Goal: Task Accomplishment & Management: Use online tool/utility

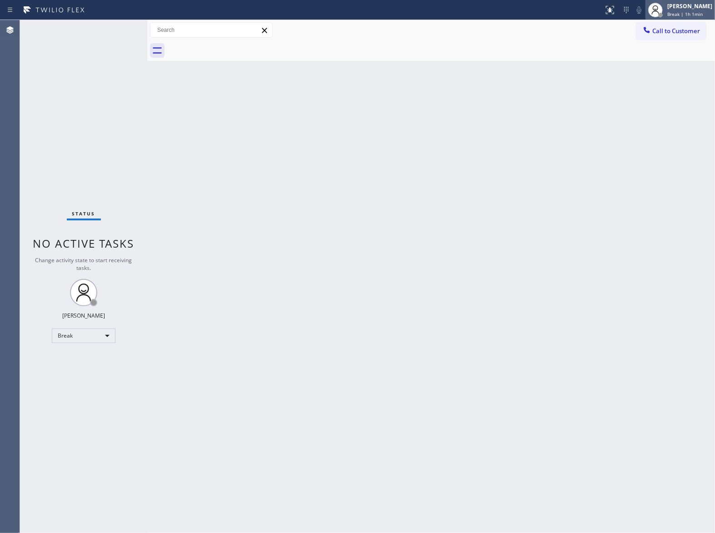
click at [700, 16] on div "Break | 1h 1min" at bounding box center [690, 14] width 45 height 6
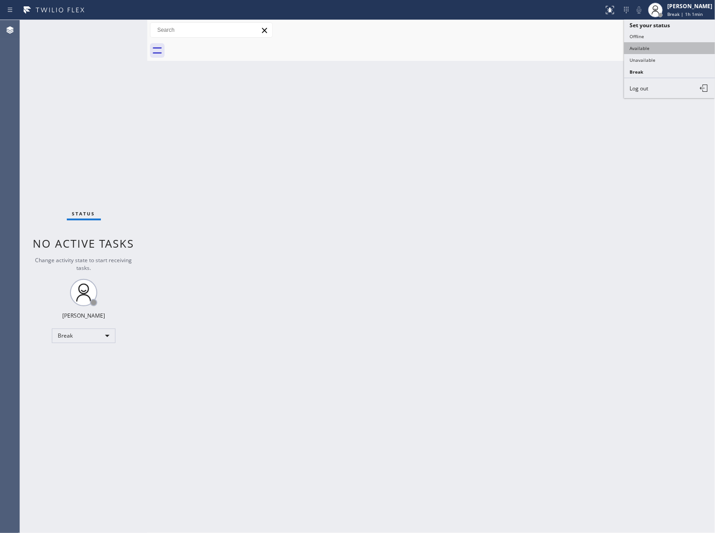
click at [661, 44] on button "Available" at bounding box center [669, 48] width 91 height 12
click at [497, 256] on div "Back to Dashboard Change Sender ID Customers Technicians Select a contact Outbo…" at bounding box center [431, 276] width 568 height 513
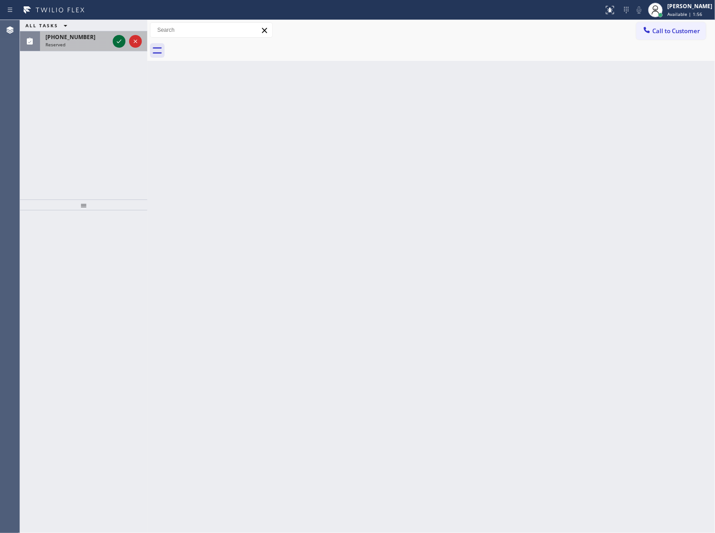
click at [119, 38] on icon at bounding box center [119, 41] width 11 height 11
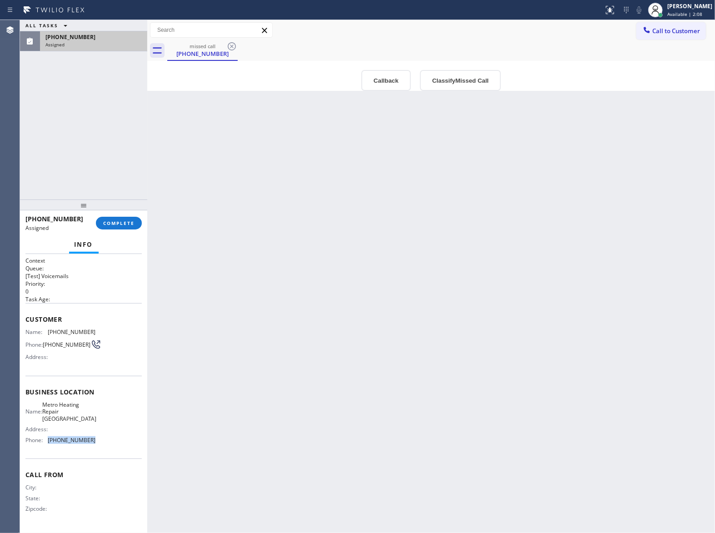
drag, startPoint x: 84, startPoint y: 444, endPoint x: 46, endPoint y: 449, distance: 38.1
click at [46, 447] on div "Name: Metro Heating Repair [GEOGRAPHIC_DATA] Address: Phone: [PHONE_NUMBER]" at bounding box center [83, 425] width 116 height 46
copy div "[PHONE_NUMBER]"
click at [673, 27] on span "Call to Customer" at bounding box center [677, 31] width 48 height 8
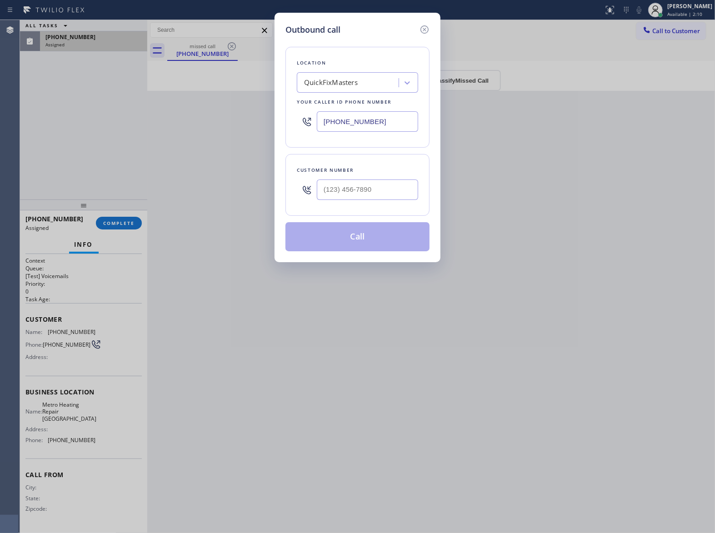
click at [366, 122] on input "[PHONE_NUMBER]" at bounding box center [367, 121] width 101 height 20
paste input "626) 508-7417"
type input "[PHONE_NUMBER]"
click at [426, 27] on icon at bounding box center [424, 29] width 11 height 11
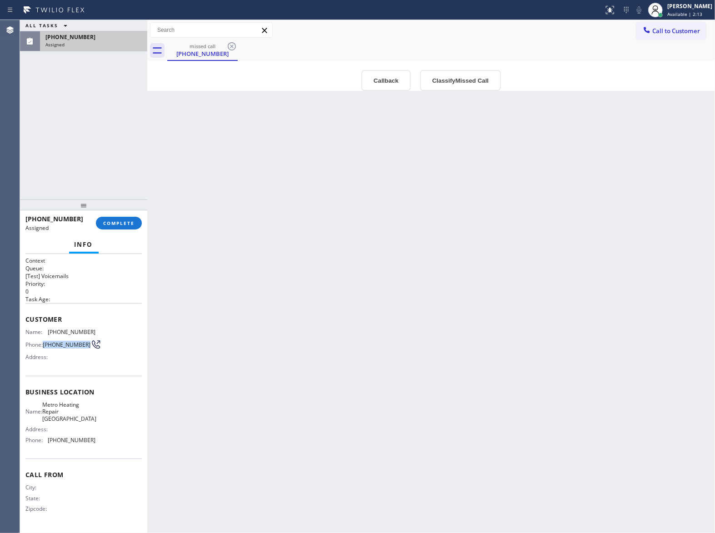
drag, startPoint x: 60, startPoint y: 348, endPoint x: 42, endPoint y: 341, distance: 19.4
click at [42, 341] on div "Phone: [PHONE_NUMBER]" at bounding box center [60, 344] width 70 height 11
copy span "[PHONE_NUMBER]"
click at [661, 28] on span "Call to Customer" at bounding box center [677, 31] width 48 height 8
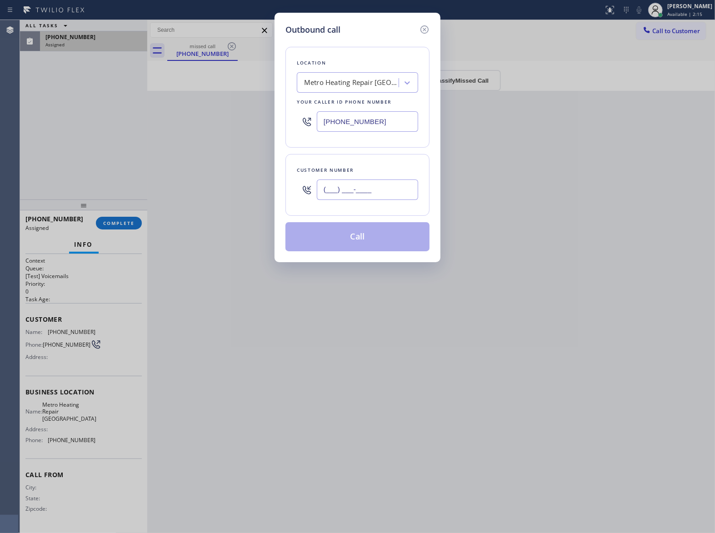
click at [391, 195] on input "(___) ___-____" at bounding box center [367, 190] width 101 height 20
paste input "626) 204-4200"
type input "[PHONE_NUMBER]"
click at [397, 244] on button "Call" at bounding box center [358, 236] width 144 height 29
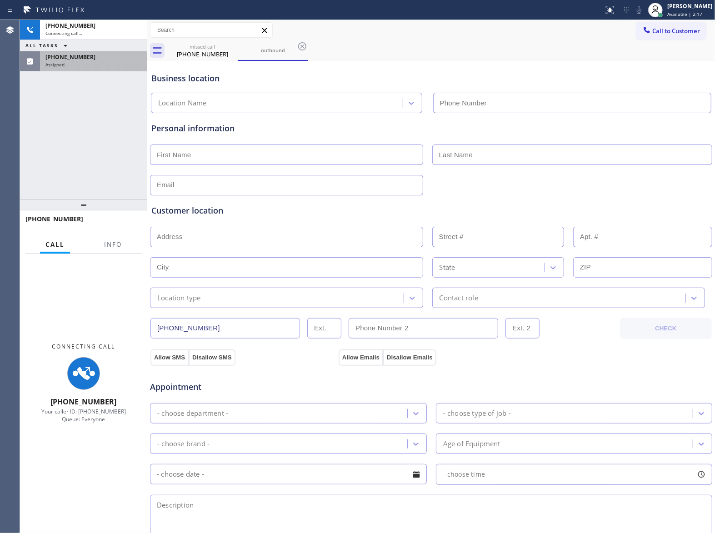
type input "[PHONE_NUMBER]"
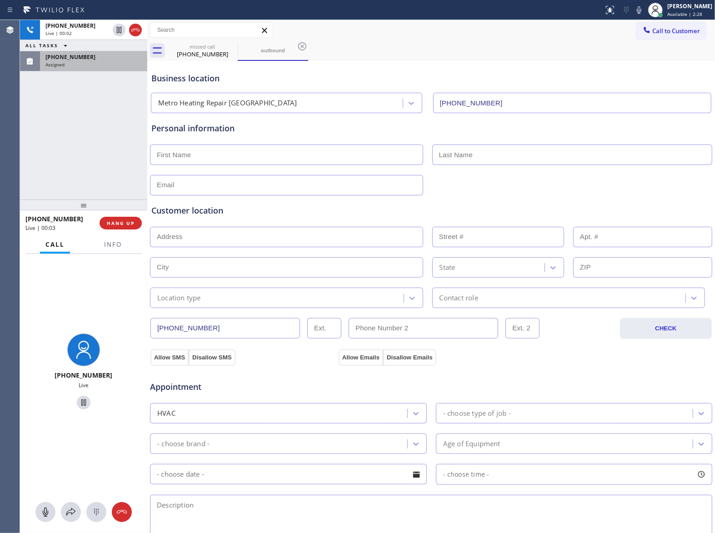
drag, startPoint x: 48, startPoint y: 135, endPoint x: 79, endPoint y: 191, distance: 64.5
click at [51, 138] on div "[PHONE_NUMBER] Live | 00:02 ALL TASKS ALL TASKS ACTIVE TASKS TASKS IN WRAP UP […" at bounding box center [83, 110] width 127 height 180
click at [115, 224] on span "HANG UP" at bounding box center [121, 223] width 28 height 6
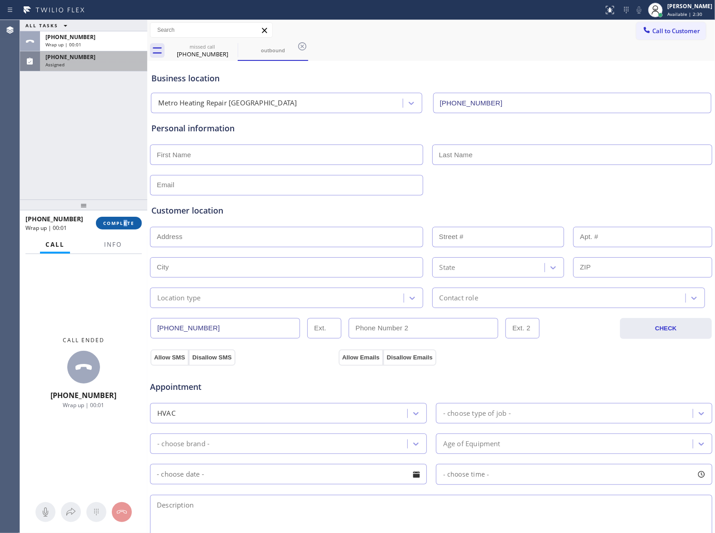
click at [125, 217] on div "[PHONE_NUMBER] Wrap up | 00:01 COMPLETE" at bounding box center [83, 223] width 116 height 24
click at [125, 222] on span "COMPLETE" at bounding box center [118, 223] width 31 height 6
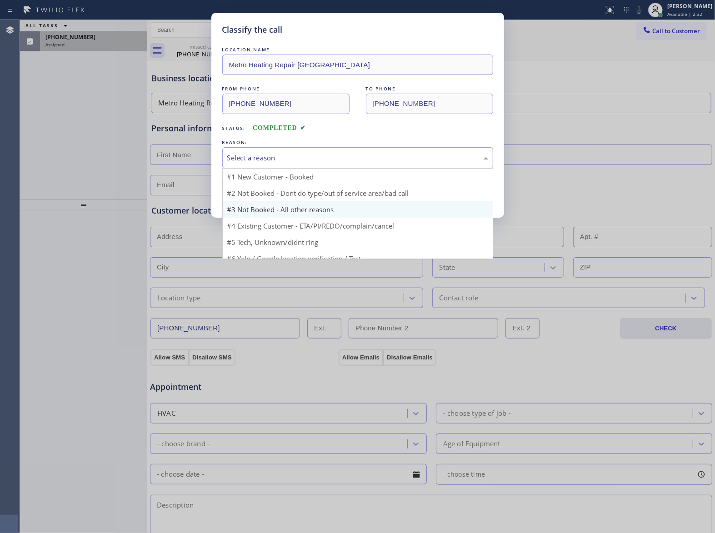
drag, startPoint x: 278, startPoint y: 161, endPoint x: 274, endPoint y: 196, distance: 35.3
click at [276, 161] on div "Select a reason" at bounding box center [357, 158] width 261 height 10
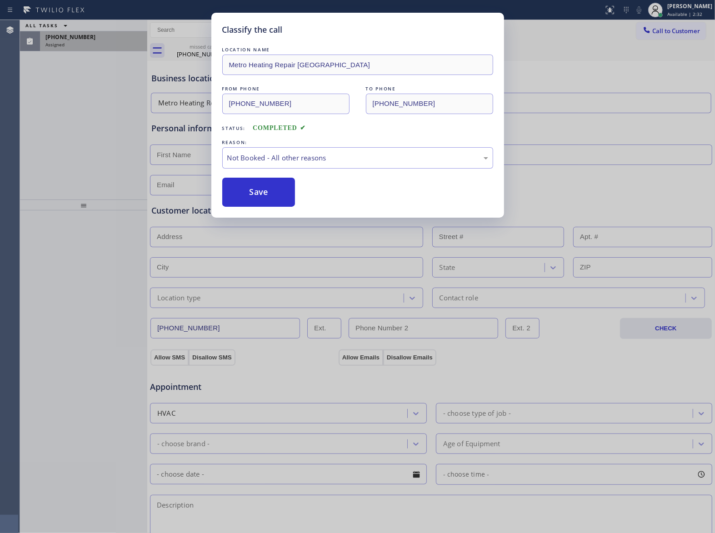
click at [270, 197] on button "Save" at bounding box center [258, 192] width 73 height 29
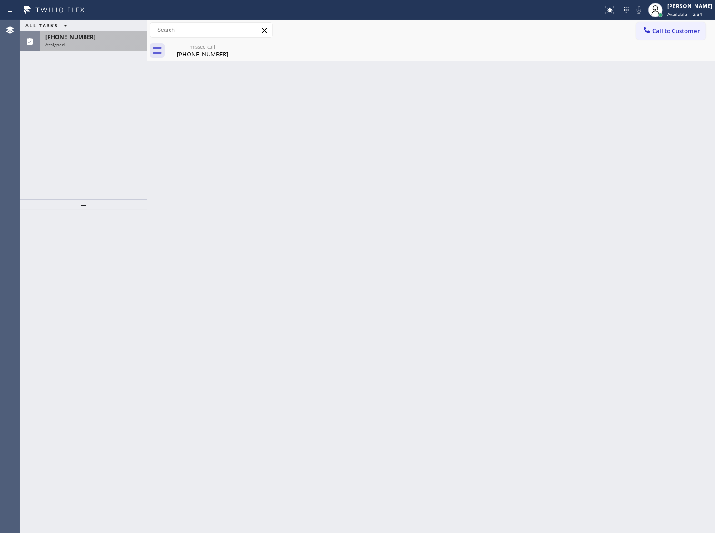
click at [79, 44] on div "Assigned" at bounding box center [93, 44] width 96 height 6
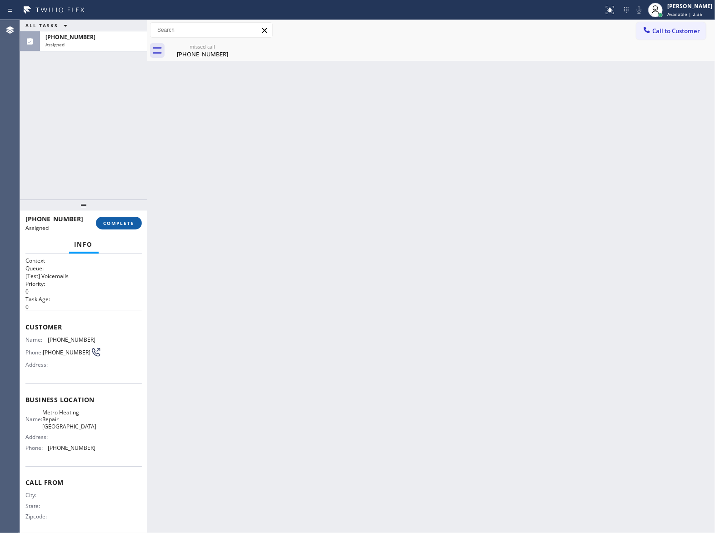
click at [126, 228] on button "COMPLETE" at bounding box center [119, 223] width 46 height 13
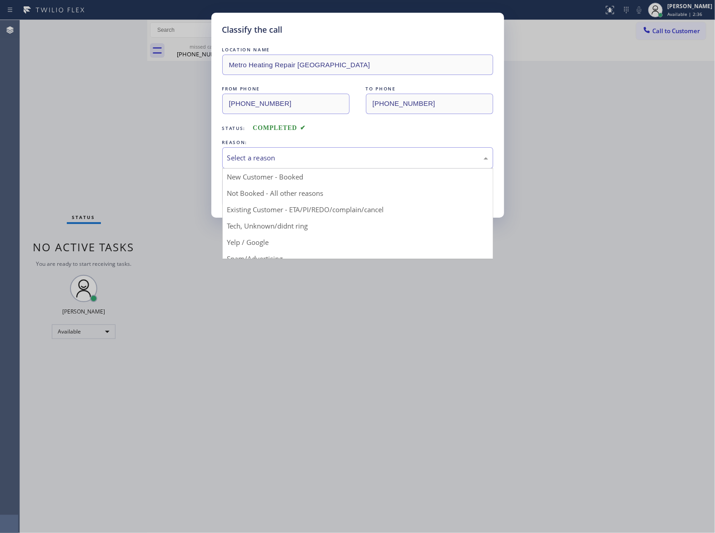
click at [345, 157] on div "Select a reason" at bounding box center [357, 158] width 261 height 10
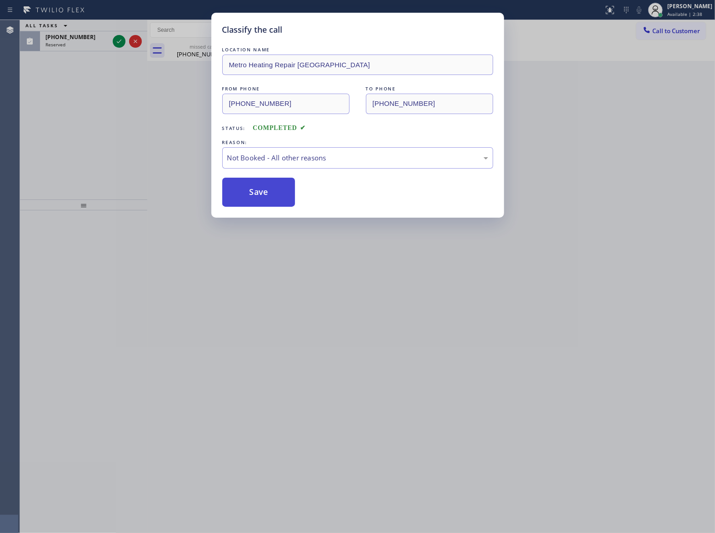
click at [284, 186] on button "Save" at bounding box center [258, 192] width 73 height 29
click at [115, 40] on div "Classify the call LOCATION NAME 5 Star Appliance Repair (Direct Mail) FROM PHON…" at bounding box center [367, 276] width 695 height 513
click at [115, 40] on icon at bounding box center [119, 41] width 11 height 11
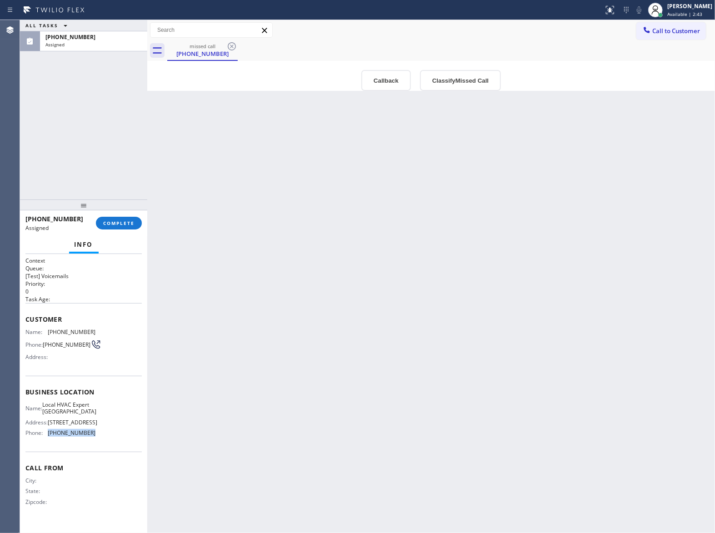
drag, startPoint x: 95, startPoint y: 457, endPoint x: 43, endPoint y: 464, distance: 53.2
click at [43, 452] on div "Business location Name: Local HVAC Expert [GEOGRAPHIC_DATA] Address: [STREET_AD…" at bounding box center [83, 414] width 116 height 76
copy div "[PHONE_NUMBER]"
drag, startPoint x: 659, startPoint y: 35, endPoint x: 557, endPoint y: 57, distance: 104.7
click at [655, 34] on span "Call to Customer" at bounding box center [677, 31] width 48 height 8
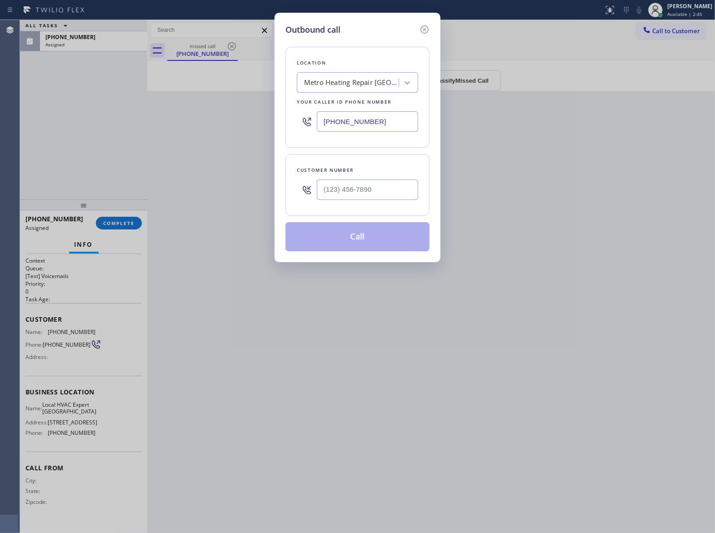
click at [379, 123] on input "[PHONE_NUMBER]" at bounding box center [367, 121] width 101 height 20
paste input "323) 616-2994"
type input "[PHONE_NUMBER]"
click at [421, 35] on div at bounding box center [424, 29] width 11 height 11
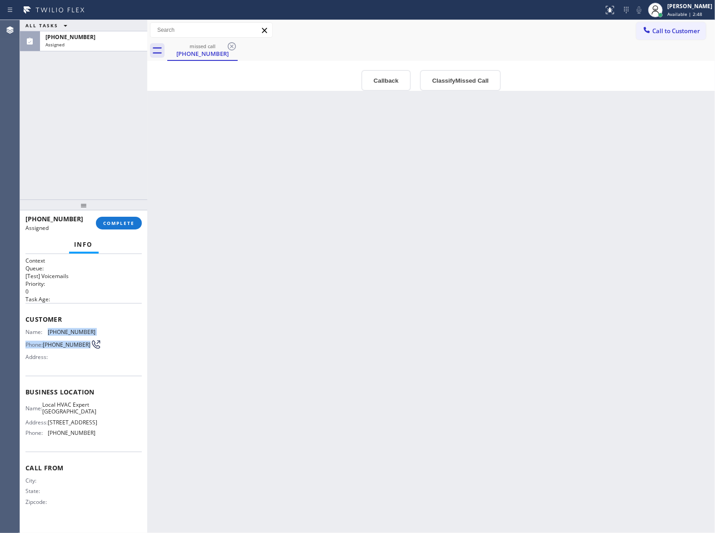
drag, startPoint x: 58, startPoint y: 355, endPoint x: 46, endPoint y: 336, distance: 21.7
click at [46, 336] on div "Name: [PHONE_NUMBER] Phone: [PHONE_NUMBER] Address:" at bounding box center [60, 347] width 70 height 36
copy div "[PHONE_NUMBER] Phone: [PHONE_NUMBER]"
click at [66, 348] on span "[PHONE_NUMBER]" at bounding box center [67, 344] width 48 height 7
click at [62, 348] on span "[PHONE_NUMBER]" at bounding box center [67, 344] width 48 height 7
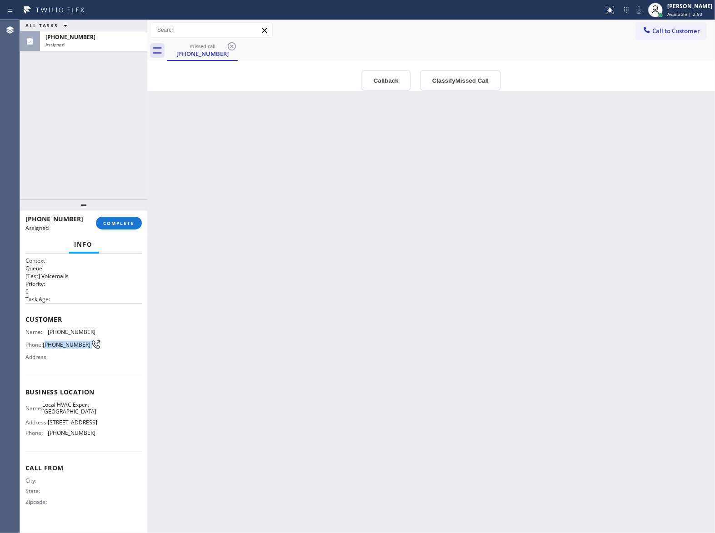
drag, startPoint x: 62, startPoint y: 352, endPoint x: 288, endPoint y: 237, distance: 254.0
click at [47, 342] on span "[PHONE_NUMBER]" at bounding box center [67, 344] width 48 height 7
click at [673, 28] on span "Call to Customer" at bounding box center [677, 31] width 48 height 8
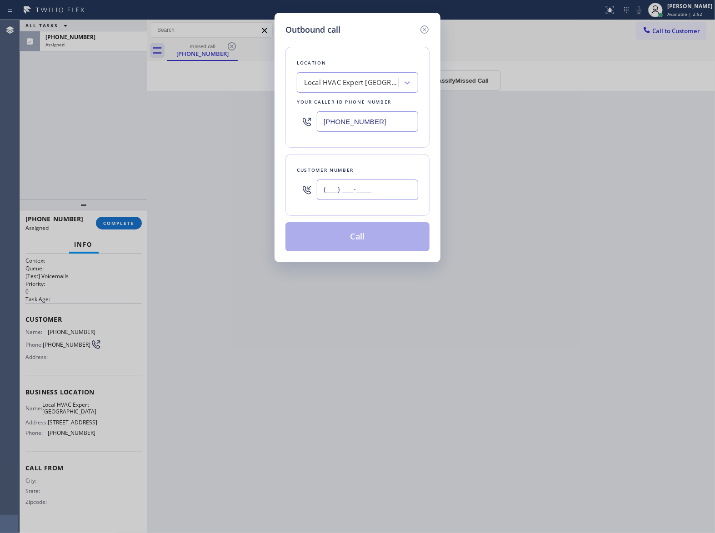
click at [382, 193] on input "(___) ___-____" at bounding box center [367, 190] width 101 height 20
paste input "323) 207-4389"
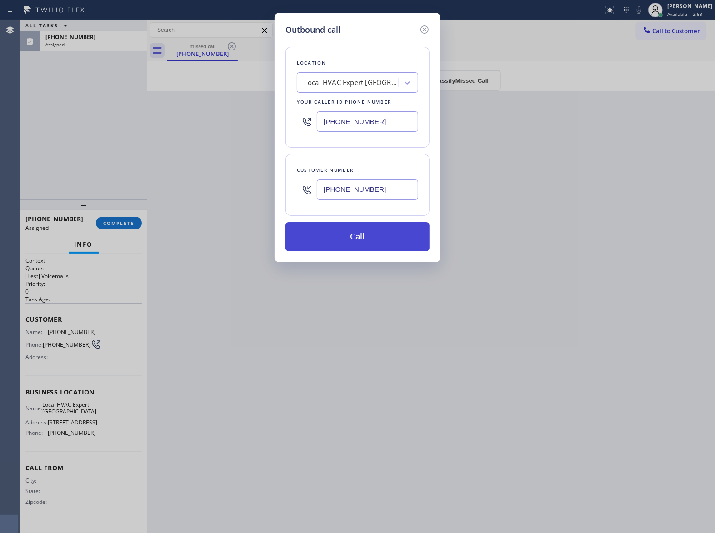
type input "[PHONE_NUMBER]"
click at [351, 230] on button "Call" at bounding box center [358, 236] width 144 height 29
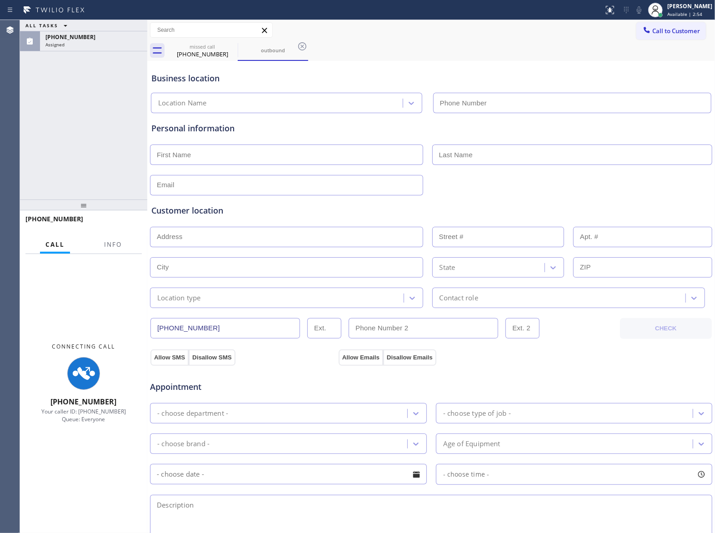
type input "[PHONE_NUMBER]"
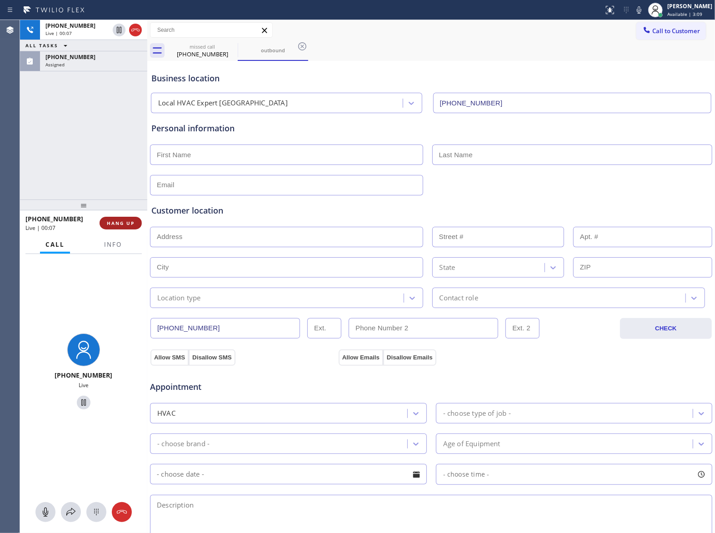
click at [133, 229] on button "HANG UP" at bounding box center [121, 223] width 42 height 13
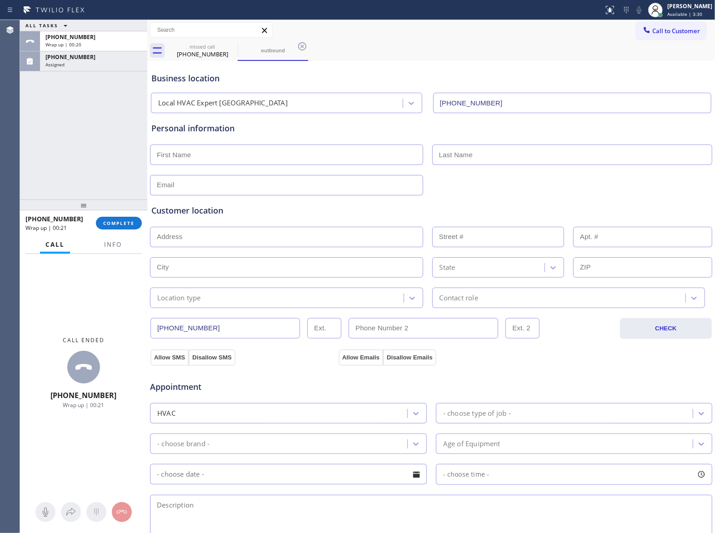
click at [120, 235] on div "[PHONE_NUMBER] Wrap up | 00:21 COMPLETE" at bounding box center [83, 223] width 127 height 25
click at [121, 217] on button "COMPLETE" at bounding box center [119, 223] width 46 height 13
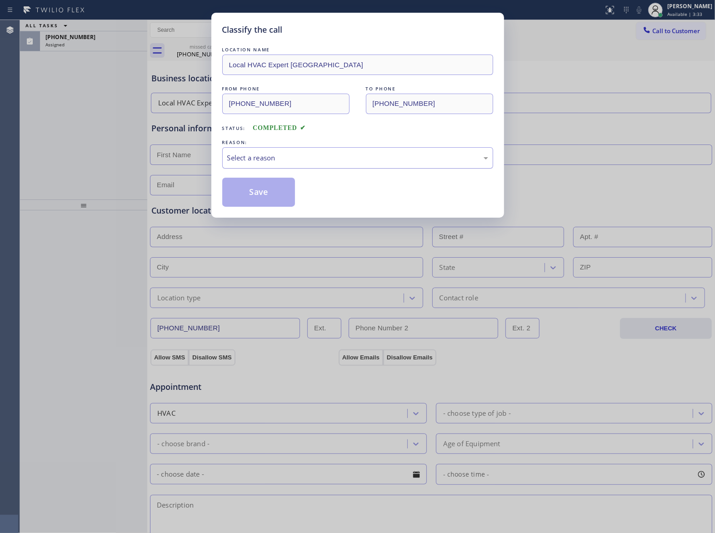
click at [225, 153] on div "Select a reason" at bounding box center [357, 157] width 271 height 21
click at [253, 195] on button "Save" at bounding box center [258, 192] width 73 height 29
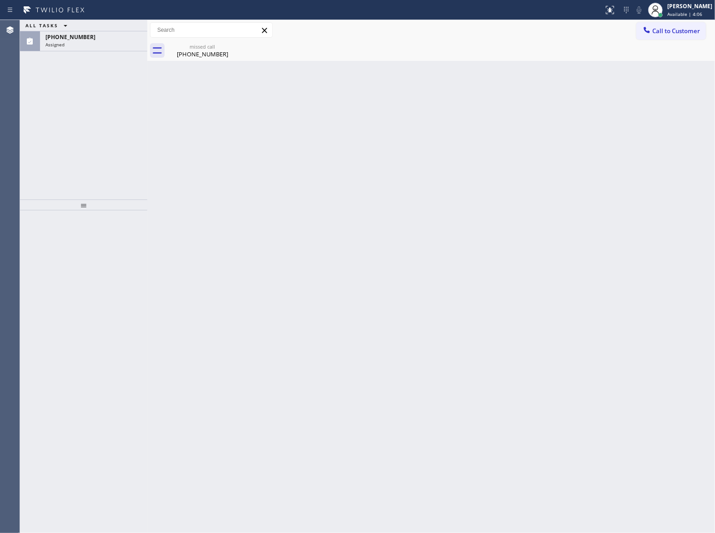
click at [84, 20] on div "Status report No issues detected If you experience an issue, please download th…" at bounding box center [357, 266] width 715 height 533
click at [82, 42] on div "Assigned" at bounding box center [93, 44] width 96 height 6
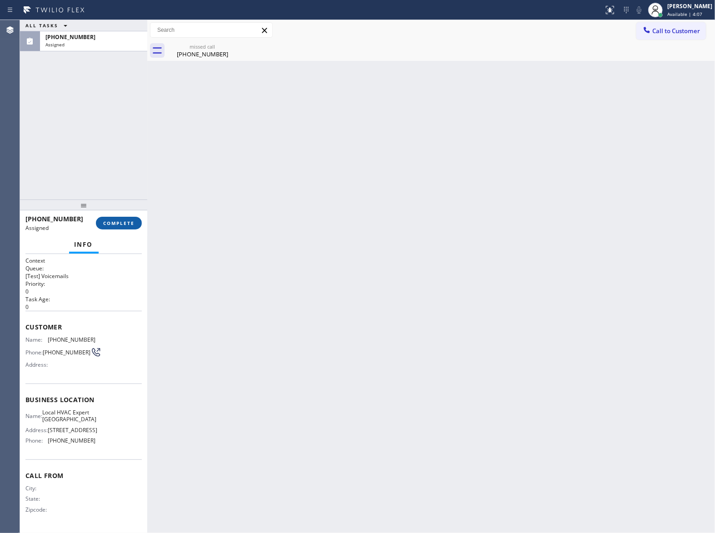
click at [123, 229] on div "[PHONE_NUMBER] Assigned COMPLETE" at bounding box center [83, 223] width 116 height 24
click at [122, 219] on button "COMPLETE" at bounding box center [119, 223] width 46 height 13
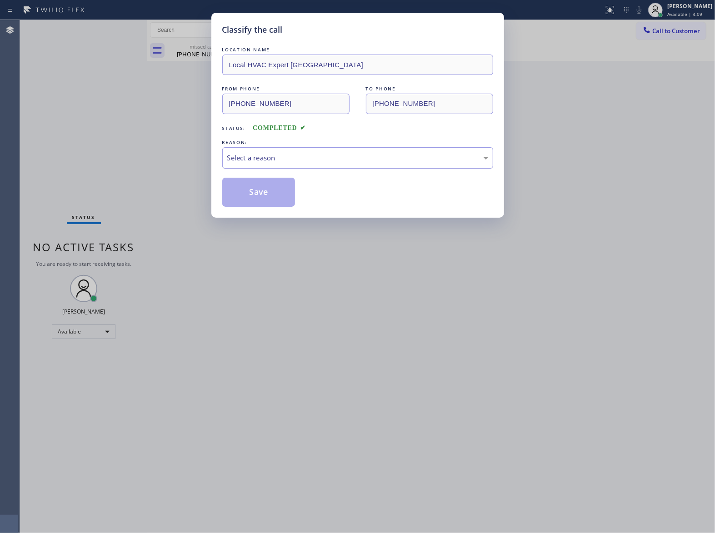
drag, startPoint x: 317, startPoint y: 156, endPoint x: 322, endPoint y: 166, distance: 12.2
click at [322, 166] on div "Select a reason" at bounding box center [357, 157] width 271 height 21
click at [290, 193] on button "Save" at bounding box center [258, 192] width 73 height 29
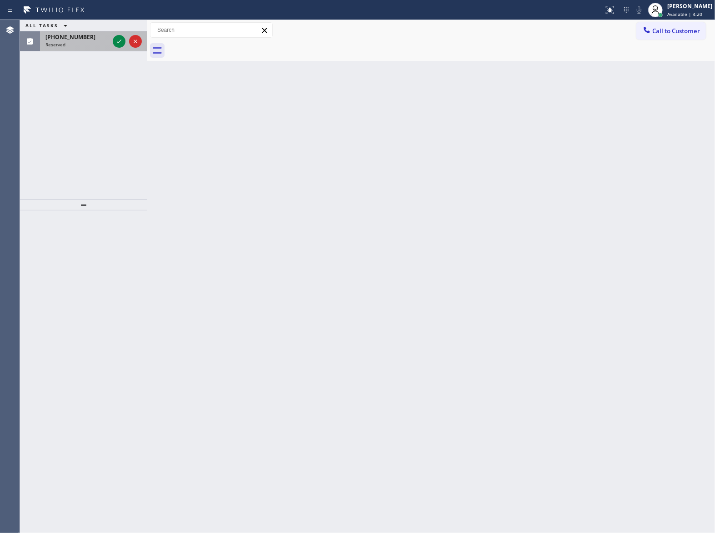
click at [125, 37] on div at bounding box center [127, 41] width 33 height 20
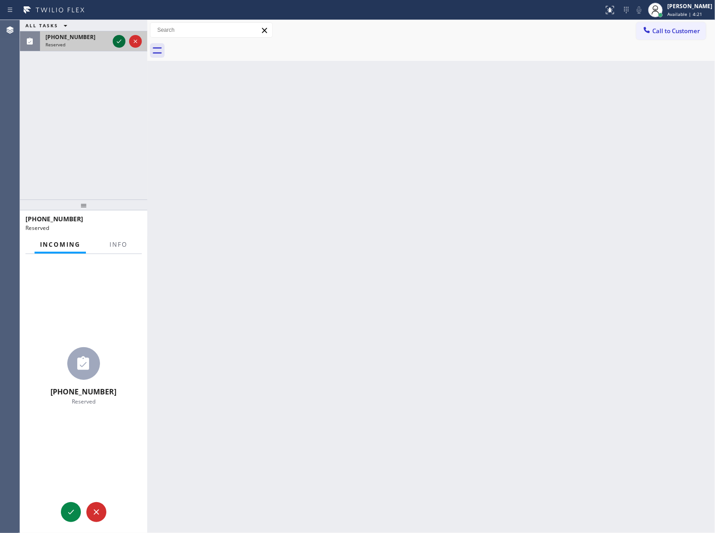
click at [122, 39] on icon at bounding box center [119, 41] width 11 height 11
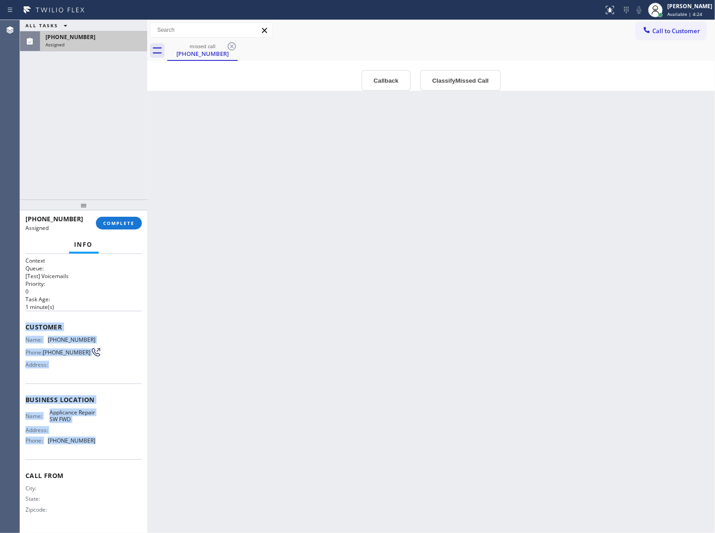
drag, startPoint x: 107, startPoint y: 448, endPoint x: 22, endPoint y: 325, distance: 150.3
click at [22, 325] on div "Context Queue: [Test] Voicemails Priority: 0 Task Age: [DEMOGRAPHIC_DATA] minut…" at bounding box center [83, 393] width 127 height 279
copy div "Customer Name: [PHONE_NUMBER] Phone: [PHONE_NUMBER] Address: Business location …"
click at [95, 446] on div "Name: Applicance Repair SW FWD Address: Phone: [PHONE_NUMBER]" at bounding box center [83, 428] width 116 height 39
click at [80, 441] on div "Name: Applicance Repair SW FWD Address: Phone: [PHONE_NUMBER]" at bounding box center [60, 428] width 70 height 39
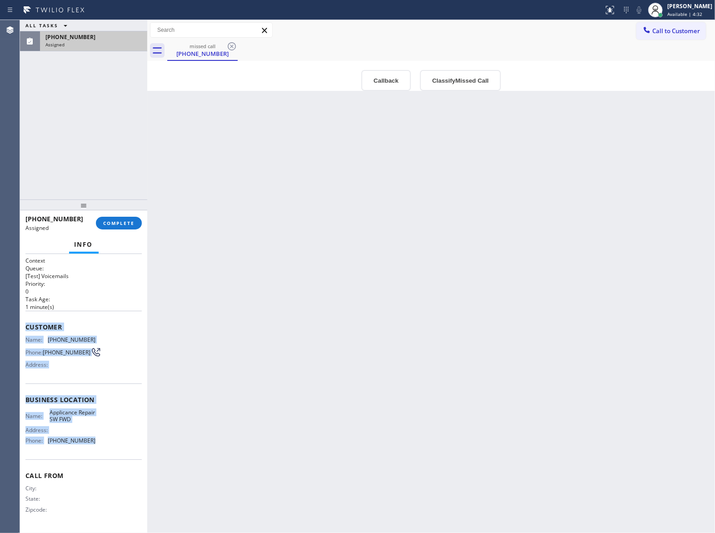
click at [96, 440] on div "Name: Applicance Repair SW FWD Address: Phone: [PHONE_NUMBER]" at bounding box center [83, 428] width 116 height 39
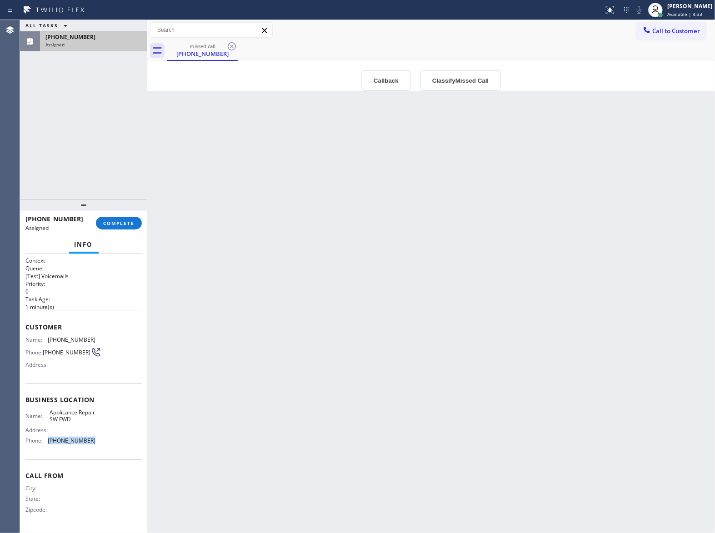
drag, startPoint x: 98, startPoint y: 446, endPoint x: 48, endPoint y: 444, distance: 50.1
click at [48, 444] on div "Name: Applicance Repair SW FWD Address: Phone: [PHONE_NUMBER]" at bounding box center [83, 428] width 116 height 39
copy span "[PHONE_NUMBER]"
click at [670, 25] on button "Call to Customer" at bounding box center [672, 30] width 70 height 17
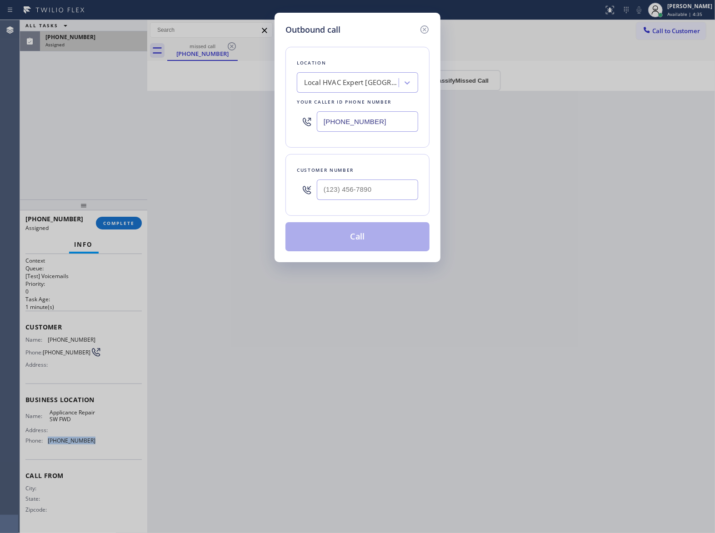
click at [388, 115] on input "[PHONE_NUMBER]" at bounding box center [367, 121] width 101 height 20
paste input "213) 566-9111"
type input "[PHONE_NUMBER]"
click at [422, 26] on icon at bounding box center [424, 29] width 11 height 11
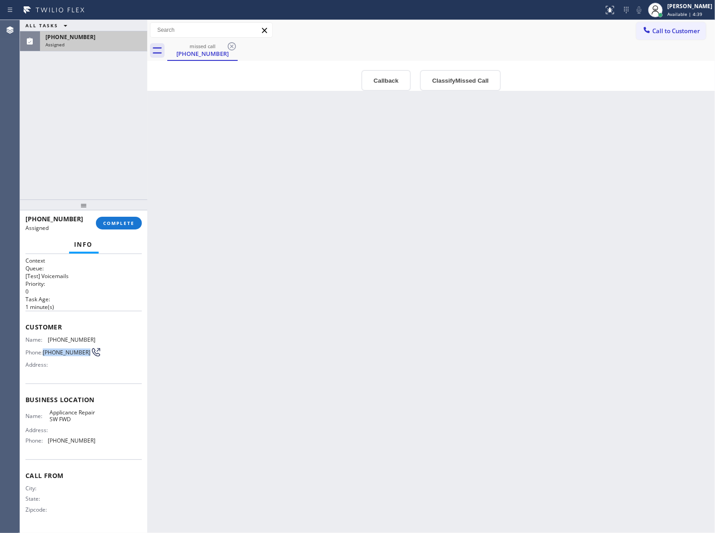
drag, startPoint x: 68, startPoint y: 358, endPoint x: 140, endPoint y: 244, distance: 135.5
click at [46, 349] on span "[PHONE_NUMBER]" at bounding box center [67, 352] width 48 height 7
copy span "817) 207-3582"
click at [117, 224] on span "COMPLETE" at bounding box center [118, 223] width 31 height 6
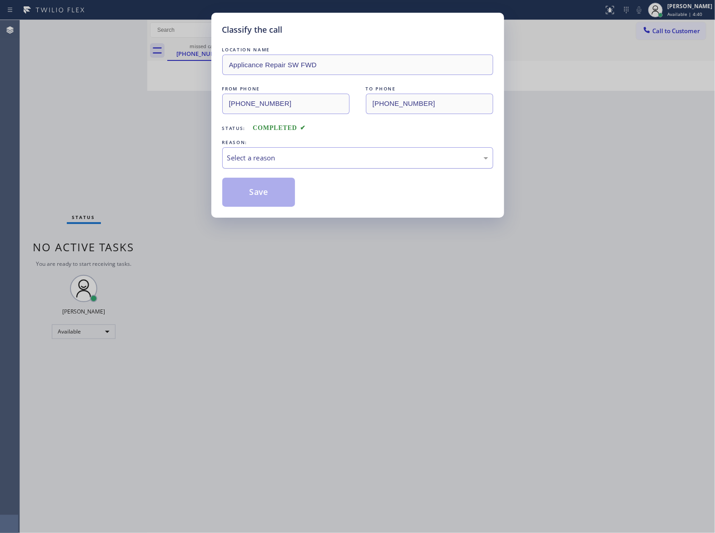
click at [299, 161] on div "Select a reason" at bounding box center [357, 158] width 261 height 10
click at [279, 195] on button "Save" at bounding box center [258, 192] width 73 height 29
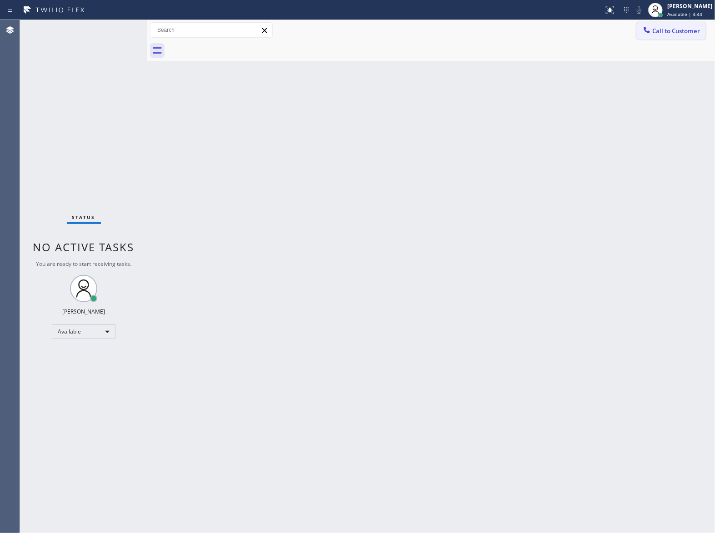
click at [678, 37] on button "Call to Customer" at bounding box center [672, 30] width 70 height 17
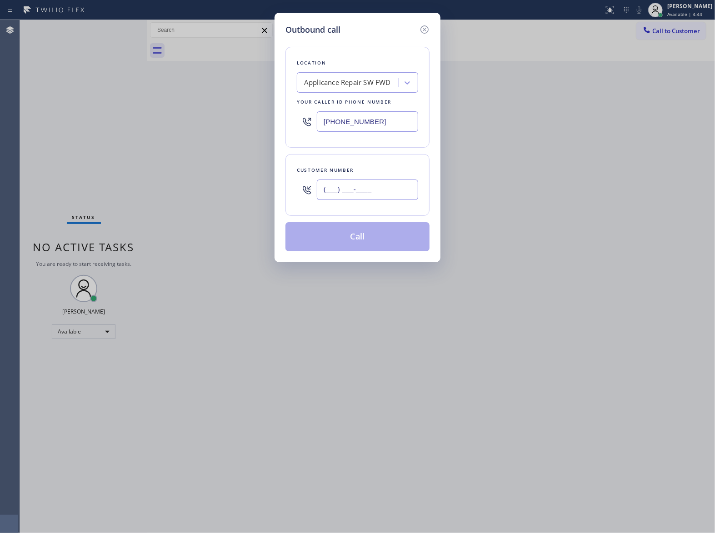
click at [340, 190] on input "(___) ___-____" at bounding box center [367, 190] width 101 height 20
paste input "817) 207-3582"
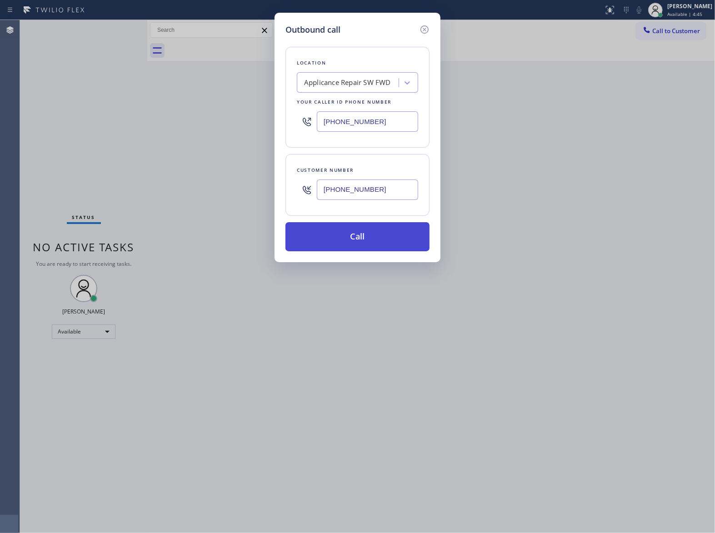
type input "[PHONE_NUMBER]"
click at [379, 232] on button "Call" at bounding box center [358, 236] width 144 height 29
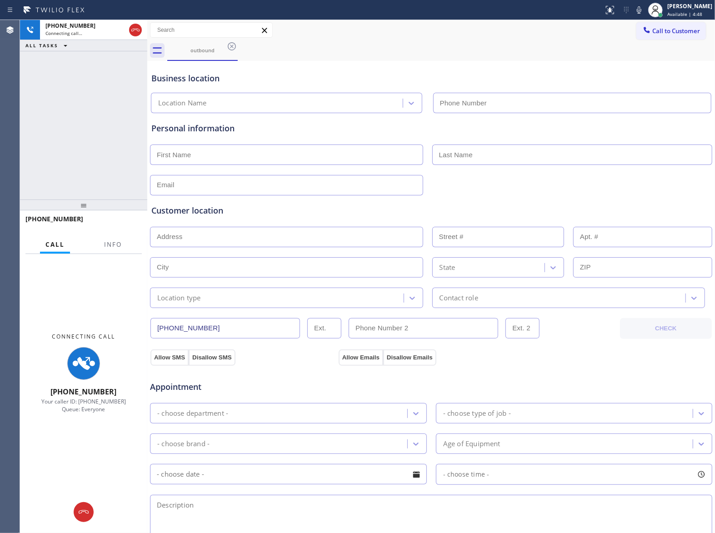
type input "[PHONE_NUMBER]"
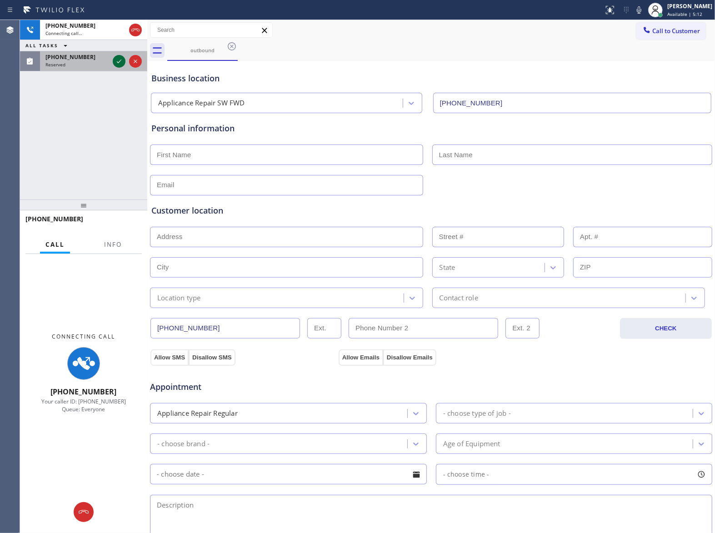
click at [121, 62] on icon at bounding box center [119, 61] width 11 height 11
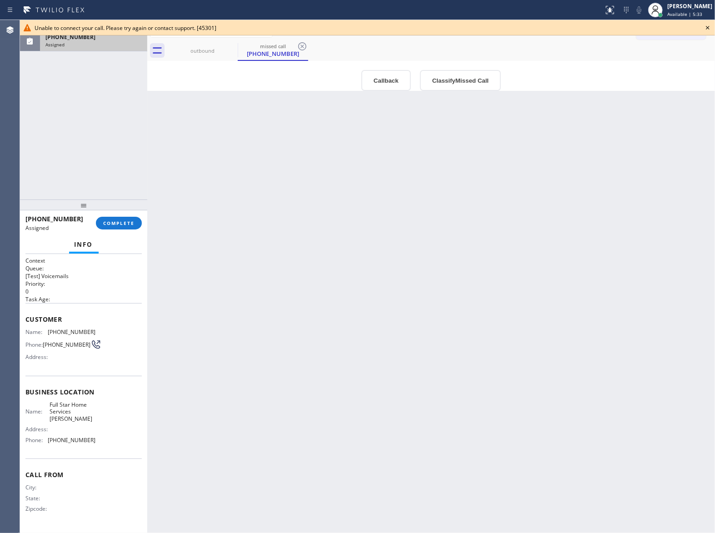
click at [48, 112] on div "ALL TASKS ALL TASKS ACTIVE TASKS TASKS IN WRAP UP [PHONE_NUMBER] Assigned" at bounding box center [83, 110] width 127 height 180
drag, startPoint x: 89, startPoint y: 439, endPoint x: 85, endPoint y: 448, distance: 9.8
click at [59, 443] on div "Name: Full Star Home Services [PERSON_NAME] Address: Phone: [PHONE_NUMBER]" at bounding box center [60, 425] width 70 height 46
drag, startPoint x: 90, startPoint y: 447, endPoint x: 95, endPoint y: 445, distance: 5.3
click at [90, 447] on div "Name: Full Star Home Services [PERSON_NAME] Address: Phone: [PHONE_NUMBER]" at bounding box center [83, 425] width 116 height 46
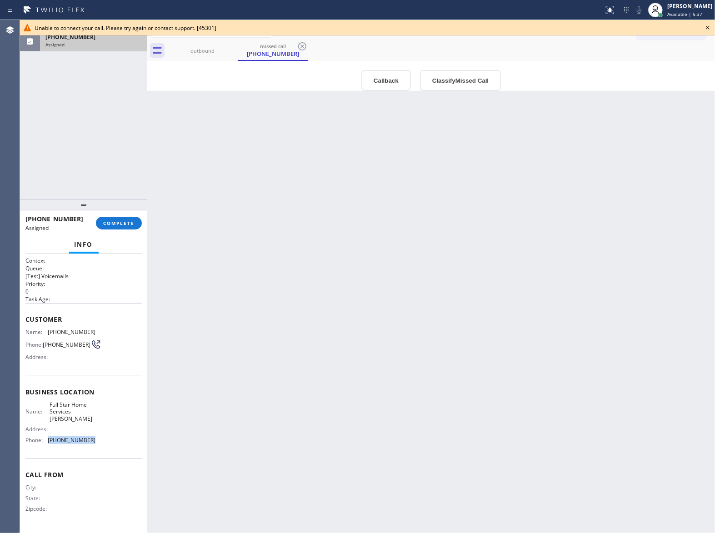
drag, startPoint x: 76, startPoint y: 445, endPoint x: 45, endPoint y: 453, distance: 32.0
click at [45, 453] on div "Business location Name: Full Star Home Services [PERSON_NAME] Address: Phone: […" at bounding box center [83, 417] width 116 height 83
copy div "[PHONE_NUMBER]"
click at [709, 27] on icon at bounding box center [708, 27] width 11 height 11
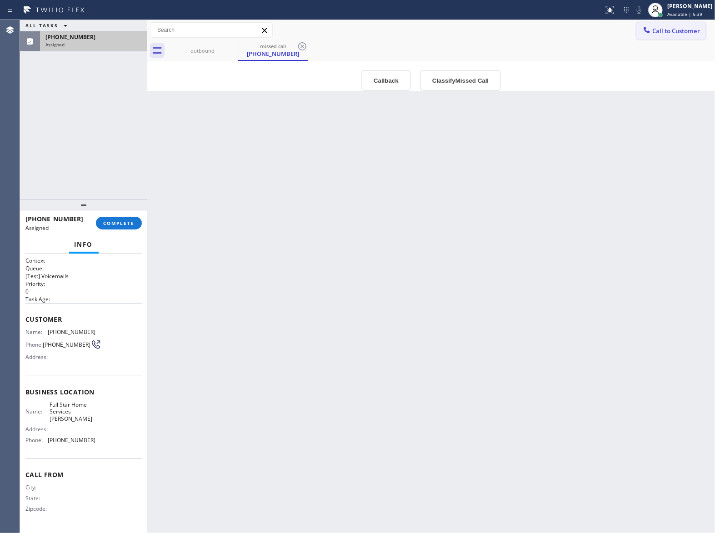
click at [685, 33] on span "Call to Customer" at bounding box center [677, 31] width 48 height 8
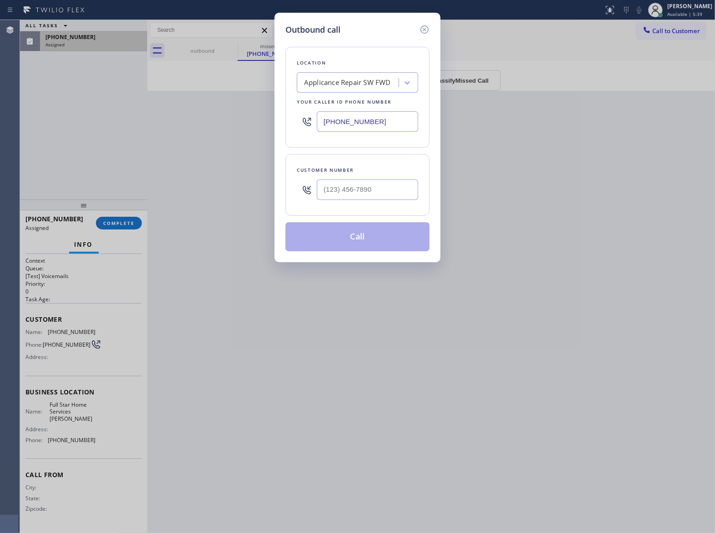
click at [353, 117] on input "[PHONE_NUMBER]" at bounding box center [367, 121] width 101 height 20
paste input "602) 932-1277"
type input "[PHONE_NUMBER]"
click at [425, 27] on icon at bounding box center [424, 29] width 11 height 11
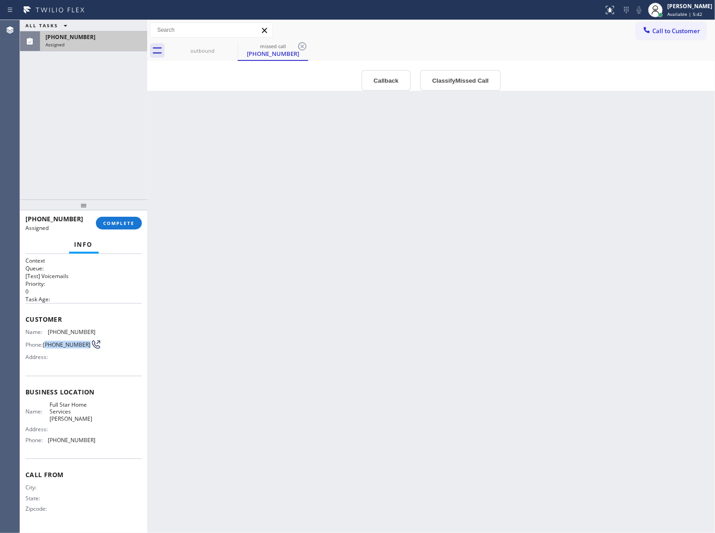
drag, startPoint x: 60, startPoint y: 351, endPoint x: 46, endPoint y: 342, distance: 16.1
click at [46, 342] on span "[PHONE_NUMBER]" at bounding box center [67, 344] width 48 height 7
copy span "602) 782-6970"
click at [137, 224] on button "COMPLETE" at bounding box center [119, 223] width 46 height 13
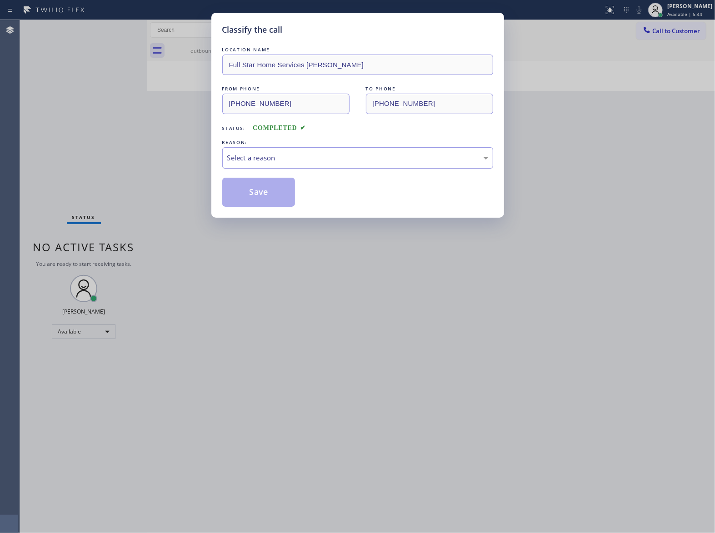
click at [269, 155] on div "Select a reason" at bounding box center [357, 158] width 261 height 10
click at [254, 189] on button "Save" at bounding box center [258, 192] width 73 height 29
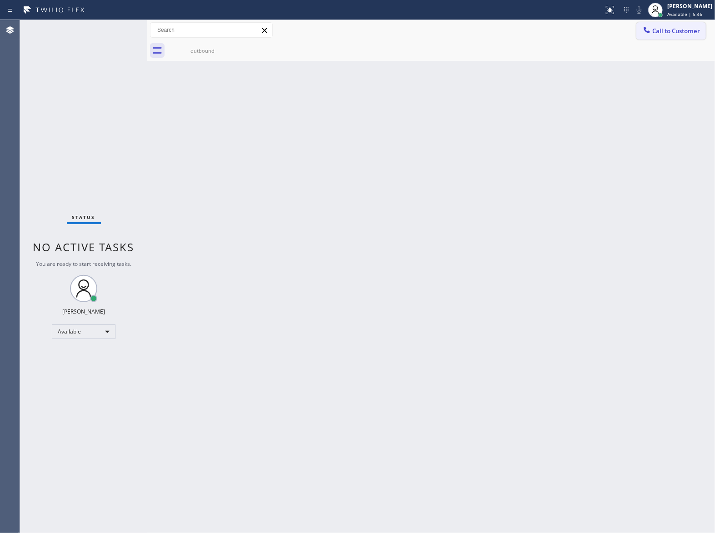
click at [678, 28] on span "Call to Customer" at bounding box center [677, 31] width 48 height 8
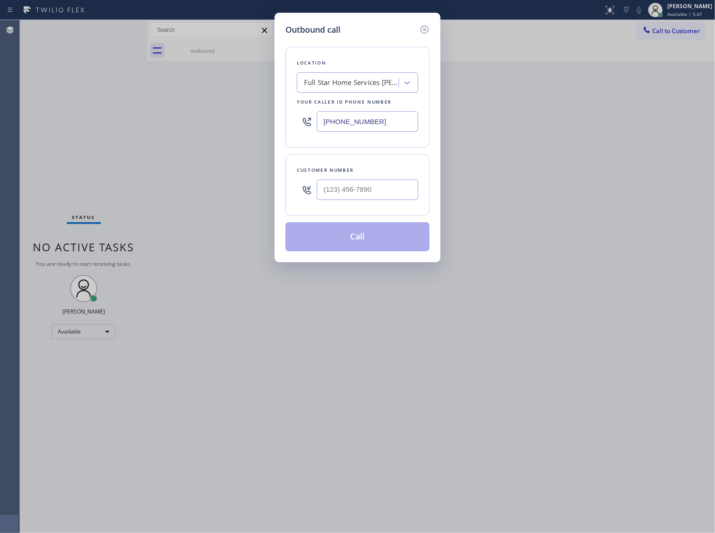
click at [377, 181] on div at bounding box center [367, 190] width 101 height 30
click at [367, 200] on input "(___) ___-____" at bounding box center [367, 190] width 101 height 20
paste input "602) 782-6970"
type input "[PHONE_NUMBER]"
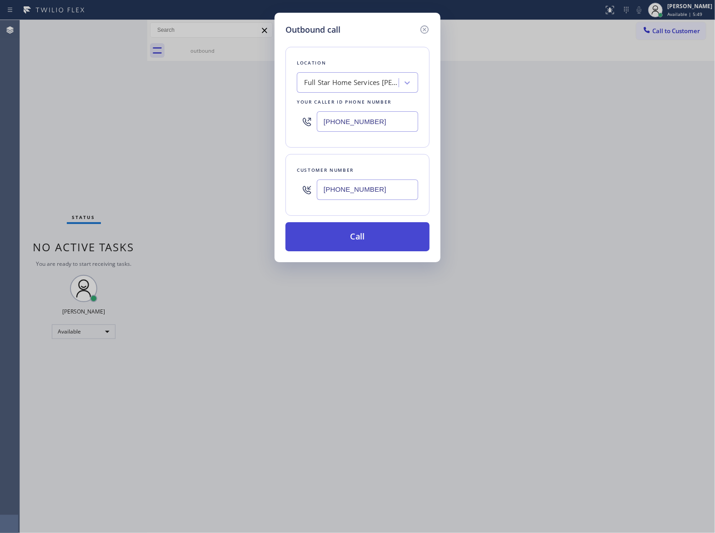
click at [359, 231] on button "Call" at bounding box center [358, 236] width 144 height 29
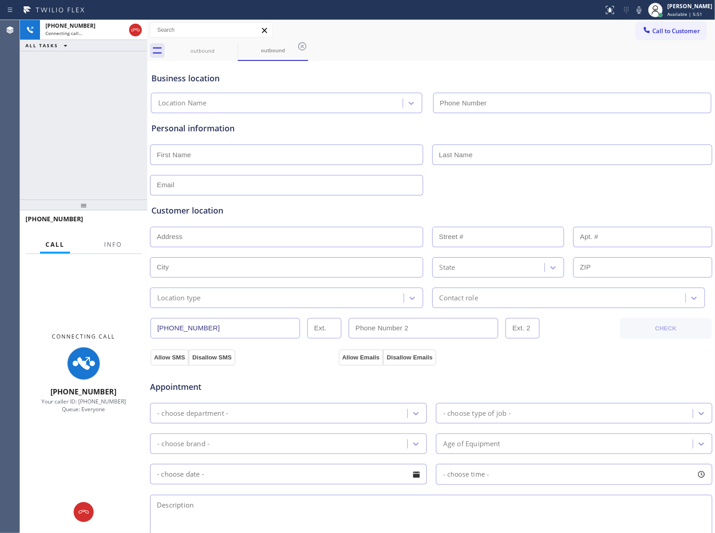
type input "[PHONE_NUMBER]"
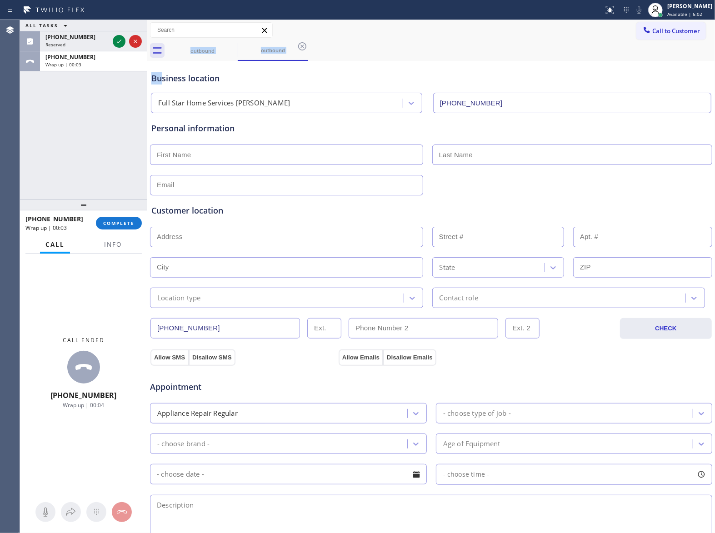
drag, startPoint x: 159, startPoint y: 39, endPoint x: 182, endPoint y: 85, distance: 51.0
click at [168, 80] on div "outbound outbound Call to Customer Outbound call Location Full Star Home Servic…" at bounding box center [431, 362] width 568 height 685
click at [120, 42] on icon at bounding box center [119, 41] width 11 height 11
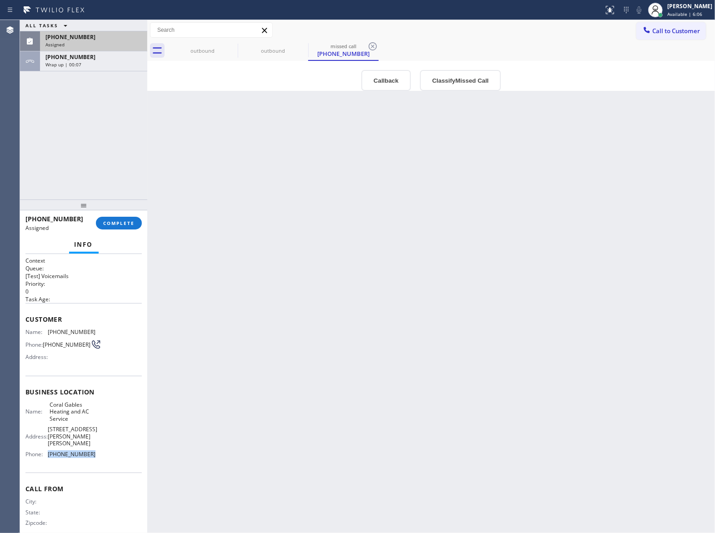
drag, startPoint x: 94, startPoint y: 454, endPoint x: 75, endPoint y: 434, distance: 27.0
click at [48, 457] on div "Name: Coral Gables Heating and AC Service Address: [STREET_ADDRESS][PERSON_NAME…" at bounding box center [83, 432] width 116 height 60
copy span "[PHONE_NUMBER]"
click at [679, 27] on span "Call to Customer" at bounding box center [677, 31] width 48 height 8
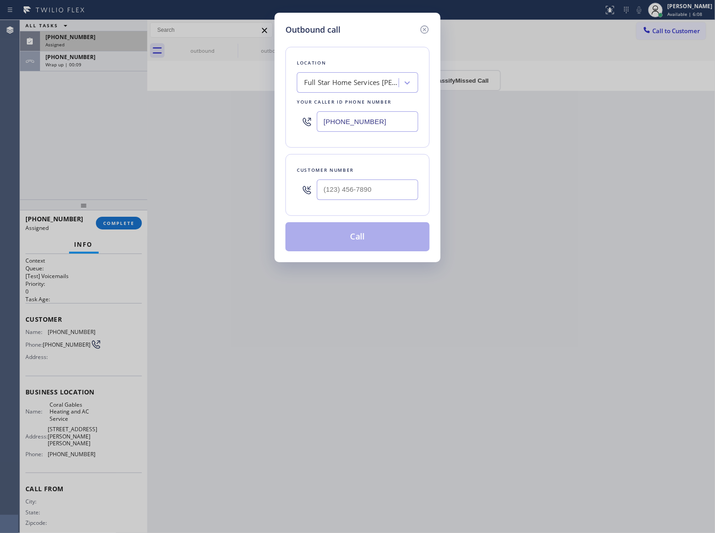
click at [343, 135] on div "[PHONE_NUMBER]" at bounding box center [357, 122] width 121 height 30
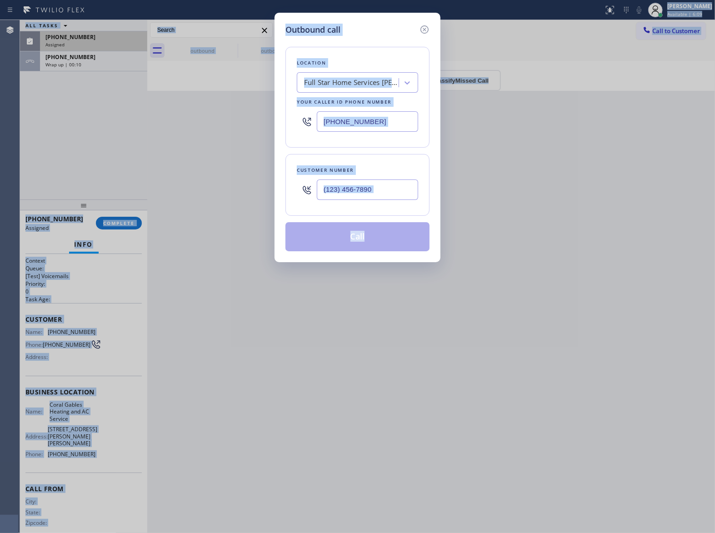
click at [371, 122] on input "[PHONE_NUMBER]" at bounding box center [367, 121] width 101 height 20
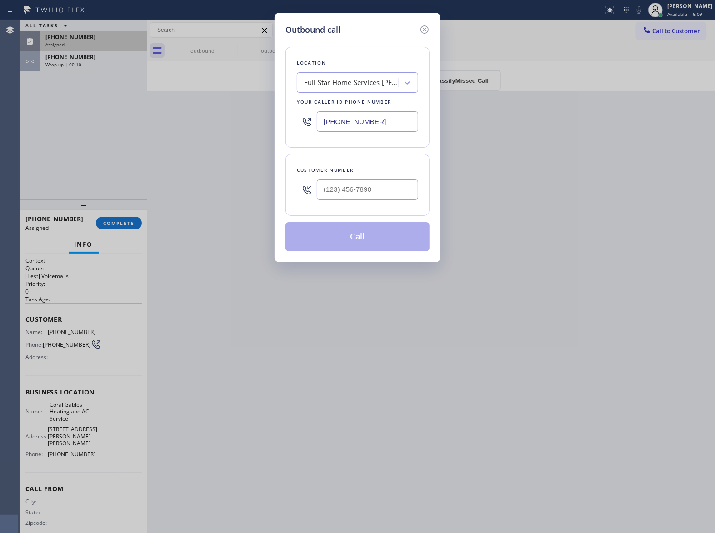
paste input "305) 930-7109"
type input "[PHONE_NUMBER]"
click at [421, 31] on icon at bounding box center [424, 29] width 11 height 11
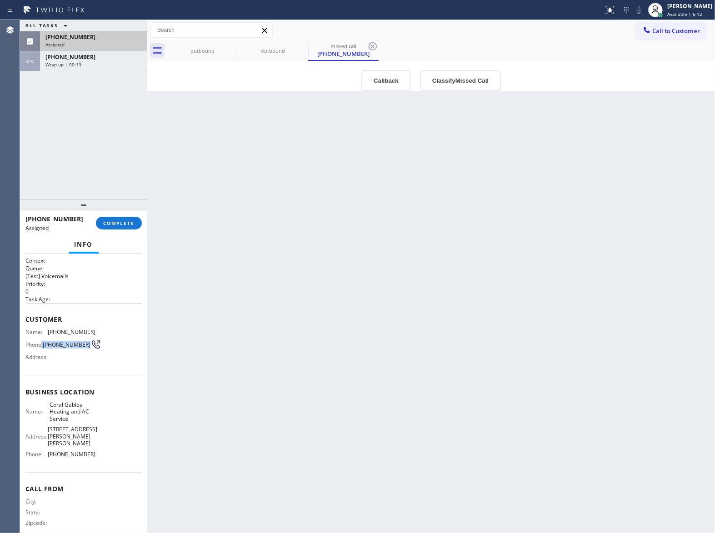
drag, startPoint x: 60, startPoint y: 350, endPoint x: 42, endPoint y: 345, distance: 18.9
click at [42, 345] on div "Phone: [PHONE_NUMBER]" at bounding box center [60, 344] width 70 height 11
click at [56, 355] on div "Name: [PHONE_NUMBER] Phone: [PHONE_NUMBER] Address:" at bounding box center [60, 347] width 70 height 36
drag, startPoint x: 59, startPoint y: 349, endPoint x: 44, endPoint y: 346, distance: 14.8
click at [44, 346] on span "[PHONE_NUMBER]" at bounding box center [67, 344] width 48 height 7
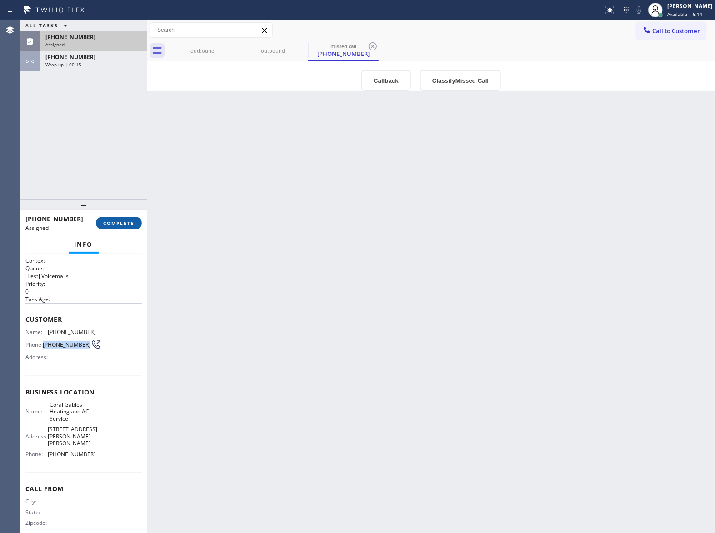
click at [118, 223] on span "COMPLETE" at bounding box center [118, 223] width 31 height 6
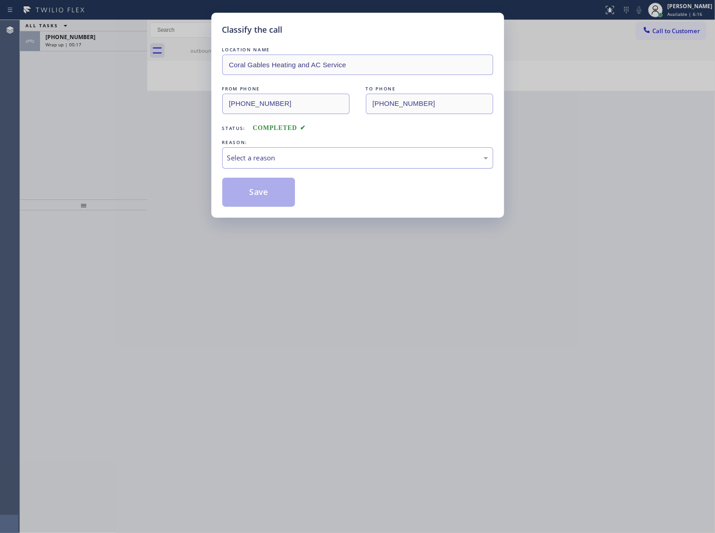
click at [257, 159] on div "Select a reason" at bounding box center [357, 158] width 261 height 10
click at [253, 200] on button "Save" at bounding box center [258, 192] width 73 height 29
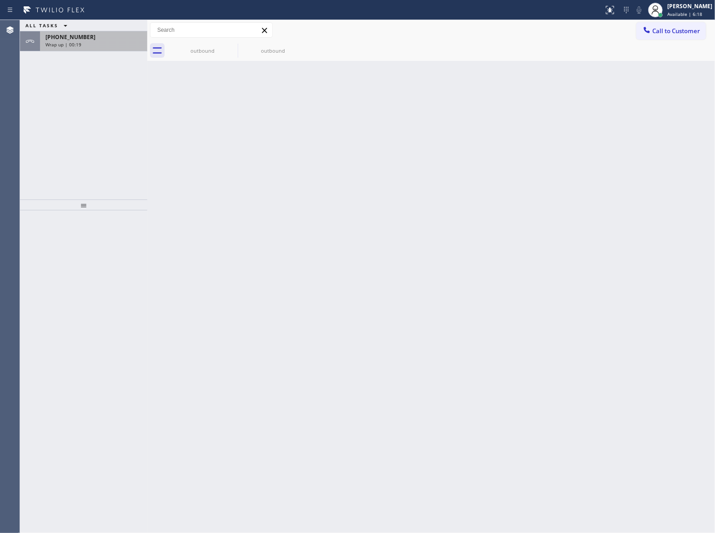
click at [77, 41] on span "Wrap up | 00:19" at bounding box center [63, 44] width 36 height 6
drag, startPoint x: 77, startPoint y: 41, endPoint x: 217, endPoint y: 225, distance: 231.0
click at [101, 69] on div "ALL TASKS ALL TASKS ACTIVE TASKS TASKS IN WRAP UP [PHONE_NUMBER] Wrap up | 00:19" at bounding box center [83, 110] width 127 height 180
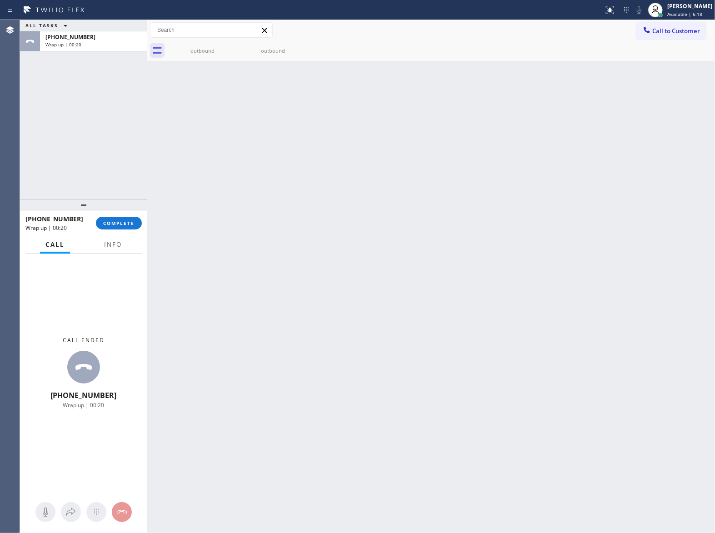
click at [124, 231] on div "[PHONE_NUMBER] Wrap up | 00:20 COMPLETE" at bounding box center [83, 223] width 116 height 24
click at [123, 226] on span "COMPLETE" at bounding box center [118, 223] width 31 height 6
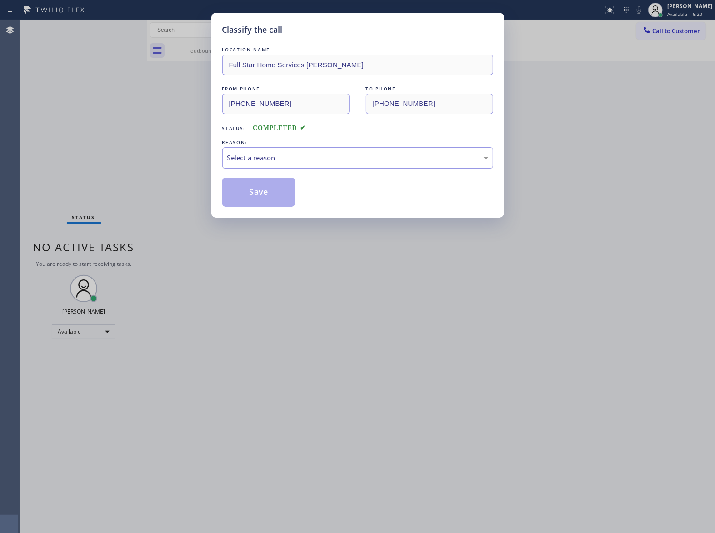
click at [255, 155] on div "Select a reason" at bounding box center [357, 158] width 261 height 10
click at [264, 158] on div "Not Booked - All other reasons" at bounding box center [357, 158] width 261 height 10
click at [252, 198] on button "Save" at bounding box center [258, 192] width 73 height 29
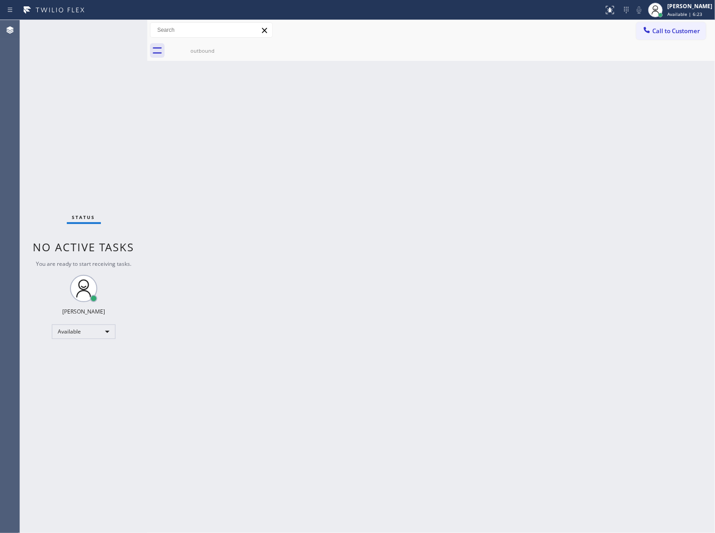
click at [662, 31] on span "Call to Customer" at bounding box center [677, 31] width 48 height 8
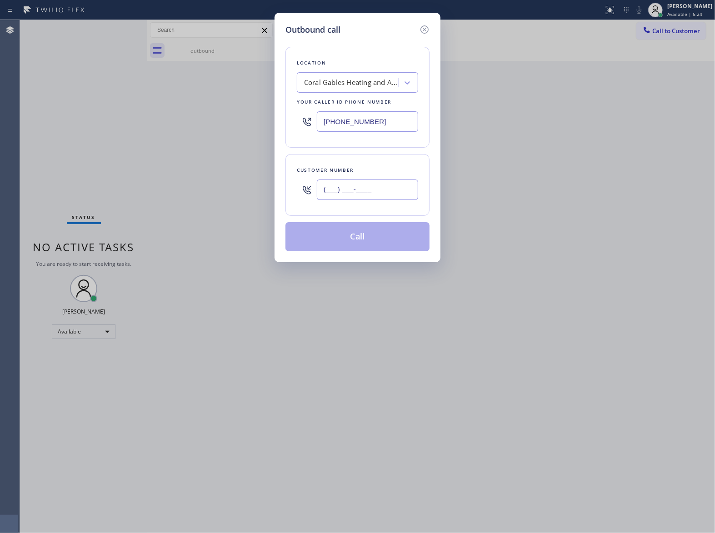
click at [361, 183] on input "(___) ___-____" at bounding box center [367, 190] width 101 height 20
paste input "645) 215-1949"
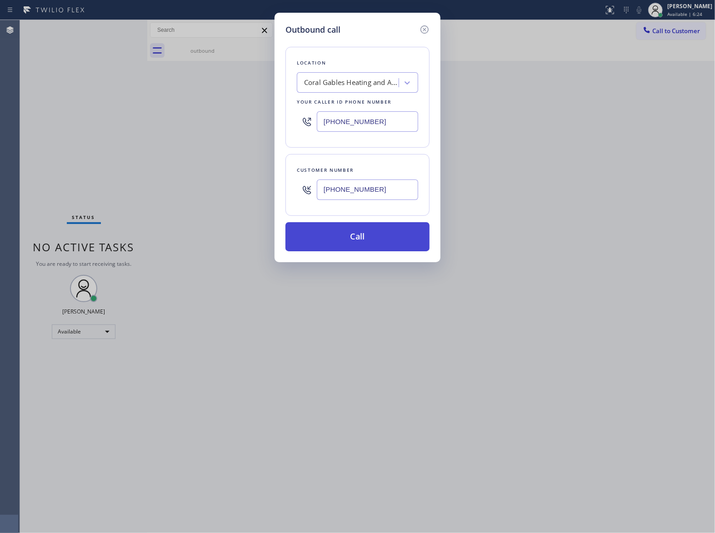
type input "[PHONE_NUMBER]"
drag, startPoint x: 359, startPoint y: 237, endPoint x: 607, endPoint y: 271, distance: 250.6
click at [366, 237] on button "Call" at bounding box center [358, 236] width 144 height 29
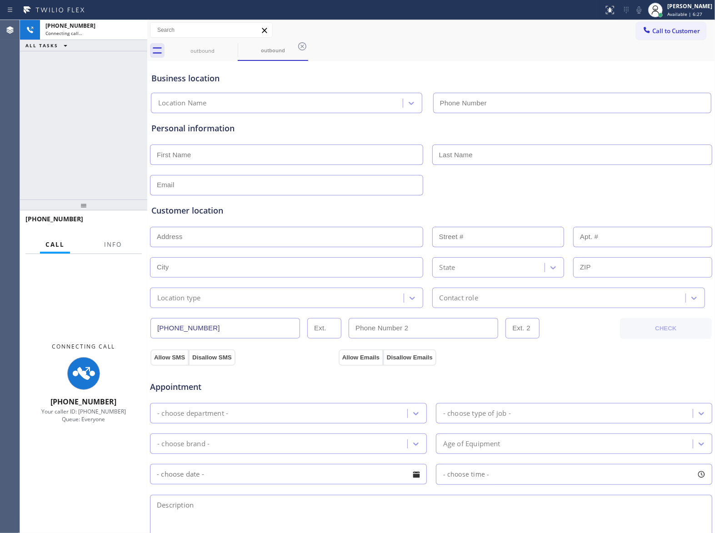
type input "[PHONE_NUMBER]"
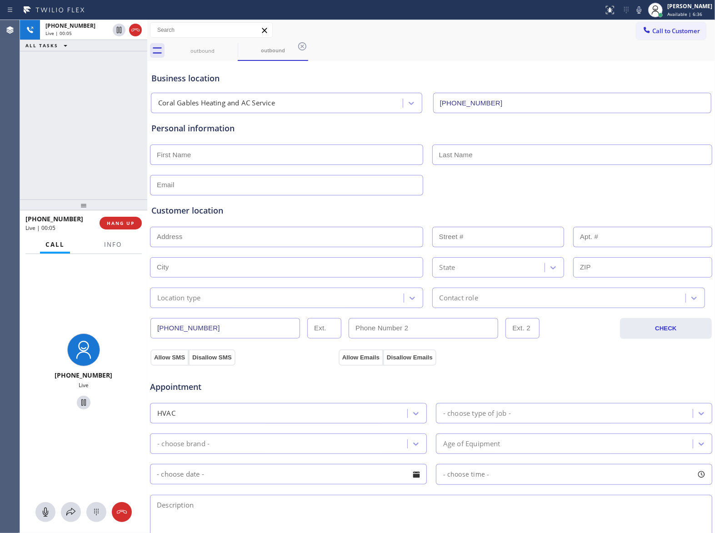
click at [128, 126] on div "[PHONE_NUMBER] Live | 00:05 ALL TASKS ALL TASKS ACTIVE TASKS TASKS IN WRAP UP" at bounding box center [83, 110] width 127 height 180
click at [120, 225] on span "HANG UP" at bounding box center [121, 223] width 28 height 6
click at [120, 222] on span "HANG UP" at bounding box center [121, 223] width 28 height 6
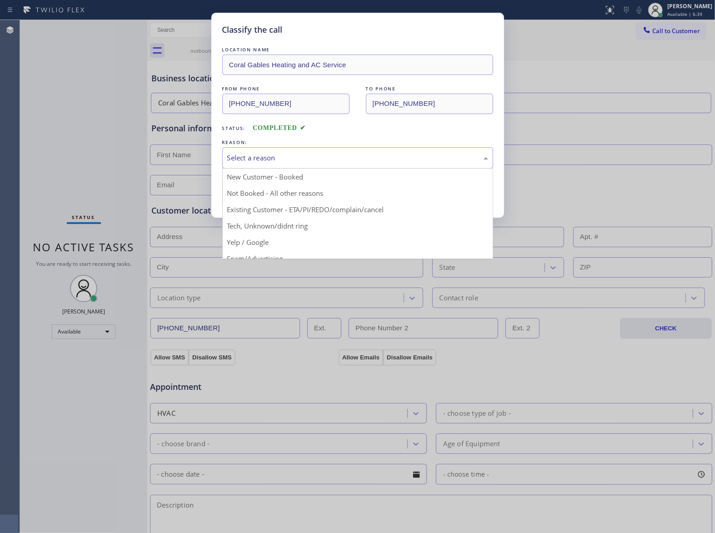
click at [339, 158] on div "Select a reason" at bounding box center [357, 158] width 261 height 10
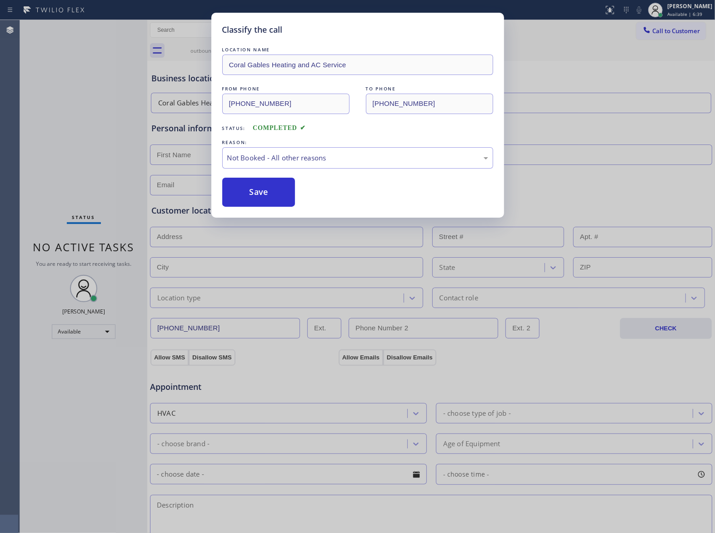
click at [294, 189] on button "Save" at bounding box center [258, 192] width 73 height 29
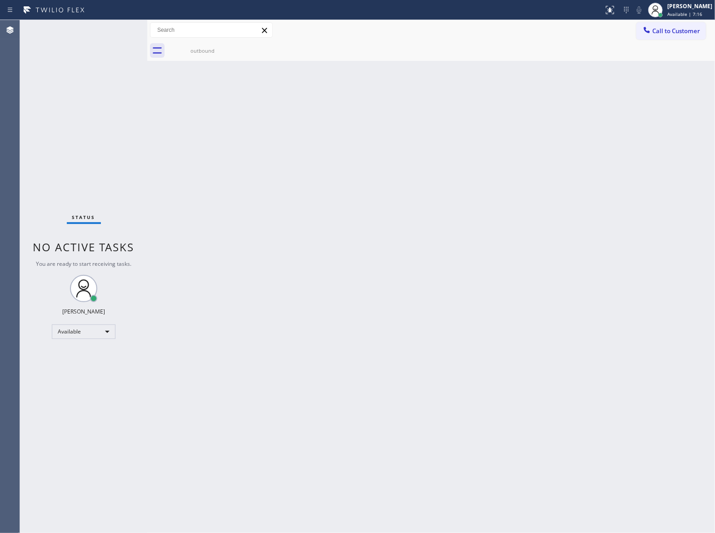
drag, startPoint x: 119, startPoint y: 168, endPoint x: 113, endPoint y: 207, distance: 40.0
click at [119, 168] on div "Status No active tasks You are ready to start receiving tasks. [PERSON_NAME] Av…" at bounding box center [83, 276] width 127 height 513
click at [117, 151] on div "Status No active tasks You are ready to start receiving tasks. [PERSON_NAME] Av…" at bounding box center [83, 276] width 127 height 513
drag, startPoint x: 75, startPoint y: 322, endPoint x: 159, endPoint y: 354, distance: 89.1
click at [111, 349] on div "Status No active tasks You are ready to start receiving tasks. [PERSON_NAME] Av…" at bounding box center [83, 276] width 127 height 513
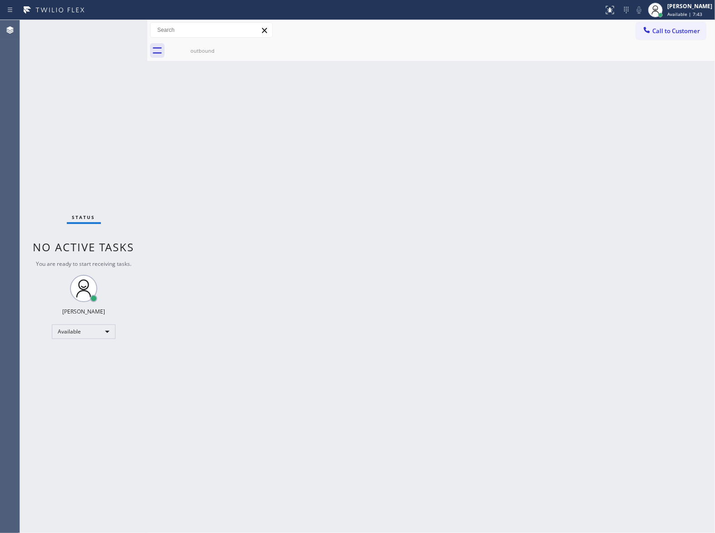
drag, startPoint x: 241, startPoint y: 339, endPoint x: 396, endPoint y: 526, distance: 242.5
click at [241, 338] on div "Back to Dashboard Change Sender ID Customers Technicians Select a contact Outbo…" at bounding box center [431, 276] width 568 height 513
click at [86, 166] on div "Status No active tasks You are ready to start receiving tasks. [PERSON_NAME] Av…" at bounding box center [83, 276] width 127 height 513
click at [663, 26] on button "Call to Customer" at bounding box center [672, 30] width 70 height 17
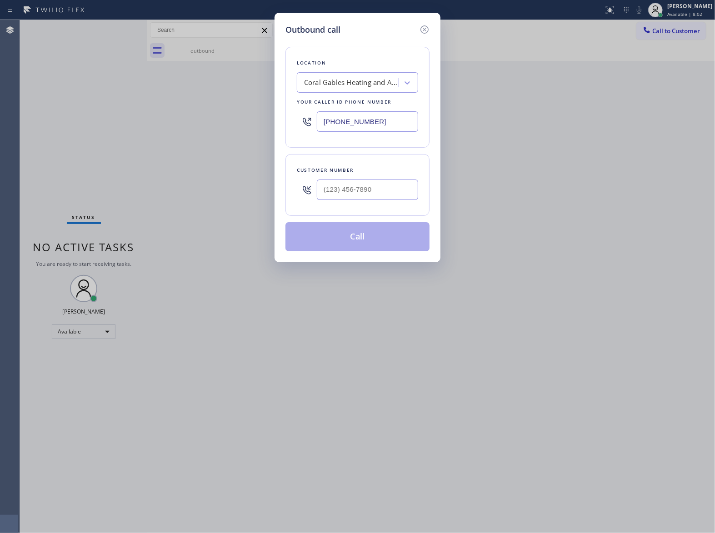
click at [392, 113] on input "[PHONE_NUMBER]" at bounding box center [367, 121] width 101 height 20
paste input "425) 517-3988"
type input "[PHONE_NUMBER]"
drag, startPoint x: 37, startPoint y: 224, endPoint x: 209, endPoint y: 222, distance: 171.9
click at [48, 224] on div "Outbound call Location Wolf Appliance Repair [GEOGRAPHIC_DATA] Your caller id p…" at bounding box center [357, 266] width 715 height 533
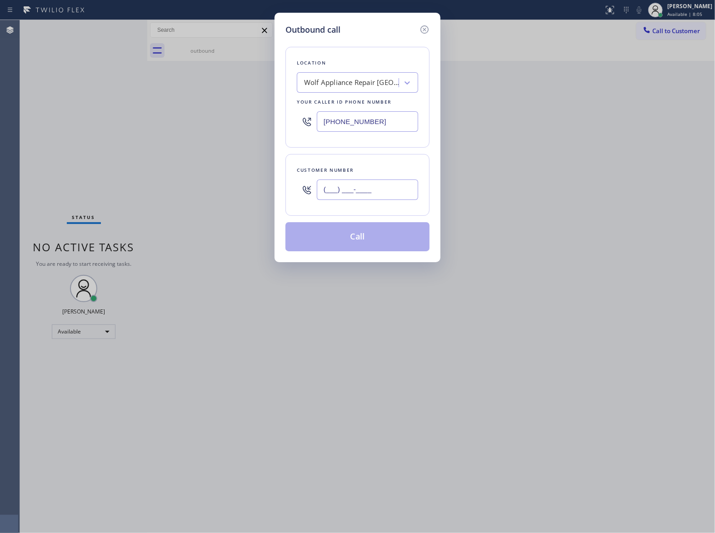
click at [366, 193] on input "(___) ___-____" at bounding box center [367, 190] width 101 height 20
paste input "919) 717-9431"
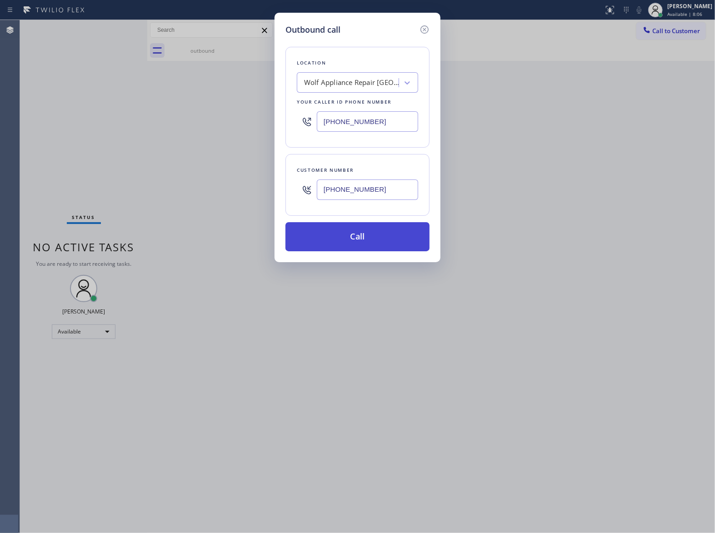
type input "[PHONE_NUMBER]"
click at [350, 241] on button "Call" at bounding box center [358, 236] width 144 height 29
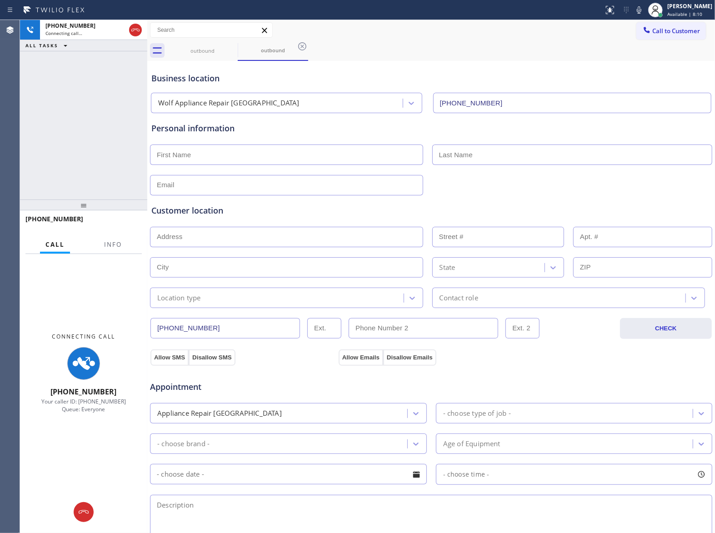
type input "[PHONE_NUMBER]"
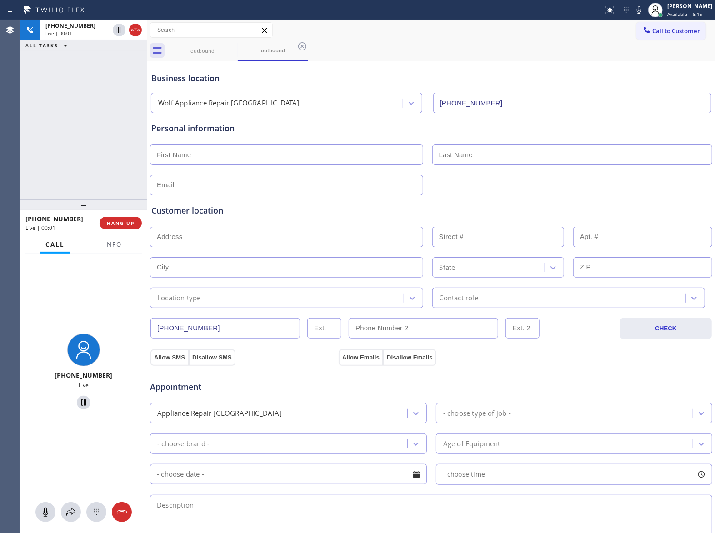
click at [45, 150] on div "[PHONE_NUMBER] Live | 00:01 ALL TASKS ALL TASKS ACTIVE TASKS TASKS IN WRAP UP" at bounding box center [83, 110] width 127 height 180
click at [66, 145] on div "[PHONE_NUMBER] Live | 00:20 ALL TASKS ALL TASKS ACTIVE TASKS TASKS IN WRAP UP" at bounding box center [83, 110] width 127 height 180
click at [106, 119] on div "[PHONE_NUMBER] Live | 01:12 ALL TASKS ALL TASKS ACTIVE TASKS TASKS IN WRAP UP […" at bounding box center [83, 110] width 127 height 180
click at [110, 248] on span "Info" at bounding box center [113, 245] width 18 height 8
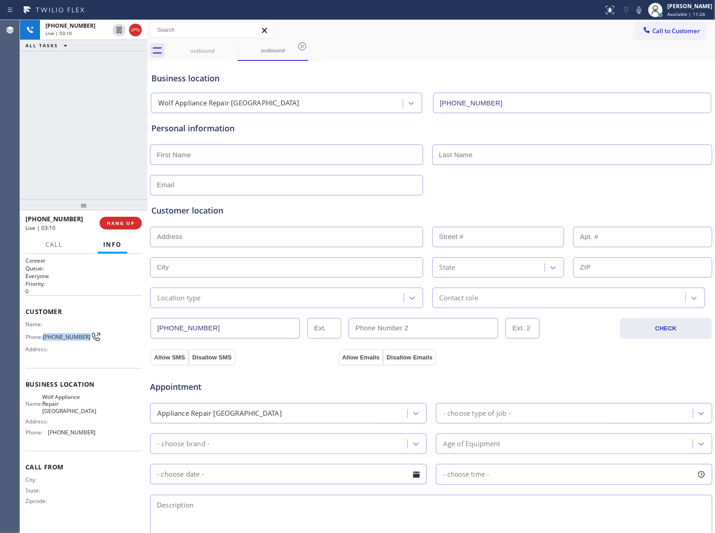
drag, startPoint x: 45, startPoint y: 337, endPoint x: 83, endPoint y: 340, distance: 38.3
click at [83, 340] on div "Phone: [PHONE_NUMBER]" at bounding box center [60, 336] width 70 height 11
click at [86, 117] on div "[PHONE_NUMBER] Live | 04:36 ALL TASKS ALL TASKS ACTIVE TASKS TASKS IN WRAP UP" at bounding box center [83, 110] width 127 height 180
click at [260, 144] on div at bounding box center [431, 154] width 564 height 22
click at [260, 154] on input "text" at bounding box center [286, 155] width 273 height 20
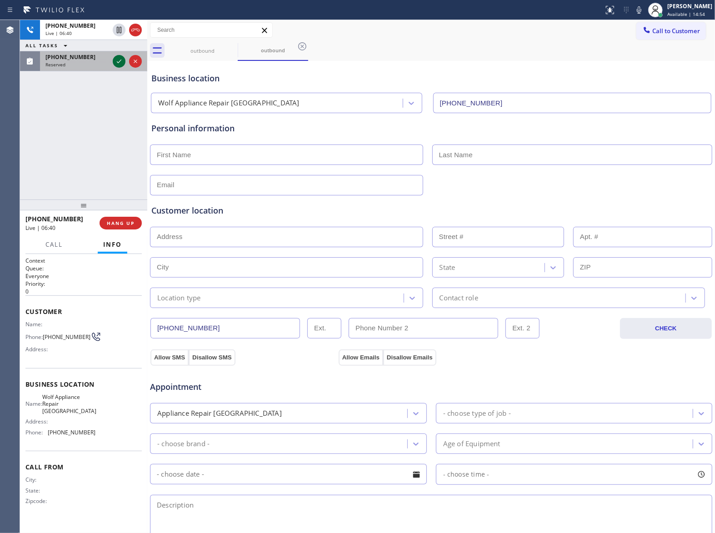
click at [120, 64] on icon at bounding box center [119, 61] width 11 height 11
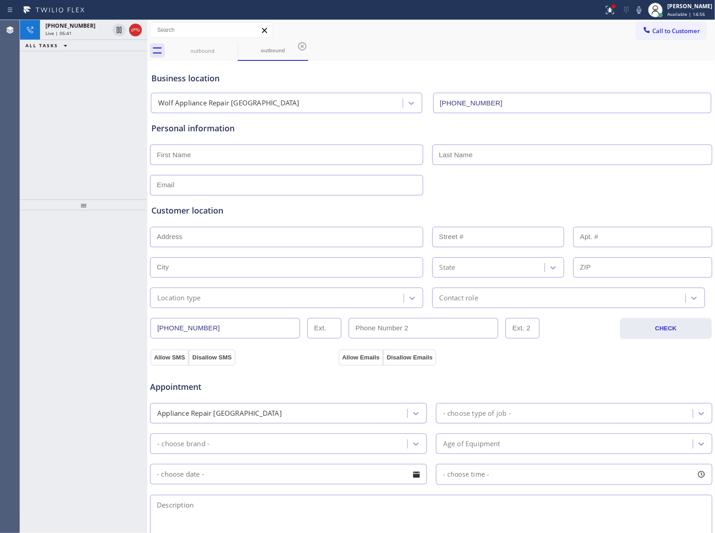
click at [68, 31] on span "Live | 06:41" at bounding box center [58, 33] width 26 height 6
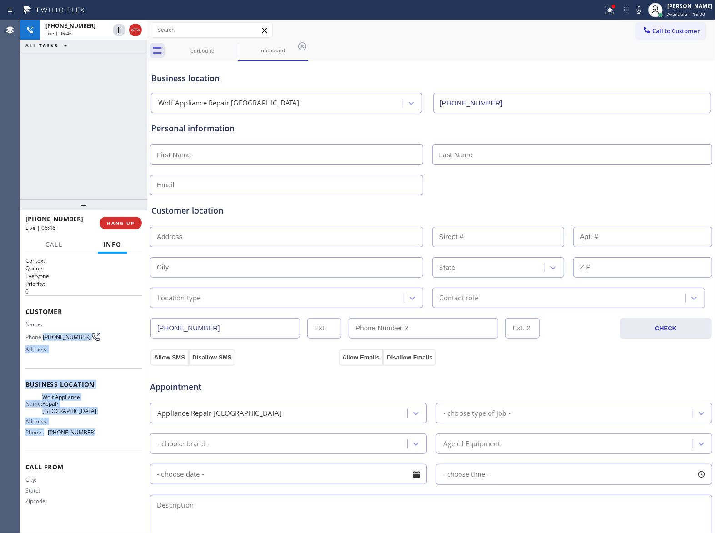
drag, startPoint x: 48, startPoint y: 338, endPoint x: 99, endPoint y: 430, distance: 104.6
click at [99, 430] on div "Context Queue: Everyone Priority: 0 Customer Name: Phone: [PHONE_NUMBER] Addres…" at bounding box center [83, 388] width 116 height 263
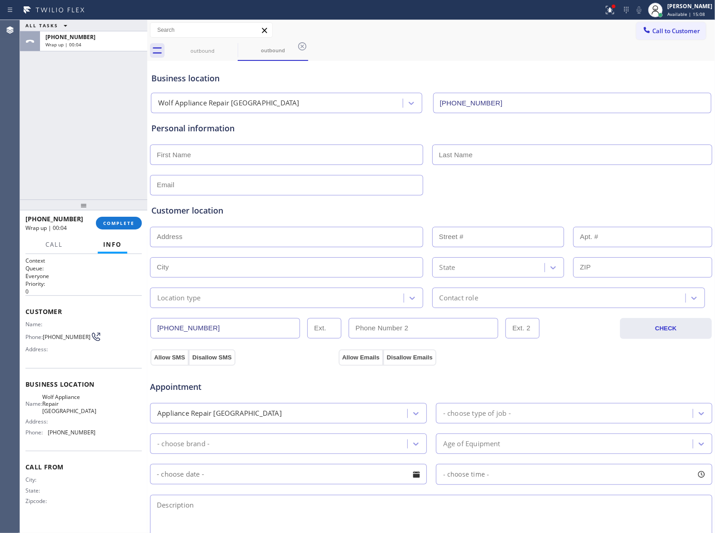
click at [210, 157] on input "text" at bounding box center [286, 155] width 273 height 20
paste input "Refaat"
type input "Refaat"
click at [471, 143] on div "Refaat" at bounding box center [431, 154] width 564 height 22
click at [472, 146] on input "text" at bounding box center [572, 155] width 281 height 20
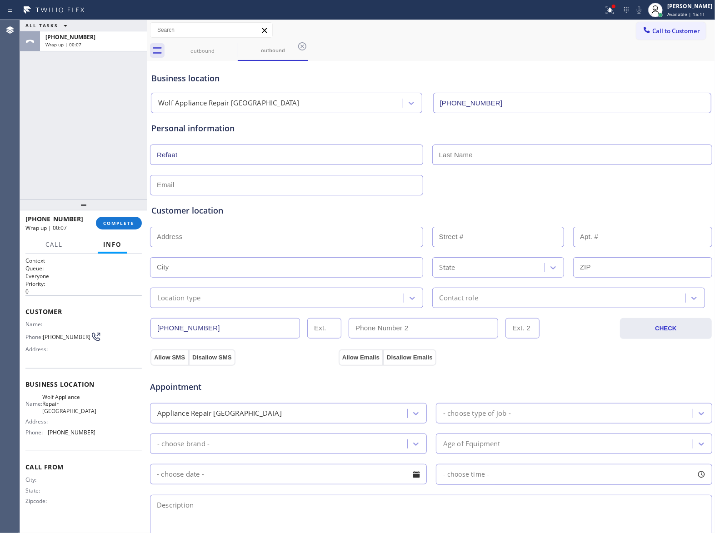
paste input "[PERSON_NAME]"
type input "[PERSON_NAME]"
click at [313, 182] on input "text" at bounding box center [286, 185] width 273 height 20
click at [195, 183] on input "text" at bounding box center [286, 185] width 273 height 20
paste input "[EMAIL_ADDRESS][DOMAIN_NAME]"
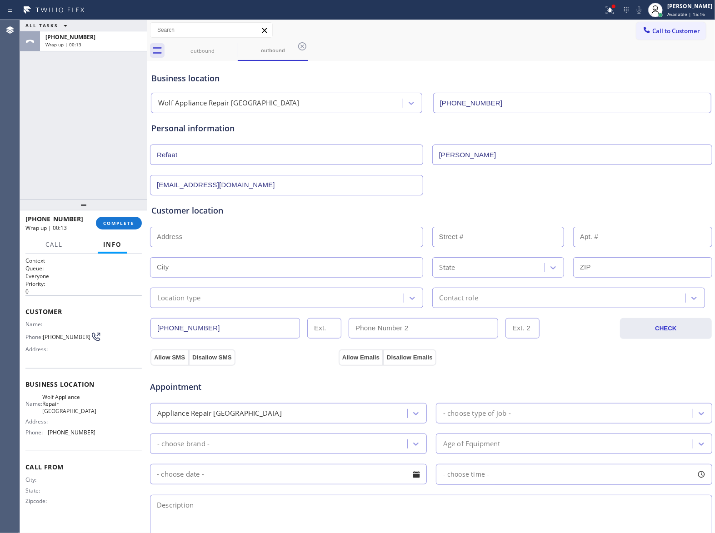
type input "[EMAIL_ADDRESS][DOMAIN_NAME]"
click at [220, 235] on input "text" at bounding box center [286, 237] width 273 height 20
click at [204, 242] on input "text" at bounding box center [286, 237] width 273 height 20
paste input "[STREET_ADDRESS][PERSON_NAME]"
type input "[STREET_ADDRESS][PERSON_NAME]"
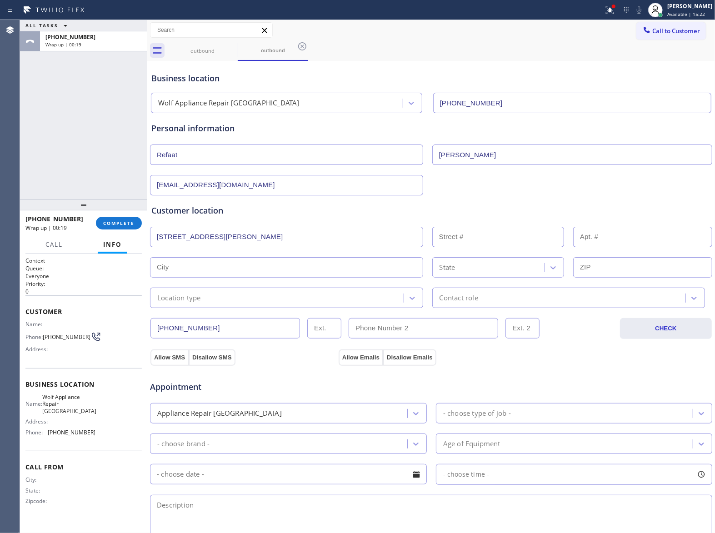
type input "700"
type input "[GEOGRAPHIC_DATA]"
type input "98122"
click at [193, 302] on div "Location type" at bounding box center [179, 298] width 44 height 10
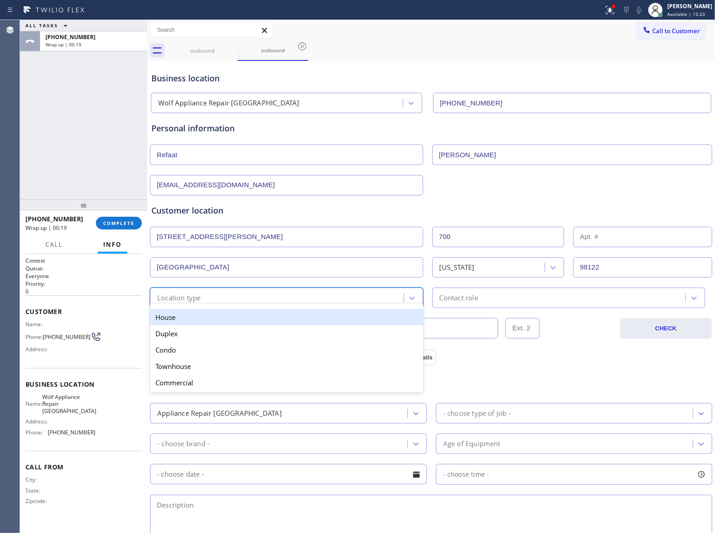
click at [182, 321] on div "House" at bounding box center [286, 317] width 273 height 16
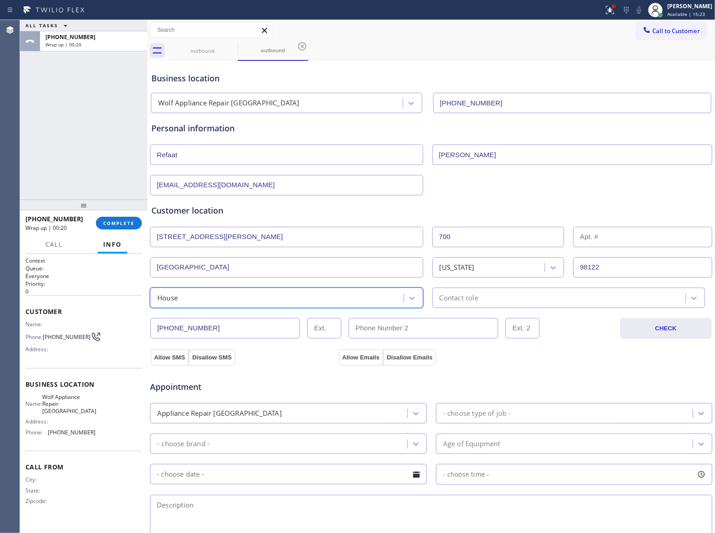
click at [492, 296] on div "Contact role" at bounding box center [560, 298] width 251 height 16
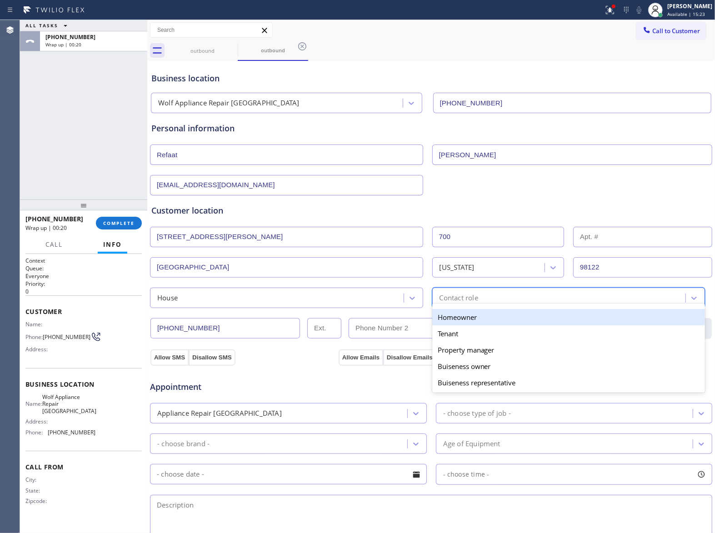
click at [468, 321] on div "Homeowner" at bounding box center [568, 317] width 273 height 16
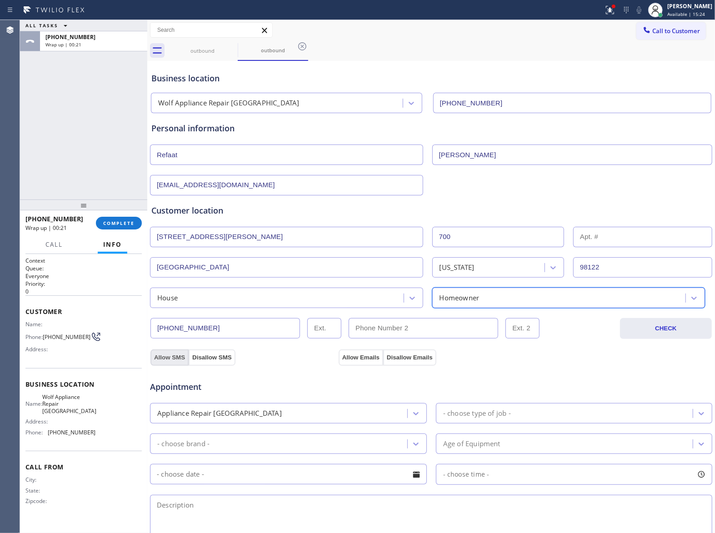
click at [174, 353] on button "Allow SMS" at bounding box center [170, 358] width 38 height 16
click at [366, 359] on button "Allow Emails" at bounding box center [361, 358] width 45 height 16
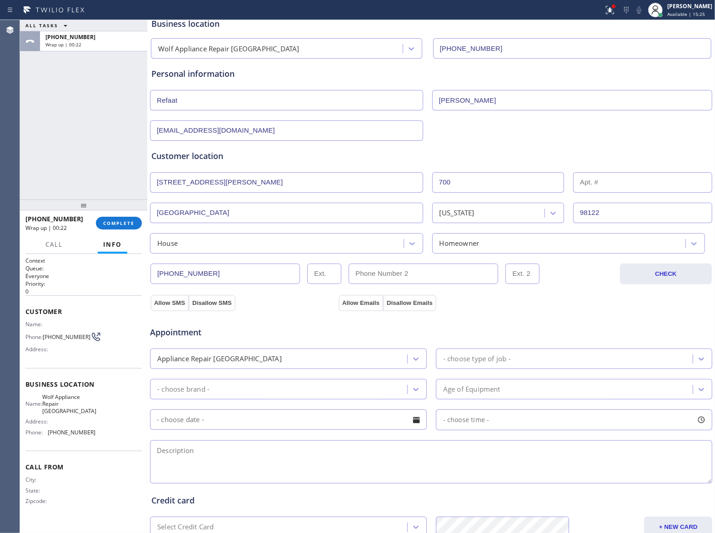
scroll to position [121, 0]
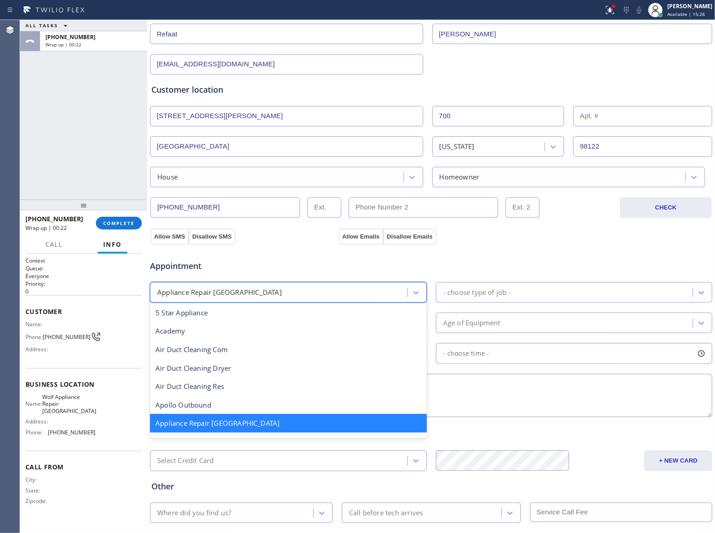
click at [205, 297] on div "Appliance Repair [GEOGRAPHIC_DATA]" at bounding box center [219, 292] width 125 height 10
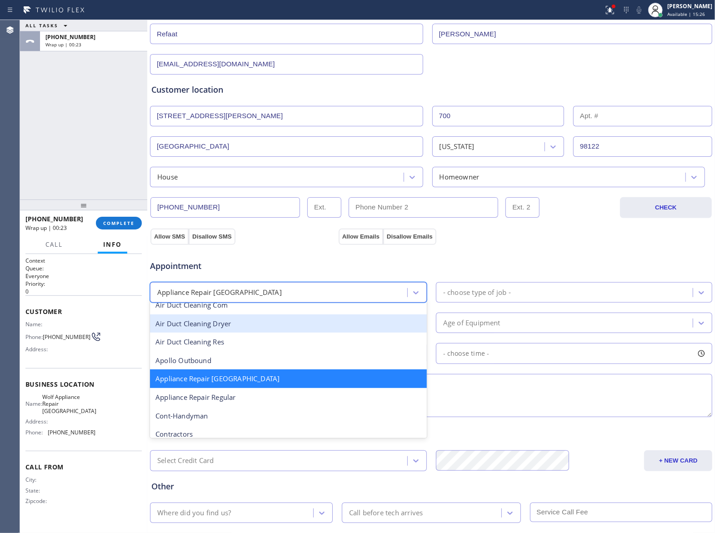
scroll to position [62, 0]
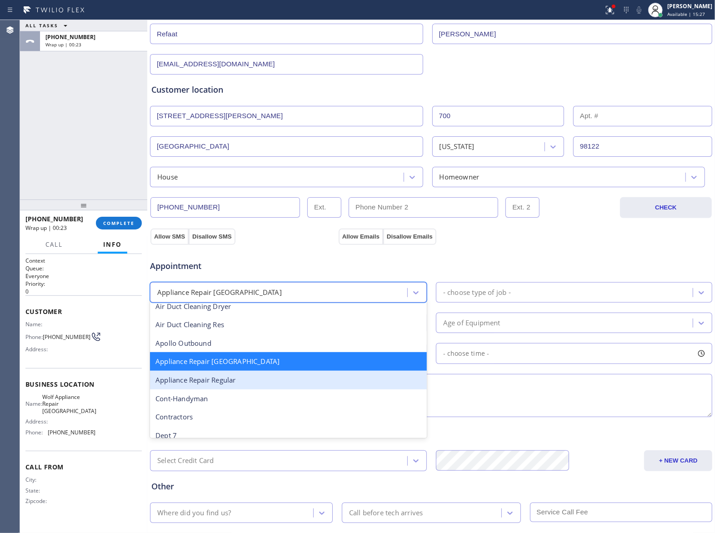
click at [235, 379] on div "Appliance Repair Regular" at bounding box center [288, 380] width 277 height 19
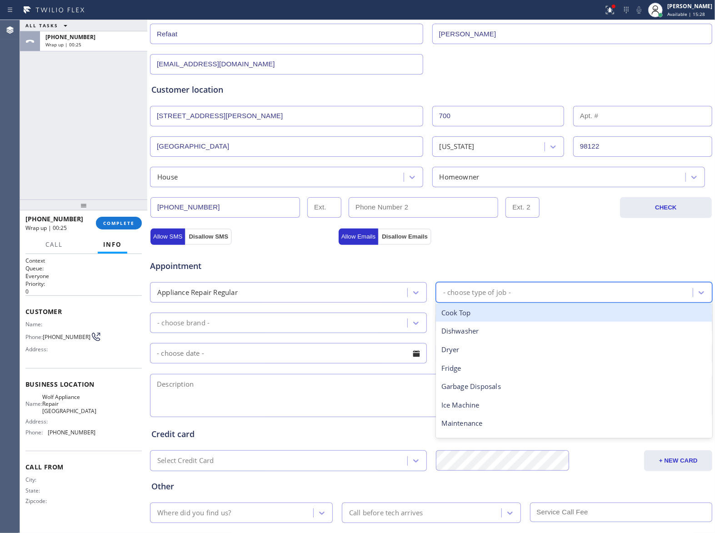
click at [468, 288] on div "- choose type of job -" at bounding box center [566, 293] width 255 height 16
type input "ge"
click at [455, 315] on div "Fridge" at bounding box center [574, 313] width 277 height 19
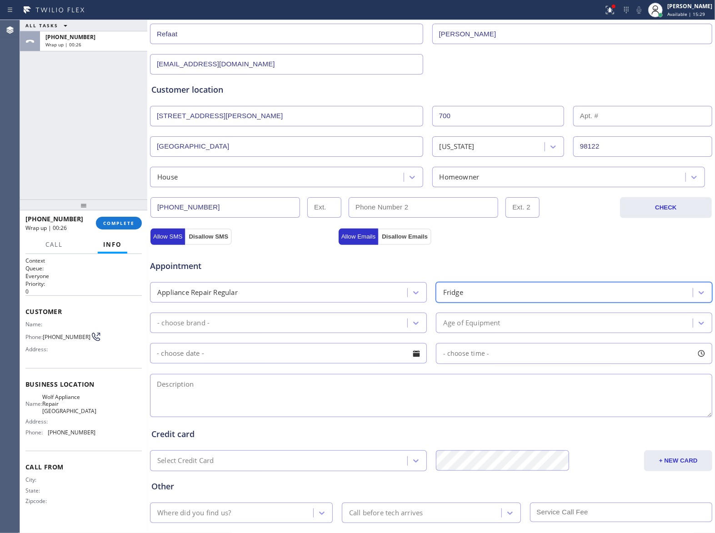
click at [181, 328] on div "- choose brand -" at bounding box center [183, 323] width 52 height 10
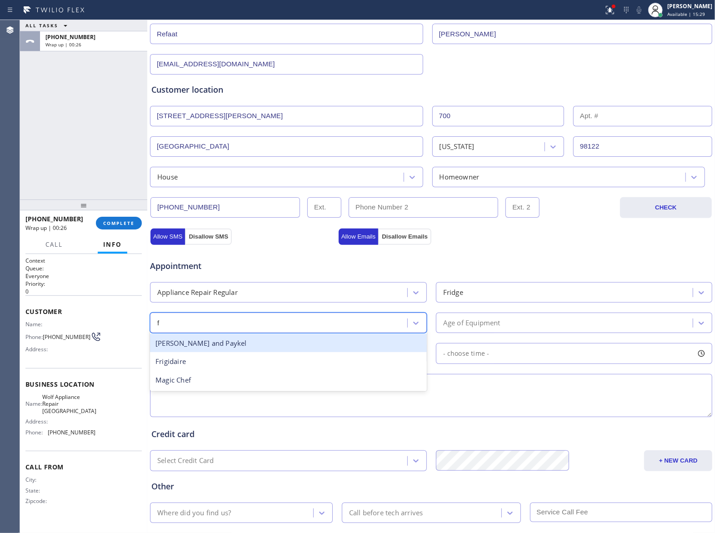
type input "fr"
click at [179, 344] on div "Frigidaire" at bounding box center [288, 343] width 277 height 19
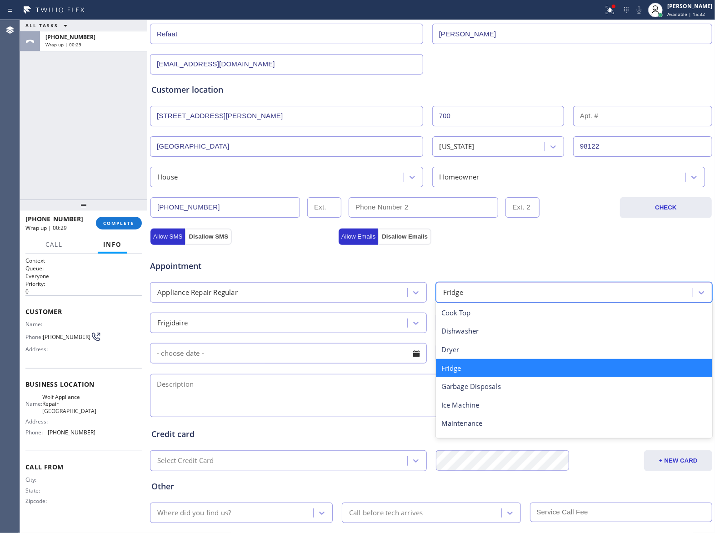
click at [468, 297] on div "Fridge" at bounding box center [566, 293] width 255 height 16
click at [247, 330] on div "Frigidaire" at bounding box center [280, 323] width 255 height 16
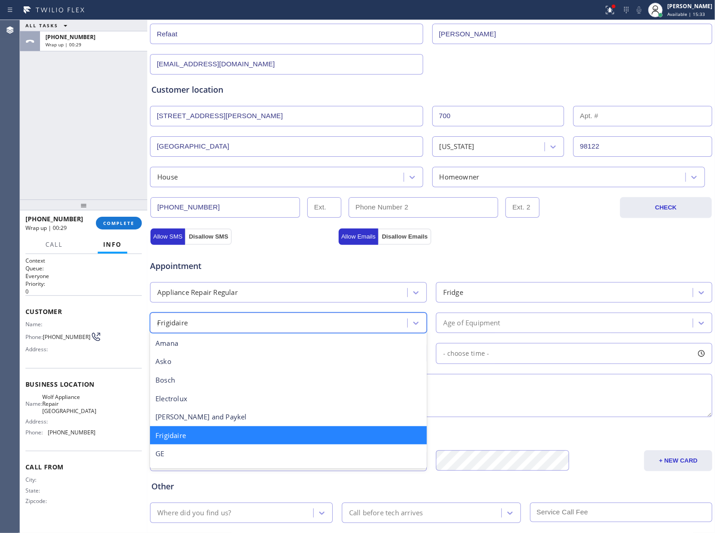
type input "ge"
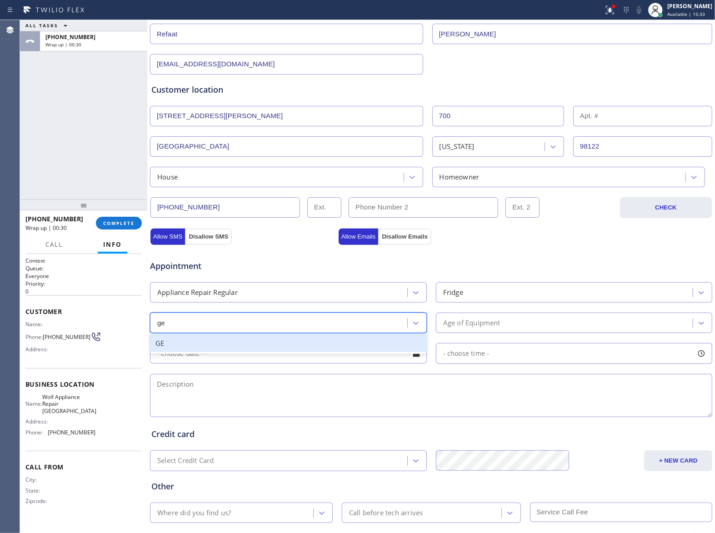
click at [208, 344] on div "GE" at bounding box center [288, 343] width 277 height 19
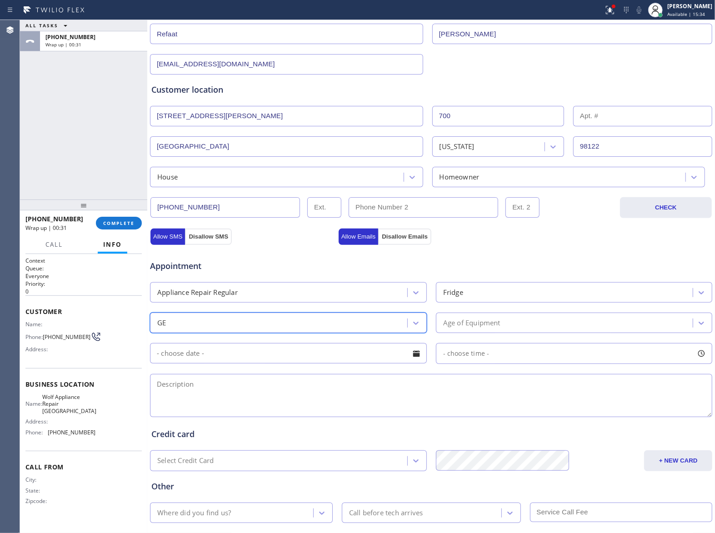
click at [540, 331] on div "Age of Equipment" at bounding box center [566, 323] width 255 height 16
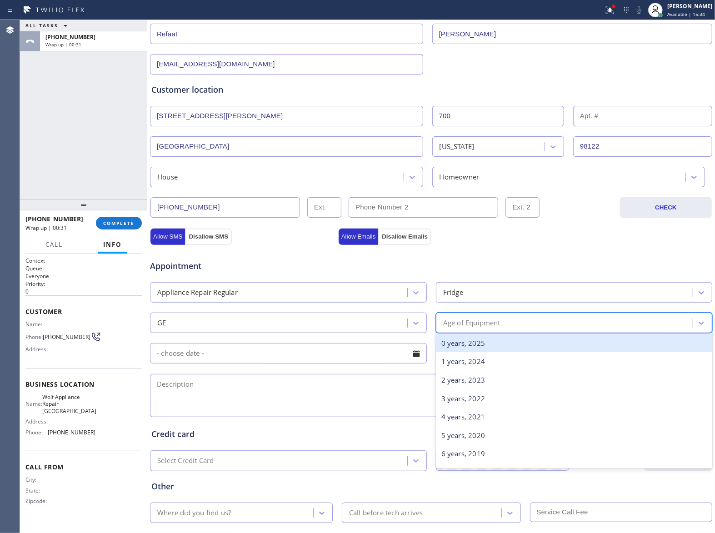
type input "5"
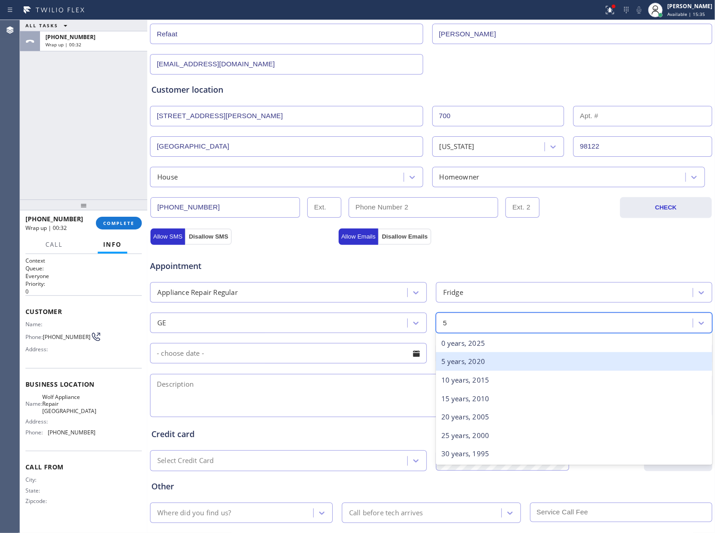
click at [487, 364] on div "5 years, 2020" at bounding box center [574, 361] width 277 height 19
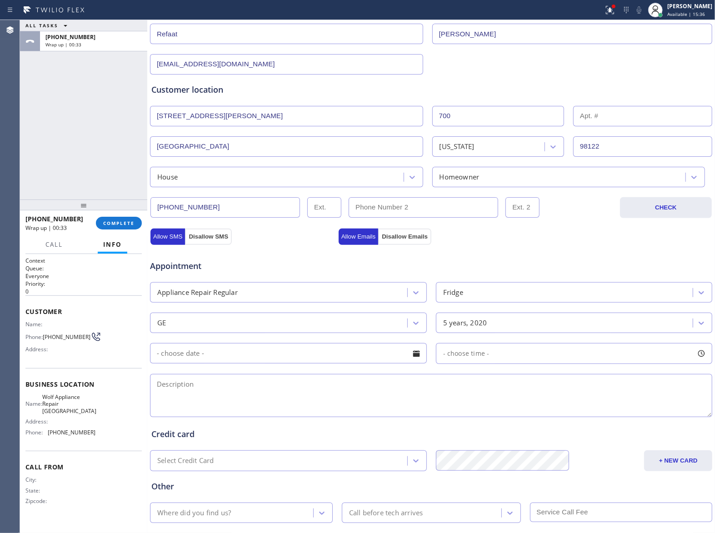
click at [270, 406] on textarea at bounding box center [431, 395] width 562 height 43
click at [176, 388] on textarea "3-6 | 485 |" at bounding box center [431, 395] width 562 height 43
paste textarea "GE | Fridge | 5 yrs | It's not cooling properly on the fridge part | [STREET_AD…"
click at [93, 404] on span "Wolf Appliance Repair [GEOGRAPHIC_DATA]" at bounding box center [69, 404] width 54 height 21
click at [93, 408] on span "Wolf Appliance Repair [GEOGRAPHIC_DATA]" at bounding box center [69, 404] width 54 height 21
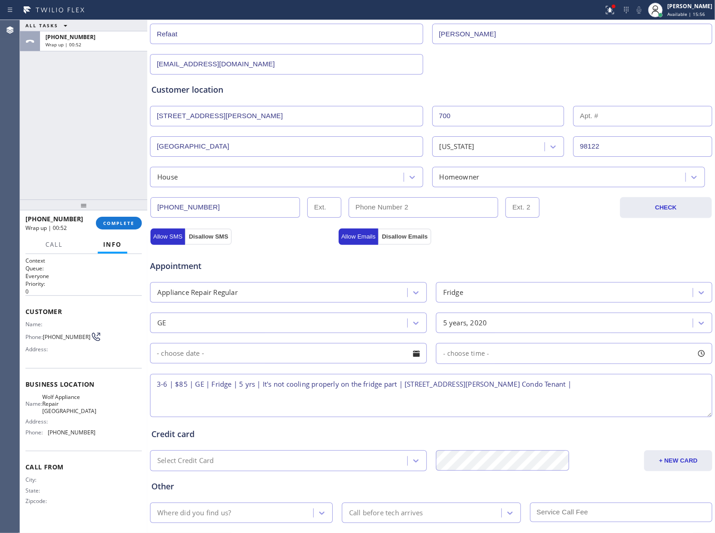
click at [90, 407] on span "Wolf Appliance Repair [GEOGRAPHIC_DATA]" at bounding box center [69, 404] width 54 height 21
drag, startPoint x: 94, startPoint y: 413, endPoint x: 49, endPoint y: 397, distance: 47.3
click at [49, 397] on div "Name: Wolf Appliance Repair Phoenix Address: Phone: [PHONE_NUMBER]" at bounding box center [60, 417] width 70 height 46
click at [99, 408] on div "Name: Wolf Appliance Repair Phoenix Address: Phone: [PHONE_NUMBER]" at bounding box center [83, 417] width 116 height 46
click at [99, 407] on div "Name: Wolf Appliance Repair Phoenix Address: Phone: [PHONE_NUMBER]" at bounding box center [83, 417] width 116 height 46
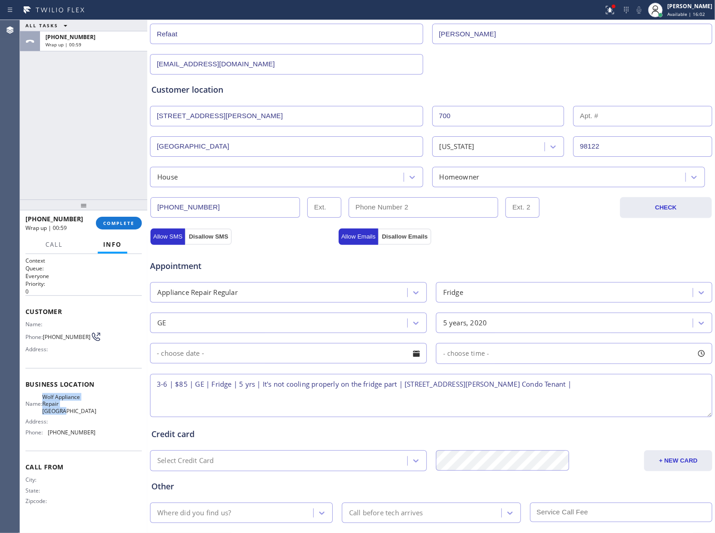
drag, startPoint x: 96, startPoint y: 406, endPoint x: 49, endPoint y: 394, distance: 48.9
click at [49, 394] on div "Name: Wolf Appliance Repair Phoenix Address: Phone: [PHONE_NUMBER]" at bounding box center [83, 417] width 116 height 46
drag, startPoint x: 599, startPoint y: 386, endPoint x: 616, endPoint y: 388, distance: 16.9
click at [605, 386] on textarea "3-6 | $85 | GE | Fridge | 5 yrs | It's not cooling properly on the fridge part …" at bounding box center [431, 395] width 562 height 43
paste textarea "Wolf Appliance Repair [GEOGRAPHIC_DATA]"
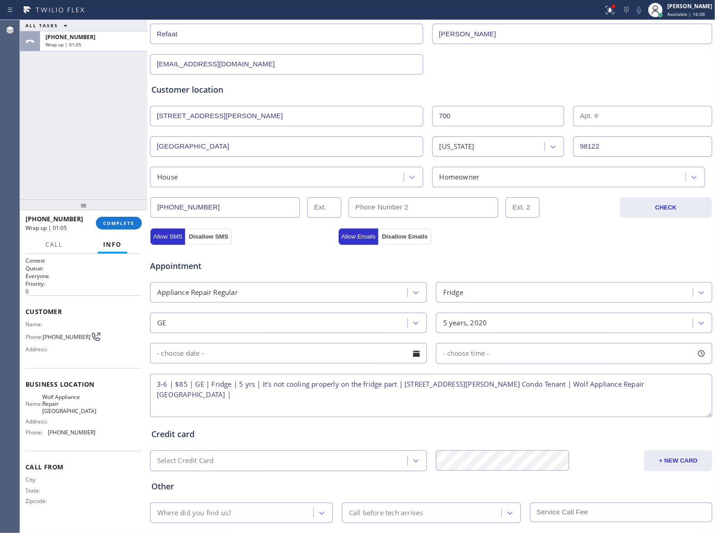
paste textarea "Please call 30 minutes prior to arrival."
click at [326, 394] on textarea "3-6 | $85 | GE | Fridge | 5 yrs | It's not cooling properly on the fridge part …" at bounding box center [431, 395] width 562 height 43
paste textarea "[PHONE_NUMBER]"
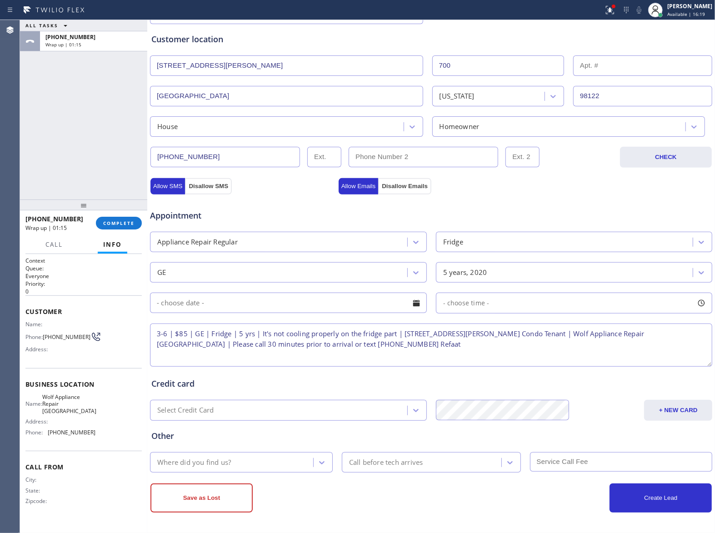
type textarea "3-6 | $85 | GE | Fridge | 5 yrs | It's not cooling properly on the fridge part …"
click at [226, 457] on div "Where did you find us?" at bounding box center [194, 462] width 74 height 10
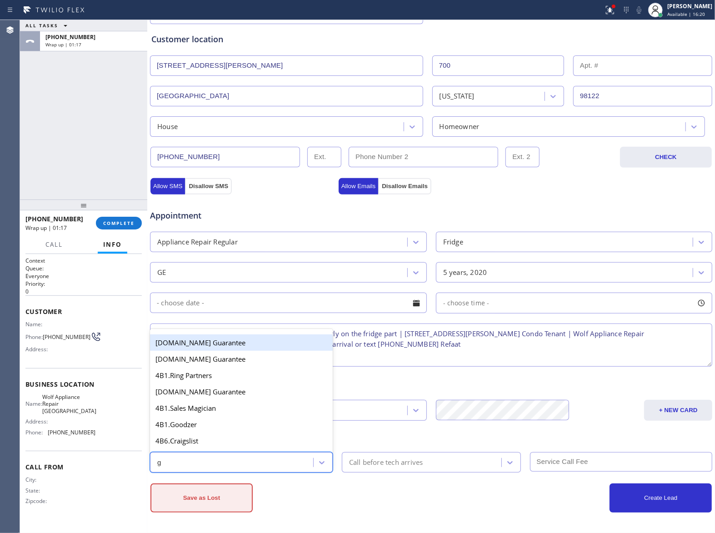
type input "go"
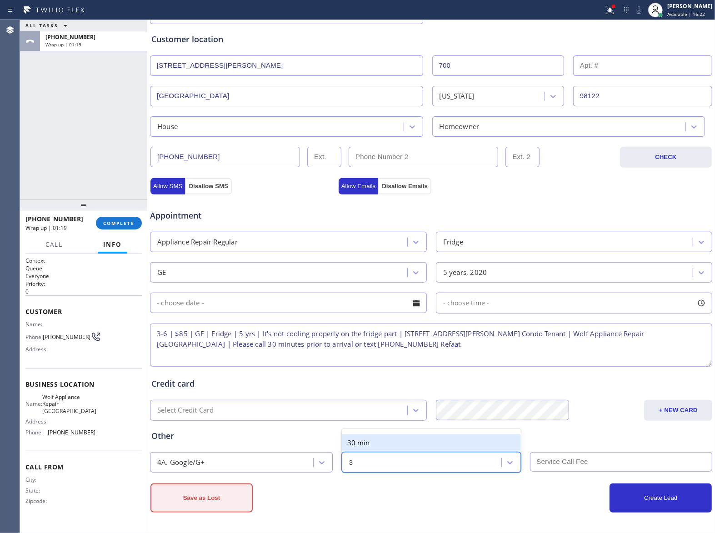
type input "30"
type input "8"
type input "30"
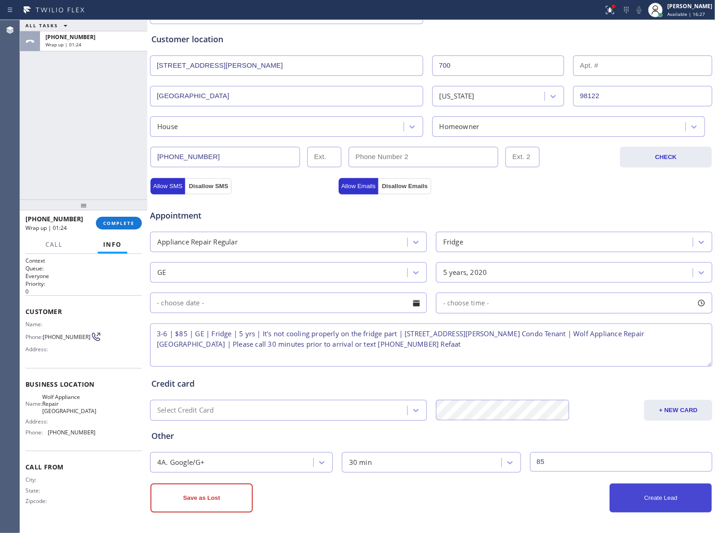
type input "85"
click at [621, 497] on button "Create Lead" at bounding box center [661, 498] width 102 height 29
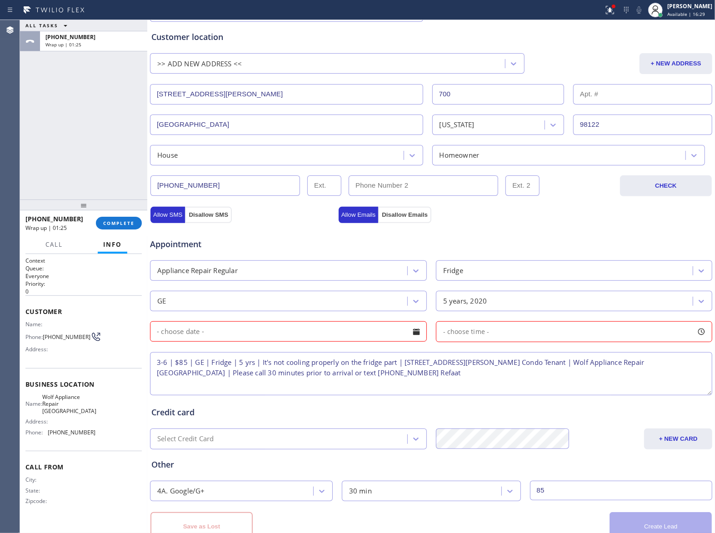
click at [299, 335] on input "text" at bounding box center [288, 331] width 277 height 20
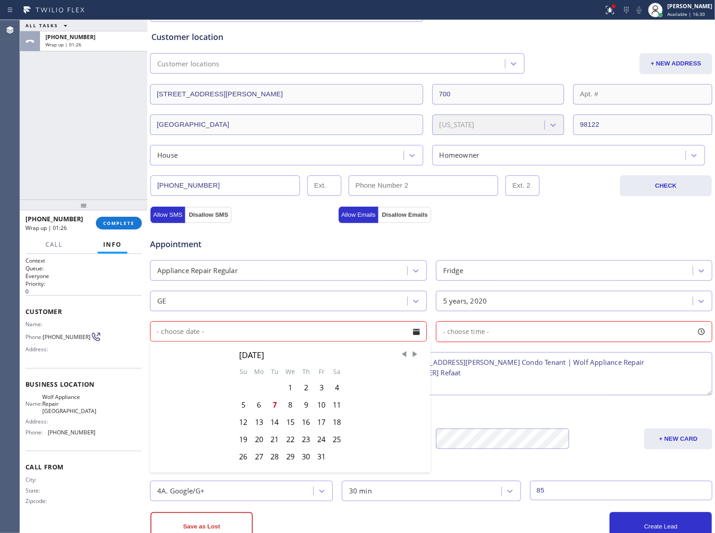
click at [270, 409] on div "7" at bounding box center [274, 405] width 15 height 17
type input "[DATE]"
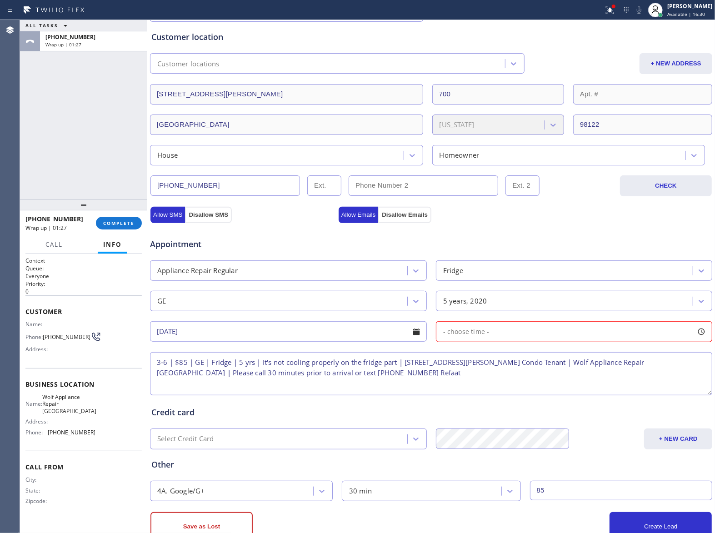
click at [454, 334] on span "- choose time -" at bounding box center [466, 331] width 46 height 9
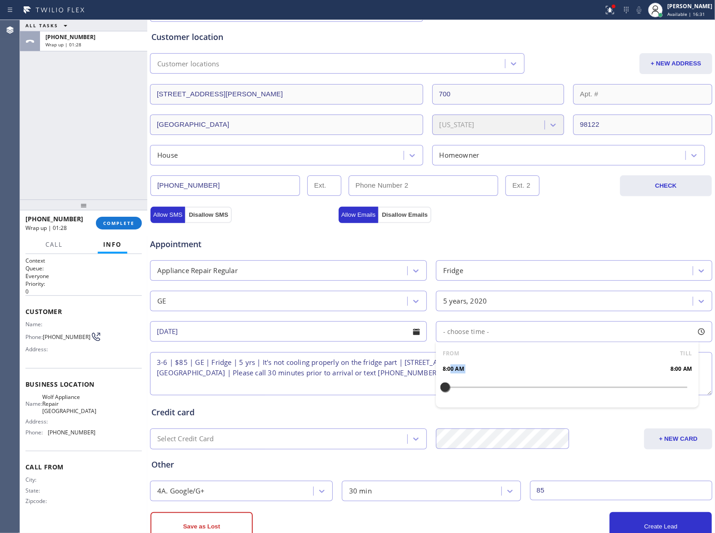
drag, startPoint x: 446, startPoint y: 386, endPoint x: 584, endPoint y: 395, distance: 138.6
click at [591, 397] on div "FROM TILL 8:00 AM 8:00 AM" at bounding box center [567, 374] width 263 height 65
drag, startPoint x: 590, startPoint y: 393, endPoint x: 641, endPoint y: 396, distance: 51.5
click at [642, 396] on div at bounding box center [647, 387] width 11 height 19
drag, startPoint x: 439, startPoint y: 390, endPoint x: 579, endPoint y: 393, distance: 139.6
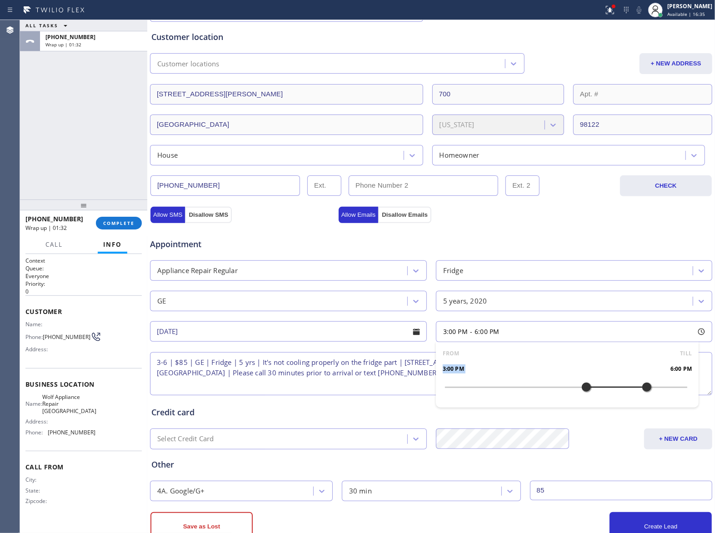
click at [581, 393] on div at bounding box center [586, 387] width 11 height 19
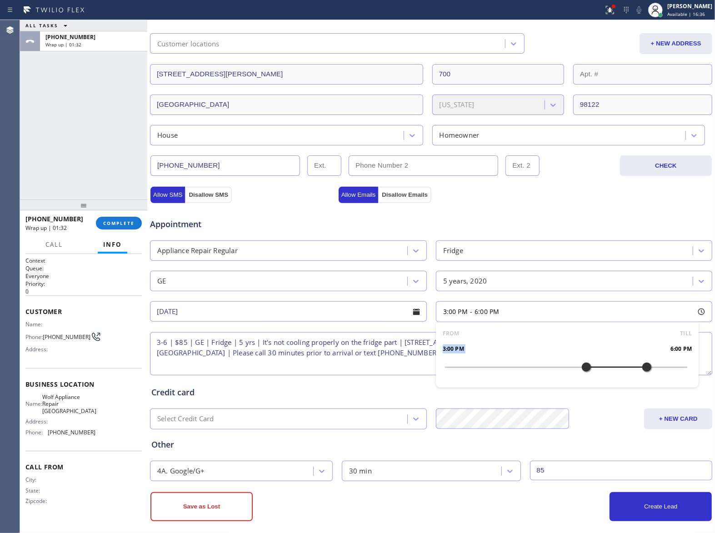
scroll to position [205, 0]
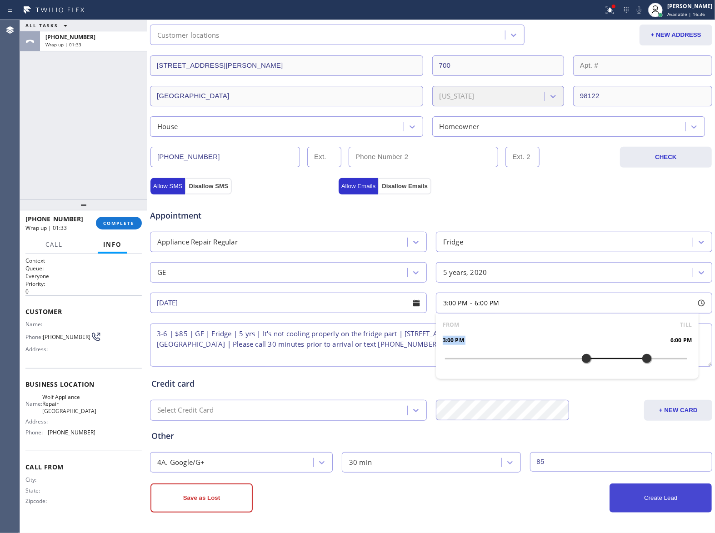
click at [638, 497] on button "Create Lead" at bounding box center [661, 498] width 102 height 29
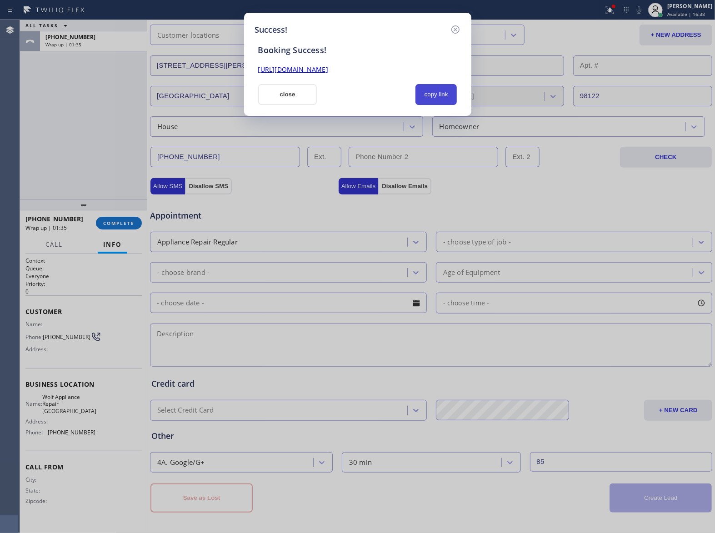
click at [433, 95] on button "copy link" at bounding box center [437, 94] width 42 height 21
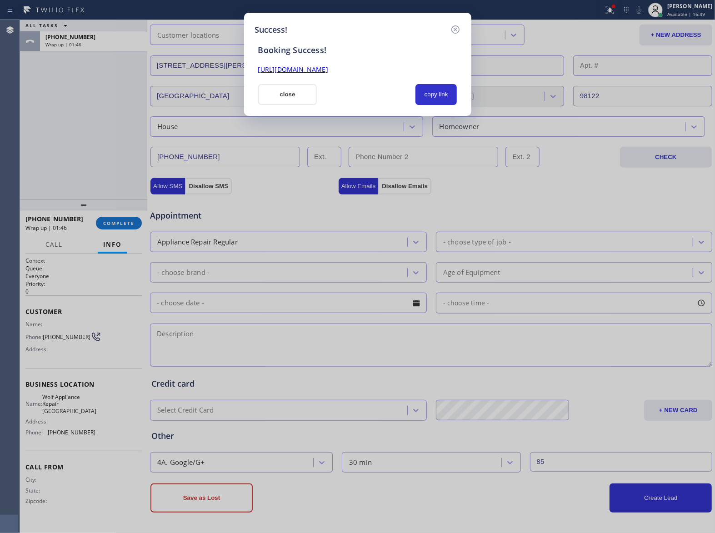
click at [77, 130] on div "Success! Booking Success! [URL][DOMAIN_NAME] close copy link" at bounding box center [357, 266] width 715 height 533
click at [279, 97] on button "close" at bounding box center [287, 94] width 59 height 21
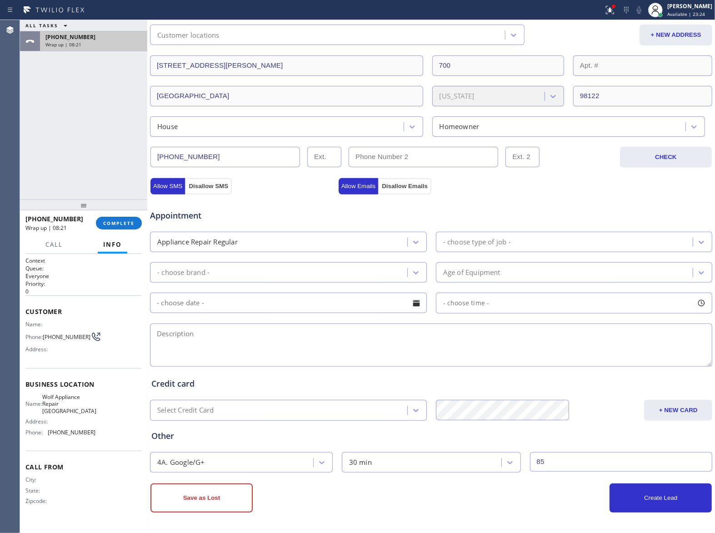
click at [80, 45] on div "Wrap up | 08:21" at bounding box center [93, 44] width 96 height 6
click at [116, 226] on span "COMPLETE" at bounding box center [118, 223] width 31 height 6
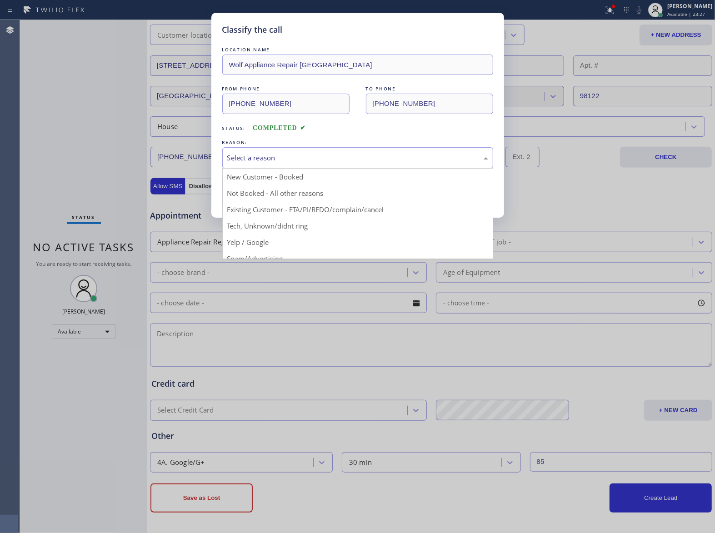
click at [275, 151] on div "Select a reason" at bounding box center [357, 157] width 271 height 21
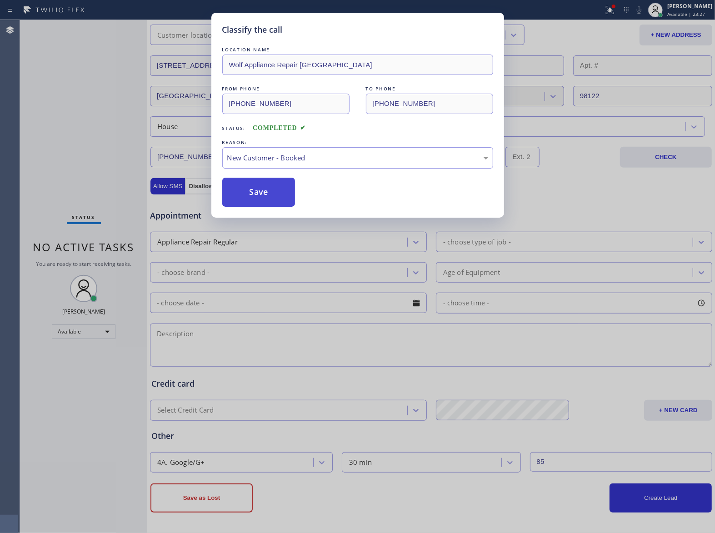
click at [257, 186] on button "Save" at bounding box center [258, 192] width 73 height 29
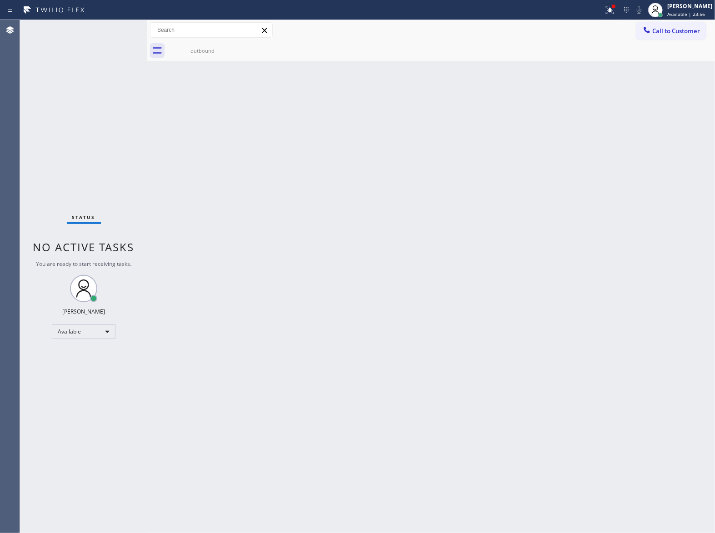
drag, startPoint x: 52, startPoint y: 141, endPoint x: 142, endPoint y: 123, distance: 92.3
click at [52, 141] on div "Status No active tasks You are ready to start receiving tasks. [PERSON_NAME] Av…" at bounding box center [83, 276] width 127 height 513
click at [676, 29] on span "Call to Customer" at bounding box center [677, 31] width 48 height 8
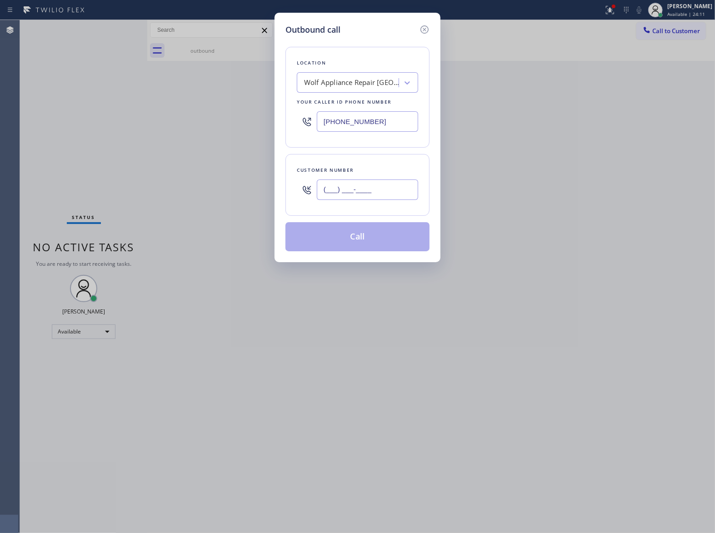
click at [379, 200] on input "(___) ___-____" at bounding box center [367, 190] width 101 height 20
paste input "805) 824-4992"
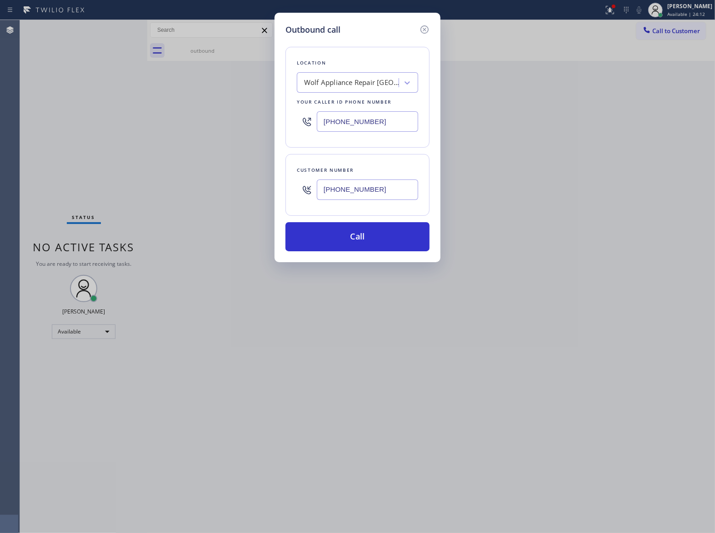
type input "[PHONE_NUMBER]"
drag, startPoint x: 134, startPoint y: 164, endPoint x: 263, endPoint y: 143, distance: 130.8
click at [141, 164] on div "Outbound call Location Wolf Appliance Repair [GEOGRAPHIC_DATA] Your caller id p…" at bounding box center [357, 266] width 715 height 533
click at [335, 81] on div "Wolf Appliance Repair [GEOGRAPHIC_DATA]" at bounding box center [351, 83] width 95 height 10
paste input "5 Star Appliance"
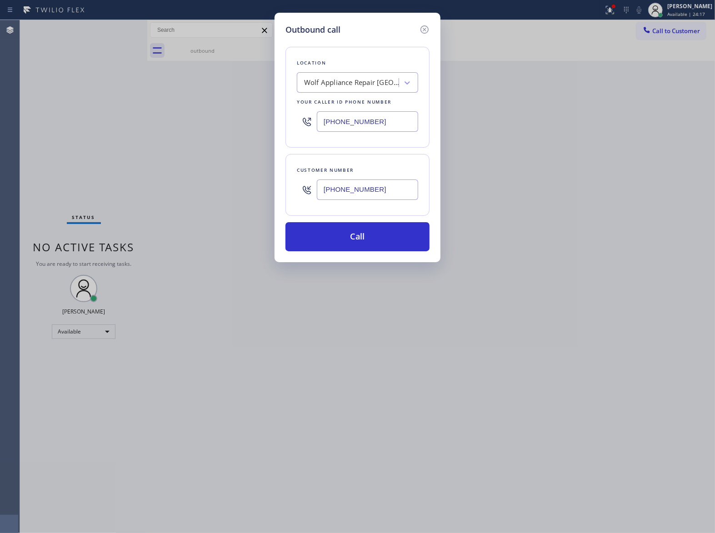
type input "5 Star Appliance"
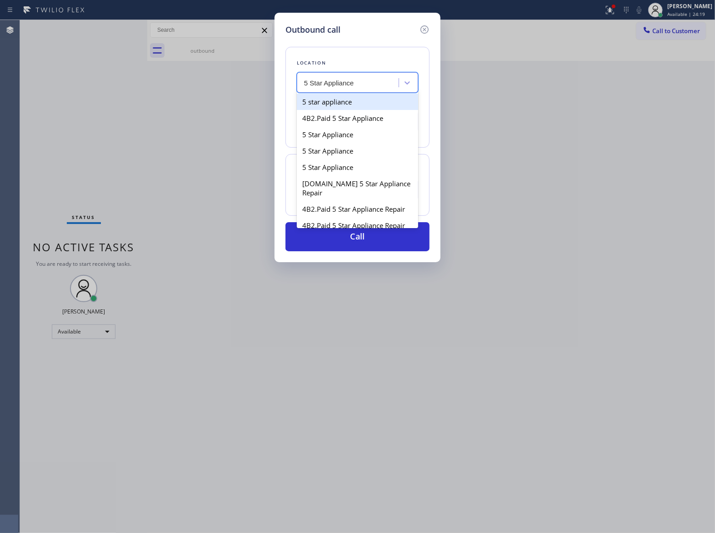
click at [353, 106] on div "5 star appliance" at bounding box center [357, 102] width 121 height 16
type input "[PHONE_NUMBER]"
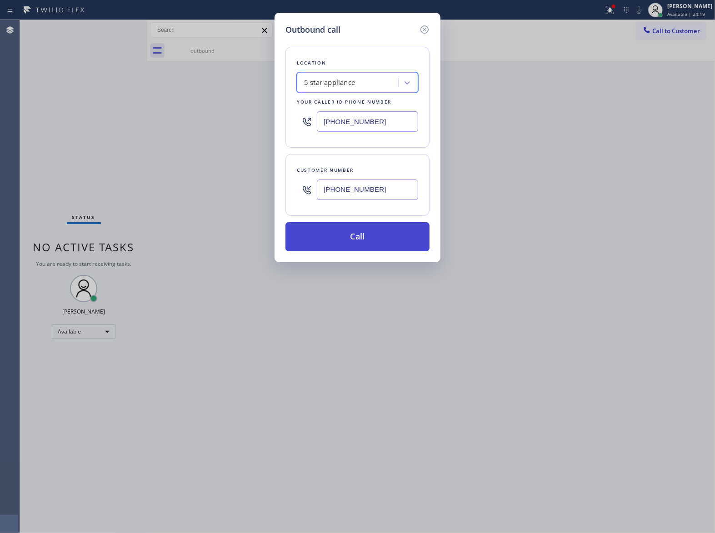
click at [362, 251] on button "Call" at bounding box center [358, 236] width 144 height 29
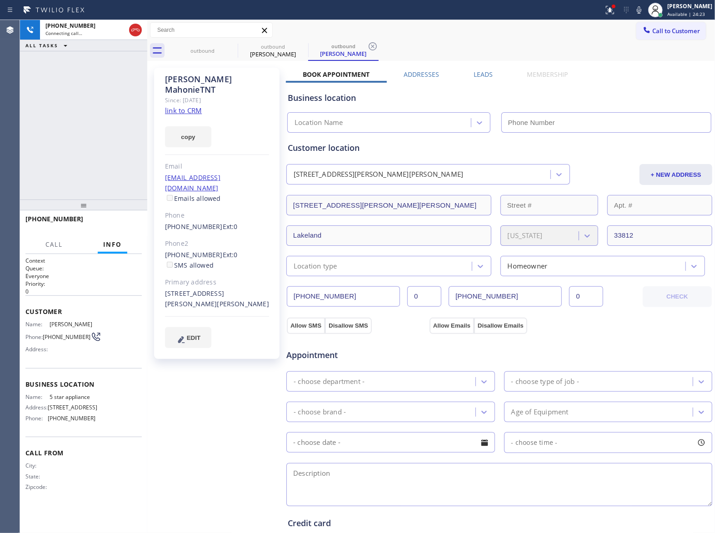
type input "[PHONE_NUMBER]"
click at [40, 144] on div "[PHONE_NUMBER] Connecting call… ALL TASKS ALL TASKS ACTIVE TASKS TASKS IN WRAP …" at bounding box center [83, 110] width 127 height 180
click at [191, 106] on link "link to CRM" at bounding box center [183, 110] width 37 height 9
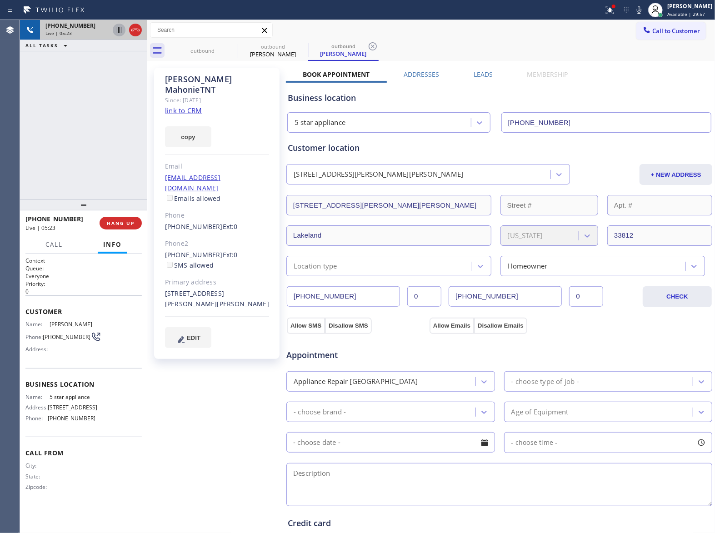
click at [118, 31] on icon at bounding box center [119, 30] width 5 height 6
click at [634, 8] on icon at bounding box center [639, 10] width 11 height 11
click at [86, 104] on div "[PHONE_NUMBER] Live | 06:05 ALL TASKS ALL TASKS ACTIVE TASKS TASKS IN WRAP UP" at bounding box center [83, 110] width 127 height 180
drag, startPoint x: 86, startPoint y: 124, endPoint x: 170, endPoint y: 104, distance: 86.0
click at [110, 113] on div "[PHONE_NUMBER] Live | 06:13 ALL TASKS ALL TASKS ACTIVE TASKS TASKS IN WRAP UP" at bounding box center [83, 110] width 127 height 180
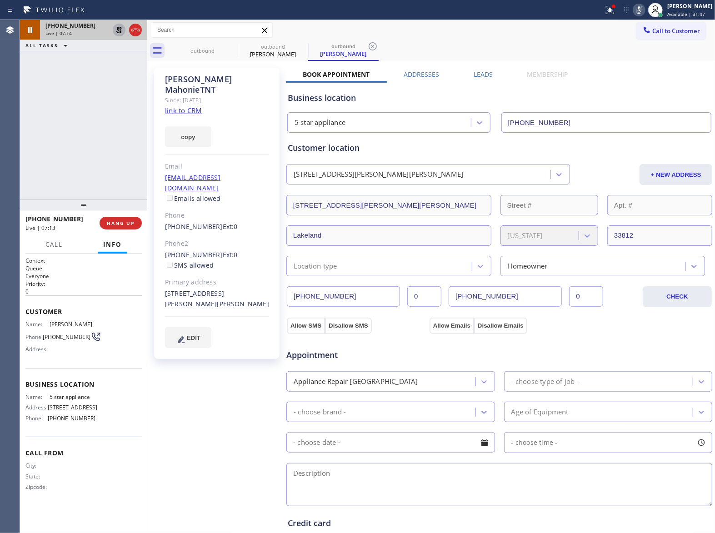
click at [119, 28] on icon at bounding box center [119, 30] width 11 height 11
click at [636, 10] on rect at bounding box center [639, 9] width 6 height 6
drag, startPoint x: 123, startPoint y: 136, endPoint x: 653, endPoint y: 17, distance: 543.2
click at [124, 136] on div "[PHONE_NUMBER] Live | 07:17 ALL TASKS ALL TASKS ACTIVE TASKS TASKS IN WRAP UP" at bounding box center [83, 110] width 127 height 180
click at [112, 144] on div "[PHONE_NUMBER] Live | 08:37 ALL TASKS ALL TASKS ACTIVE TASKS TASKS IN WRAP UP" at bounding box center [83, 110] width 127 height 180
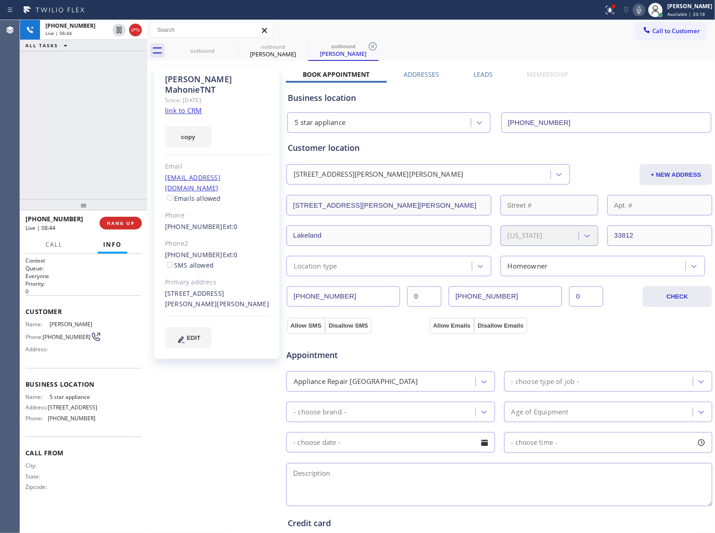
click at [101, 156] on div "[PHONE_NUMBER] Live | 08:44 ALL TASKS ALL TASKS ACTIVE TASKS TASKS IN WRAP UP" at bounding box center [83, 110] width 127 height 180
click at [115, 221] on span "HANG UP" at bounding box center [121, 223] width 28 height 6
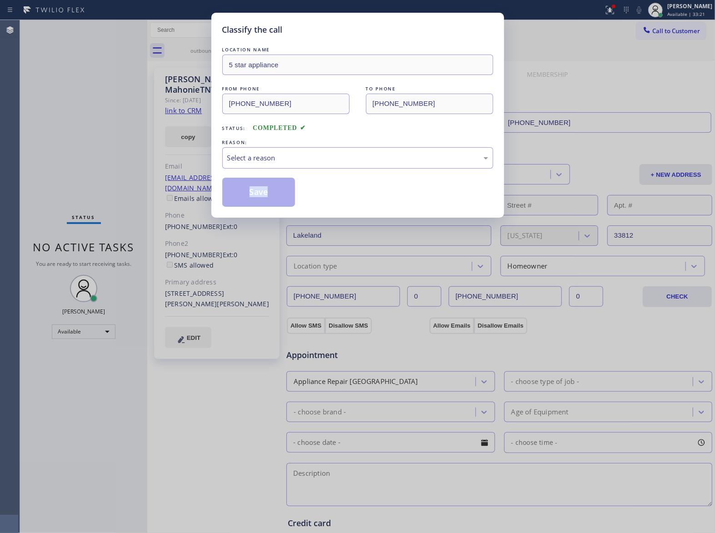
click at [116, 221] on div "Classify the call LOCATION NAME 5 star appliance FROM PHONE [PHONE_NUMBER] TO P…" at bounding box center [357, 266] width 715 height 533
click at [117, 221] on div "Classify the call LOCATION NAME 5 star appliance FROM PHONE [PHONE_NUMBER] TO P…" at bounding box center [357, 266] width 715 height 533
click at [276, 163] on div "Select a reason" at bounding box center [357, 158] width 261 height 10
click at [257, 195] on button "Save" at bounding box center [258, 192] width 73 height 29
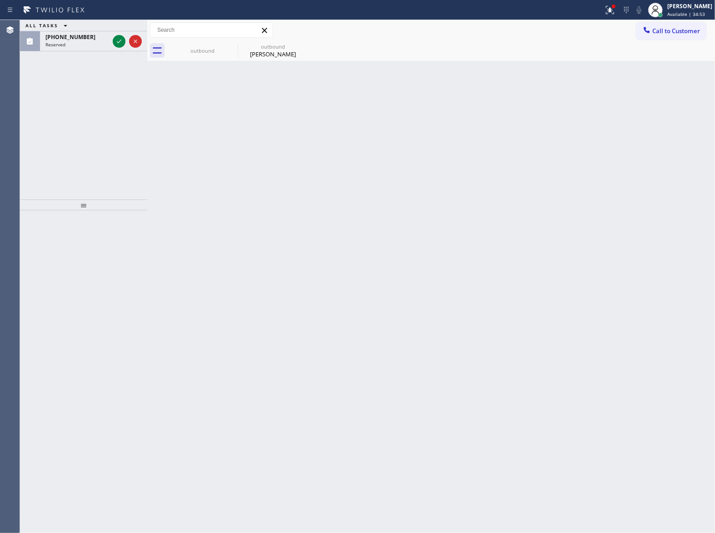
click at [115, 40] on icon at bounding box center [119, 41] width 11 height 11
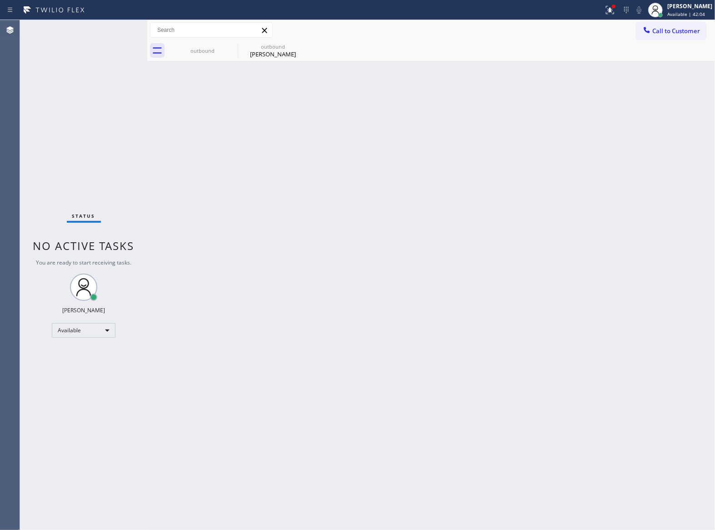
click at [683, 25] on button "Call to Customer" at bounding box center [672, 30] width 70 height 17
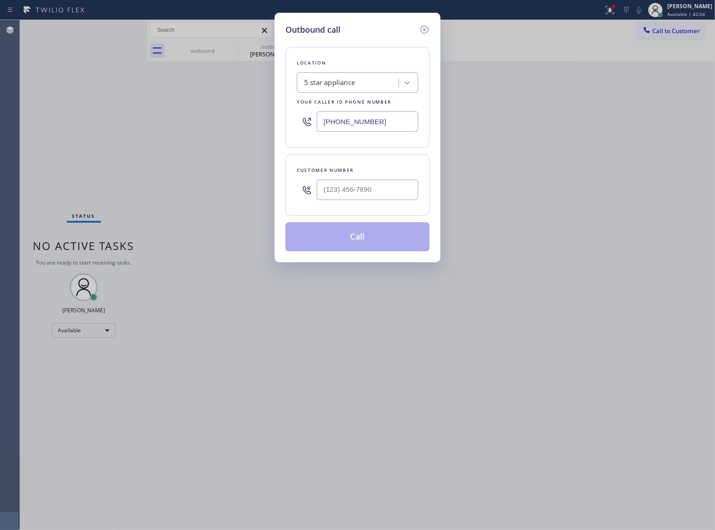
click at [363, 203] on div at bounding box center [367, 190] width 101 height 30
click at [362, 196] on input "(___) ___-____" at bounding box center [367, 190] width 101 height 20
paste input "718) 670-2000"
type input "[PHONE_NUMBER]"
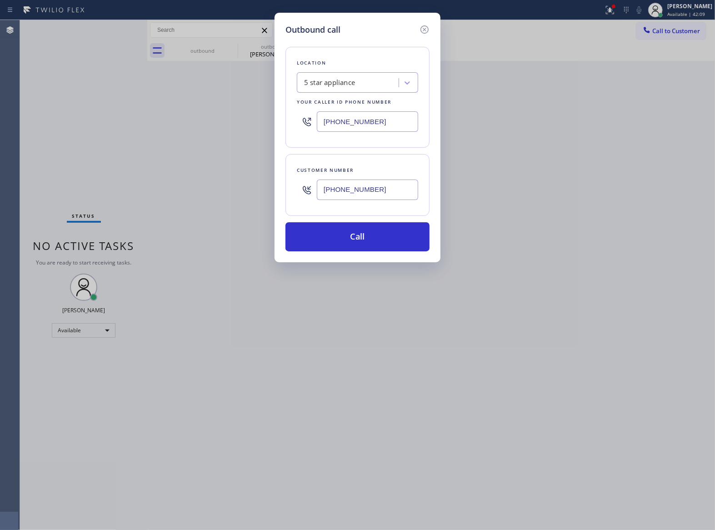
click at [390, 128] on input "[PHONE_NUMBER]" at bounding box center [367, 121] width 101 height 20
paste input "631) 203-197"
type input "[PHONE_NUMBER]"
click at [375, 235] on button "Call" at bounding box center [358, 236] width 144 height 29
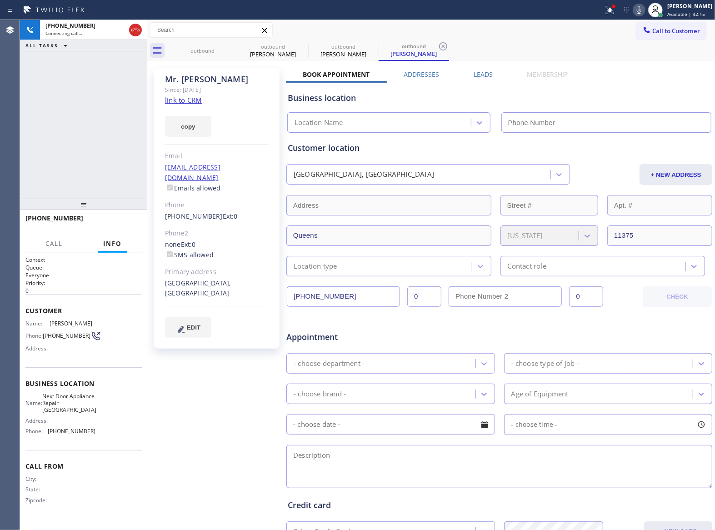
type input "[PHONE_NUMBER]"
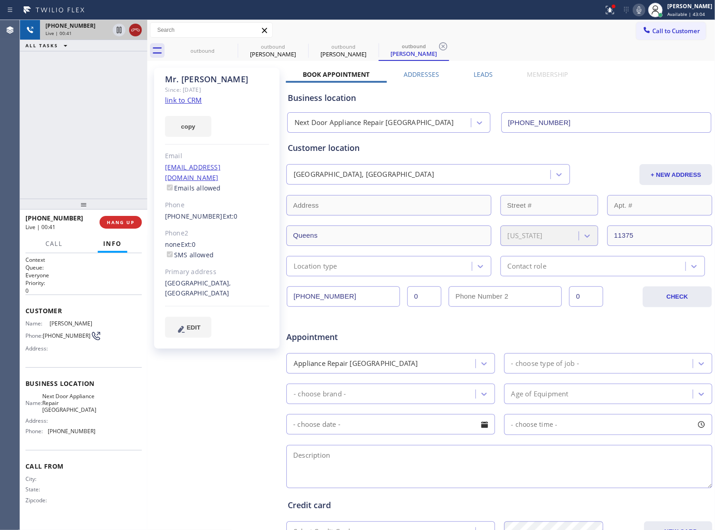
click at [133, 28] on icon at bounding box center [135, 30] width 11 height 11
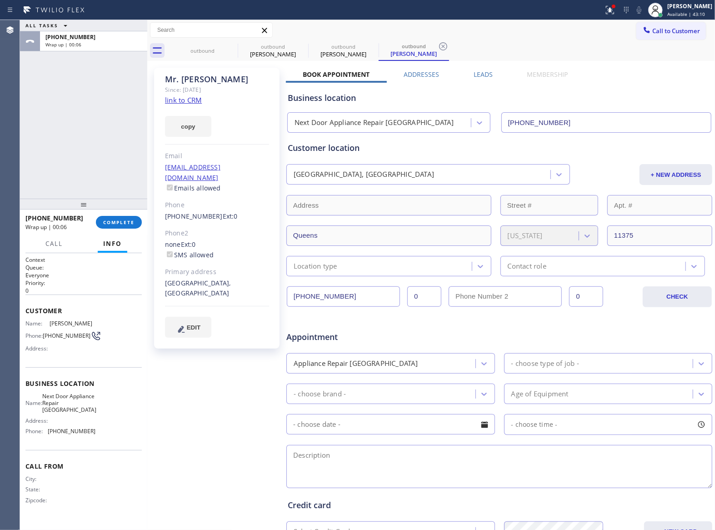
click at [85, 152] on div "ALL TASKS ALL TASKS ACTIVE TASKS TASKS IN WRAP UP [PHONE_NUMBER] Wrap up | 00:06" at bounding box center [83, 109] width 127 height 179
click at [134, 215] on div "[PHONE_NUMBER] Wrap up | 00:06 COMPLETE" at bounding box center [83, 223] width 116 height 24
click at [129, 224] on span "COMPLETE" at bounding box center [118, 222] width 31 height 6
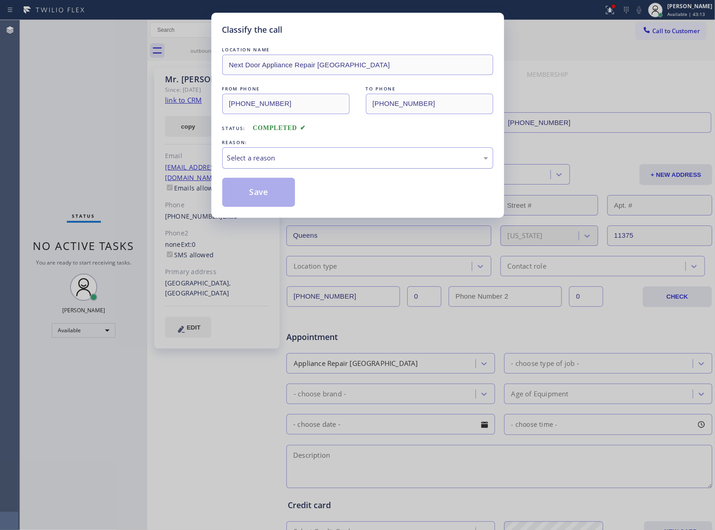
click at [271, 165] on div "Select a reason" at bounding box center [357, 157] width 271 height 21
click at [271, 194] on button "Save" at bounding box center [258, 192] width 73 height 29
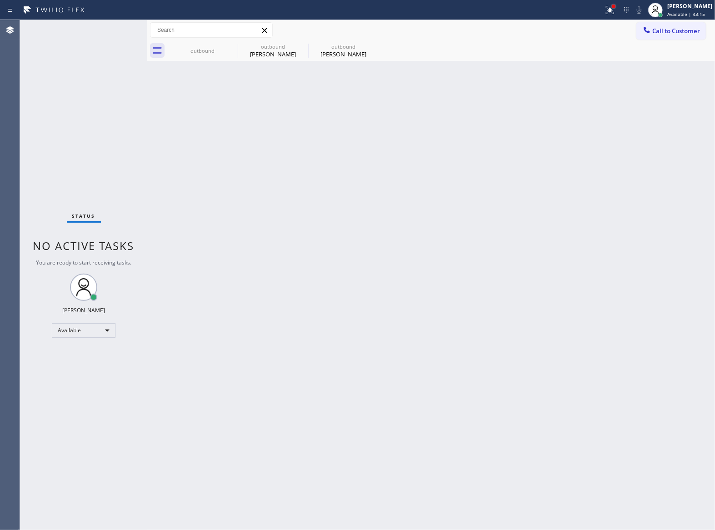
click at [611, 8] on div at bounding box center [613, 6] width 5 height 5
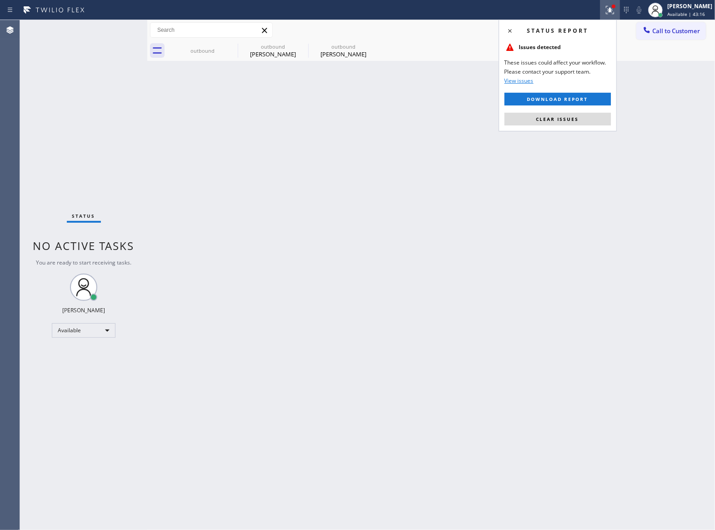
drag, startPoint x: 578, startPoint y: 115, endPoint x: 575, endPoint y: 118, distance: 4.8
click at [577, 115] on button "Clear issues" at bounding box center [558, 119] width 106 height 13
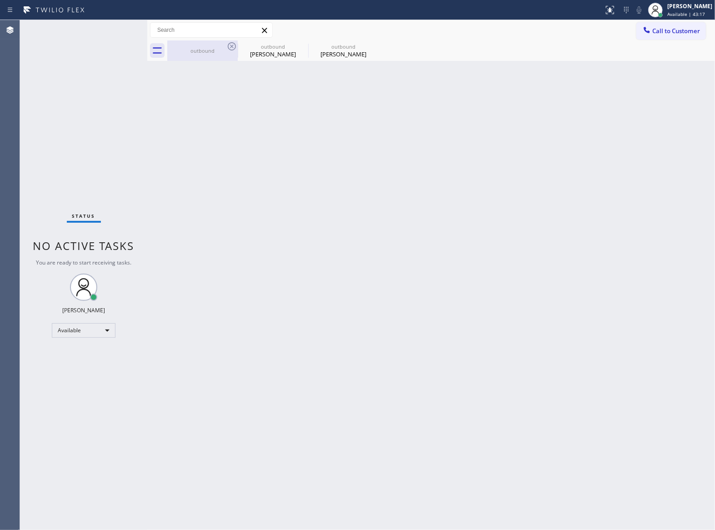
click at [237, 46] on icon at bounding box center [231, 46] width 11 height 11
type input "[PHONE_NUMBER]"
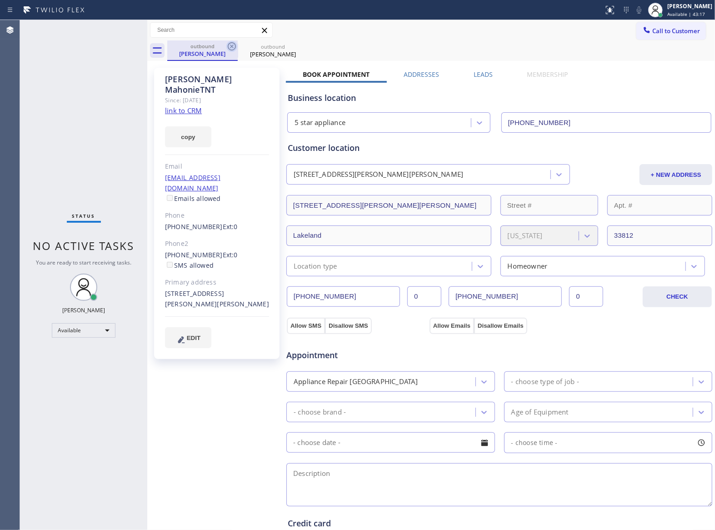
click at [235, 46] on icon at bounding box center [232, 46] width 8 height 8
click at [0, 0] on icon at bounding box center [0, 0] width 0 height 0
click at [235, 46] on div "outbound [PERSON_NAME] outbound [PERSON_NAME]" at bounding box center [441, 50] width 548 height 20
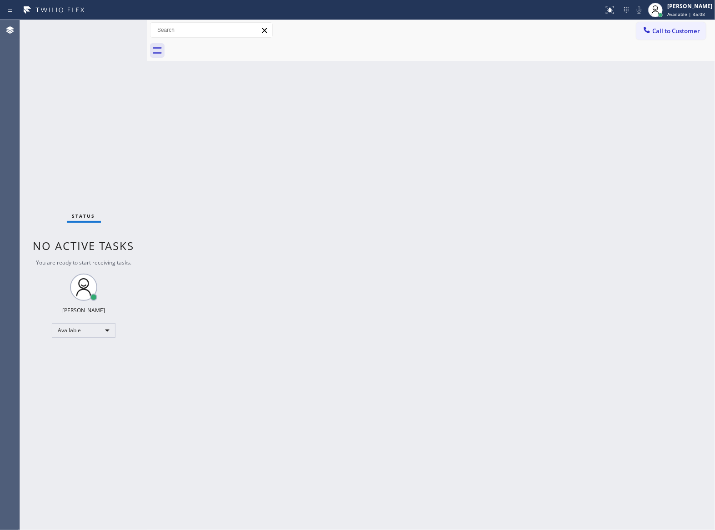
click at [136, 95] on div "Status No active tasks You are ready to start receiving tasks. [PERSON_NAME] Av…" at bounding box center [83, 275] width 127 height 510
click at [127, 92] on div "Status No active tasks You are ready to start receiving tasks. [PERSON_NAME] Av…" at bounding box center [83, 275] width 127 height 510
drag, startPoint x: 670, startPoint y: 30, endPoint x: 551, endPoint y: 73, distance: 126.7
click at [670, 30] on span "Call to Customer" at bounding box center [677, 31] width 48 height 8
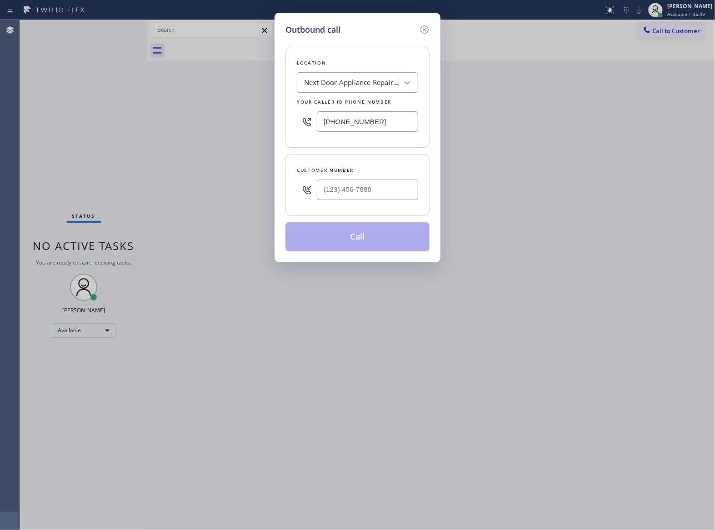
click at [320, 122] on input "[PHONE_NUMBER]" at bounding box center [367, 121] width 101 height 20
paste input "213) 808-6097"
type input "[PHONE_NUMBER]"
click at [379, 193] on input "(___) ___-____" at bounding box center [367, 190] width 101 height 20
paste input "213) 769-2989"
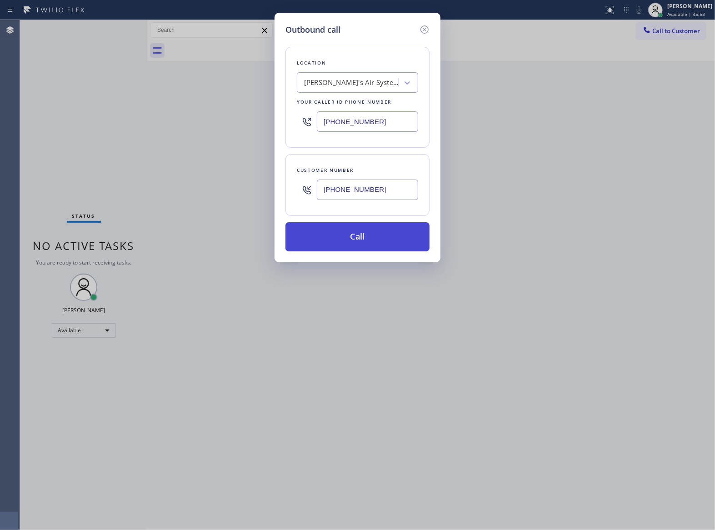
type input "[PHONE_NUMBER]"
click at [384, 237] on button "Call" at bounding box center [358, 236] width 144 height 29
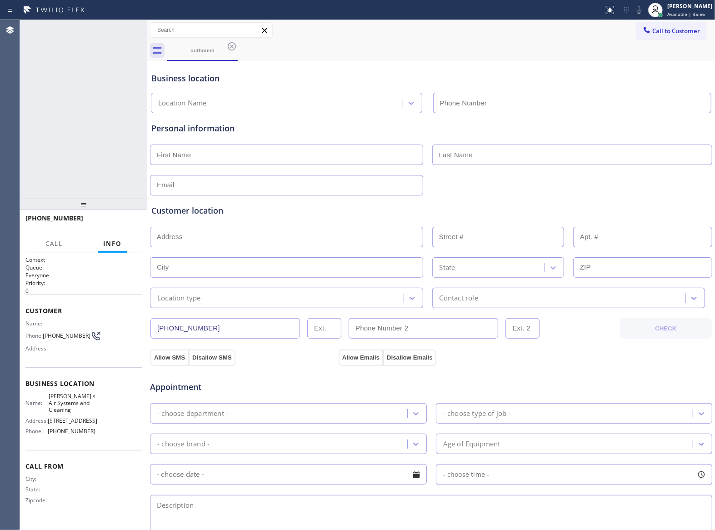
type input "[PHONE_NUMBER]"
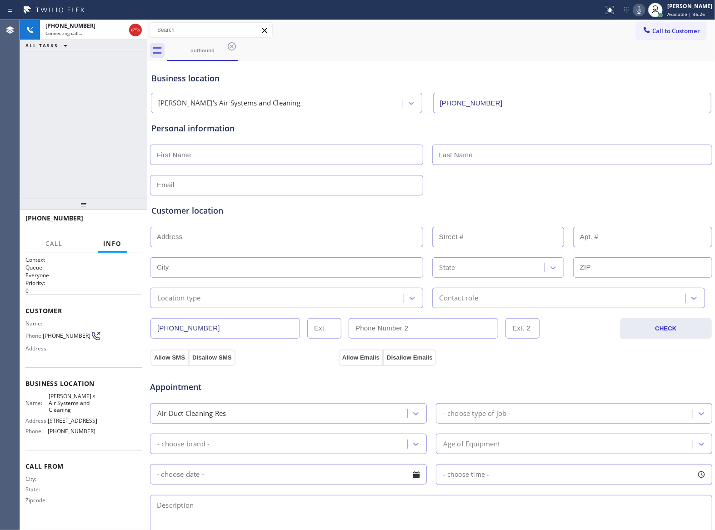
click at [102, 102] on div "[PHONE_NUMBER] Connecting call… ALL TASKS ALL TASKS ACTIVE TASKS TASKS IN WRAP …" at bounding box center [83, 109] width 127 height 179
click at [135, 29] on icon at bounding box center [135, 30] width 8 height 3
click at [645, 35] on button "Call to Customer" at bounding box center [672, 30] width 70 height 17
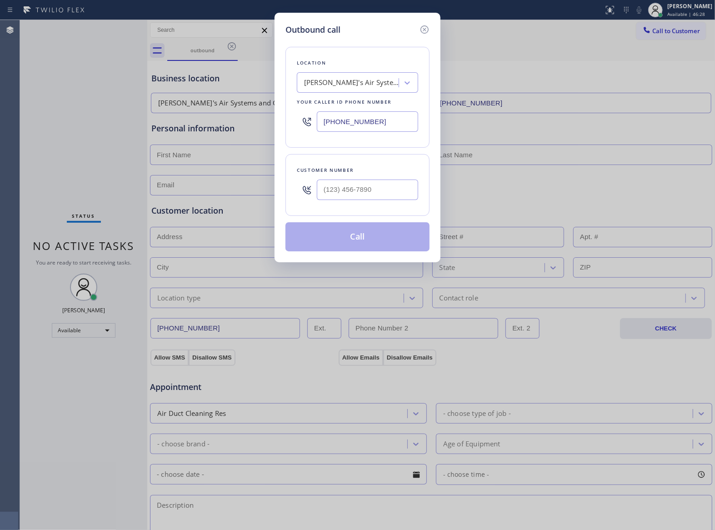
click at [397, 126] on input "[PHONE_NUMBER]" at bounding box center [367, 121] width 101 height 20
paste input "602) 313-1762"
type input "[PHONE_NUMBER]"
click at [395, 193] on input "text" at bounding box center [367, 190] width 101 height 20
paste input "520) 541-6330"
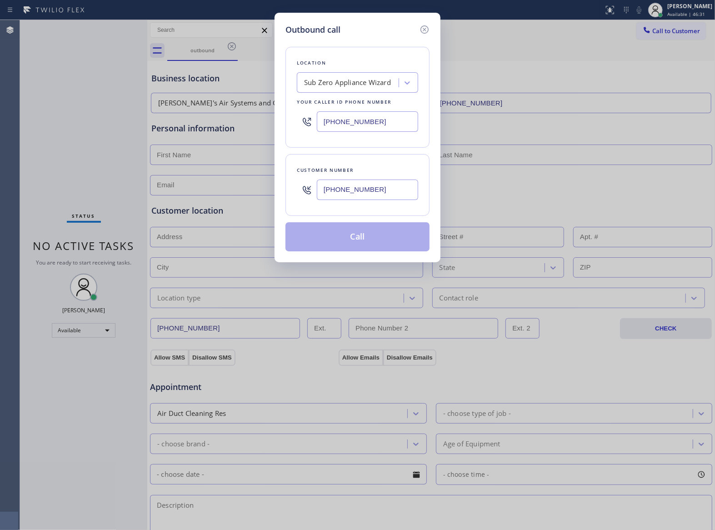
type input "[PHONE_NUMBER]"
click at [361, 232] on button "Call" at bounding box center [358, 236] width 144 height 29
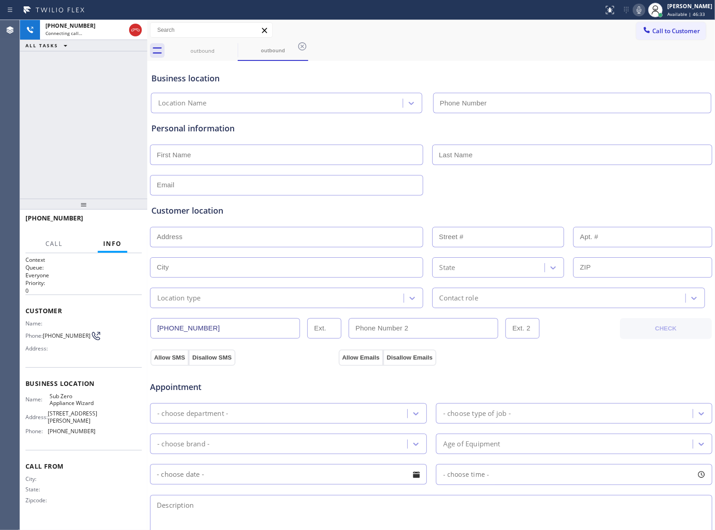
type input "[PHONE_NUMBER]"
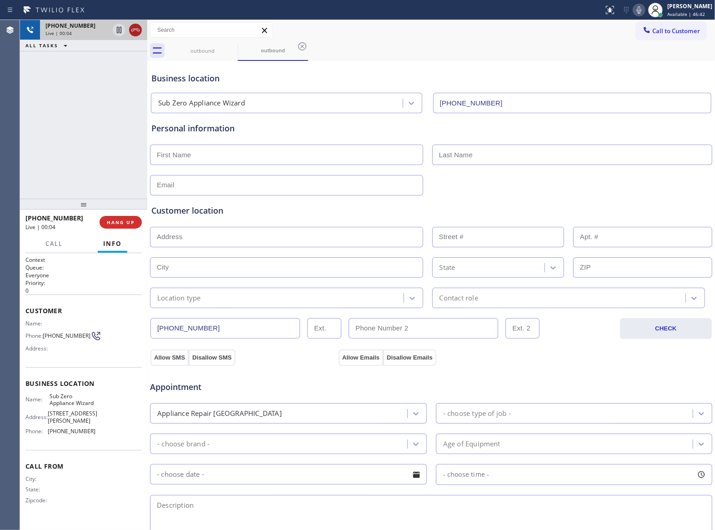
drag, startPoint x: 135, startPoint y: 32, endPoint x: 35, endPoint y: 194, distance: 190.3
click at [135, 33] on icon at bounding box center [135, 30] width 11 height 11
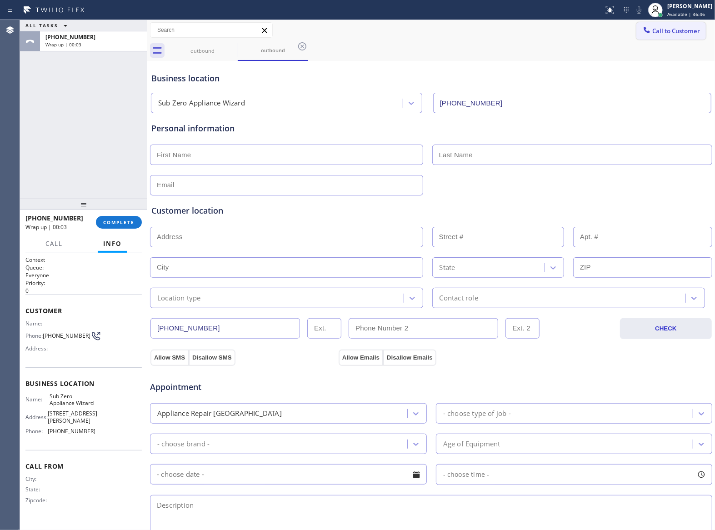
click at [661, 31] on span "Call to Customer" at bounding box center [677, 31] width 48 height 8
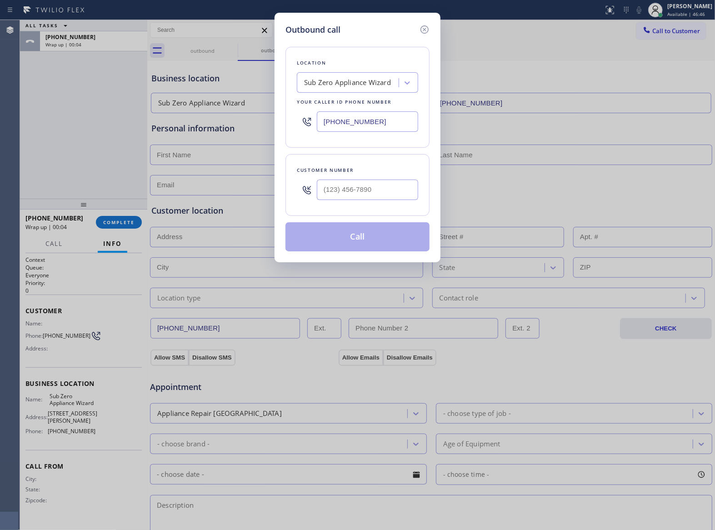
drag, startPoint x: 356, startPoint y: 116, endPoint x: 341, endPoint y: 125, distance: 17.5
click at [356, 118] on input "[PHONE_NUMBER]" at bounding box center [367, 121] width 101 height 20
paste input "213) 808-6097"
type input "[PHONE_NUMBER]"
click at [346, 188] on input "(___) ___-____" at bounding box center [367, 190] width 101 height 20
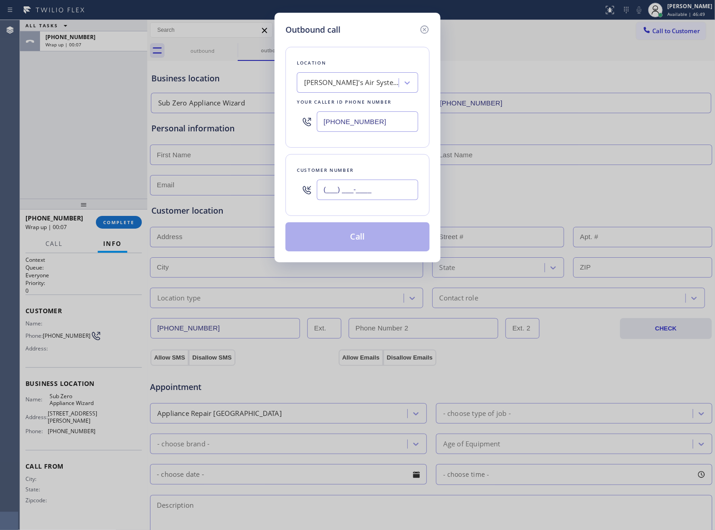
paste input "213) 769-2989"
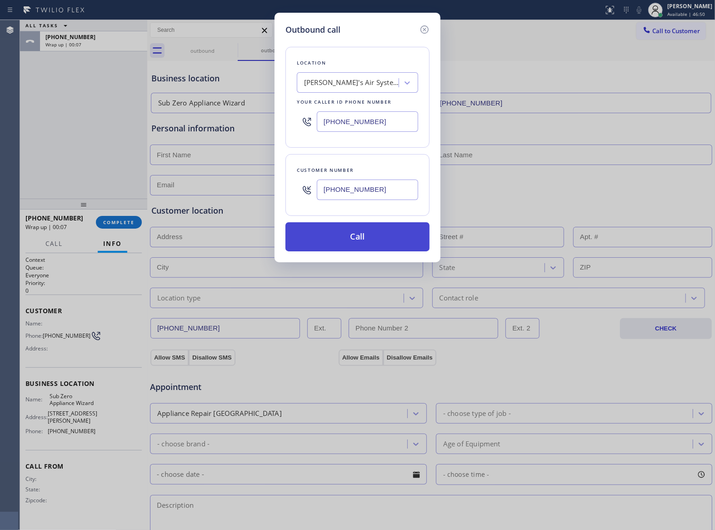
type input "[PHONE_NUMBER]"
click at [339, 237] on button "Call" at bounding box center [358, 236] width 144 height 29
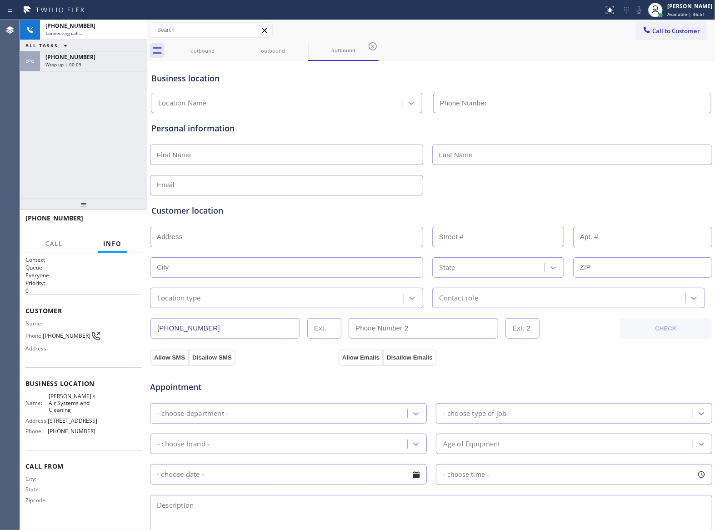
type input "[PHONE_NUMBER]"
click at [102, 168] on div "[PHONE_NUMBER] Connecting call… ALL TASKS ALL TASKS ACTIVE TASKS TASKS IN WRAP …" at bounding box center [83, 109] width 127 height 179
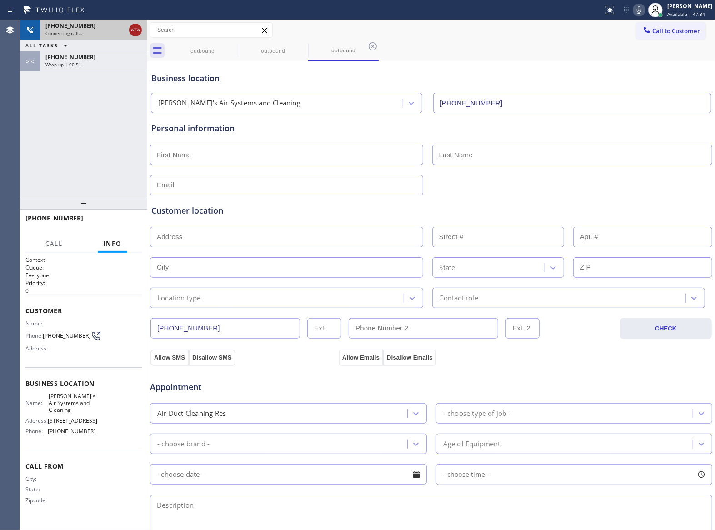
click at [133, 26] on icon at bounding box center [135, 30] width 11 height 11
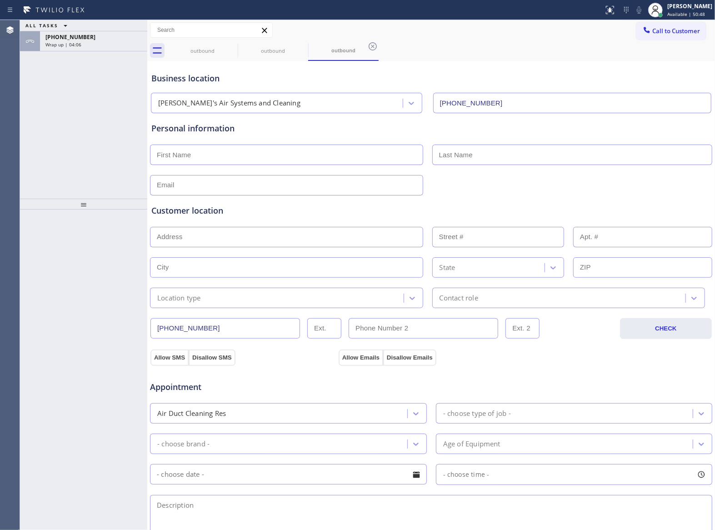
click at [80, 31] on div "ALL TASKS ALL TASKS ACTIVE TASKS TASKS IN WRAP UP" at bounding box center [83, 25] width 127 height 11
click at [80, 47] on div "Wrap up | 04:06" at bounding box center [93, 44] width 96 height 6
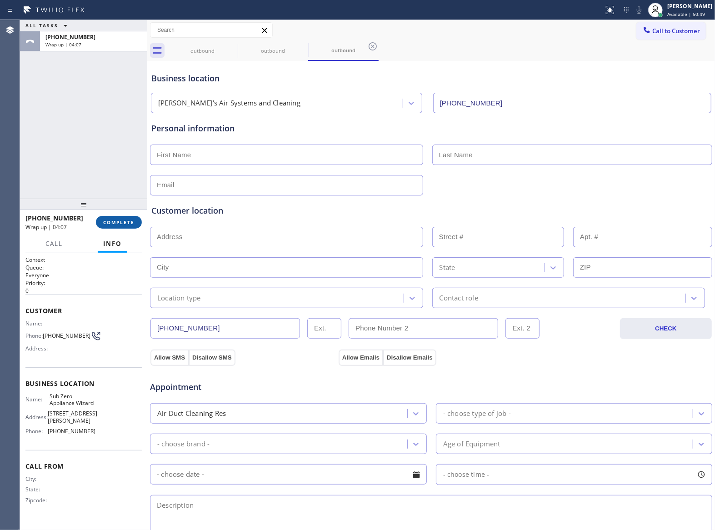
click at [120, 223] on span "COMPLETE" at bounding box center [118, 222] width 31 height 6
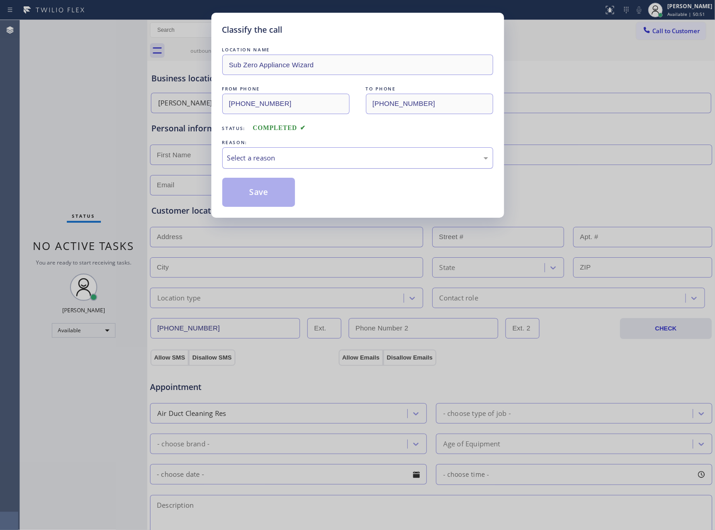
click at [244, 164] on div "Select a reason" at bounding box center [357, 157] width 271 height 21
drag, startPoint x: 247, startPoint y: 195, endPoint x: 33, endPoint y: 226, distance: 216.3
click at [246, 196] on button "Save" at bounding box center [258, 192] width 73 height 29
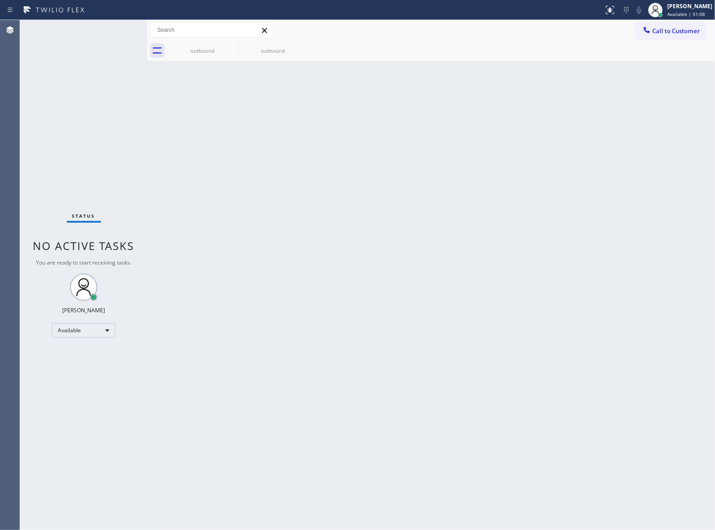
drag, startPoint x: 115, startPoint y: 209, endPoint x: 141, endPoint y: 31, distance: 180.0
click at [115, 202] on div "Status No active tasks You are ready to start receiving tasks. [PERSON_NAME] Av…" at bounding box center [83, 275] width 127 height 510
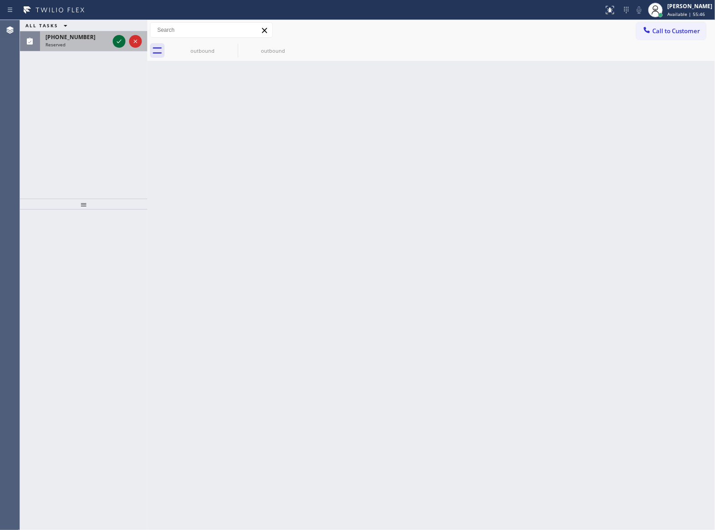
click at [118, 36] on icon at bounding box center [119, 41] width 11 height 11
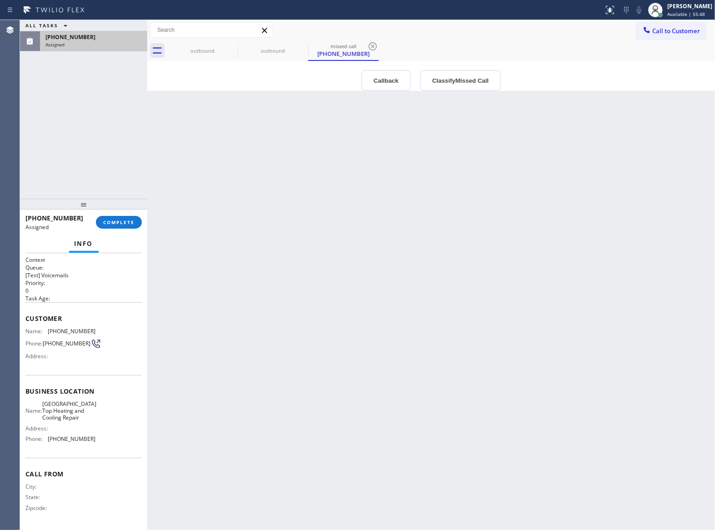
drag, startPoint x: 99, startPoint y: 453, endPoint x: 94, endPoint y: 447, distance: 8.4
click at [95, 448] on div "Business location Name: [GEOGRAPHIC_DATA] Top Heating and Cooling Repair Addres…" at bounding box center [83, 416] width 116 height 83
drag, startPoint x: 93, startPoint y: 441, endPoint x: 50, endPoint y: 441, distance: 43.2
click at [50, 441] on div "Name: [GEOGRAPHIC_DATA] Top Heating and Cooling Repair Address: Phone: [PHONE_N…" at bounding box center [83, 424] width 116 height 46
drag, startPoint x: 673, startPoint y: 30, endPoint x: 552, endPoint y: 75, distance: 129.4
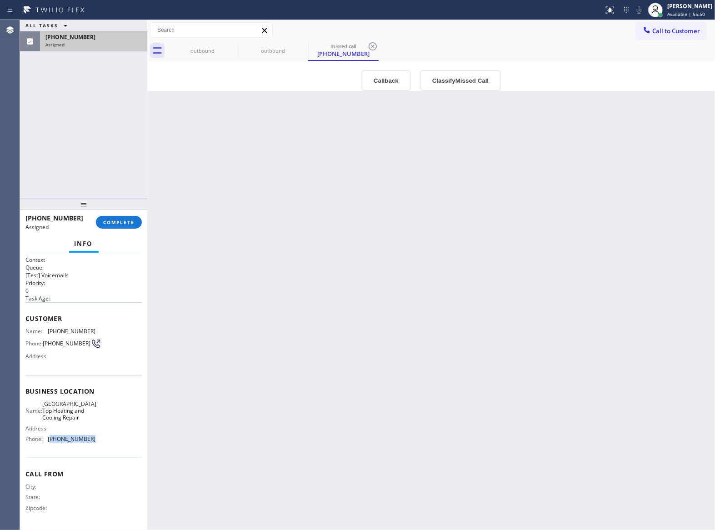
click at [659, 33] on span "Call to Customer" at bounding box center [677, 31] width 48 height 8
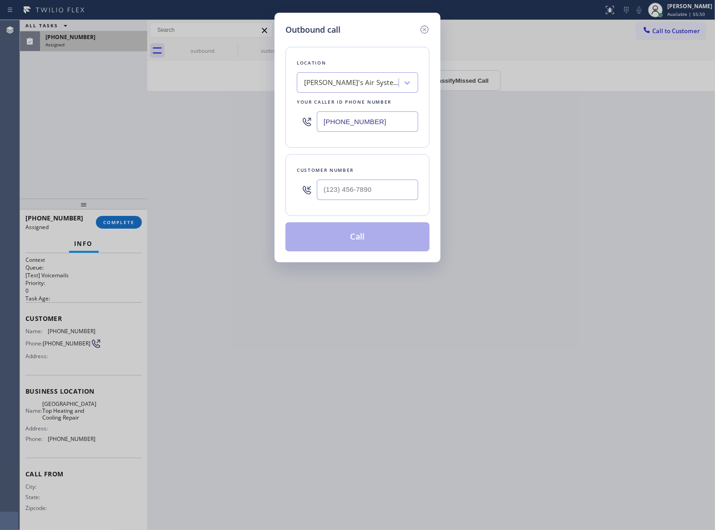
click at [346, 119] on input "[PHONE_NUMBER]" at bounding box center [367, 121] width 101 height 20
paste input "628) 214-2913"
type input "[PHONE_NUMBER]"
click at [422, 34] on icon at bounding box center [424, 29] width 11 height 11
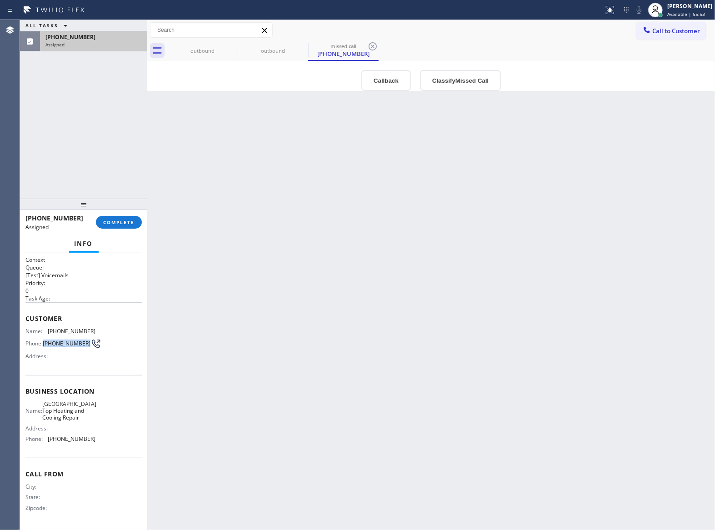
drag, startPoint x: 62, startPoint y: 351, endPoint x: 51, endPoint y: 339, distance: 16.4
click at [45, 342] on span "[PHONE_NUMBER]" at bounding box center [67, 343] width 48 height 7
click at [115, 222] on span "COMPLETE" at bounding box center [118, 222] width 31 height 6
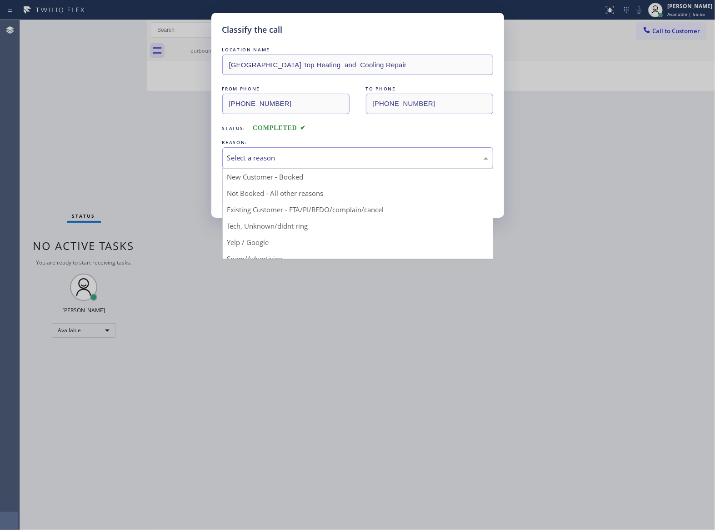
click at [312, 155] on div "Select a reason" at bounding box center [357, 158] width 261 height 10
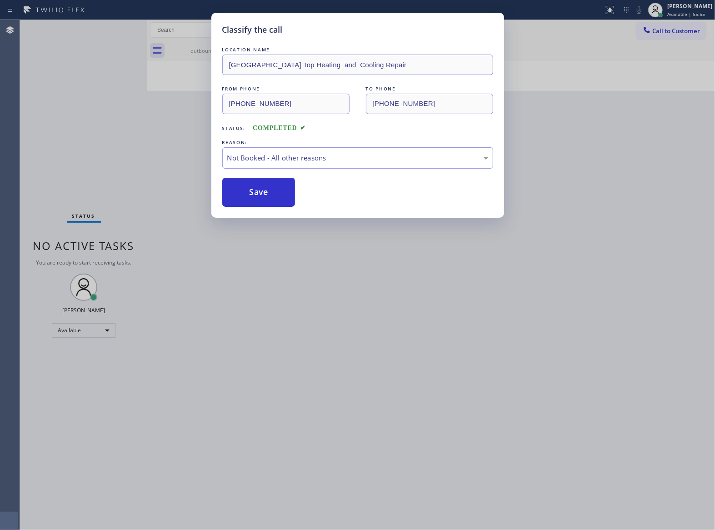
click at [275, 195] on button "Save" at bounding box center [258, 192] width 73 height 29
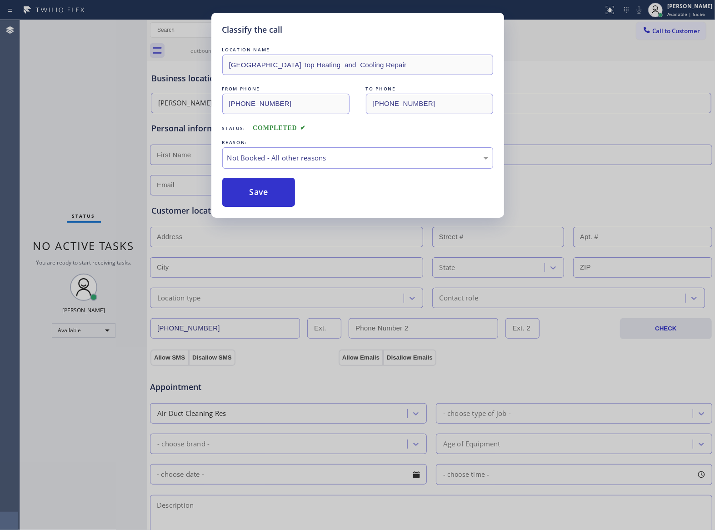
click at [681, 30] on span "Call to Customer" at bounding box center [677, 31] width 48 height 8
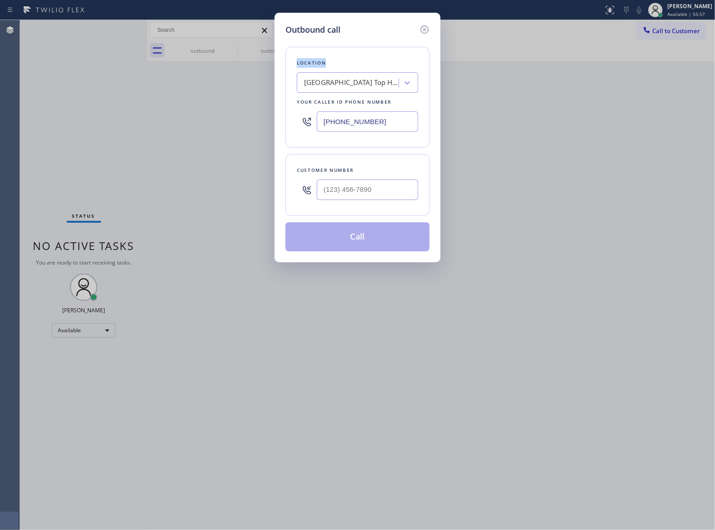
click at [681, 30] on div "Outbound call Location [GEOGRAPHIC_DATA] Top Heating & Cooling Repair Your call…" at bounding box center [357, 265] width 715 height 530
click at [430, 27] on div "Outbound call Location [GEOGRAPHIC_DATA] Top Heating & Cooling Repair Your call…" at bounding box center [358, 138] width 166 height 250
click at [422, 27] on icon at bounding box center [424, 29] width 11 height 11
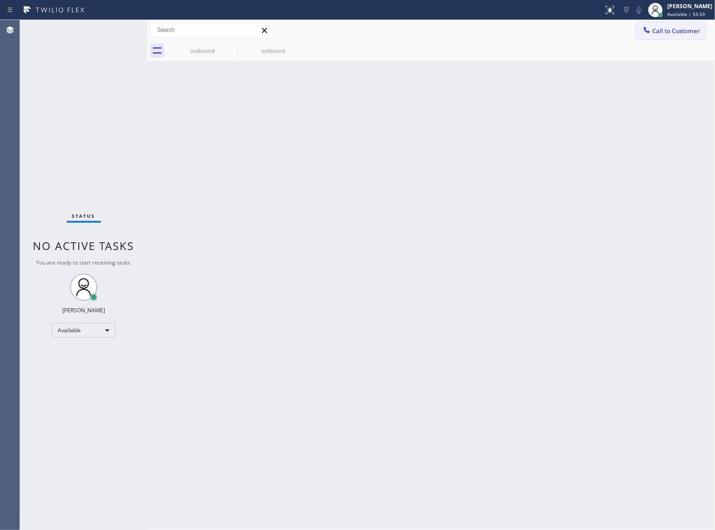
click at [651, 31] on icon at bounding box center [647, 29] width 9 height 9
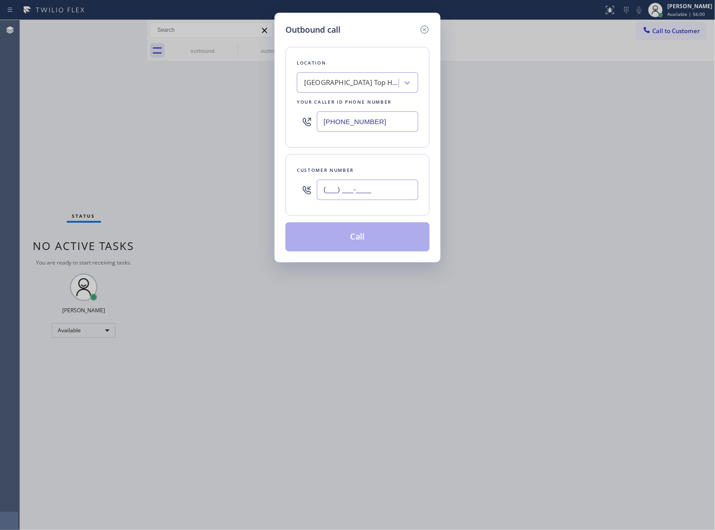
click at [392, 198] on input "(___) ___-____" at bounding box center [367, 190] width 101 height 20
paste input "844) 656-8192"
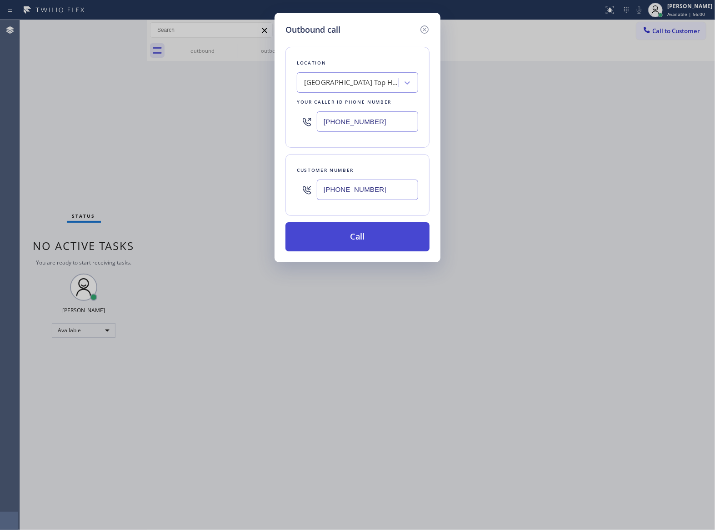
type input "[PHONE_NUMBER]"
click at [369, 233] on button "Call" at bounding box center [358, 236] width 144 height 29
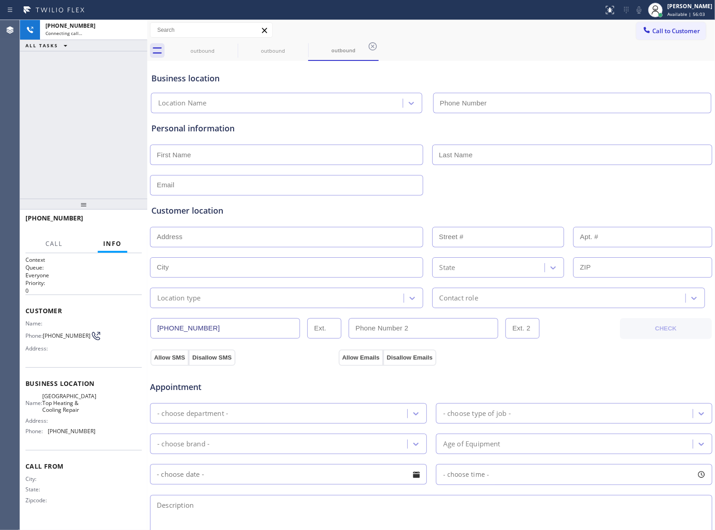
type input "[PHONE_NUMBER]"
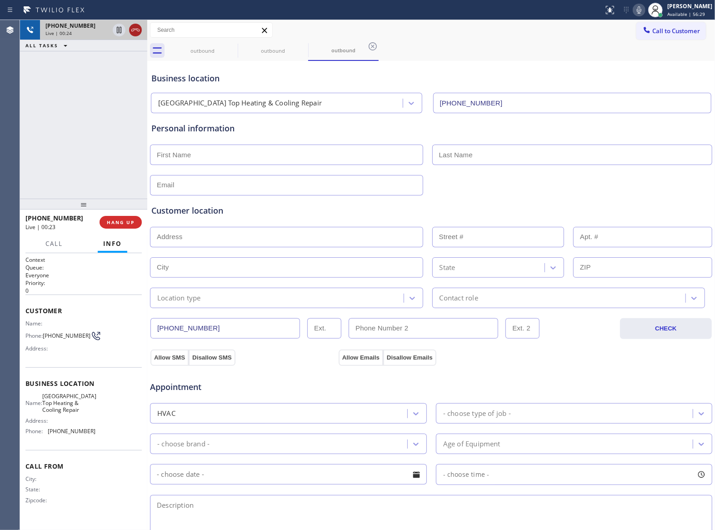
click at [135, 25] on icon at bounding box center [135, 30] width 11 height 11
click at [118, 220] on span "HANG UP" at bounding box center [121, 222] width 28 height 6
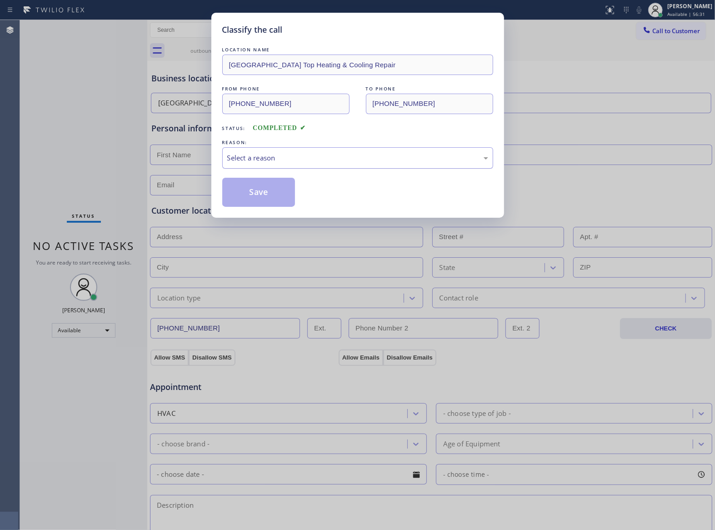
drag, startPoint x: 278, startPoint y: 155, endPoint x: 266, endPoint y: 166, distance: 17.0
click at [277, 155] on div "Select a reason" at bounding box center [357, 158] width 261 height 10
click at [249, 193] on button "Save" at bounding box center [258, 192] width 73 height 29
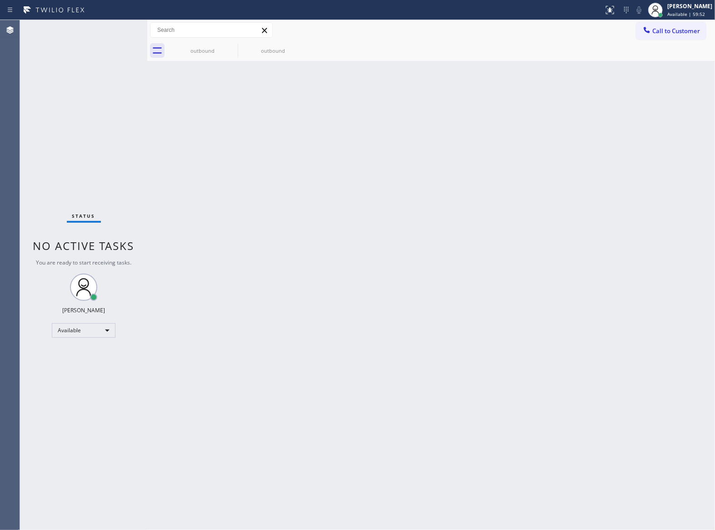
click at [42, 127] on div "Status No active tasks You are ready to start receiving tasks. [PERSON_NAME] Av…" at bounding box center [83, 275] width 127 height 510
click at [125, 131] on div "Status No active tasks You are ready to start receiving tasks. [PERSON_NAME] Av…" at bounding box center [83, 275] width 127 height 510
drag, startPoint x: 658, startPoint y: 55, endPoint x: 668, endPoint y: 50, distance: 11.2
click at [663, 53] on div "outbound outbound" at bounding box center [441, 50] width 548 height 20
click at [681, 30] on span "Call to Customer" at bounding box center [677, 31] width 48 height 8
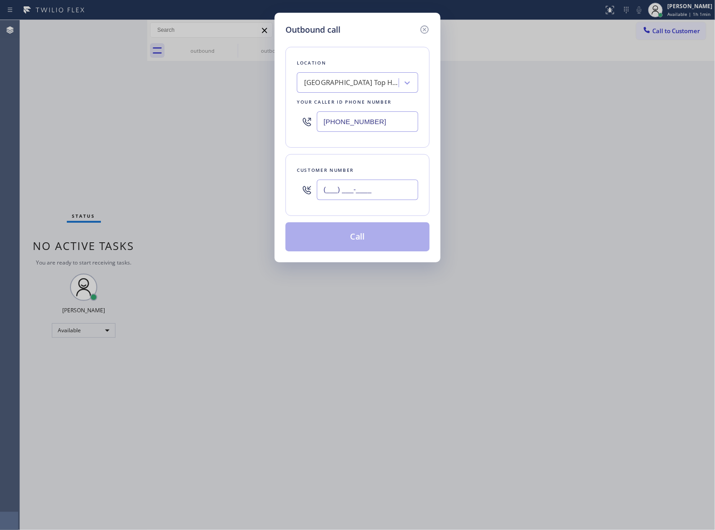
click at [336, 188] on input "(___) ___-____" at bounding box center [367, 190] width 101 height 20
paste input "469) 551-0306"
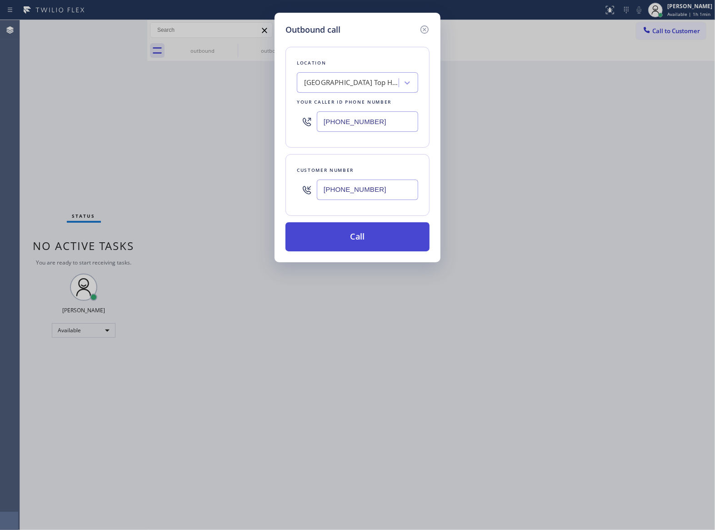
type input "[PHONE_NUMBER]"
click at [384, 239] on button "Call" at bounding box center [358, 236] width 144 height 29
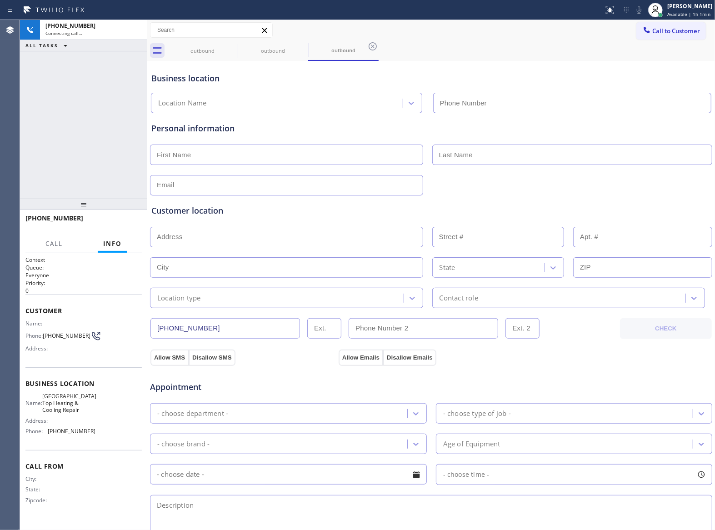
type input "[PHONE_NUMBER]"
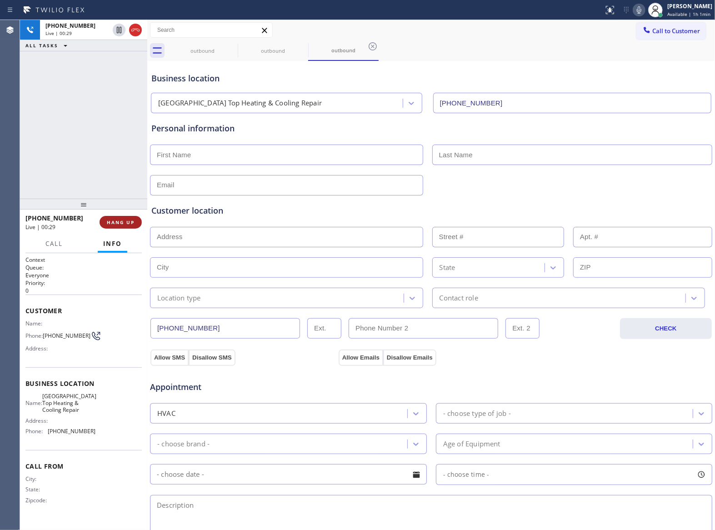
click at [120, 224] on span "HANG UP" at bounding box center [121, 222] width 28 height 6
click at [653, 28] on span "Call to Customer" at bounding box center [677, 31] width 48 height 8
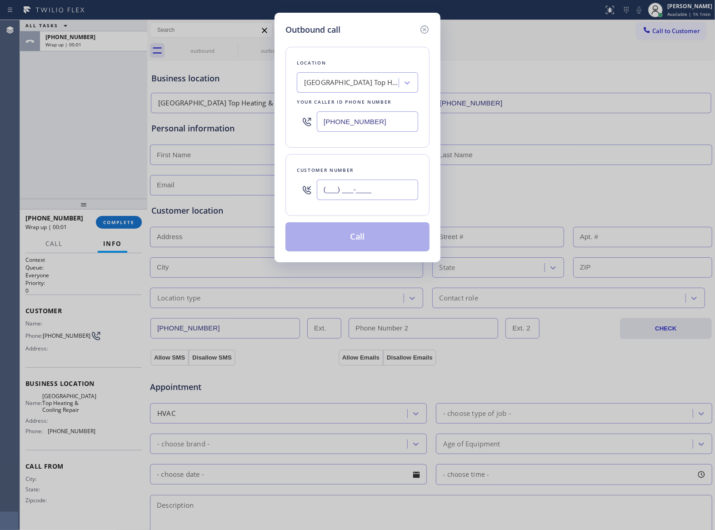
drag, startPoint x: 374, startPoint y: 196, endPoint x: 373, endPoint y: 203, distance: 7.3
click at [373, 203] on div "(___) ___-____" at bounding box center [367, 190] width 101 height 30
paste input "text"
paste input "469) 551-0306"
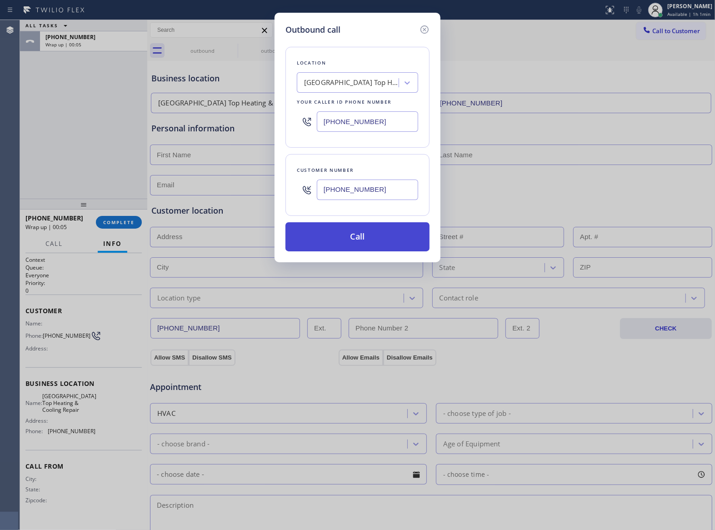
type input "[PHONE_NUMBER]"
click at [361, 250] on button "Call" at bounding box center [358, 236] width 144 height 29
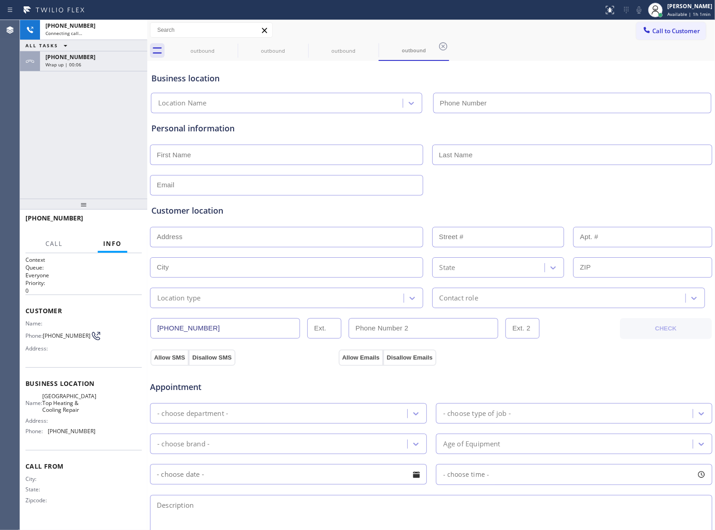
type input "[PHONE_NUMBER]"
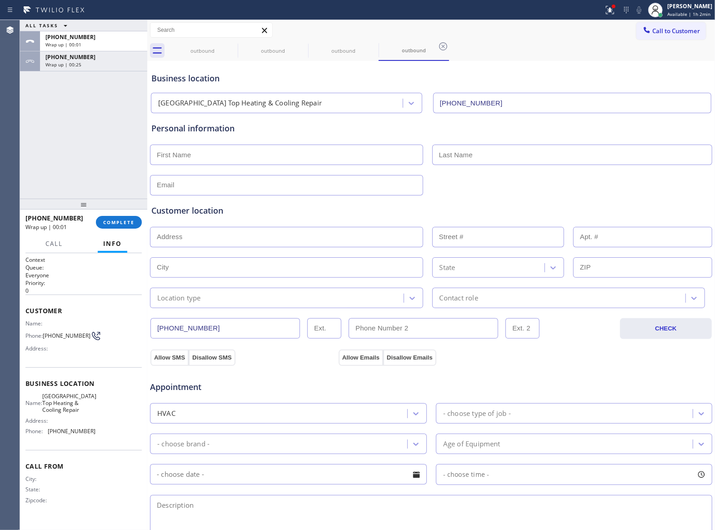
click at [142, 222] on div "[PHONE_NUMBER] Wrap up | 00:01 COMPLETE" at bounding box center [83, 222] width 127 height 25
click at [125, 226] on button "COMPLETE" at bounding box center [119, 222] width 46 height 13
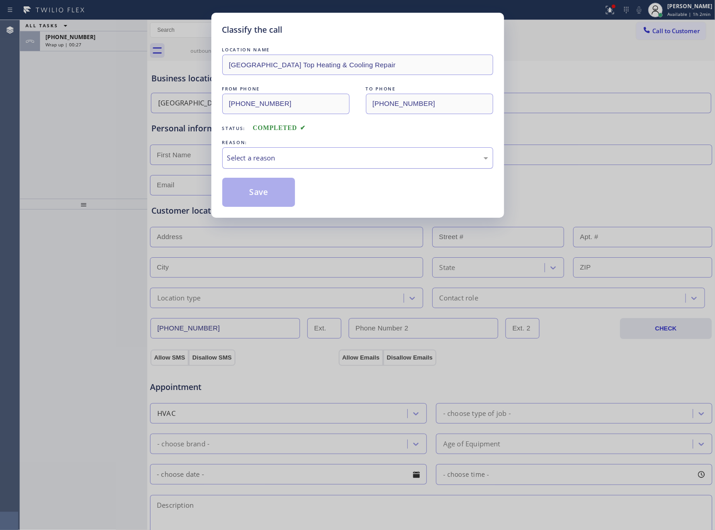
click at [315, 168] on div "Select a reason" at bounding box center [357, 157] width 271 height 21
click at [264, 195] on button "Save" at bounding box center [258, 192] width 73 height 29
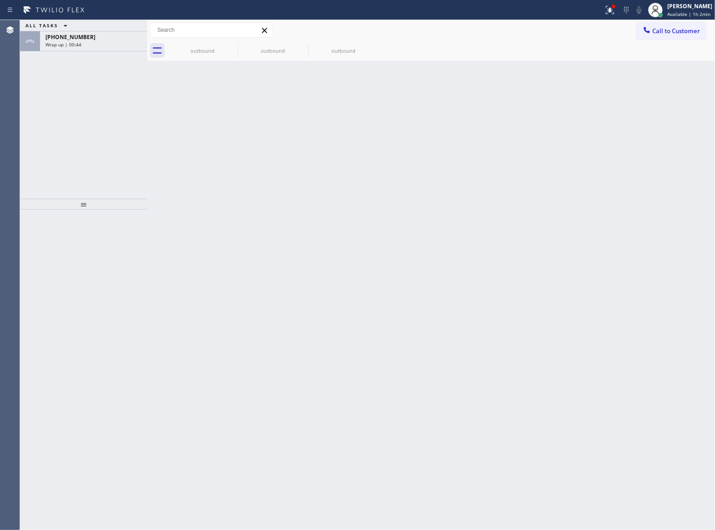
click at [92, 59] on div "ALL TASKS ALL TASKS ACTIVE TASKS TASKS IN WRAP UP [PHONE_NUMBER] Wrap up | 00:44" at bounding box center [83, 109] width 127 height 179
click at [92, 44] on div "Wrap up | 00:44" at bounding box center [93, 44] width 96 height 6
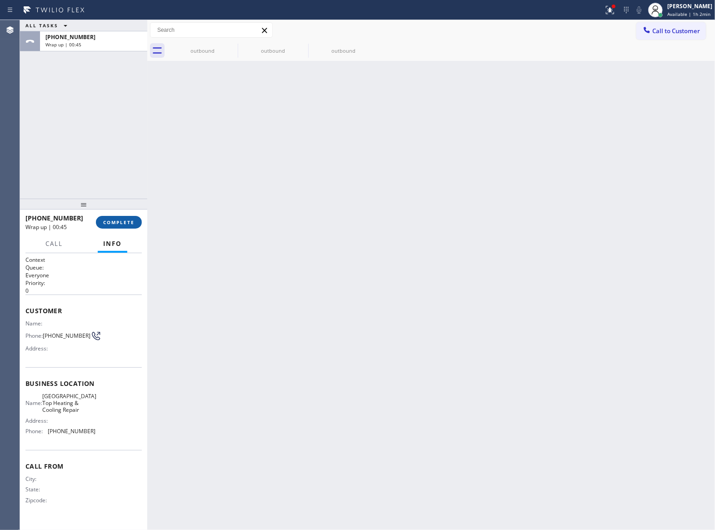
click at [128, 219] on span "COMPLETE" at bounding box center [118, 222] width 31 height 6
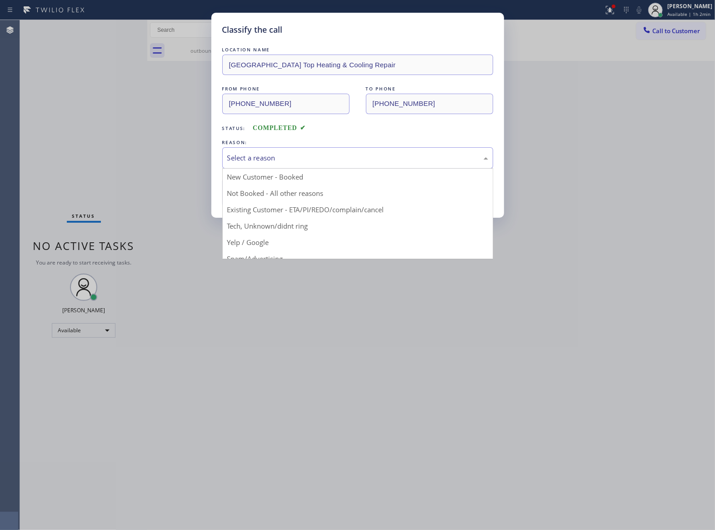
click at [304, 165] on div "Select a reason" at bounding box center [357, 157] width 271 height 21
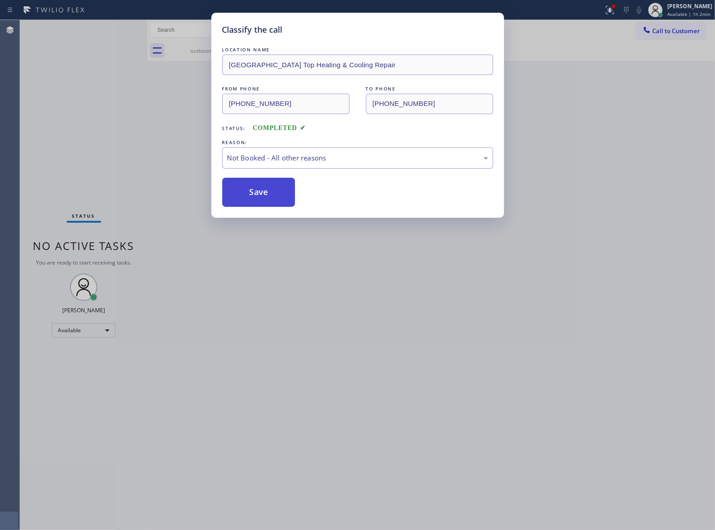
click at [248, 197] on button "Save" at bounding box center [258, 192] width 73 height 29
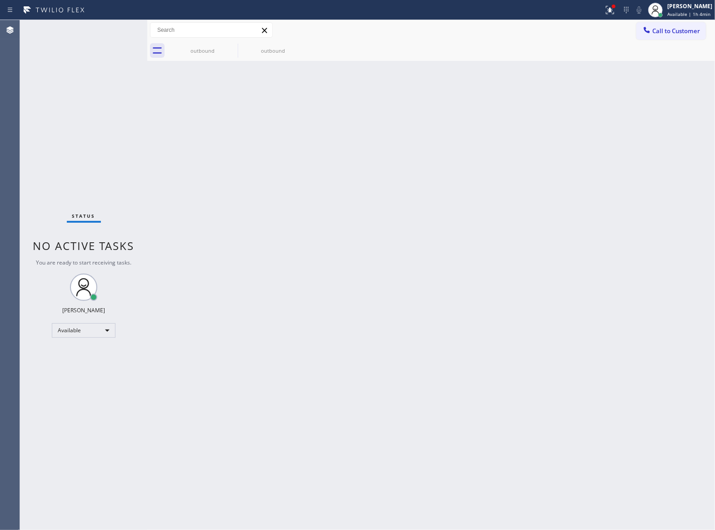
drag, startPoint x: 385, startPoint y: 216, endPoint x: 407, endPoint y: 210, distance: 22.6
click at [389, 216] on div "Back to Dashboard Change Sender ID Customers Technicians Select a contact Outbo…" at bounding box center [431, 275] width 568 height 510
click at [232, 46] on icon at bounding box center [232, 46] width 8 height 8
click at [0, 0] on icon at bounding box center [0, 0] width 0 height 0
click at [232, 46] on div "outbound outbound" at bounding box center [441, 50] width 548 height 20
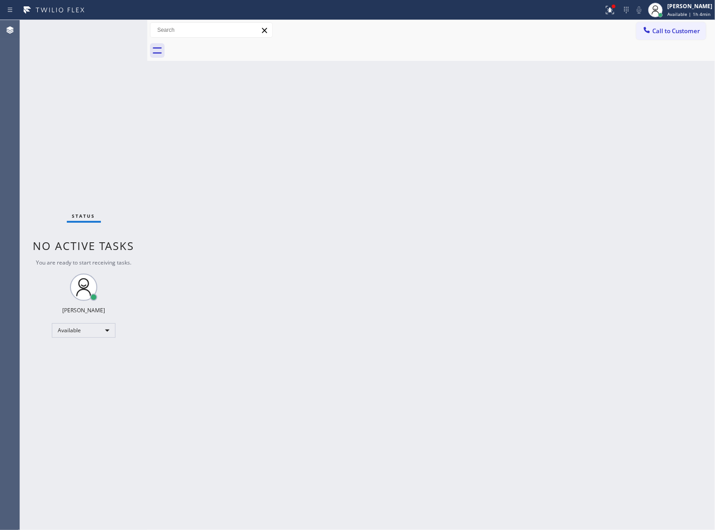
click at [232, 46] on div at bounding box center [441, 50] width 548 height 20
click at [687, 32] on span "Call to Customer" at bounding box center [677, 31] width 48 height 8
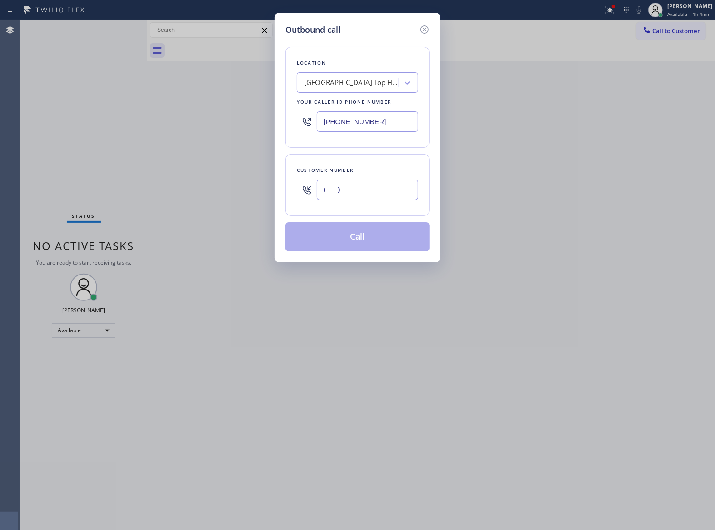
click at [370, 192] on input "(___) ___-____" at bounding box center [367, 190] width 101 height 20
paste input "363) 201-8087"
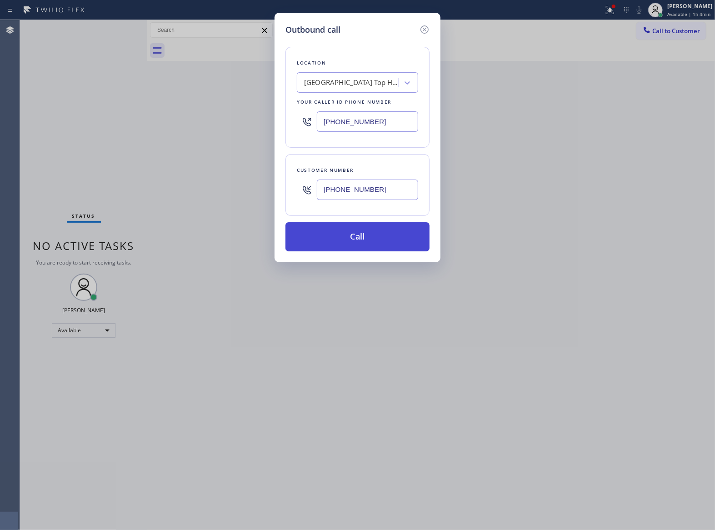
type input "[PHONE_NUMBER]"
click at [380, 244] on button "Call" at bounding box center [358, 236] width 144 height 29
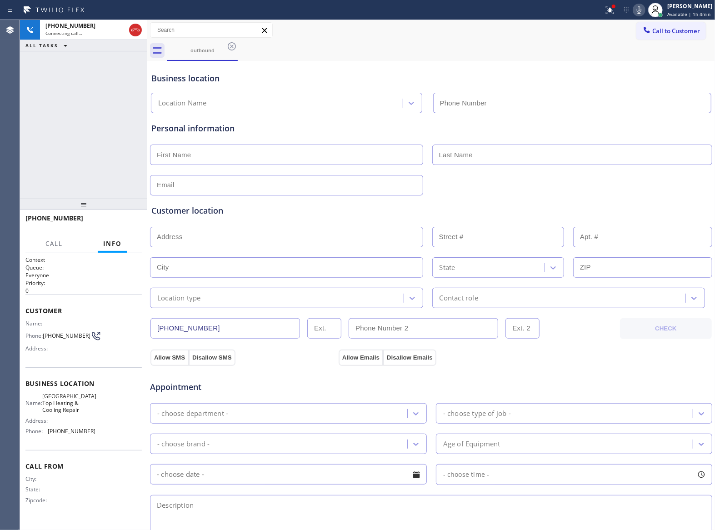
type input "[PHONE_NUMBER]"
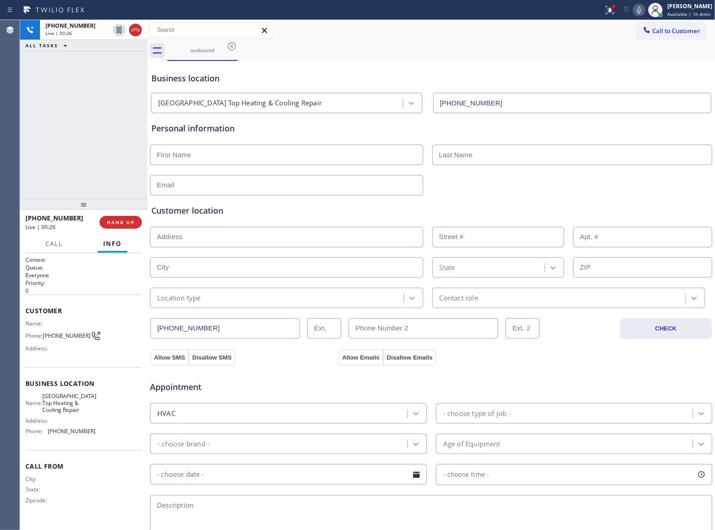
click at [120, 225] on span "HANG UP" at bounding box center [121, 222] width 28 height 6
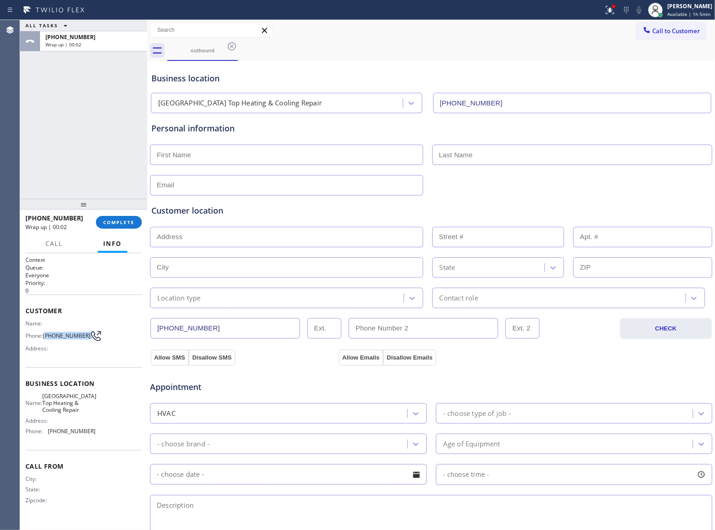
drag, startPoint x: 48, startPoint y: 336, endPoint x: 90, endPoint y: 340, distance: 42.1
click at [90, 340] on div "Phone: [PHONE_NUMBER]" at bounding box center [60, 336] width 70 height 11
click at [125, 222] on span "COMPLETE" at bounding box center [118, 222] width 31 height 6
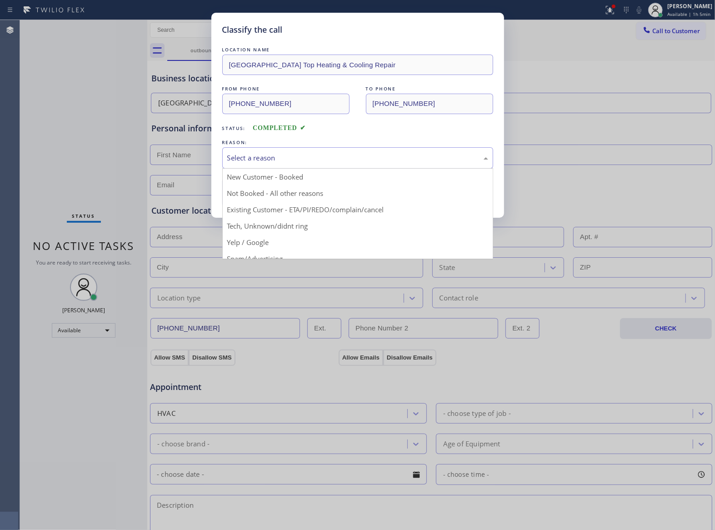
click at [281, 156] on div "Select a reason" at bounding box center [357, 158] width 261 height 10
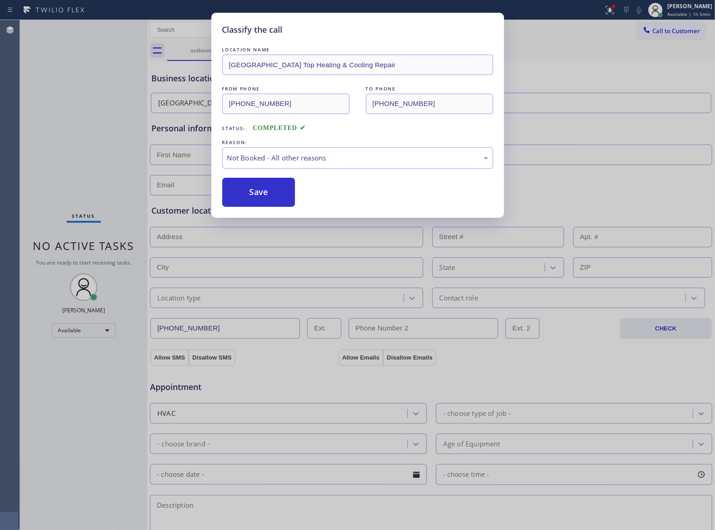
click at [261, 192] on button "Save" at bounding box center [258, 192] width 73 height 29
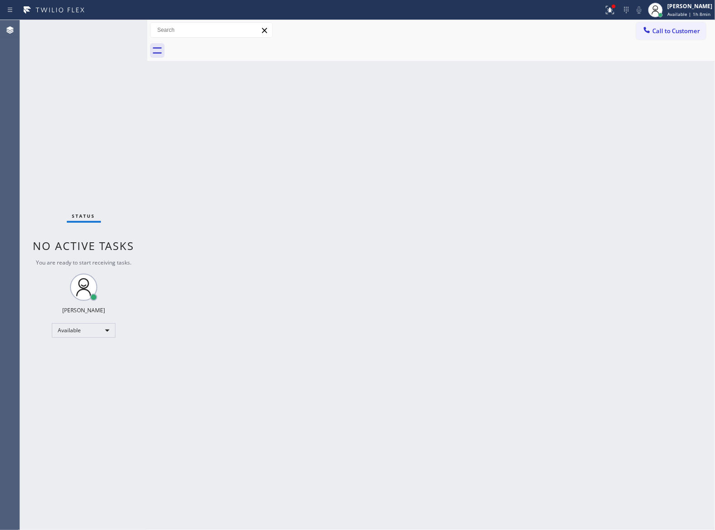
drag, startPoint x: 82, startPoint y: 97, endPoint x: 151, endPoint y: 0, distance: 119.6
click at [82, 97] on div "Status No active tasks You are ready to start receiving tasks. [PERSON_NAME] Av…" at bounding box center [83, 275] width 127 height 510
click at [685, 32] on span "Call to Customer" at bounding box center [677, 31] width 48 height 8
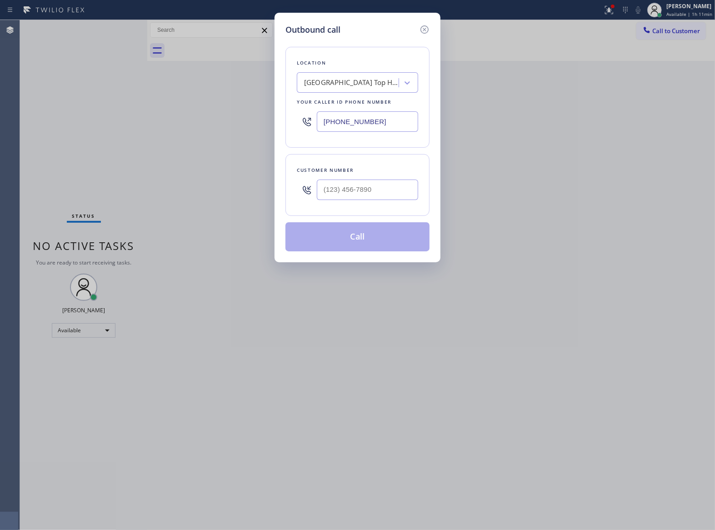
drag, startPoint x: 387, startPoint y: 119, endPoint x: 330, endPoint y: 115, distance: 57.9
click at [387, 119] on input "[PHONE_NUMBER]" at bounding box center [367, 121] width 101 height 20
paste input "310) 497-9184"
type input "[PHONE_NUMBER]"
click at [351, 186] on input "(___) ___-____" at bounding box center [367, 190] width 101 height 20
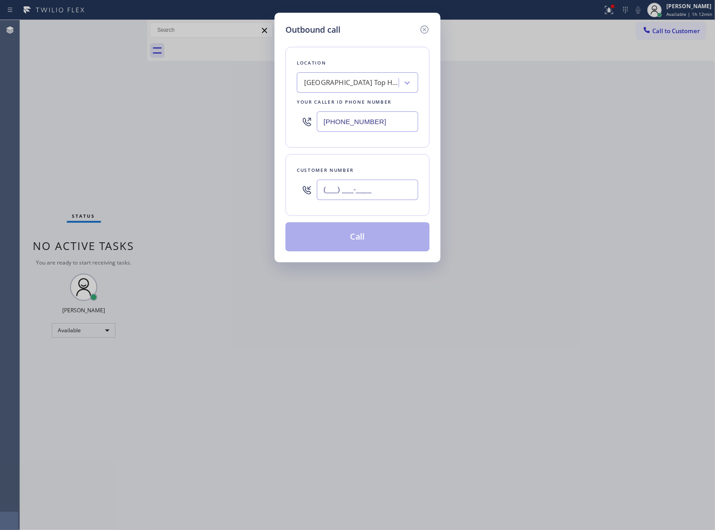
paste input "323) 991-9198"
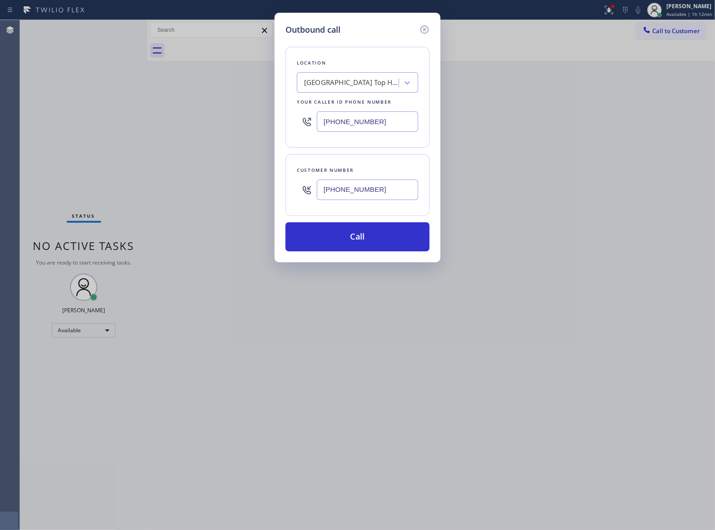
click at [379, 184] on input "[PHONE_NUMBER]" at bounding box center [367, 190] width 101 height 20
paste input "10) 497-9184"
type input "[PHONE_NUMBER]"
drag, startPoint x: 333, startPoint y: 119, endPoint x: 354, endPoint y: 150, distance: 37.5
click at [333, 119] on input "[PHONE_NUMBER]" at bounding box center [367, 121] width 101 height 20
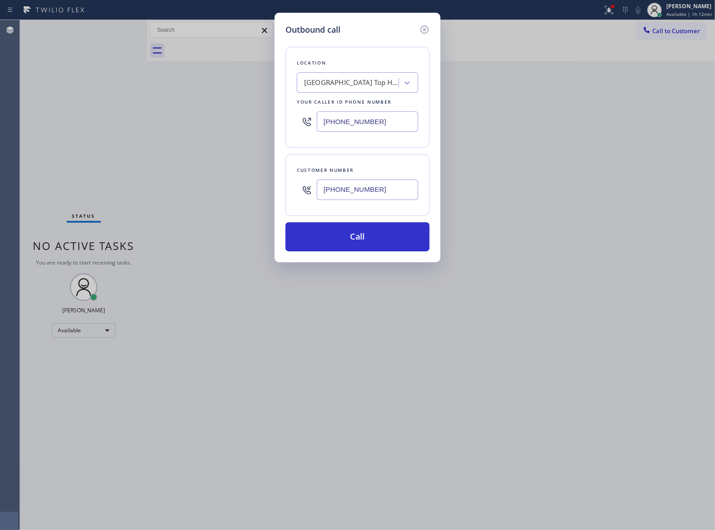
paste input "323) 991-9198"
type input "[PHONE_NUMBER]"
click at [380, 244] on button "Call" at bounding box center [358, 236] width 144 height 29
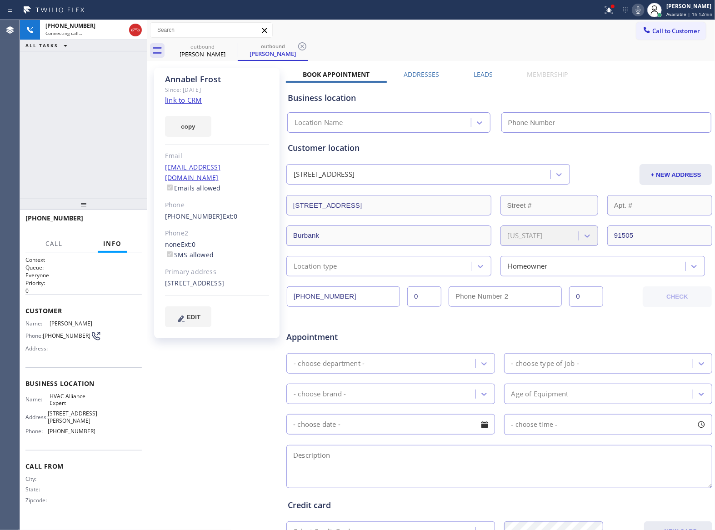
type input "[PHONE_NUMBER]"
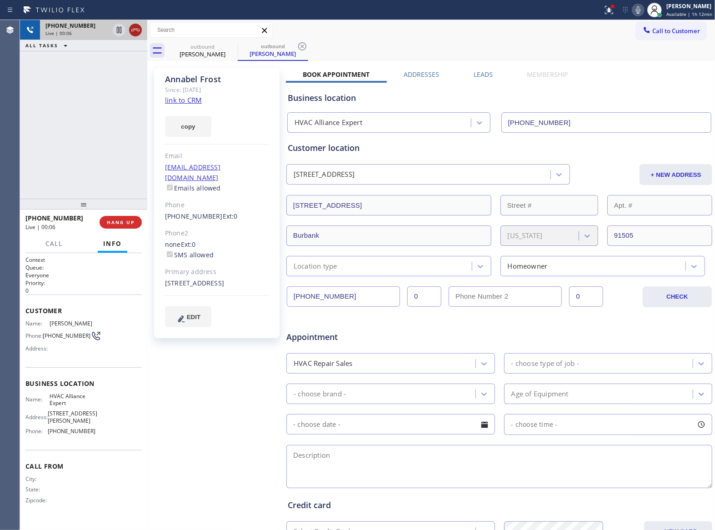
click at [136, 31] on icon at bounding box center [135, 30] width 11 height 11
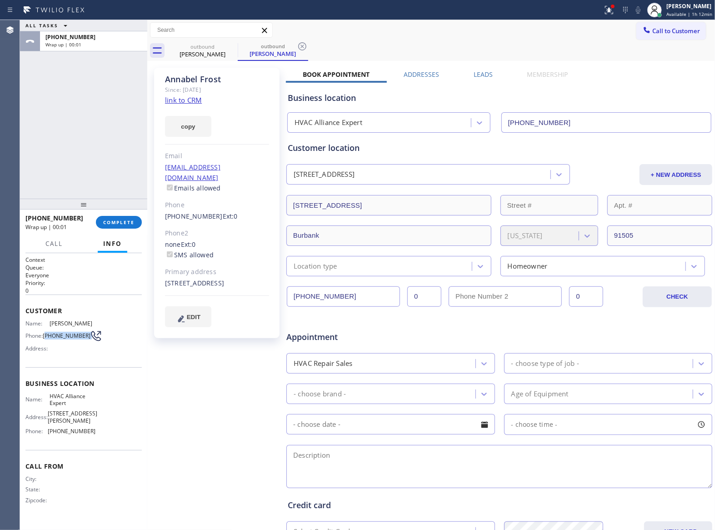
drag, startPoint x: 47, startPoint y: 336, endPoint x: 86, endPoint y: 336, distance: 38.7
click at [86, 336] on div "Phone: [PHONE_NUMBER]" at bounding box center [60, 336] width 70 height 11
drag, startPoint x: 674, startPoint y: 36, endPoint x: 356, endPoint y: 158, distance: 340.8
click at [670, 36] on button "Call to Customer" at bounding box center [672, 30] width 70 height 17
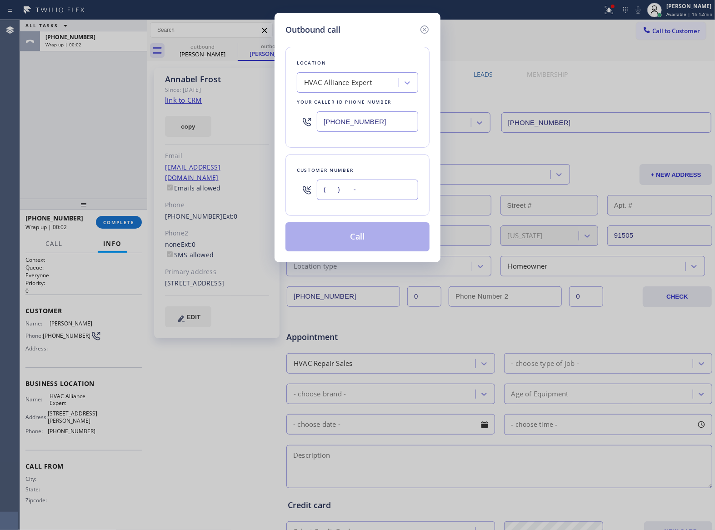
click at [318, 196] on input "(___) ___-____" at bounding box center [367, 190] width 101 height 20
paste input "310) 497-9184"
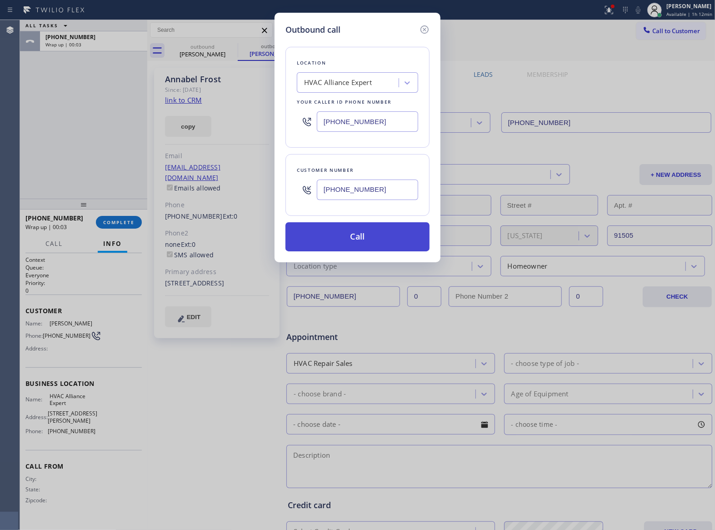
type input "[PHONE_NUMBER]"
click at [338, 240] on button "Call" at bounding box center [358, 236] width 144 height 29
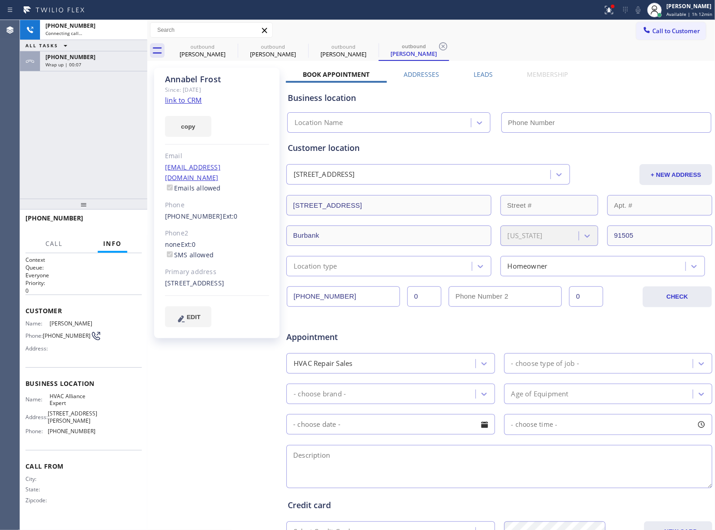
type input "[PHONE_NUMBER]"
click at [139, 31] on icon at bounding box center [135, 30] width 11 height 11
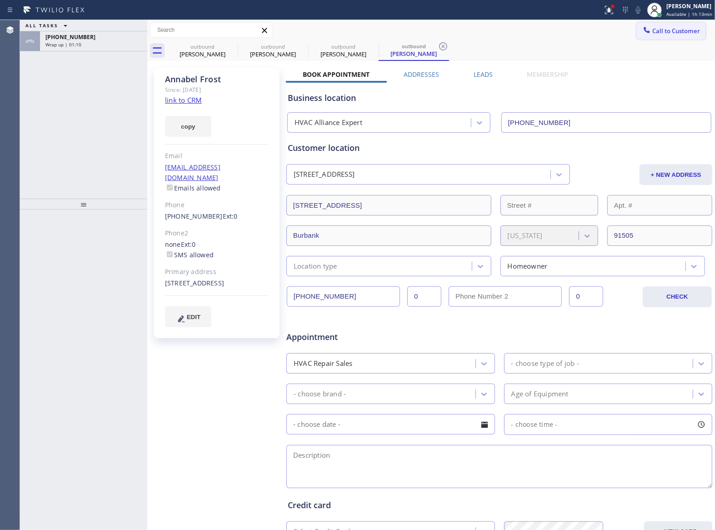
click at [655, 28] on span "Call to Customer" at bounding box center [677, 31] width 48 height 8
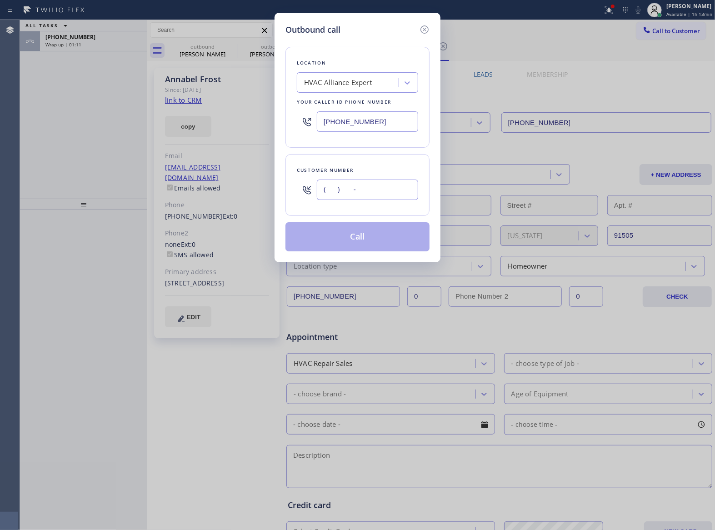
click at [379, 193] on input "(___) ___-____" at bounding box center [367, 190] width 101 height 20
paste input "310) 844-5111"
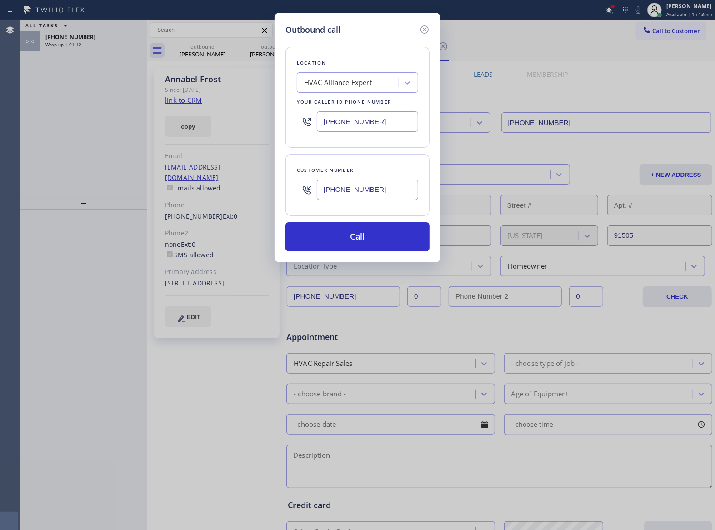
type input "[PHONE_NUMBER]"
click at [331, 128] on input "[PHONE_NUMBER]" at bounding box center [367, 121] width 101 height 20
paste input "424) 281-6239"
type input "[PHONE_NUMBER]"
click at [357, 244] on button "Call" at bounding box center [358, 236] width 144 height 29
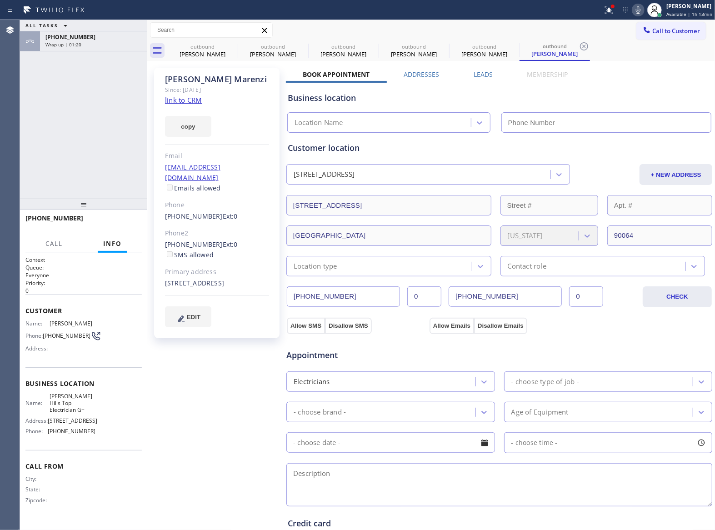
type input "[PHONE_NUMBER]"
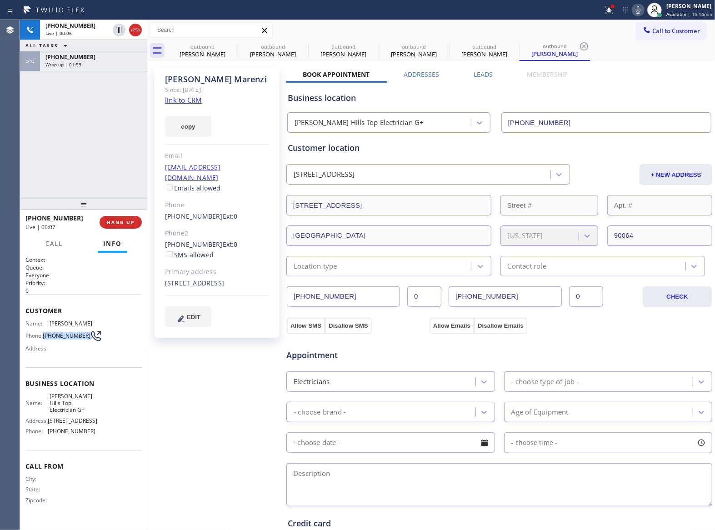
drag, startPoint x: 50, startPoint y: 335, endPoint x: 86, endPoint y: 339, distance: 36.6
click at [86, 339] on div "Phone: [PHONE_NUMBER]" at bounding box center [60, 336] width 70 height 11
click at [128, 216] on button "HANG UP" at bounding box center [121, 222] width 42 height 13
click at [673, 31] on span "Call to Customer" at bounding box center [677, 31] width 48 height 8
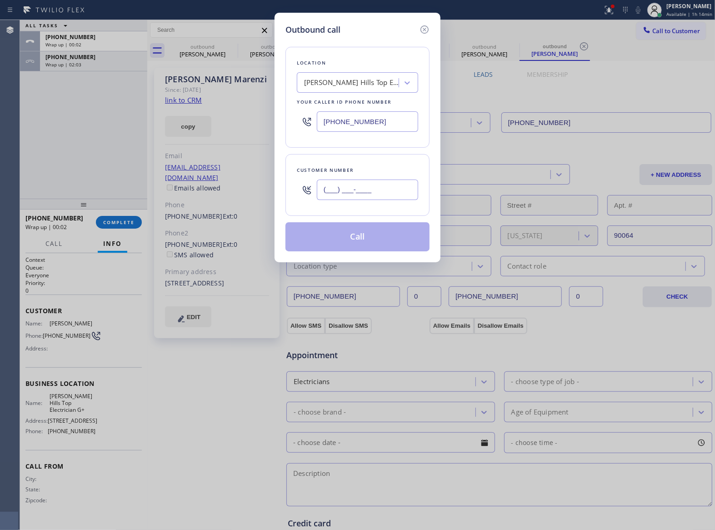
click at [346, 189] on input "(___) ___-____" at bounding box center [367, 190] width 101 height 20
paste input "310) 844-5111"
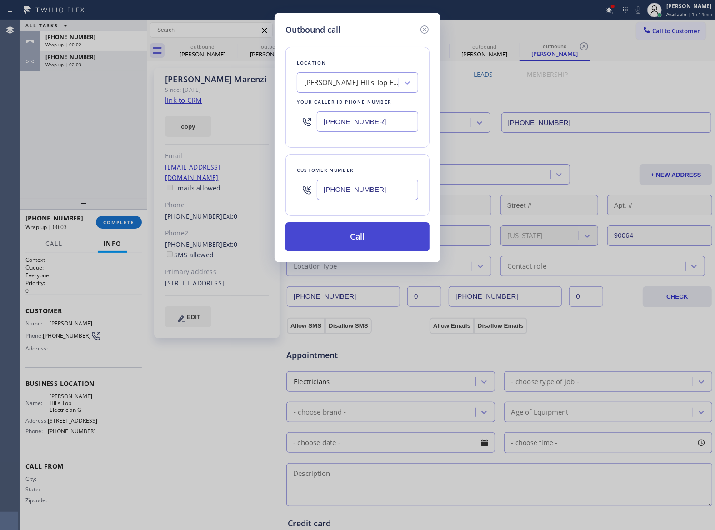
type input "[PHONE_NUMBER]"
click at [377, 243] on button "Call" at bounding box center [358, 236] width 144 height 29
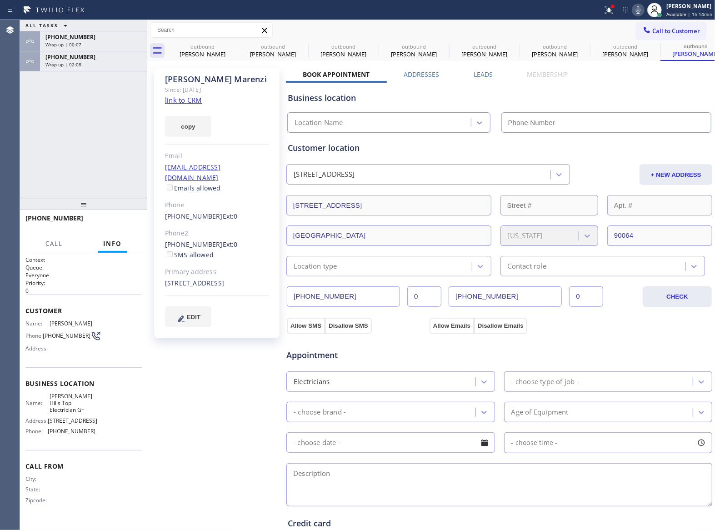
type input "[PHONE_NUMBER]"
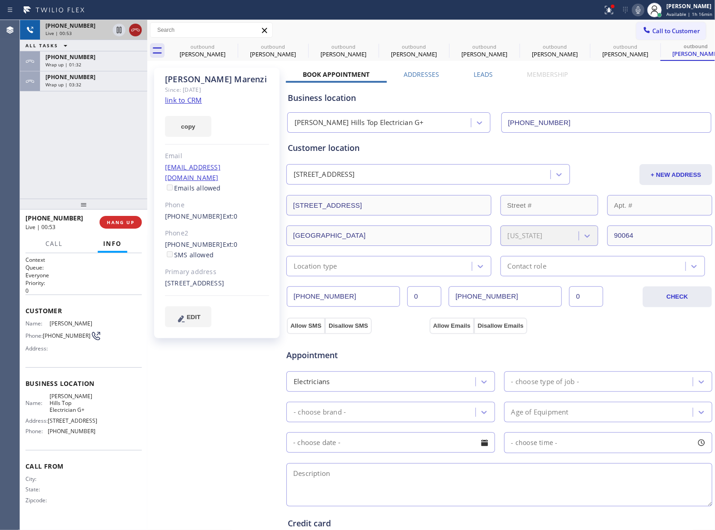
click at [137, 31] on icon at bounding box center [135, 30] width 11 height 11
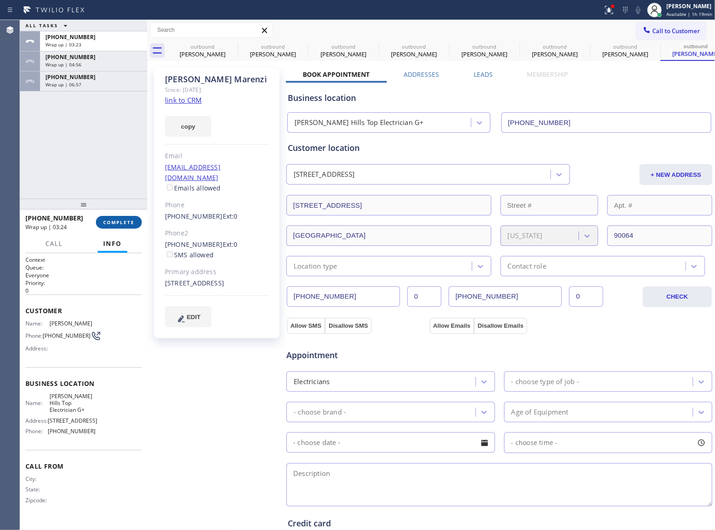
click at [115, 221] on span "COMPLETE" at bounding box center [118, 222] width 31 height 6
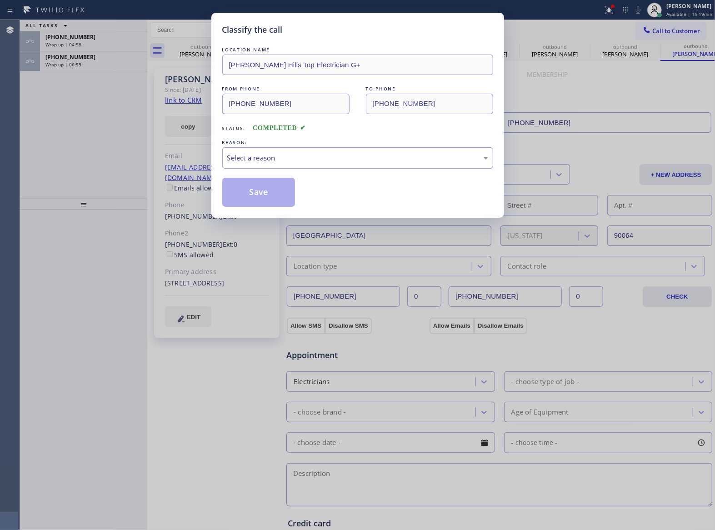
click at [266, 158] on div "Select a reason" at bounding box center [357, 158] width 261 height 10
click at [256, 195] on button "Save" at bounding box center [258, 192] width 73 height 29
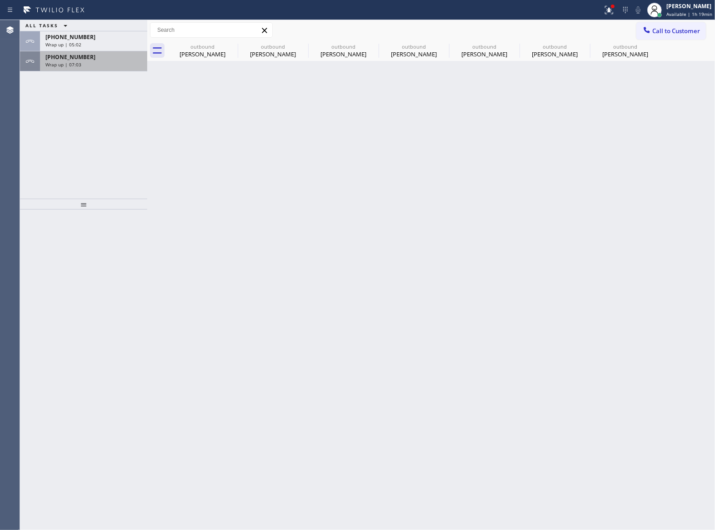
click at [72, 68] on div "[PHONE_NUMBER] Wrap up | 07:03" at bounding box center [92, 61] width 104 height 20
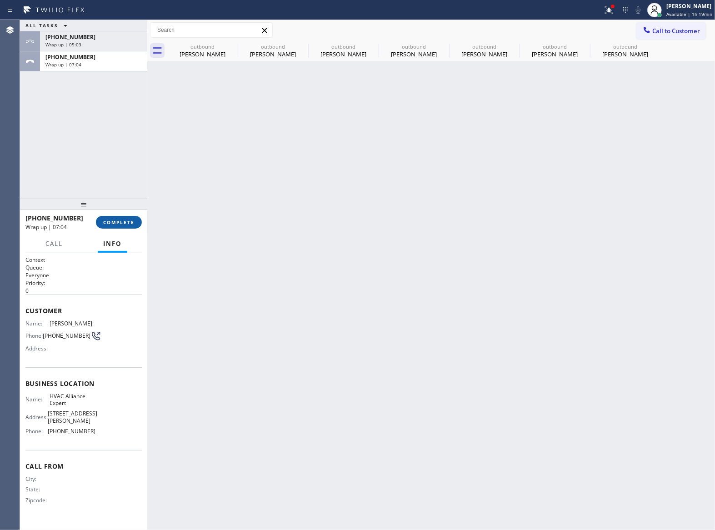
click at [124, 217] on button "COMPLETE" at bounding box center [119, 222] width 46 height 13
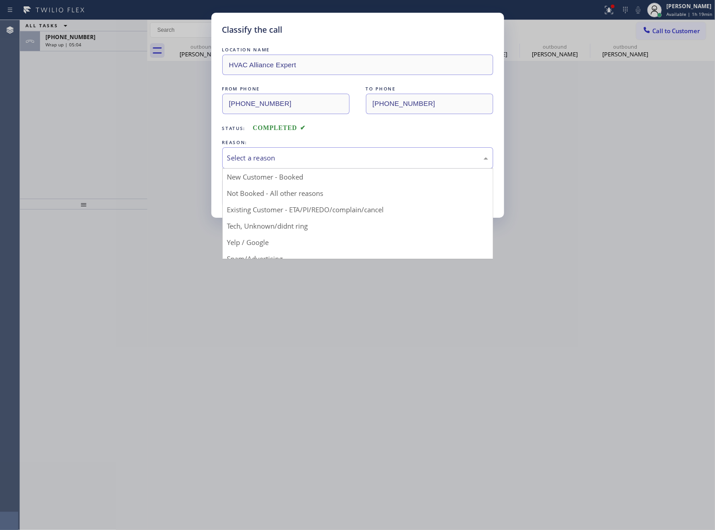
click at [326, 152] on div "Select a reason" at bounding box center [357, 157] width 271 height 21
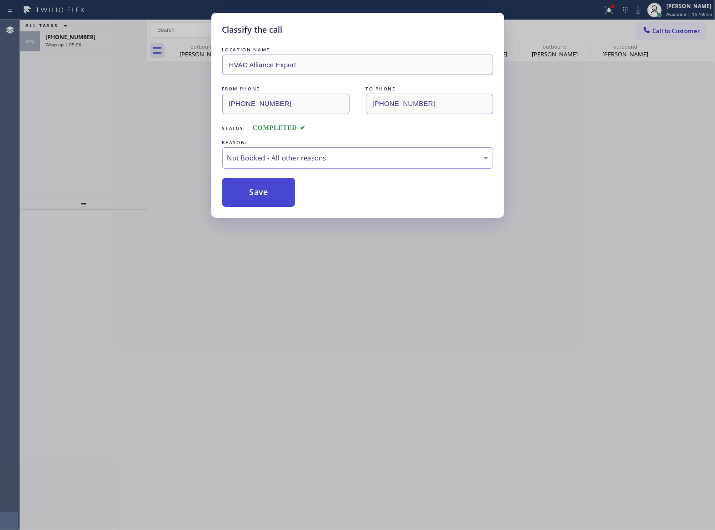
click at [290, 193] on button "Save" at bounding box center [258, 192] width 73 height 29
click at [284, 195] on button "Save" at bounding box center [258, 192] width 73 height 29
type input "[PHONE_NUMBER]"
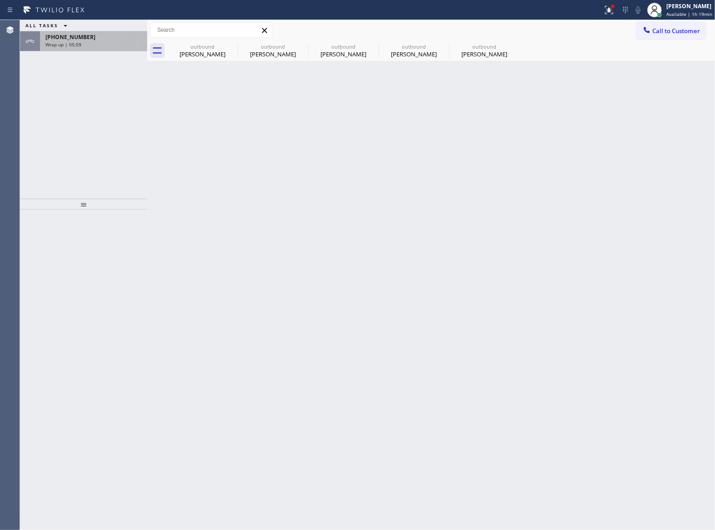
click at [69, 44] on span "Wrap up | 05:09" at bounding box center [63, 44] width 36 height 6
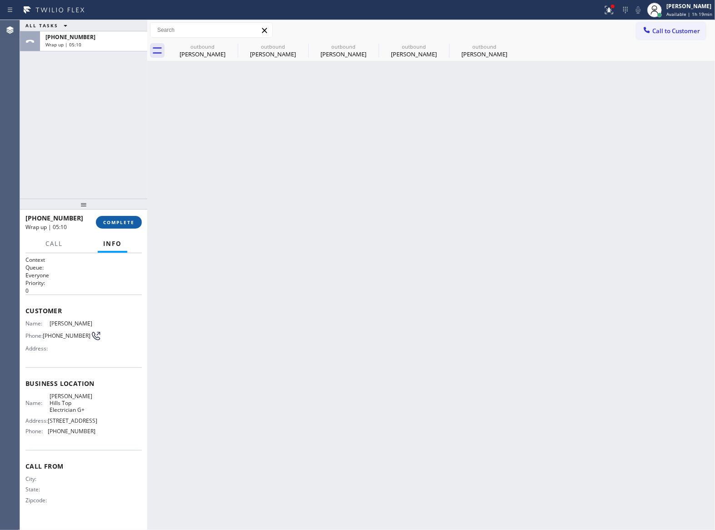
click at [128, 224] on span "COMPLETE" at bounding box center [118, 222] width 31 height 6
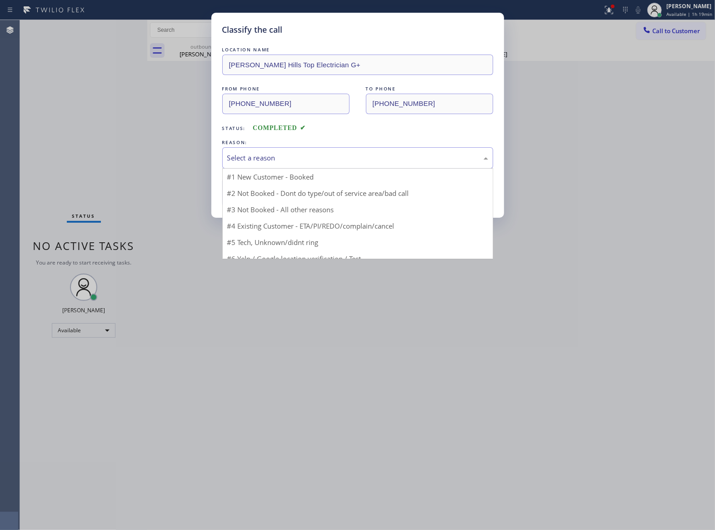
click at [279, 160] on div "Select a reason" at bounding box center [357, 158] width 261 height 10
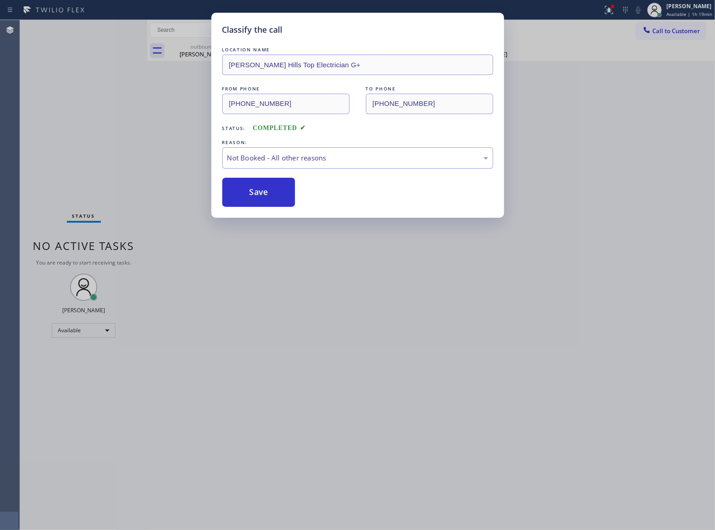
click at [270, 193] on button "Save" at bounding box center [258, 192] width 73 height 29
type input "[PHONE_NUMBER]"
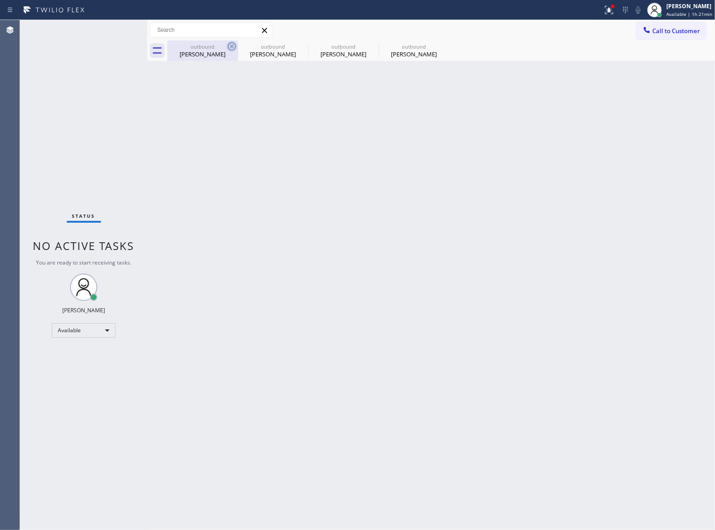
click at [230, 44] on icon at bounding box center [232, 46] width 8 height 8
click at [0, 0] on icon at bounding box center [0, 0] width 0 height 0
click at [230, 44] on div "outbound [PERSON_NAME] outbound [PERSON_NAME] outbound [PERSON_NAME] outbound […" at bounding box center [441, 50] width 548 height 20
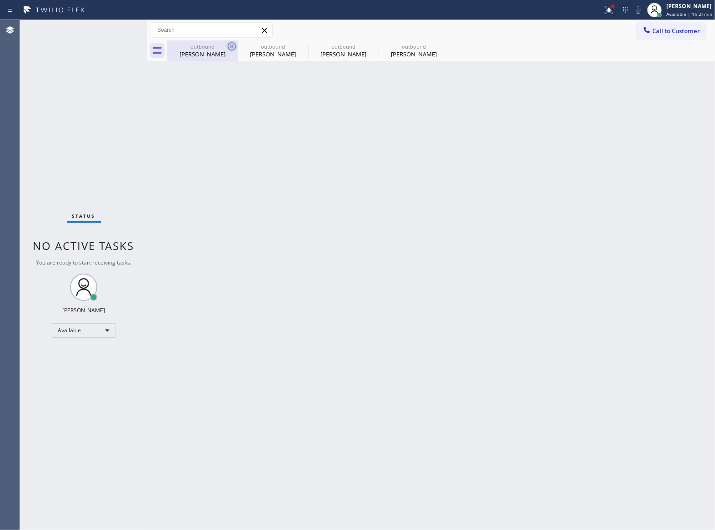
click at [230, 44] on div "outbound [PERSON_NAME] outbound [PERSON_NAME] outbound [PERSON_NAME] outbound […" at bounding box center [441, 50] width 548 height 20
click at [123, 142] on div "Status No active tasks You are ready to start receiving tasks. [PERSON_NAME] Av…" at bounding box center [83, 275] width 127 height 510
click at [79, 115] on div "Status No active tasks You are ready to start receiving tasks. [PERSON_NAME] Av…" at bounding box center [83, 275] width 127 height 510
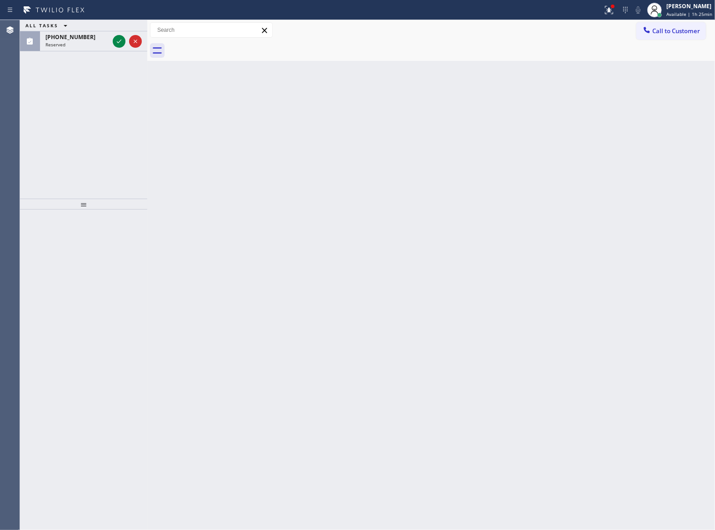
drag, startPoint x: 98, startPoint y: 113, endPoint x: 97, endPoint y: 59, distance: 54.1
click at [99, 106] on div "ALL TASKS ALL TASKS ACTIVE TASKS TASKS IN WRAP UP [PHONE_NUMBER] Reserved" at bounding box center [83, 109] width 127 height 179
drag, startPoint x: 111, startPoint y: 43, endPoint x: 115, endPoint y: 39, distance: 5.1
click at [114, 40] on div at bounding box center [127, 41] width 33 height 20
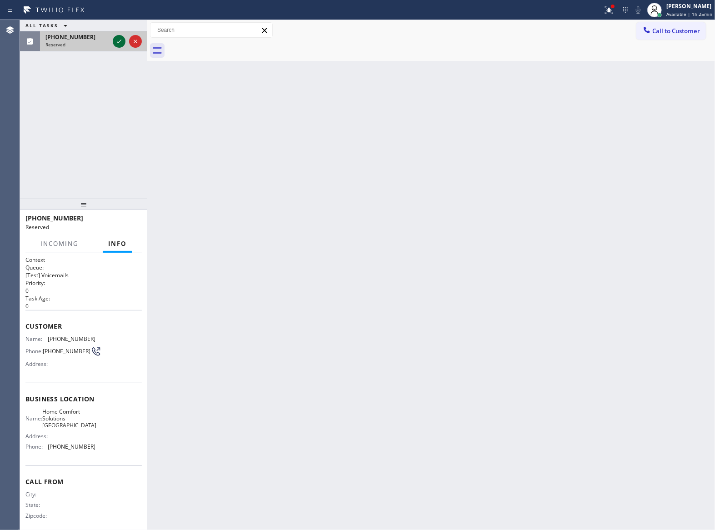
click at [115, 39] on icon at bounding box center [119, 41] width 11 height 11
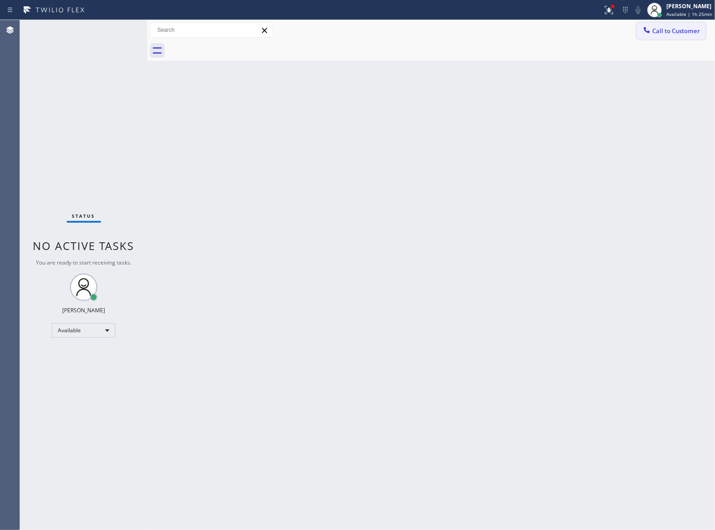
click at [675, 38] on button "Call to Customer" at bounding box center [672, 30] width 70 height 17
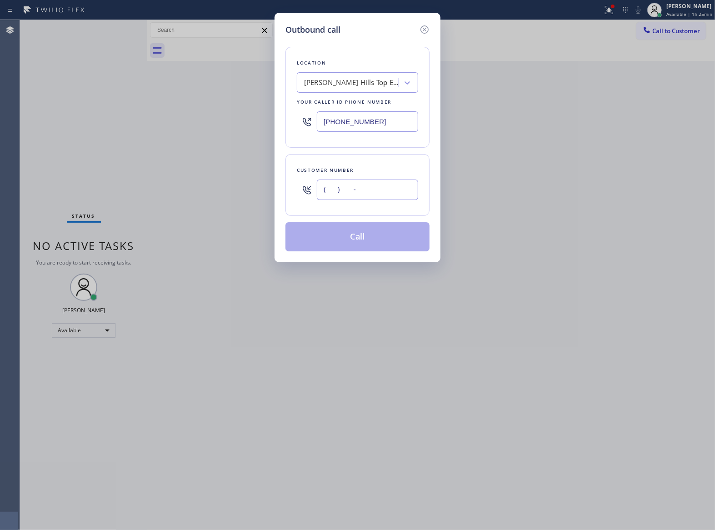
click at [361, 192] on input "(___) ___-____" at bounding box center [367, 190] width 101 height 20
paste input "363) 201-8087"
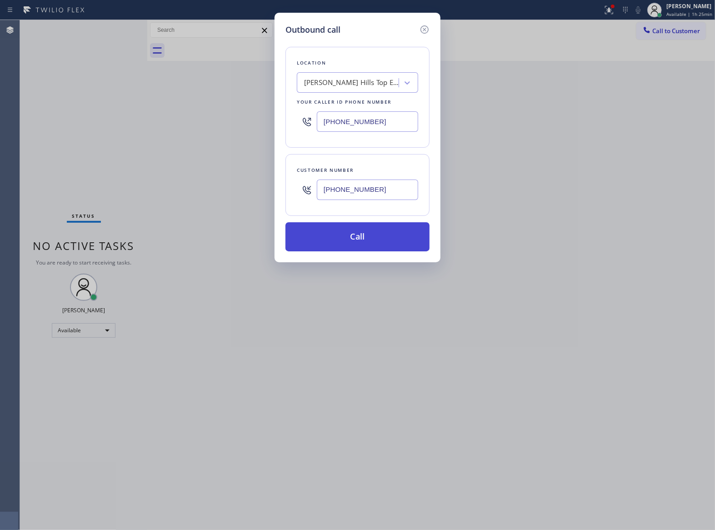
type input "[PHONE_NUMBER]"
click at [407, 248] on button "Call" at bounding box center [358, 236] width 144 height 29
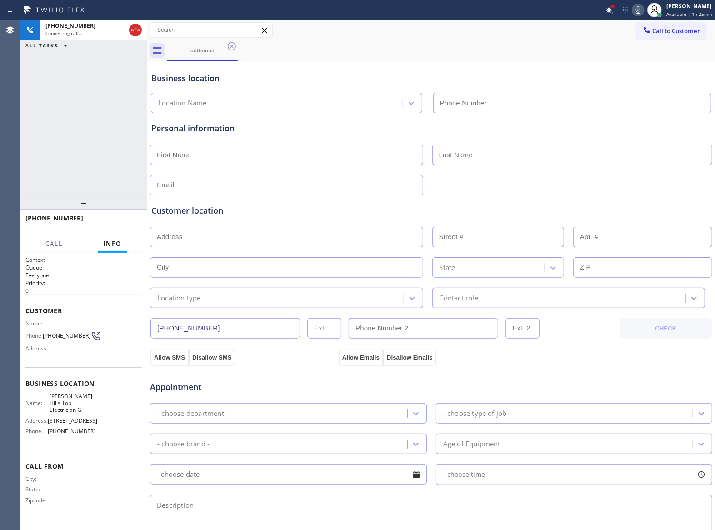
type input "[PHONE_NUMBER]"
click at [130, 223] on span "HANG UP" at bounding box center [121, 222] width 28 height 6
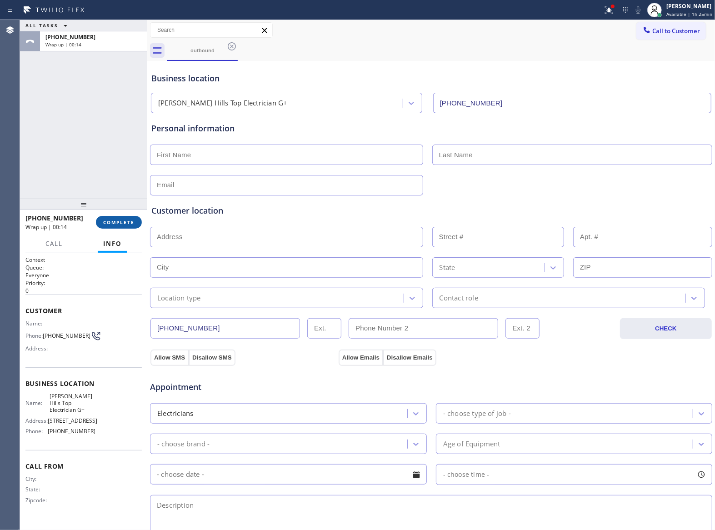
click at [135, 226] on div "[PHONE_NUMBER] Wrap up | 00:14 COMPLETE" at bounding box center [83, 223] width 116 height 24
click at [134, 221] on span "COMPLETE" at bounding box center [118, 222] width 31 height 6
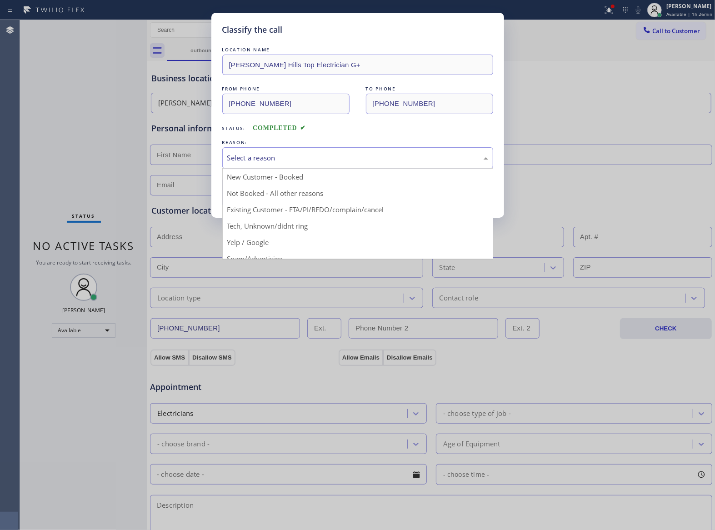
click at [289, 161] on div "Select a reason" at bounding box center [357, 158] width 261 height 10
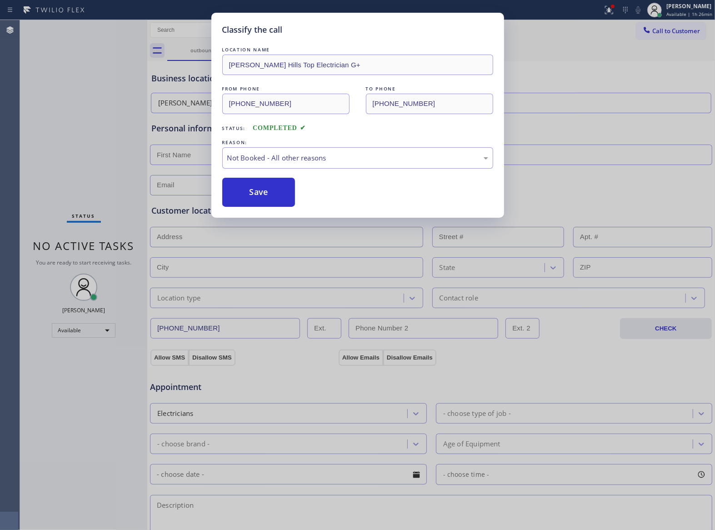
click at [244, 198] on button "Save" at bounding box center [258, 192] width 73 height 29
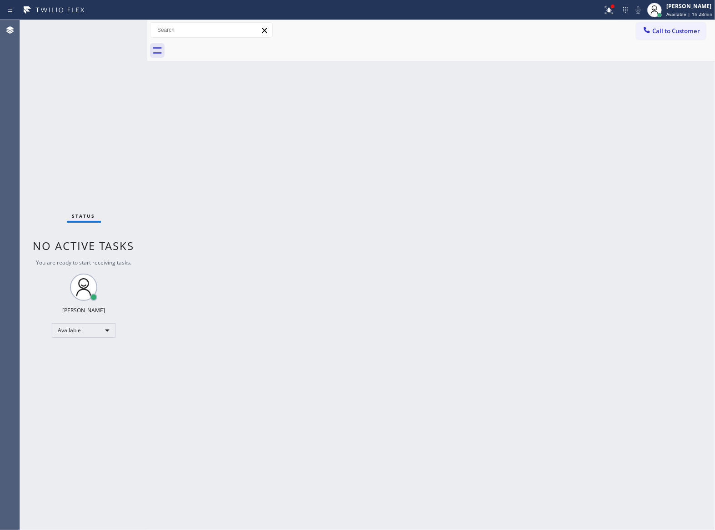
drag, startPoint x: 678, startPoint y: 32, endPoint x: 651, endPoint y: 40, distance: 28.6
click at [677, 32] on span "Call to Customer" at bounding box center [677, 31] width 48 height 8
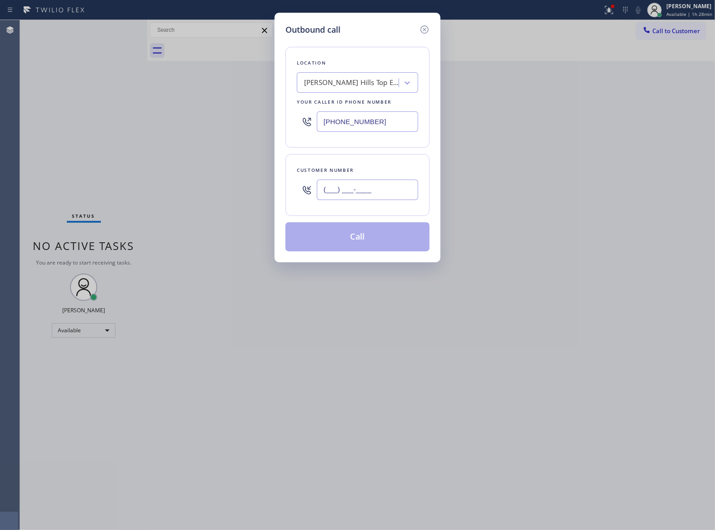
click at [364, 185] on input "(___) ___-____" at bounding box center [367, 190] width 101 height 20
paste input "323) 836-8405"
type input "[PHONE_NUMBER]"
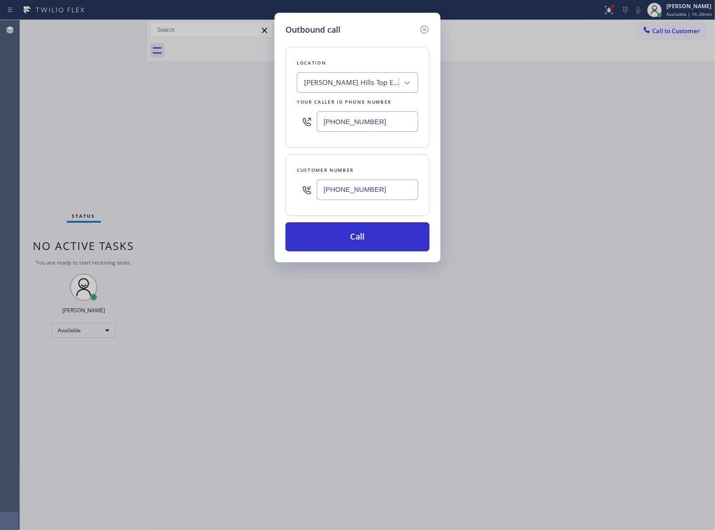
click at [366, 118] on input "[PHONE_NUMBER]" at bounding box center [367, 121] width 101 height 20
paste input "833) 558-1241"
type input "[PHONE_NUMBER]"
click at [377, 241] on button "Call" at bounding box center [358, 236] width 144 height 29
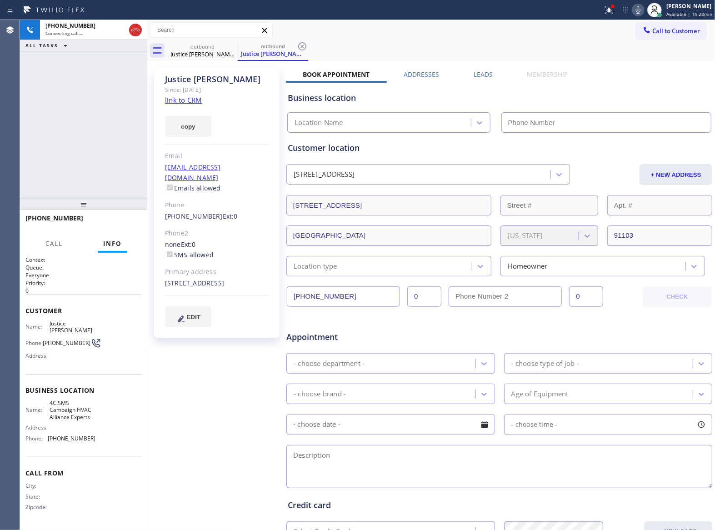
type input "[PHONE_NUMBER]"
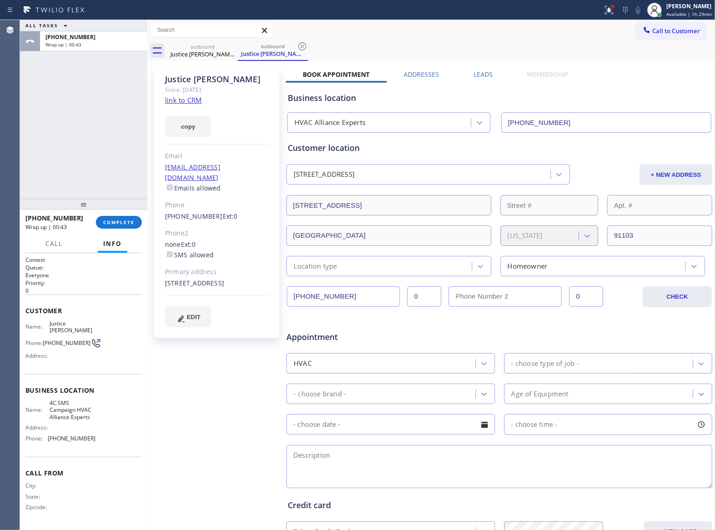
click at [684, 35] on button "Call to Customer" at bounding box center [672, 30] width 70 height 17
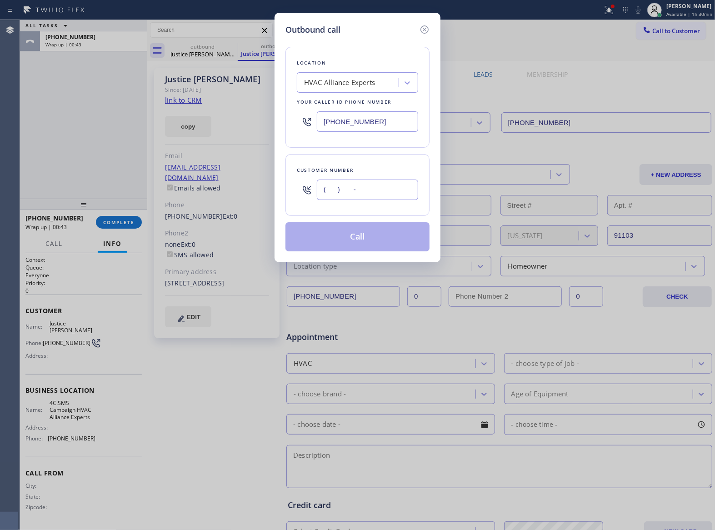
click at [379, 189] on input "(___) ___-____" at bounding box center [367, 190] width 101 height 20
paste input "415) 254-5564"
type input "[PHONE_NUMBER]"
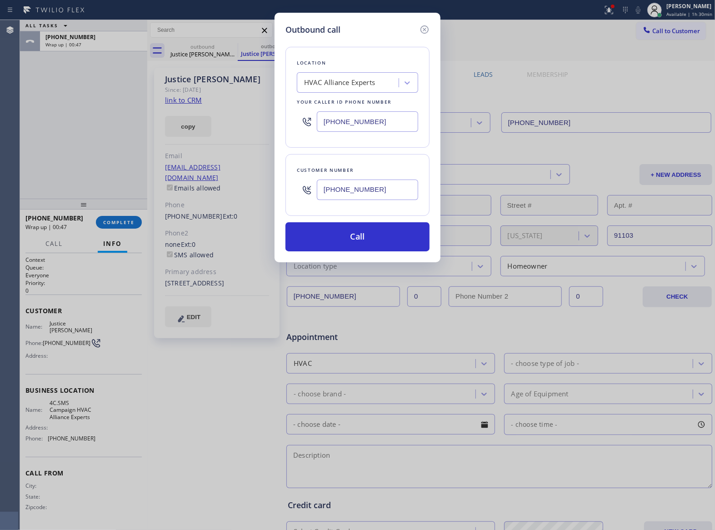
click at [361, 129] on input "[PHONE_NUMBER]" at bounding box center [367, 121] width 101 height 20
paste input "323) 844-0508"
type input "[PHONE_NUMBER]"
click at [388, 235] on button "Call" at bounding box center [358, 236] width 144 height 29
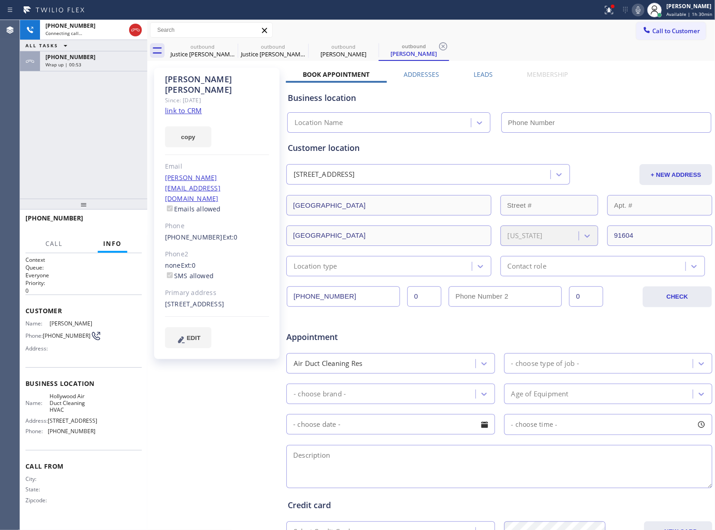
type input "[PHONE_NUMBER]"
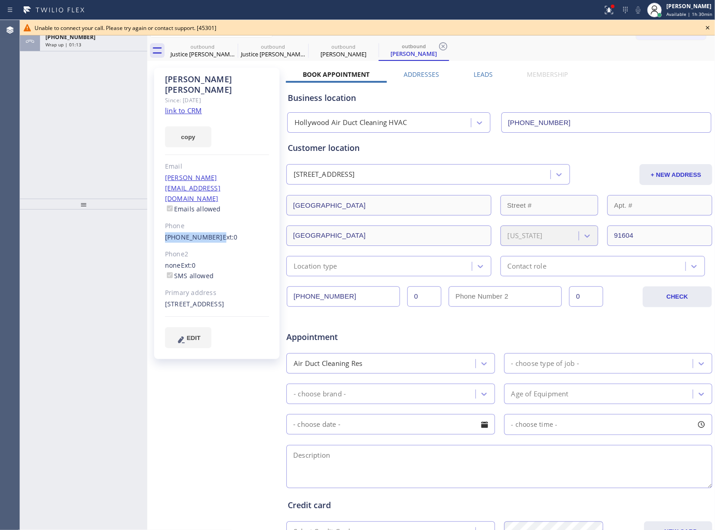
drag, startPoint x: 159, startPoint y: 205, endPoint x: 212, endPoint y: 206, distance: 52.8
click at [212, 206] on div "[PERSON_NAME] Since: [DATE] link to CRM copy Email [PERSON_NAME][EMAIL_ADDRESS]…" at bounding box center [216, 213] width 125 height 291
click at [708, 26] on icon at bounding box center [708, 27] width 11 height 11
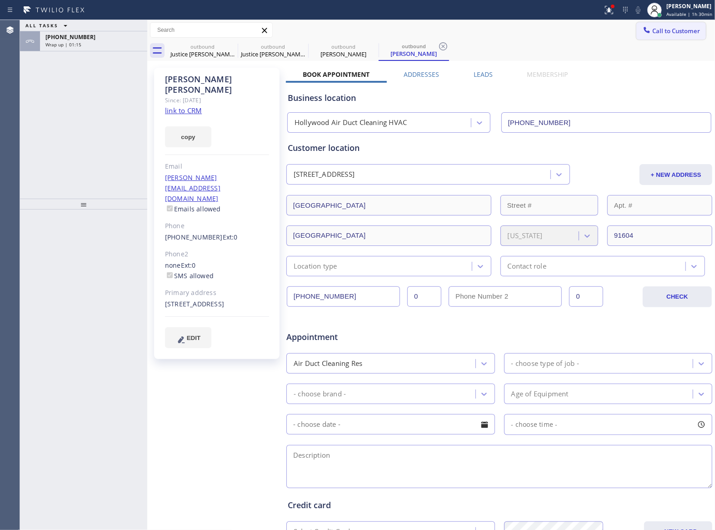
click at [664, 30] on span "Call to Customer" at bounding box center [677, 31] width 48 height 8
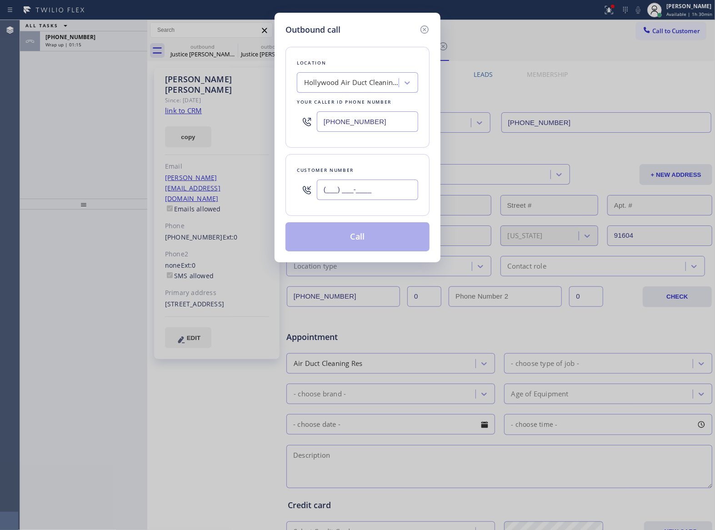
click at [362, 188] on input "(___) ___-____" at bounding box center [367, 190] width 101 height 20
paste input "415) 254-5564"
type input "[PHONE_NUMBER]"
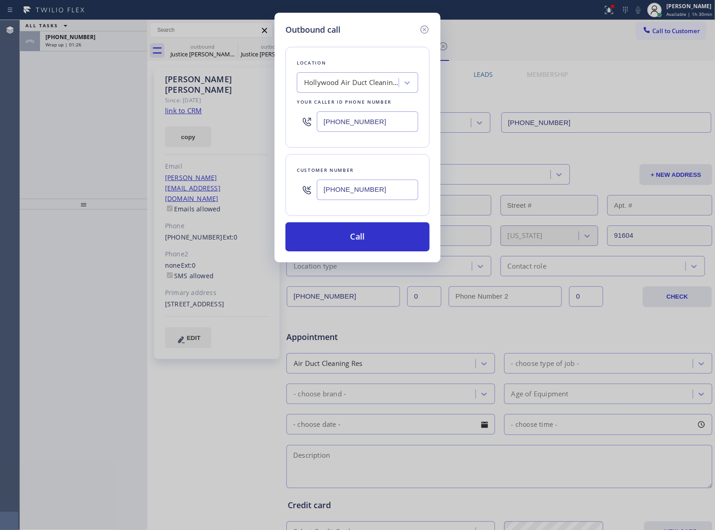
click at [349, 79] on div "Hollywood Air Duct Cleaning HVAC" at bounding box center [351, 83] width 95 height 10
type input "G"
type input "HVAC Alliance Exper"
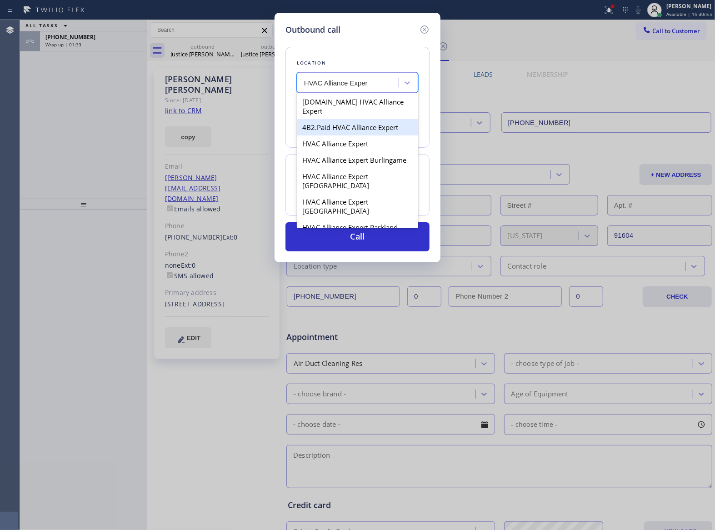
click at [344, 109] on div "[DOMAIN_NAME] HVAC Alliance Expert" at bounding box center [357, 106] width 121 height 25
type input "[PHONE_NUMBER]"
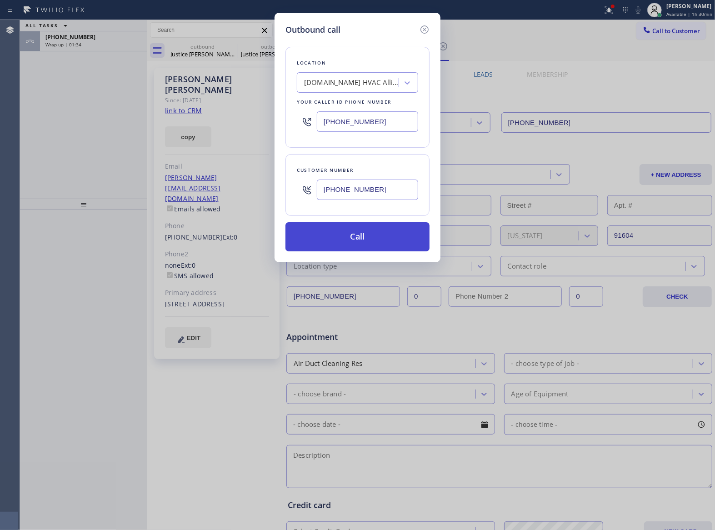
click at [371, 239] on button "Call" at bounding box center [358, 236] width 144 height 29
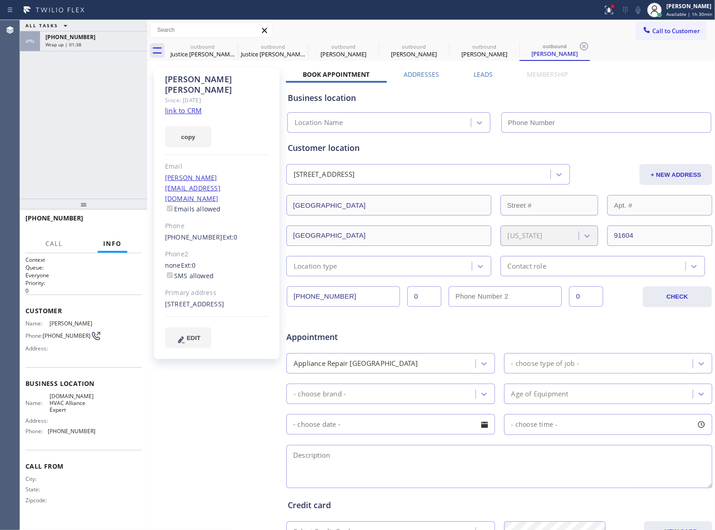
type input "[PHONE_NUMBER]"
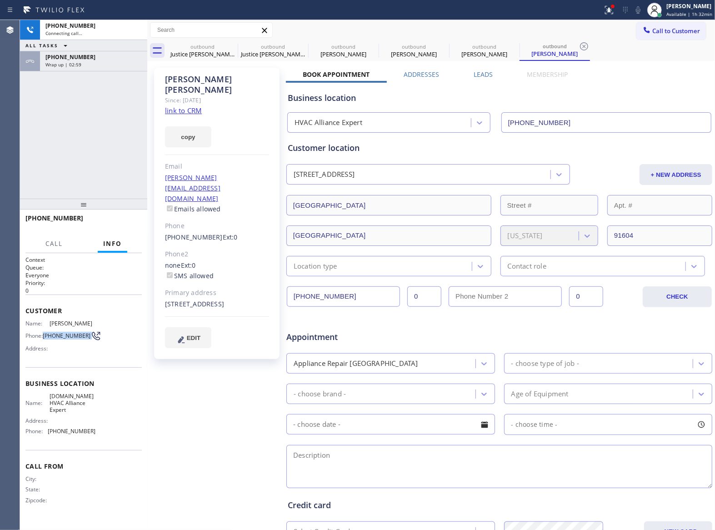
drag, startPoint x: 48, startPoint y: 335, endPoint x: 84, endPoint y: 342, distance: 36.3
click at [84, 342] on div "Name: [PERSON_NAME] Phone: [PHONE_NUMBER] Address:" at bounding box center [60, 338] width 70 height 36
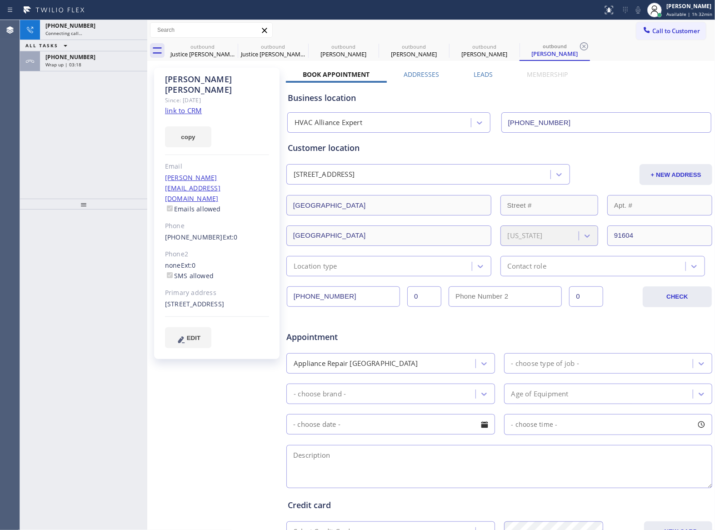
type input "[PHONE_NUMBER]"
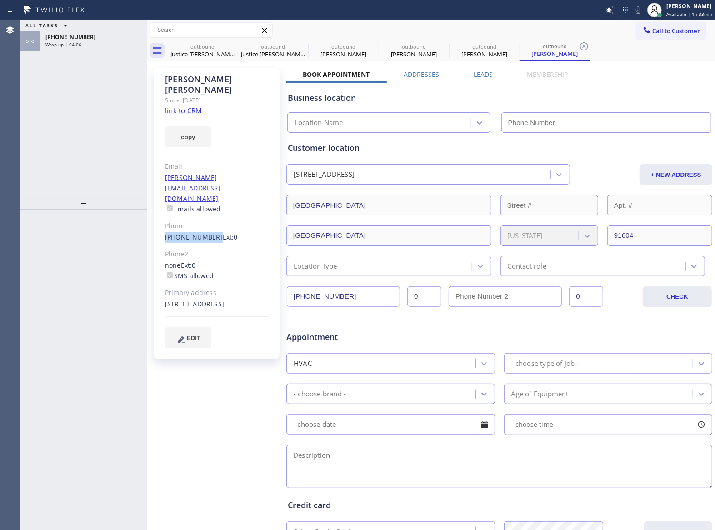
drag, startPoint x: 161, startPoint y: 208, endPoint x: 210, endPoint y: 206, distance: 48.7
click at [210, 206] on div "[PERSON_NAME] Since: [DATE] link to CRM copy Email [PERSON_NAME][EMAIL_ADDRESS]…" at bounding box center [216, 213] width 125 height 291
copy link "[PHONE_NUMBER]"
drag, startPoint x: 656, startPoint y: 33, endPoint x: 539, endPoint y: 124, distance: 147.7
click at [655, 33] on span "Call to Customer" at bounding box center [677, 31] width 48 height 8
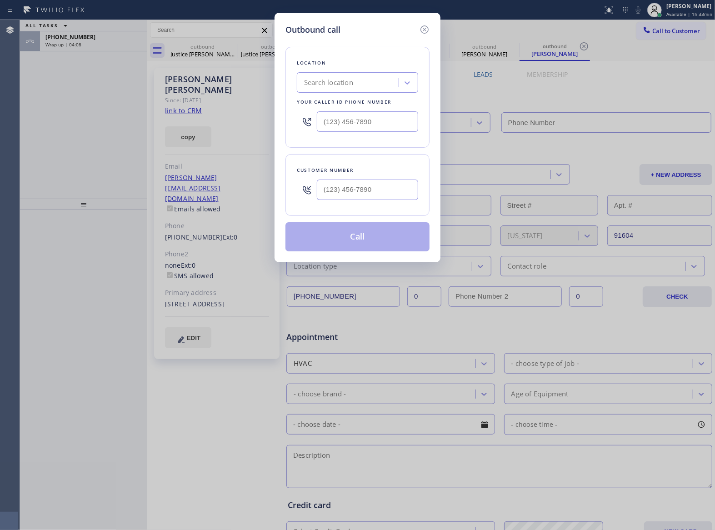
click at [355, 202] on div at bounding box center [367, 190] width 101 height 30
click at [353, 195] on input "(___) ___-____" at bounding box center [367, 190] width 101 height 20
paste input "415) 254-5564"
type input "[PHONE_NUMBER]"
click at [340, 120] on input "(___) ___-____" at bounding box center [367, 121] width 101 height 20
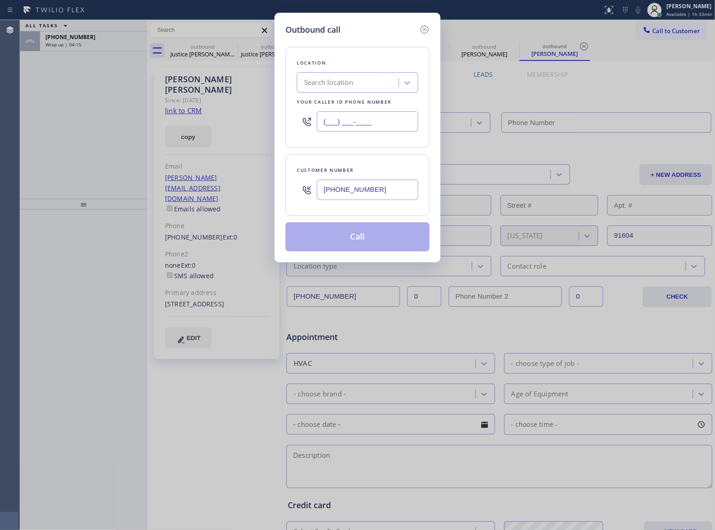
paste input "323) 844-0508"
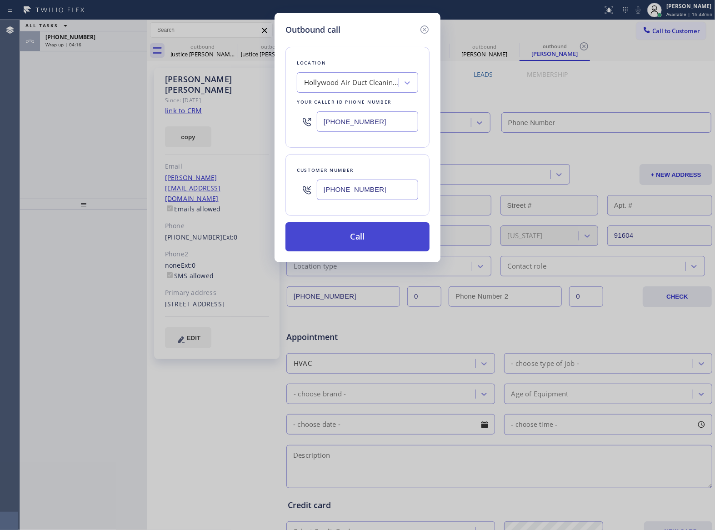
type input "[PHONE_NUMBER]"
click at [361, 235] on button "Call" at bounding box center [358, 236] width 144 height 29
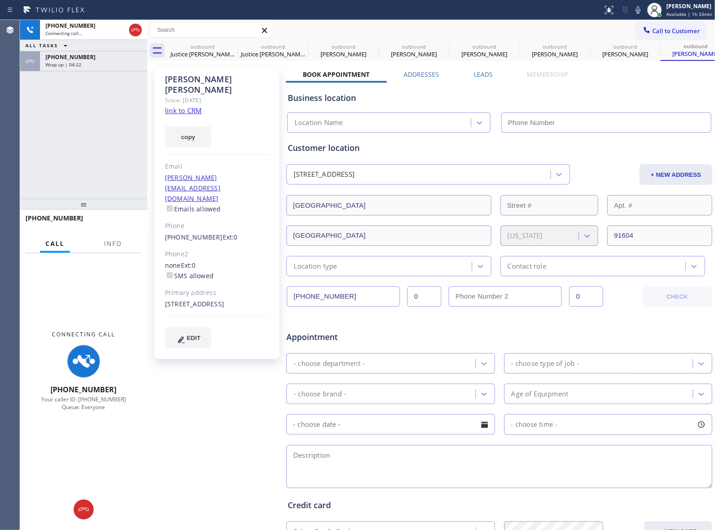
type input "[PHONE_NUMBER]"
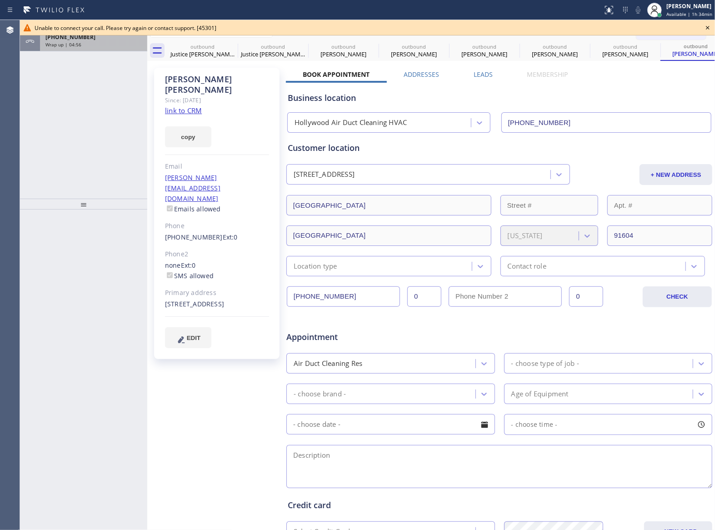
click at [60, 50] on div "+13238368405 Wrap up | 04:56" at bounding box center [92, 41] width 104 height 20
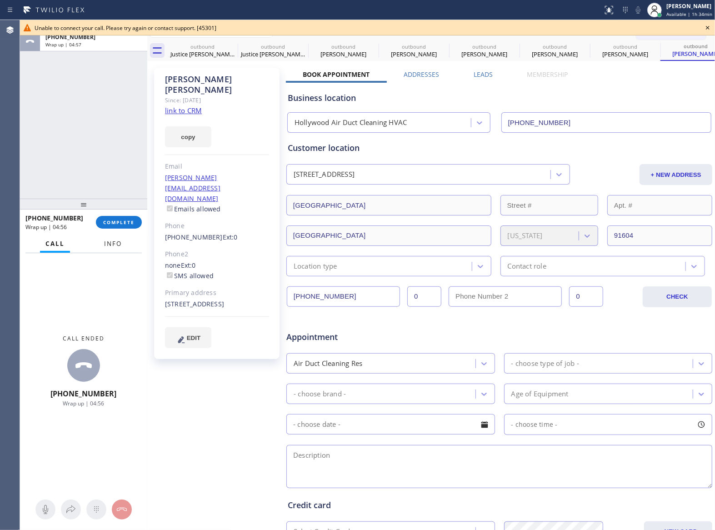
click at [109, 240] on span "Info" at bounding box center [113, 244] width 18 height 8
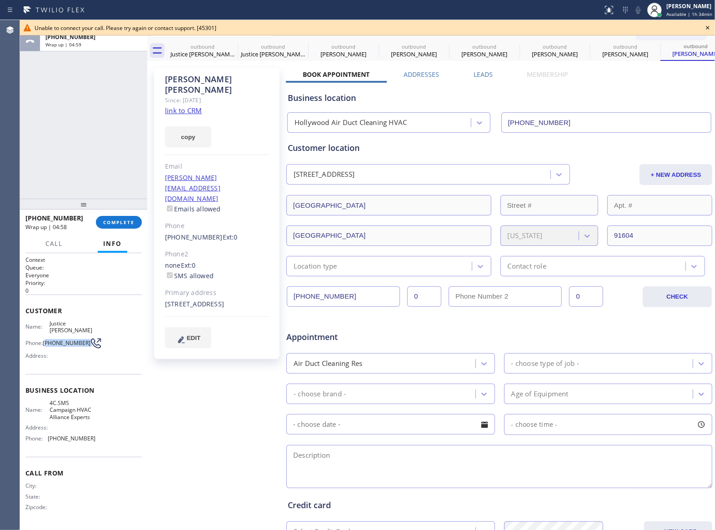
drag, startPoint x: 47, startPoint y: 337, endPoint x: 85, endPoint y: 337, distance: 38.2
click at [85, 338] on div "Phone: (323) 836-8405" at bounding box center [60, 343] width 70 height 11
copy div "323) 836-8405"
click at [708, 26] on icon at bounding box center [708, 27] width 11 height 11
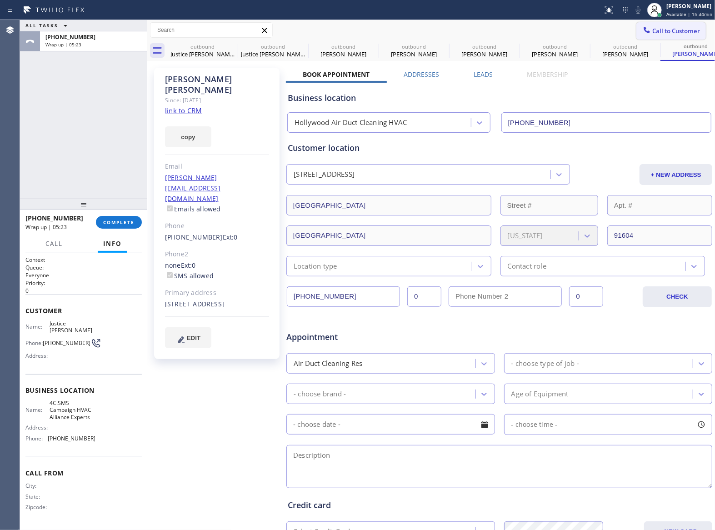
click at [688, 27] on span "Call to Customer" at bounding box center [677, 31] width 48 height 8
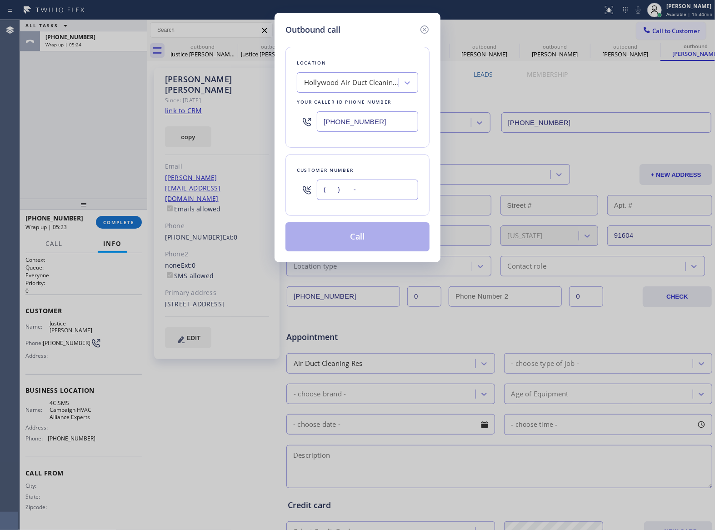
click at [367, 199] on input "(___) ___-____" at bounding box center [367, 190] width 101 height 20
paste input "415) 254-5564"
type input "[PHONE_NUMBER]"
click at [330, 85] on div "Hollywood Air Duct Cleaning HVAC" at bounding box center [351, 83] width 95 height 10
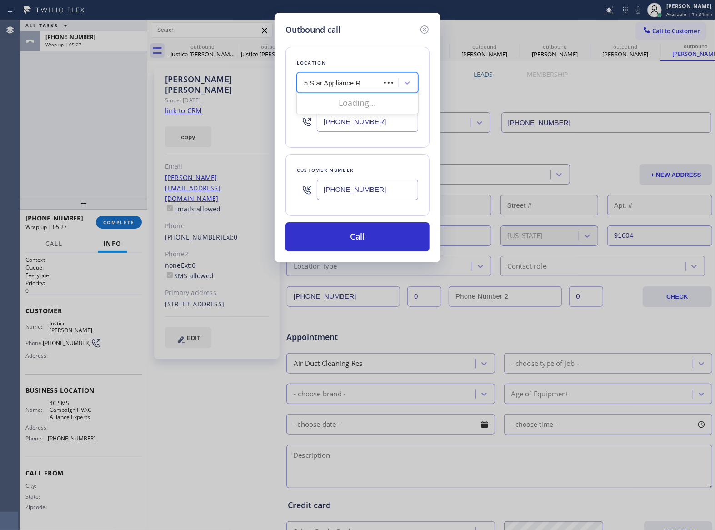
type input "5 Star Appliance Re"
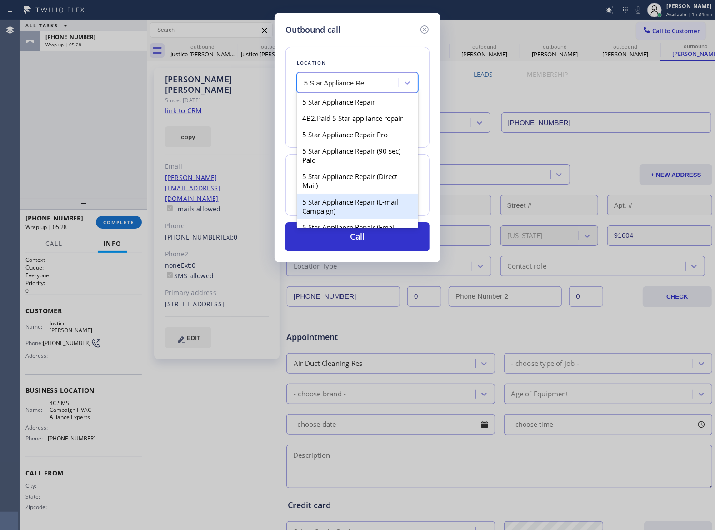
click at [355, 211] on div "5 Star Appliance Repair (E-mail Campaign)" at bounding box center [357, 206] width 121 height 25
type input "(855) 908-1519"
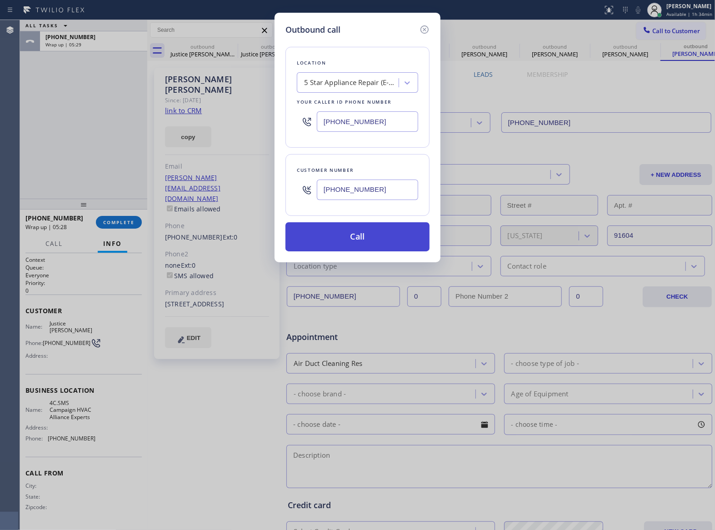
click at [377, 242] on button "Call" at bounding box center [358, 236] width 144 height 29
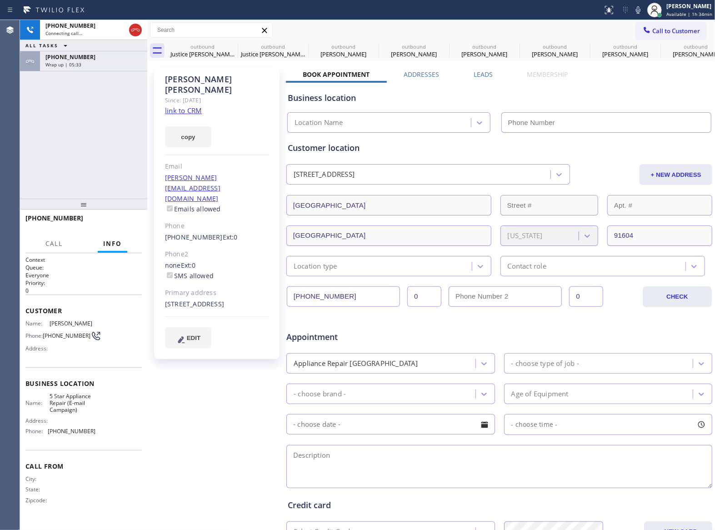
type input "(855) 908-1519"
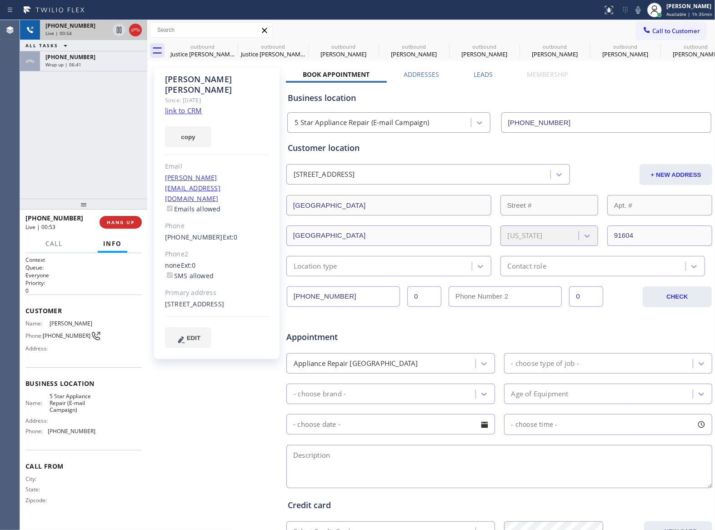
click at [135, 30] on icon at bounding box center [135, 30] width 11 height 11
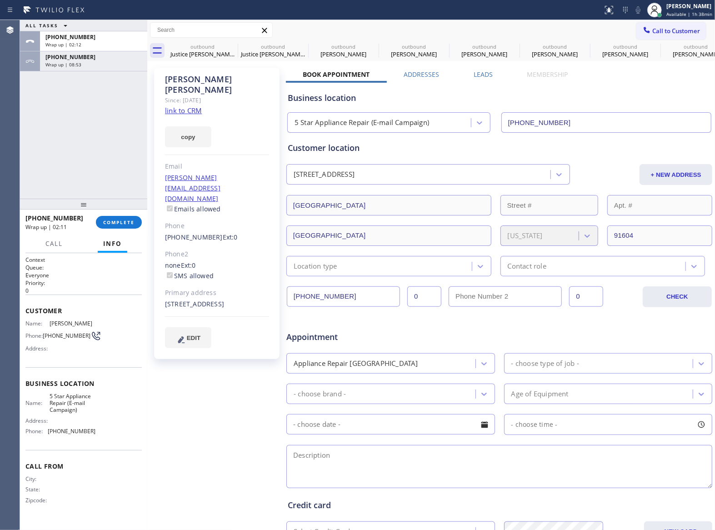
drag, startPoint x: 93, startPoint y: 184, endPoint x: 95, endPoint y: 190, distance: 6.6
click at [93, 188] on div "ALL TASKS ALL TASKS ACTIVE TASKS TASKS IN WRAP UP +14152545564 Wrap up | 02:12 …" at bounding box center [83, 109] width 127 height 179
click at [106, 226] on button "COMPLETE" at bounding box center [119, 222] width 46 height 13
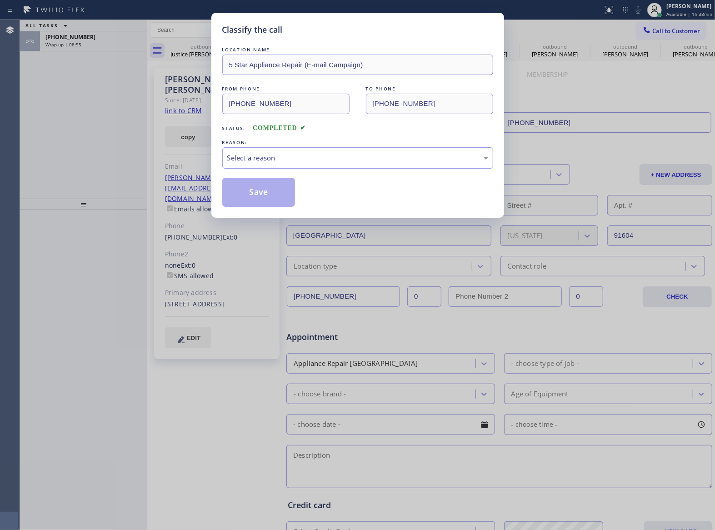
click at [271, 146] on div "REASON:" at bounding box center [357, 143] width 271 height 10
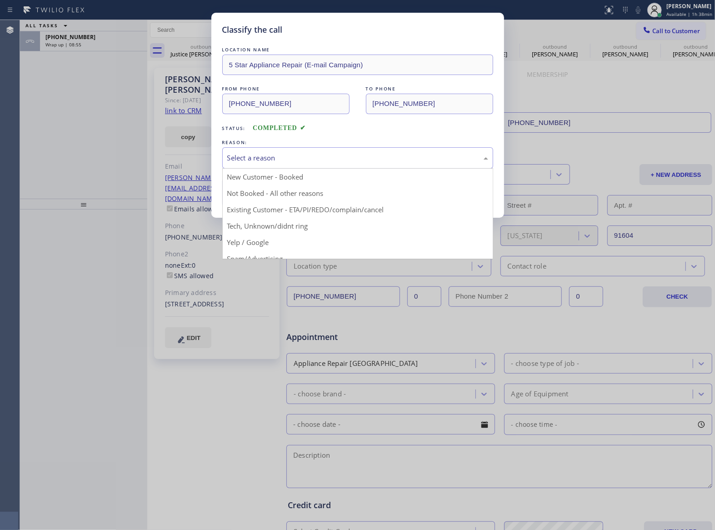
click at [267, 163] on div "Select a reason" at bounding box center [357, 158] width 261 height 10
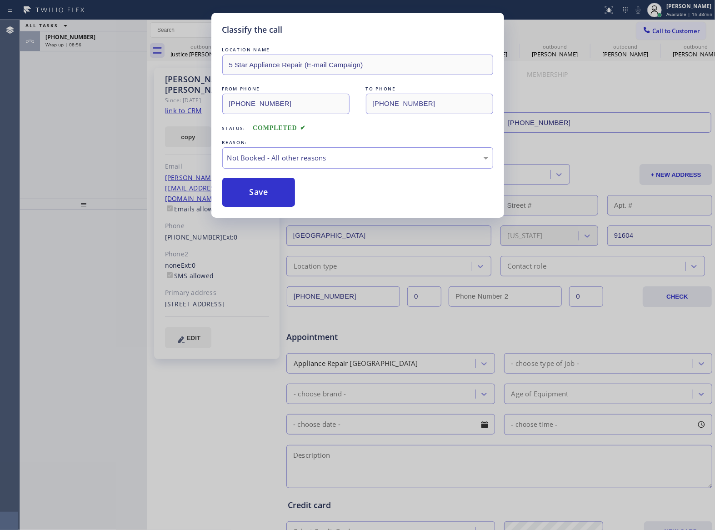
click at [250, 192] on button "Save" at bounding box center [258, 192] width 73 height 29
click at [79, 48] on div "+13238368405 Wrap up | 08:56" at bounding box center [92, 41] width 104 height 20
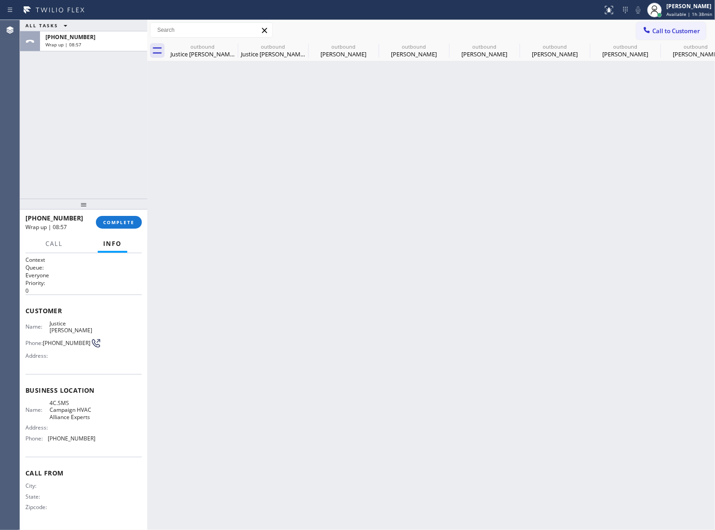
click at [79, 48] on div "+13238368405 Wrap up | 08:57" at bounding box center [92, 41] width 104 height 20
click at [113, 227] on button "COMPLETE" at bounding box center [119, 222] width 46 height 13
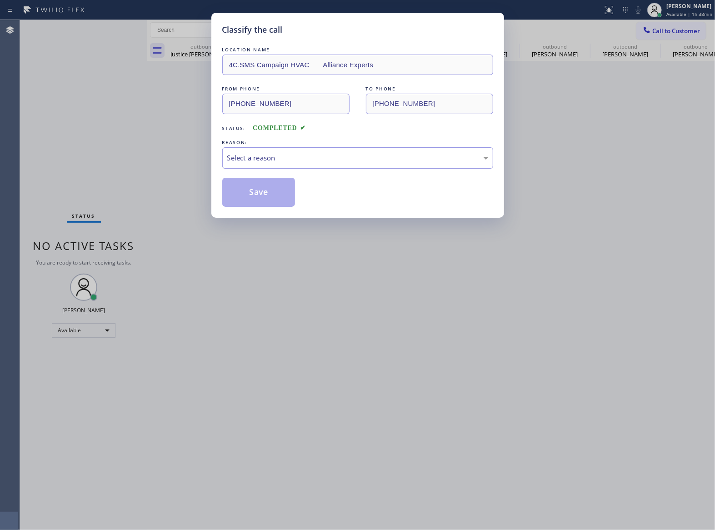
click at [275, 153] on div "Select a reason" at bounding box center [357, 158] width 261 height 10
drag, startPoint x: 259, startPoint y: 195, endPoint x: 695, endPoint y: 392, distance: 478.6
click at [268, 202] on button "Save" at bounding box center [258, 192] width 73 height 29
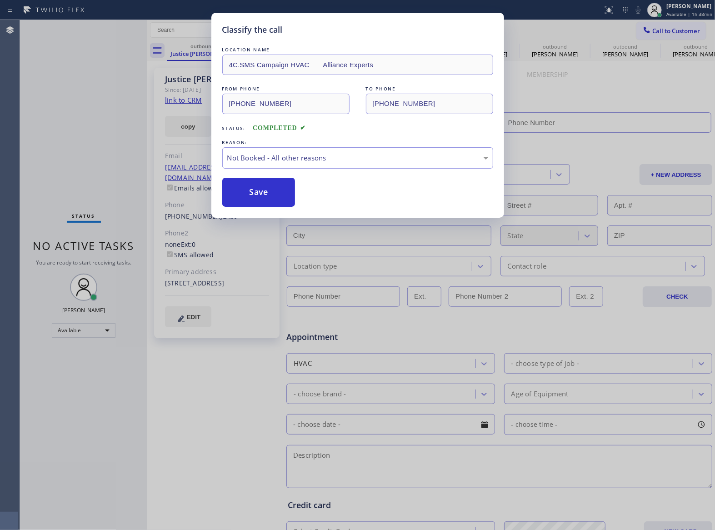
type input "[PHONE_NUMBER]"
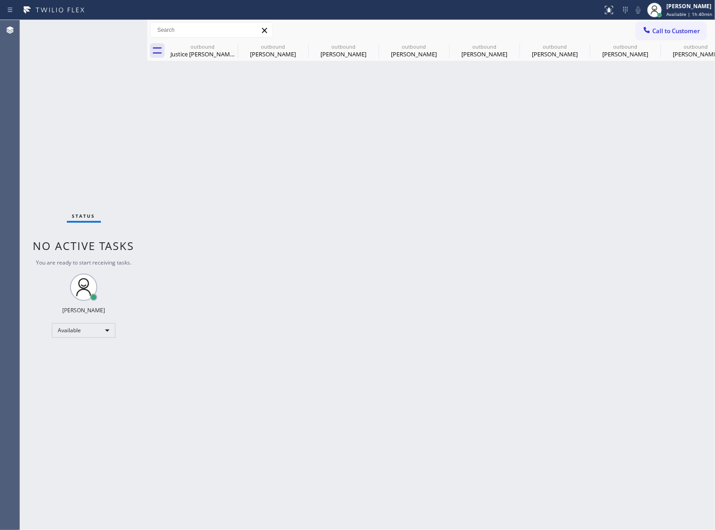
click at [150, 129] on div "Back to Dashboard Change Sender ID Customers Technicians Select a contact Outbo…" at bounding box center [431, 275] width 568 height 510
click at [232, 44] on icon at bounding box center [231, 46] width 11 height 11
click at [0, 0] on icon at bounding box center [0, 0] width 0 height 0
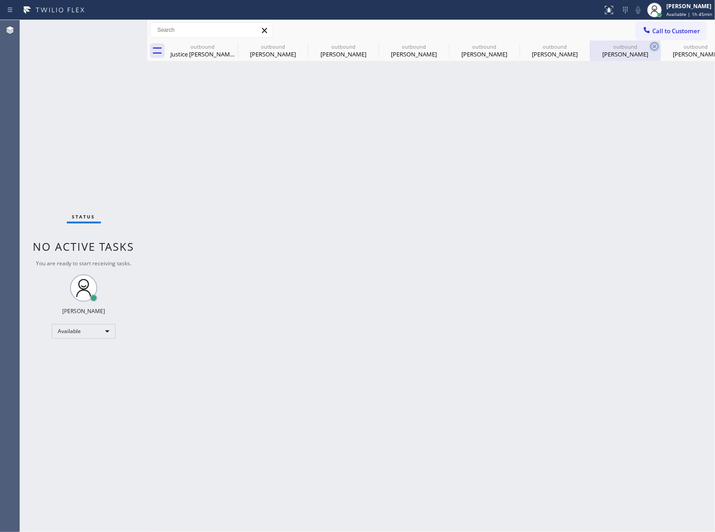
click at [0, 0] on icon at bounding box center [0, 0] width 0 height 0
click at [649, 41] on icon at bounding box center [654, 46] width 11 height 11
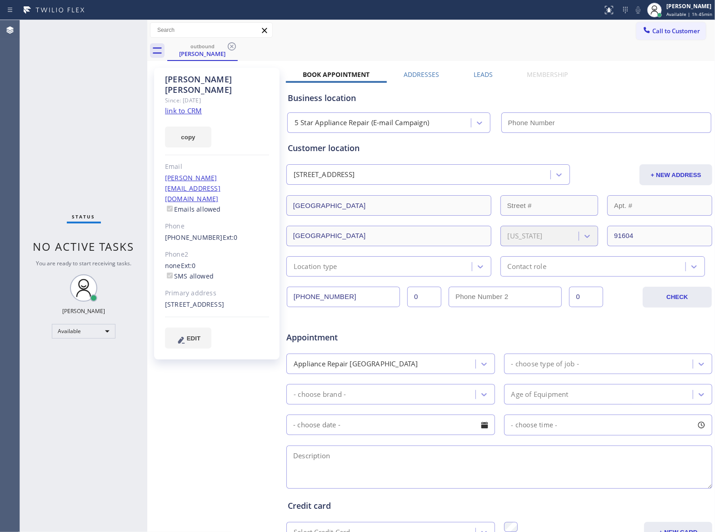
click at [226, 41] on icon at bounding box center [231, 46] width 11 height 11
click at [225, 39] on div "Call to Customer Outbound call Location 5 Star Appliance Repair (E-mail Campaig…" at bounding box center [431, 30] width 568 height 20
click at [230, 45] on div "outbound Justin Edwards" at bounding box center [441, 50] width 548 height 20
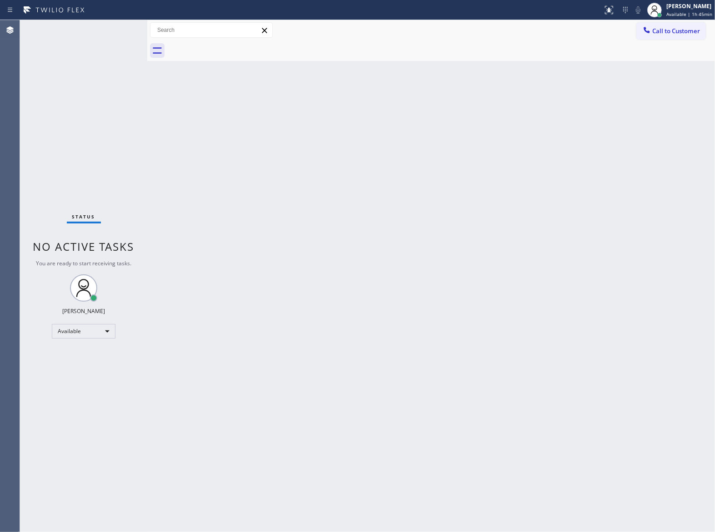
click at [230, 45] on div at bounding box center [441, 50] width 548 height 20
click at [137, 206] on div "Status No active tasks You are ready to start receiving tasks. [PERSON_NAME] Av…" at bounding box center [83, 276] width 127 height 512
click at [288, 202] on div "Back to Dashboard Change Sender ID Customers Technicians Select a contact Outbo…" at bounding box center [431, 276] width 568 height 512
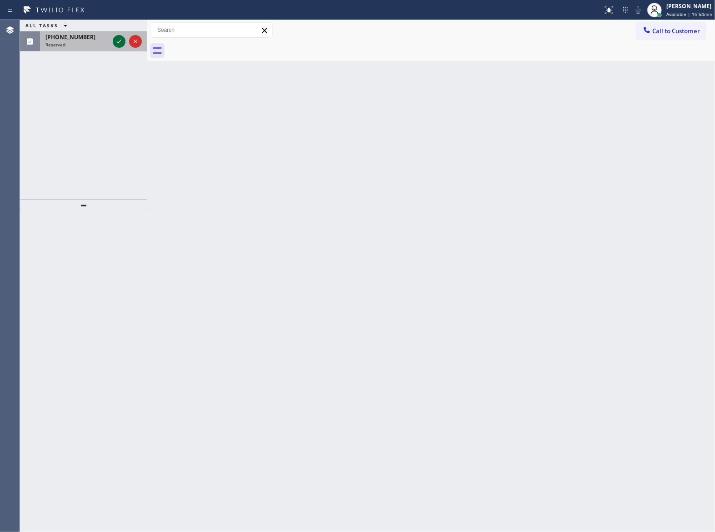
click at [117, 43] on div "(626) 755-1368 Reserved" at bounding box center [83, 41] width 127 height 20
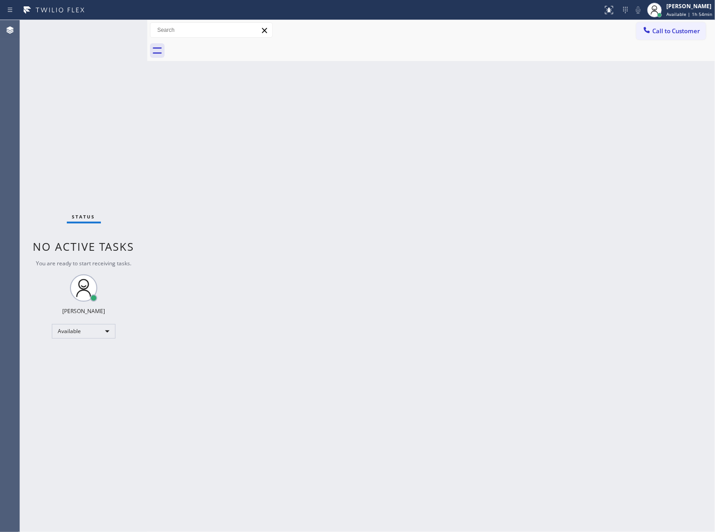
click at [119, 42] on div "Status No active tasks You are ready to start receiving tasks. [PERSON_NAME] Av…" at bounding box center [83, 276] width 127 height 512
click at [119, 39] on div "Status No active tasks You are ready to start receiving tasks. [PERSON_NAME] Av…" at bounding box center [83, 276] width 127 height 512
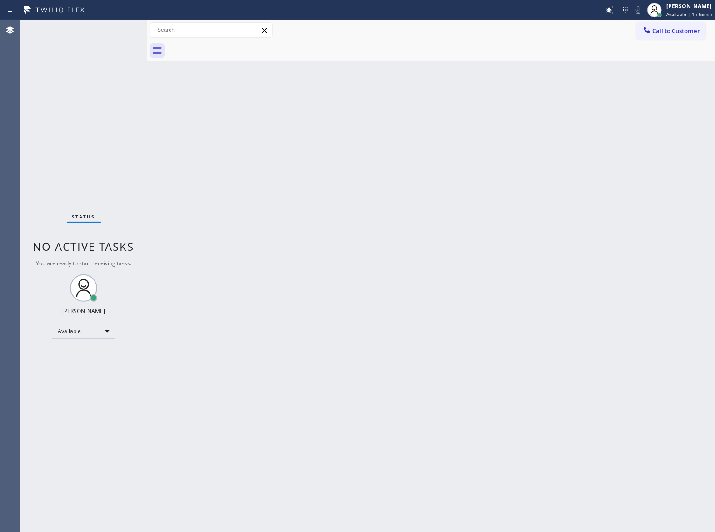
click at [119, 39] on div "Status No active tasks You are ready to start receiving tasks. [PERSON_NAME] Av…" at bounding box center [83, 276] width 127 height 512
click at [120, 35] on div "Status No active tasks You are ready to start receiving tasks. [PERSON_NAME] Av…" at bounding box center [83, 276] width 127 height 512
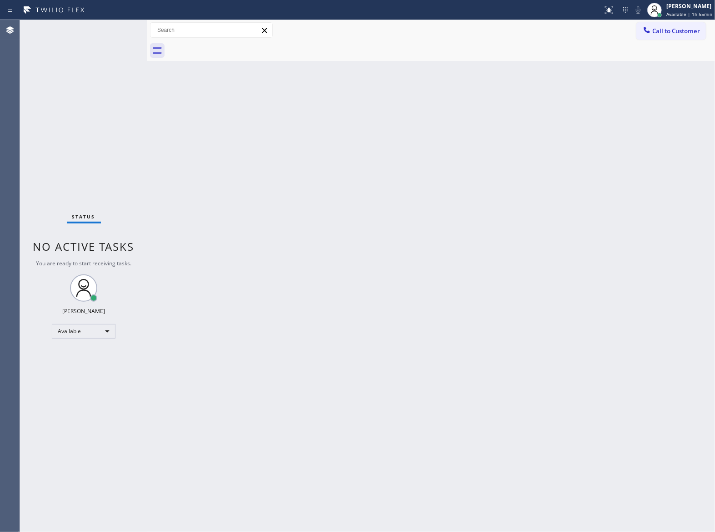
click at [120, 35] on div "Status No active tasks You are ready to start receiving tasks. [PERSON_NAME] Av…" at bounding box center [83, 276] width 127 height 512
click at [124, 26] on div "Status No active tasks You are ready to start receiving tasks. [PERSON_NAME] Av…" at bounding box center [83, 276] width 127 height 512
click at [124, 25] on div "Status No active tasks You are ready to start receiving tasks. [PERSON_NAME] Av…" at bounding box center [83, 276] width 127 height 512
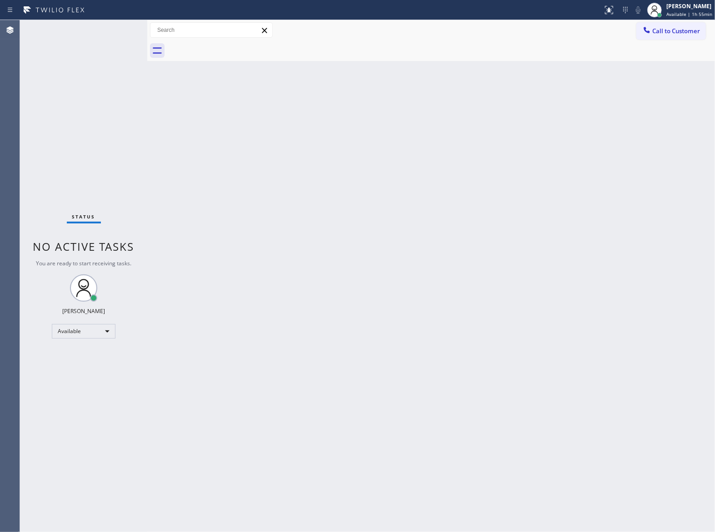
click at [124, 25] on div "Status No active tasks You are ready to start receiving tasks. [PERSON_NAME] Av…" at bounding box center [83, 276] width 127 height 512
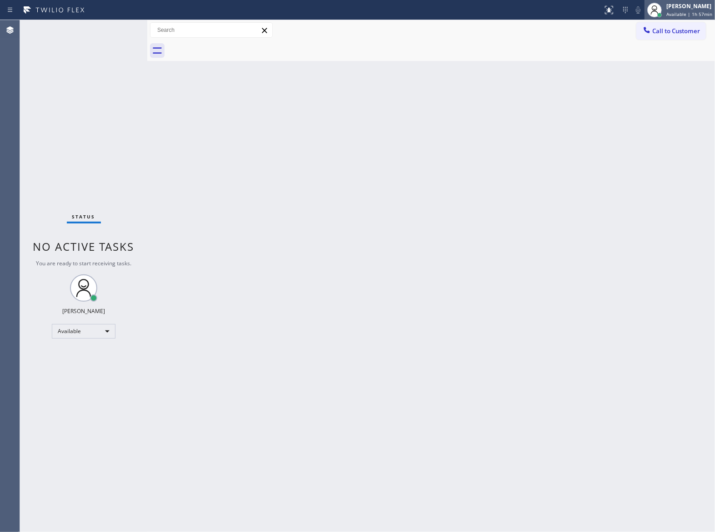
click at [679, 7] on div "[PERSON_NAME]" at bounding box center [690, 6] width 46 height 8
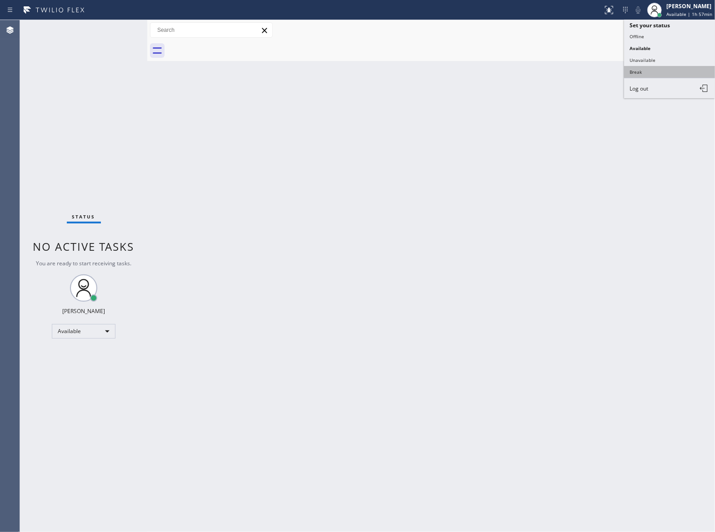
click at [649, 71] on button "Break" at bounding box center [669, 72] width 91 height 12
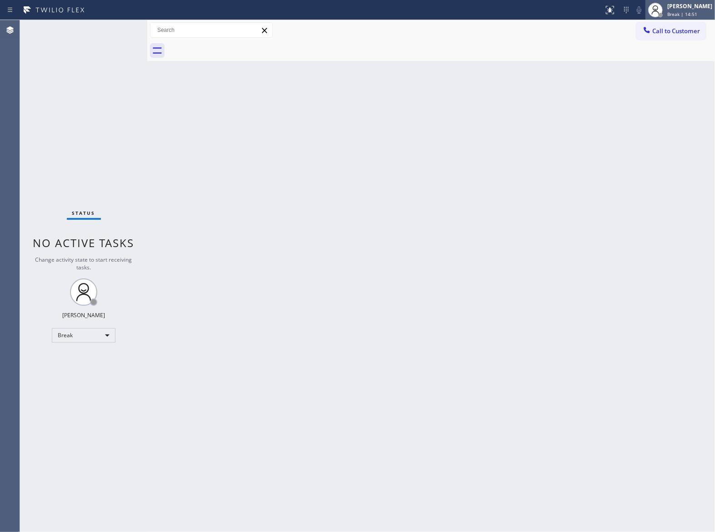
click at [692, 10] on div "[PERSON_NAME]" at bounding box center [690, 6] width 45 height 8
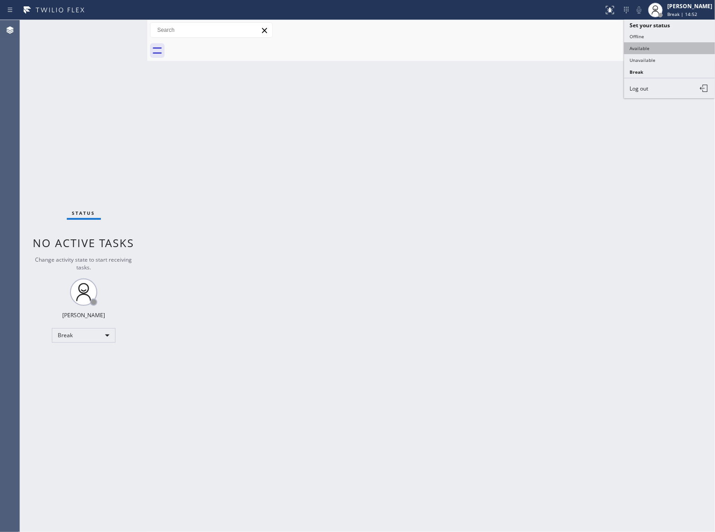
click at [648, 44] on button "Available" at bounding box center [669, 48] width 91 height 12
click at [339, 188] on div "Back to Dashboard Change Sender ID Customers Technicians Select a contact Outbo…" at bounding box center [431, 276] width 568 height 512
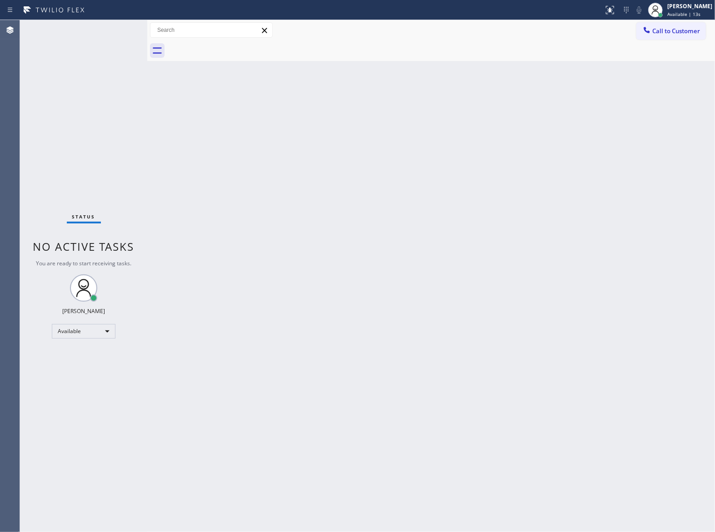
drag, startPoint x: 546, startPoint y: 166, endPoint x: 549, endPoint y: 172, distance: 6.7
click at [548, 170] on div "Back to Dashboard Change Sender ID Customers Technicians Select a contact Outbo…" at bounding box center [431, 276] width 568 height 512
click at [532, 134] on div "Back to Dashboard Change Sender ID Customers Technicians Select a contact Outbo…" at bounding box center [431, 276] width 568 height 512
click at [678, 32] on span "Call to Customer" at bounding box center [677, 31] width 48 height 8
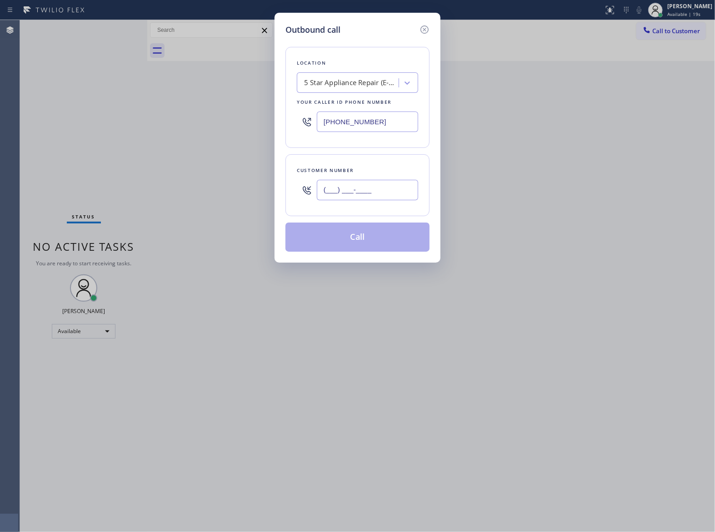
click at [371, 188] on input "(___) ___-____" at bounding box center [367, 190] width 101 height 20
paste input "363) 201-8087"
type input "[PHONE_NUMBER]"
click at [388, 237] on button "Call" at bounding box center [358, 236] width 144 height 29
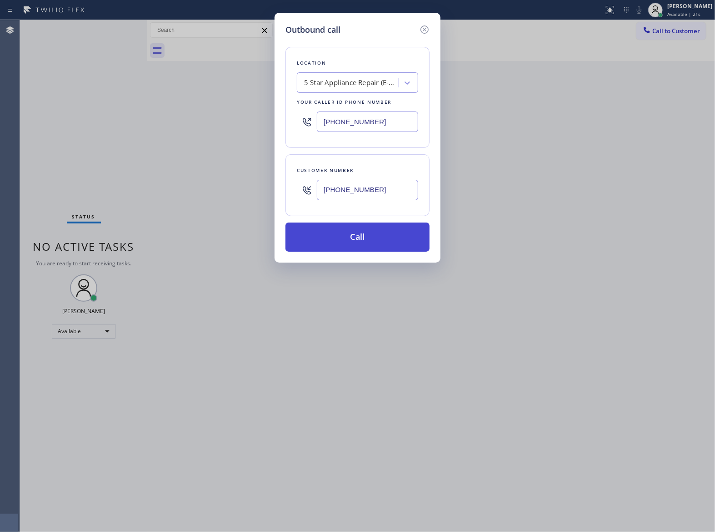
click at [383, 244] on button "Call" at bounding box center [358, 236] width 144 height 29
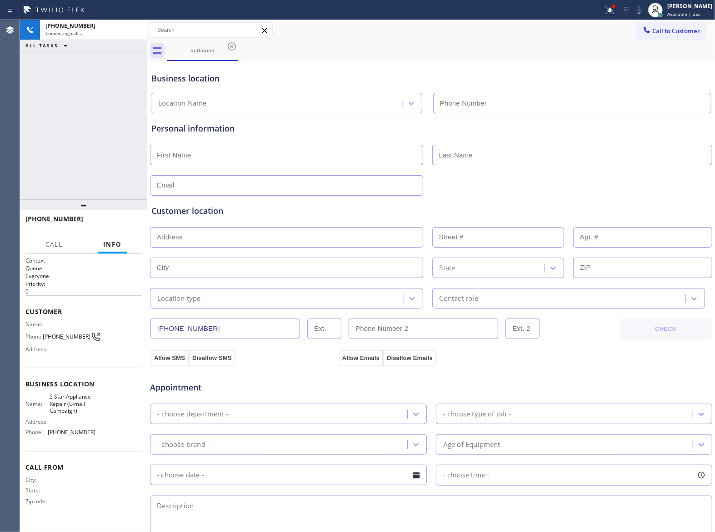
type input "(855) 908-1519"
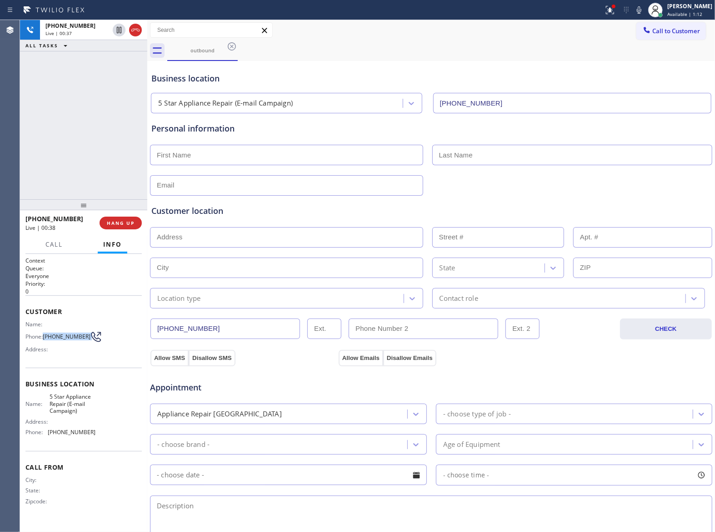
drag, startPoint x: 52, startPoint y: 336, endPoint x: 89, endPoint y: 337, distance: 37.3
click at [89, 337] on div "Phone: [PHONE_NUMBER]" at bounding box center [60, 336] width 70 height 11
click at [125, 223] on span "HANG UP" at bounding box center [121, 223] width 28 height 6
drag, startPoint x: 673, startPoint y: 26, endPoint x: 470, endPoint y: 142, distance: 234.0
click at [673, 27] on span "Call to Customer" at bounding box center [677, 31] width 48 height 8
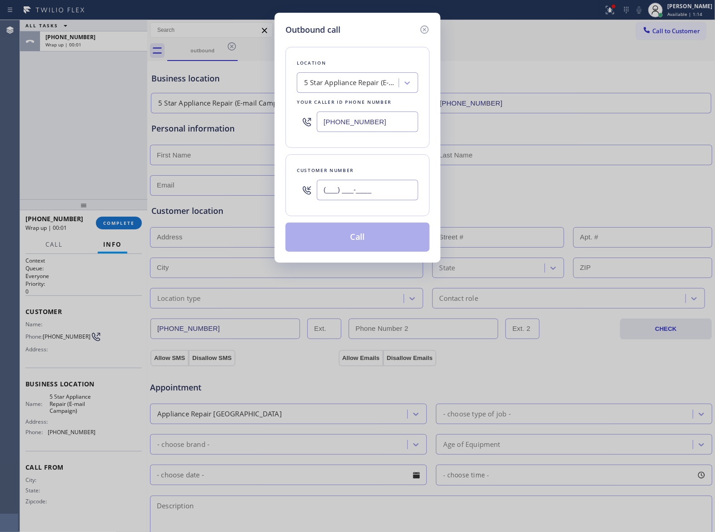
click at [355, 194] on input "(___) ___-____" at bounding box center [367, 190] width 101 height 20
paste input "363) 201-8087"
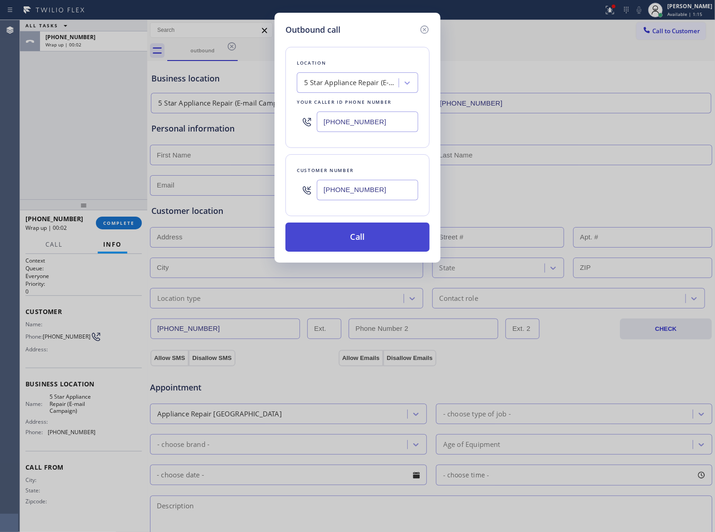
type input "[PHONE_NUMBER]"
click at [362, 237] on button "Call" at bounding box center [358, 236] width 144 height 29
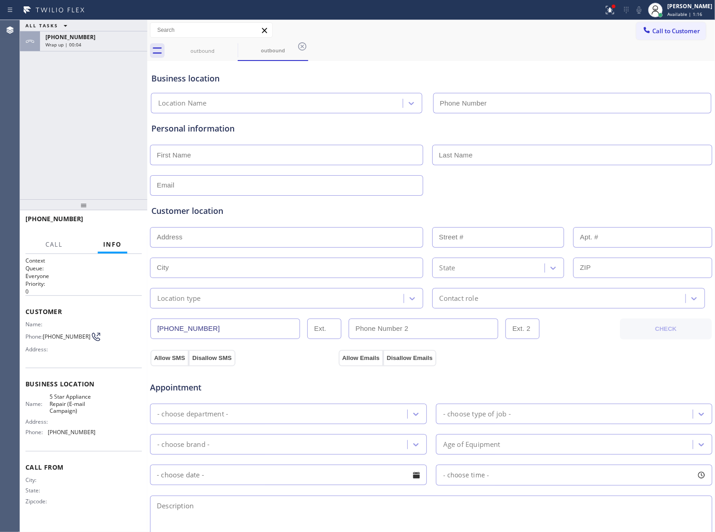
type input "(855) 908-1519"
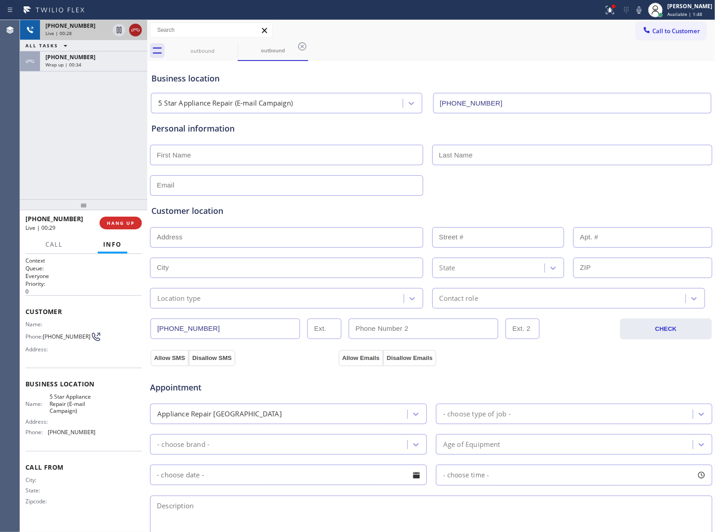
click at [134, 30] on icon at bounding box center [135, 30] width 8 height 3
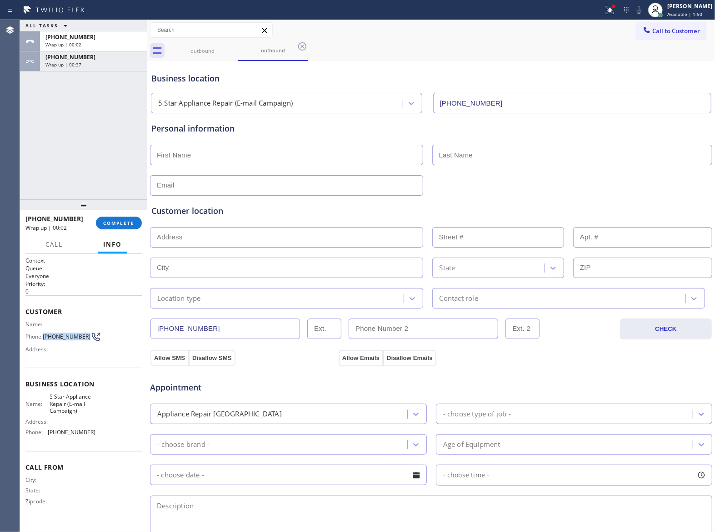
drag, startPoint x: 44, startPoint y: 333, endPoint x: 82, endPoint y: 340, distance: 38.8
click at [82, 340] on div "Phone: [PHONE_NUMBER]" at bounding box center [60, 336] width 70 height 11
copy div "[PHONE_NUMBER]"
click at [124, 226] on span "COMPLETE" at bounding box center [118, 223] width 31 height 6
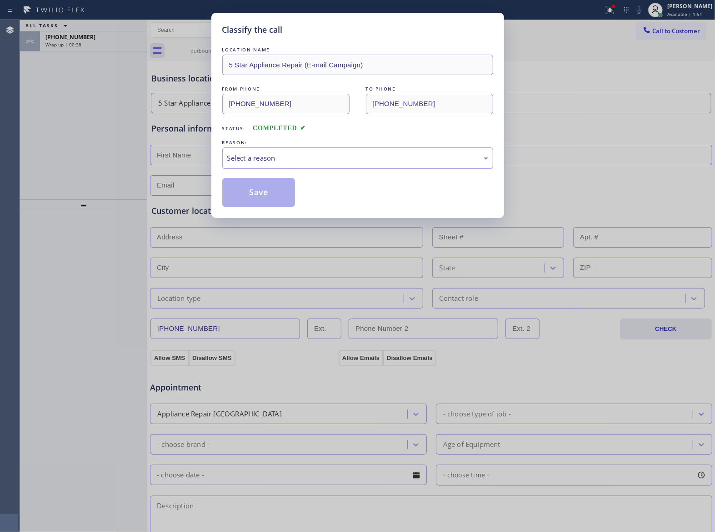
click at [280, 156] on div "Select a reason" at bounding box center [357, 158] width 261 height 10
click at [261, 190] on button "Save" at bounding box center [258, 192] width 73 height 29
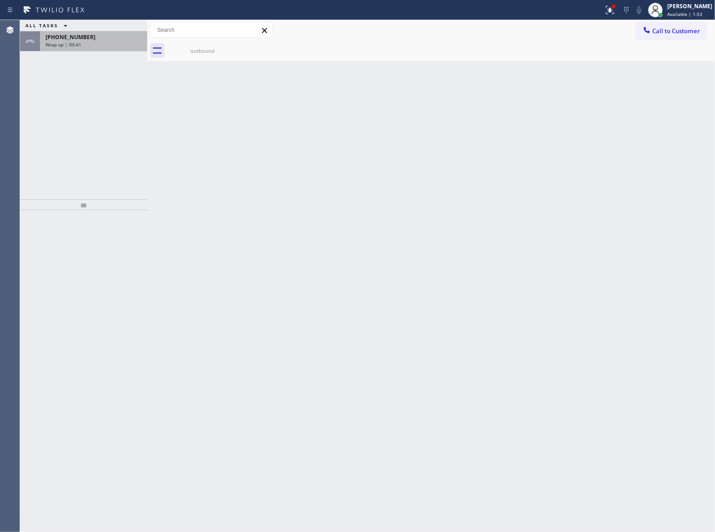
click at [77, 44] on span "Wrap up | 00:41" at bounding box center [63, 44] width 36 height 6
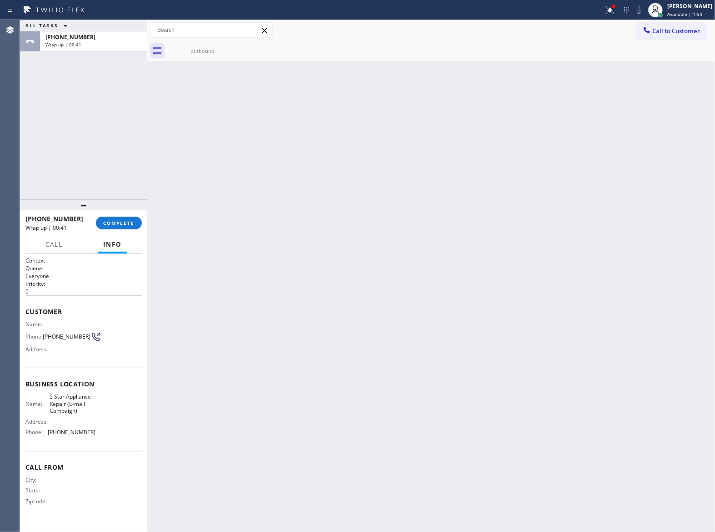
click at [108, 214] on div "+13632018087 Wrap up | 00:41 COMPLETE" at bounding box center [83, 223] width 116 height 24
click at [109, 219] on button "COMPLETE" at bounding box center [119, 222] width 46 height 13
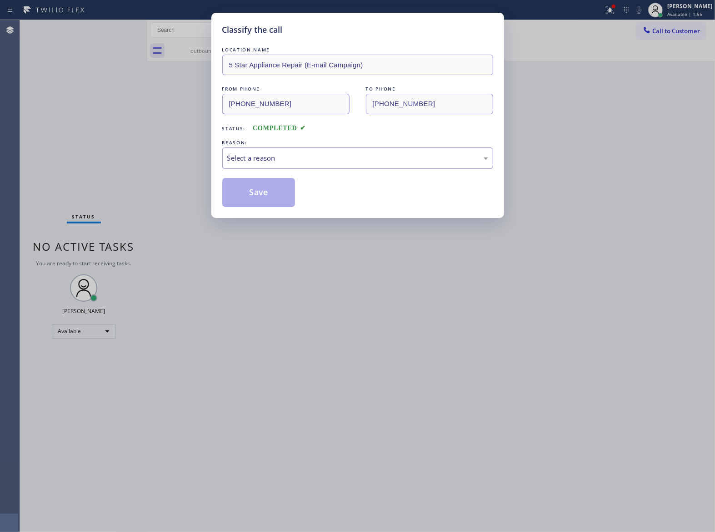
click at [314, 161] on div "Select a reason" at bounding box center [357, 158] width 261 height 10
click at [264, 193] on button "Save" at bounding box center [258, 192] width 73 height 29
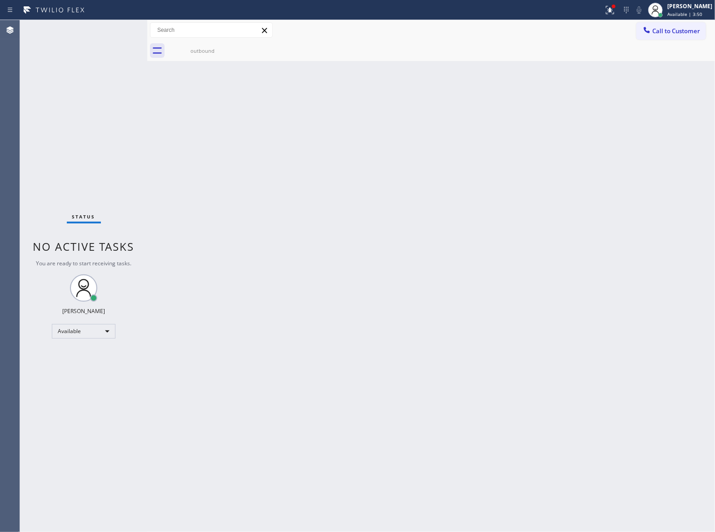
click at [68, 275] on div "Status No active tasks You are ready to start receiving tasks. [PERSON_NAME] Av…" at bounding box center [83, 276] width 127 height 512
click at [506, 116] on div "Back to Dashboard Change Sender ID Customers Technicians Select a contact Outbo…" at bounding box center [431, 276] width 568 height 512
click at [667, 24] on button "Call to Customer" at bounding box center [672, 30] width 70 height 17
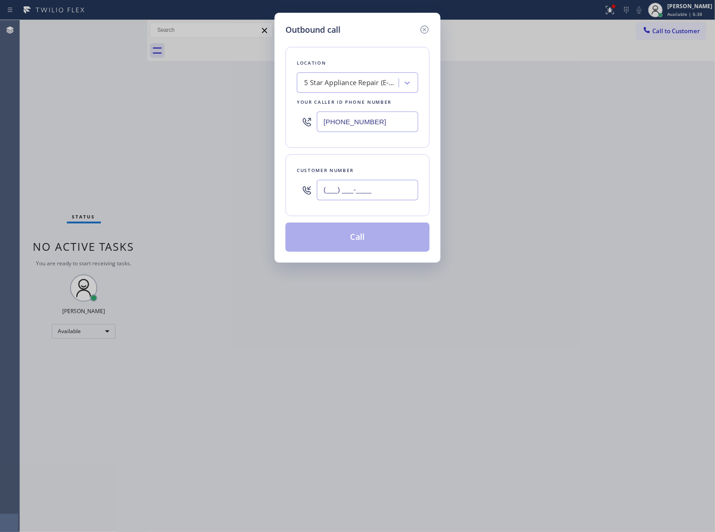
click at [366, 191] on input "(___) ___-____" at bounding box center [367, 190] width 101 height 20
paste input "363) 201-8087"
type input "[PHONE_NUMBER]"
click at [381, 235] on button "Call" at bounding box center [358, 236] width 144 height 29
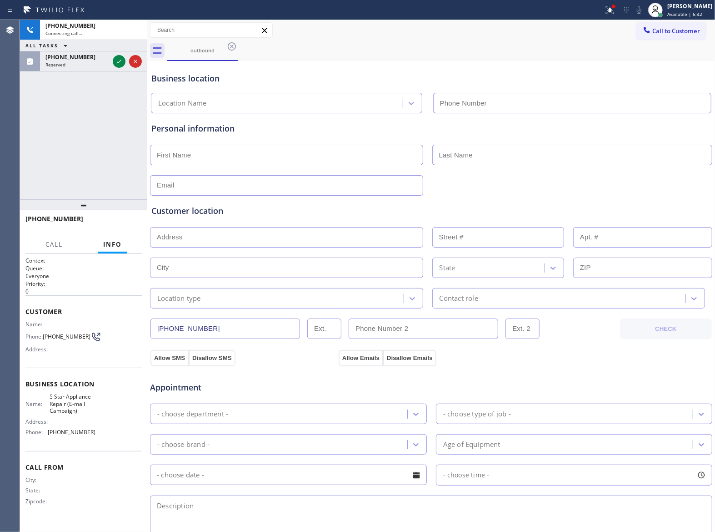
type input "(855) 908-1519"
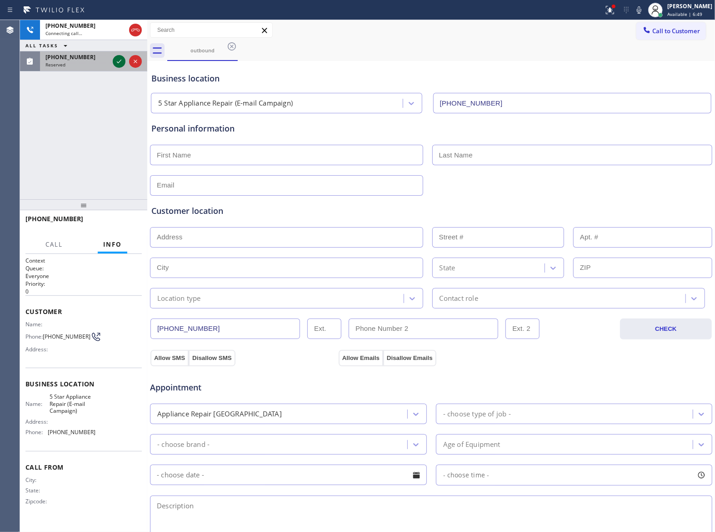
click at [117, 62] on div at bounding box center [127, 61] width 33 height 20
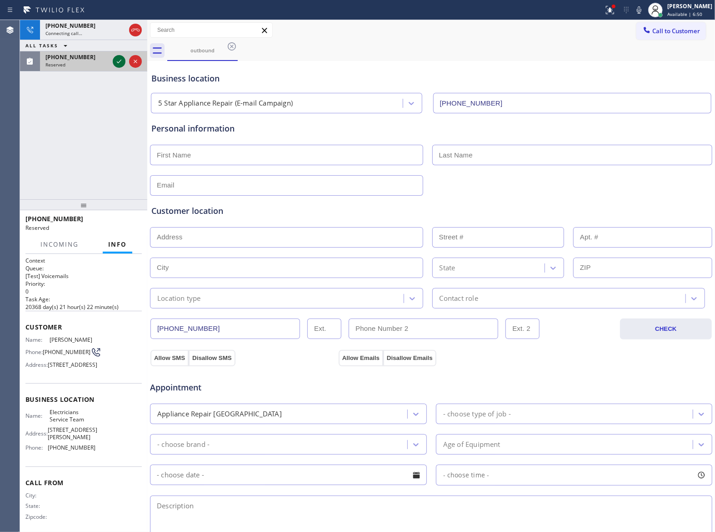
click at [117, 60] on icon at bounding box center [119, 61] width 11 height 11
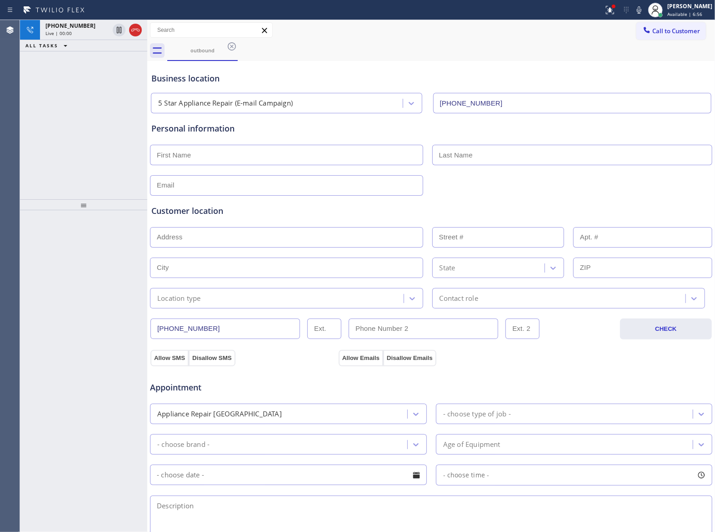
drag, startPoint x: 134, startPoint y: 31, endPoint x: 107, endPoint y: 199, distance: 169.8
click at [134, 31] on icon at bounding box center [135, 30] width 11 height 11
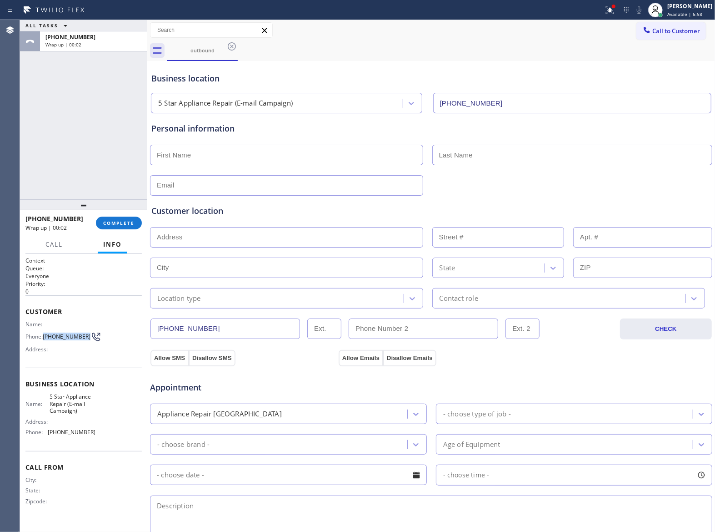
drag, startPoint x: 46, startPoint y: 337, endPoint x: 83, endPoint y: 337, distance: 36.8
click at [83, 337] on span "[PHONE_NUMBER]" at bounding box center [67, 336] width 48 height 7
click at [637, 37] on button "Call to Customer" at bounding box center [672, 30] width 70 height 17
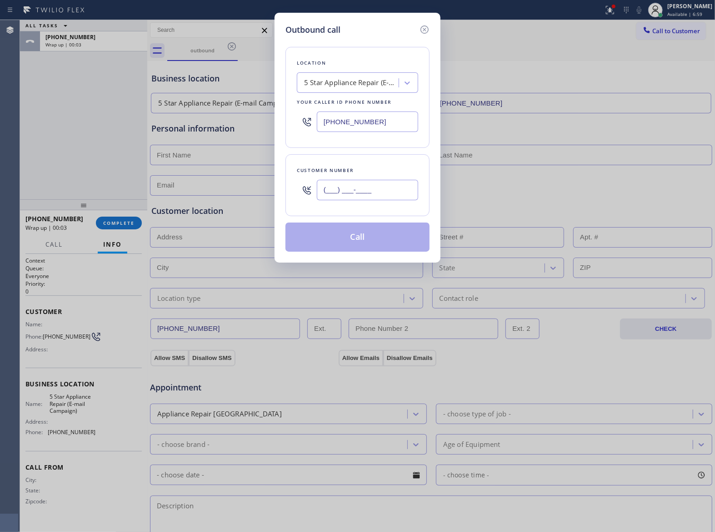
click at [346, 190] on input "(___) ___-____" at bounding box center [367, 190] width 101 height 20
paste input "363) 201-8087"
type input "[PHONE_NUMBER]"
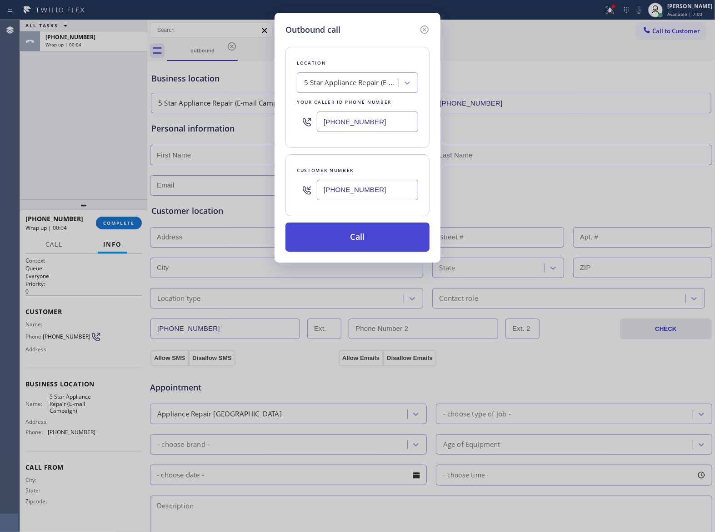
click at [349, 238] on button "Call" at bounding box center [358, 236] width 144 height 29
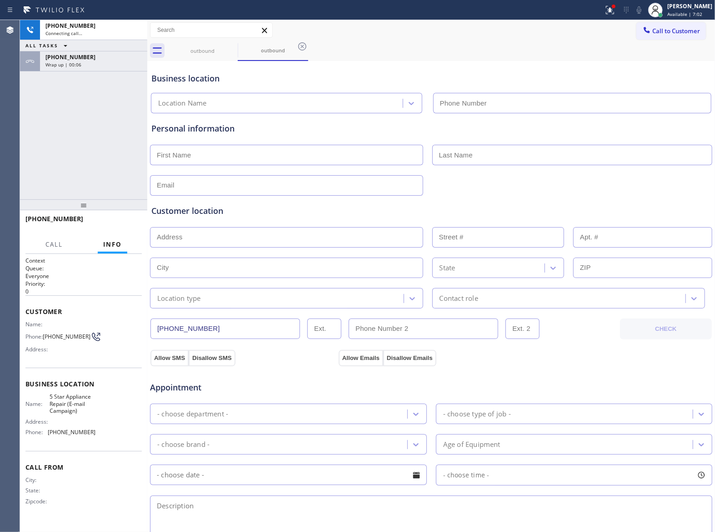
type input "(855) 908-1519"
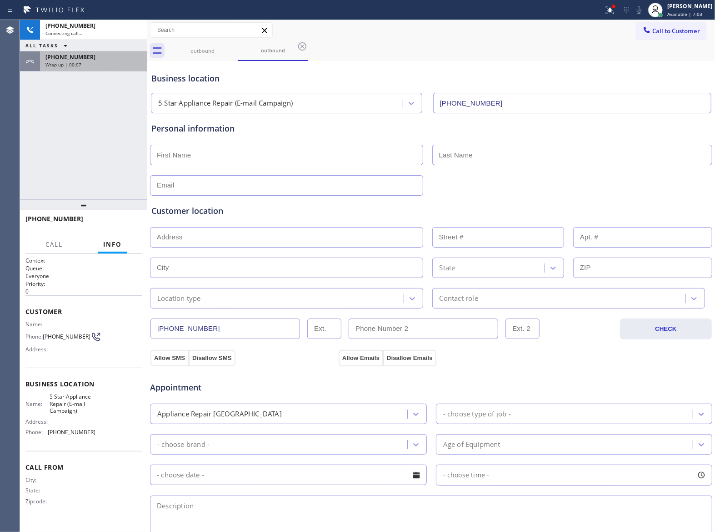
drag, startPoint x: 73, startPoint y: 65, endPoint x: 109, endPoint y: 202, distance: 142.4
click at [73, 65] on span "Wrap up | 00:07" at bounding box center [63, 64] width 36 height 6
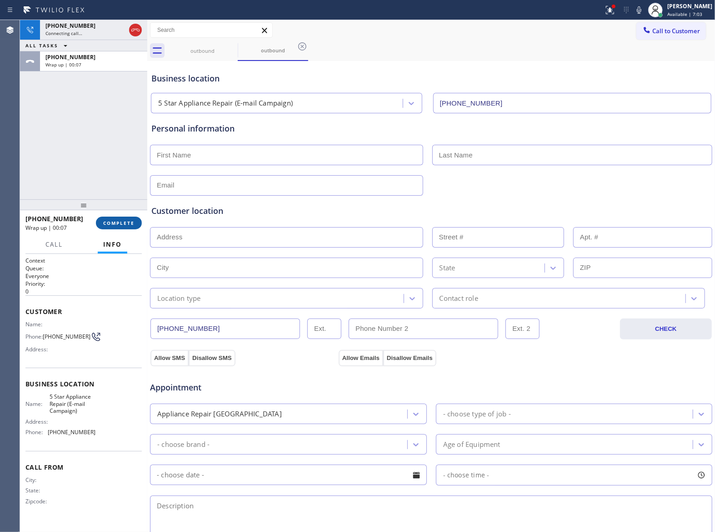
click at [111, 224] on button "COMPLETE" at bounding box center [119, 222] width 46 height 13
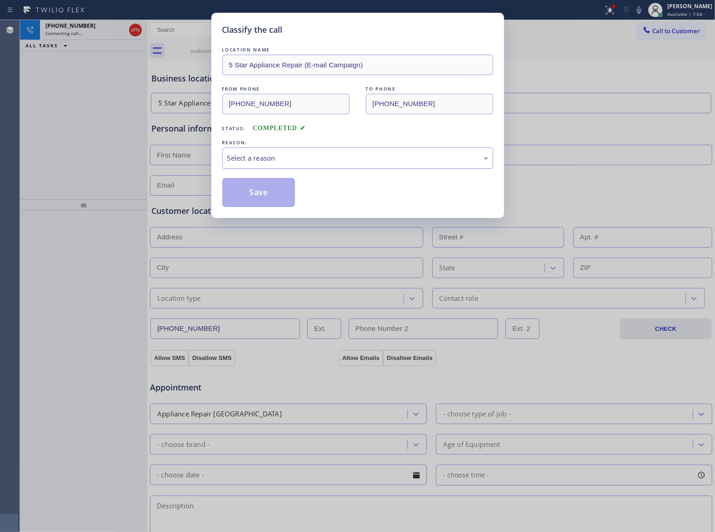
click at [236, 155] on div "Classify the call LOCATION NAME 5 Star Appliance Repair (E-mail Campaign) FROM …" at bounding box center [357, 115] width 293 height 205
click at [255, 159] on div "Select a reason" at bounding box center [357, 158] width 261 height 10
click at [252, 156] on div "New Customer - Booked" at bounding box center [357, 158] width 261 height 10
click at [246, 190] on button "Save" at bounding box center [258, 192] width 73 height 29
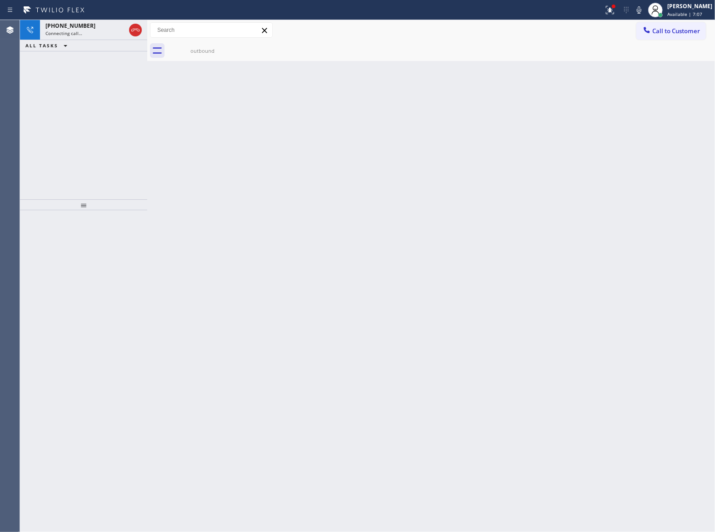
click at [99, 62] on div "+13632018087 Connecting call… ALL TASKS ALL TASKS ACTIVE TASKS TASKS IN WRAP UP" at bounding box center [83, 109] width 127 height 179
click at [87, 145] on div "+13632018087 Live | 00:02 ALL TASKS ALL TASKS ACTIVE TASKS TASKS IN WRAP UP" at bounding box center [83, 109] width 127 height 179
click at [131, 31] on icon at bounding box center [135, 30] width 8 height 3
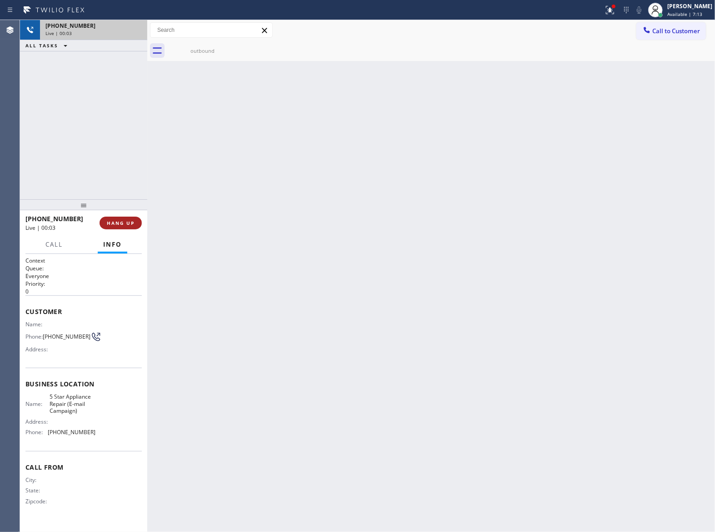
click at [124, 226] on button "HANG UP" at bounding box center [121, 222] width 42 height 13
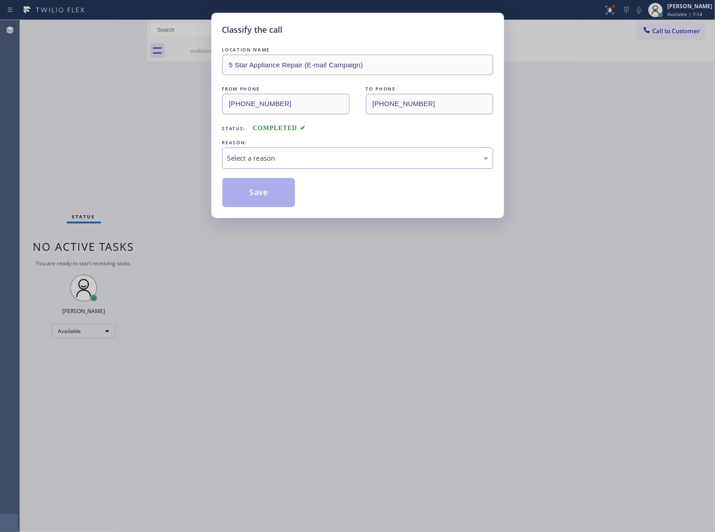
click at [291, 158] on div "Select a reason" at bounding box center [357, 158] width 261 height 10
click at [270, 195] on button "Save" at bounding box center [258, 192] width 73 height 29
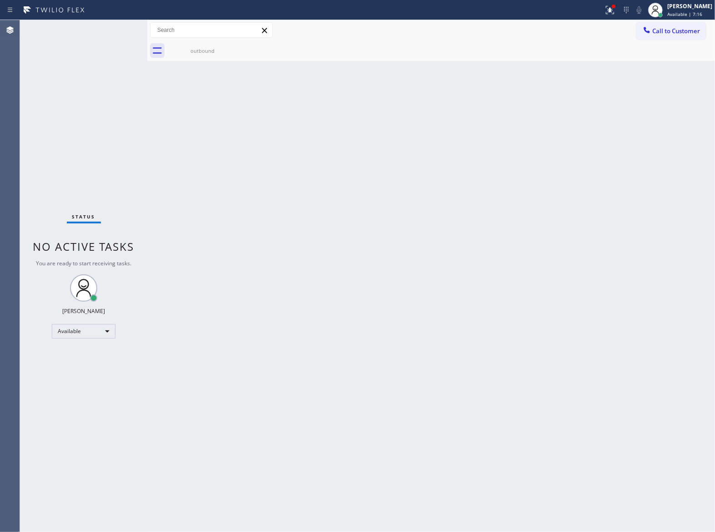
click at [679, 42] on div "outbound" at bounding box center [441, 50] width 548 height 20
drag, startPoint x: 672, startPoint y: 35, endPoint x: 441, endPoint y: 142, distance: 254.9
click at [672, 34] on span "Call to Customer" at bounding box center [677, 31] width 48 height 8
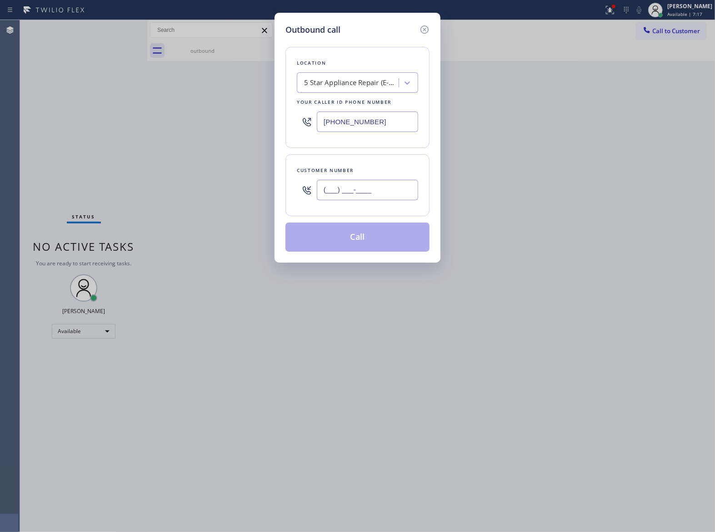
click at [346, 186] on input "(___) ___-____" at bounding box center [367, 190] width 101 height 20
paste input "363) 201-8087"
type input "[PHONE_NUMBER]"
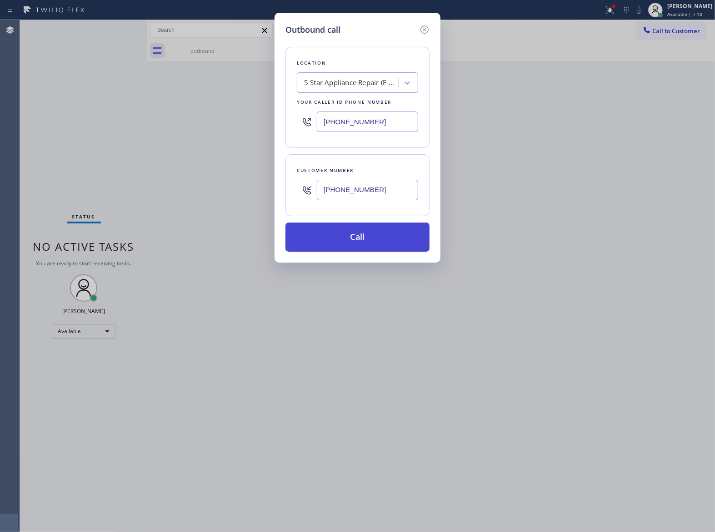
click at [332, 240] on button "Call" at bounding box center [358, 236] width 144 height 29
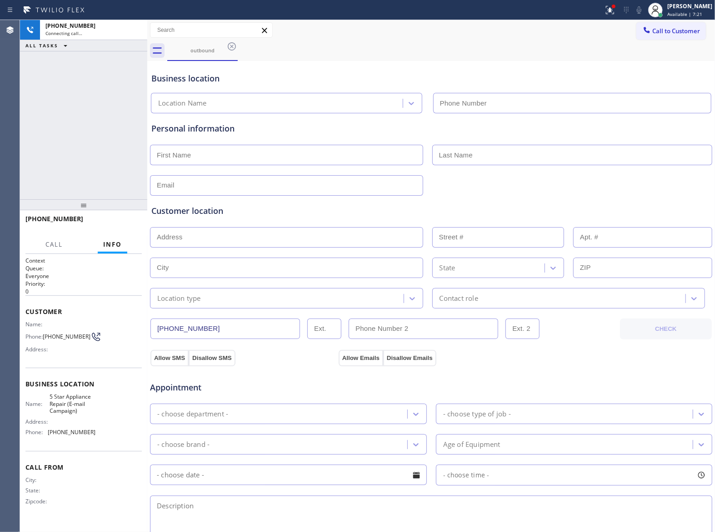
type input "(855) 908-1519"
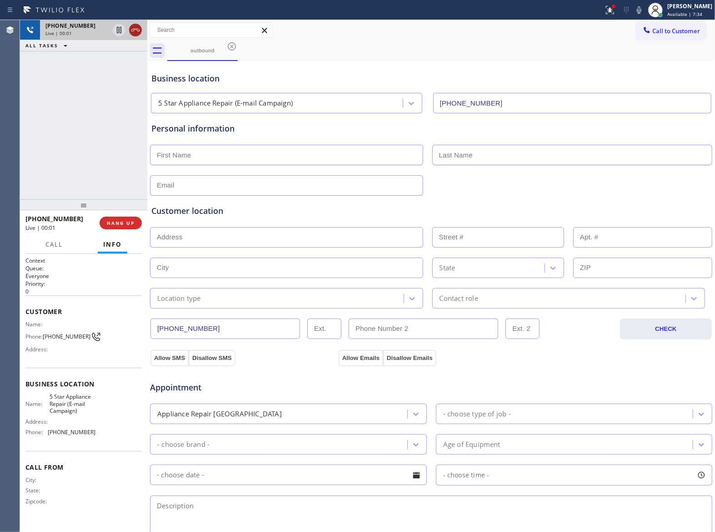
click at [131, 31] on icon at bounding box center [135, 30] width 11 height 11
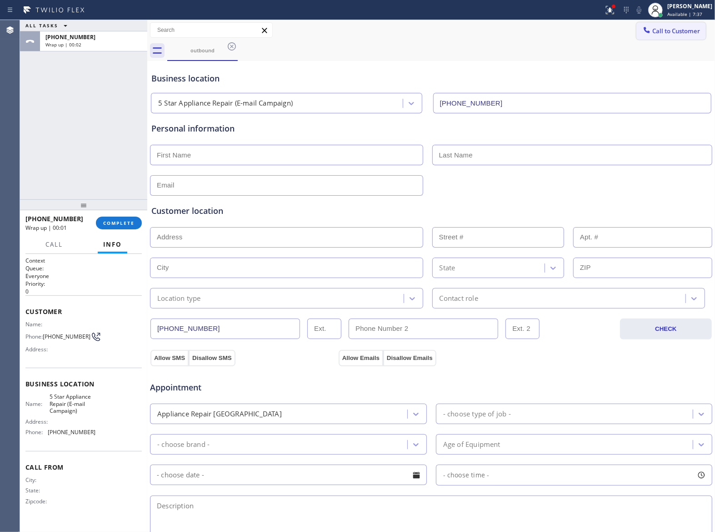
drag, startPoint x: 658, startPoint y: 35, endPoint x: 407, endPoint y: 179, distance: 288.7
click at [653, 39] on button "Call to Customer" at bounding box center [672, 30] width 70 height 17
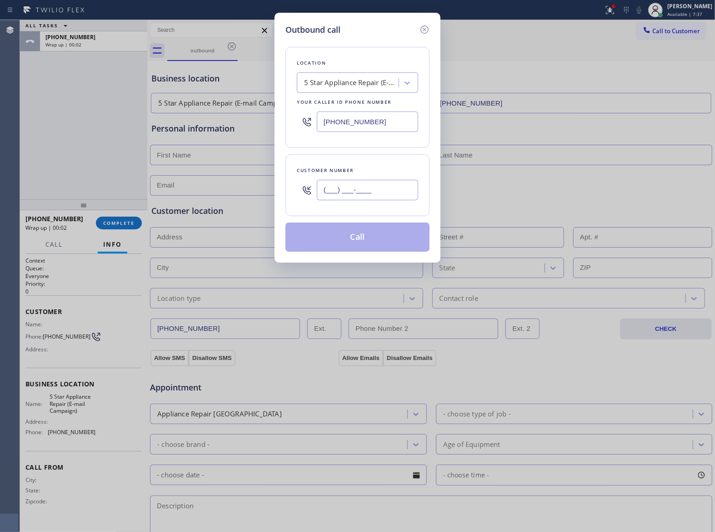
click at [373, 193] on input "(___) ___-____" at bounding box center [367, 190] width 101 height 20
paste input "363) 201-8087"
type input "[PHONE_NUMBER]"
click at [373, 238] on button "Call" at bounding box center [358, 236] width 144 height 29
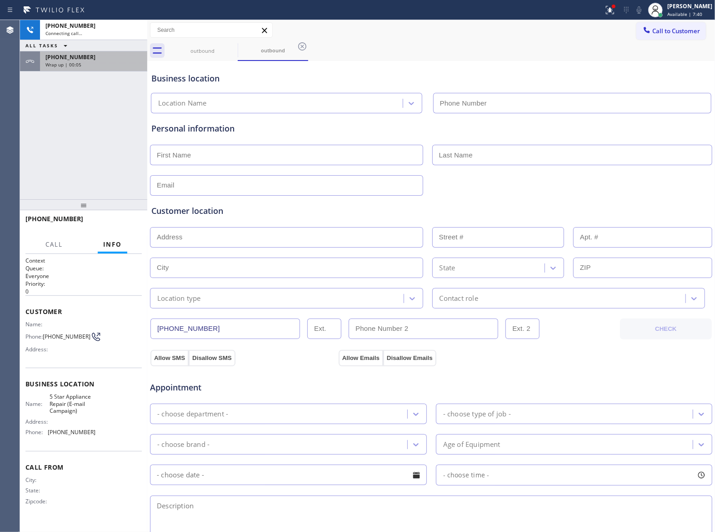
type input "(855) 908-1519"
click at [75, 62] on span "Wrap up | 00:05" at bounding box center [63, 64] width 36 height 6
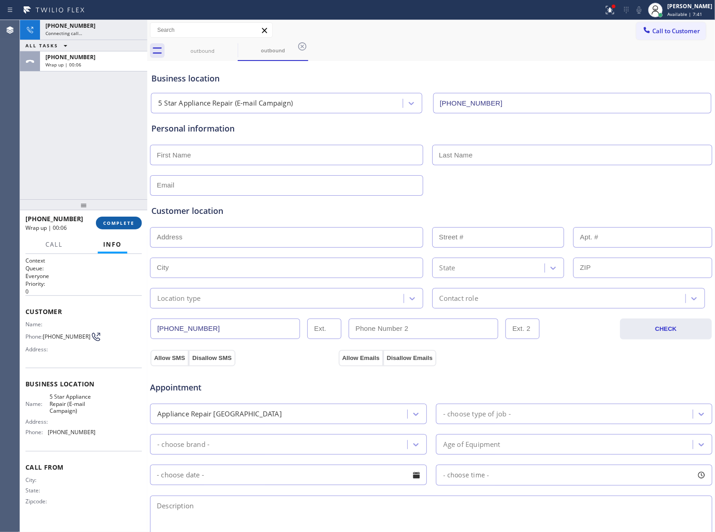
click at [120, 220] on span "COMPLETE" at bounding box center [118, 223] width 31 height 6
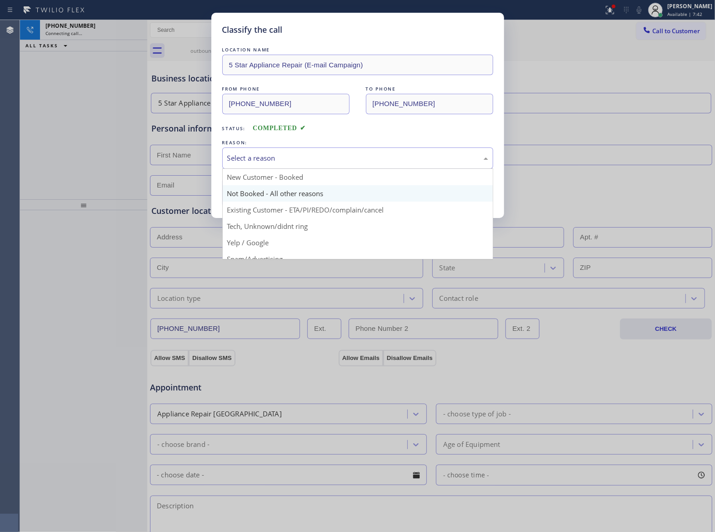
drag, startPoint x: 302, startPoint y: 162, endPoint x: 268, endPoint y: 186, distance: 41.1
click at [301, 162] on div "Select a reason" at bounding box center [357, 158] width 261 height 10
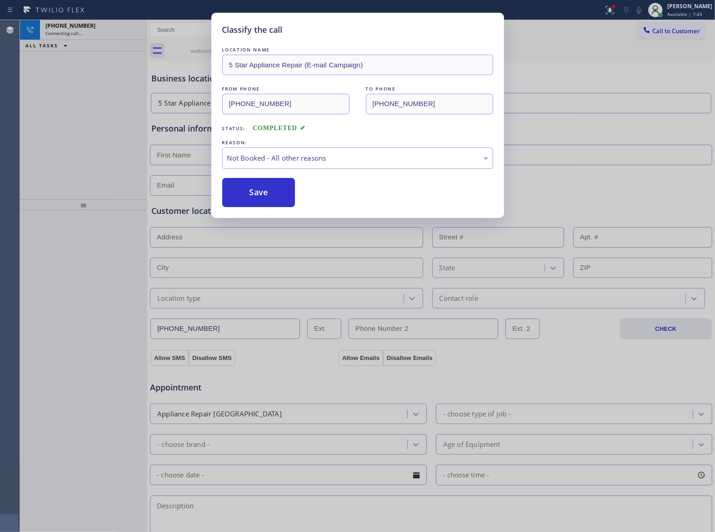
click at [253, 193] on button "Save" at bounding box center [258, 192] width 73 height 29
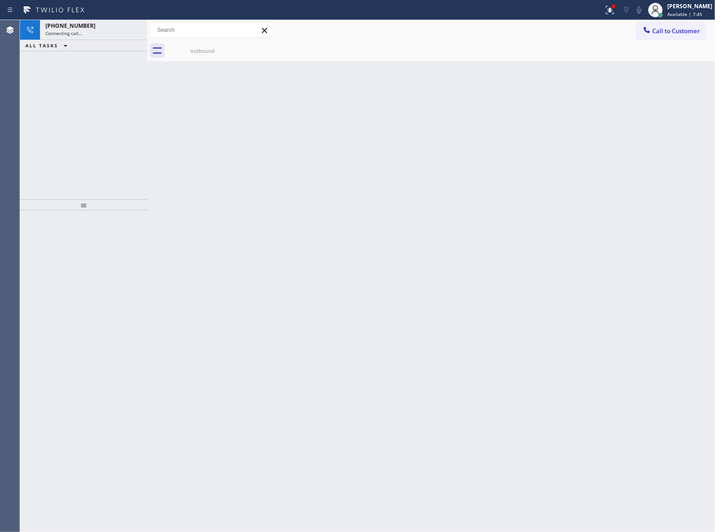
click at [80, 141] on div "+13632018087 Connecting call… ALL TASKS ALL TASKS ACTIVE TASKS TASKS IN WRAP UP" at bounding box center [83, 109] width 127 height 179
click at [197, 49] on div "outbound" at bounding box center [202, 50] width 69 height 7
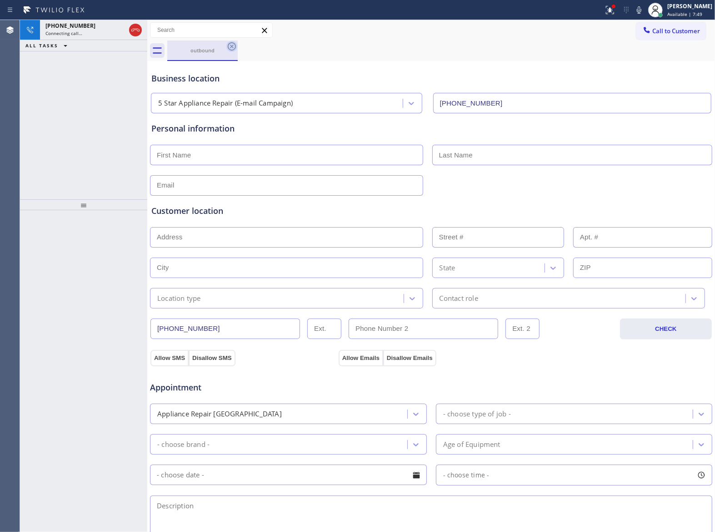
click at [232, 48] on icon at bounding box center [231, 46] width 11 height 11
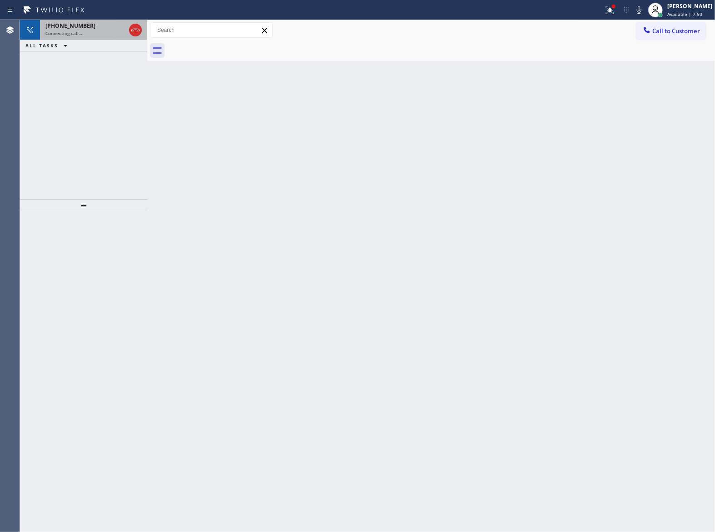
click at [57, 31] on span "Connecting call…" at bounding box center [63, 33] width 37 height 6
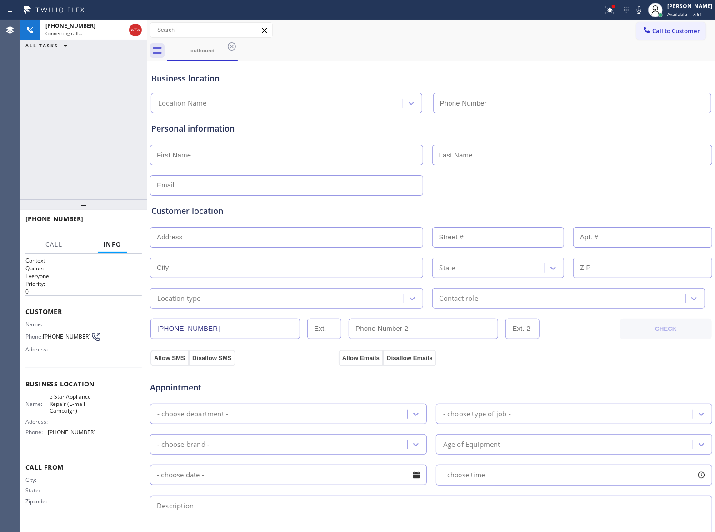
type input "(855) 908-1519"
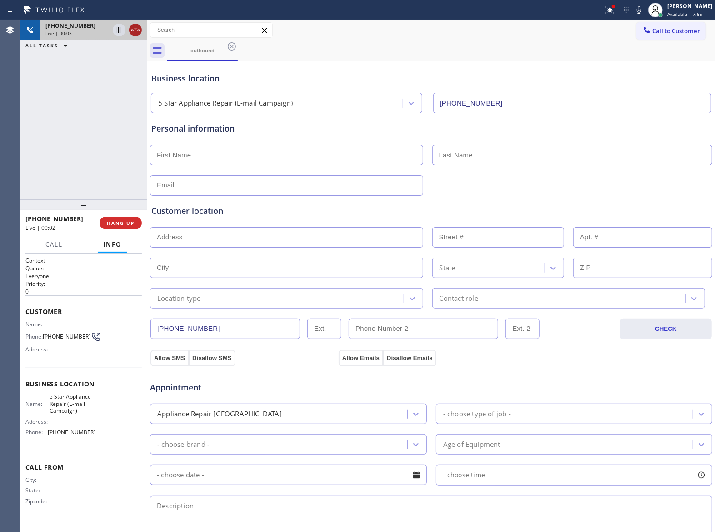
click at [133, 32] on icon at bounding box center [135, 30] width 11 height 11
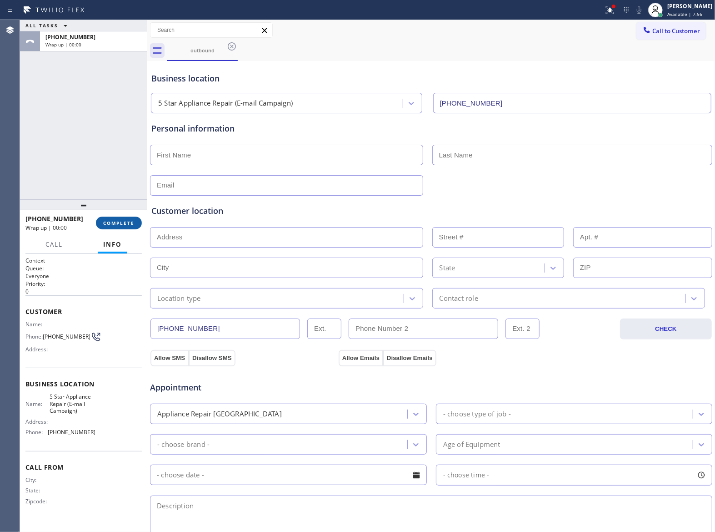
click at [120, 226] on button "COMPLETE" at bounding box center [119, 222] width 46 height 13
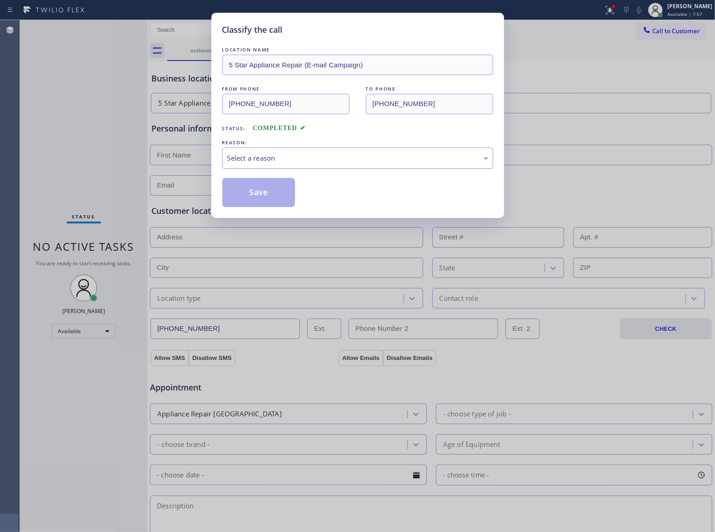
click at [264, 165] on div "Select a reason" at bounding box center [357, 157] width 271 height 21
click at [257, 189] on button "Save" at bounding box center [258, 192] width 73 height 29
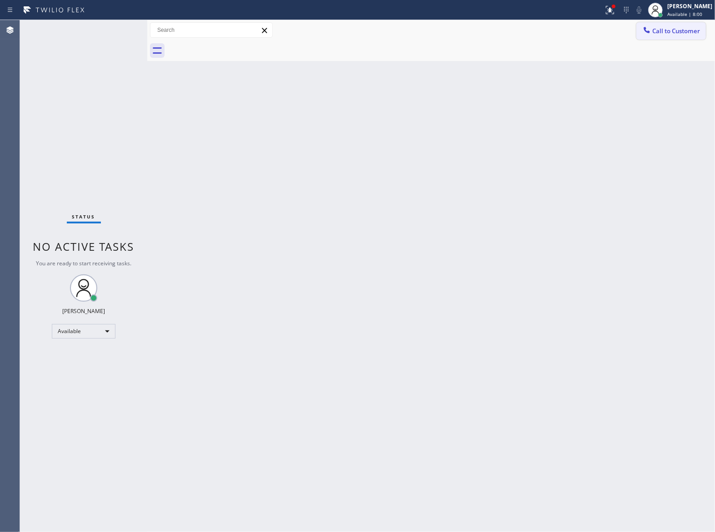
click at [684, 32] on span "Call to Customer" at bounding box center [677, 31] width 48 height 8
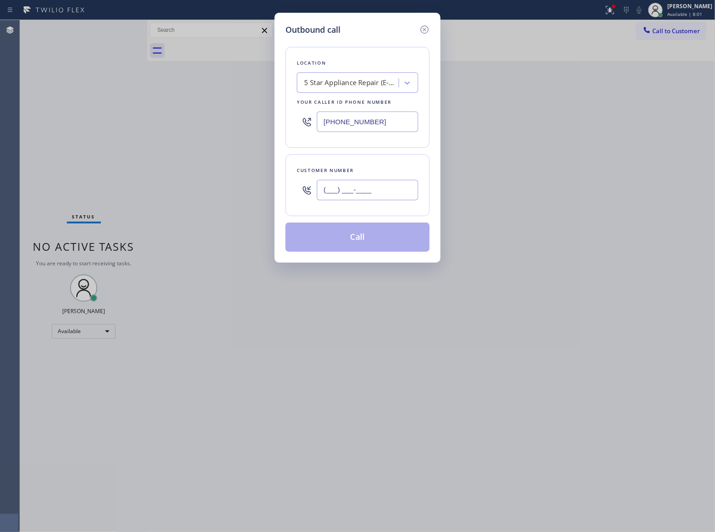
drag, startPoint x: 347, startPoint y: 191, endPoint x: 381, endPoint y: 237, distance: 56.9
click at [347, 191] on input "(___) ___-____" at bounding box center [367, 190] width 101 height 20
paste input "363) 201-8087"
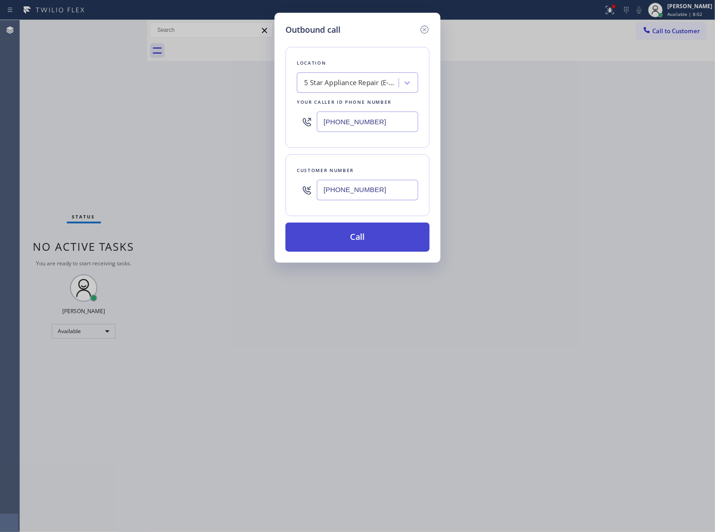
type input "[PHONE_NUMBER]"
click at [381, 237] on button "Call" at bounding box center [358, 236] width 144 height 29
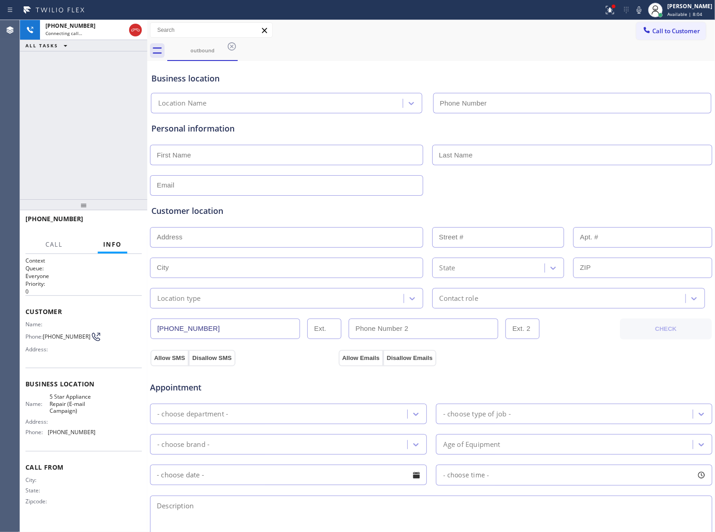
type input "(855) 908-1519"
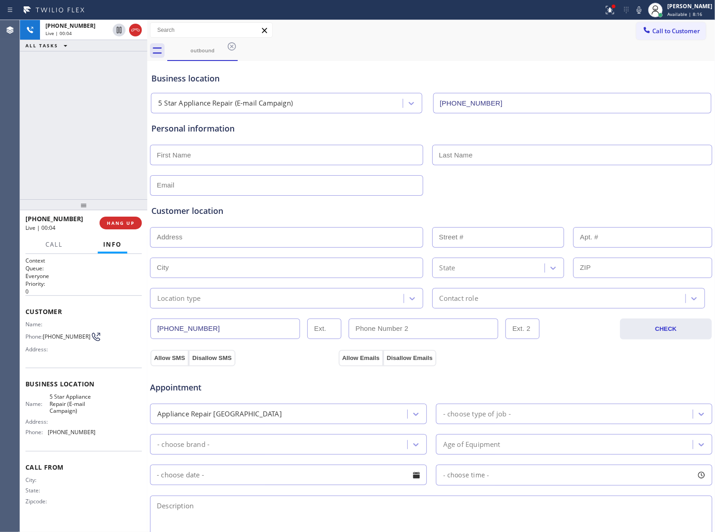
click at [86, 196] on div "+13632018087 Live | 00:04 ALL TASKS ALL TASKS ACTIVE TASKS TASKS IN WRAP UP" at bounding box center [83, 109] width 127 height 179
click at [120, 222] on span "HANG UP" at bounding box center [121, 223] width 28 height 6
click at [655, 32] on span "Call to Customer" at bounding box center [677, 31] width 48 height 8
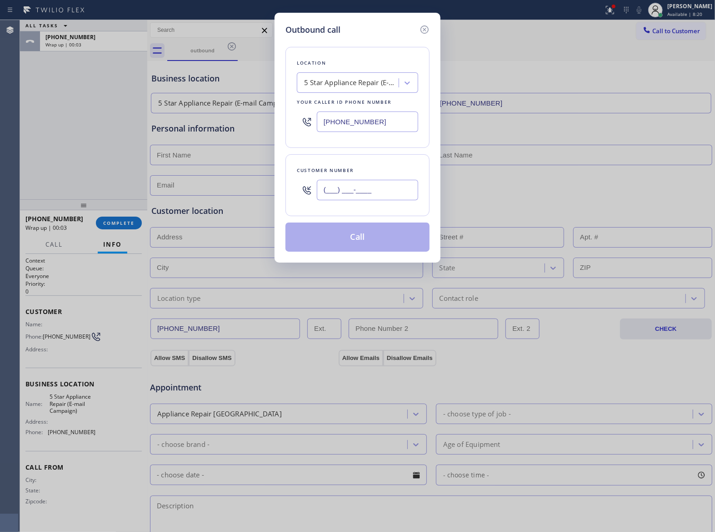
click at [368, 186] on input "(___) ___-____" at bounding box center [367, 190] width 101 height 20
paste input "363) 201-8087"
type input "[PHONE_NUMBER]"
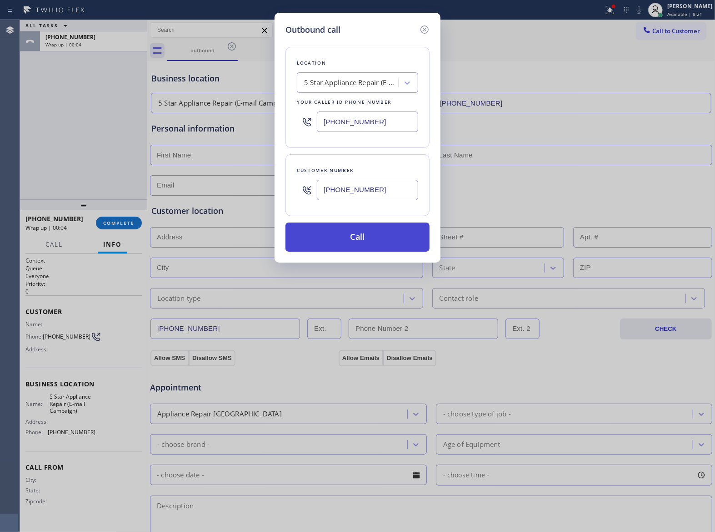
click at [384, 239] on button "Call" at bounding box center [358, 236] width 144 height 29
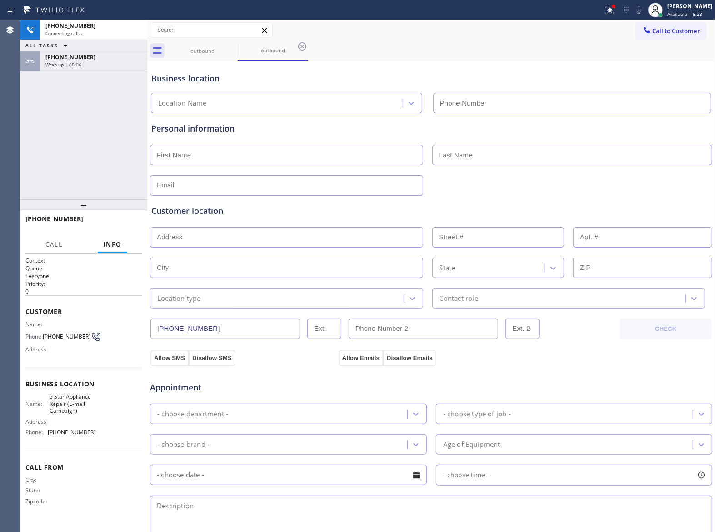
type input "(855) 908-1519"
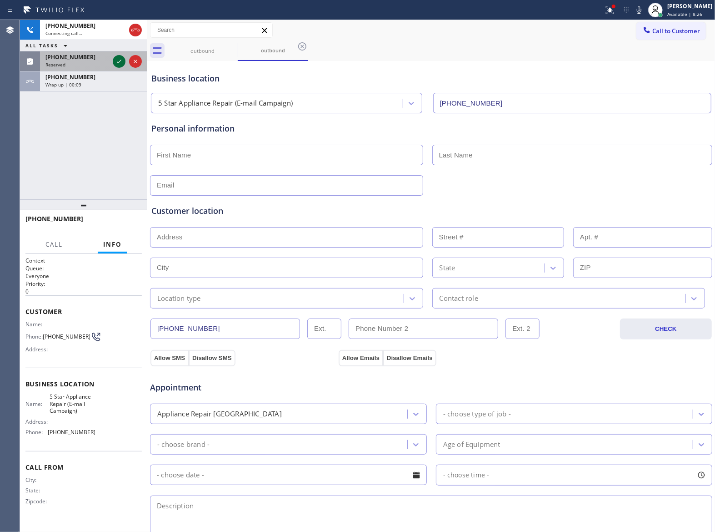
drag, startPoint x: 112, startPoint y: 54, endPoint x: 117, endPoint y: 64, distance: 11.8
click at [117, 64] on div at bounding box center [127, 61] width 33 height 20
click at [117, 64] on icon at bounding box center [119, 61] width 11 height 11
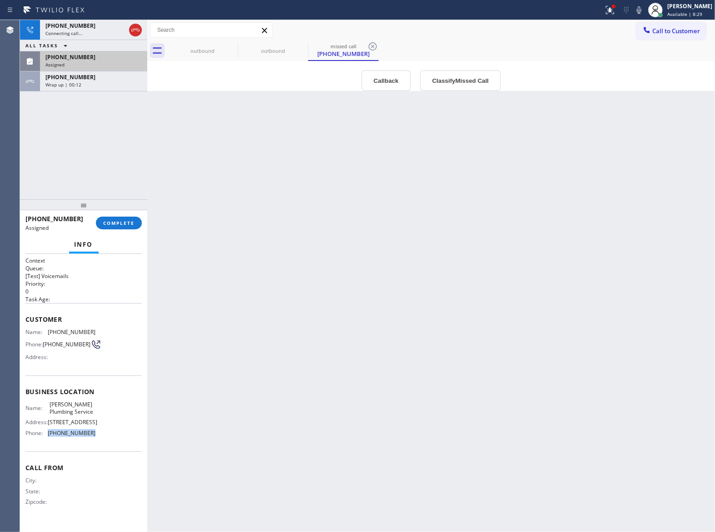
drag, startPoint x: 91, startPoint y: 476, endPoint x: 45, endPoint y: 473, distance: 46.0
click at [45, 440] on div "Name: Mr. Tan Plumbing Service Address: 5319-5325 TOPANGA CANYON BLVD WOODLAND …" at bounding box center [83, 420] width 116 height 39
copy div "(213) 335-2281"
drag, startPoint x: 650, startPoint y: 31, endPoint x: 497, endPoint y: 105, distance: 170.4
click at [641, 40] on div "Call to Customer Outbound call Location 5 Star Appliance Repair (E-mail Campaig…" at bounding box center [431, 40] width 568 height 41
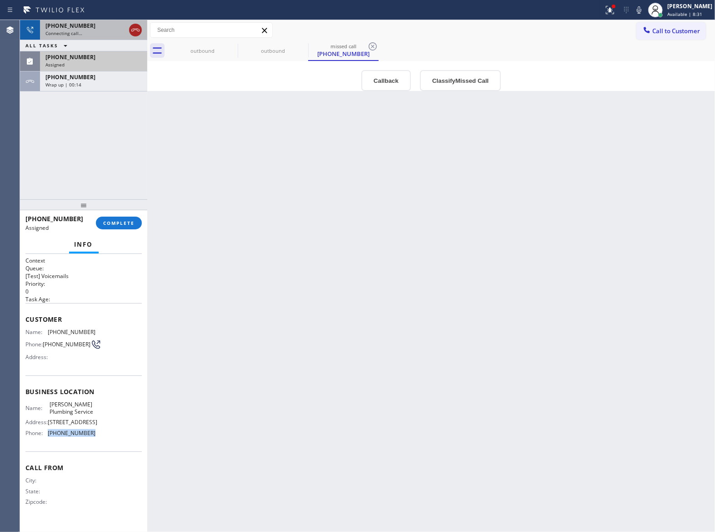
click at [135, 29] on icon at bounding box center [135, 30] width 11 height 11
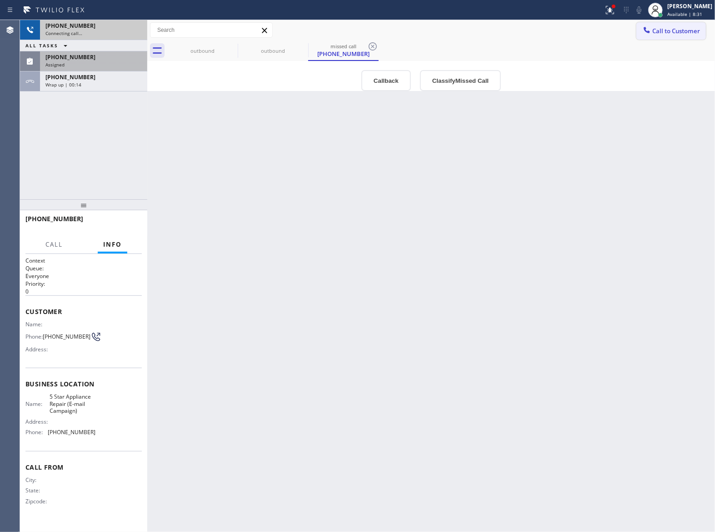
click at [692, 35] on span "Call to Customer" at bounding box center [677, 31] width 48 height 8
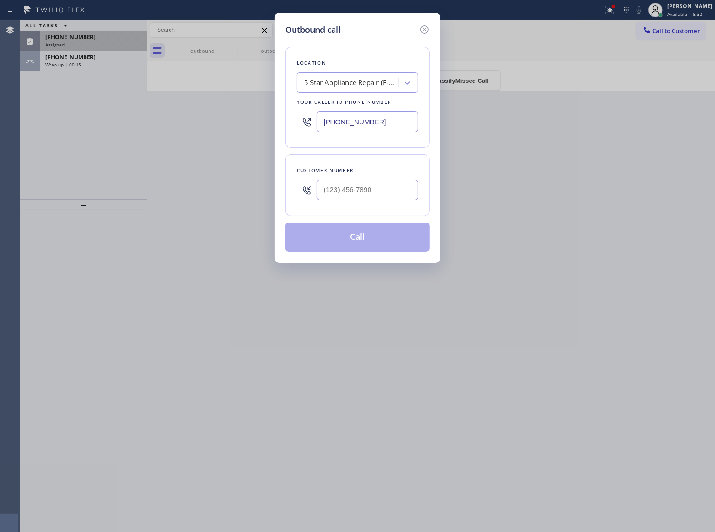
click at [368, 131] on input "(855) 908-1519" at bounding box center [367, 121] width 101 height 20
paste input "213) 335-2281"
type input "(213) 335-2281"
click at [422, 31] on icon at bounding box center [424, 29] width 11 height 11
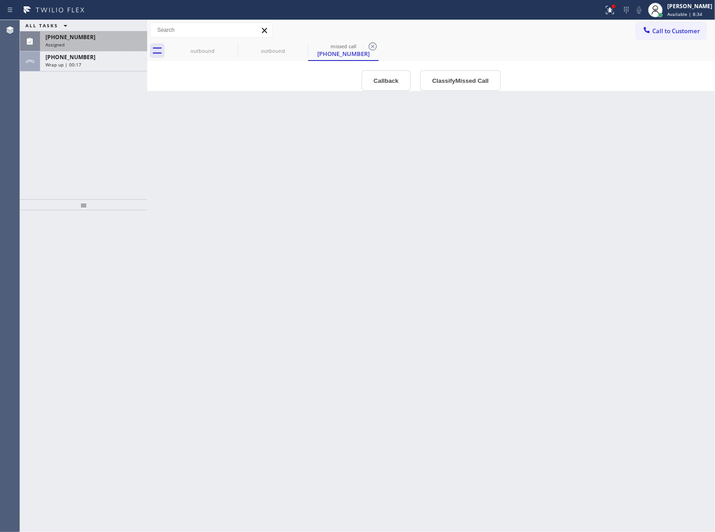
click at [68, 39] on span "(805) 921-5607" at bounding box center [70, 37] width 50 height 8
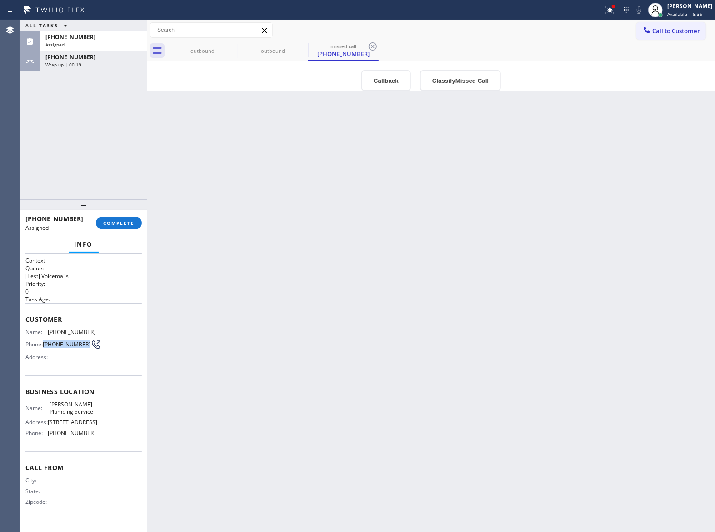
drag, startPoint x: 48, startPoint y: 358, endPoint x: 45, endPoint y: 342, distance: 16.3
click at [45, 342] on span "(805) 921-5607" at bounding box center [67, 344] width 48 height 7
click at [123, 224] on span "COMPLETE" at bounding box center [118, 223] width 31 height 6
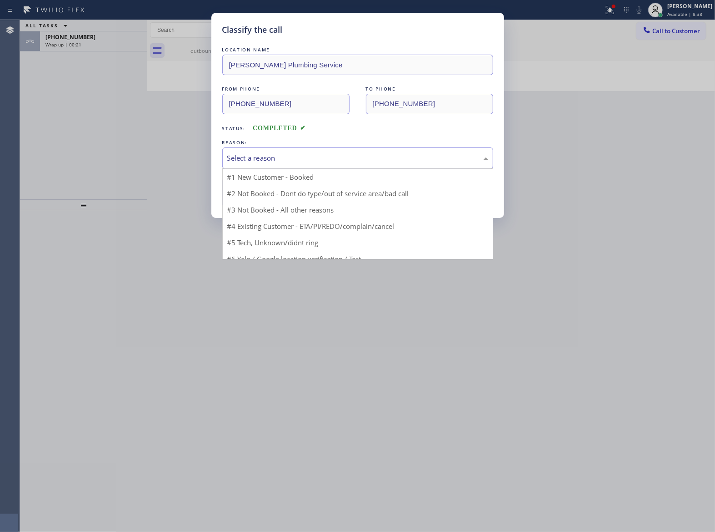
click at [265, 159] on div "Select a reason" at bounding box center [357, 158] width 261 height 10
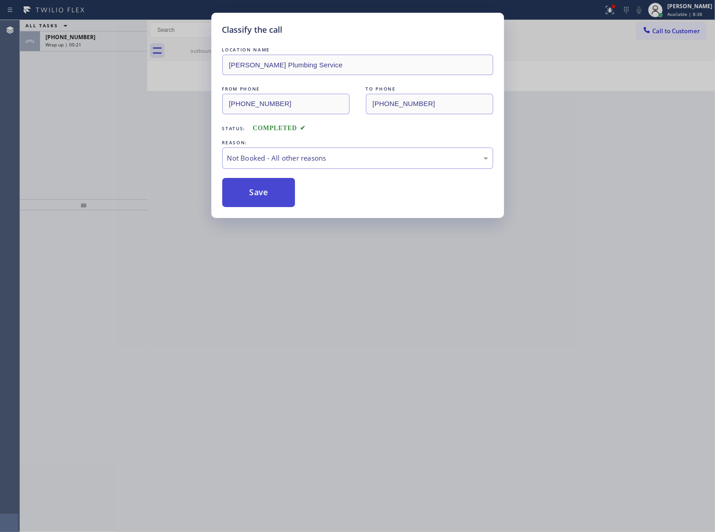
click at [255, 199] on button "Save" at bounding box center [258, 192] width 73 height 29
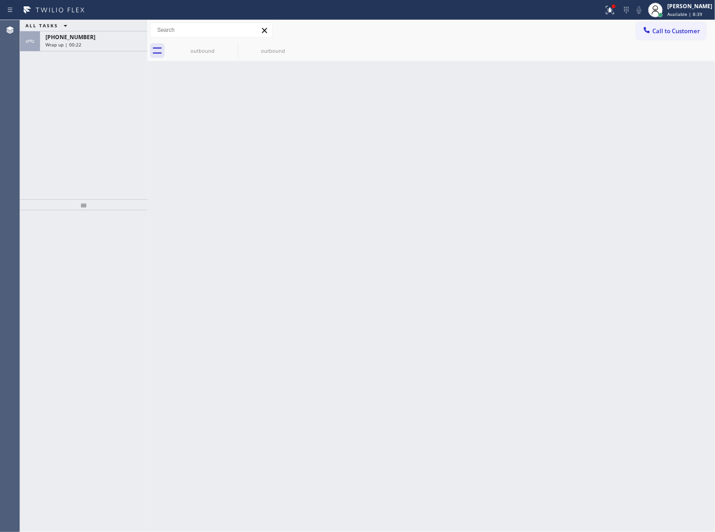
click at [672, 31] on span "Call to Customer" at bounding box center [677, 31] width 48 height 8
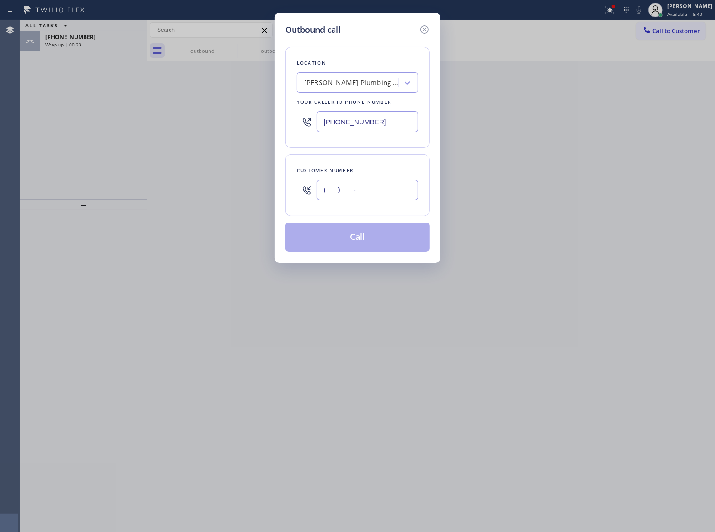
click at [349, 193] on input "(___) ___-____" at bounding box center [367, 190] width 101 height 20
paste input "8-0592"
paste input "805) 921-5607"
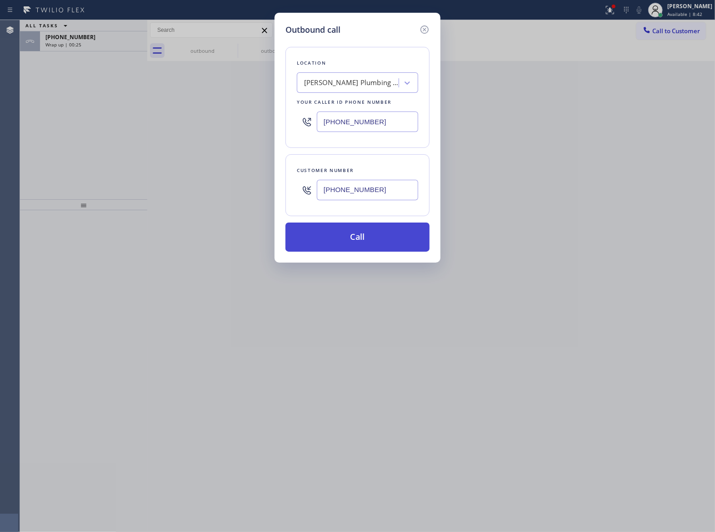
type input "(805) 921-5607"
click at [366, 242] on button "Call" at bounding box center [358, 236] width 144 height 29
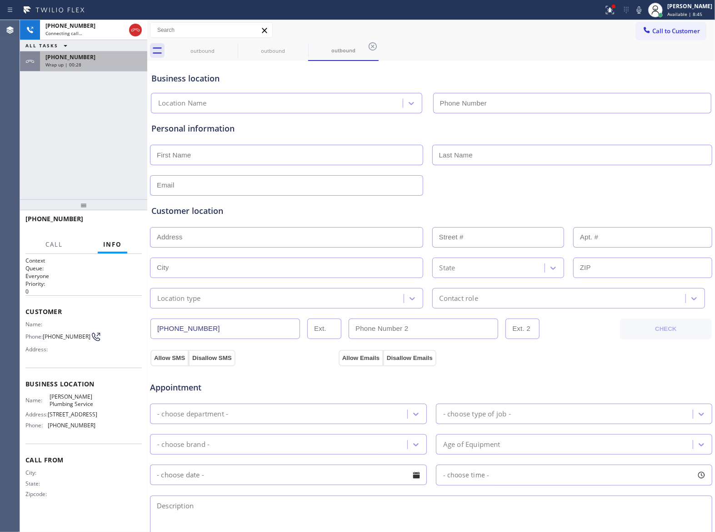
type input "(213) 335-2281"
click at [77, 57] on span "[PHONE_NUMBER]" at bounding box center [70, 57] width 50 height 8
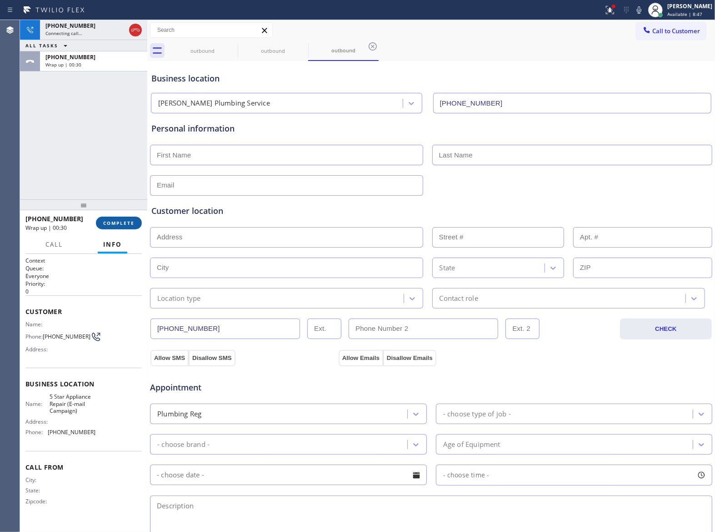
click at [115, 220] on span "COMPLETE" at bounding box center [118, 223] width 31 height 6
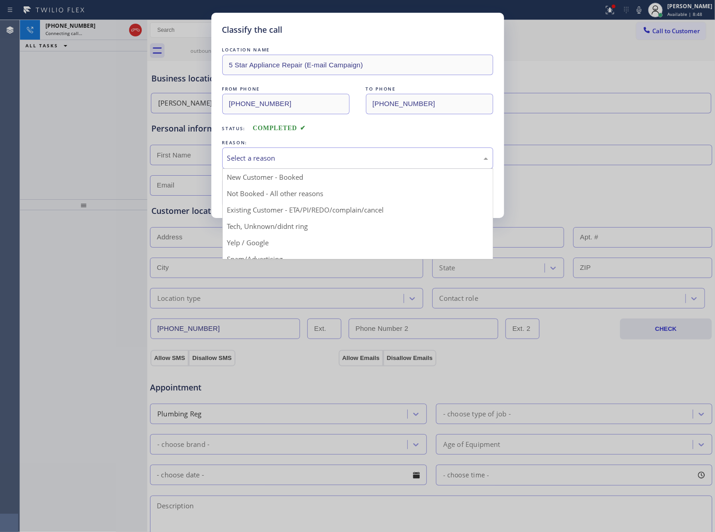
click at [313, 168] on div "Select a reason New Customer - Booked Not Booked - All other reasons Existing C…" at bounding box center [357, 157] width 271 height 21
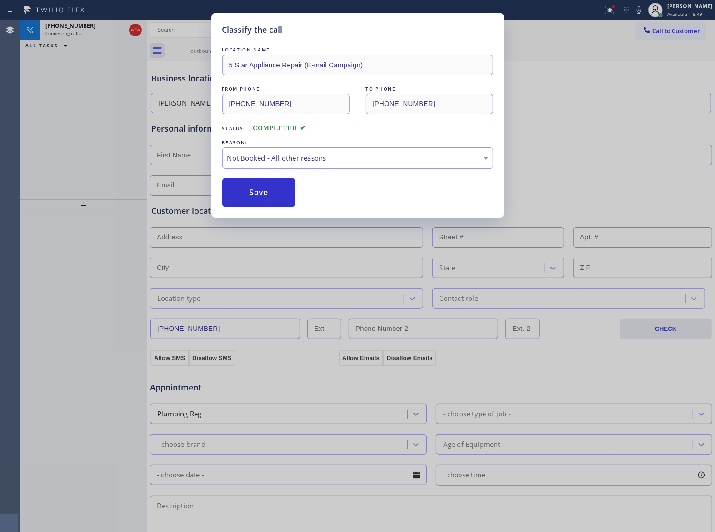
click at [284, 189] on button "Save" at bounding box center [258, 192] width 73 height 29
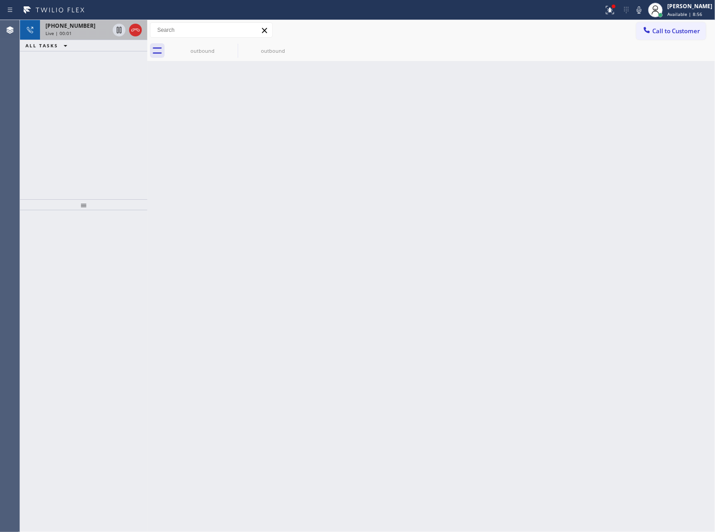
click at [75, 32] on div "Live | 00:01" at bounding box center [77, 33] width 64 height 6
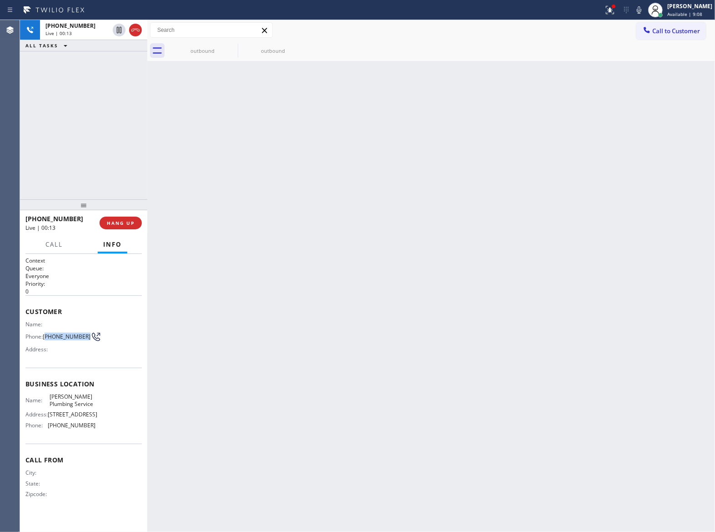
copy span "805) 921-5607"
drag, startPoint x: 62, startPoint y: 346, endPoint x: 45, endPoint y: 337, distance: 19.1
click at [45, 337] on div "Name: Phone: (805) 921-5607 Address:" at bounding box center [60, 339] width 70 height 36
click at [128, 224] on span "COMPLETE" at bounding box center [118, 223] width 31 height 6
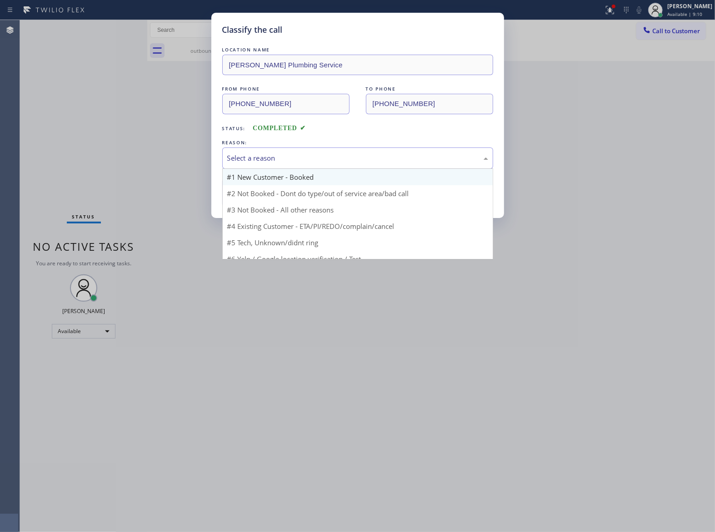
drag, startPoint x: 252, startPoint y: 158, endPoint x: 260, endPoint y: 185, distance: 27.6
click at [255, 163] on div "Select a reason" at bounding box center [357, 158] width 261 height 10
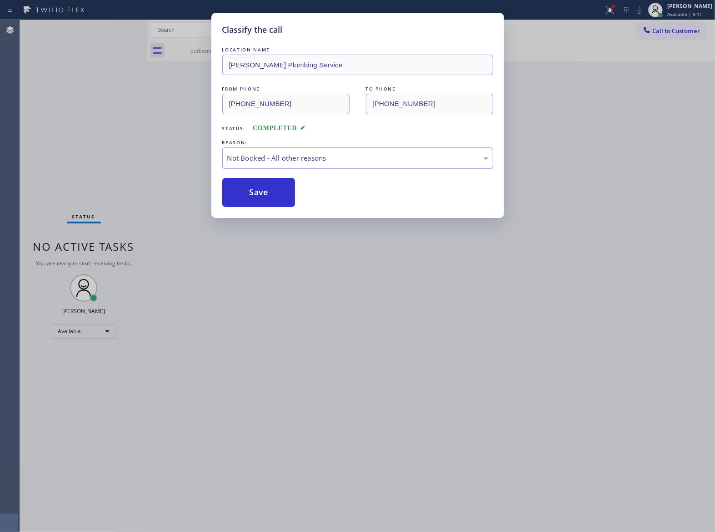
drag, startPoint x: 259, startPoint y: 188, endPoint x: 1, endPoint y: 415, distance: 343.5
click at [258, 190] on button "Save" at bounding box center [258, 192] width 73 height 29
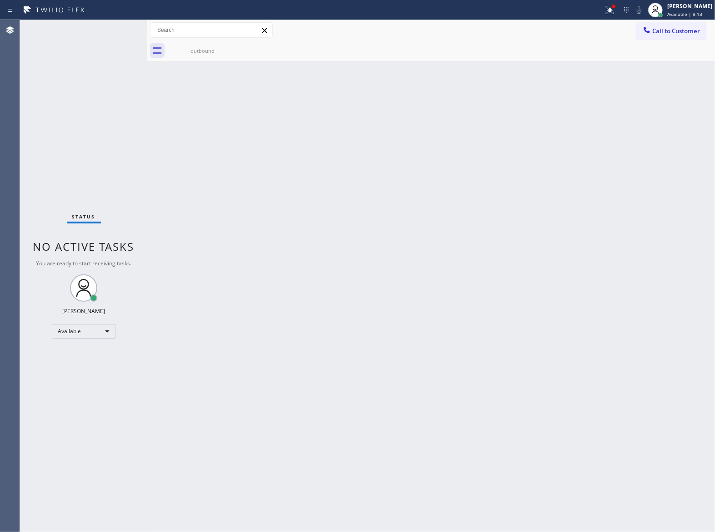
drag, startPoint x: 532, startPoint y: 135, endPoint x: 584, endPoint y: 96, distance: 64.4
click at [537, 131] on div "Back to Dashboard Change Sender ID Customers Technicians Select a contact Outbo…" at bounding box center [431, 276] width 568 height 512
drag, startPoint x: 668, startPoint y: 28, endPoint x: 423, endPoint y: 136, distance: 267.7
click at [668, 28] on span "Call to Customer" at bounding box center [677, 31] width 48 height 8
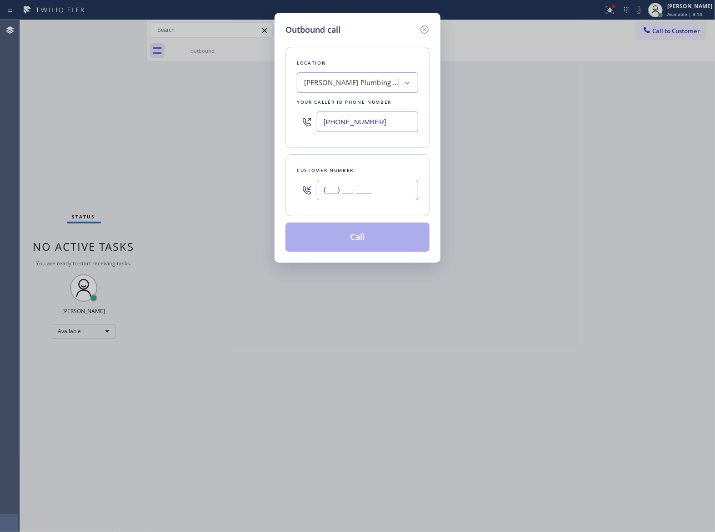
drag, startPoint x: 361, startPoint y: 192, endPoint x: 372, endPoint y: 205, distance: 16.8
click at [361, 192] on input "(___) ___-____" at bounding box center [367, 190] width 101 height 20
paste input "510) 237-3396"
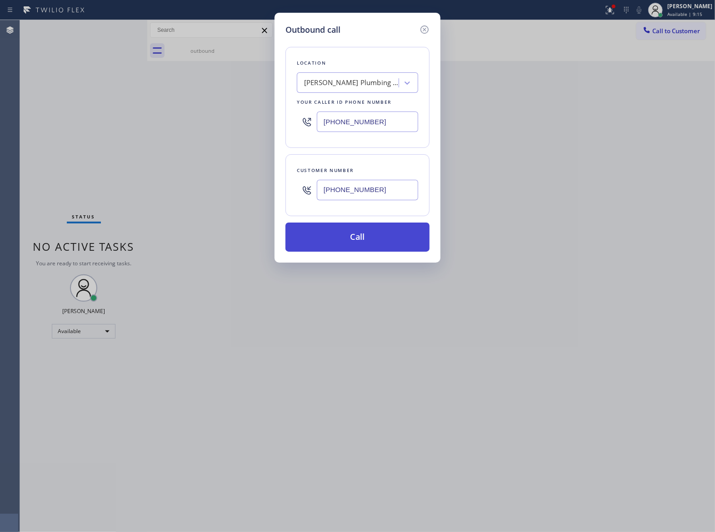
type input "(510) 237-3396"
click at [362, 228] on button "Call" at bounding box center [358, 236] width 144 height 29
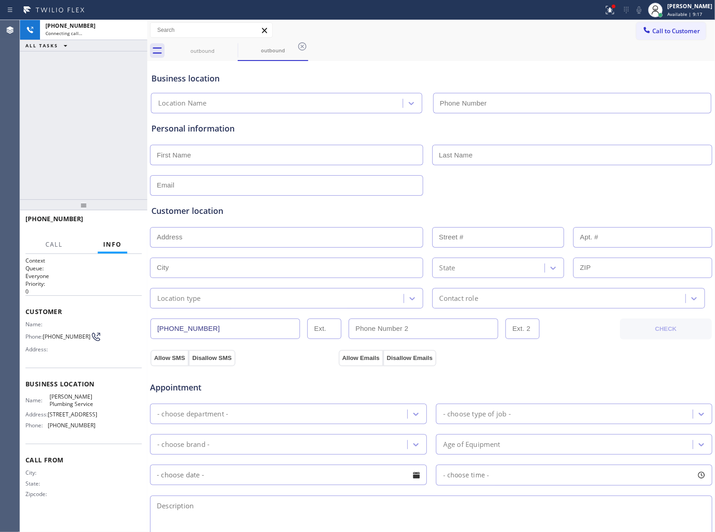
type input "(213) 335-2281"
click at [139, 126] on div "+15102373396 Connecting call… ALL TASKS ALL TASKS ACTIVE TASKS TASKS IN WRAP UP" at bounding box center [83, 109] width 127 height 179
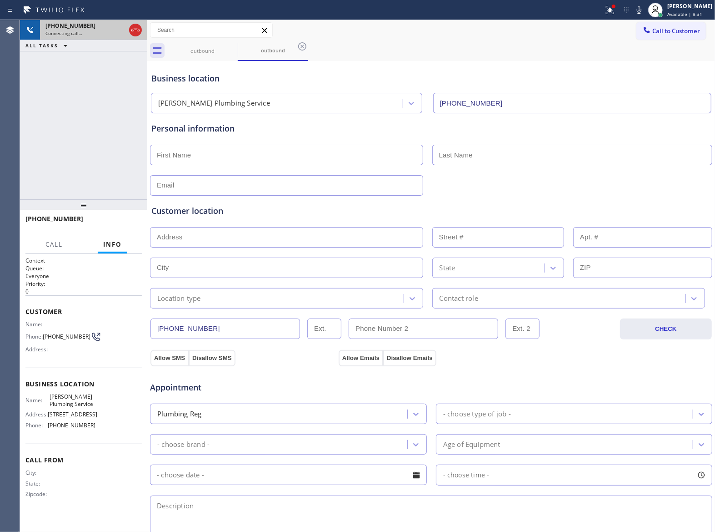
click at [134, 30] on icon at bounding box center [135, 30] width 8 height 3
click at [658, 28] on span "Call to Customer" at bounding box center [677, 31] width 48 height 8
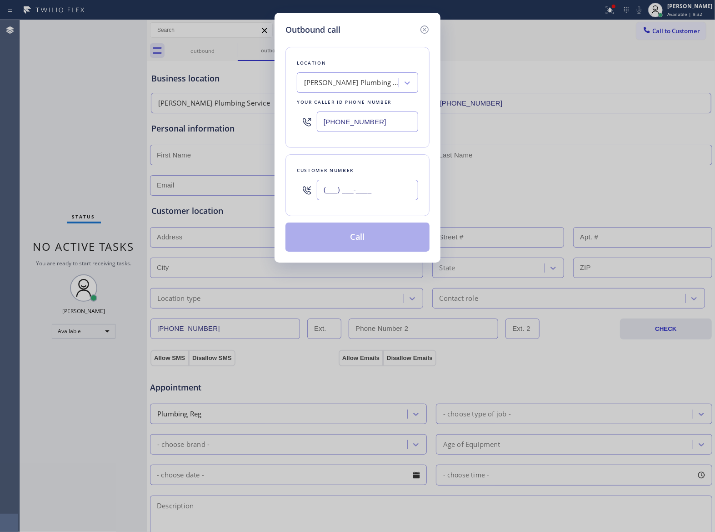
click at [340, 190] on input "(___) ___-____" at bounding box center [367, 190] width 101 height 20
paste input "510) 237-3396"
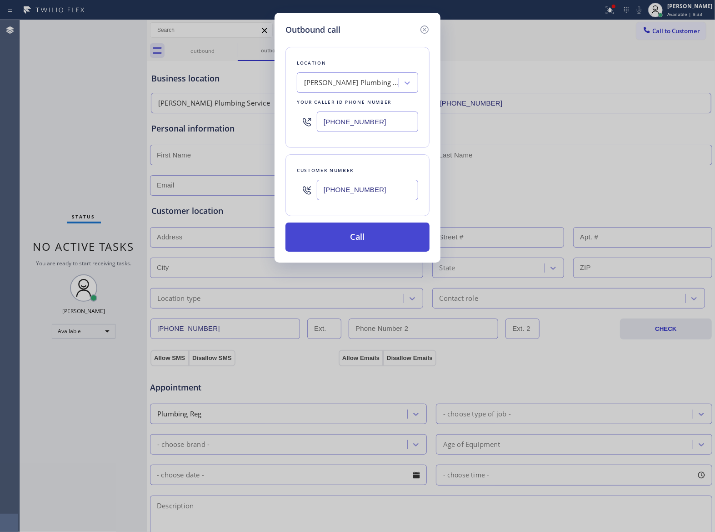
type input "(510) 237-3396"
click at [348, 240] on button "Call" at bounding box center [358, 236] width 144 height 29
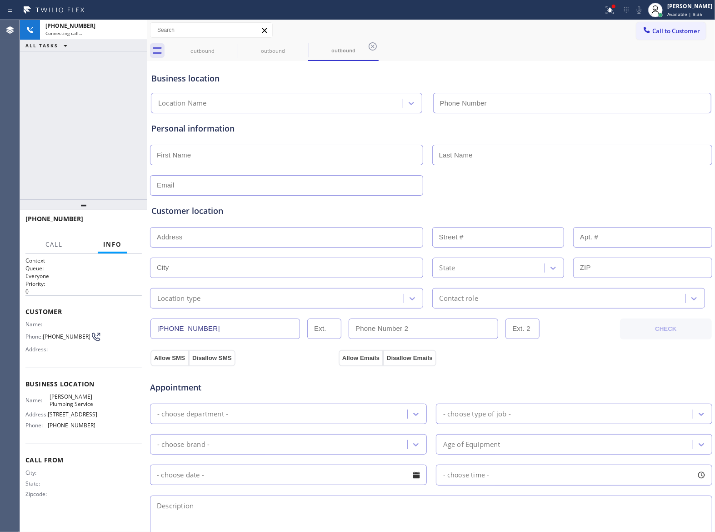
type input "(213) 335-2281"
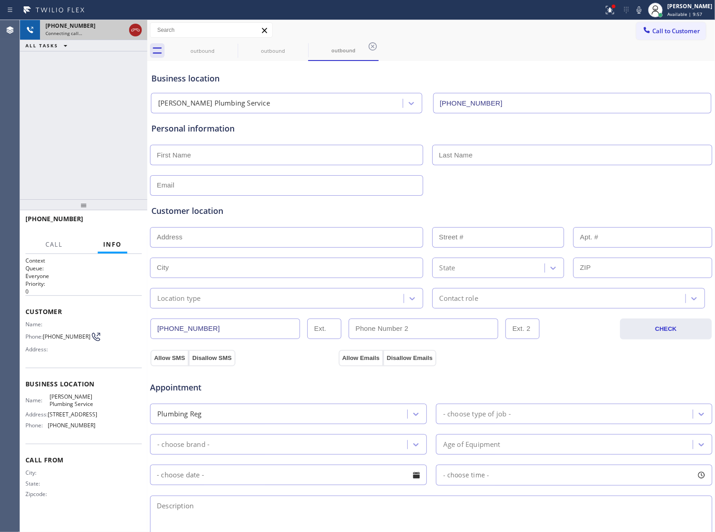
click at [133, 31] on icon at bounding box center [135, 30] width 11 height 11
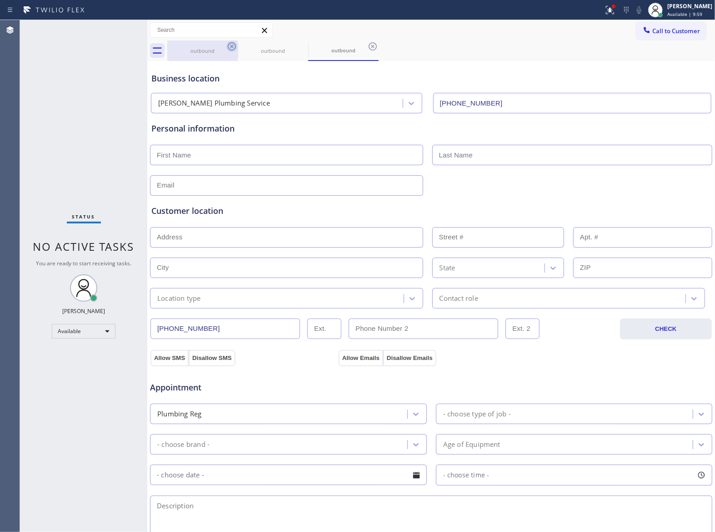
click at [230, 46] on icon at bounding box center [231, 46] width 11 height 11
click at [0, 0] on icon at bounding box center [0, 0] width 0 height 0
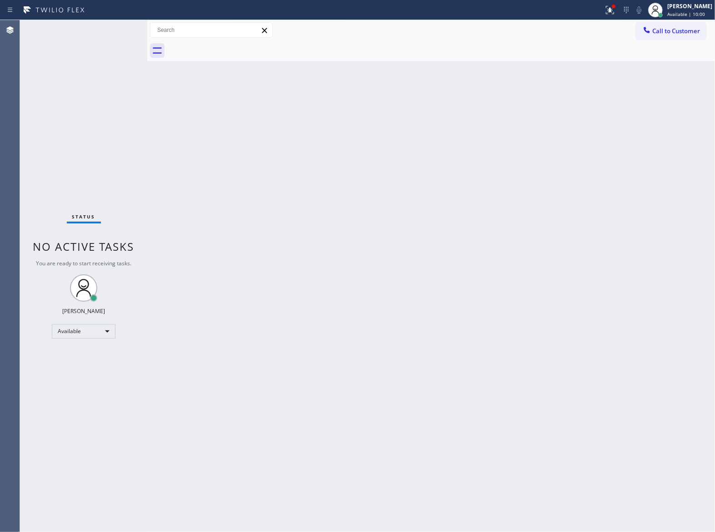
click at [230, 46] on div at bounding box center [441, 50] width 548 height 20
drag, startPoint x: 396, startPoint y: 155, endPoint x: 410, endPoint y: 147, distance: 16.1
click at [396, 155] on div "Back to Dashboard Change Sender ID Customers Technicians Select a contact Outbo…" at bounding box center [431, 276] width 568 height 512
click at [653, 33] on span "Call to Customer" at bounding box center [677, 31] width 48 height 8
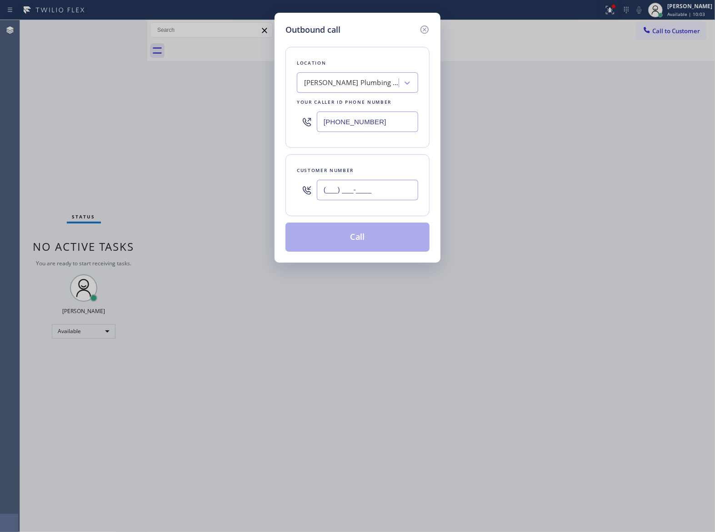
click at [353, 196] on input "(___) ___-____" at bounding box center [367, 190] width 101 height 20
paste input "510) 237-3396"
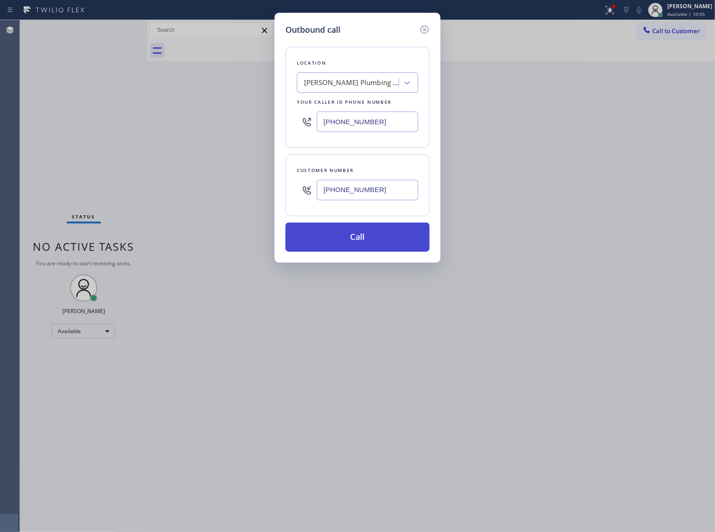
type input "(510) 237-3396"
click at [395, 241] on button "Call" at bounding box center [358, 236] width 144 height 29
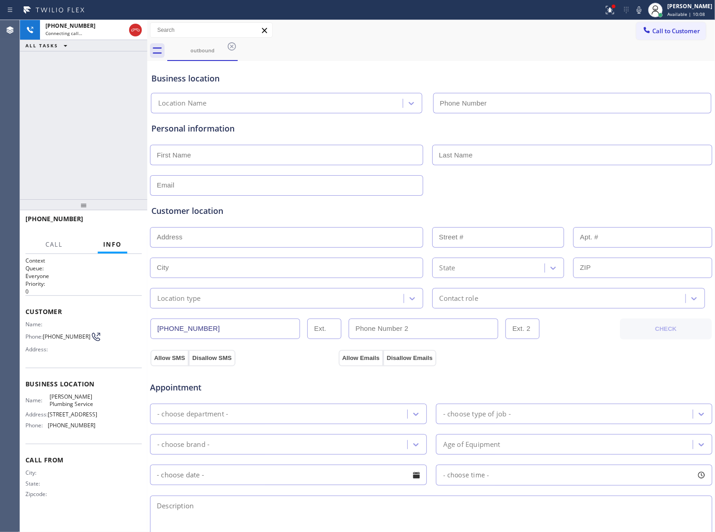
type input "(213) 335-2281"
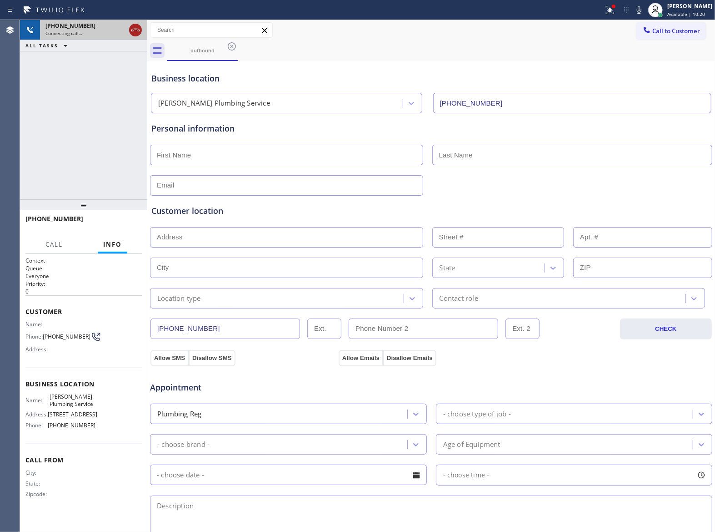
click at [139, 33] on icon at bounding box center [135, 30] width 11 height 11
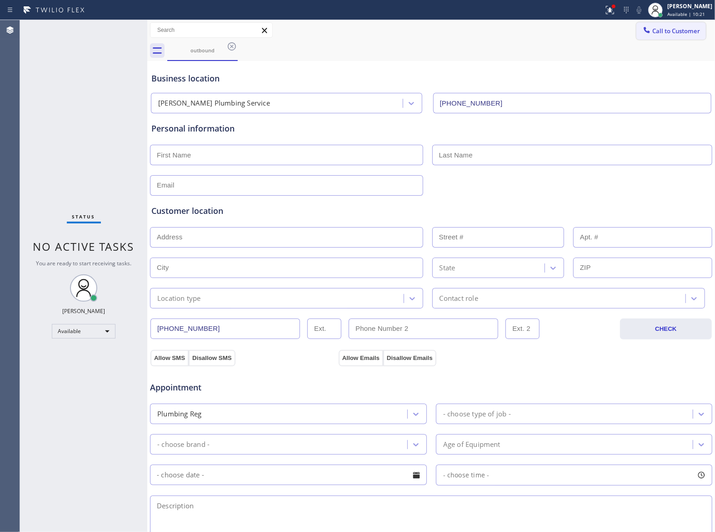
click at [685, 31] on span "Call to Customer" at bounding box center [677, 31] width 48 height 8
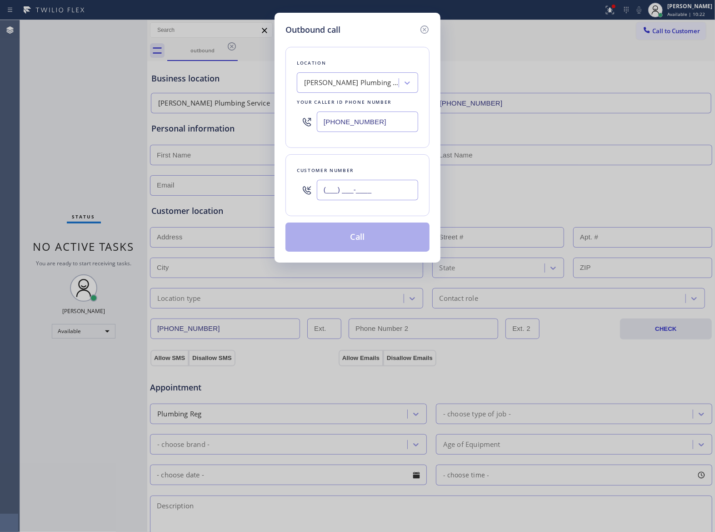
click at [365, 186] on input "(___) ___-____" at bounding box center [367, 190] width 101 height 20
paste input "510) 237-3396"
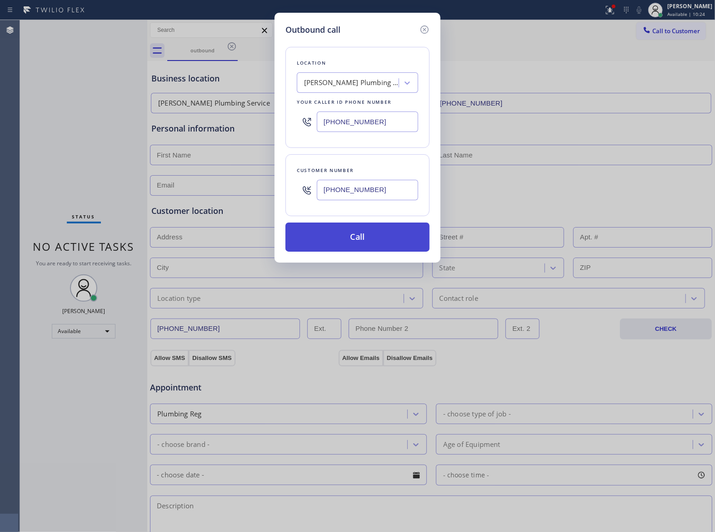
type input "(510) 237-3396"
click at [366, 242] on button "Call" at bounding box center [358, 236] width 144 height 29
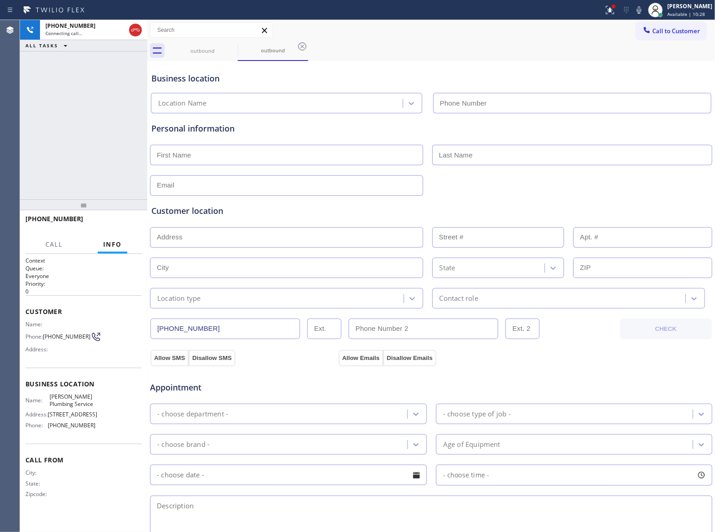
type input "(213) 335-2281"
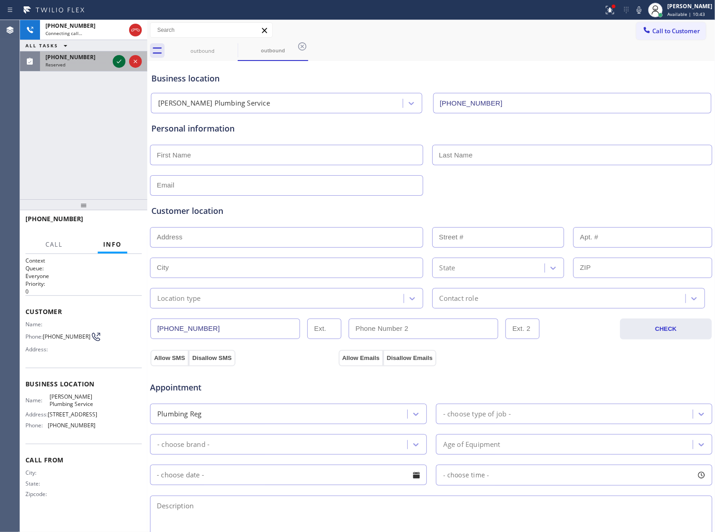
click at [122, 62] on icon at bounding box center [119, 61] width 11 height 11
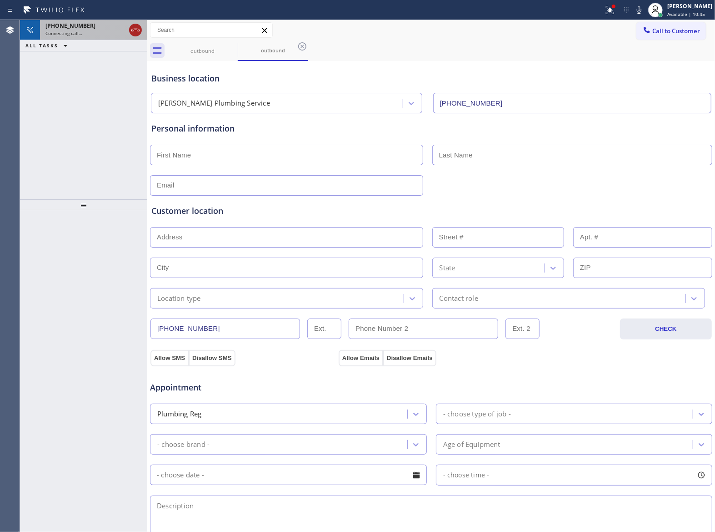
click at [139, 25] on icon at bounding box center [135, 30] width 11 height 11
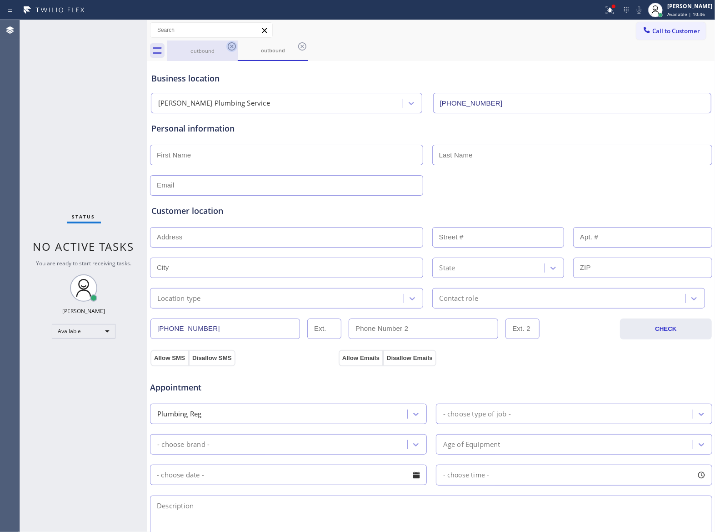
click at [228, 45] on icon at bounding box center [231, 46] width 11 height 11
click at [228, 45] on icon at bounding box center [232, 46] width 8 height 8
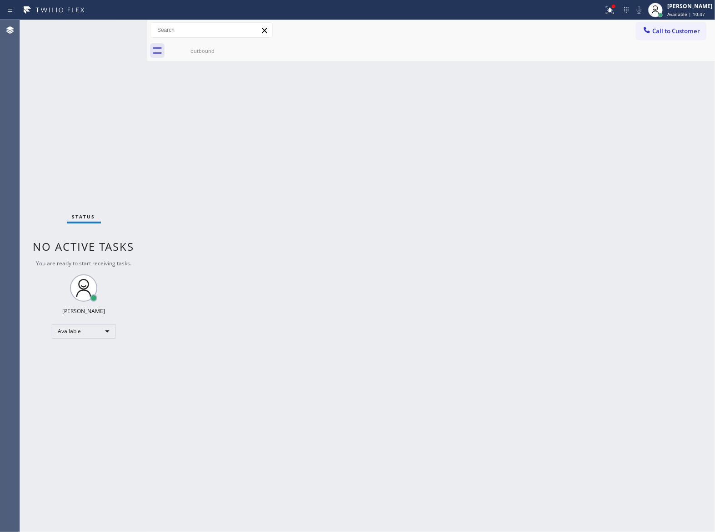
click at [0, 0] on icon at bounding box center [0, 0] width 0 height 0
click at [233, 48] on icon at bounding box center [231, 46] width 11 height 11
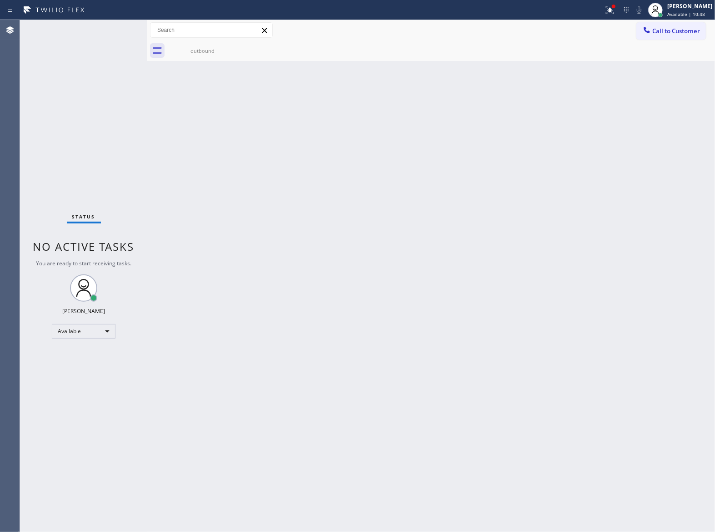
click at [205, 48] on div "outbound" at bounding box center [202, 50] width 69 height 7
click at [244, 46] on div at bounding box center [441, 50] width 548 height 20
click at [657, 28] on span "Call to Customer" at bounding box center [677, 31] width 48 height 8
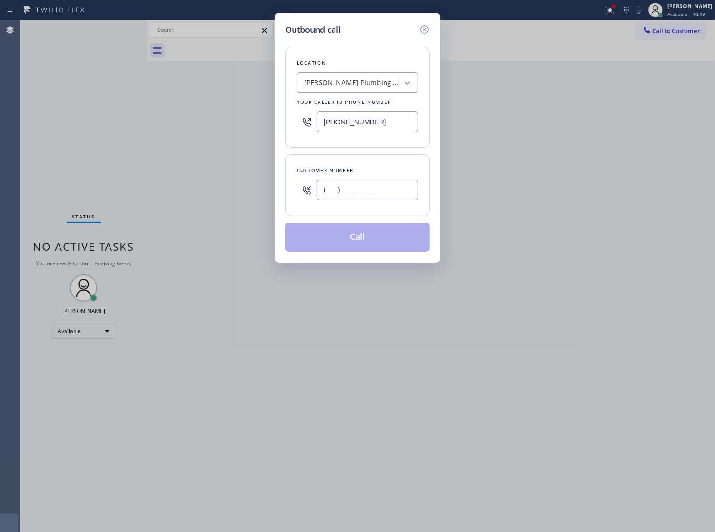
click at [359, 185] on input "(___) ___-____" at bounding box center [367, 190] width 101 height 20
paste input "510) 237-3396"
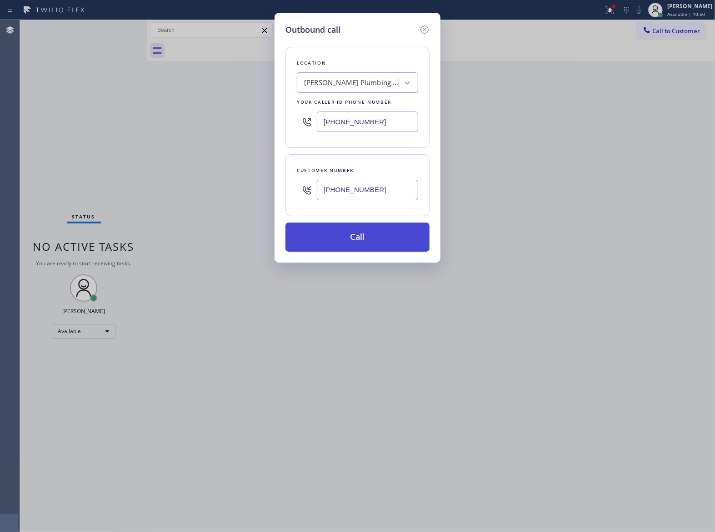
type input "(510) 237-3396"
click at [388, 236] on button "Call" at bounding box center [358, 236] width 144 height 29
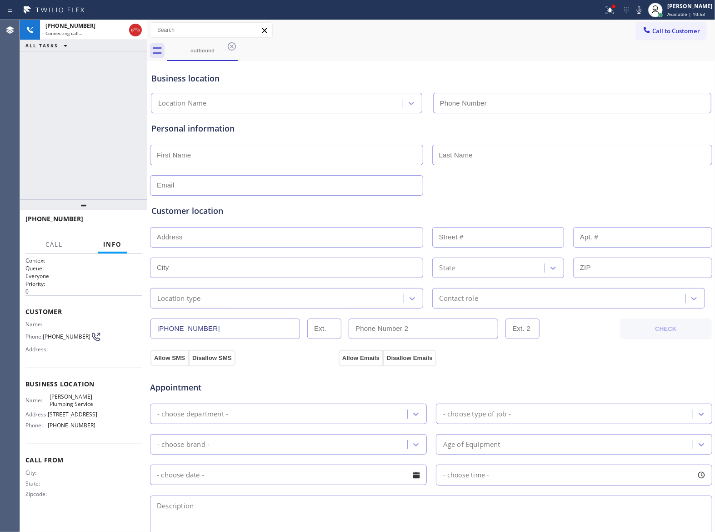
type input "(213) 335-2281"
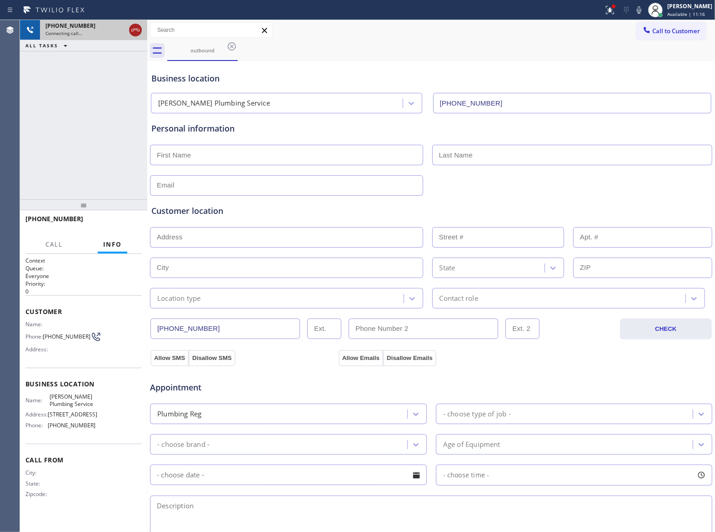
click at [135, 30] on icon at bounding box center [135, 30] width 8 height 3
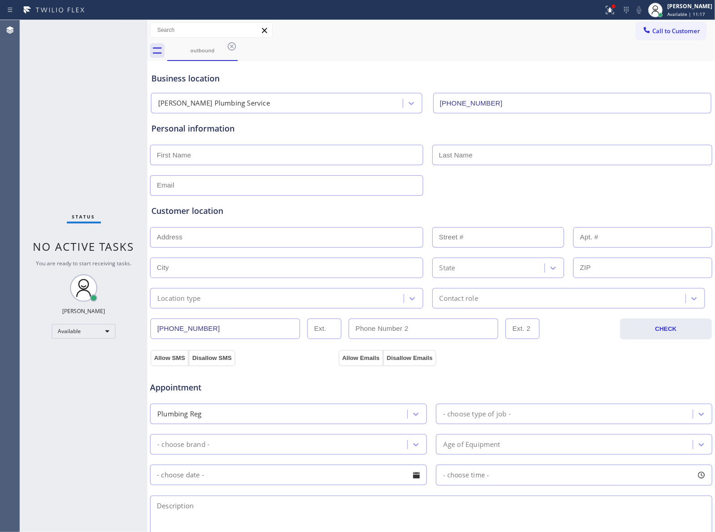
drag, startPoint x: 62, startPoint y: 340, endPoint x: 55, endPoint y: 328, distance: 14.3
drag, startPoint x: 66, startPoint y: 171, endPoint x: 514, endPoint y: 123, distance: 450.5
click at [82, 170] on div "Status No active tasks You are ready to start receiving tasks. [PERSON_NAME] Av…" at bounding box center [83, 276] width 127 height 512
click at [681, 37] on button "Call to Customer" at bounding box center [672, 30] width 70 height 17
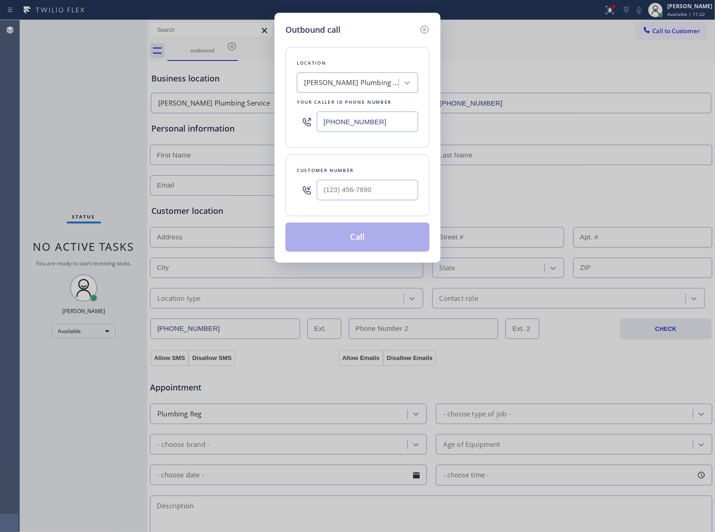
click at [671, 27] on div "Outbound call Location Mr. Tan Plumbing Service Your caller id phone number (21…" at bounding box center [357, 266] width 715 height 532
click at [344, 199] on input "(___) ___-____" at bounding box center [367, 190] width 101 height 20
click at [348, 192] on input "(___) ___-____" at bounding box center [367, 190] width 101 height 20
paste input "363) 201-8087"
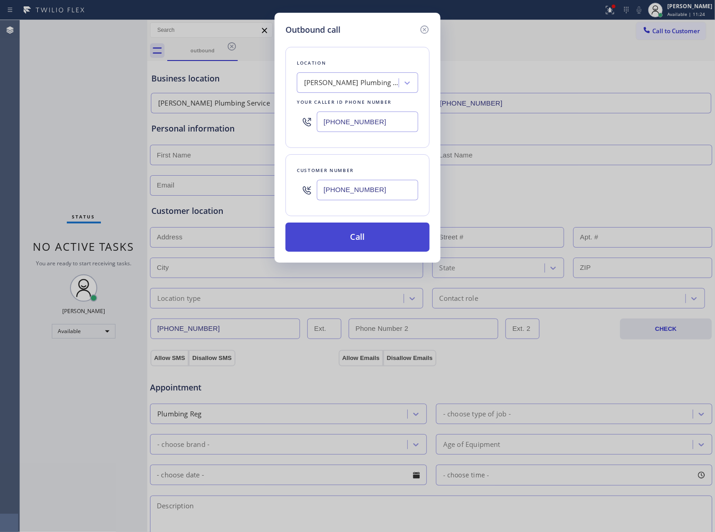
type input "[PHONE_NUMBER]"
click at [368, 224] on button "Call" at bounding box center [358, 236] width 144 height 29
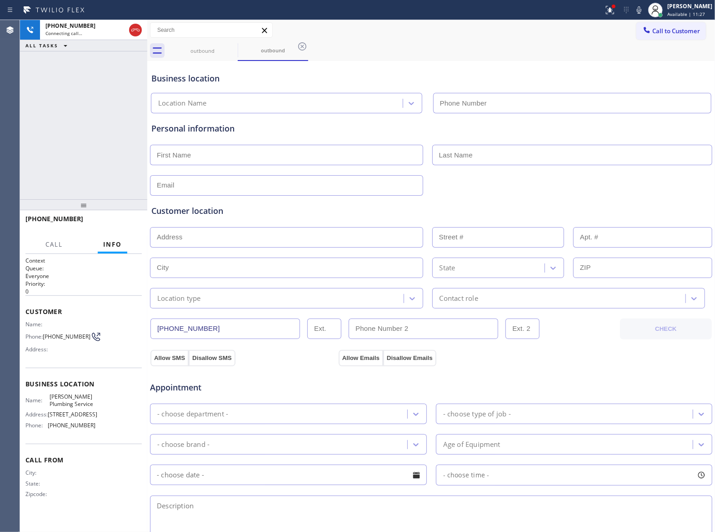
type input "(213) 335-2281"
drag, startPoint x: 51, startPoint y: 144, endPoint x: 153, endPoint y: 202, distance: 117.1
click at [53, 144] on div "+13632018087 Live | 00:01 ALL TASKS ALL TASKS ACTIVE TASKS TASKS IN WRAP UP" at bounding box center [83, 109] width 127 height 179
click at [128, 225] on span "HANG UP" at bounding box center [121, 223] width 28 height 6
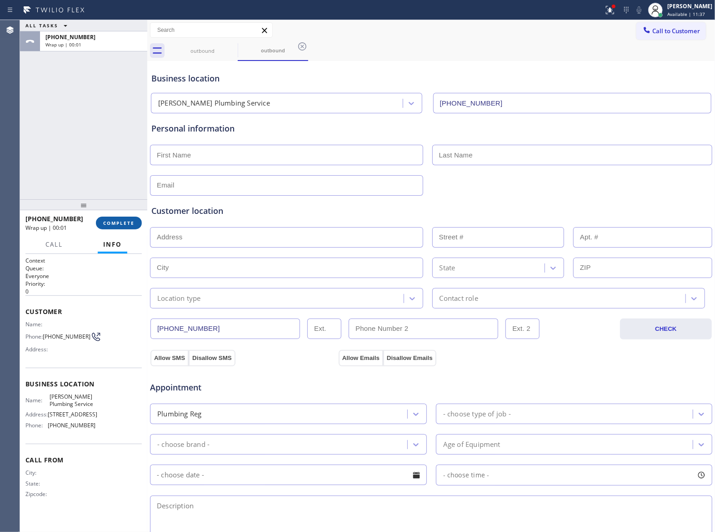
click at [128, 225] on span "COMPLETE" at bounding box center [118, 223] width 31 height 6
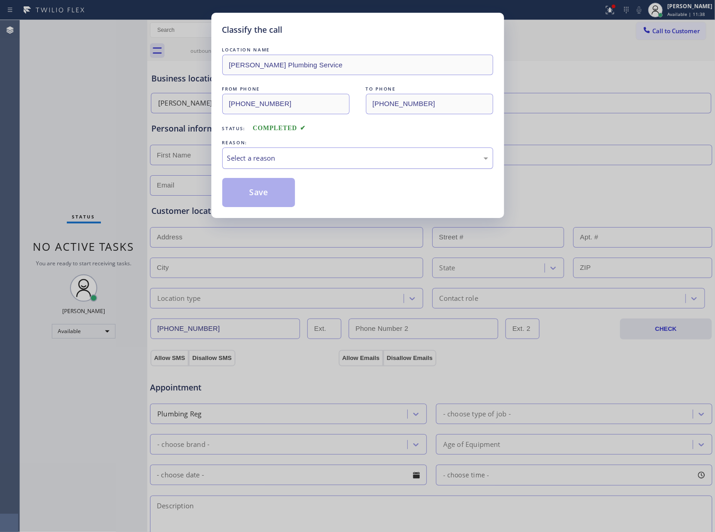
click at [296, 171] on div "LOCATION NAME Mr. Tan Plumbing Service FROM PHONE (213) 335-2281 TO PHONE (363)…" at bounding box center [357, 126] width 271 height 162
click at [289, 164] on div "Select a reason" at bounding box center [357, 157] width 271 height 21
click at [266, 196] on button "Save" at bounding box center [258, 192] width 73 height 29
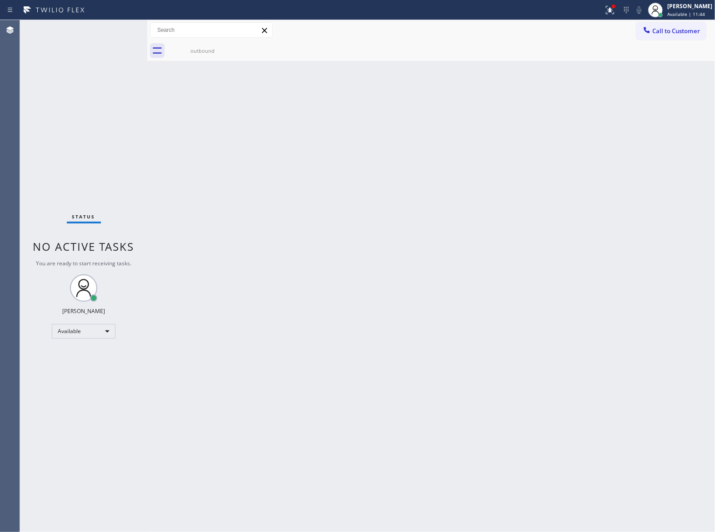
drag, startPoint x: 668, startPoint y: 34, endPoint x: 397, endPoint y: 137, distance: 290.6
click at [668, 34] on span "Call to Customer" at bounding box center [677, 31] width 48 height 8
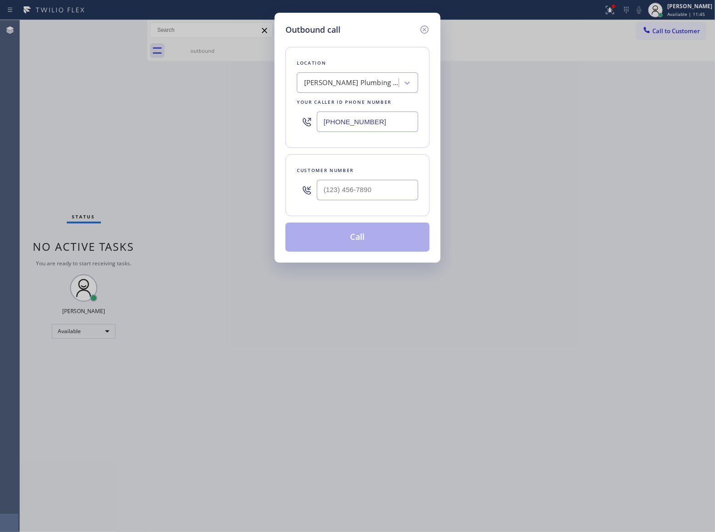
click at [344, 185] on div at bounding box center [367, 190] width 101 height 30
click at [343, 196] on input "(___) ___-____" at bounding box center [367, 190] width 101 height 20
paste input "909) 219-0927"
type input "[PHONE_NUMBER]"
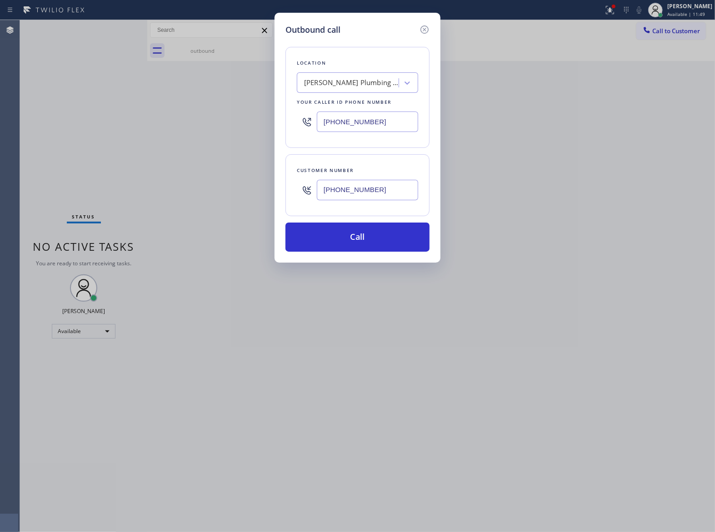
click at [361, 122] on input "(213) 335-2281" at bounding box center [367, 121] width 101 height 20
paste input "760) 462-2559"
type input "[PHONE_NUMBER]"
click at [368, 236] on button "Call" at bounding box center [358, 236] width 144 height 29
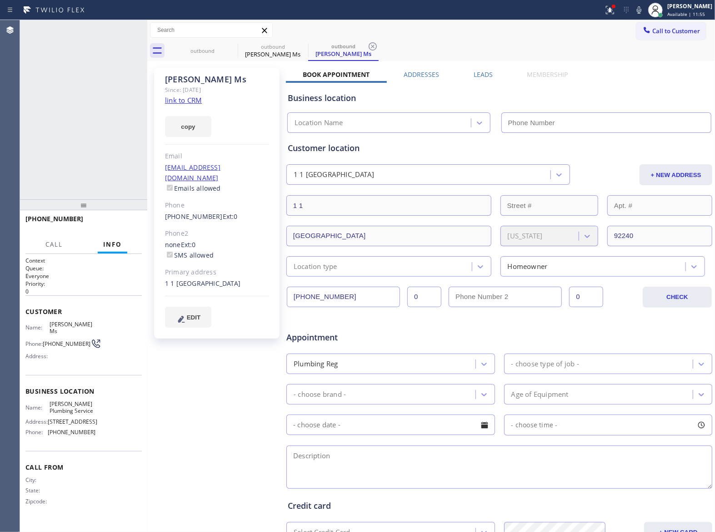
type input "(213) 335-2281"
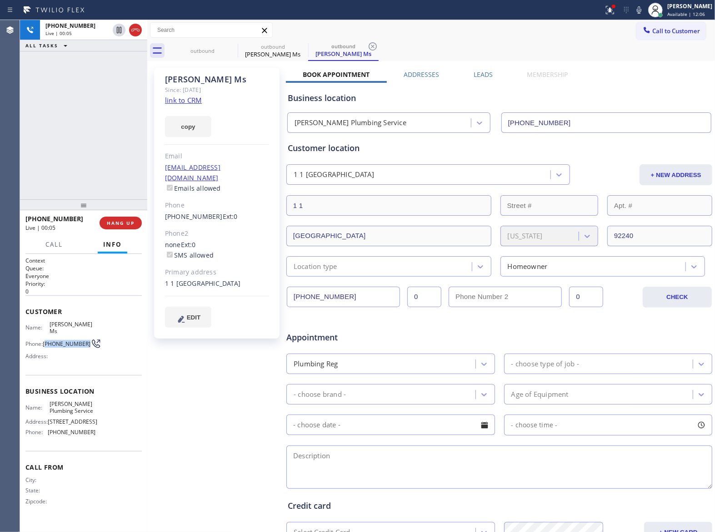
drag, startPoint x: 58, startPoint y: 345, endPoint x: 45, endPoint y: 333, distance: 17.1
click at [45, 340] on span "[PHONE_NUMBER]" at bounding box center [67, 343] width 48 height 7
copy span "909) 219-0927"
click at [120, 215] on div "+19092190927 Live | 00:06 HANG UP" at bounding box center [83, 223] width 116 height 24
click at [119, 218] on button "HANG UP" at bounding box center [121, 222] width 42 height 13
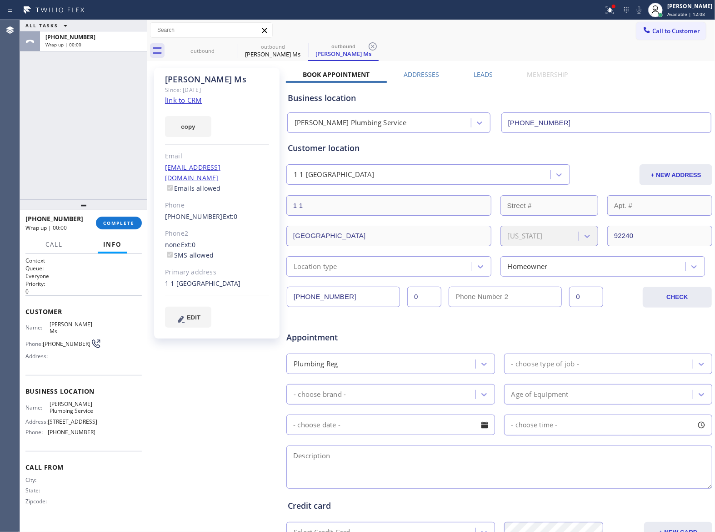
click at [668, 30] on span "Call to Customer" at bounding box center [677, 31] width 48 height 8
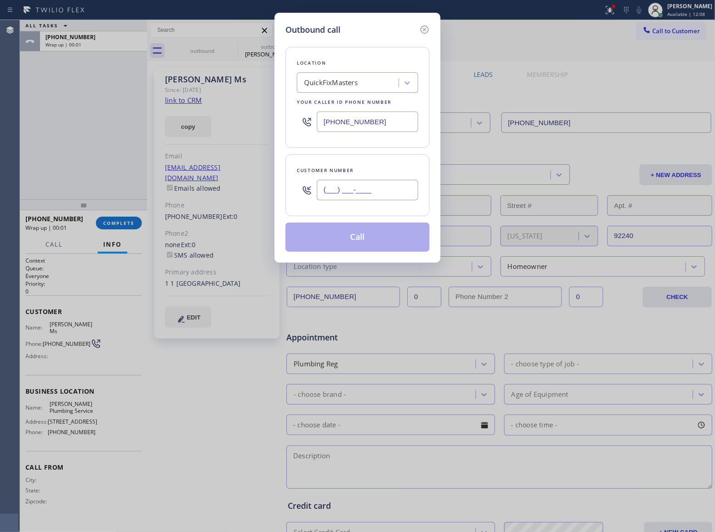
click at [375, 188] on input "(___) ___-____" at bounding box center [367, 190] width 101 height 20
paste input "909) 219-0927"
type input "[PHONE_NUMBER]"
click at [356, 242] on button "Call" at bounding box center [358, 236] width 144 height 29
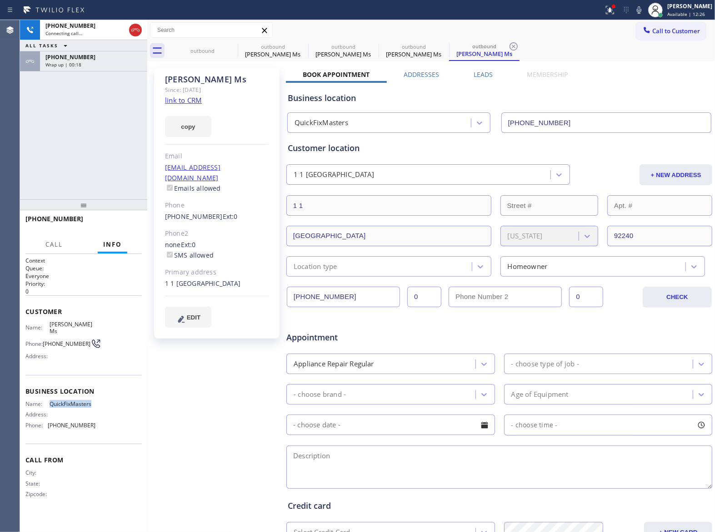
drag, startPoint x: 49, startPoint y: 396, endPoint x: 128, endPoint y: 291, distance: 131.1
click at [96, 400] on div "Name: QuickFixMasters Address: Phone: (760) 462-2559" at bounding box center [83, 416] width 116 height 32
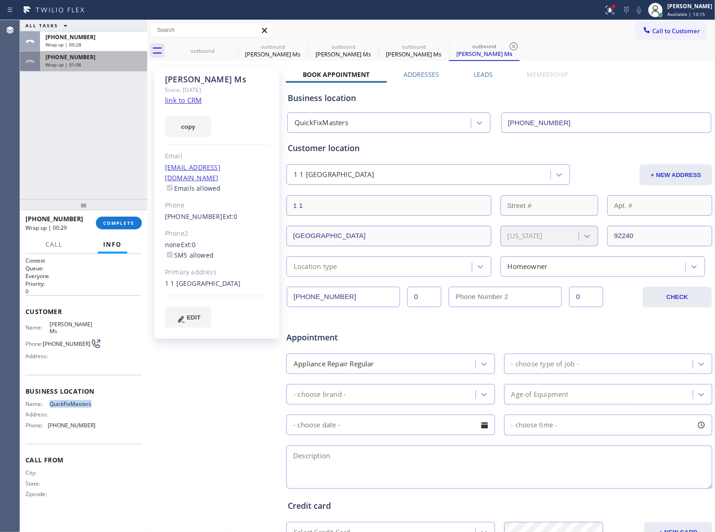
click at [75, 62] on span "Wrap up | 01:06" at bounding box center [63, 64] width 36 height 6
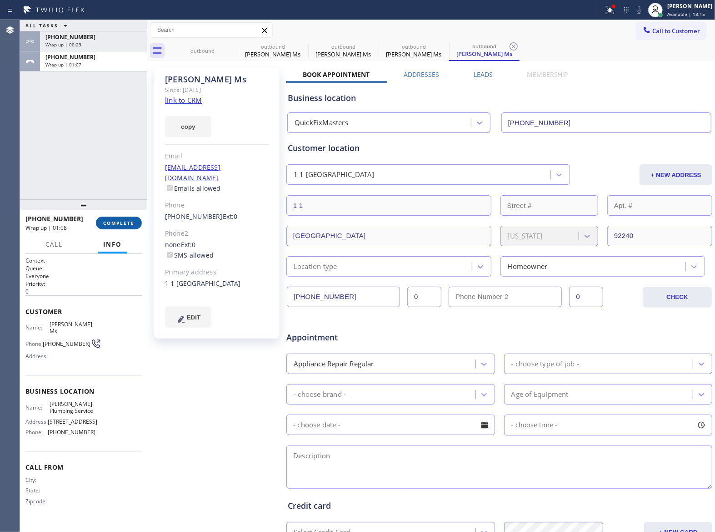
click at [115, 221] on span "COMPLETE" at bounding box center [118, 223] width 31 height 6
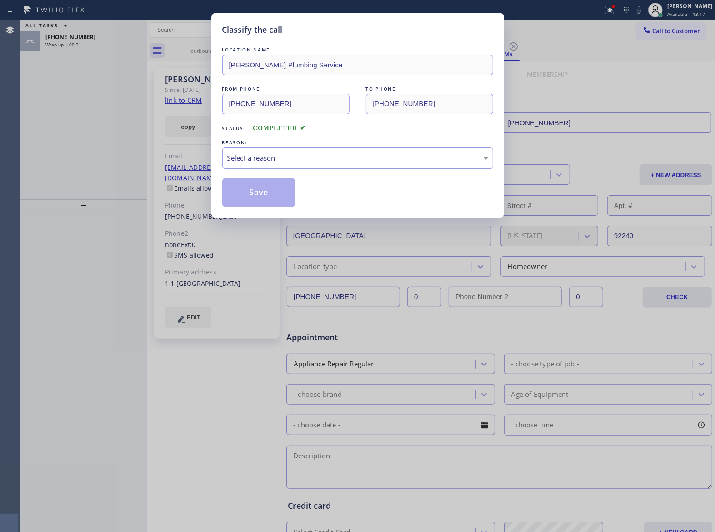
click at [276, 163] on div "Select a reason" at bounding box center [357, 158] width 261 height 10
click at [262, 147] on div "#2 Not Booked - Dont do type/out of service area/bad call" at bounding box center [357, 157] width 271 height 21
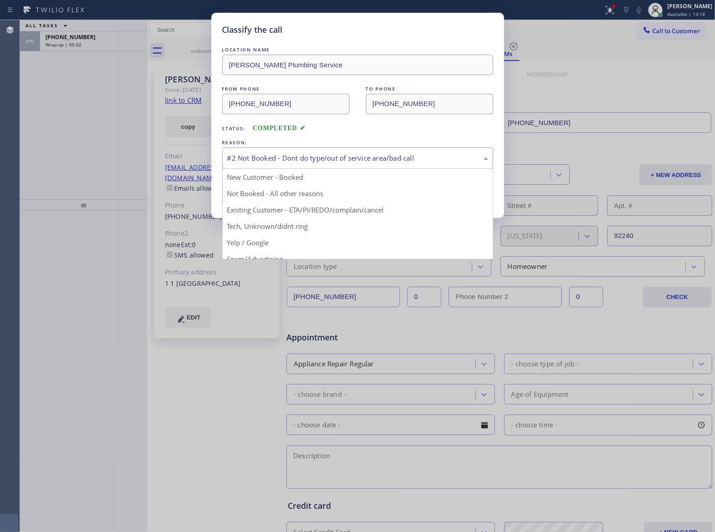
click at [266, 159] on div "#2 Not Booked - Dont do type/out of service area/bad call" at bounding box center [357, 158] width 261 height 10
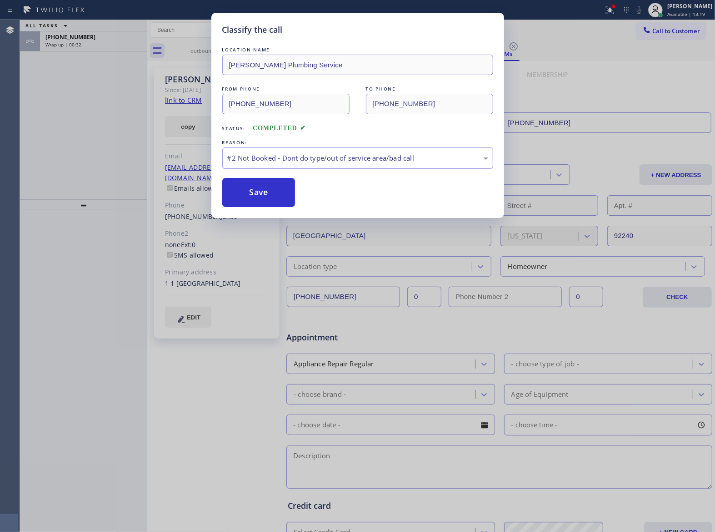
click at [261, 151] on div "#2 Not Booked - Dont do type/out of service area/bad call" at bounding box center [357, 157] width 271 height 21
click at [254, 187] on button "Save" at bounding box center [258, 192] width 73 height 29
click at [66, 43] on div "Classify the call LOCATION NAME Mr. Tan Plumbing Service FROM PHONE (213) 335-2…" at bounding box center [357, 266] width 715 height 532
click at [66, 43] on div "Classify the call LOCATION NAME 5 Star Appliance Repair (E-mail Campaign) FROM …" at bounding box center [367, 276] width 695 height 512
click at [66, 43] on span "Wrap up | 00:34" at bounding box center [63, 44] width 36 height 6
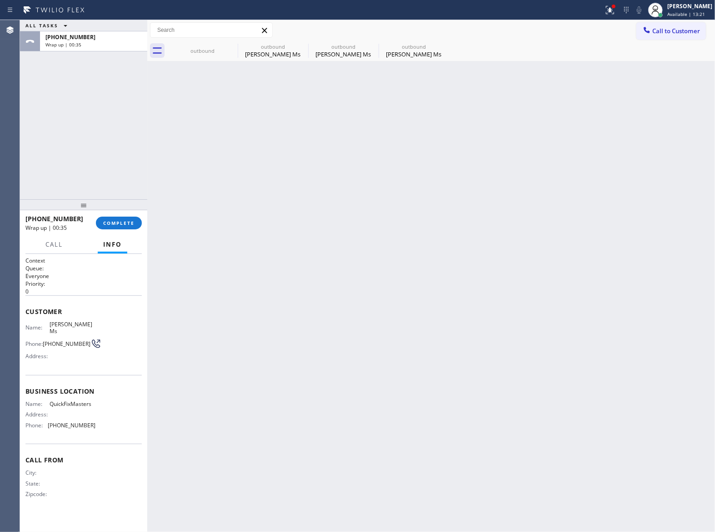
click at [66, 43] on span "Wrap up | 00:35" at bounding box center [63, 44] width 36 height 6
drag, startPoint x: 66, startPoint y: 43, endPoint x: 136, endPoint y: 200, distance: 171.8
click at [68, 44] on span "Wrap up | 00:35" at bounding box center [63, 44] width 36 height 6
click at [130, 221] on span "COMPLETE" at bounding box center [118, 223] width 31 height 6
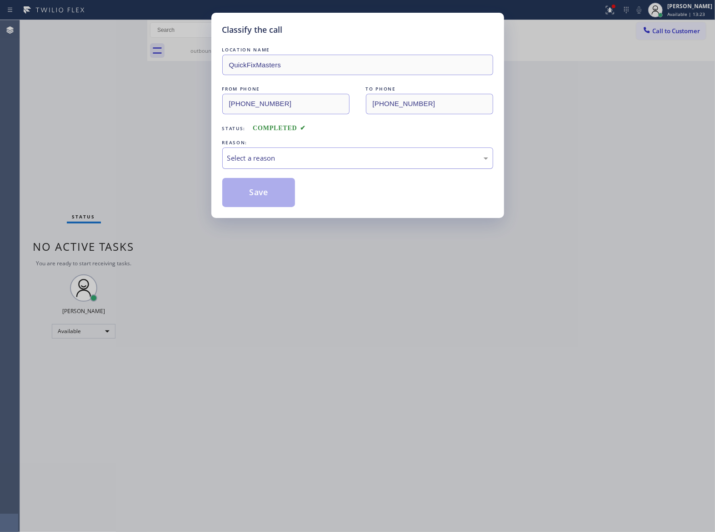
click at [246, 163] on div "Select a reason" at bounding box center [357, 158] width 261 height 10
click at [247, 190] on button "Save" at bounding box center [258, 192] width 73 height 29
type input "[PHONE_NUMBER]"
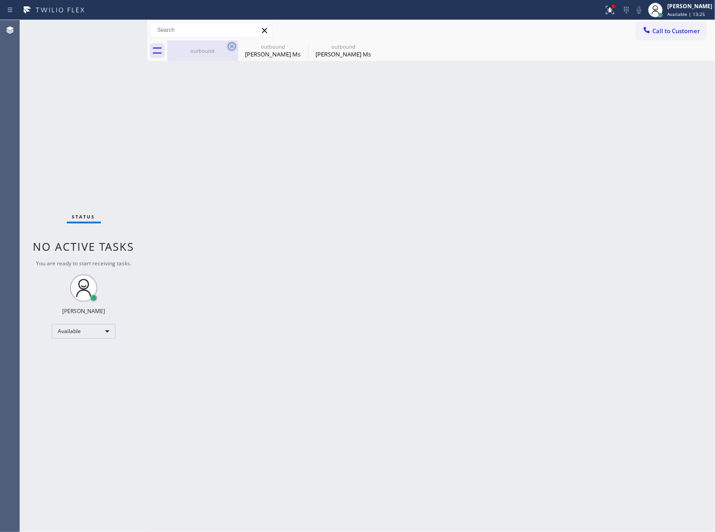
click at [228, 46] on div "outbound" at bounding box center [202, 50] width 70 height 20
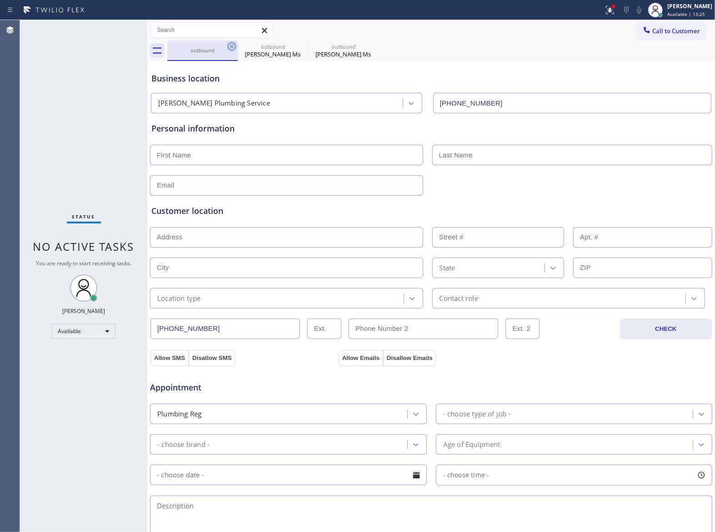
click at [230, 46] on icon at bounding box center [231, 46] width 11 height 11
click at [0, 0] on icon at bounding box center [0, 0] width 0 height 0
click at [230, 46] on div "outbound outbound Stephany Ms outbound Stephany Ms" at bounding box center [441, 50] width 548 height 20
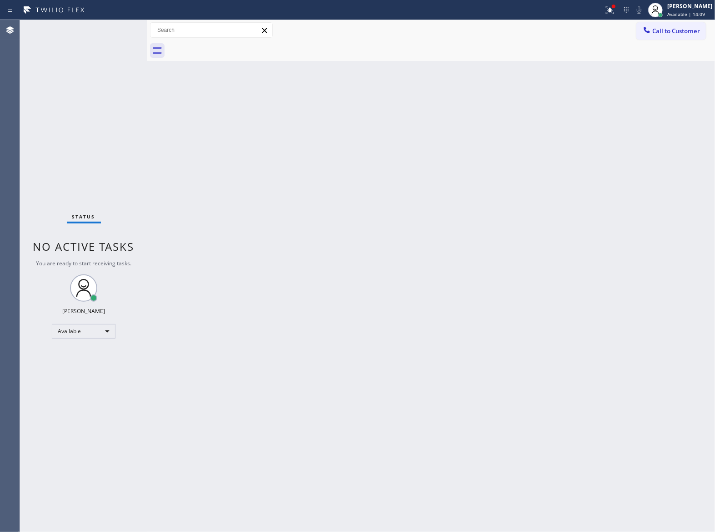
drag, startPoint x: 115, startPoint y: 97, endPoint x: 510, endPoint y: 45, distance: 397.7
click at [179, 88] on div "Status No active tasks You are ready to start receiving tasks. JOHN FELIX PEREZ…" at bounding box center [367, 276] width 695 height 512
click at [669, 28] on span "Call to Customer" at bounding box center [677, 31] width 48 height 8
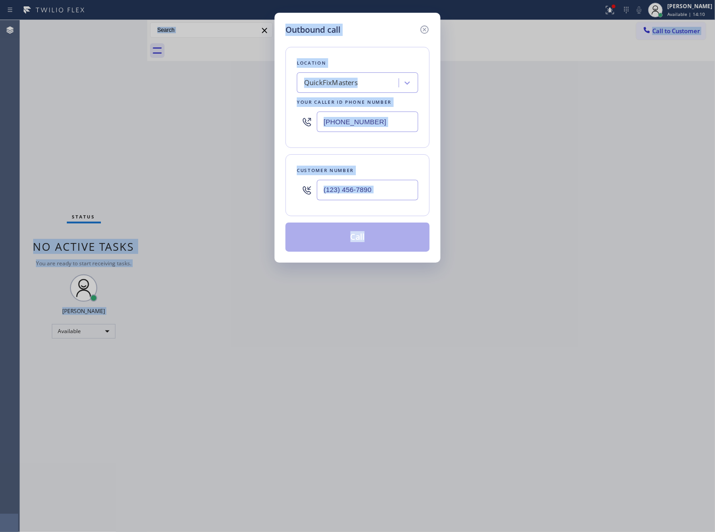
click at [333, 125] on input "[PHONE_NUMBER]" at bounding box center [367, 121] width 101 height 20
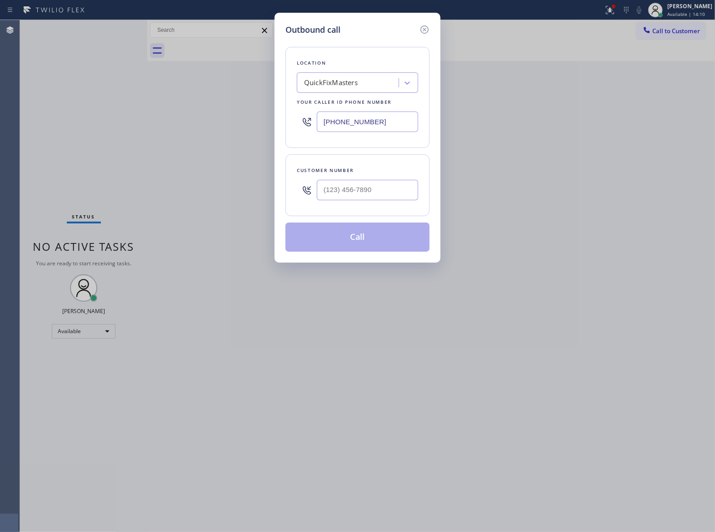
paste input "562) 414-4415"
type input "(562) 414-4415"
click at [330, 188] on input "text" at bounding box center [367, 190] width 101 height 20
paste input "412) 457-9705"
type input "(412) 457-9705"
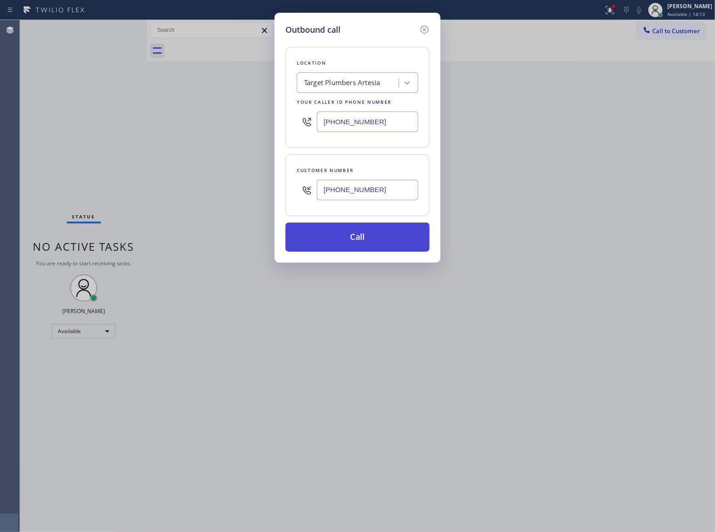
click at [369, 239] on button "Call" at bounding box center [358, 236] width 144 height 29
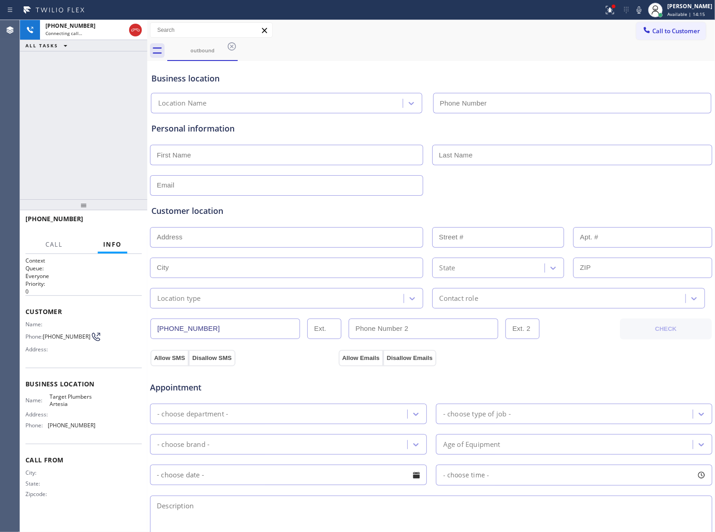
type input "(562) 414-4415"
drag, startPoint x: 133, startPoint y: 226, endPoint x: 88, endPoint y: 293, distance: 81.3
click at [133, 226] on span "HANG UP" at bounding box center [121, 223] width 28 height 6
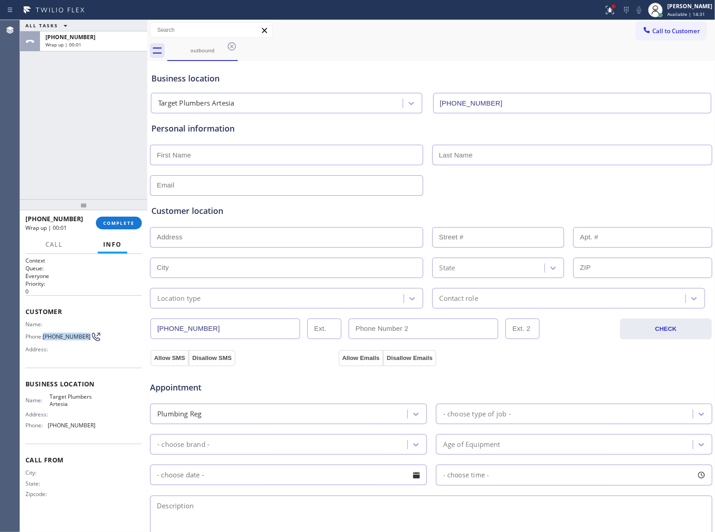
drag, startPoint x: 45, startPoint y: 341, endPoint x: 82, endPoint y: 339, distance: 36.9
click at [82, 339] on div "Phone: (412) 457-9705" at bounding box center [60, 336] width 70 height 11
click at [670, 30] on span "Call to Customer" at bounding box center [677, 31] width 48 height 8
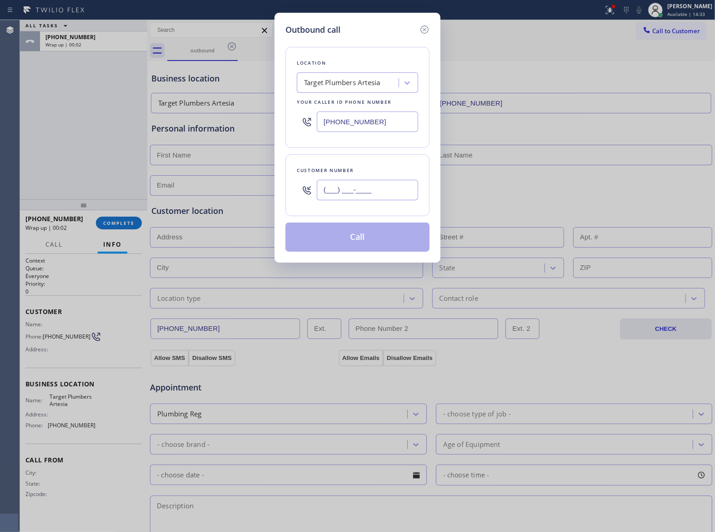
click at [388, 192] on input "(___) ___-____" at bounding box center [367, 190] width 101 height 20
paste input "412) 457-9705"
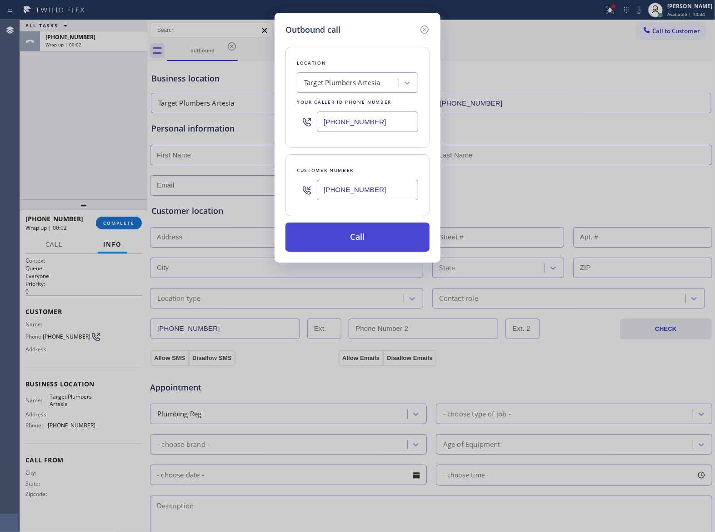
type input "(412) 457-9705"
click at [356, 240] on button "Call" at bounding box center [358, 236] width 144 height 29
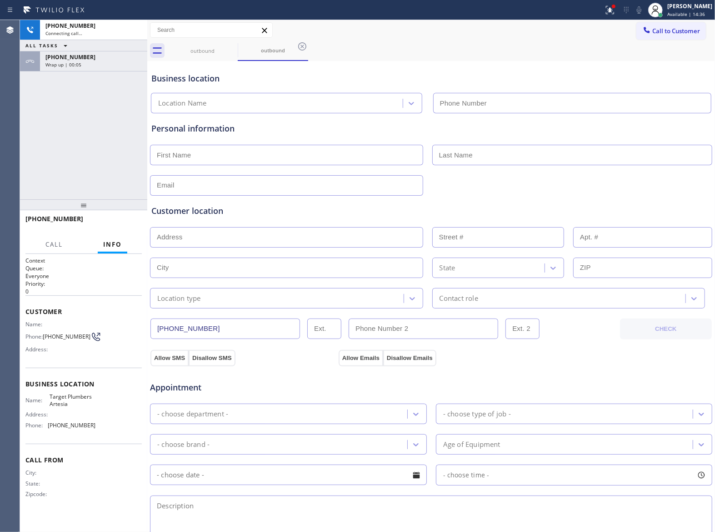
type input "(562) 414-4415"
click at [128, 220] on span "HANG UP" at bounding box center [121, 223] width 28 height 6
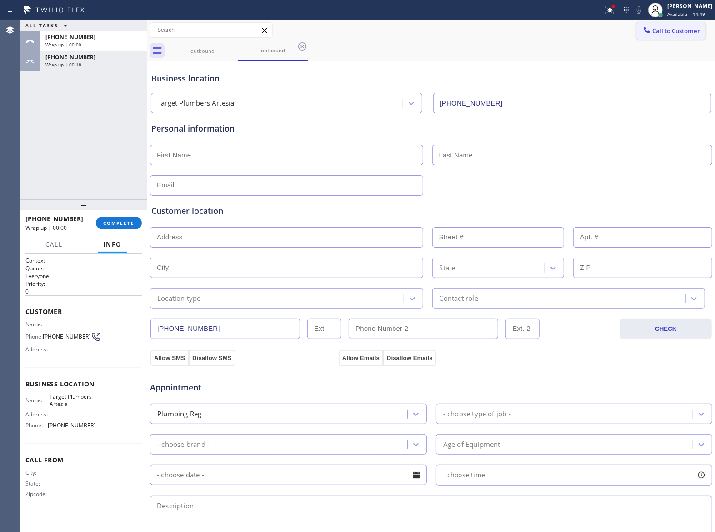
click at [637, 24] on button "Call to Customer" at bounding box center [672, 30] width 70 height 17
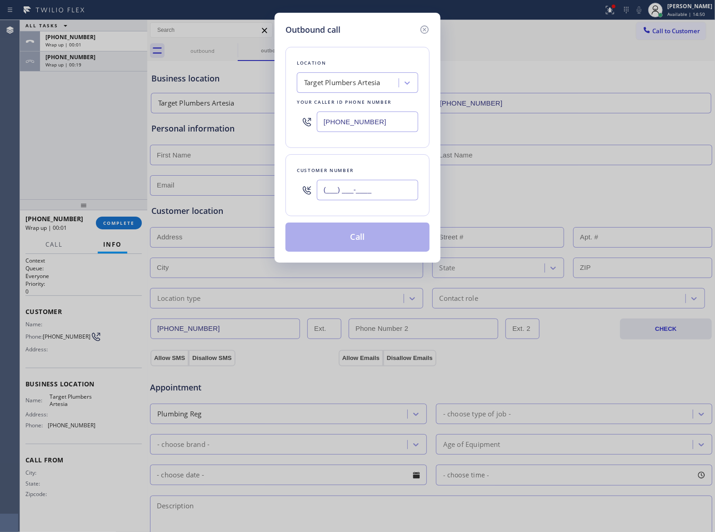
click at [386, 192] on input "(___) ___-____" at bounding box center [367, 190] width 101 height 20
paste input "412) 457-9705"
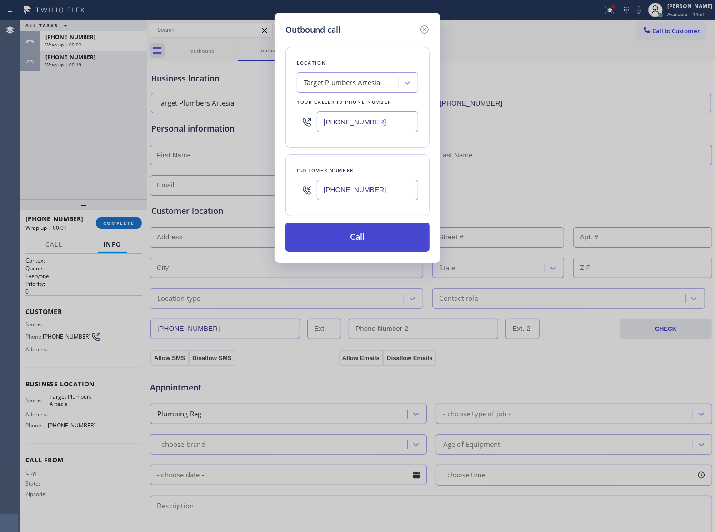
type input "(412) 457-9705"
click at [362, 242] on button "Call" at bounding box center [358, 236] width 144 height 29
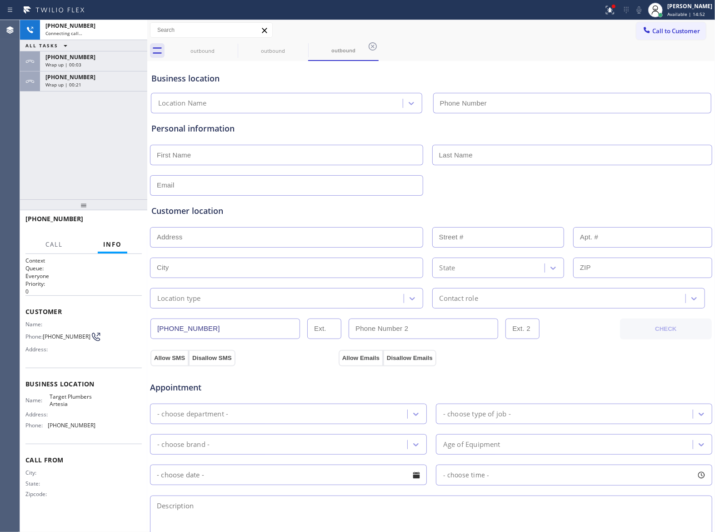
type input "(562) 414-4415"
drag, startPoint x: 82, startPoint y: 84, endPoint x: 93, endPoint y: 103, distance: 22.2
click at [81, 84] on div "Wrap up | 00:23" at bounding box center [93, 84] width 96 height 6
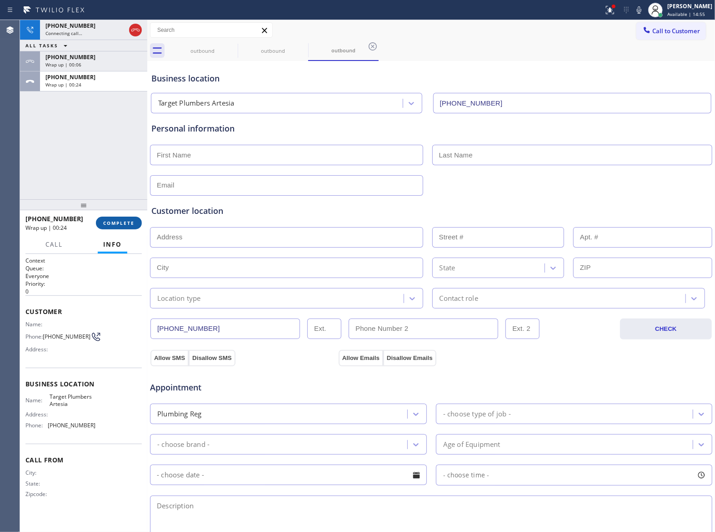
click at [105, 222] on span "COMPLETE" at bounding box center [118, 223] width 31 height 6
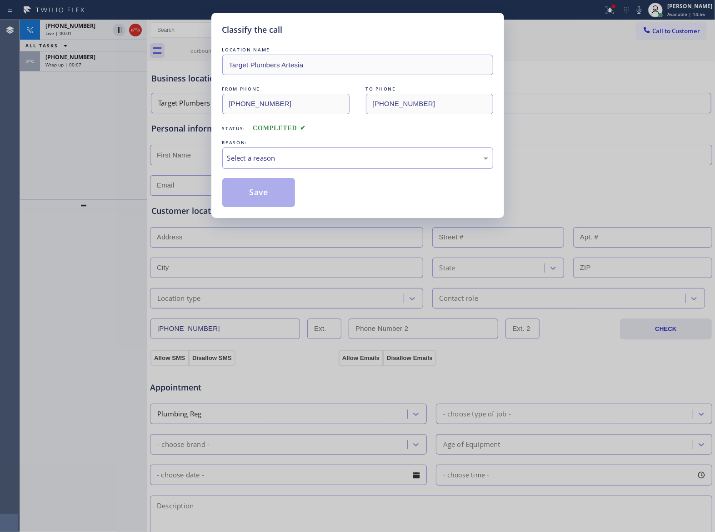
click at [270, 172] on div "LOCATION NAME Target Plumbers Artesia FROM PHONE (562) 414-4415 TO PHONE (412) …" at bounding box center [357, 126] width 271 height 162
click at [266, 163] on div "Select a reason" at bounding box center [357, 158] width 261 height 10
click at [261, 193] on button "Save" at bounding box center [258, 192] width 73 height 29
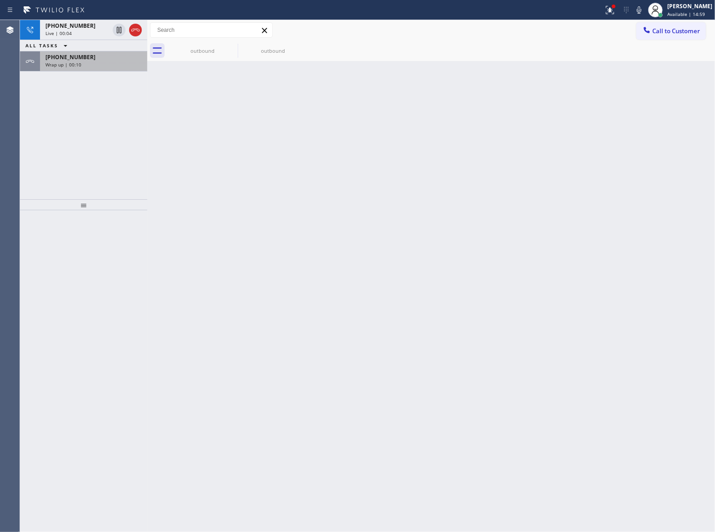
click at [96, 63] on div "Wrap up | 00:10" at bounding box center [93, 64] width 96 height 6
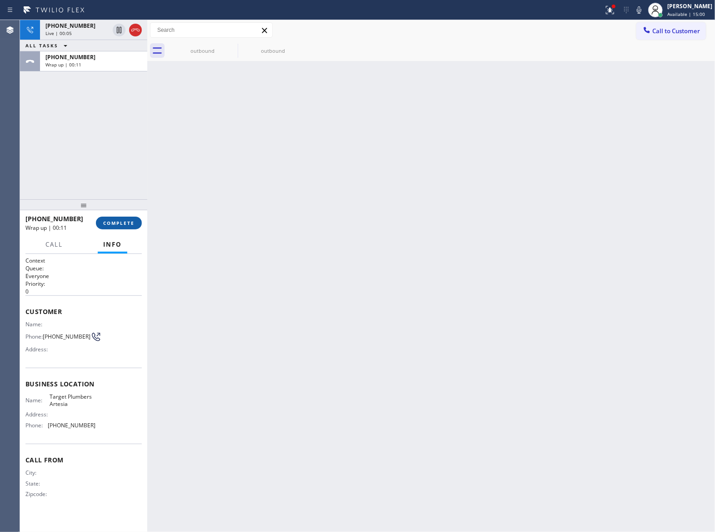
click at [121, 224] on span "COMPLETE" at bounding box center [118, 223] width 31 height 6
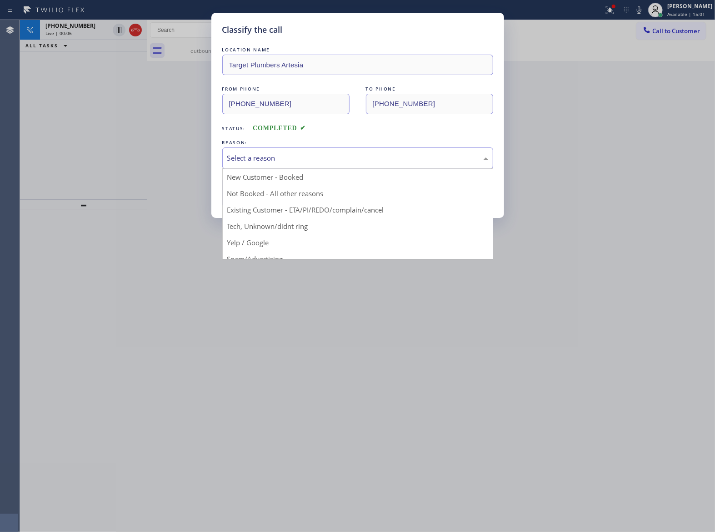
click at [250, 155] on div "Select a reason" at bounding box center [357, 158] width 261 height 10
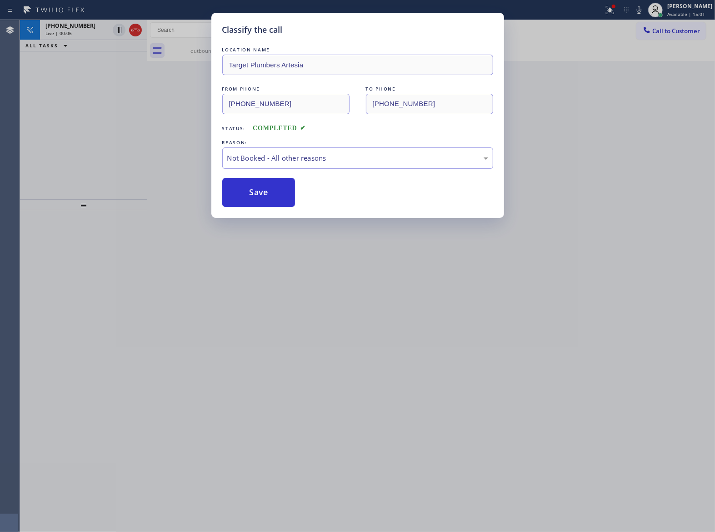
click at [253, 190] on button "Save" at bounding box center [258, 192] width 73 height 29
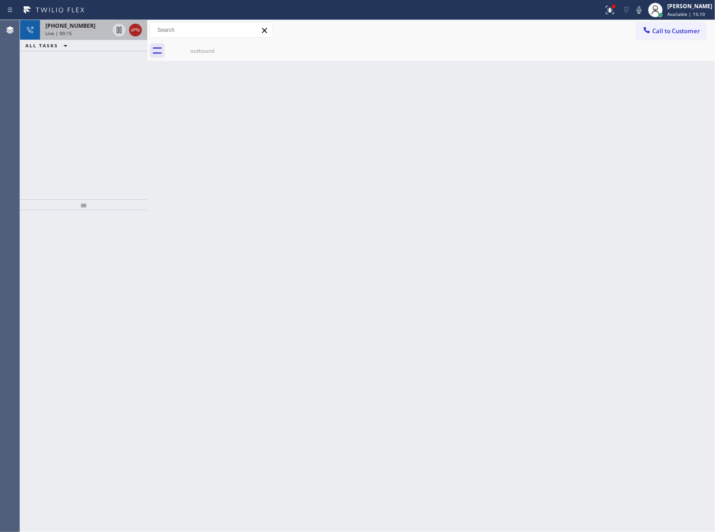
click at [135, 30] on icon at bounding box center [135, 30] width 8 height 3
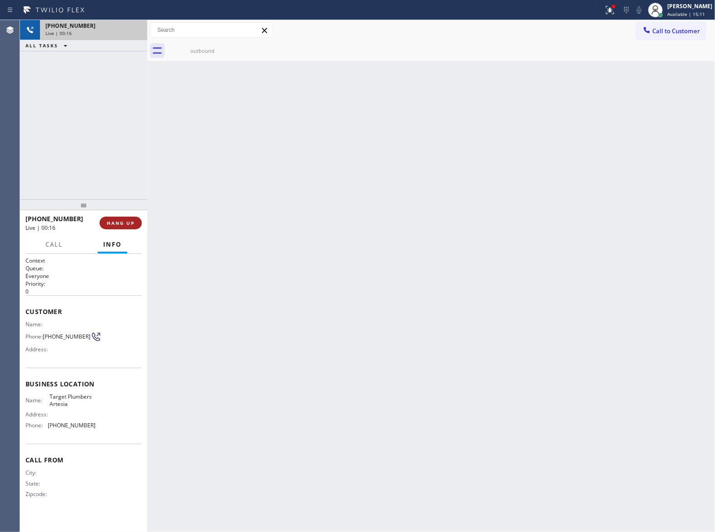
click at [124, 221] on span "HANG UP" at bounding box center [121, 223] width 28 height 6
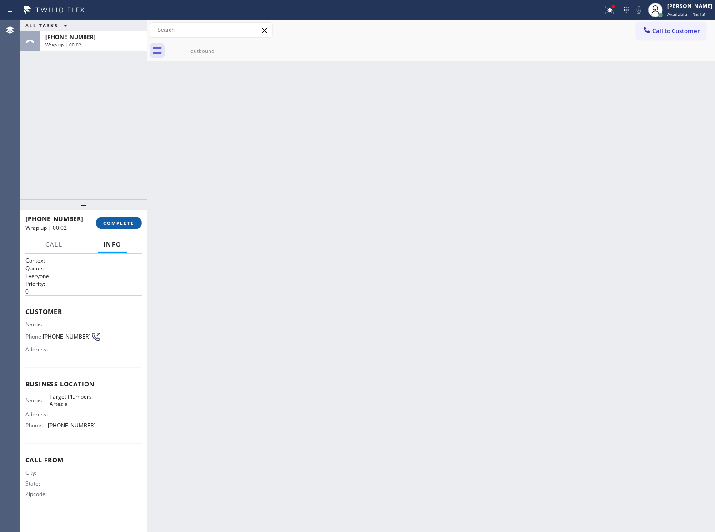
click at [116, 222] on span "COMPLETE" at bounding box center [118, 223] width 31 height 6
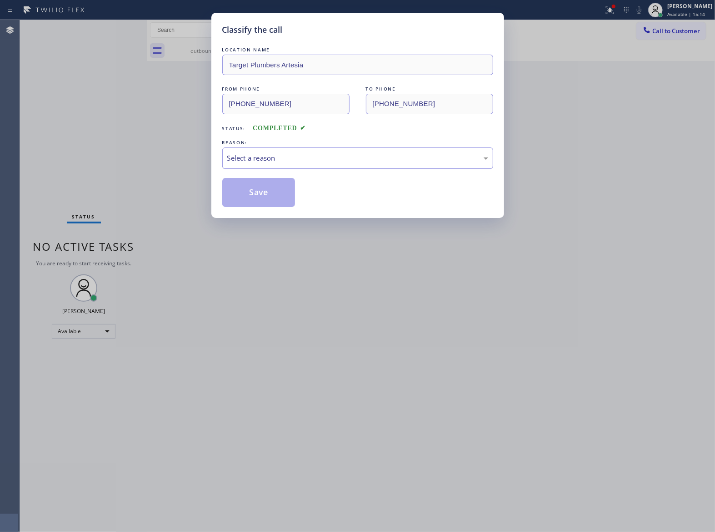
click at [259, 168] on div "Select a reason" at bounding box center [357, 157] width 271 height 21
click at [254, 188] on button "Save" at bounding box center [258, 192] width 73 height 29
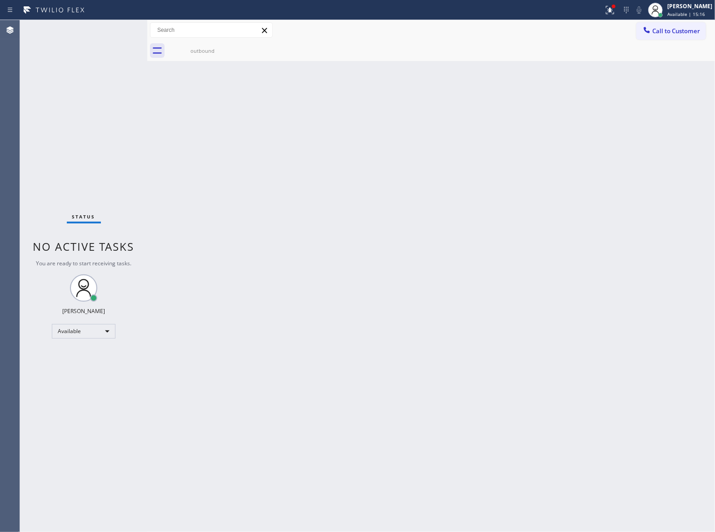
drag, startPoint x: 442, startPoint y: 248, endPoint x: 457, endPoint y: 224, distance: 28.4
click at [446, 241] on div "Back to Dashboard Change Sender ID Customers Technicians Select a contact Outbo…" at bounding box center [431, 276] width 568 height 512
click at [673, 24] on button "Call to Customer" at bounding box center [672, 30] width 70 height 17
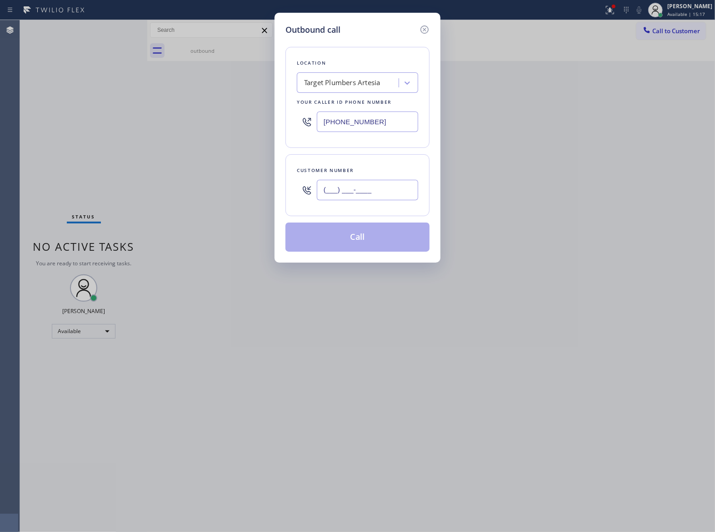
click at [333, 195] on input "(___) ___-____" at bounding box center [367, 190] width 101 height 20
paste input "363) 201-8087"
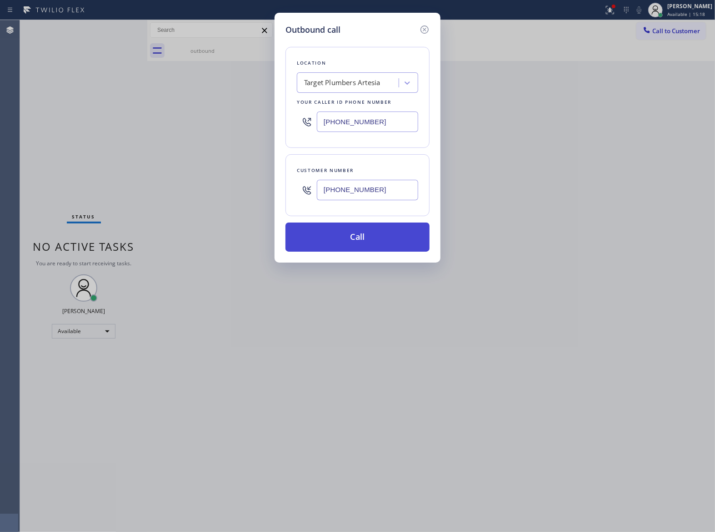
type input "[PHONE_NUMBER]"
click at [345, 228] on button "Call" at bounding box center [358, 236] width 144 height 29
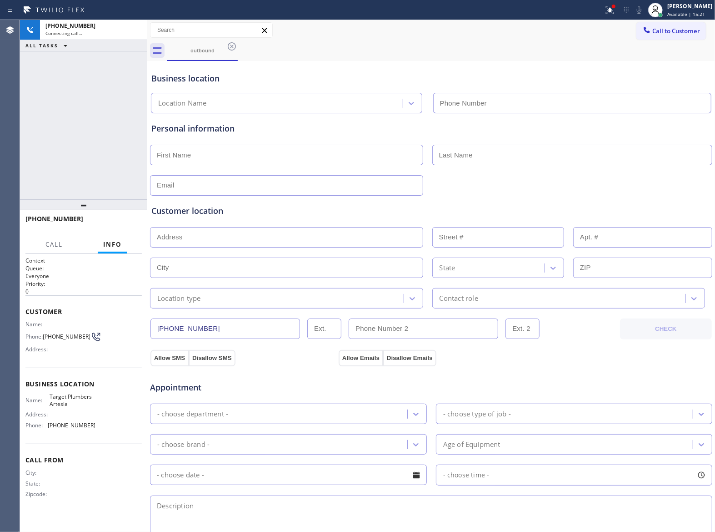
type input "(562) 414-4415"
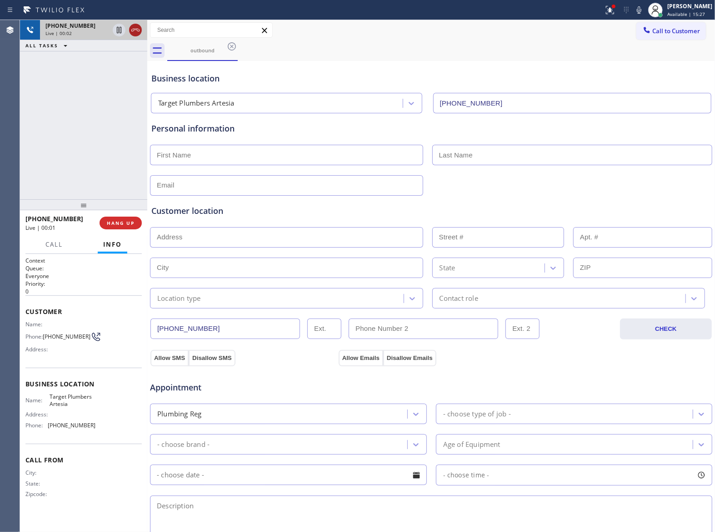
click at [140, 31] on icon at bounding box center [135, 30] width 11 height 11
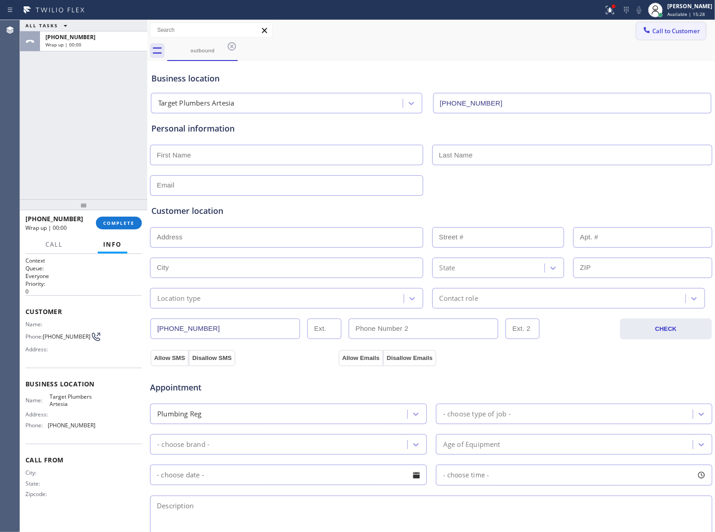
click at [653, 33] on span "Call to Customer" at bounding box center [677, 31] width 48 height 8
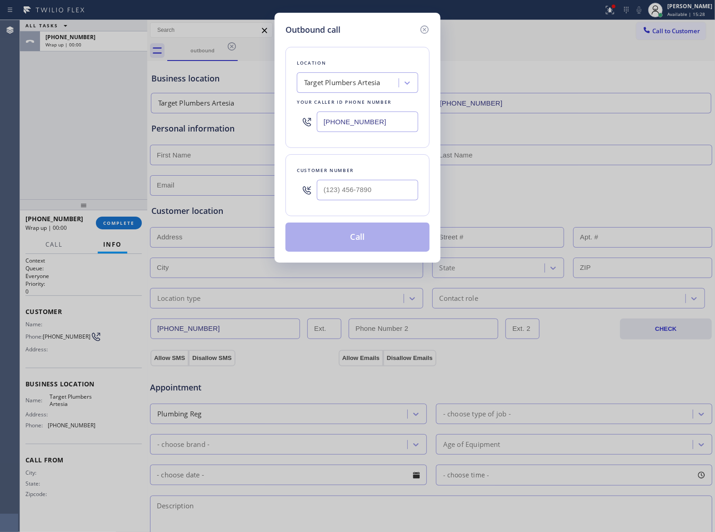
click at [380, 204] on div at bounding box center [367, 190] width 101 height 30
click at [377, 199] on input "(___) ___-____" at bounding box center [367, 190] width 101 height 20
paste input "363) 201-8087"
type input "[PHONE_NUMBER]"
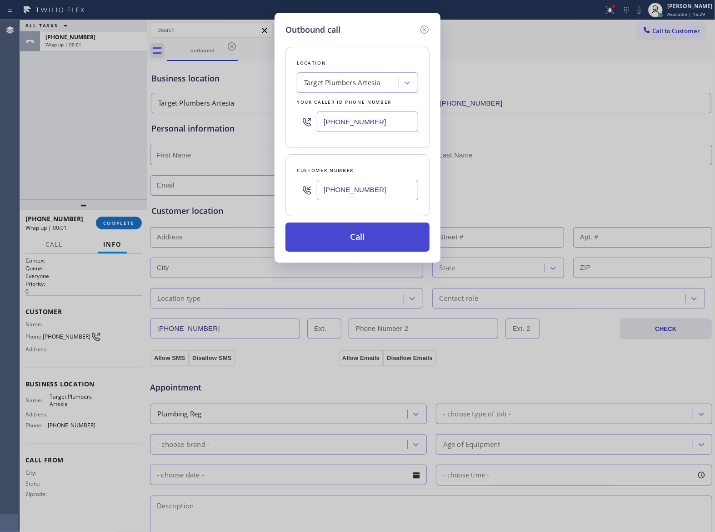
click at [381, 245] on button "Call" at bounding box center [358, 236] width 144 height 29
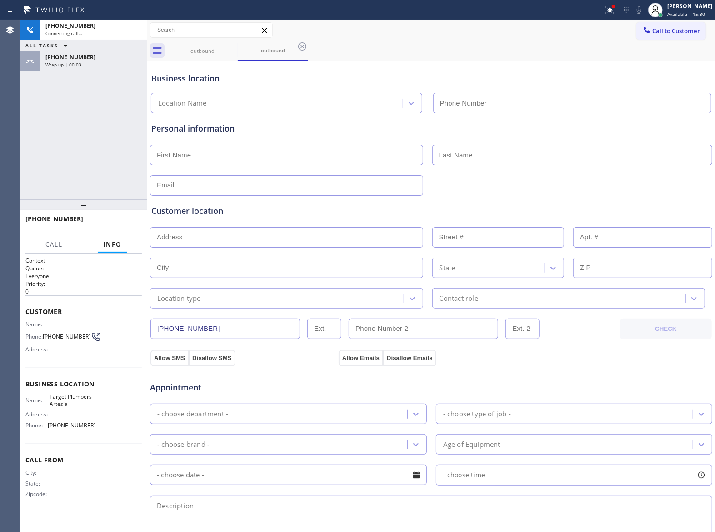
type input "(562) 414-4415"
click at [125, 222] on span "HANG UP" at bounding box center [121, 223] width 28 height 6
click at [125, 222] on span "COMPLETE" at bounding box center [118, 223] width 31 height 6
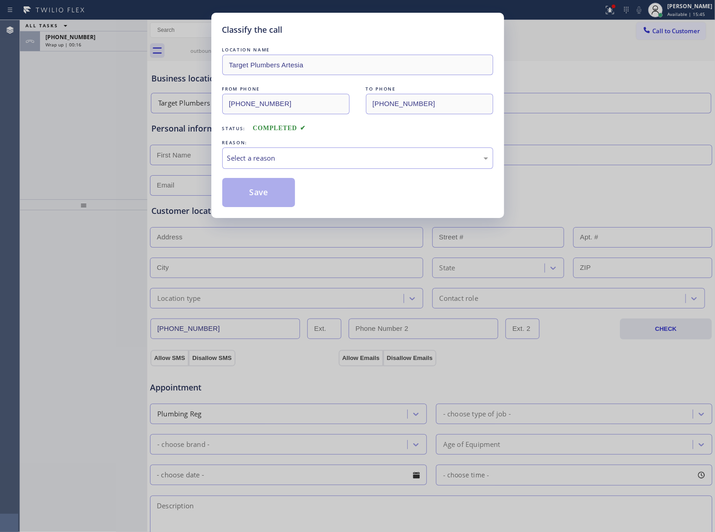
click at [125, 222] on div "Classify the call LOCATION NAME Target Plumbers Artesia FROM PHONE (562) 414-44…" at bounding box center [357, 266] width 715 height 532
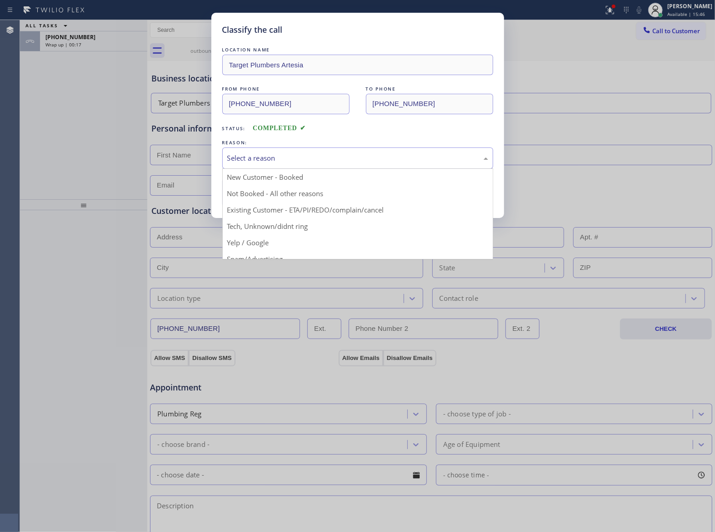
click at [282, 164] on div "Select a reason" at bounding box center [357, 157] width 271 height 21
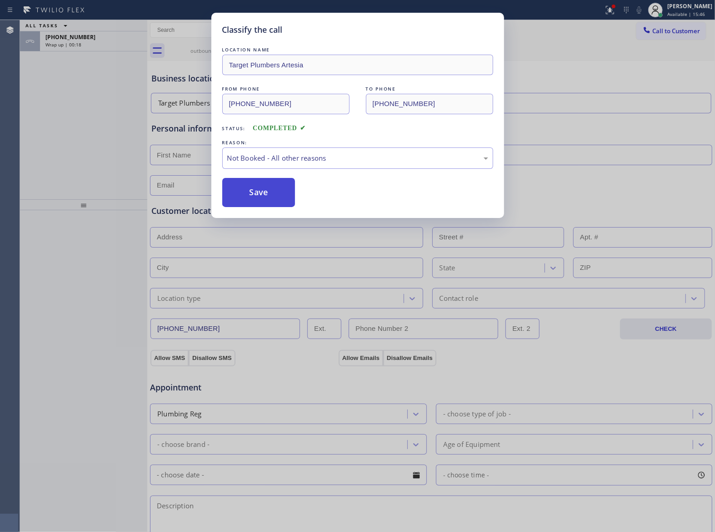
click at [271, 195] on button "Save" at bounding box center [258, 192] width 73 height 29
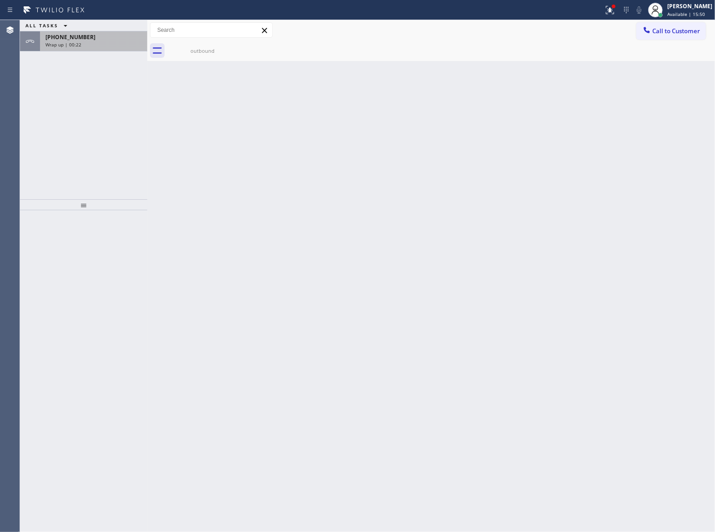
click at [98, 40] on div "[PHONE_NUMBER]" at bounding box center [93, 37] width 96 height 8
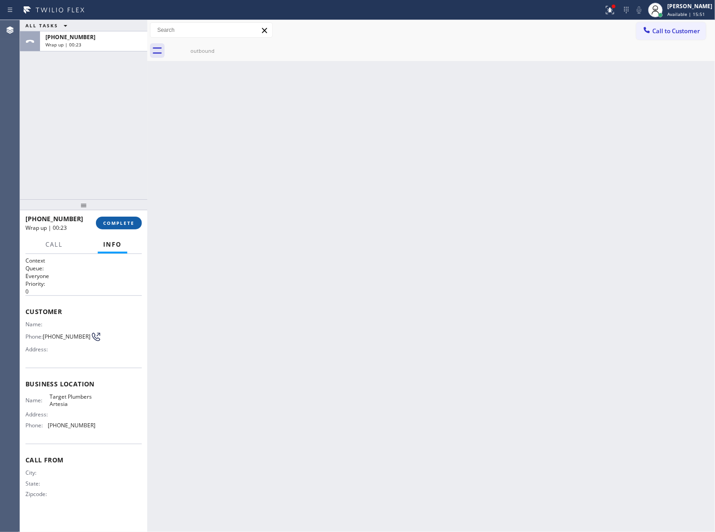
drag, startPoint x: 121, startPoint y: 217, endPoint x: 121, endPoint y: 222, distance: 5.0
click at [121, 221] on button "COMPLETE" at bounding box center [119, 222] width 46 height 13
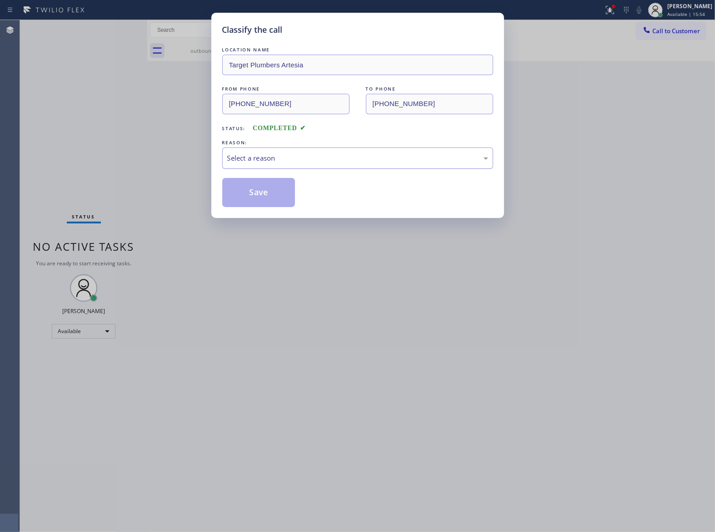
click at [265, 159] on div "Select a reason" at bounding box center [357, 158] width 261 height 10
click at [264, 191] on button "Save" at bounding box center [258, 192] width 73 height 29
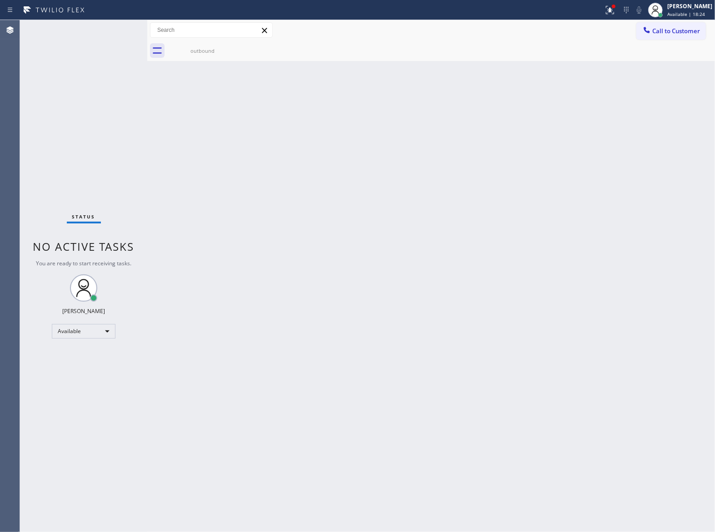
drag, startPoint x: 89, startPoint y: 139, endPoint x: 97, endPoint y: 134, distance: 9.6
click at [97, 134] on div "Status No active tasks You are ready to start receiving tasks. [PERSON_NAME] Av…" at bounding box center [83, 276] width 127 height 512
click at [660, 28] on span "Call to Customer" at bounding box center [677, 31] width 48 height 8
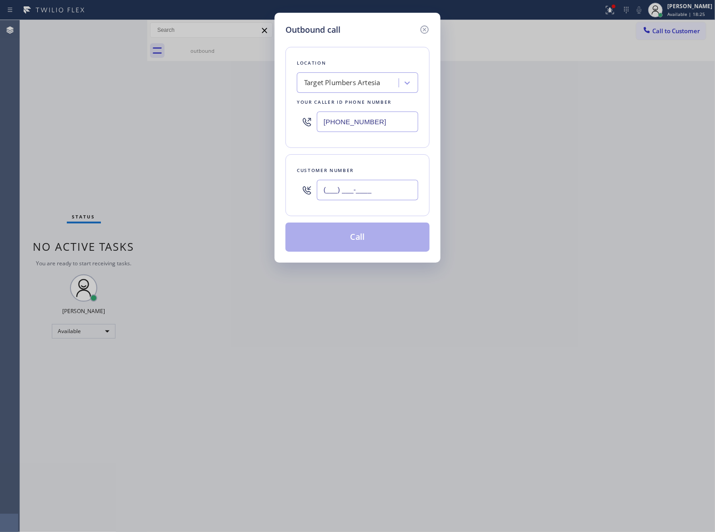
click at [374, 195] on input "(___) ___-____" at bounding box center [367, 190] width 101 height 20
paste input "363) 201-8087"
type input "[PHONE_NUMBER]"
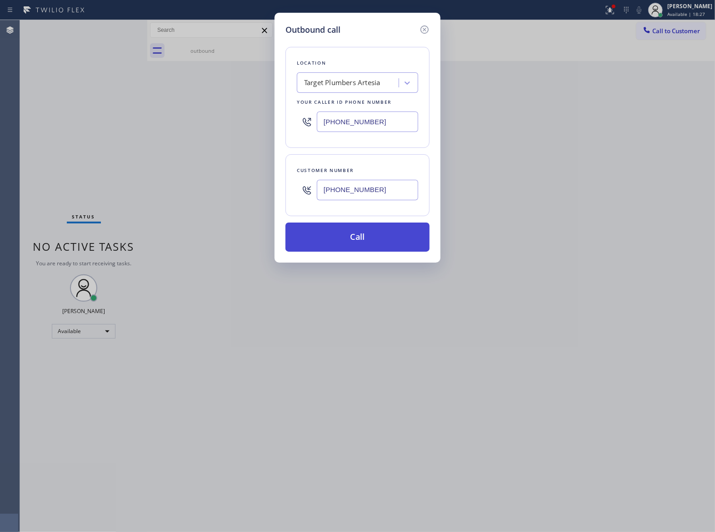
click at [391, 245] on button "Call" at bounding box center [358, 236] width 144 height 29
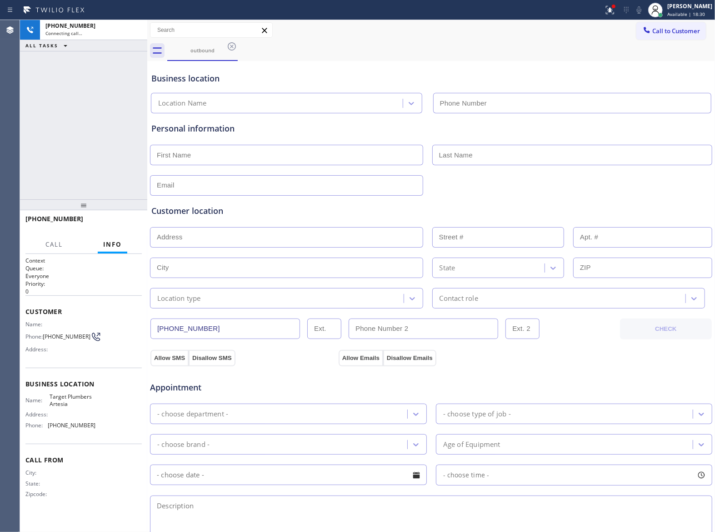
type input "(562) 414-4415"
click at [118, 222] on span "HANG UP" at bounding box center [121, 223] width 28 height 6
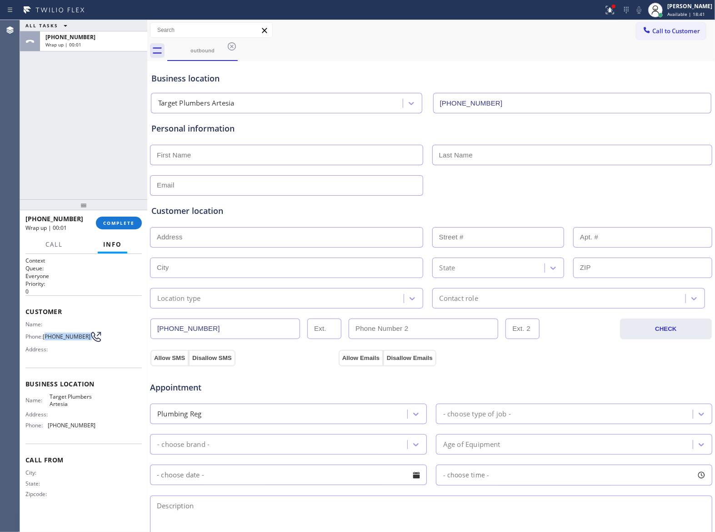
drag, startPoint x: 48, startPoint y: 339, endPoint x: 88, endPoint y: 341, distance: 40.1
click at [88, 341] on div "Phone: [PHONE_NUMBER]" at bounding box center [60, 336] width 70 height 11
copy div "363) 201-8087"
click at [126, 224] on span "COMPLETE" at bounding box center [118, 223] width 31 height 6
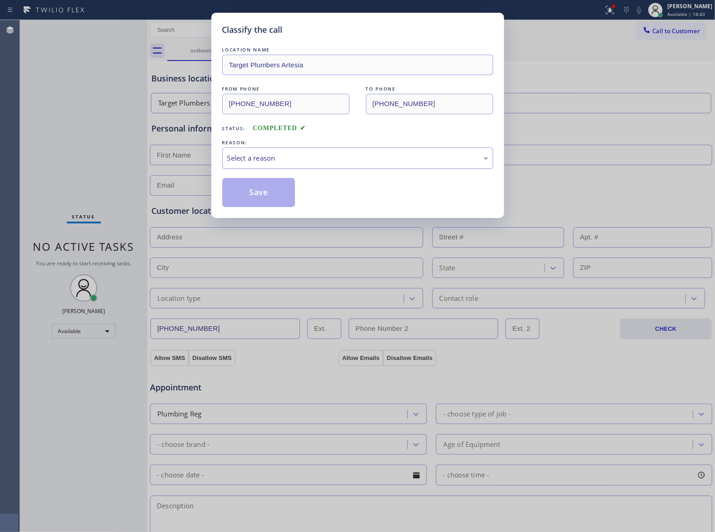
drag, startPoint x: 239, startPoint y: 157, endPoint x: 256, endPoint y: 164, distance: 18.2
click at [249, 161] on div "Select a reason" at bounding box center [357, 158] width 261 height 10
click at [272, 199] on button "Save" at bounding box center [258, 192] width 73 height 29
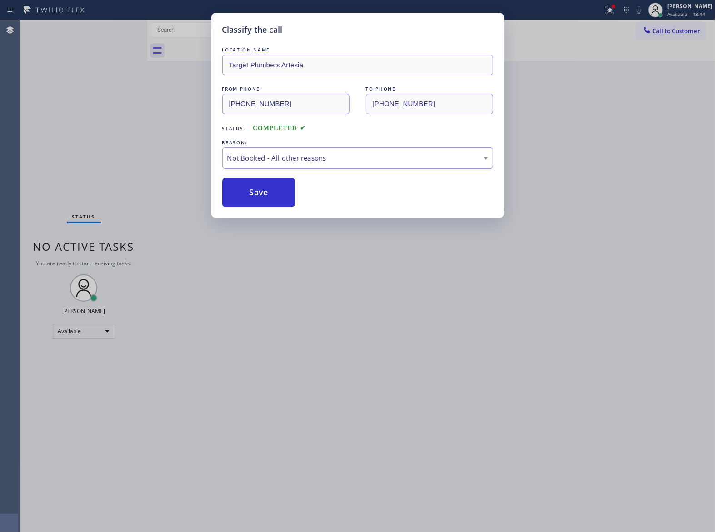
click at [667, 27] on div "Classify the call LOCATION NAME Target Plumbers Artesia FROM PHONE (562) 414-44…" at bounding box center [357, 266] width 715 height 532
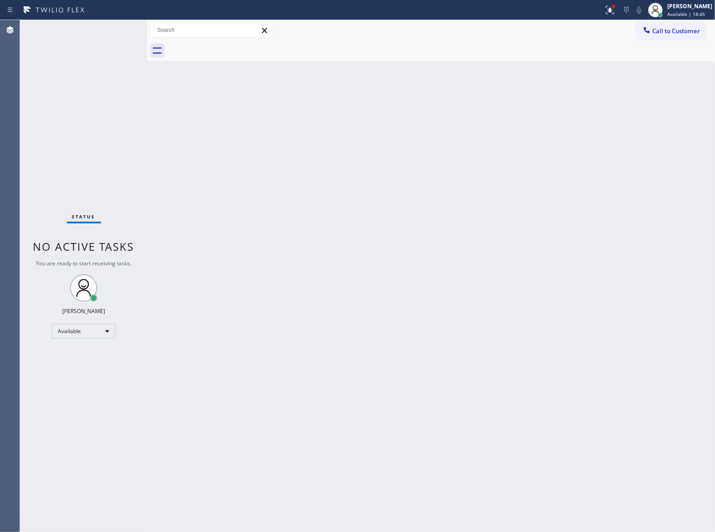
click at [668, 28] on span "Call to Customer" at bounding box center [677, 31] width 48 height 8
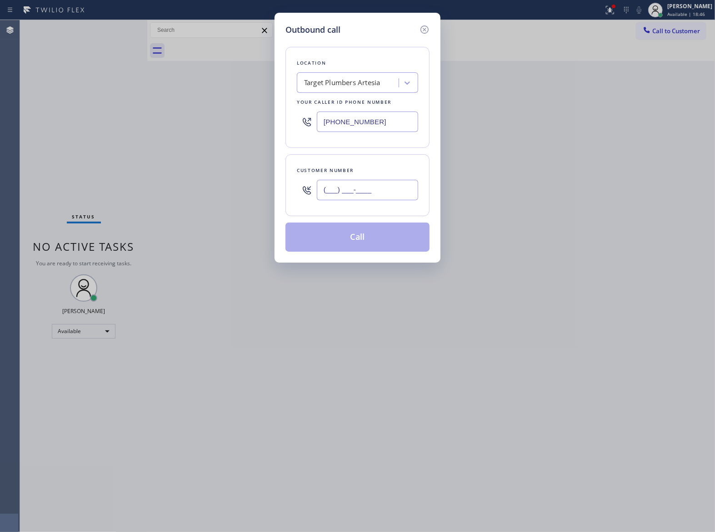
click at [390, 190] on input "(___) ___-____" at bounding box center [367, 190] width 101 height 20
paste input "363) 201-8087"
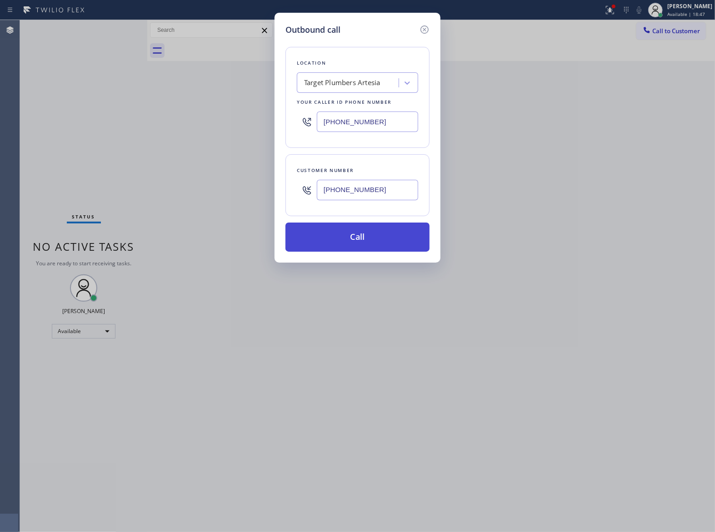
type input "[PHONE_NUMBER]"
click at [388, 244] on button "Call" at bounding box center [358, 236] width 144 height 29
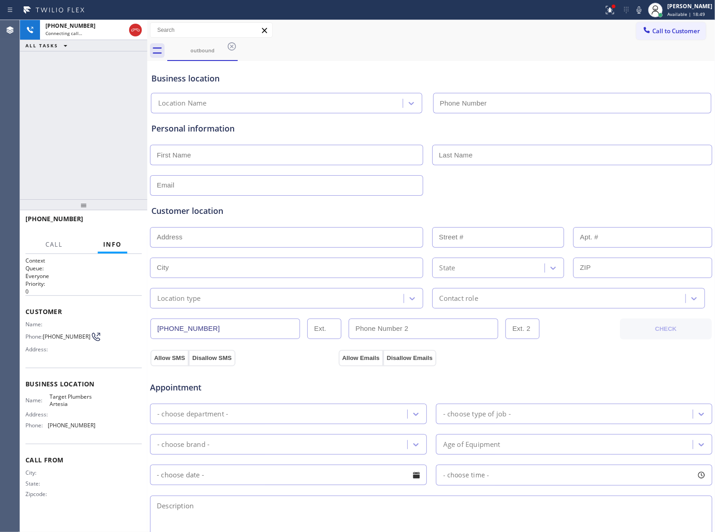
type input "(562) 414-4415"
drag, startPoint x: 125, startPoint y: 223, endPoint x: 295, endPoint y: 187, distance: 174.2
click at [125, 223] on span "HANG UP" at bounding box center [121, 223] width 28 height 6
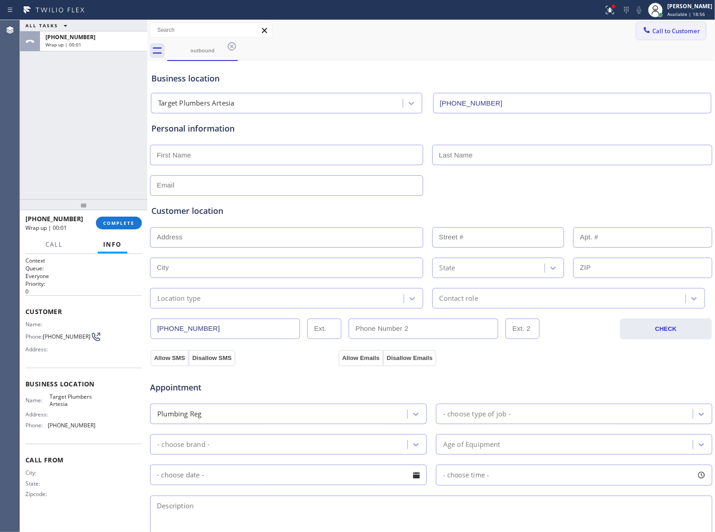
click at [663, 25] on button "Call to Customer" at bounding box center [672, 30] width 70 height 17
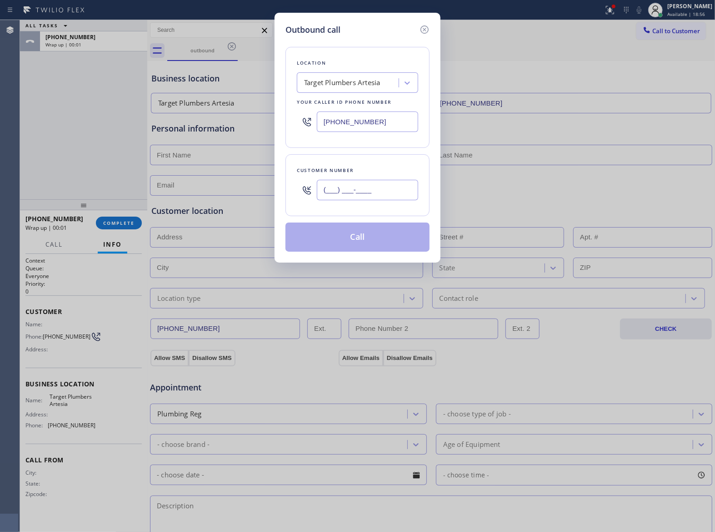
click at [377, 189] on input "(___) ___-____" at bounding box center [367, 190] width 101 height 20
paste input "363) 201-8087"
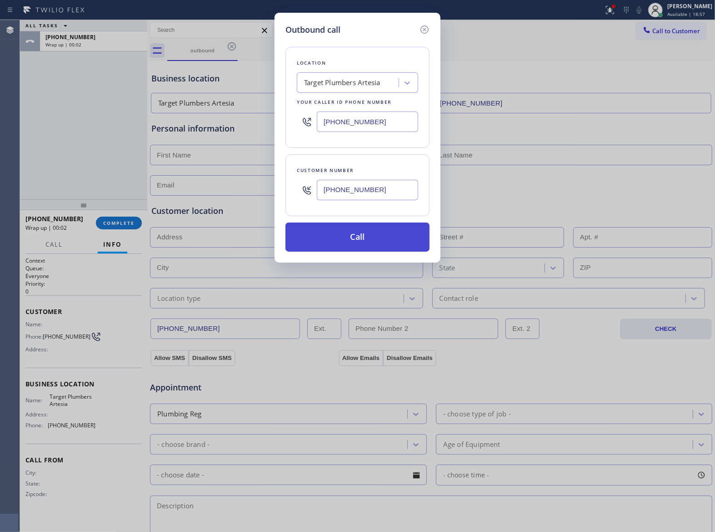
type input "[PHONE_NUMBER]"
click at [392, 240] on button "Call" at bounding box center [358, 236] width 144 height 29
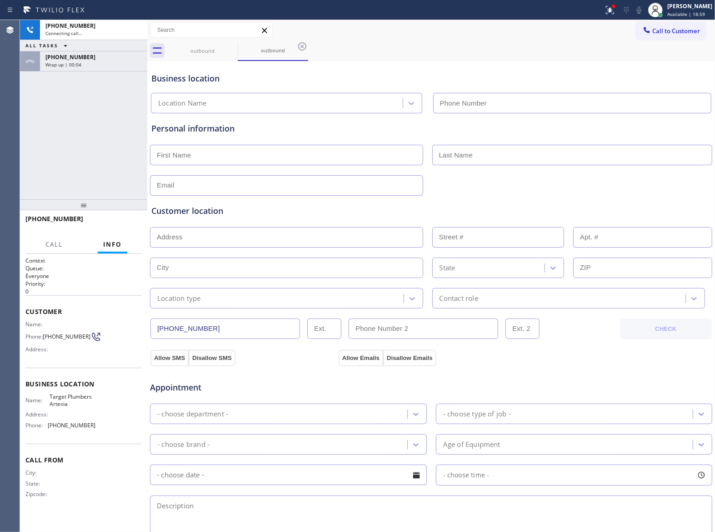
type input "(562) 414-4415"
click at [78, 116] on div "+13632018087 Live | 00:00 ALL TASKS ALL TASKS ACTIVE TASKS TASKS IN WRAP UP +13…" at bounding box center [83, 109] width 127 height 179
click at [135, 224] on button "HANG UP" at bounding box center [121, 222] width 42 height 13
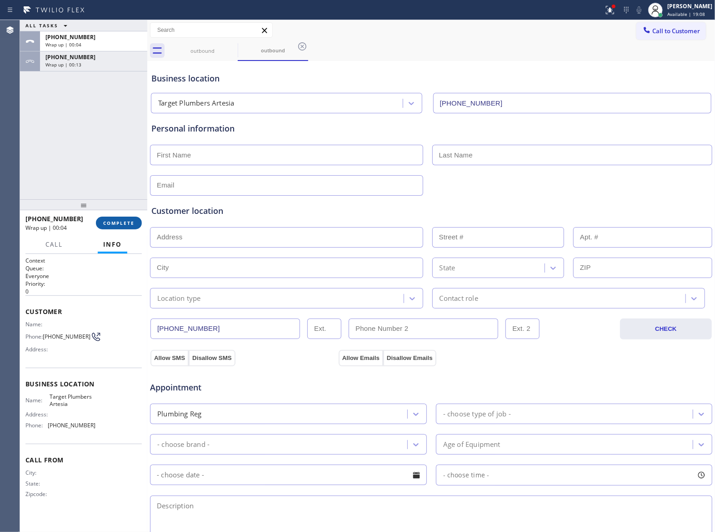
click at [122, 226] on button "COMPLETE" at bounding box center [119, 222] width 46 height 13
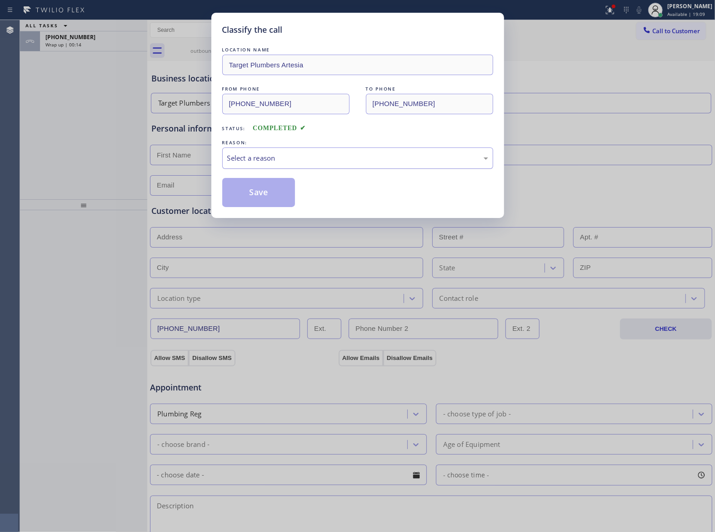
click at [253, 168] on div "Select a reason" at bounding box center [357, 157] width 271 height 21
click at [270, 199] on button "Save" at bounding box center [258, 192] width 73 height 29
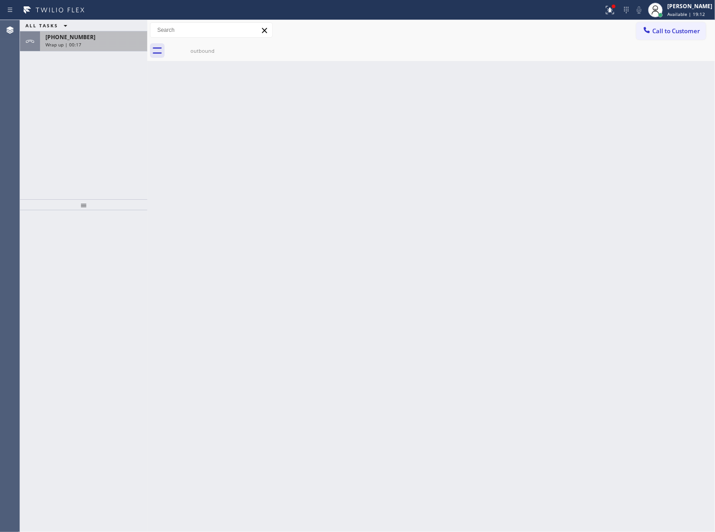
click at [72, 44] on span "Wrap up | 00:17" at bounding box center [63, 44] width 36 height 6
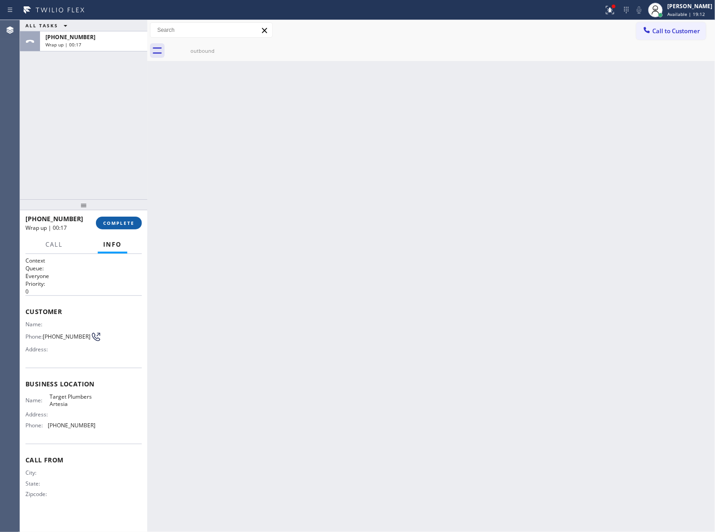
click at [117, 217] on button "COMPLETE" at bounding box center [119, 222] width 46 height 13
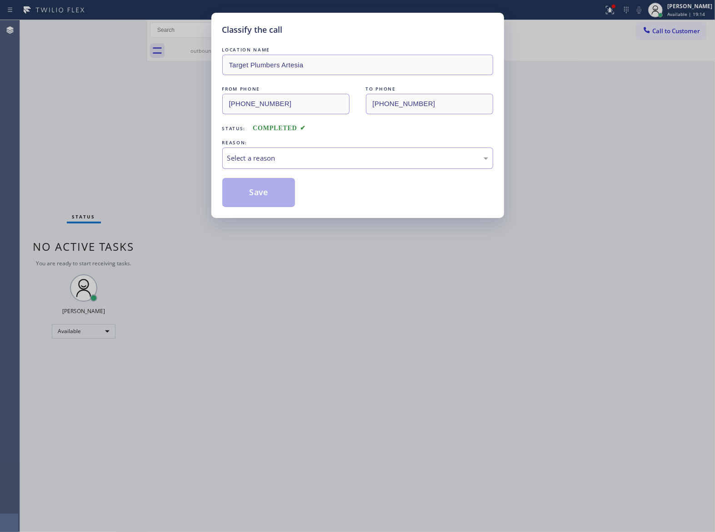
click at [262, 165] on div "Select a reason" at bounding box center [357, 157] width 271 height 21
click at [258, 199] on button "Save" at bounding box center [258, 192] width 73 height 29
click at [606, 10] on div "Status report Issues detected These issues could affect your workflow. Please c…" at bounding box center [357, 266] width 715 height 532
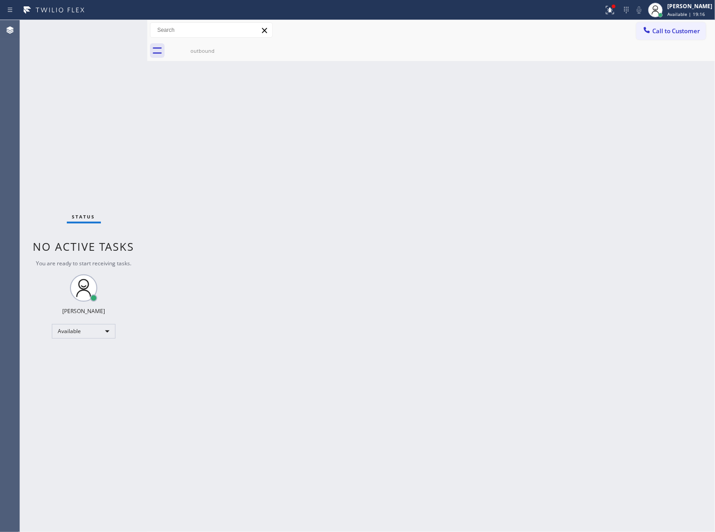
click at [606, 10] on icon at bounding box center [608, 9] width 5 height 6
click at [607, 9] on icon at bounding box center [608, 9] width 5 height 6
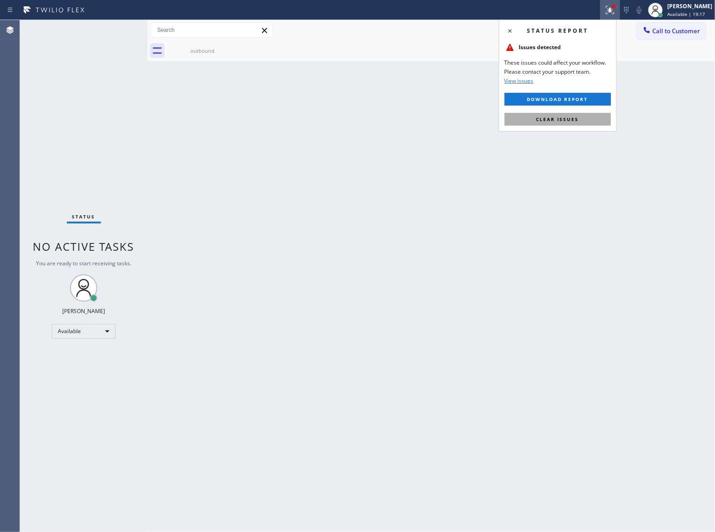
click at [537, 122] on button "Clear issues" at bounding box center [558, 119] width 106 height 13
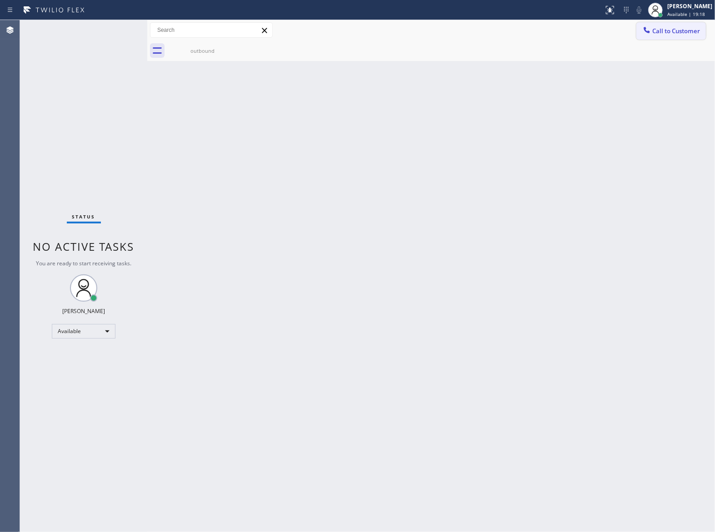
click at [680, 36] on button "Call to Customer" at bounding box center [672, 30] width 70 height 17
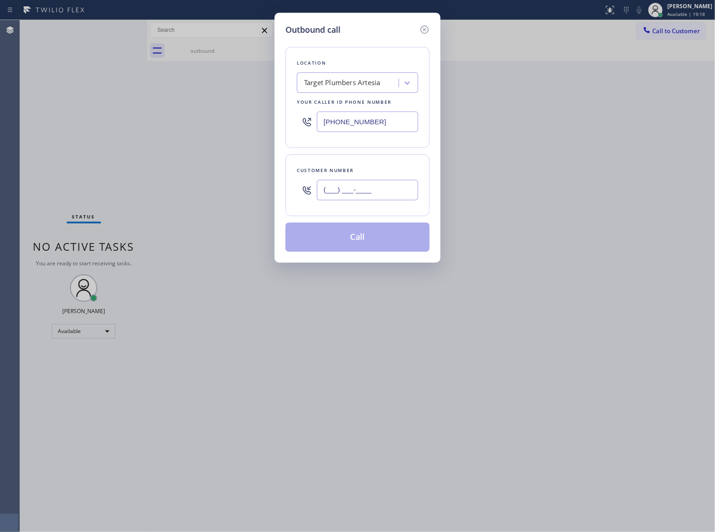
click at [407, 182] on input "(___) ___-____" at bounding box center [367, 190] width 101 height 20
paste input "363) 201-8087"
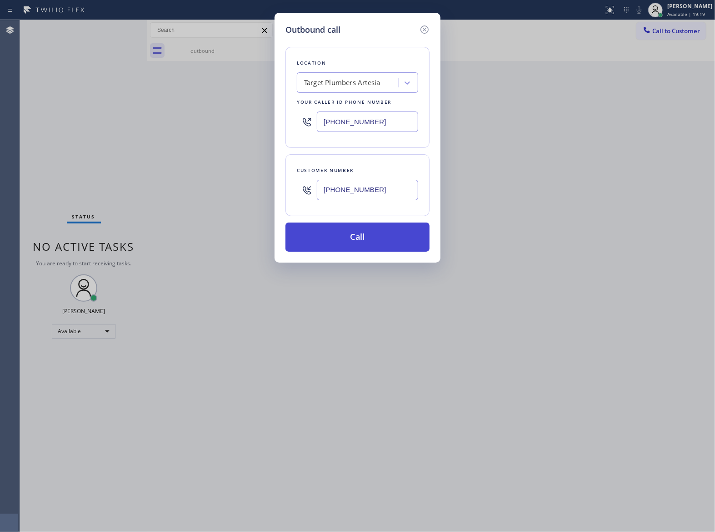
type input "[PHONE_NUMBER]"
click at [381, 242] on button "Call" at bounding box center [358, 236] width 144 height 29
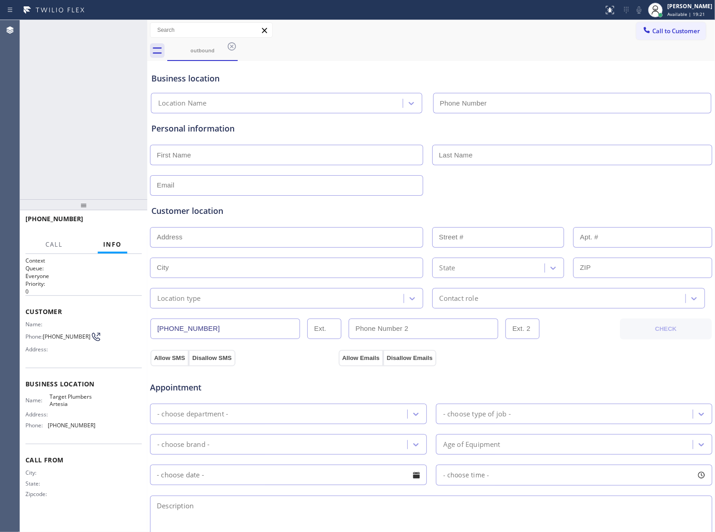
type input "(562) 414-4415"
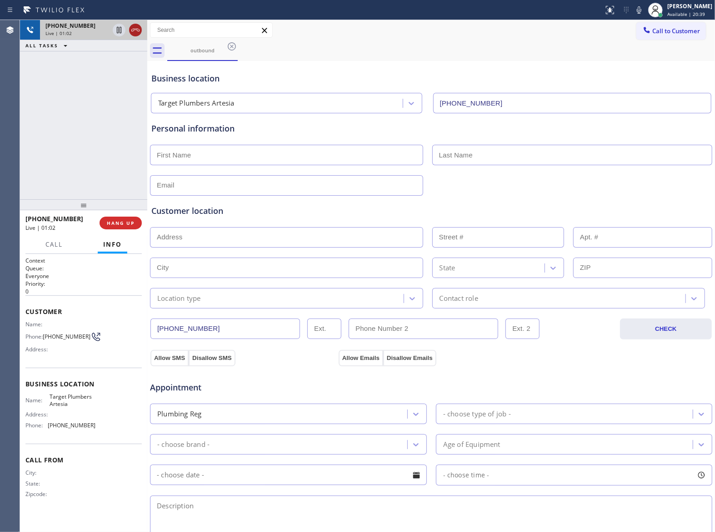
click at [133, 27] on icon at bounding box center [135, 30] width 11 height 11
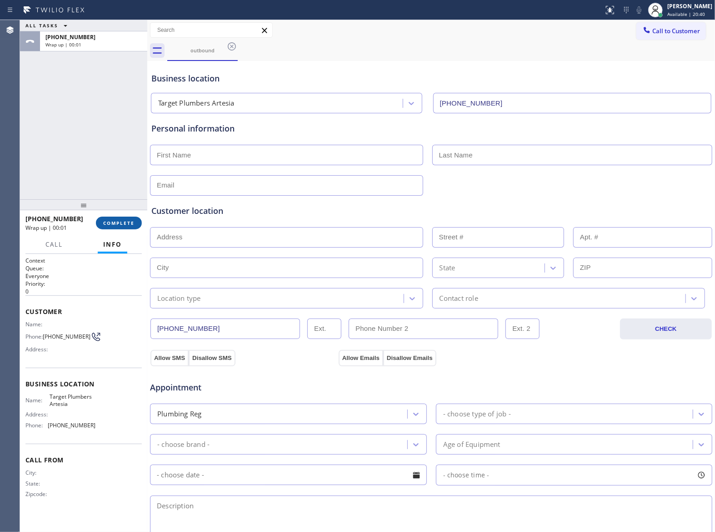
click at [112, 216] on button "COMPLETE" at bounding box center [119, 222] width 46 height 13
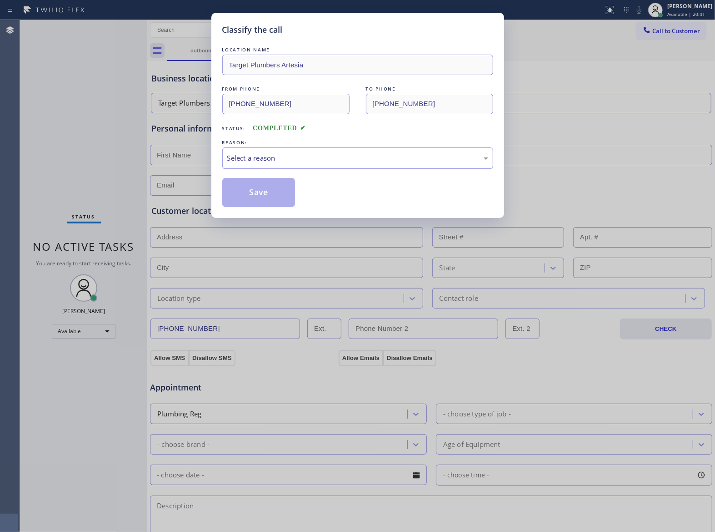
click at [292, 159] on div "Select a reason" at bounding box center [357, 158] width 261 height 10
click at [259, 199] on button "Save" at bounding box center [258, 192] width 73 height 29
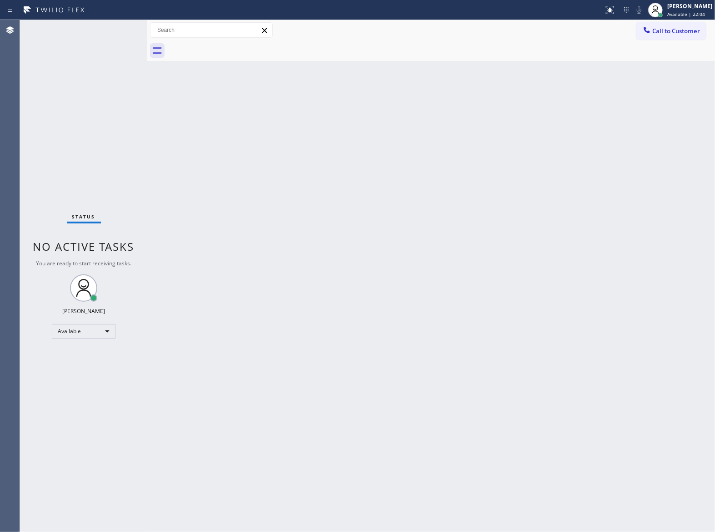
drag, startPoint x: 459, startPoint y: 250, endPoint x: 533, endPoint y: 211, distance: 83.6
click at [464, 249] on div "Back to Dashboard Change Sender ID Customers Technicians Select a contact Outbo…" at bounding box center [431, 276] width 568 height 512
click at [672, 28] on span "Call to Customer" at bounding box center [677, 31] width 48 height 8
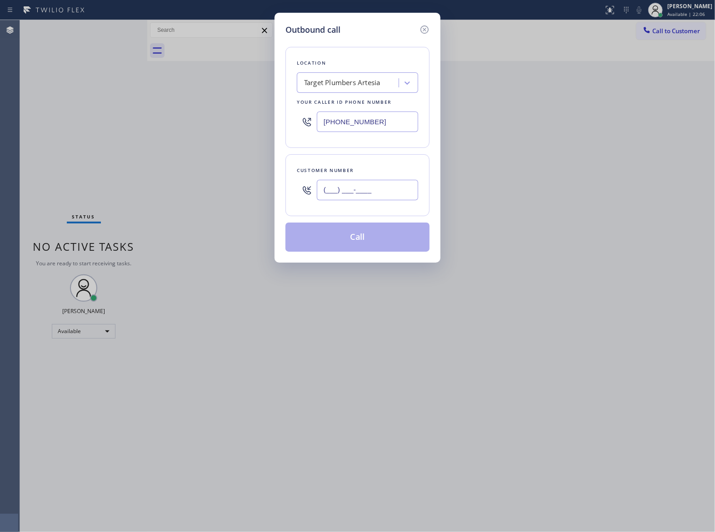
drag, startPoint x: 357, startPoint y: 189, endPoint x: 386, endPoint y: 207, distance: 33.9
click at [357, 190] on input "(___) ___-____" at bounding box center [367, 190] width 101 height 20
paste input "363) 201-8087"
type input "[PHONE_NUMBER]"
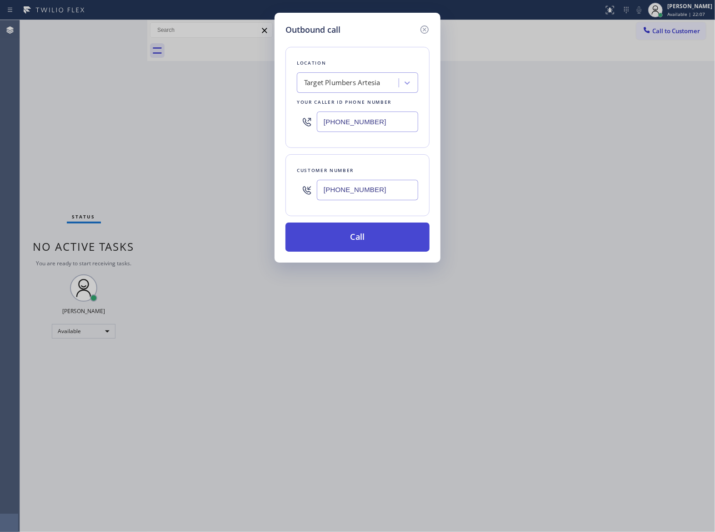
click at [353, 241] on button "Call" at bounding box center [358, 236] width 144 height 29
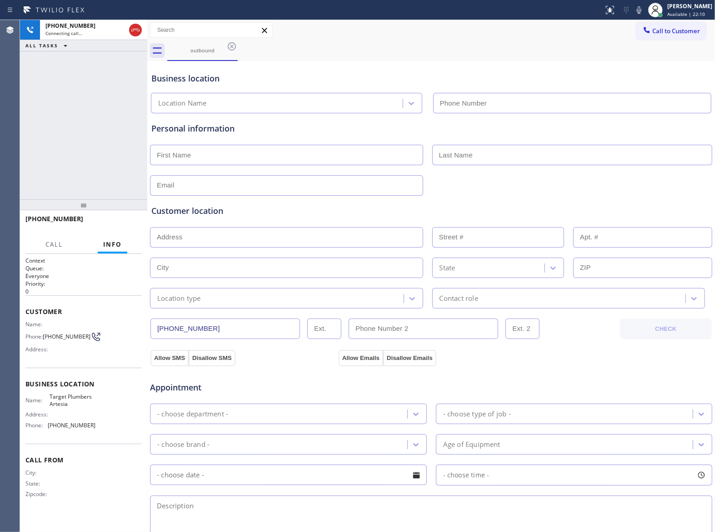
type input "(562) 414-4415"
click at [115, 225] on span "HANG UP" at bounding box center [121, 223] width 28 height 6
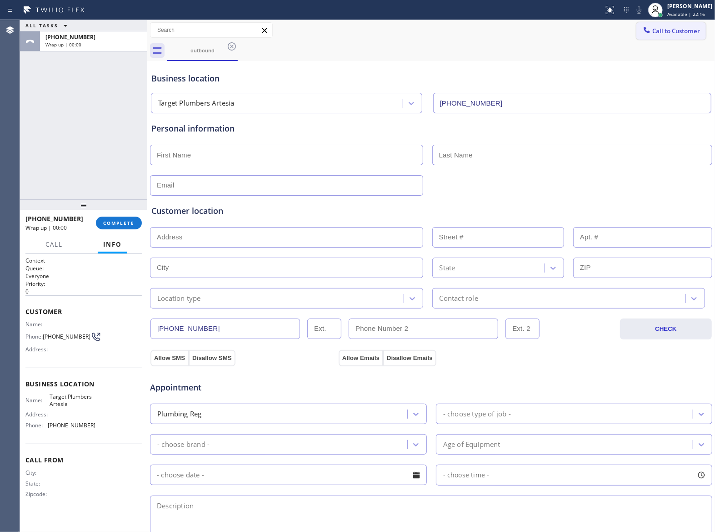
click at [657, 27] on span "Call to Customer" at bounding box center [677, 31] width 48 height 8
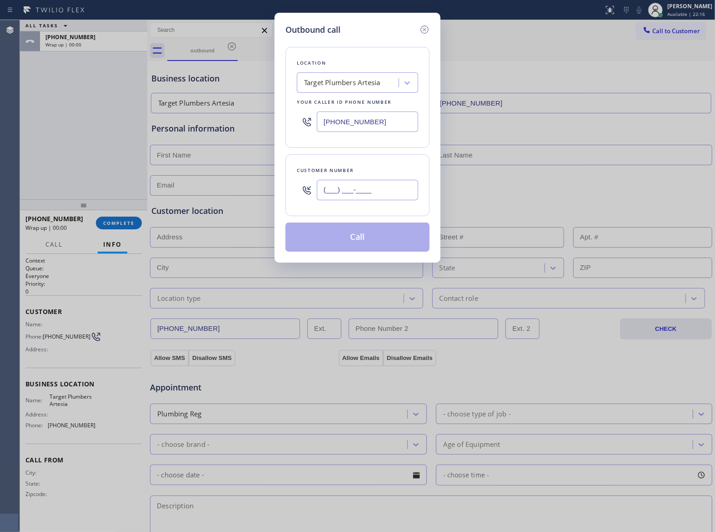
click at [365, 190] on input "(___) ___-____" at bounding box center [367, 190] width 101 height 20
paste input "363) 201-8087"
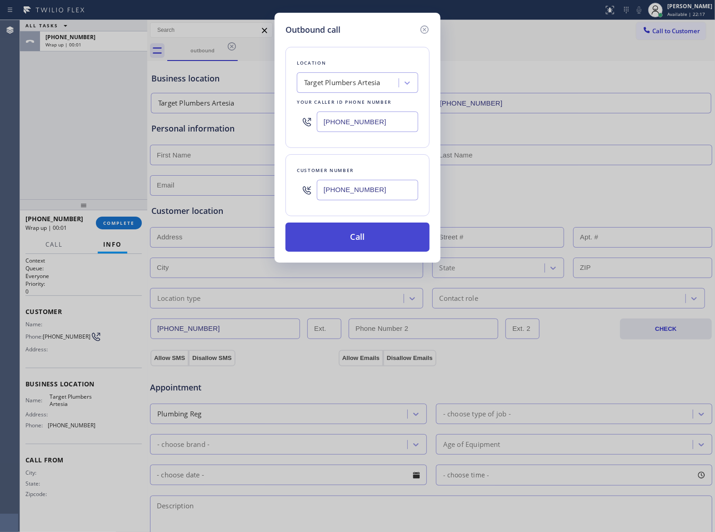
type input "[PHONE_NUMBER]"
click at [361, 246] on button "Call" at bounding box center [358, 236] width 144 height 29
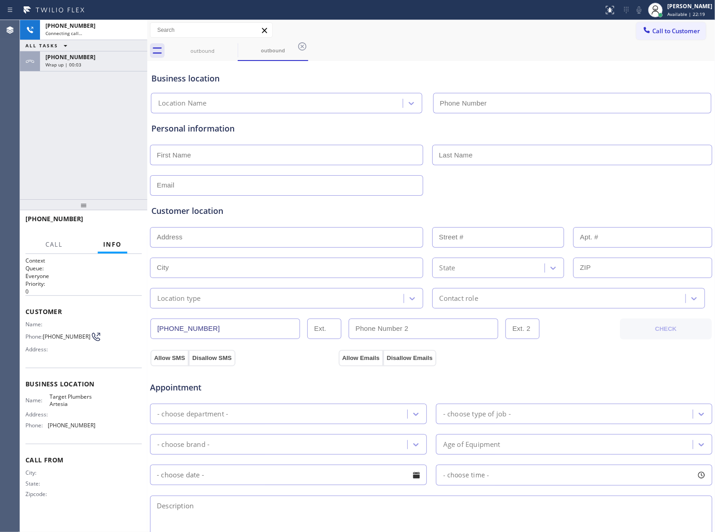
type input "(562) 414-4415"
click at [116, 221] on span "HANG UP" at bounding box center [121, 223] width 28 height 6
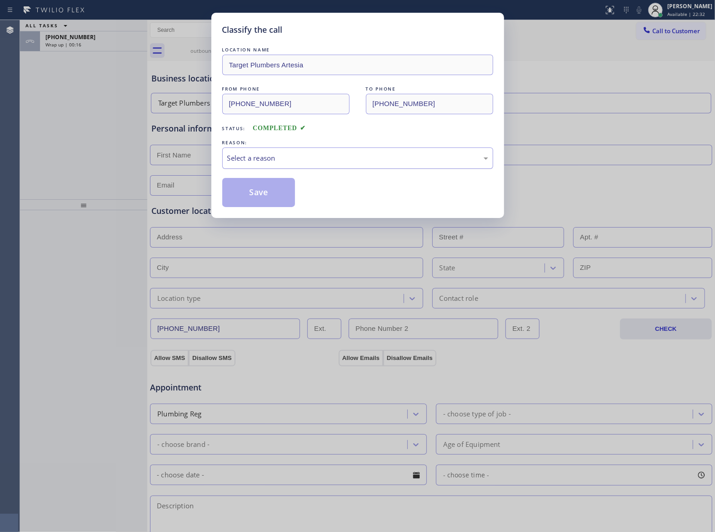
click at [275, 165] on div "Select a reason" at bounding box center [357, 157] width 271 height 21
click at [273, 195] on button "Save" at bounding box center [258, 192] width 73 height 29
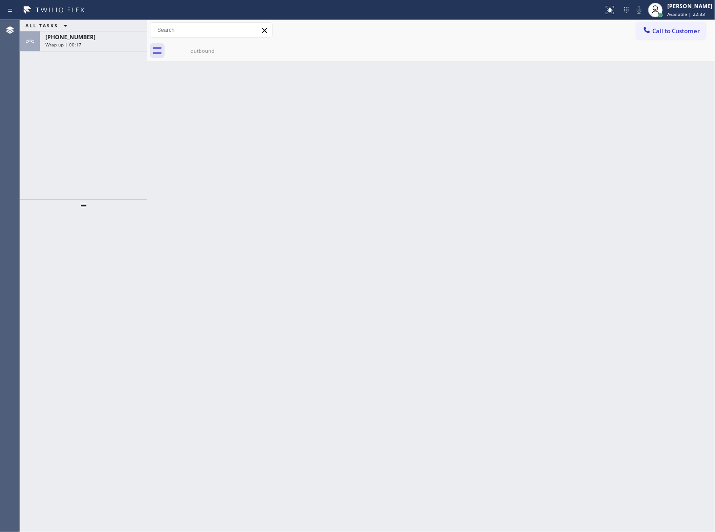
click at [71, 47] on span "Wrap up | 00:17" at bounding box center [63, 44] width 36 height 6
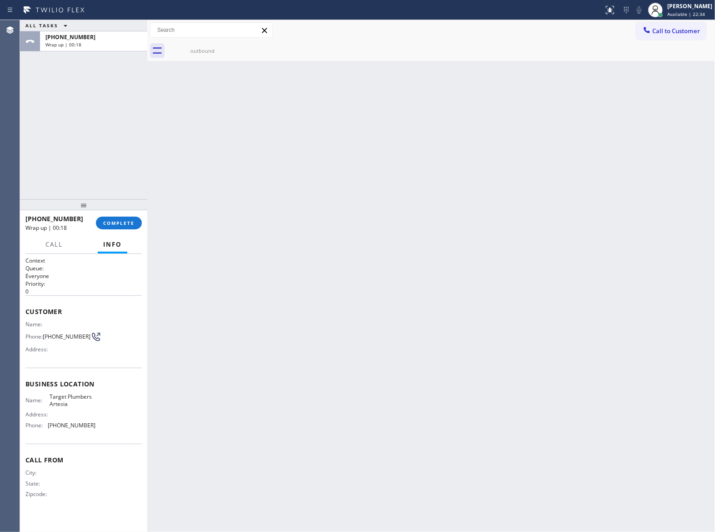
click at [71, 47] on span "Wrap up | 00:18" at bounding box center [63, 44] width 36 height 6
click at [126, 223] on span "COMPLETE" at bounding box center [118, 223] width 31 height 6
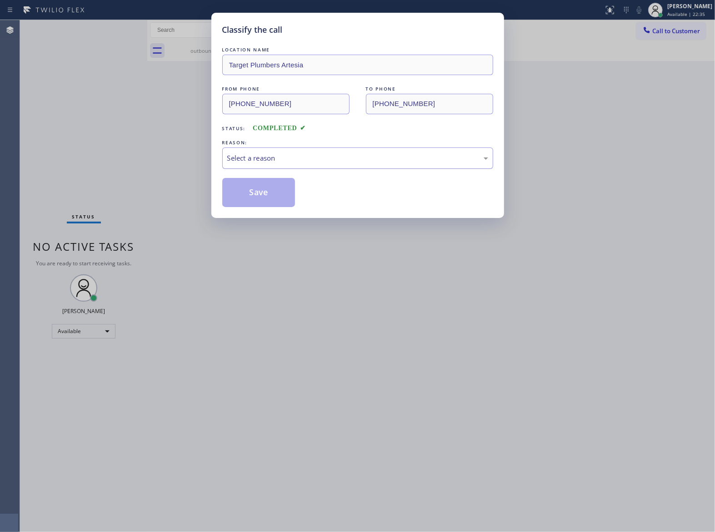
click at [265, 164] on div "Select a reason" at bounding box center [357, 157] width 271 height 21
drag, startPoint x: 262, startPoint y: 189, endPoint x: 288, endPoint y: 185, distance: 26.8
click at [261, 189] on button "Save" at bounding box center [258, 192] width 73 height 29
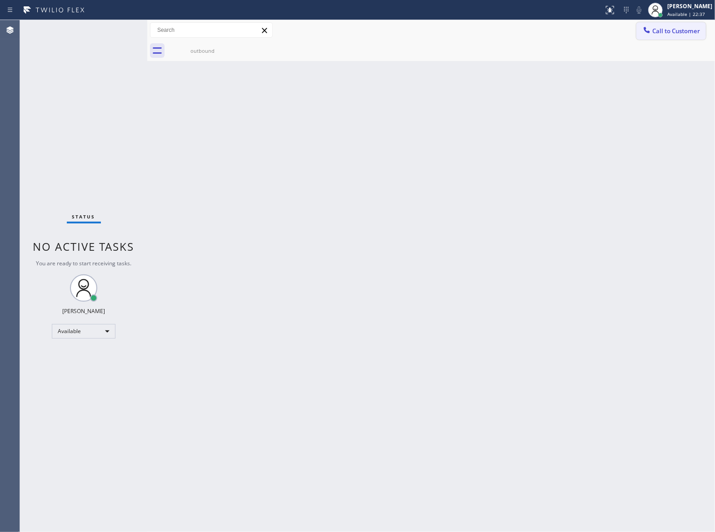
click at [682, 33] on span "Call to Customer" at bounding box center [677, 31] width 48 height 8
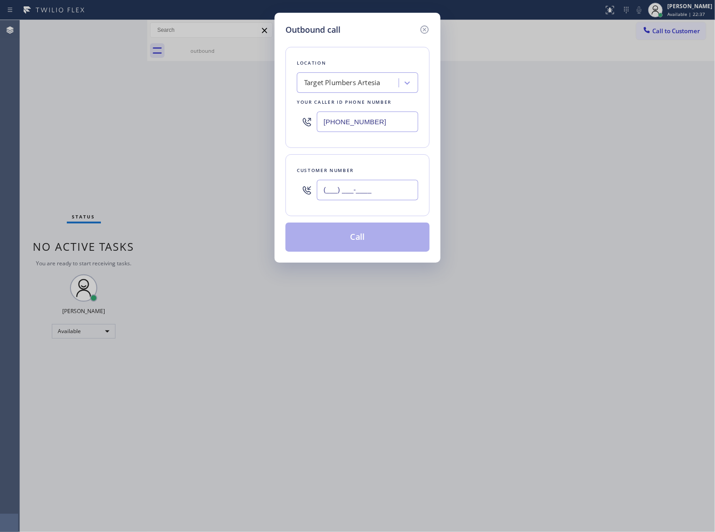
click at [377, 194] on input "(___) ___-____" at bounding box center [367, 190] width 101 height 20
paste input "363) 201-8087"
type input "[PHONE_NUMBER]"
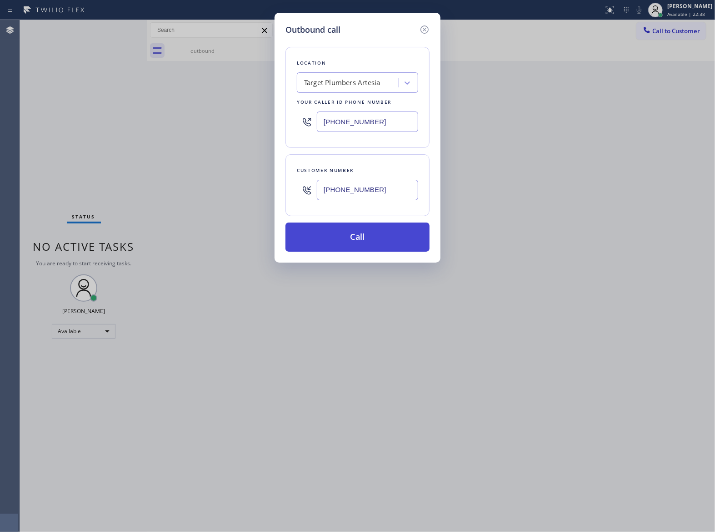
click at [366, 233] on button "Call" at bounding box center [358, 236] width 144 height 29
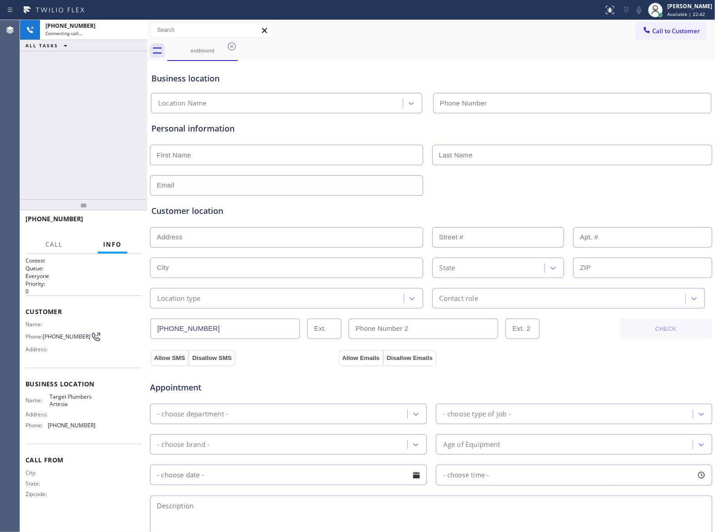
type input "(562) 414-4415"
click at [59, 168] on div "+13632018087 Live | 00:01 ALL TASKS ALL TASKS ACTIVE TASKS TASKS IN WRAP UP" at bounding box center [83, 109] width 127 height 179
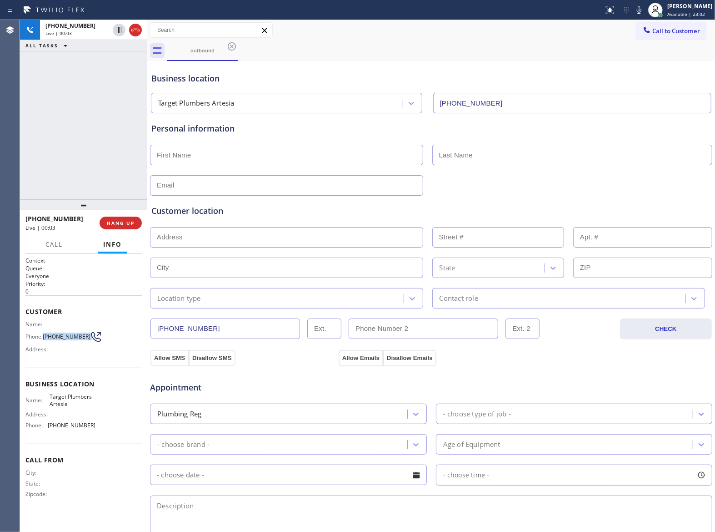
drag, startPoint x: 45, startPoint y: 337, endPoint x: 84, endPoint y: 340, distance: 38.8
click at [84, 340] on div "Phone: [PHONE_NUMBER]" at bounding box center [60, 336] width 70 height 11
copy div "[PHONE_NUMBER]"
click at [125, 227] on button "HANG UP" at bounding box center [121, 222] width 42 height 13
click at [674, 36] on button "Call to Customer" at bounding box center [672, 30] width 70 height 17
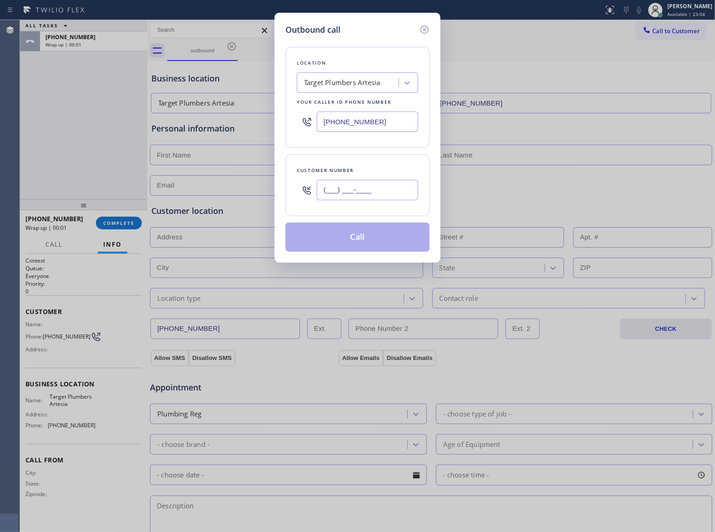
click at [359, 199] on input "(___) ___-____" at bounding box center [367, 190] width 101 height 20
paste input "363) 201-8087"
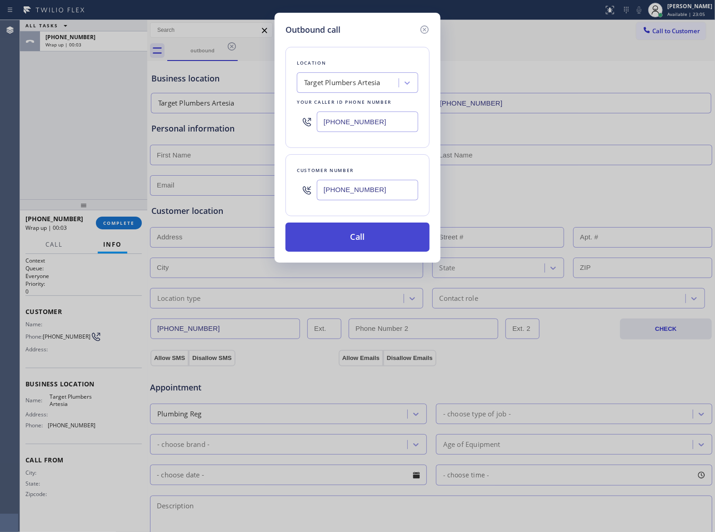
type input "[PHONE_NUMBER]"
click at [371, 241] on button "Call" at bounding box center [358, 236] width 144 height 29
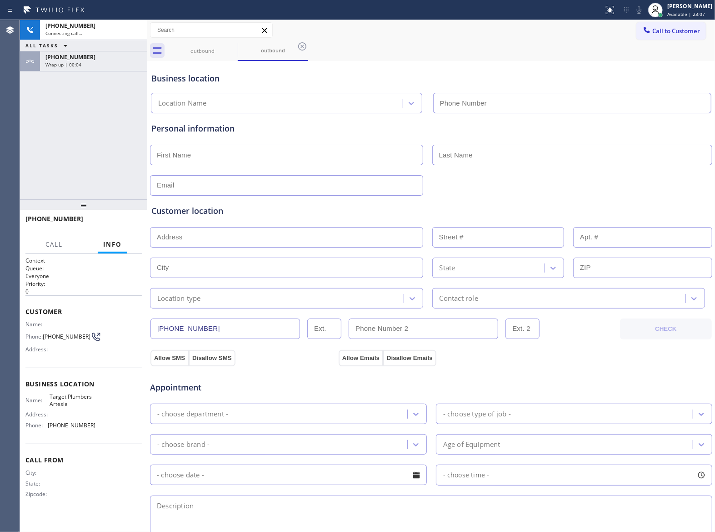
type input "(562) 414-4415"
click at [79, 165] on div "+13632018087 Live | 00:03 ALL TASKS ALL TASKS ACTIVE TASKS TASKS IN WRAP UP +13…" at bounding box center [83, 109] width 127 height 179
click at [115, 224] on span "HANG UP" at bounding box center [121, 223] width 28 height 6
click at [659, 36] on button "Call to Customer" at bounding box center [672, 30] width 70 height 17
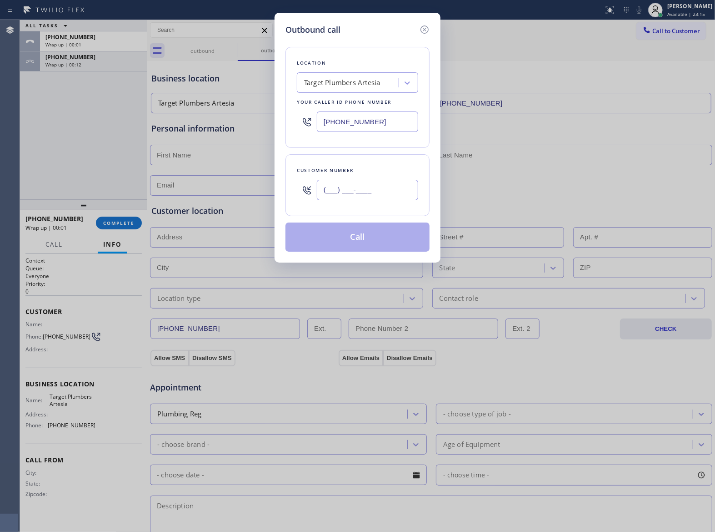
click at [373, 186] on input "(___) ___-____" at bounding box center [367, 190] width 101 height 20
paste input "363) 201-8087"
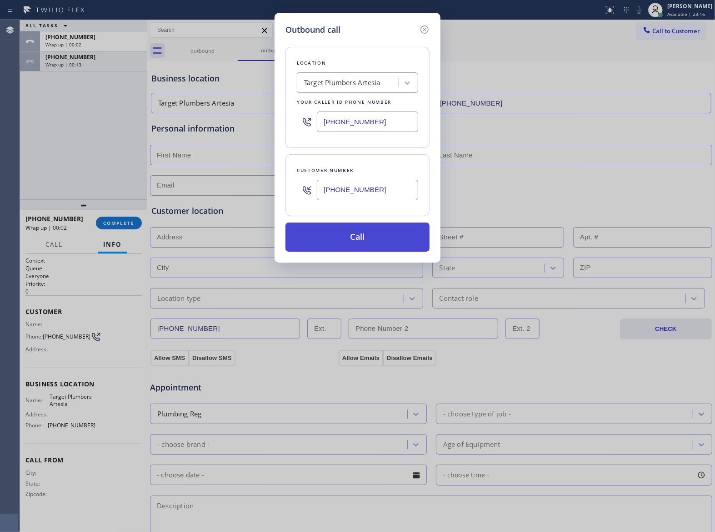
type input "[PHONE_NUMBER]"
click at [375, 244] on button "Call" at bounding box center [358, 236] width 144 height 29
click at [110, 71] on div "ALL TASKS ALL TASKS ACTIVE TASKS TASKS IN WRAP UP +13632018087 Wrap up | 00:03 …" at bounding box center [83, 45] width 127 height 51
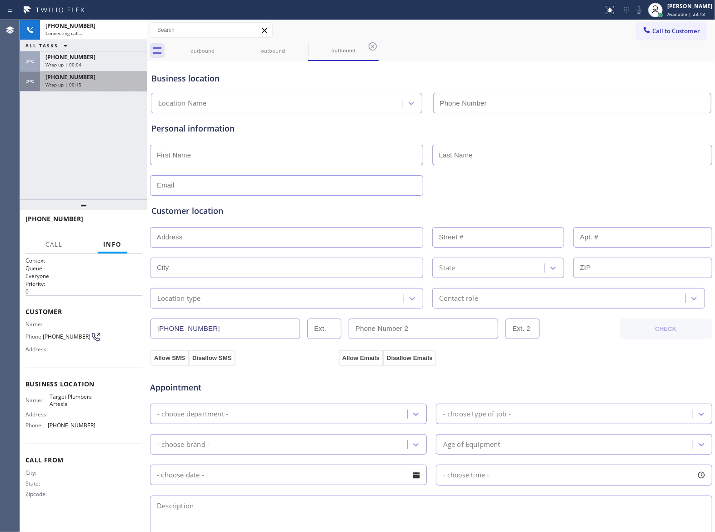
type input "(562) 414-4415"
drag, startPoint x: 97, startPoint y: 72, endPoint x: 98, endPoint y: 84, distance: 12.3
click at [97, 77] on div "+13632018087 Wrap up | 00:15" at bounding box center [92, 81] width 104 height 20
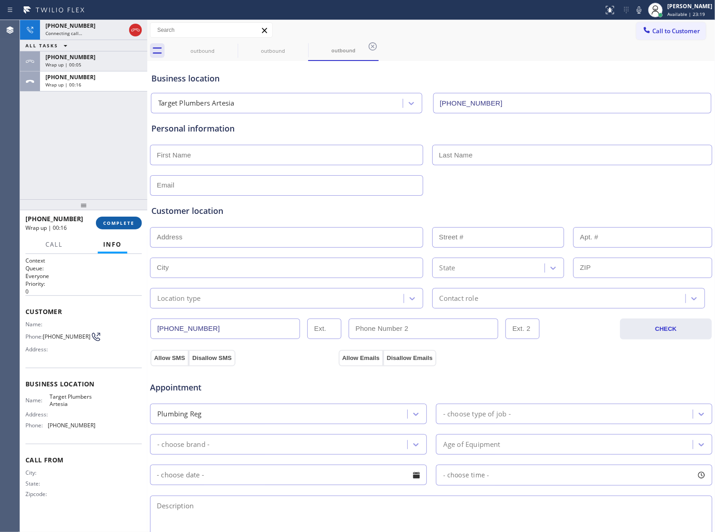
drag, startPoint x: 93, startPoint y: 80, endPoint x: 119, endPoint y: 225, distance: 146.5
click at [93, 80] on div "[PHONE_NUMBER]" at bounding box center [93, 77] width 96 height 8
click at [108, 215] on div "+13632018087 Wrap up | 00:16 COMPLETE" at bounding box center [83, 223] width 116 height 24
click at [108, 222] on span "COMPLETE" at bounding box center [118, 223] width 31 height 6
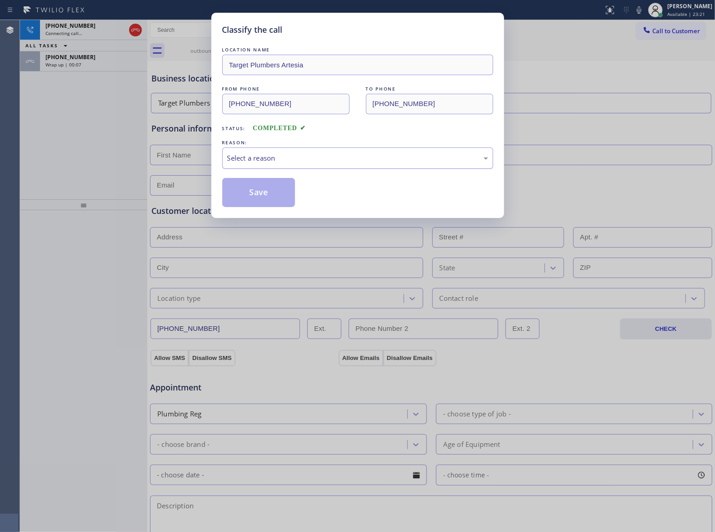
click at [282, 153] on div "Select a reason" at bounding box center [357, 158] width 261 height 10
click at [248, 194] on button "Save" at bounding box center [258, 192] width 73 height 29
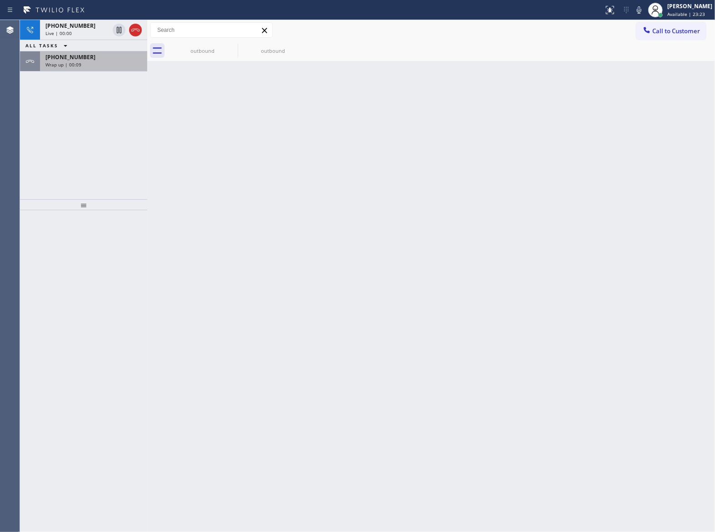
click at [75, 65] on span "Wrap up | 00:09" at bounding box center [63, 64] width 36 height 6
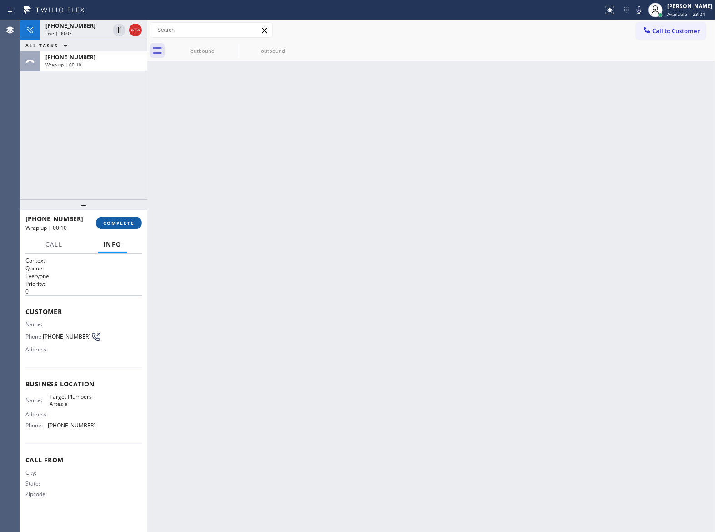
click at [123, 221] on span "COMPLETE" at bounding box center [118, 223] width 31 height 6
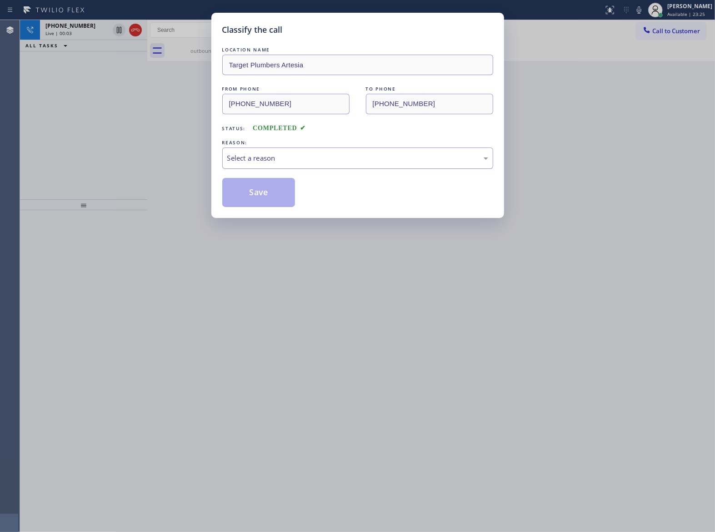
click at [262, 159] on div "Select a reason" at bounding box center [357, 158] width 261 height 10
click at [258, 188] on button "Save" at bounding box center [258, 192] width 73 height 29
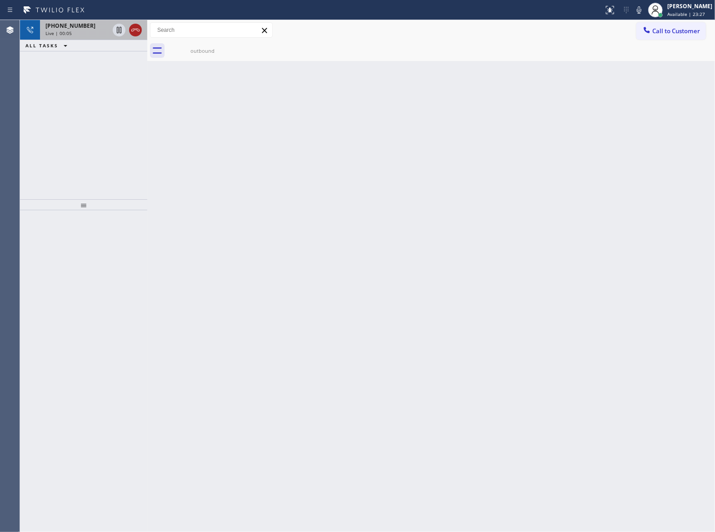
click at [132, 32] on icon at bounding box center [135, 30] width 11 height 11
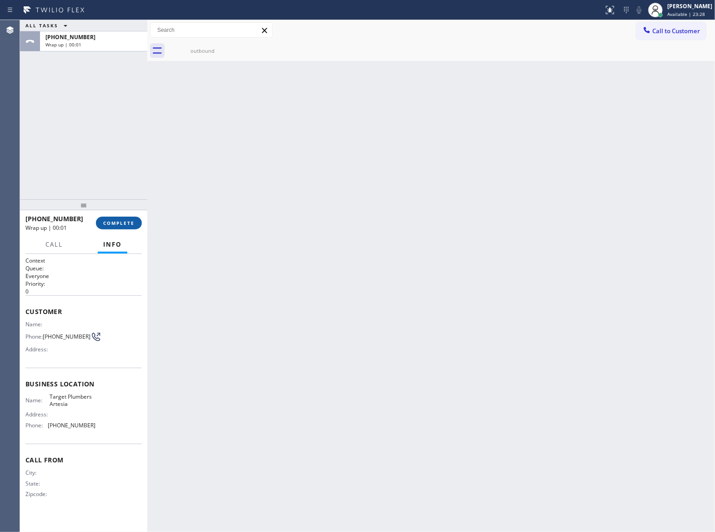
click at [119, 224] on span "COMPLETE" at bounding box center [118, 223] width 31 height 6
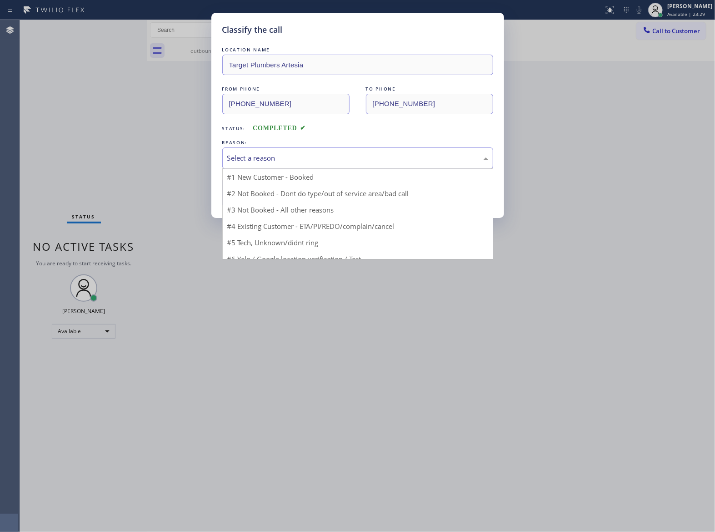
click at [262, 155] on div "Select a reason" at bounding box center [357, 158] width 261 height 10
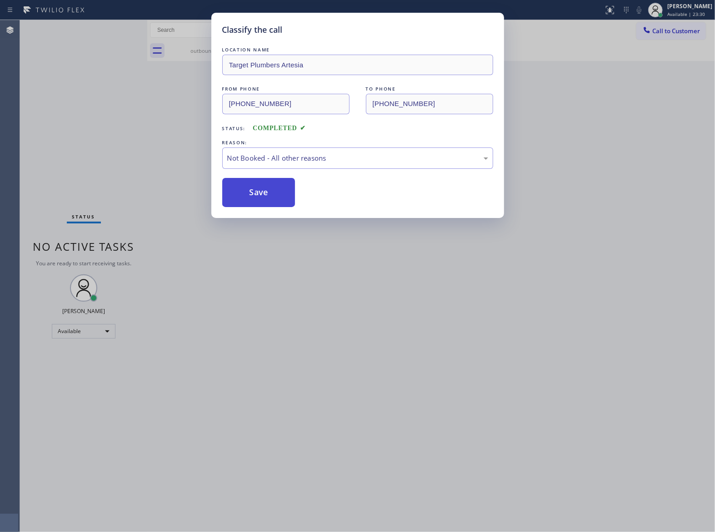
click at [255, 196] on button "Save" at bounding box center [258, 192] width 73 height 29
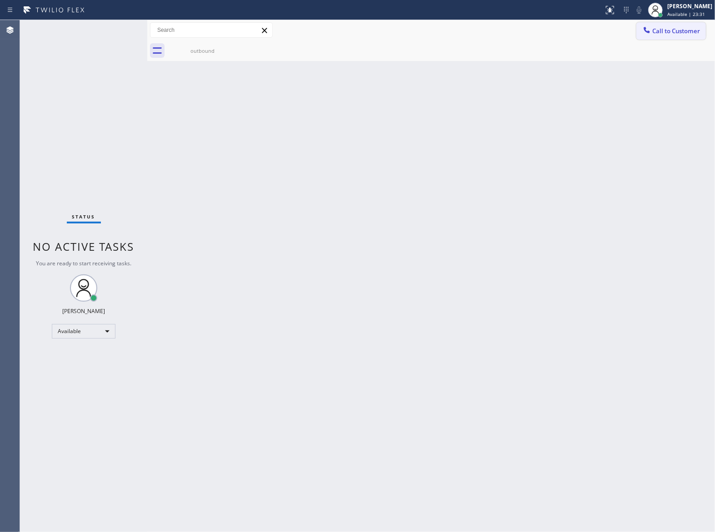
click at [665, 35] on button "Call to Customer" at bounding box center [672, 30] width 70 height 17
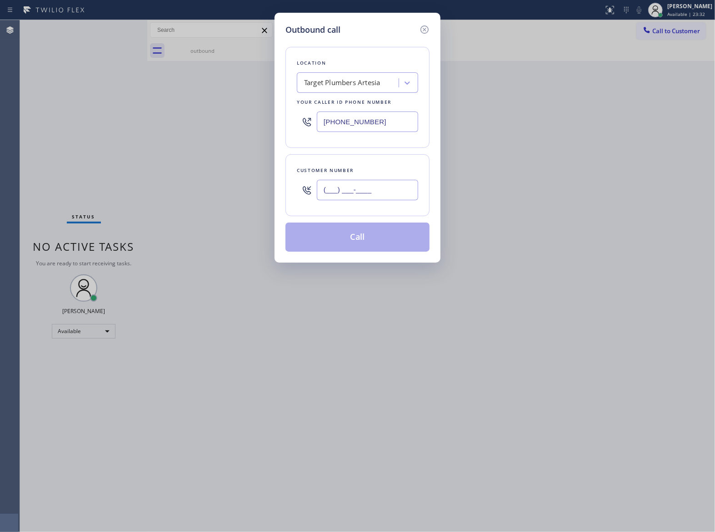
click at [373, 184] on input "(___) ___-____" at bounding box center [367, 190] width 101 height 20
paste input "363) 201-8087"
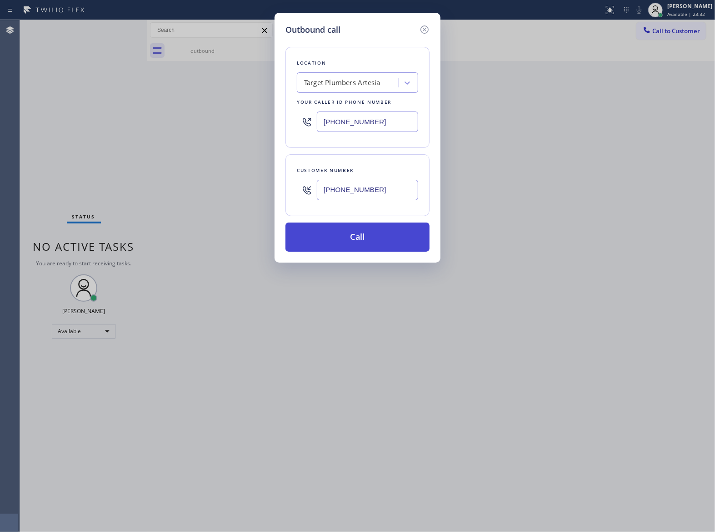
type input "[PHONE_NUMBER]"
click at [372, 246] on button "Call" at bounding box center [358, 236] width 144 height 29
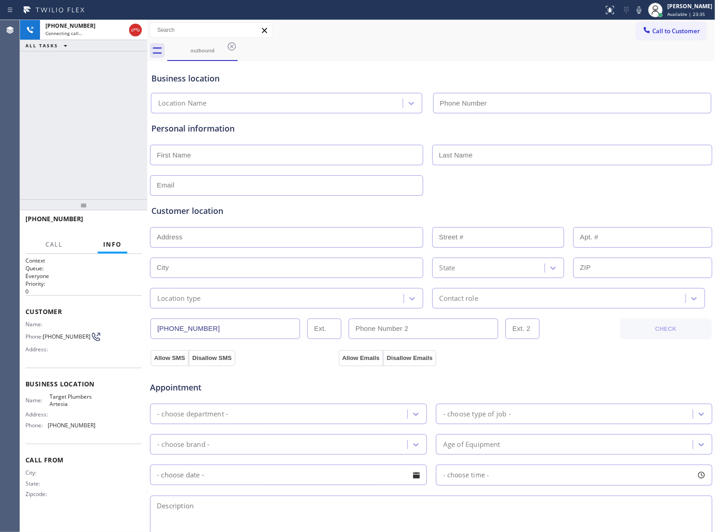
type input "(562) 414-4415"
drag, startPoint x: 49, startPoint y: 144, endPoint x: 72, endPoint y: 279, distance: 137.4
click at [48, 146] on div "+13632018087 Live | 00:06 ALL TASKS ALL TASKS ACTIVE TASKS TASKS IN WRAP UP" at bounding box center [83, 109] width 127 height 179
drag, startPoint x: 44, startPoint y: 337, endPoint x: 82, endPoint y: 339, distance: 38.2
click at [82, 339] on div "Phone: [PHONE_NUMBER]" at bounding box center [60, 336] width 70 height 11
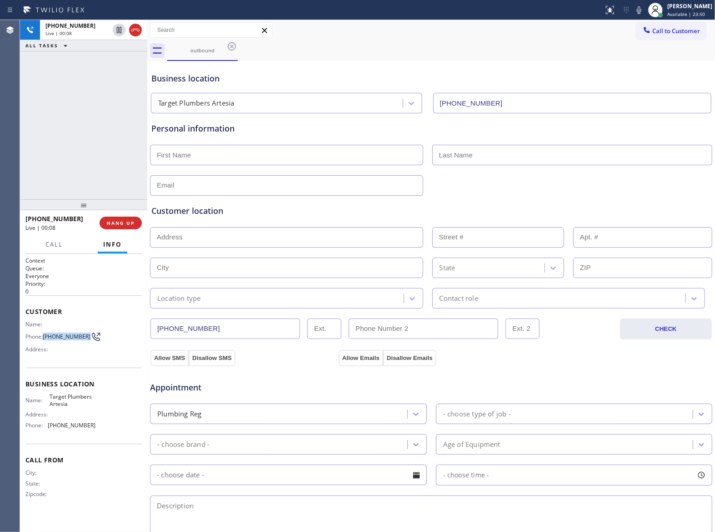
copy div "[PHONE_NUMBER]"
click at [115, 230] on div "+13632018087 Live | 00:09 HANG UP" at bounding box center [83, 223] width 116 height 24
click at [115, 221] on span "HANG UP" at bounding box center [121, 223] width 28 height 6
click at [114, 223] on span "HANG UP" at bounding box center [121, 223] width 28 height 6
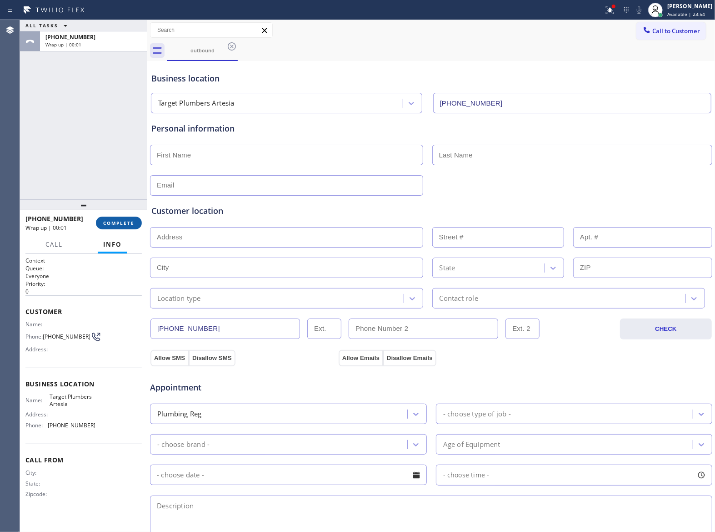
click at [110, 227] on button "COMPLETE" at bounding box center [119, 222] width 46 height 13
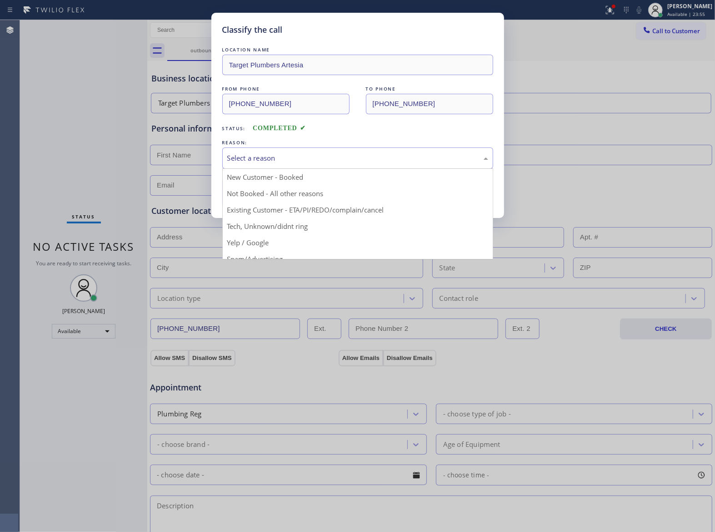
drag, startPoint x: 270, startPoint y: 152, endPoint x: 271, endPoint y: 163, distance: 11.1
click at [270, 153] on div "Select a reason" at bounding box center [357, 157] width 271 height 21
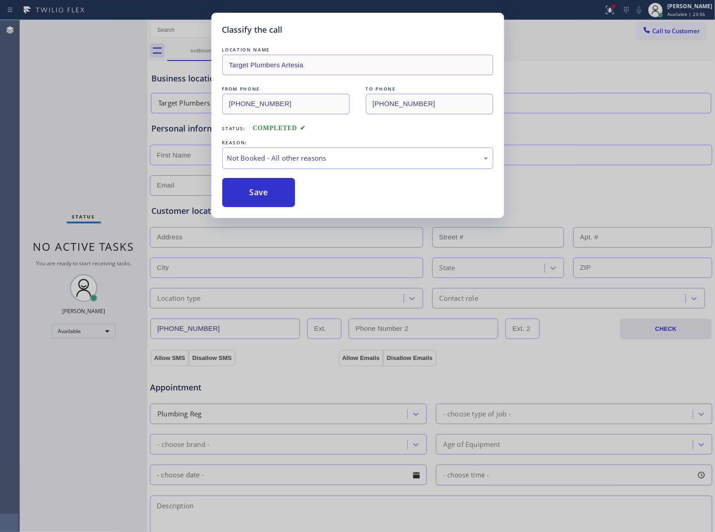
click at [257, 194] on button "Save" at bounding box center [258, 192] width 73 height 29
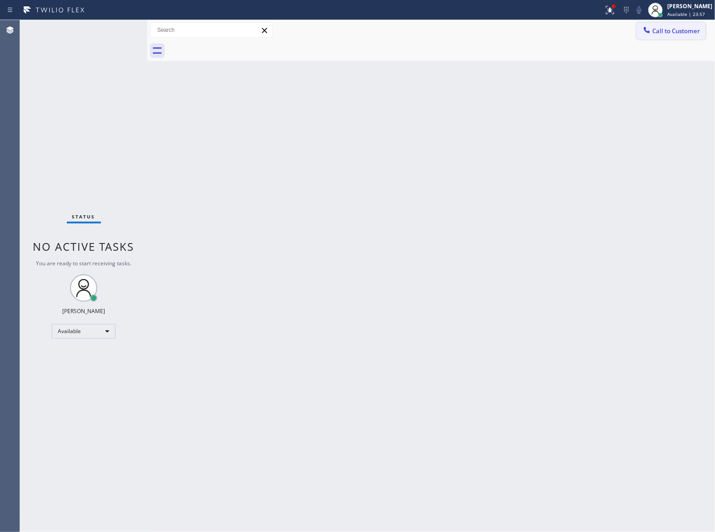
click at [663, 33] on span "Call to Customer" at bounding box center [677, 31] width 48 height 8
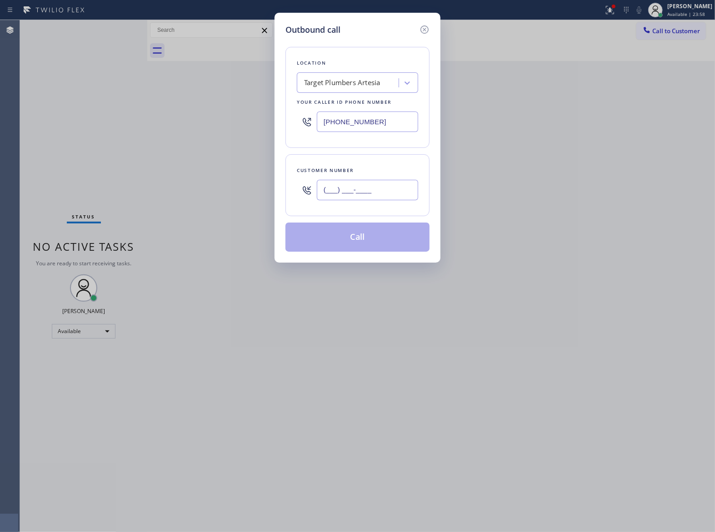
click at [389, 195] on input "(___) ___-____" at bounding box center [367, 190] width 101 height 20
paste input "363) 201-8087"
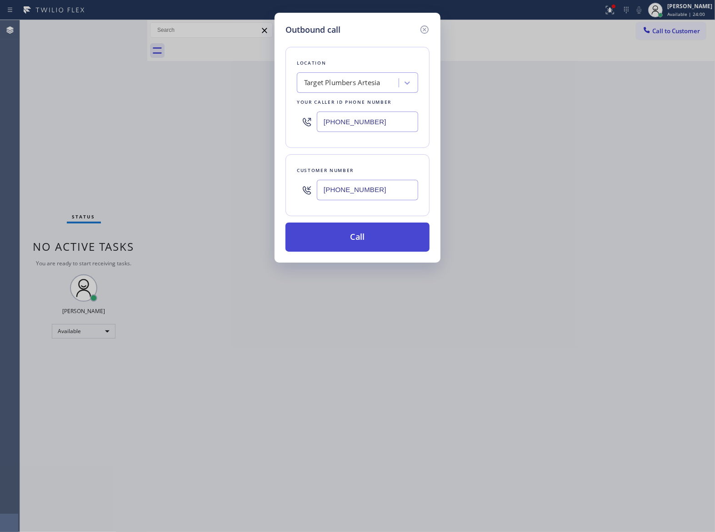
type input "[PHONE_NUMBER]"
click at [373, 231] on button "Call" at bounding box center [358, 236] width 144 height 29
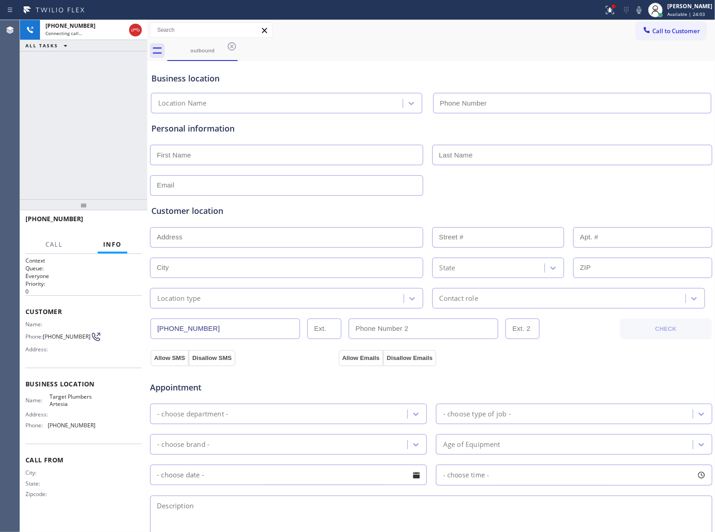
type input "(562) 414-4415"
click at [27, 140] on div "+13632018087 Connecting call… ALL TASKS ALL TASKS ACTIVE TASKS TASKS IN WRAP UP" at bounding box center [83, 109] width 127 height 179
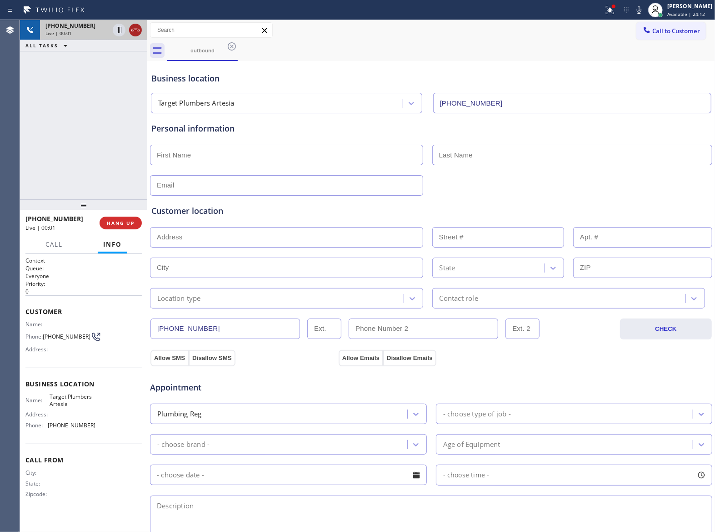
click at [137, 33] on icon at bounding box center [135, 30] width 11 height 11
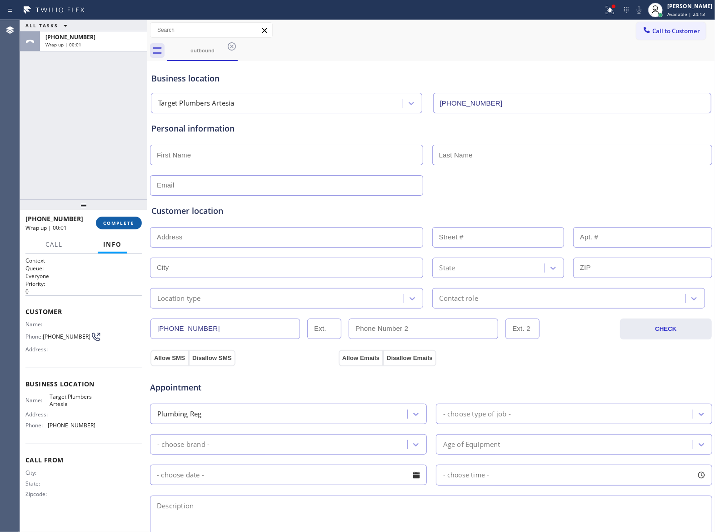
click at [115, 226] on button "COMPLETE" at bounding box center [119, 222] width 46 height 13
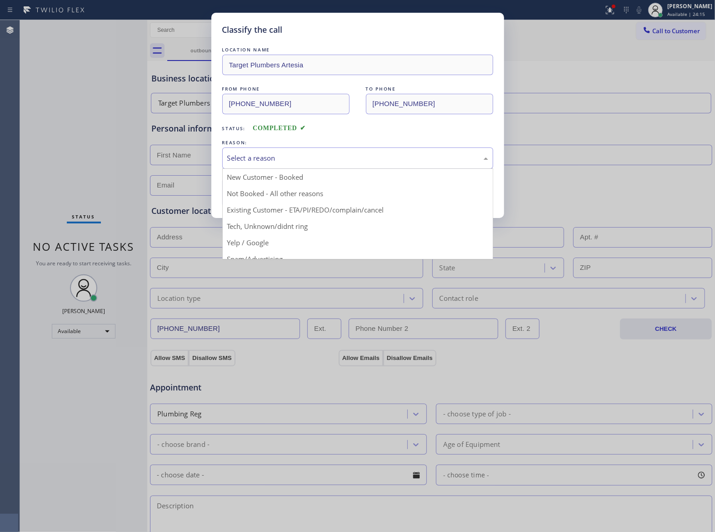
click at [296, 156] on div "Select a reason" at bounding box center [357, 158] width 261 height 10
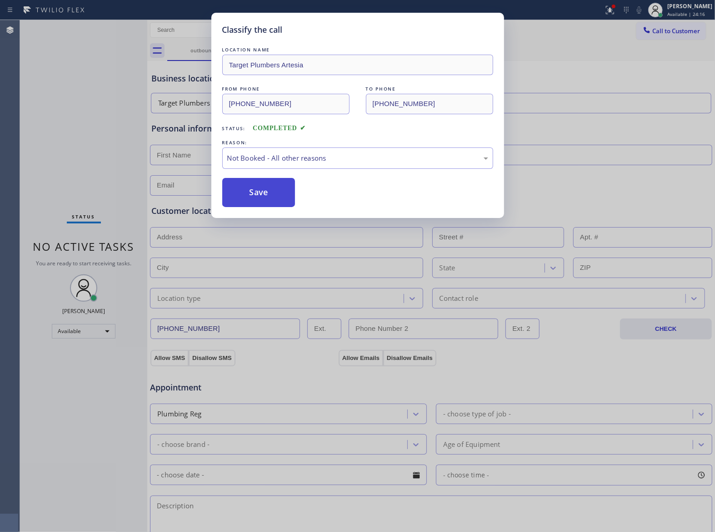
click at [262, 193] on button "Save" at bounding box center [258, 192] width 73 height 29
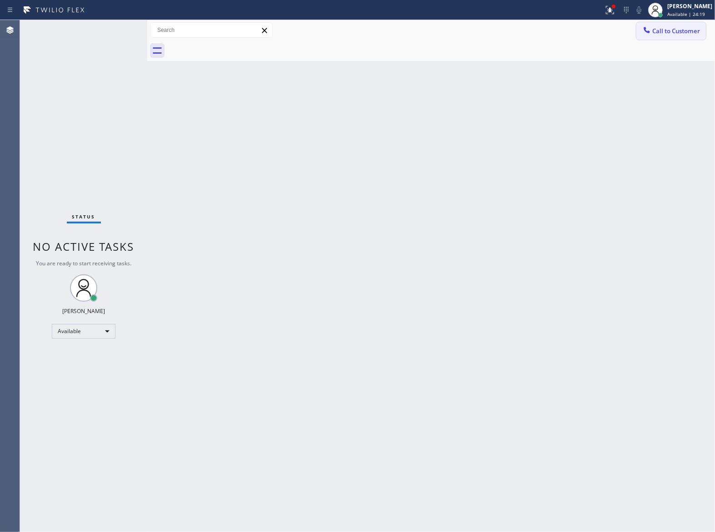
click at [677, 33] on span "Call to Customer" at bounding box center [677, 31] width 48 height 8
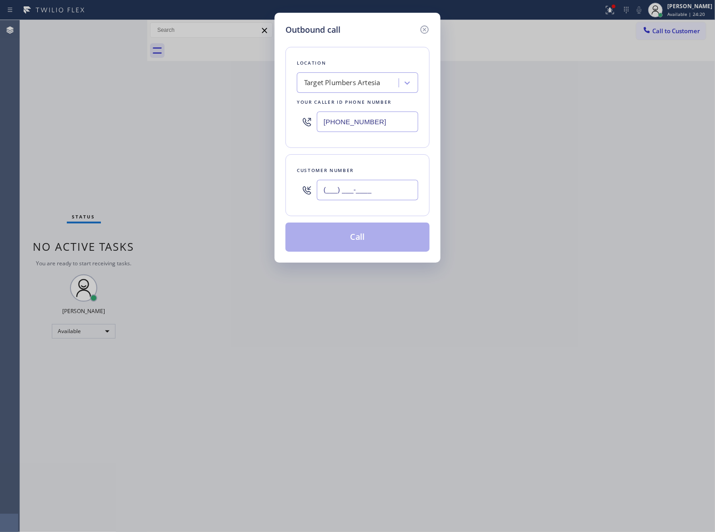
click at [346, 198] on input "(___) ___-____" at bounding box center [367, 190] width 101 height 20
paste input "363) 201-8087"
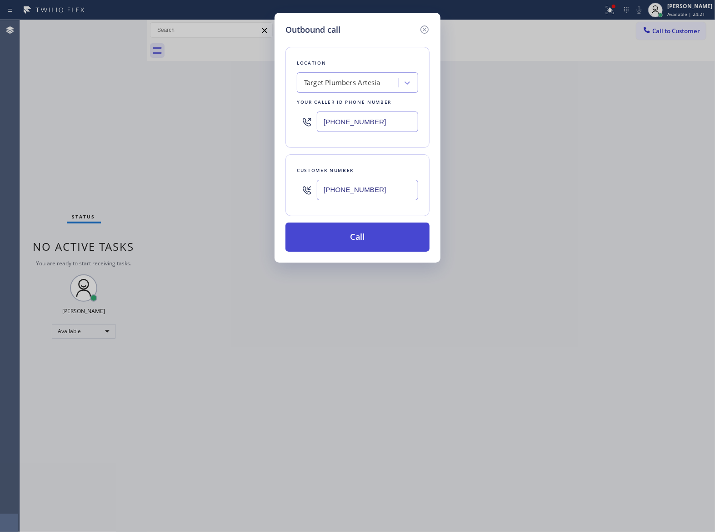
type input "[PHONE_NUMBER]"
click at [396, 246] on button "Call" at bounding box center [358, 236] width 144 height 29
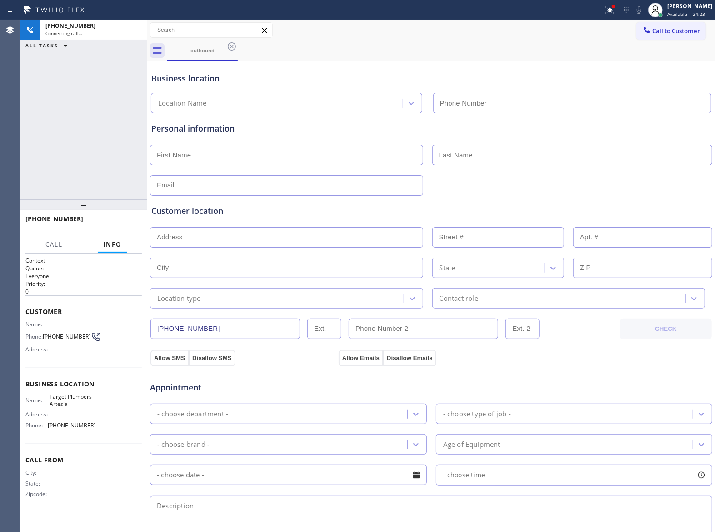
type input "(562) 414-4415"
click at [54, 184] on div "+13632018087 Connecting call… ALL TASKS ALL TASKS ACTIVE TASKS TASKS IN WRAP UP" at bounding box center [83, 109] width 127 height 179
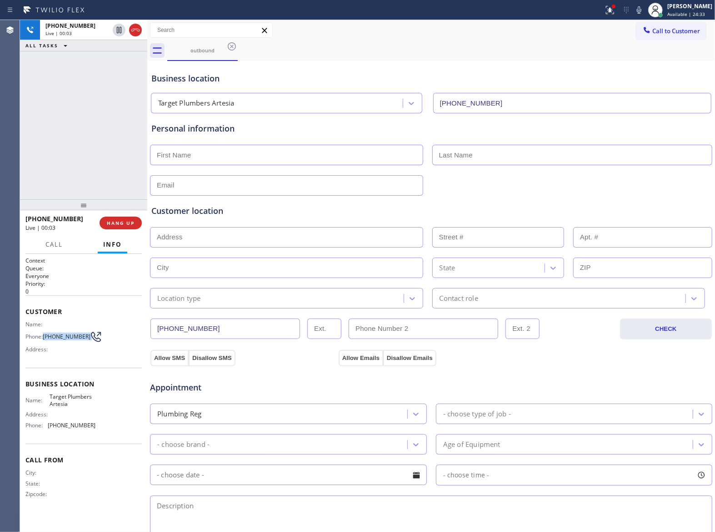
drag, startPoint x: 46, startPoint y: 338, endPoint x: 84, endPoint y: 334, distance: 38.5
click at [85, 339] on div "Phone: [PHONE_NUMBER]" at bounding box center [60, 336] width 70 height 11
copy div "[PHONE_NUMBER]"
drag, startPoint x: 72, startPoint y: 186, endPoint x: 100, endPoint y: 200, distance: 31.5
click at [77, 188] on div "+13632018087 Live | 00:03 ALL TASKS ALL TASKS ACTIVE TASKS TASKS IN WRAP UP" at bounding box center [83, 109] width 127 height 179
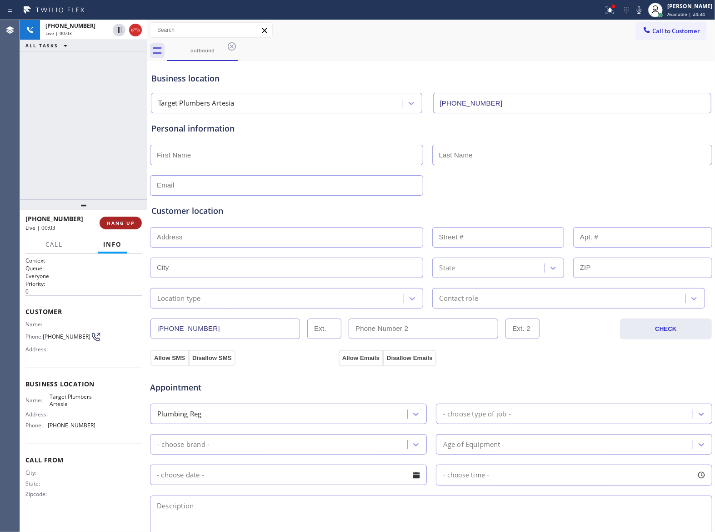
drag, startPoint x: 116, startPoint y: 219, endPoint x: 119, endPoint y: 228, distance: 9.4
click at [117, 225] on button "HANG UP" at bounding box center [121, 222] width 42 height 13
click at [119, 228] on button "HANG UP" at bounding box center [121, 222] width 42 height 13
click at [116, 222] on span "COMPLETE" at bounding box center [118, 223] width 31 height 6
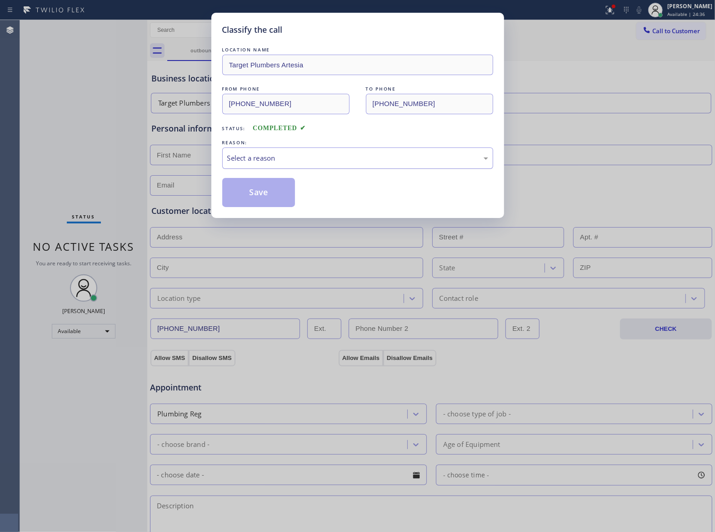
drag, startPoint x: 296, startPoint y: 158, endPoint x: 296, endPoint y: 167, distance: 9.1
click at [296, 159] on div "Select a reason" at bounding box center [357, 158] width 261 height 10
click at [264, 191] on button "Save" at bounding box center [258, 192] width 73 height 29
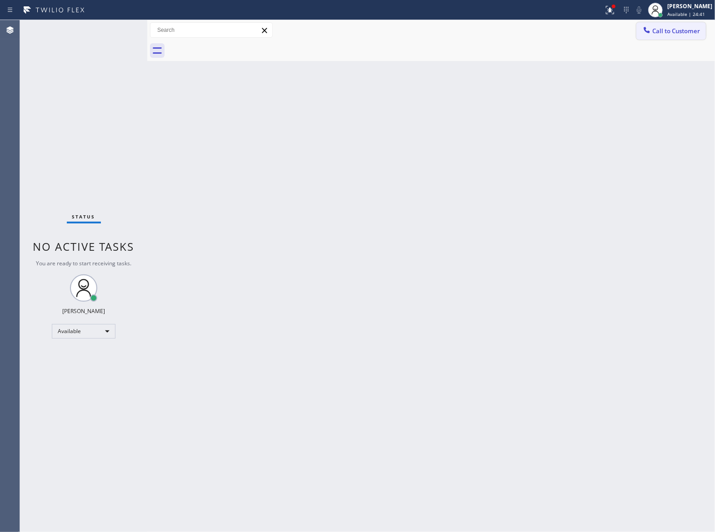
click at [677, 35] on button "Call to Customer" at bounding box center [672, 30] width 70 height 17
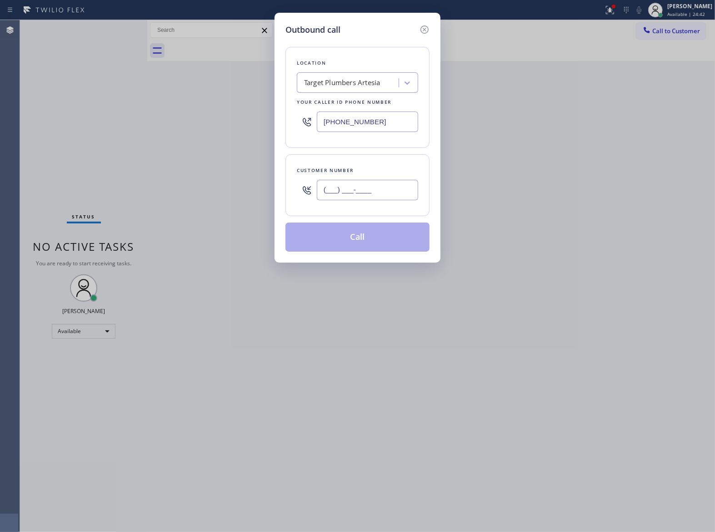
click at [402, 183] on input "(___) ___-____" at bounding box center [367, 190] width 101 height 20
paste input "363) 201-8087"
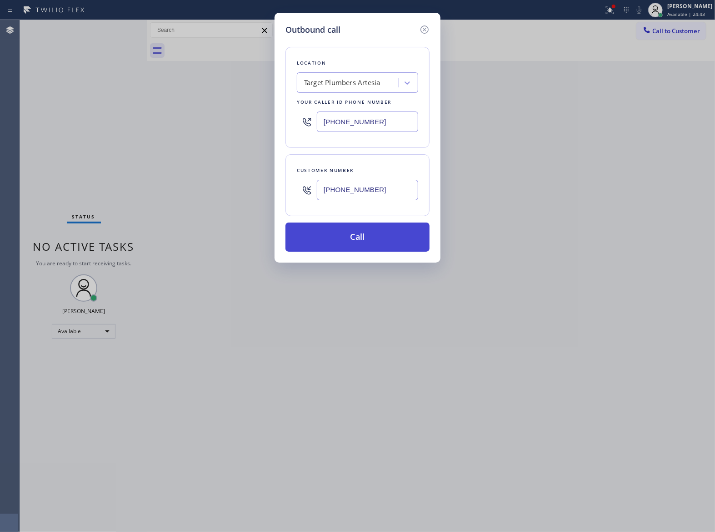
type input "[PHONE_NUMBER]"
click at [360, 244] on button "Call" at bounding box center [358, 236] width 144 height 29
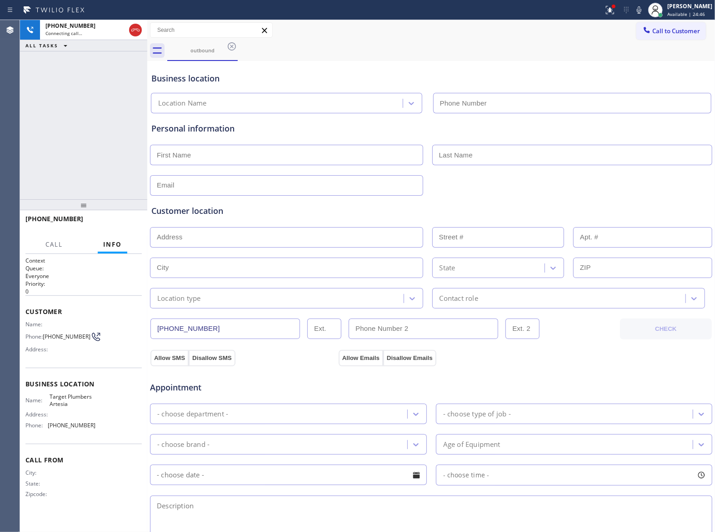
type input "(562) 414-4415"
click at [117, 226] on button "HANG UP" at bounding box center [121, 222] width 42 height 13
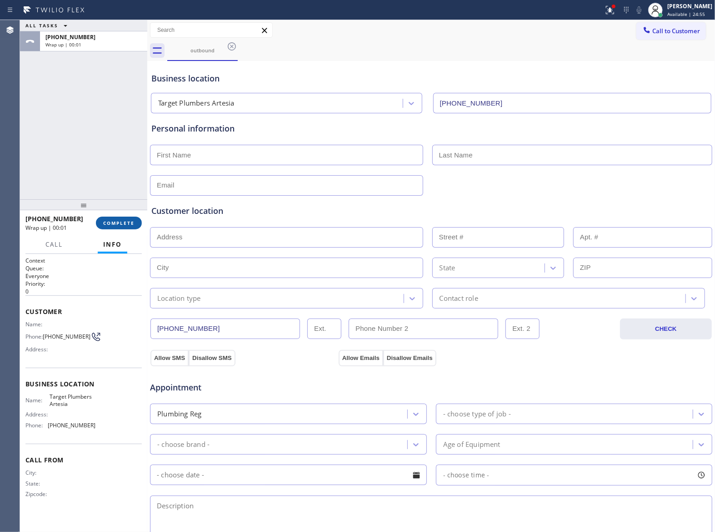
click at [117, 226] on button "COMPLETE" at bounding box center [119, 222] width 46 height 13
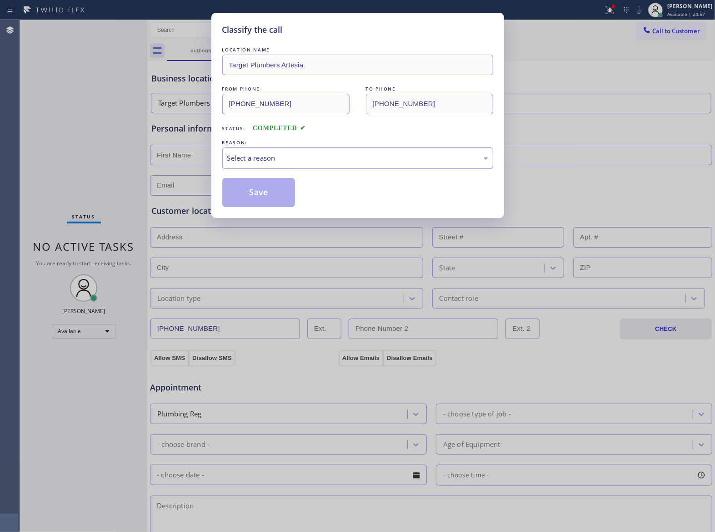
click at [337, 159] on div "Select a reason" at bounding box center [357, 158] width 261 height 10
click at [286, 193] on button "Save" at bounding box center [258, 192] width 73 height 29
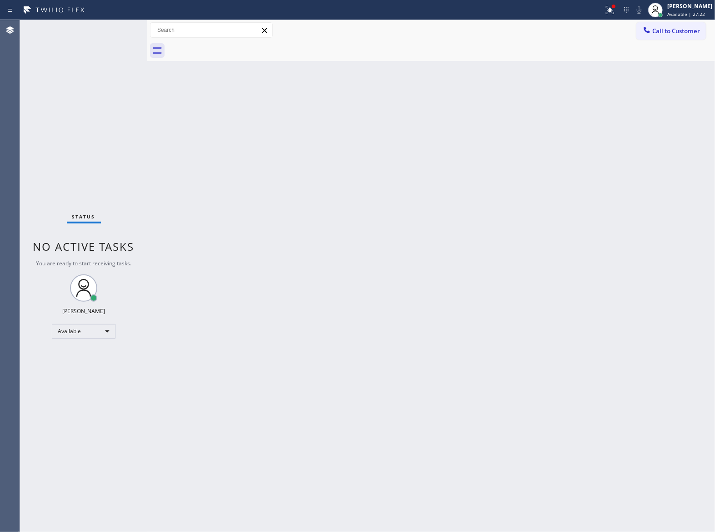
drag, startPoint x: 512, startPoint y: 242, endPoint x: 636, endPoint y: 215, distance: 127.2
click at [512, 242] on div "Back to Dashboard Change Sender ID Customers Technicians Select a contact Outbo…" at bounding box center [431, 276] width 568 height 512
click at [678, 31] on span "Call to Customer" at bounding box center [677, 31] width 48 height 8
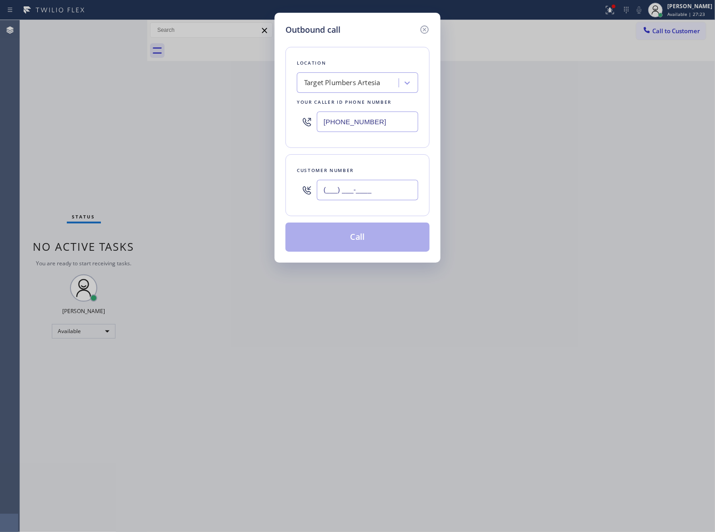
click at [378, 199] on input "(___) ___-____" at bounding box center [367, 190] width 101 height 20
paste input "363) 201-8087"
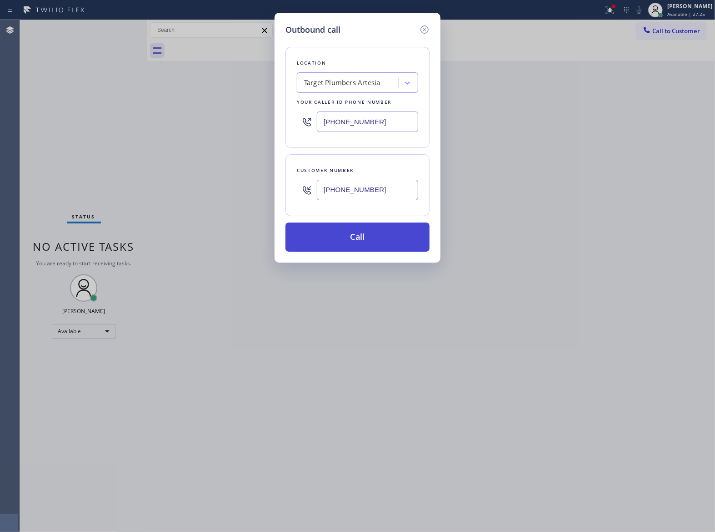
type input "[PHONE_NUMBER]"
click at [379, 246] on button "Call" at bounding box center [358, 236] width 144 height 29
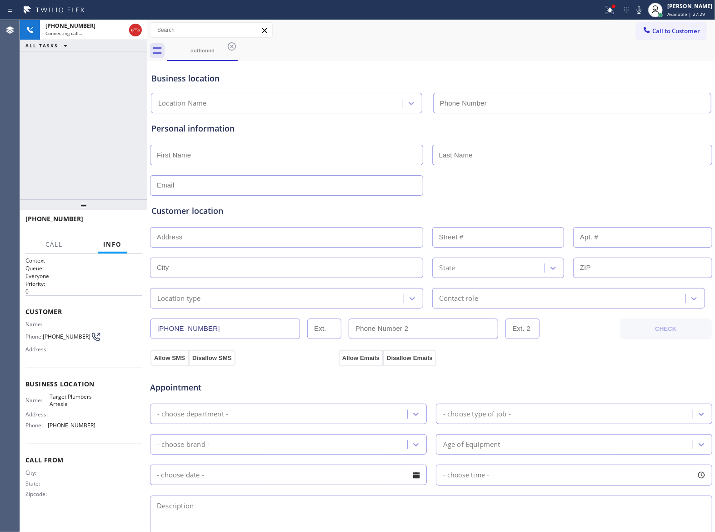
type input "(562) 414-4415"
click at [76, 139] on div "+13632018087 Connecting call… ALL TASKS ALL TASKS ACTIVE TASKS TASKS IN WRAP UP" at bounding box center [83, 109] width 127 height 179
click at [634, 12] on icon at bounding box center [639, 10] width 11 height 11
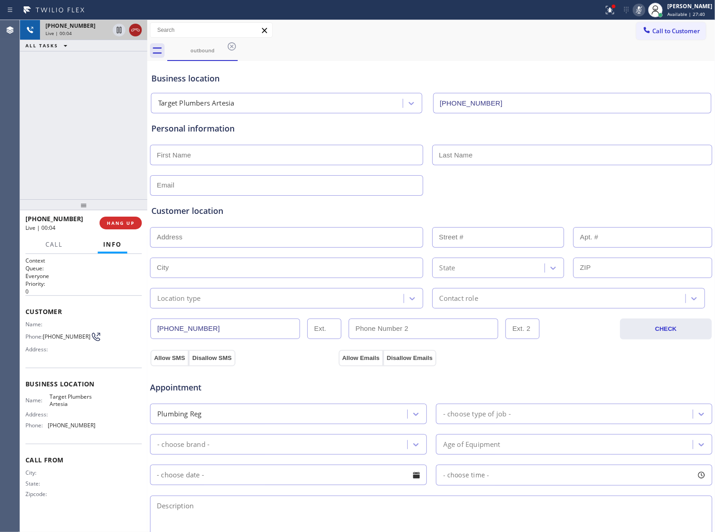
click at [136, 25] on icon at bounding box center [135, 30] width 11 height 11
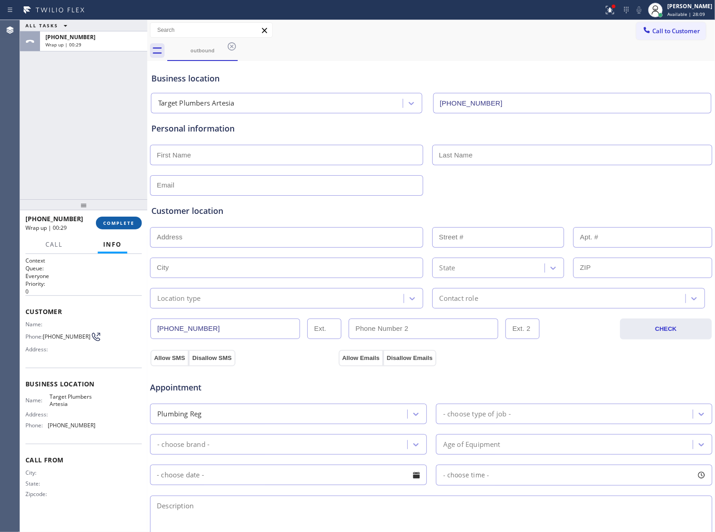
click at [124, 221] on span "COMPLETE" at bounding box center [118, 223] width 31 height 6
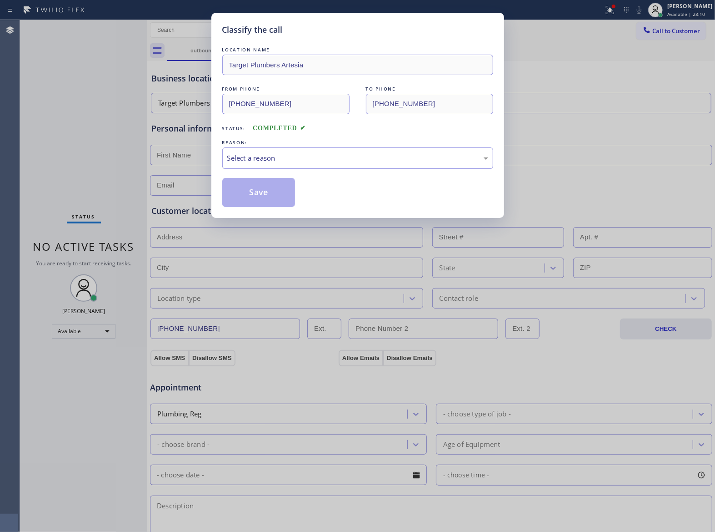
click at [306, 152] on div "Select a reason" at bounding box center [357, 157] width 271 height 21
click at [277, 197] on button "Save" at bounding box center [258, 192] width 73 height 29
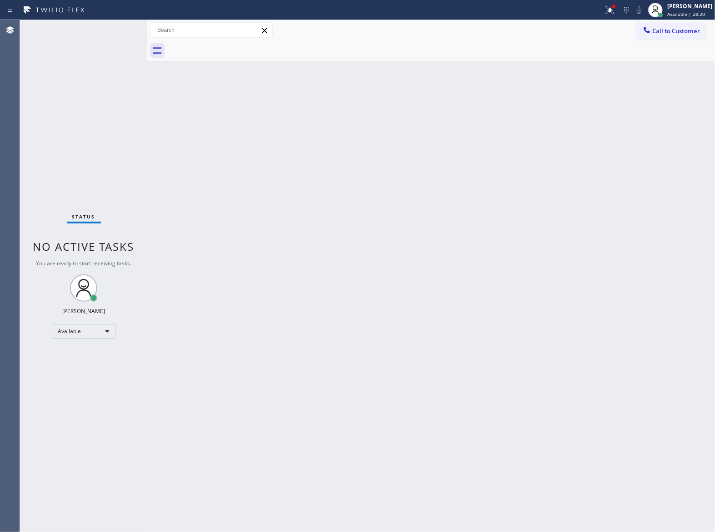
click at [171, 156] on div "Back to Dashboard Change Sender ID Customers Technicians Select a contact Outbo…" at bounding box center [431, 276] width 568 height 512
click at [524, 367] on div "Back to Dashboard Change Sender ID Customers Technicians Select a contact Outbo…" at bounding box center [431, 276] width 568 height 512
click at [498, 231] on div "Back to Dashboard Change Sender ID Customers Technicians Select a contact Outbo…" at bounding box center [431, 276] width 568 height 512
click at [670, 35] on span "Call to Customer" at bounding box center [677, 31] width 48 height 8
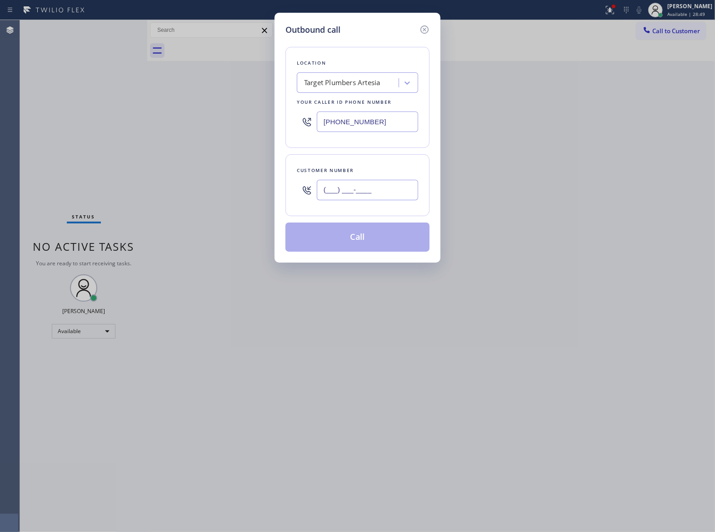
click at [378, 185] on input "(___) ___-____" at bounding box center [367, 190] width 101 height 20
paste input "363) 201-8087"
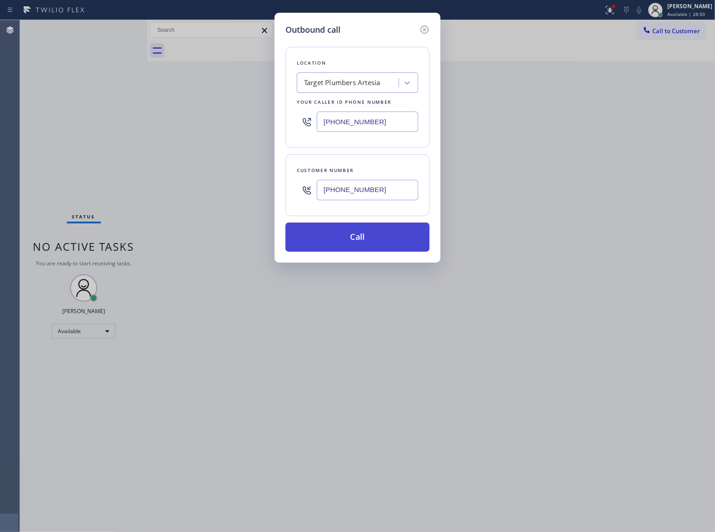
type input "[PHONE_NUMBER]"
click at [379, 239] on button "Call" at bounding box center [358, 236] width 144 height 29
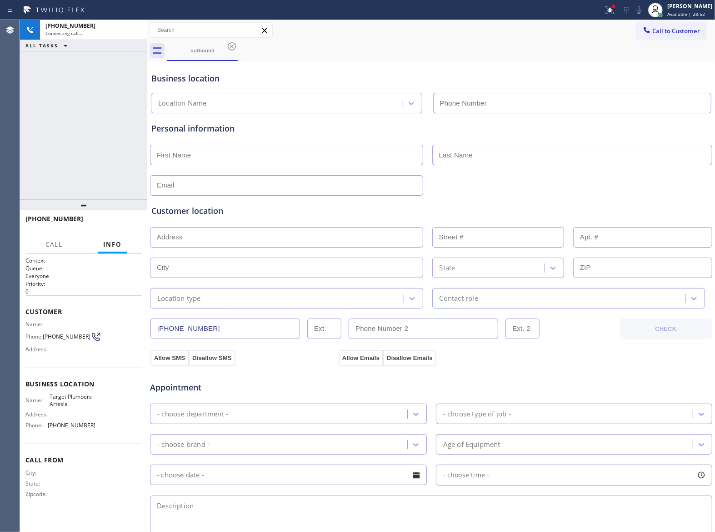
type input "(562) 414-4415"
click at [106, 129] on div "+13632018087 Live | 00:01 ALL TASKS ALL TASKS ACTIVE TASKS TASKS IN WRAP UP" at bounding box center [83, 109] width 127 height 179
click at [135, 30] on icon at bounding box center [135, 30] width 11 height 11
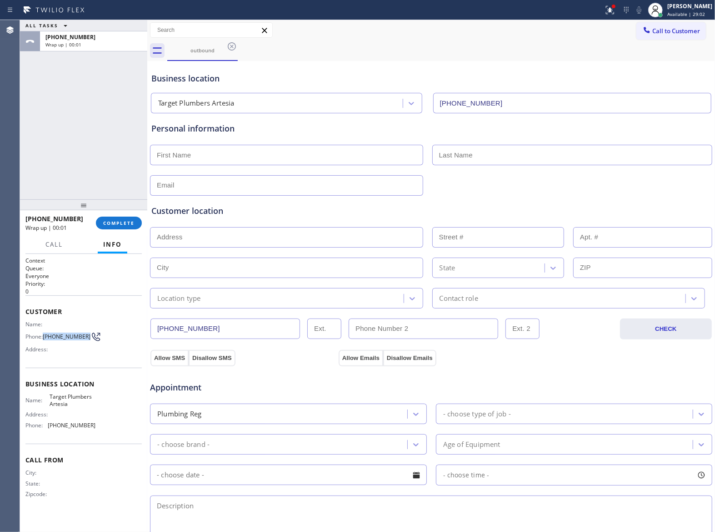
drag, startPoint x: 45, startPoint y: 335, endPoint x: 84, endPoint y: 339, distance: 39.4
click at [84, 339] on div "Phone: [PHONE_NUMBER]" at bounding box center [60, 336] width 70 height 11
click at [677, 27] on span "Call to Customer" at bounding box center [677, 31] width 48 height 8
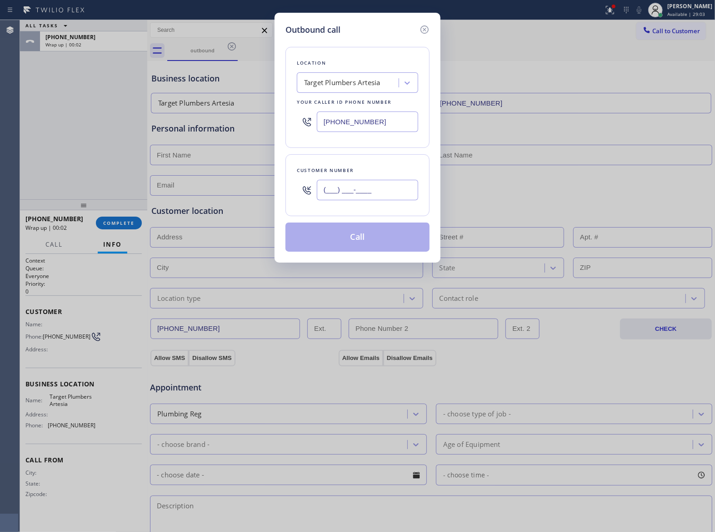
click at [372, 192] on input "(___) ___-____" at bounding box center [367, 190] width 101 height 20
paste input "363) 201-8087"
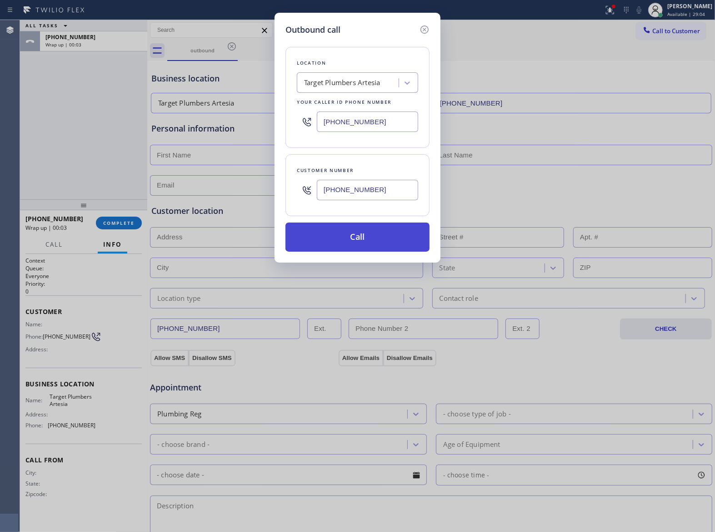
type input "[PHONE_NUMBER]"
click at [362, 239] on button "Call" at bounding box center [358, 236] width 144 height 29
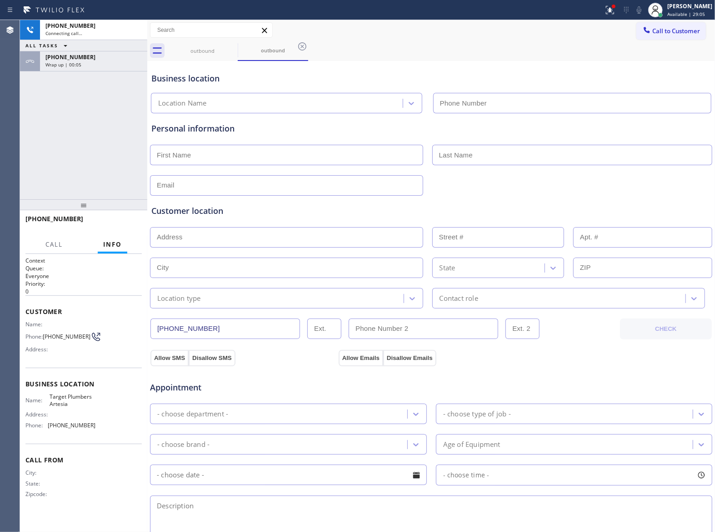
type input "(562) 414-4415"
click at [125, 216] on button "HANG UP" at bounding box center [121, 222] width 42 height 13
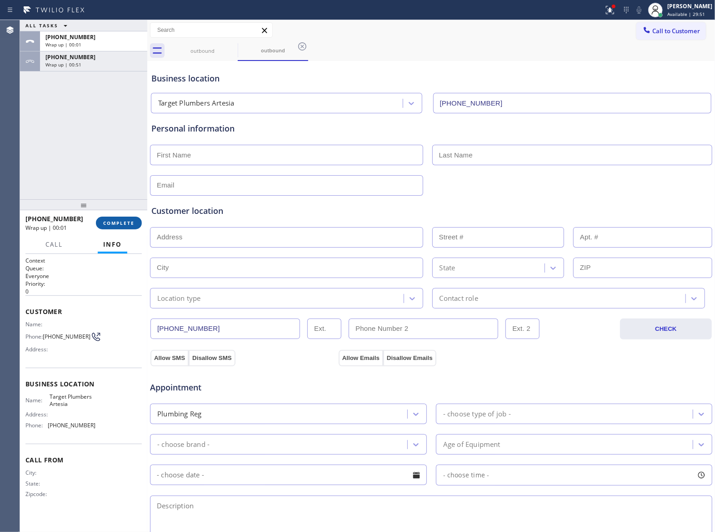
click at [125, 216] on button "COMPLETE" at bounding box center [119, 222] width 46 height 13
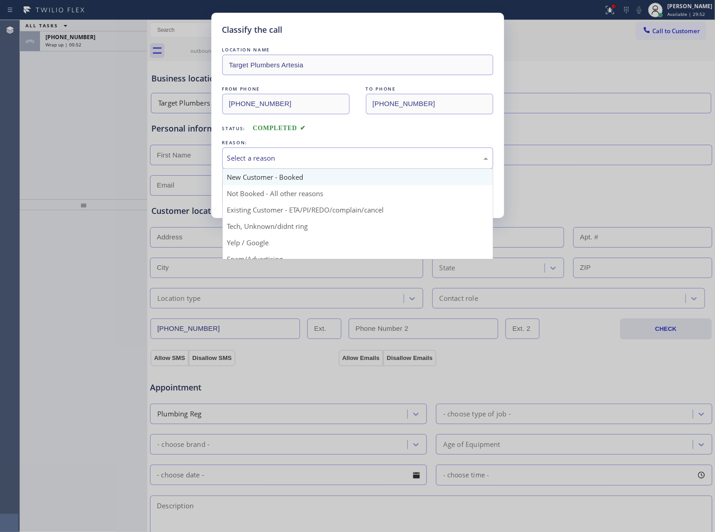
drag, startPoint x: 282, startPoint y: 162, endPoint x: 276, endPoint y: 184, distance: 22.7
click at [283, 167] on div "Select a reason" at bounding box center [357, 157] width 271 height 21
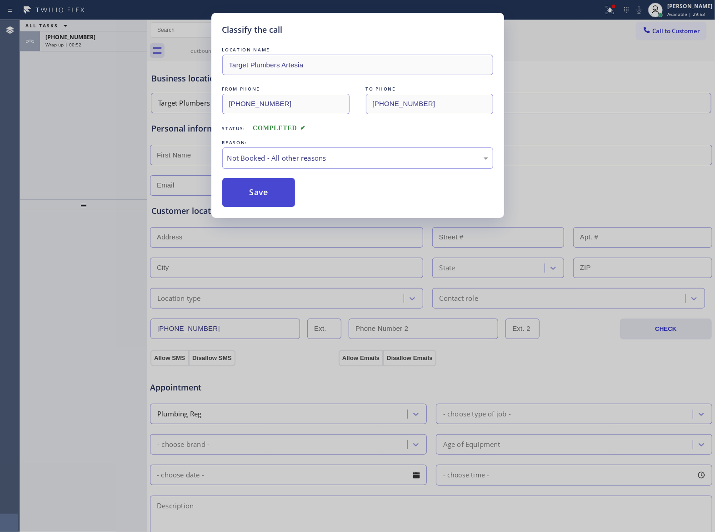
click at [268, 194] on button "Save" at bounding box center [258, 192] width 73 height 29
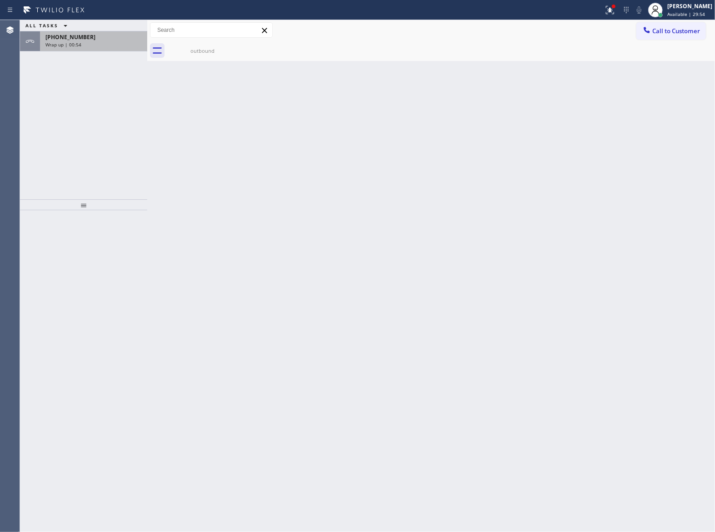
click at [74, 41] on span "Wrap up | 00:54" at bounding box center [63, 44] width 36 height 6
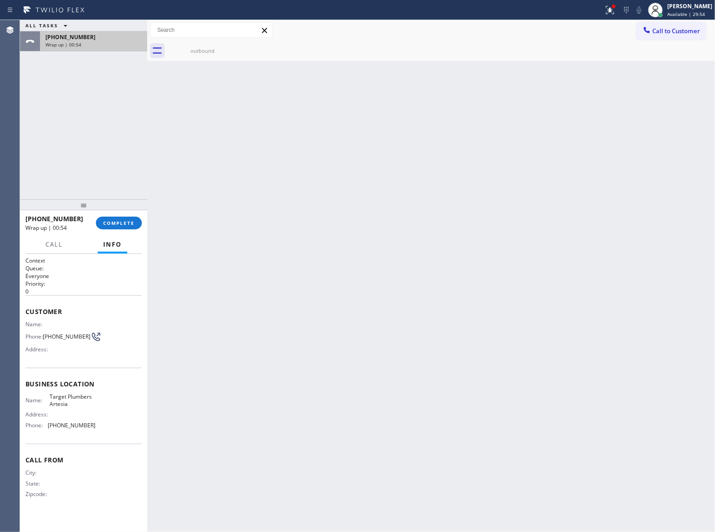
click at [74, 41] on span "Wrap up | 00:54" at bounding box center [63, 44] width 36 height 6
click at [119, 226] on div "+13632018087 Wrap up | 00:54 COMPLETE" at bounding box center [83, 223] width 116 height 24
click at [117, 223] on span "COMPLETE" at bounding box center [118, 223] width 31 height 6
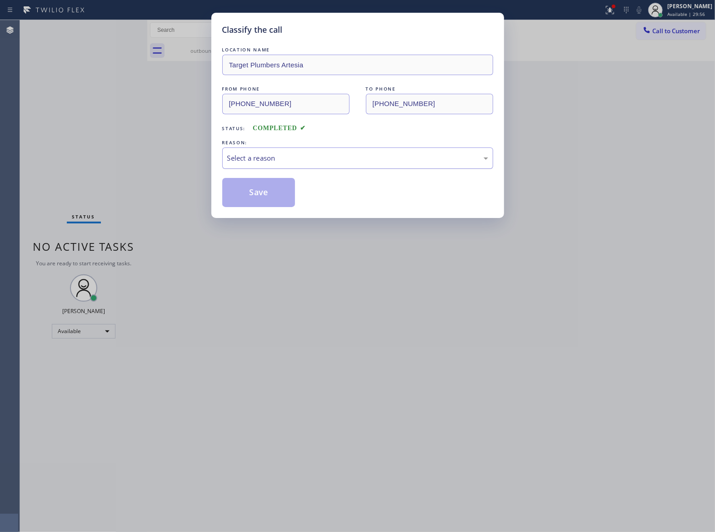
drag, startPoint x: 296, startPoint y: 153, endPoint x: 295, endPoint y: 162, distance: 9.6
click at [296, 159] on div "Select a reason" at bounding box center [357, 158] width 261 height 10
click at [277, 190] on button "Save" at bounding box center [258, 192] width 73 height 29
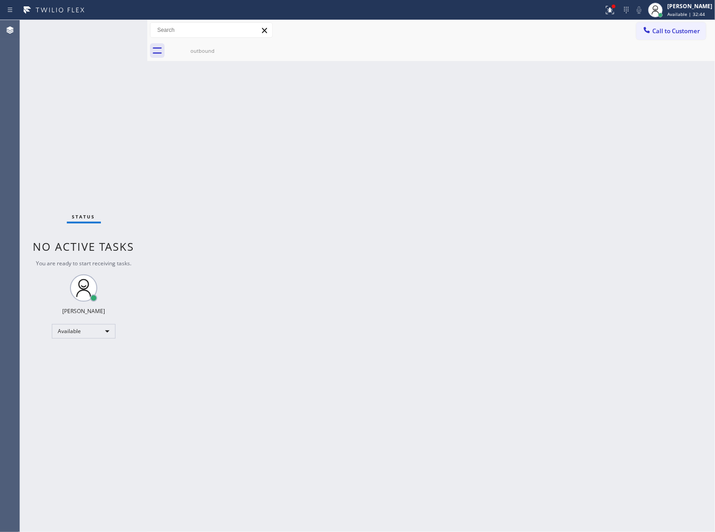
drag, startPoint x: 184, startPoint y: 44, endPoint x: 184, endPoint y: 56, distance: 12.7
click at [184, 44] on div "outbound" at bounding box center [202, 50] width 69 height 20
click at [674, 33] on span "Call to Customer" at bounding box center [677, 31] width 48 height 8
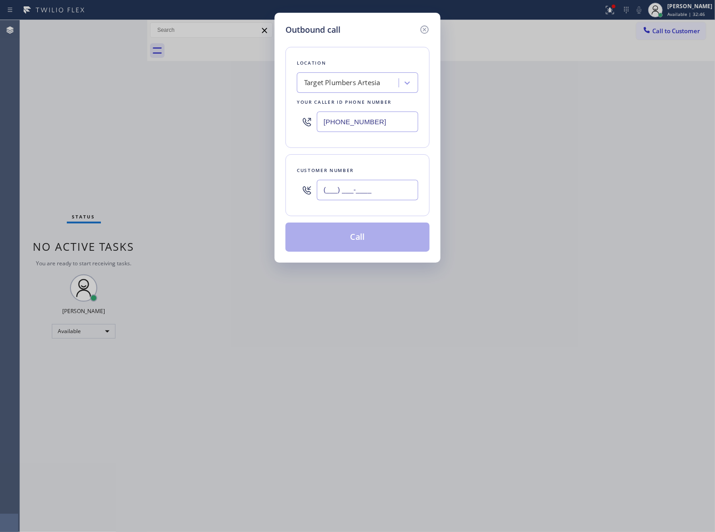
click at [382, 181] on input "(___) ___-____" at bounding box center [367, 190] width 101 height 20
paste input "363) 201-8087"
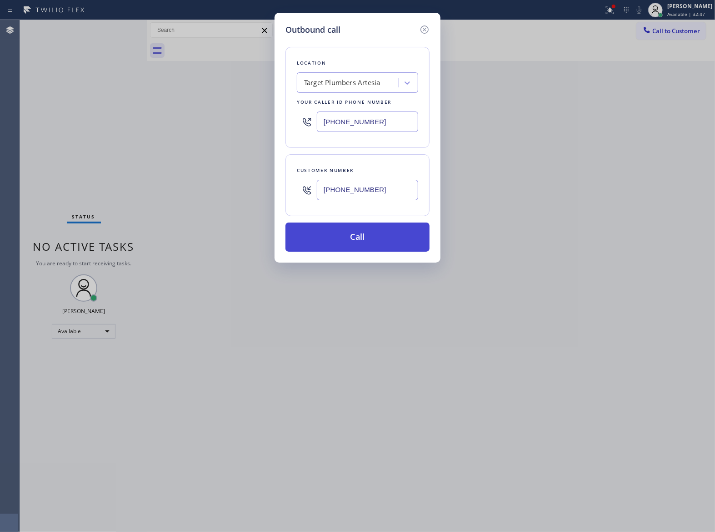
type input "[PHONE_NUMBER]"
click at [393, 237] on button "Call" at bounding box center [358, 236] width 144 height 29
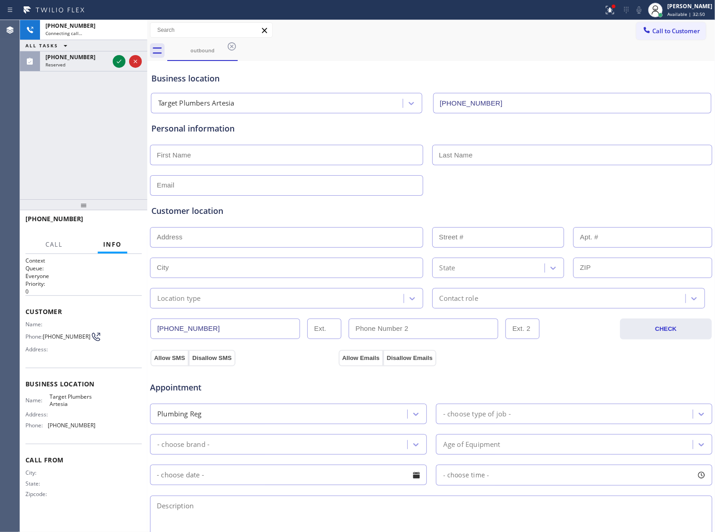
type input "(562) 414-4415"
click at [124, 61] on icon at bounding box center [119, 61] width 11 height 11
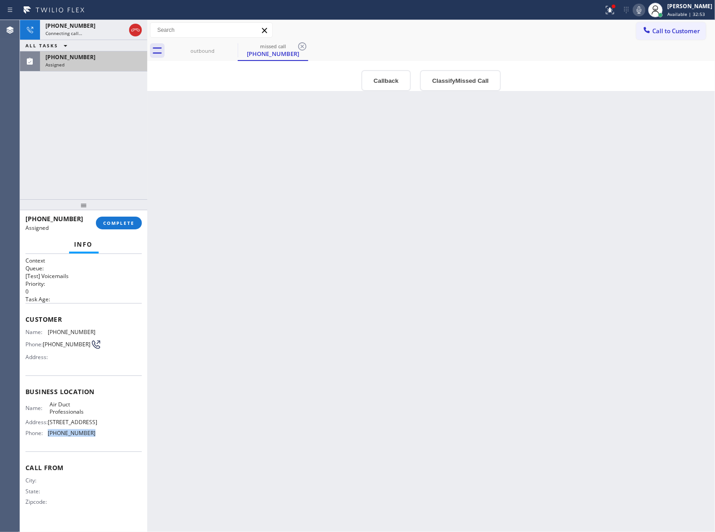
drag, startPoint x: 95, startPoint y: 439, endPoint x: 48, endPoint y: 440, distance: 47.3
click at [48, 440] on div "Name: Air Duct Professionals Address: 5300 W 1st St Phone: (909) 231-1290" at bounding box center [83, 420] width 116 height 39
click at [678, 33] on span "Call to Customer" at bounding box center [677, 31] width 48 height 8
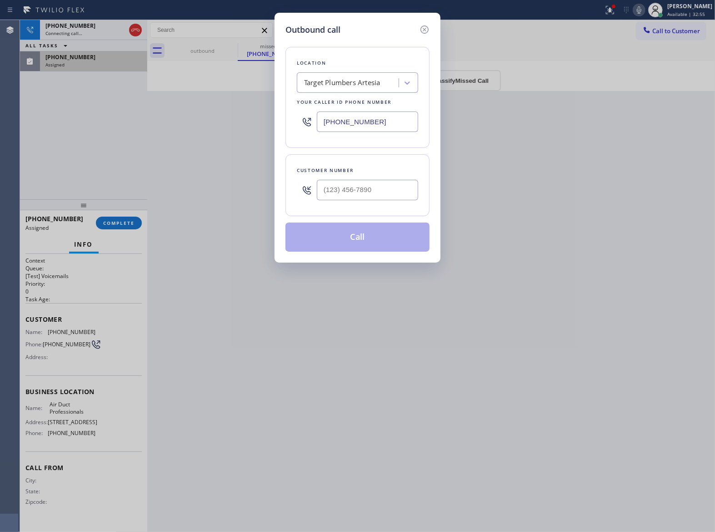
click at [384, 115] on input "(562) 414-4415" at bounding box center [367, 121] width 101 height 20
paste input "909) 231-1290"
type input "(909) 231-1290"
click at [430, 29] on icon at bounding box center [424, 29] width 11 height 11
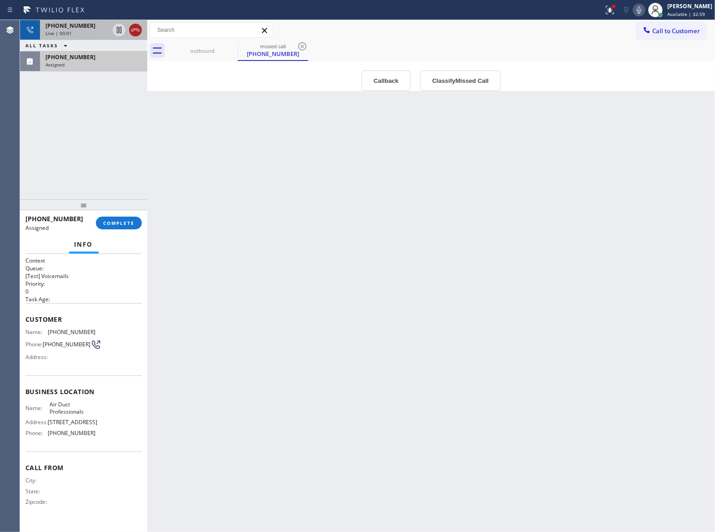
click at [137, 33] on icon at bounding box center [135, 30] width 11 height 11
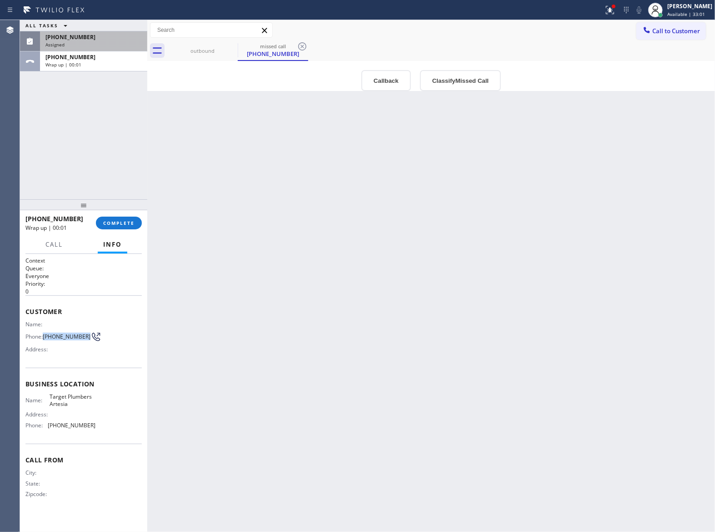
drag, startPoint x: 44, startPoint y: 339, endPoint x: 82, endPoint y: 338, distance: 38.2
click at [82, 338] on div "Phone: [PHONE_NUMBER]" at bounding box center [60, 336] width 70 height 11
click at [673, 31] on span "Call to Customer" at bounding box center [677, 31] width 48 height 8
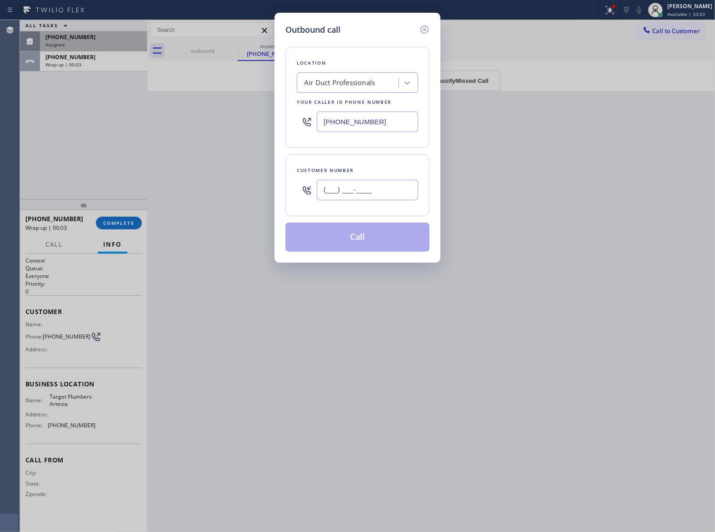
drag, startPoint x: 377, startPoint y: 187, endPoint x: 384, endPoint y: 211, distance: 24.6
click at [376, 188] on input "(___) ___-____" at bounding box center [367, 190] width 101 height 20
paste input "363) 201-8087"
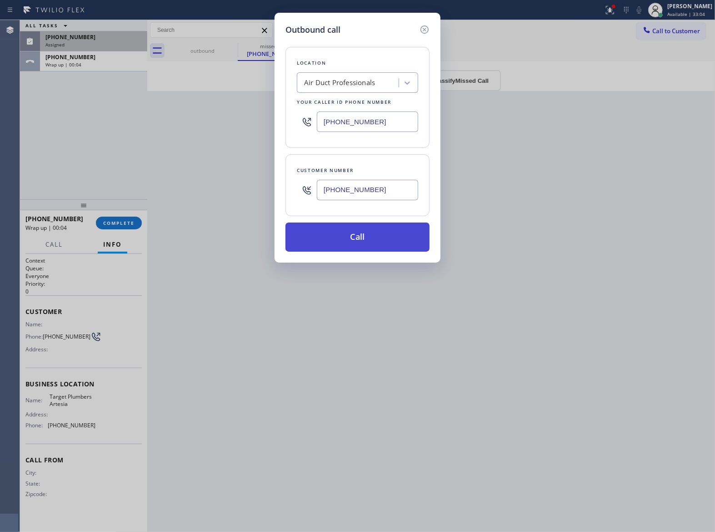
type input "[PHONE_NUMBER]"
click at [368, 240] on button "Call" at bounding box center [358, 236] width 144 height 29
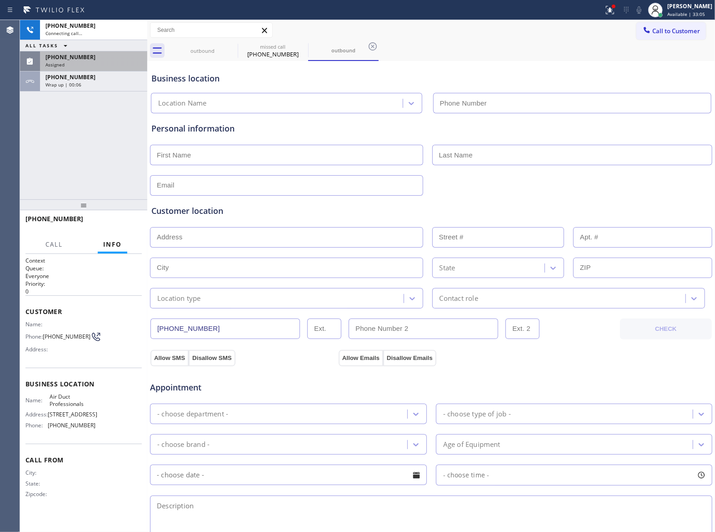
type input "(909) 231-1290"
click at [80, 86] on div "Wrap up | 00:10" at bounding box center [93, 84] width 96 height 6
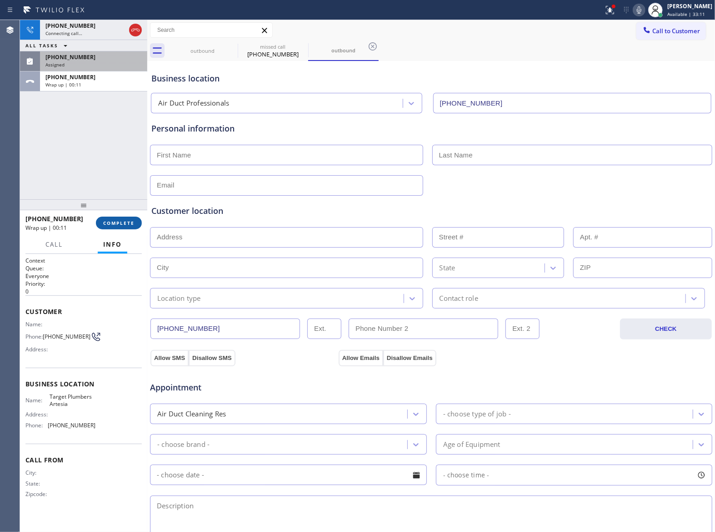
click at [121, 216] on button "COMPLETE" at bounding box center [119, 222] width 46 height 13
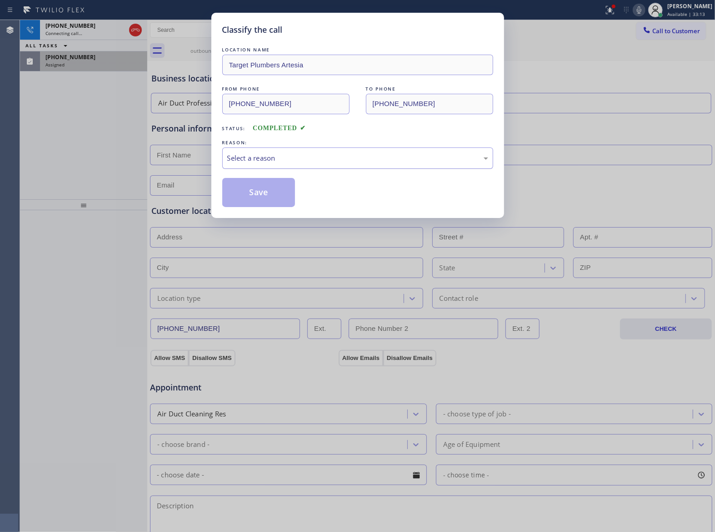
click at [257, 155] on div "Select a reason" at bounding box center [357, 158] width 261 height 10
click at [262, 189] on button "Save" at bounding box center [258, 192] width 73 height 29
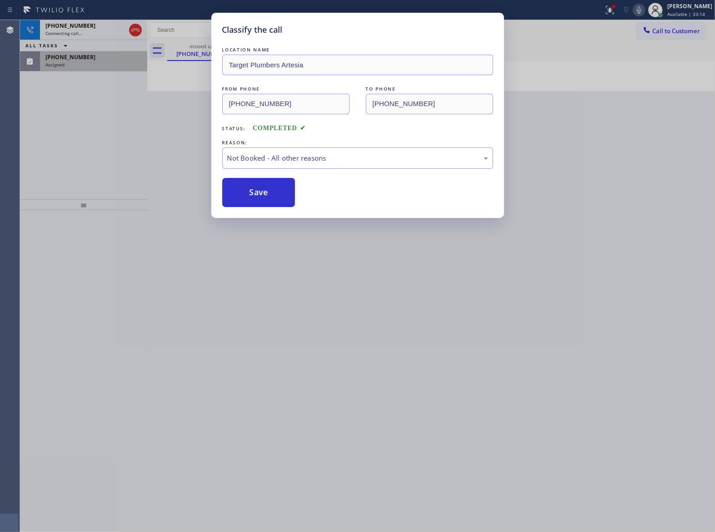
click at [80, 61] on div "Classify the call LOCATION NAME Target Plumbers Artesia FROM PHONE (562) 414-44…" at bounding box center [357, 266] width 715 height 532
click at [79, 61] on div "Classify the call LOCATION NAME Target Plumbers Artesia FROM PHONE (562) 414-44…" at bounding box center [357, 266] width 715 height 532
click at [79, 61] on div "Assigned" at bounding box center [93, 64] width 96 height 6
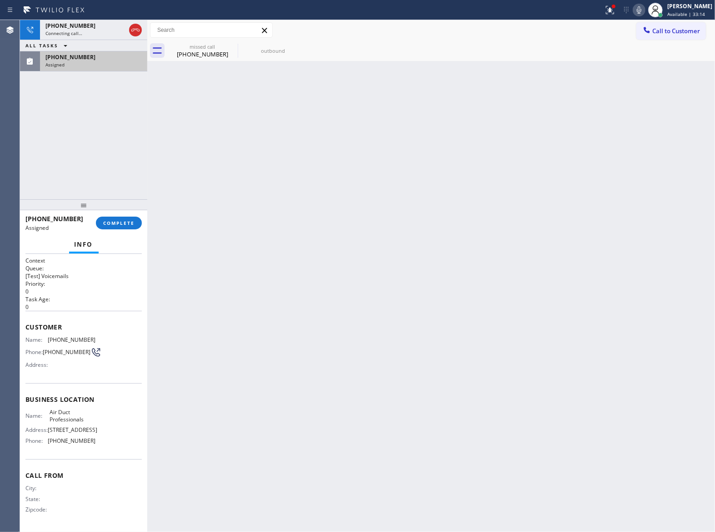
click at [79, 61] on div "Assigned" at bounding box center [93, 64] width 96 height 6
click at [115, 223] on span "COMPLETE" at bounding box center [118, 223] width 31 height 6
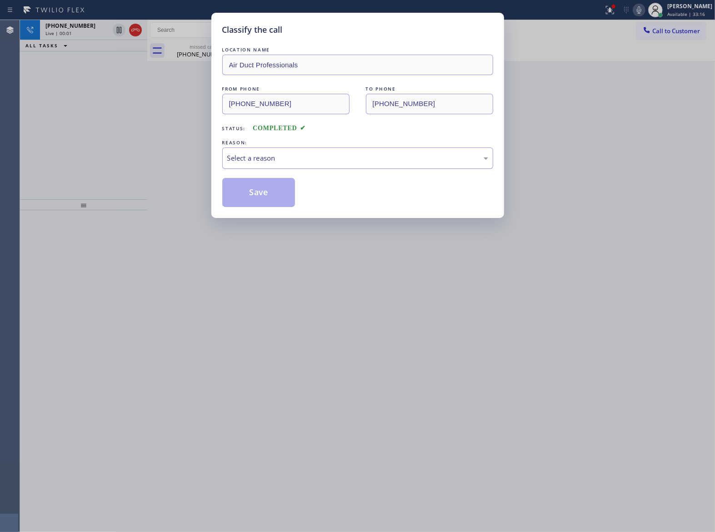
click at [241, 157] on div "Select a reason" at bounding box center [357, 158] width 261 height 10
click at [246, 195] on button "Save" at bounding box center [258, 192] width 73 height 29
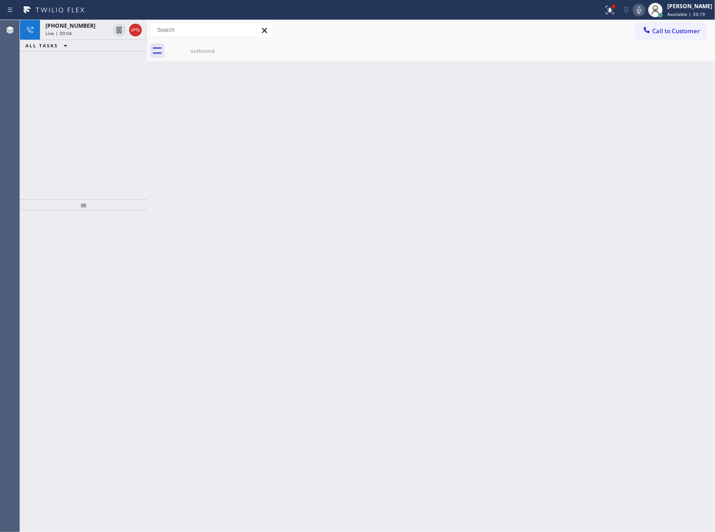
click at [87, 35] on div "Live | 00:04" at bounding box center [77, 33] width 64 height 6
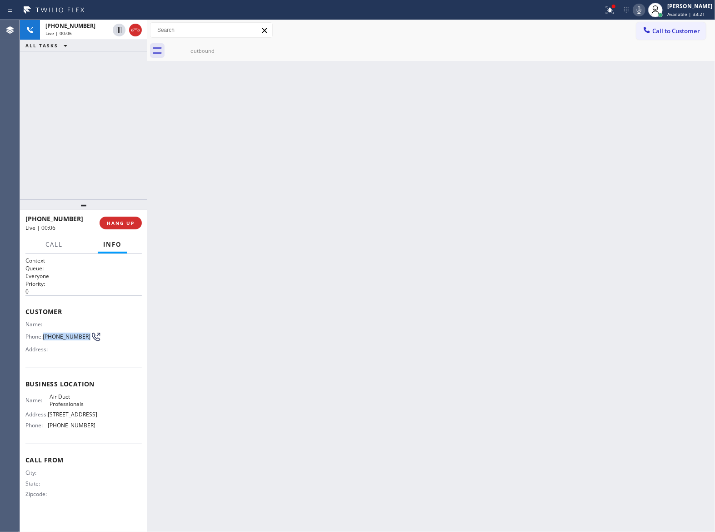
drag, startPoint x: 45, startPoint y: 336, endPoint x: 83, endPoint y: 340, distance: 37.6
click at [83, 340] on span "[PHONE_NUMBER]" at bounding box center [67, 336] width 48 height 7
click at [124, 220] on span "HANG UP" at bounding box center [121, 223] width 28 height 6
drag, startPoint x: 680, startPoint y: 33, endPoint x: 451, endPoint y: 158, distance: 261.1
click at [678, 35] on button "Call to Customer" at bounding box center [672, 30] width 70 height 17
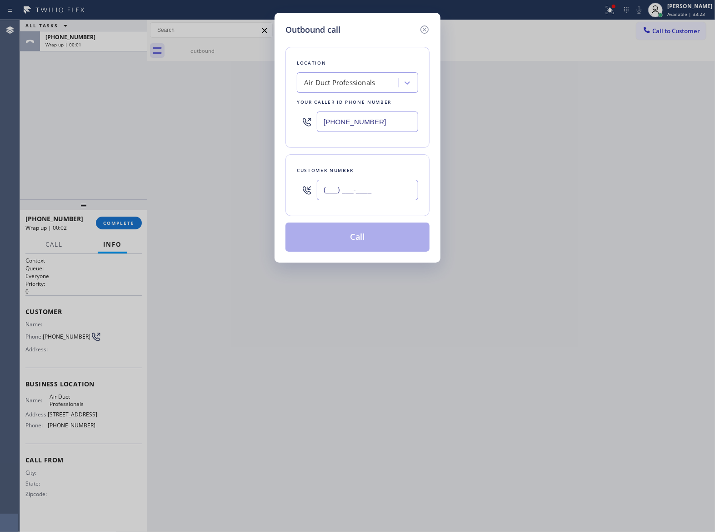
click at [337, 191] on input "(___) ___-____" at bounding box center [367, 190] width 101 height 20
paste input "363) 201-8087"
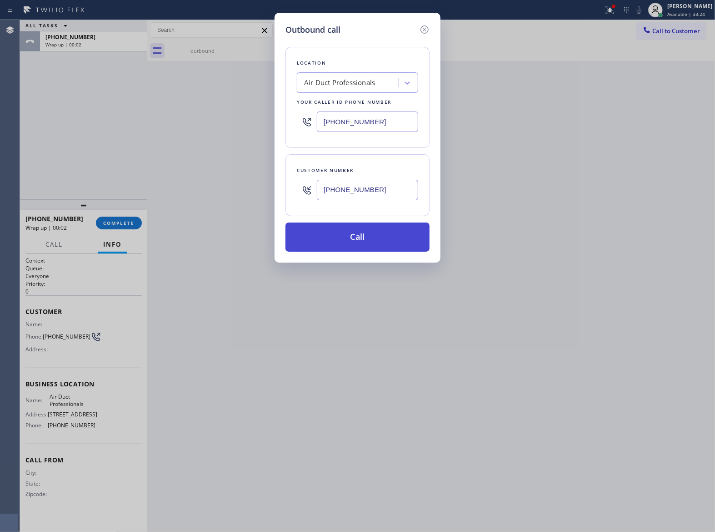
type input "[PHONE_NUMBER]"
click at [346, 236] on button "Call" at bounding box center [358, 236] width 144 height 29
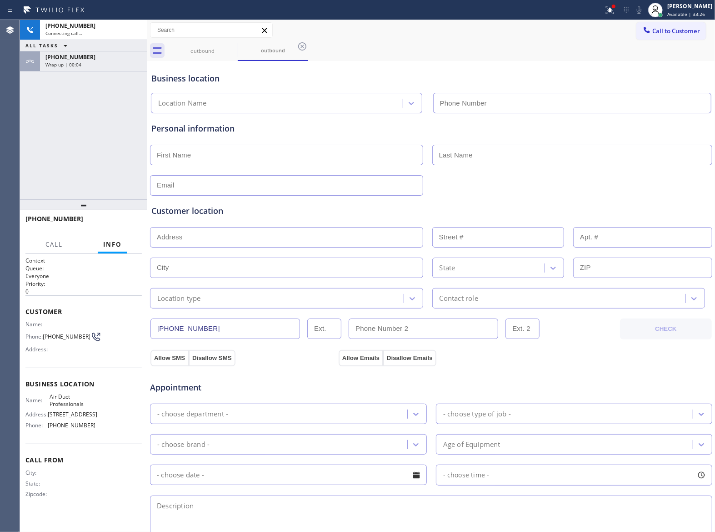
type input "(909) 231-1290"
click at [124, 220] on span "HANG UP" at bounding box center [121, 223] width 28 height 6
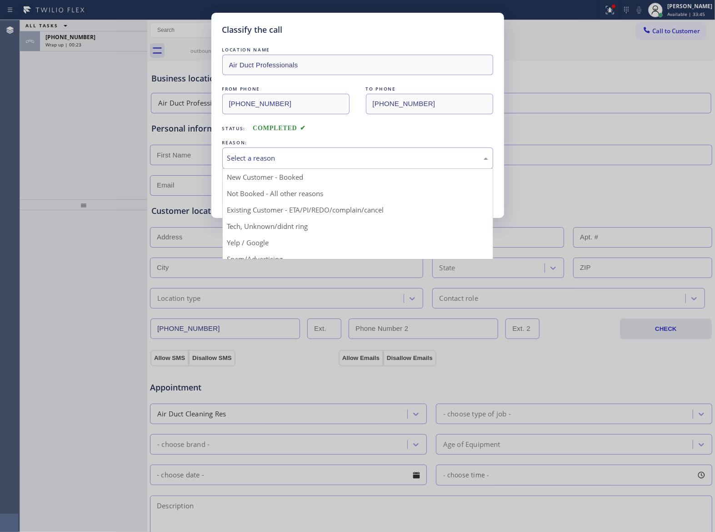
click at [259, 159] on div "Select a reason" at bounding box center [357, 158] width 261 height 10
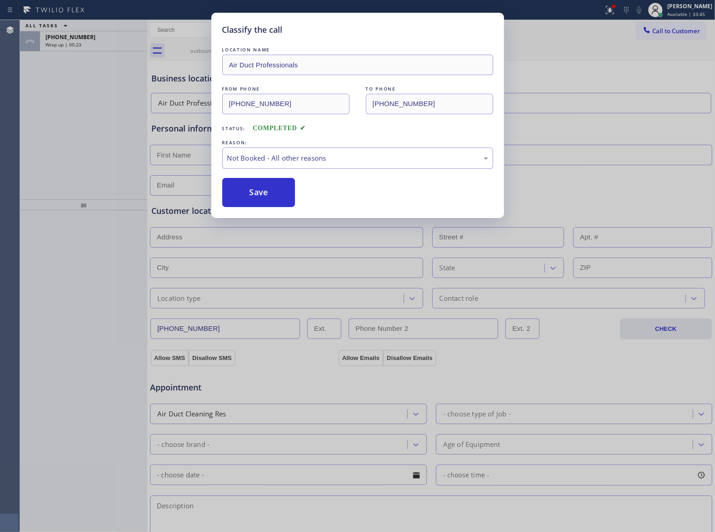
click at [261, 195] on button "Save" at bounding box center [258, 192] width 73 height 29
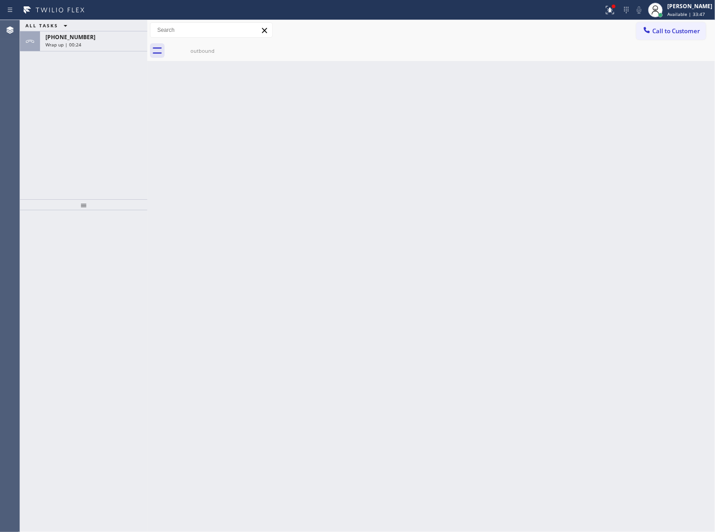
click at [79, 46] on span "Wrap up | 00:24" at bounding box center [63, 44] width 36 height 6
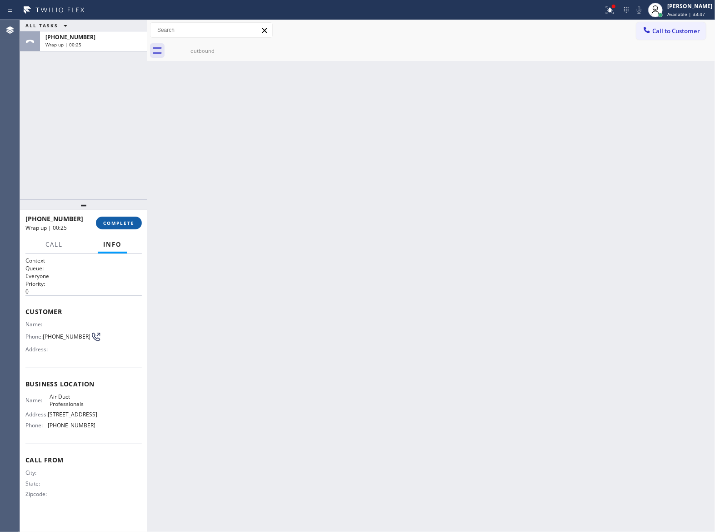
click at [121, 217] on button "COMPLETE" at bounding box center [119, 222] width 46 height 13
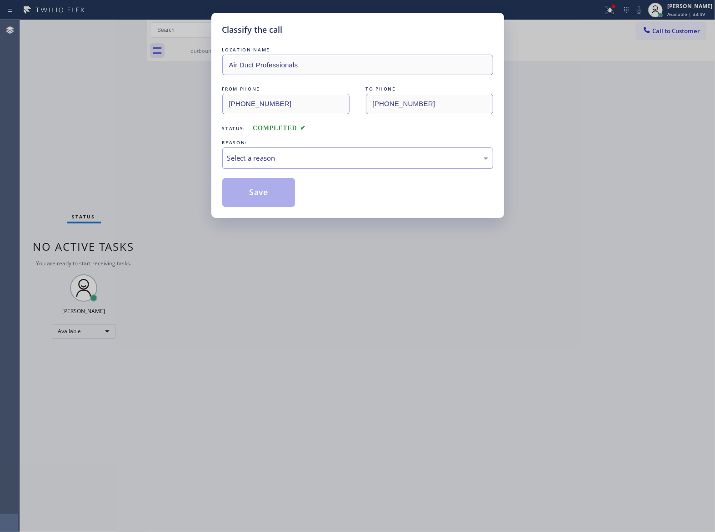
click at [273, 152] on div "Select a reason" at bounding box center [357, 157] width 271 height 21
click at [275, 195] on button "Save" at bounding box center [258, 192] width 73 height 29
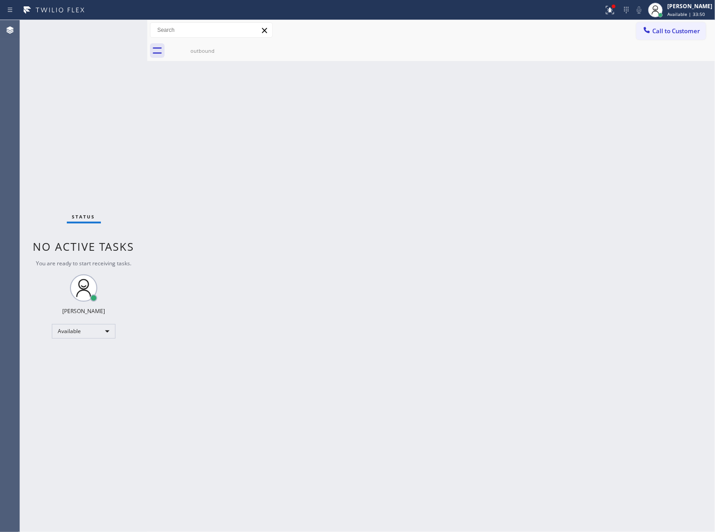
click at [668, 35] on button "Call to Customer" at bounding box center [672, 30] width 70 height 17
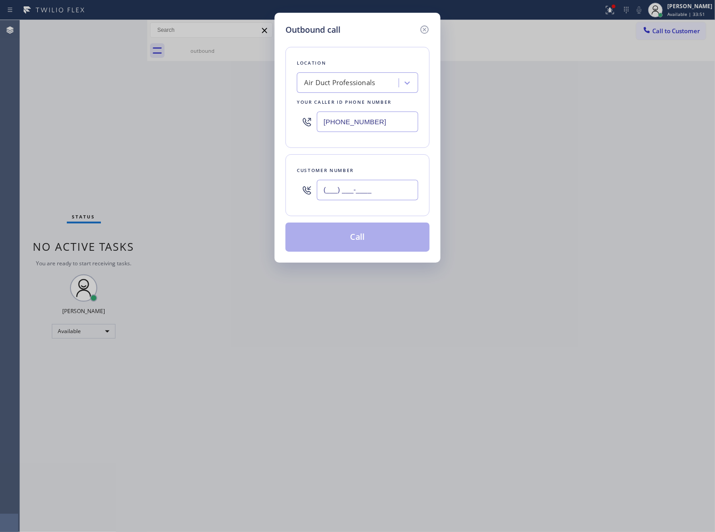
click at [335, 199] on input "(___) ___-____" at bounding box center [367, 190] width 101 height 20
paste input "363) 201-8087"
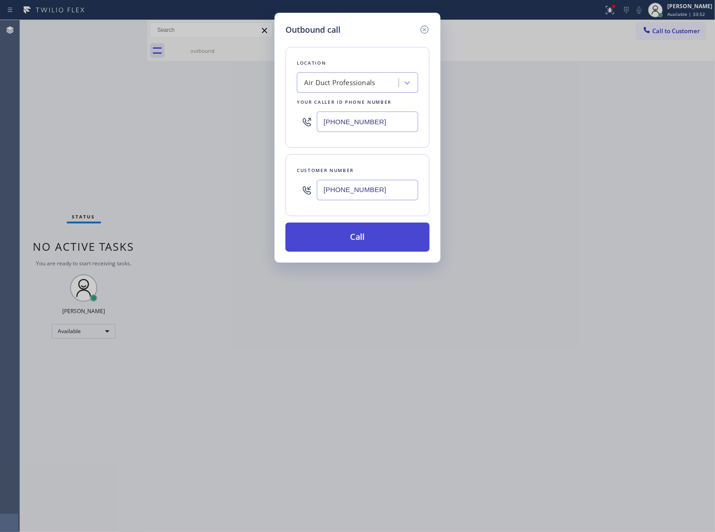
type input "[PHONE_NUMBER]"
click at [380, 244] on button "Call" at bounding box center [358, 236] width 144 height 29
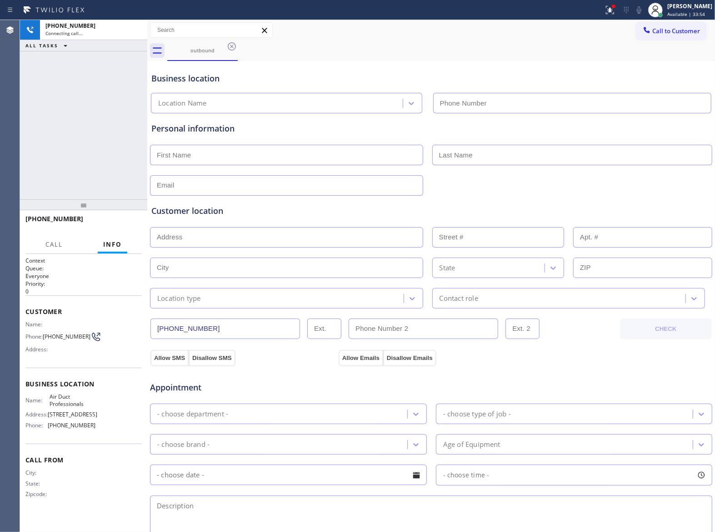
type input "(909) 231-1290"
click at [79, 115] on div "+13632018087 Live | 00:01 ALL TASKS ALL TASKS ACTIVE TASKS TASKS IN WRAP UP" at bounding box center [83, 109] width 127 height 179
click at [122, 226] on button "HANG UP" at bounding box center [121, 222] width 42 height 13
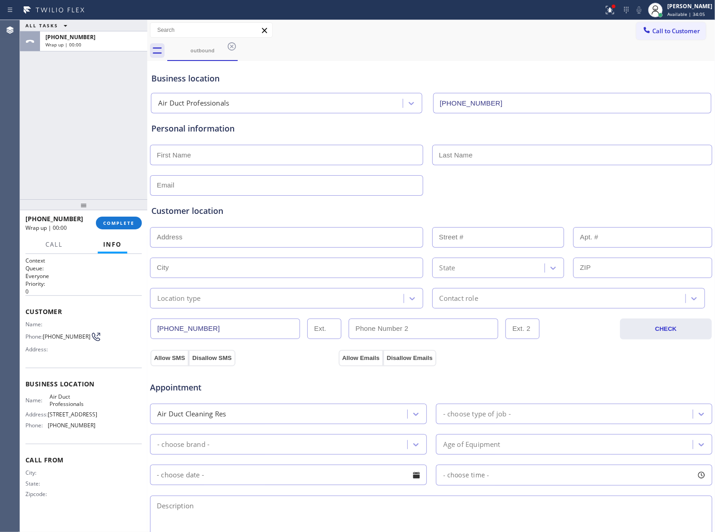
drag, startPoint x: 664, startPoint y: 28, endPoint x: 392, endPoint y: 201, distance: 322.3
click at [664, 28] on span "Call to Customer" at bounding box center [677, 31] width 48 height 8
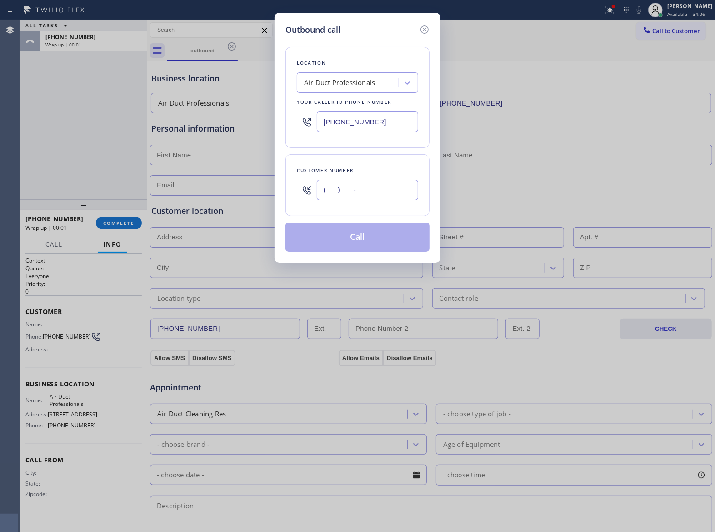
click at [360, 188] on input "(___) ___-____" at bounding box center [367, 190] width 101 height 20
type input "(___) ___-____"
click at [346, 189] on div "Location Air Duct Professionals Your caller id phone number (909) 231-1290 Cust…" at bounding box center [358, 144] width 144 height 216
drag, startPoint x: 344, startPoint y: 192, endPoint x: 361, endPoint y: 202, distance: 19.4
click at [344, 193] on input "(___) ___-____" at bounding box center [367, 190] width 101 height 20
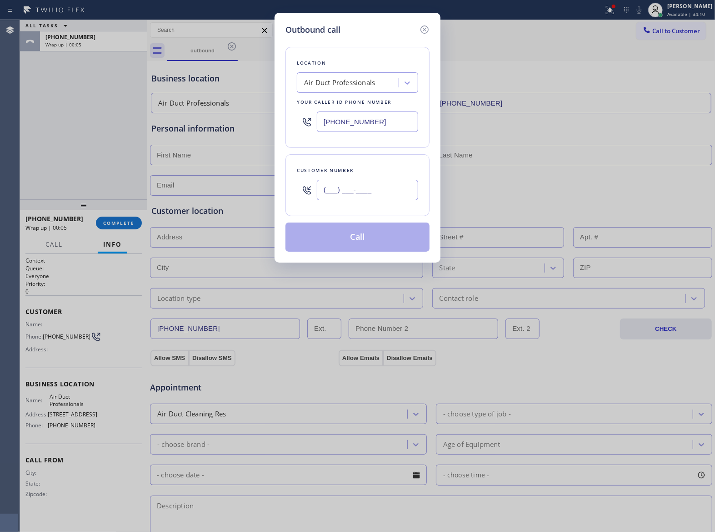
paste input "363) 201-8087"
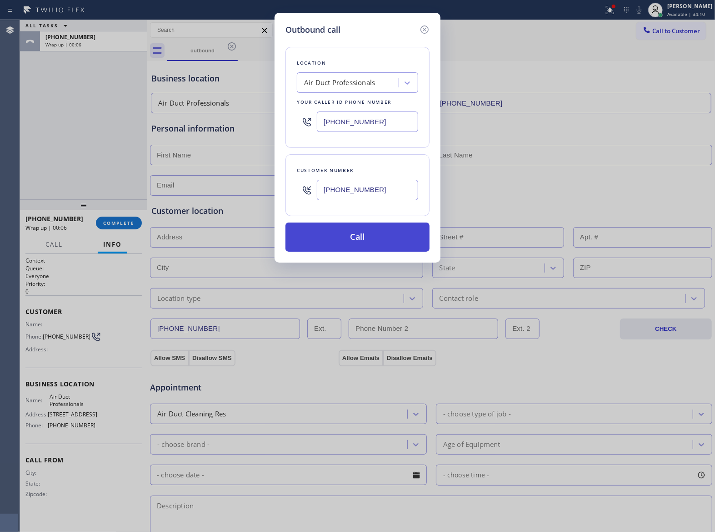
type input "[PHONE_NUMBER]"
click at [380, 243] on button "Call" at bounding box center [358, 236] width 144 height 29
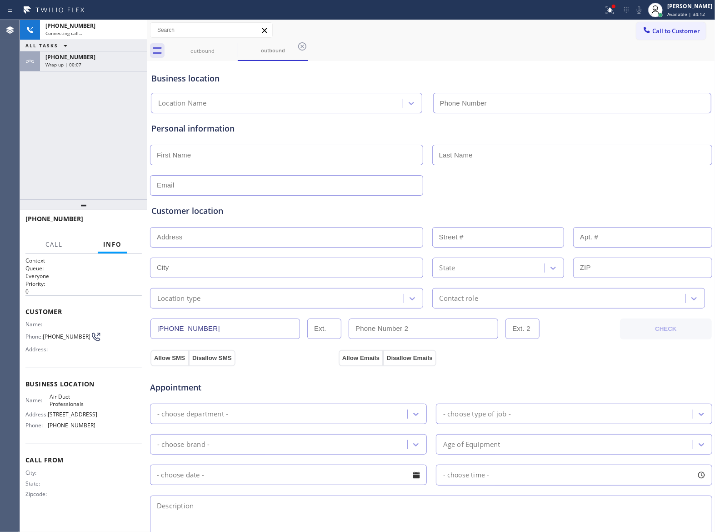
type input "(909) 231-1290"
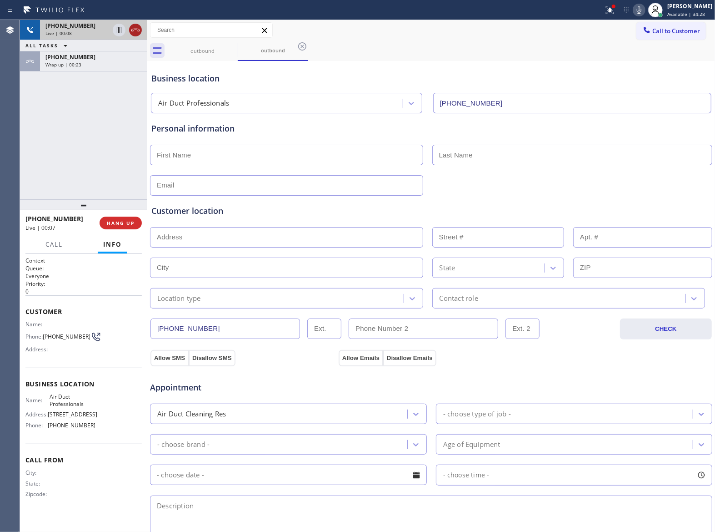
click at [141, 29] on div at bounding box center [135, 30] width 13 height 11
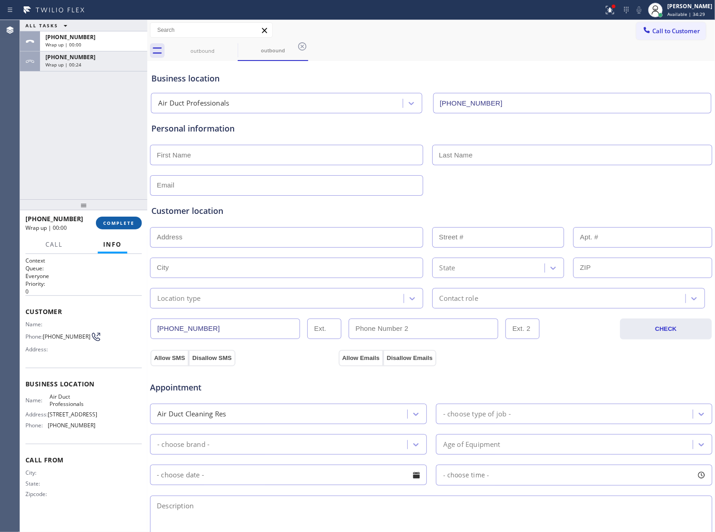
click at [125, 221] on span "COMPLETE" at bounding box center [118, 223] width 31 height 6
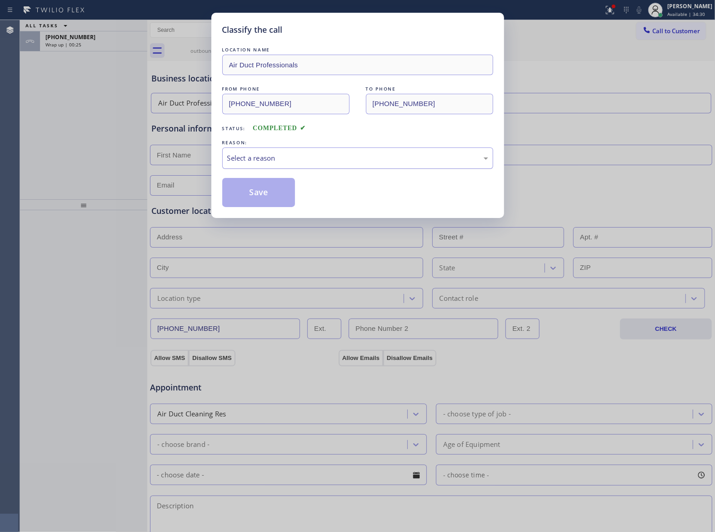
click at [271, 151] on div "Select a reason" at bounding box center [357, 157] width 271 height 21
click at [281, 190] on button "Save" at bounding box center [258, 192] width 73 height 29
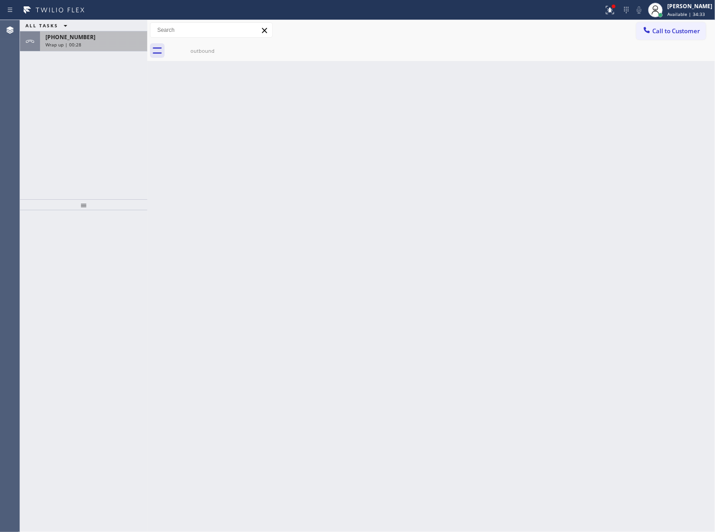
click at [67, 35] on span "[PHONE_NUMBER]" at bounding box center [70, 37] width 50 height 8
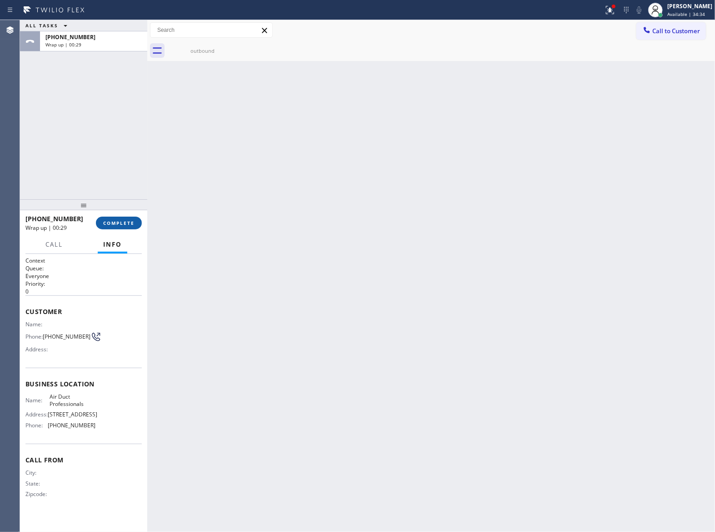
click at [131, 224] on span "COMPLETE" at bounding box center [118, 223] width 31 height 6
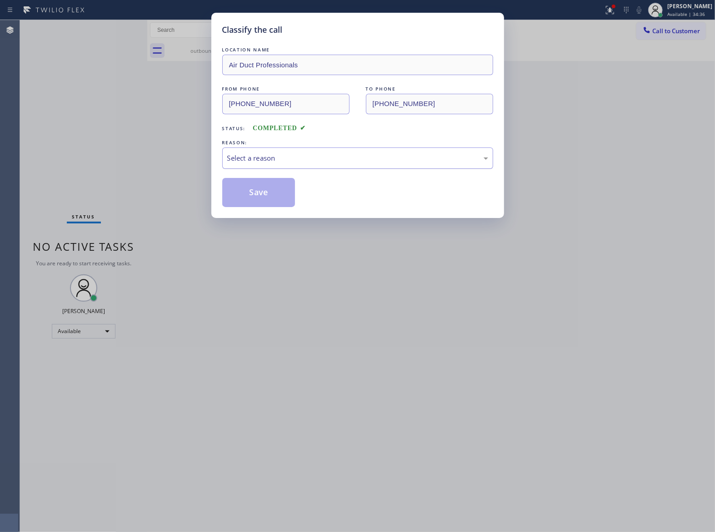
click at [248, 152] on div "Select a reason" at bounding box center [357, 157] width 271 height 21
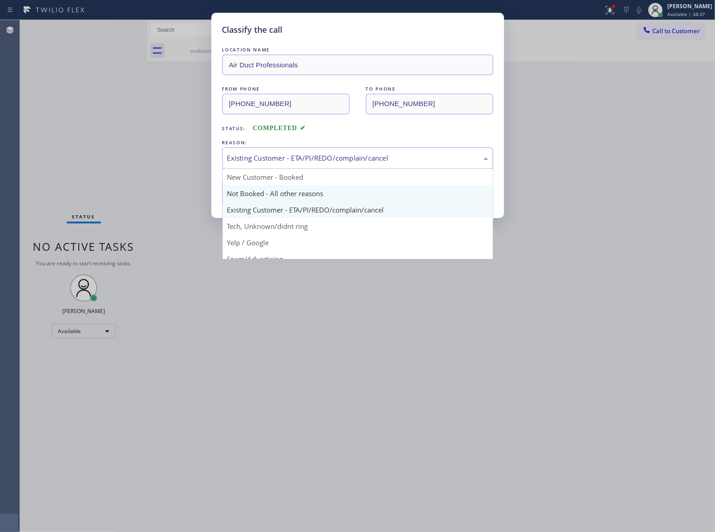
drag, startPoint x: 256, startPoint y: 155, endPoint x: 261, endPoint y: 190, distance: 35.8
click at [257, 161] on div "Existing Customer - ETA/PI/REDO/complain/cancel" at bounding box center [357, 158] width 261 height 10
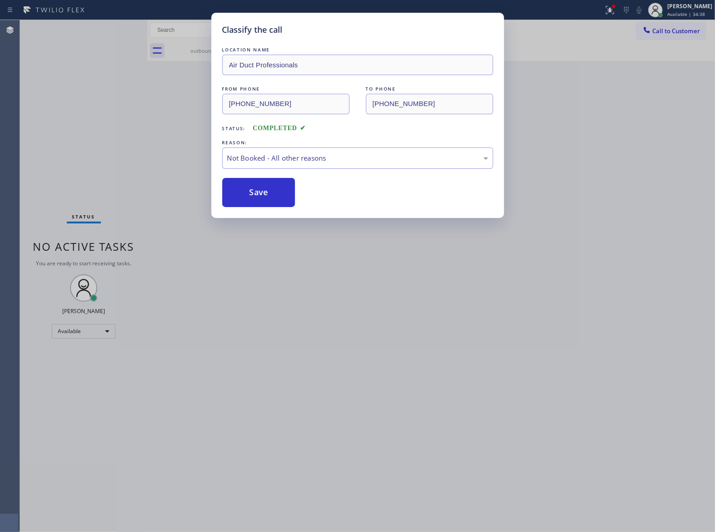
click at [251, 199] on button "Save" at bounding box center [258, 192] width 73 height 29
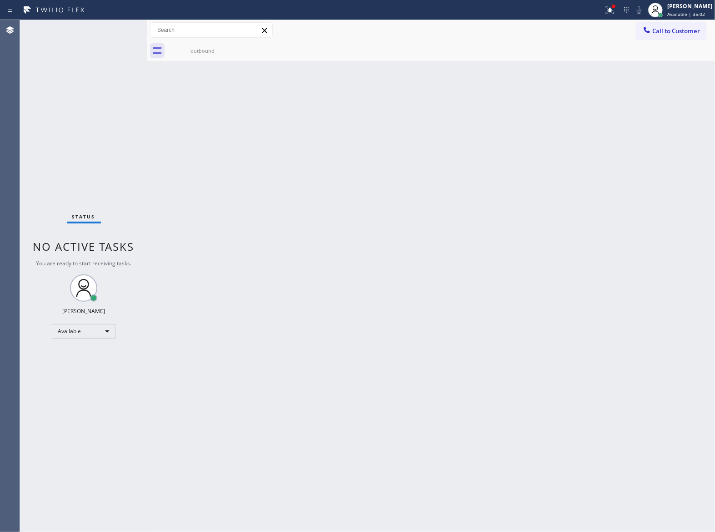
drag, startPoint x: 679, startPoint y: 28, endPoint x: 672, endPoint y: 41, distance: 14.7
click at [679, 28] on span "Call to Customer" at bounding box center [677, 31] width 48 height 8
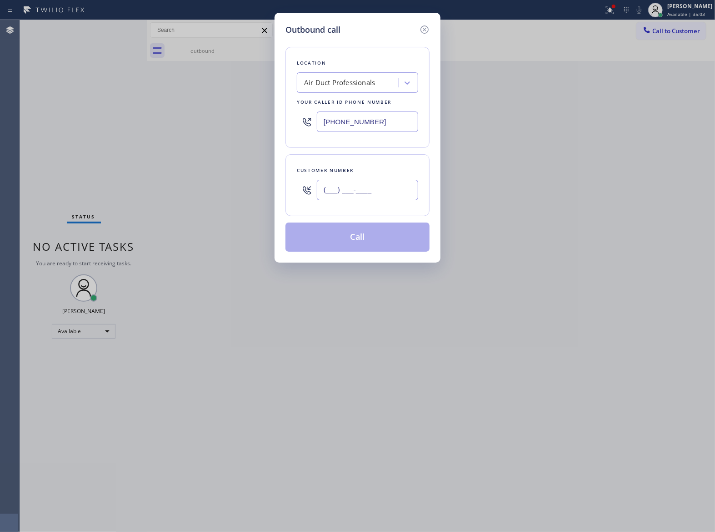
click at [366, 190] on input "(___) ___-____" at bounding box center [367, 190] width 101 height 20
paste input "363) 201-8087"
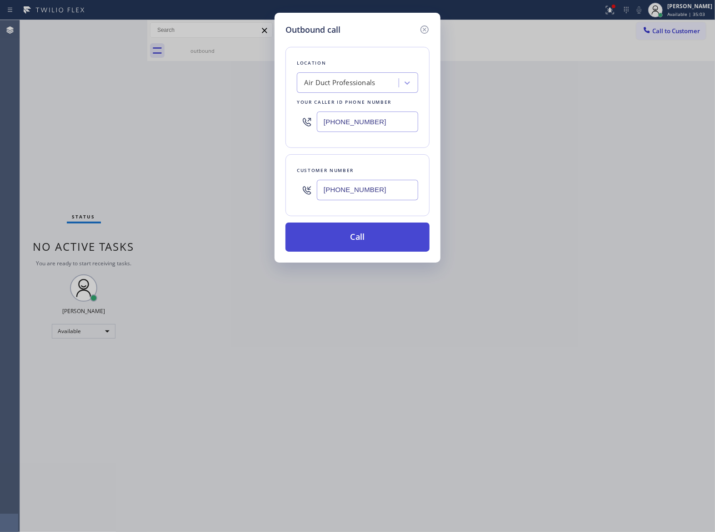
type input "[PHONE_NUMBER]"
click at [387, 239] on button "Call" at bounding box center [358, 236] width 144 height 29
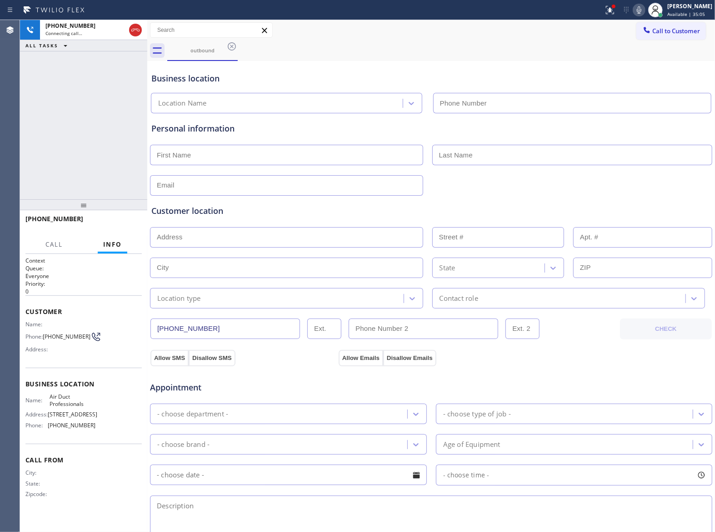
type input "(909) 231-1290"
click at [134, 31] on icon at bounding box center [135, 30] width 11 height 11
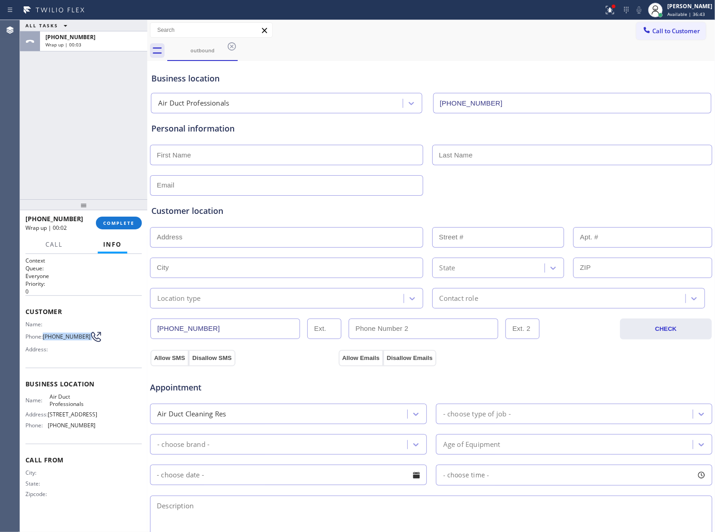
drag, startPoint x: 45, startPoint y: 335, endPoint x: 85, endPoint y: 340, distance: 39.5
click at [85, 340] on div "Phone: [PHONE_NUMBER]" at bounding box center [60, 336] width 70 height 11
click at [128, 222] on span "COMPLETE" at bounding box center [118, 223] width 31 height 6
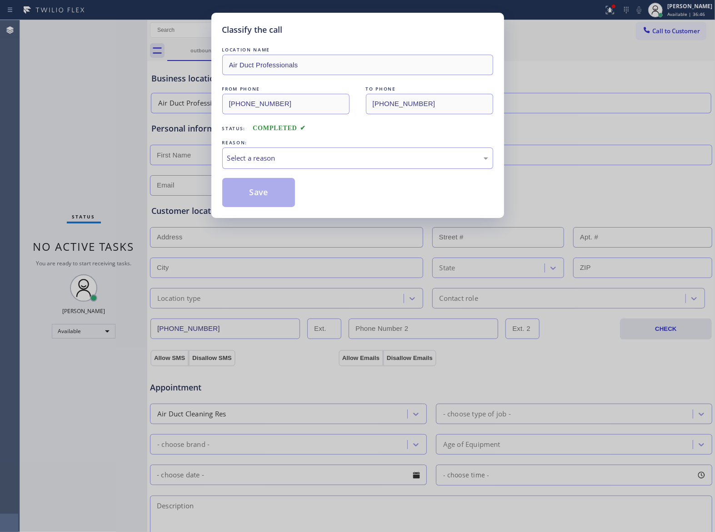
click at [263, 159] on div "Select a reason" at bounding box center [357, 158] width 261 height 10
click at [259, 192] on button "Save" at bounding box center [258, 192] width 73 height 29
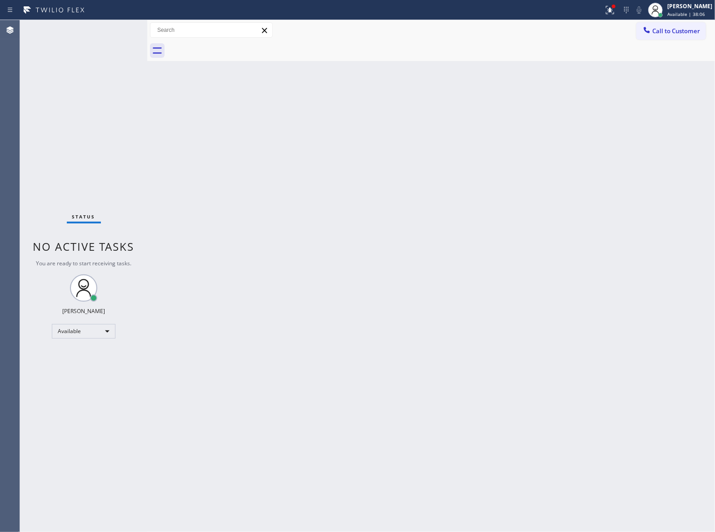
drag, startPoint x: 564, startPoint y: 202, endPoint x: 657, endPoint y: 90, distance: 145.7
click at [582, 168] on div "Back to Dashboard Change Sender ID Customers Technicians Select a contact Outbo…" at bounding box center [431, 276] width 568 height 512
click at [669, 30] on span "Call to Customer" at bounding box center [677, 31] width 48 height 8
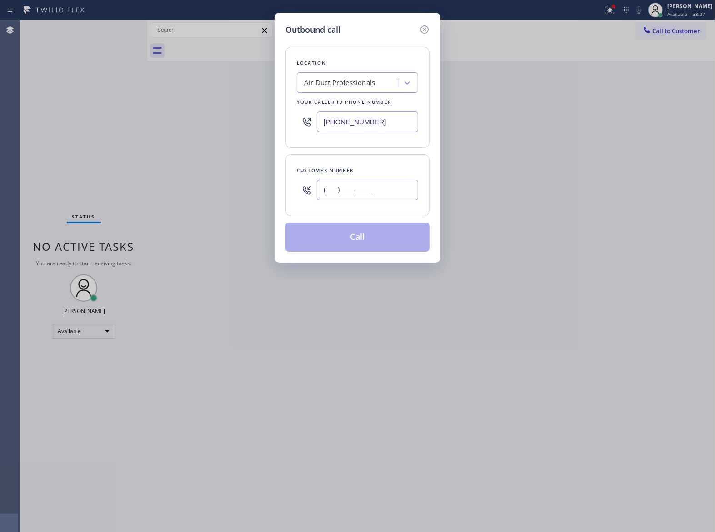
click at [394, 199] on input "(___) ___-____" at bounding box center [367, 190] width 101 height 20
paste input "363) 201-8087"
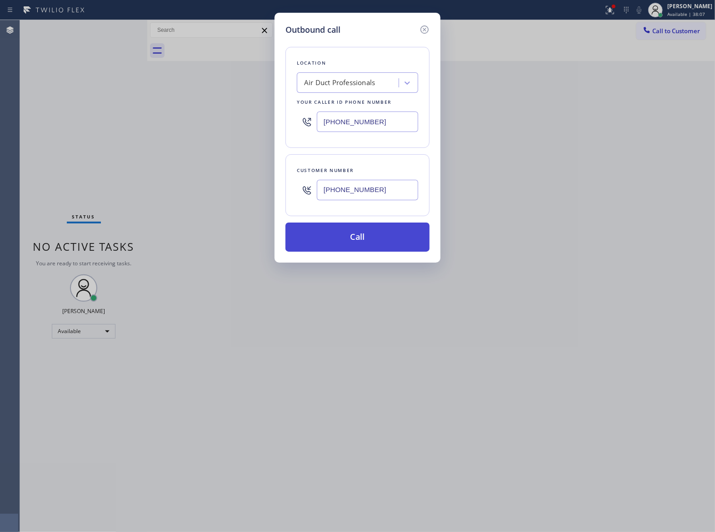
type input "[PHONE_NUMBER]"
click at [376, 241] on button "Call" at bounding box center [358, 236] width 144 height 29
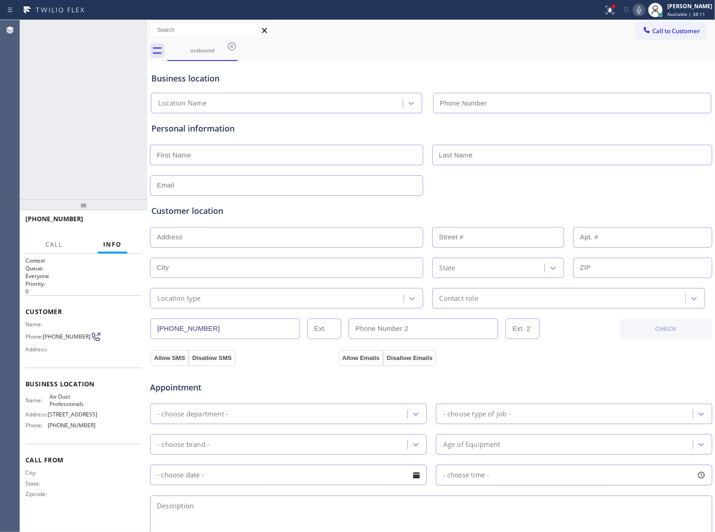
type input "(909) 231-1290"
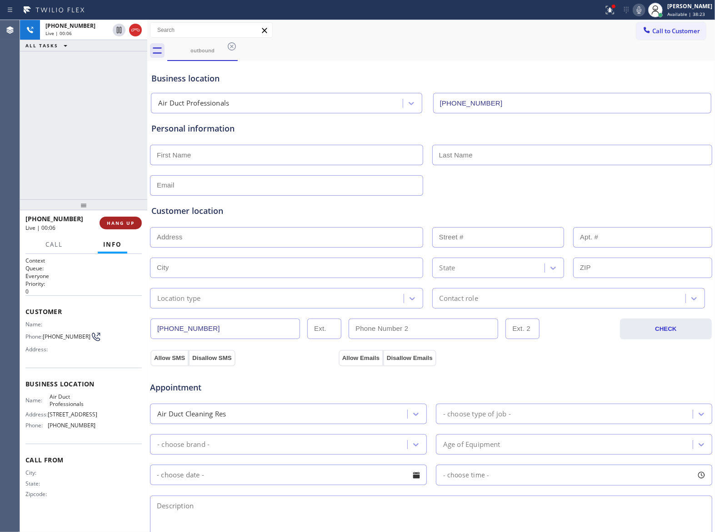
click at [131, 224] on span "HANG UP" at bounding box center [121, 223] width 28 height 6
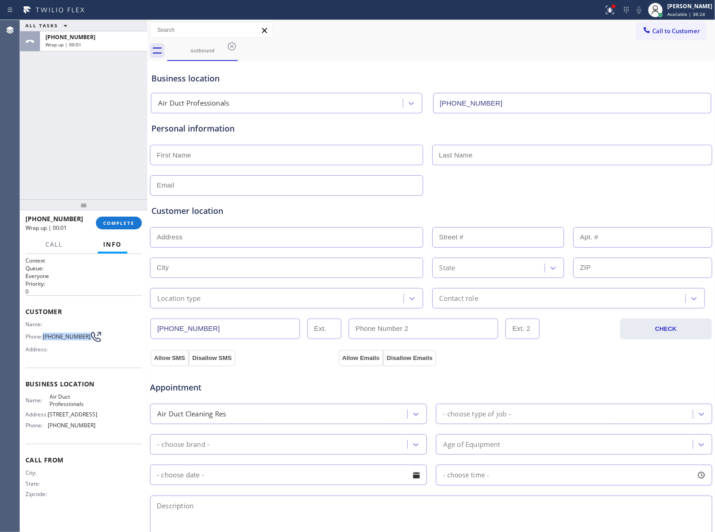
drag, startPoint x: 46, startPoint y: 338, endPoint x: 91, endPoint y: 339, distance: 44.6
click at [91, 339] on div "Phone: [PHONE_NUMBER]" at bounding box center [60, 336] width 70 height 11
click at [659, 39] on button "Call to Customer" at bounding box center [672, 30] width 70 height 17
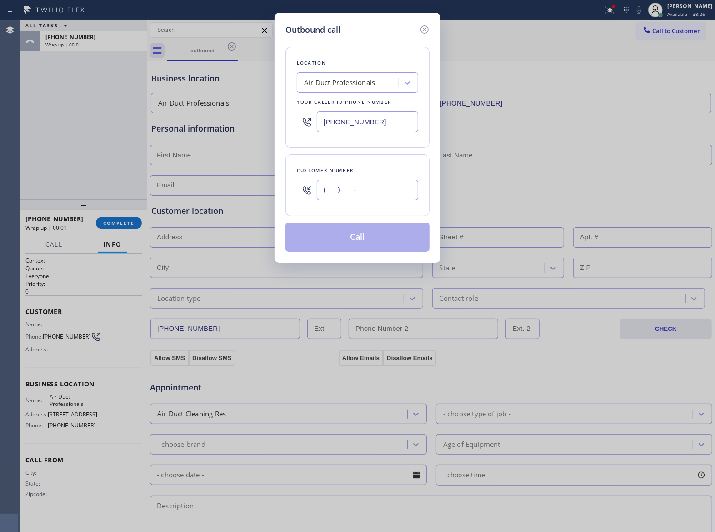
click at [390, 186] on input "(___) ___-____" at bounding box center [367, 190] width 101 height 20
paste input "363) 201-8087"
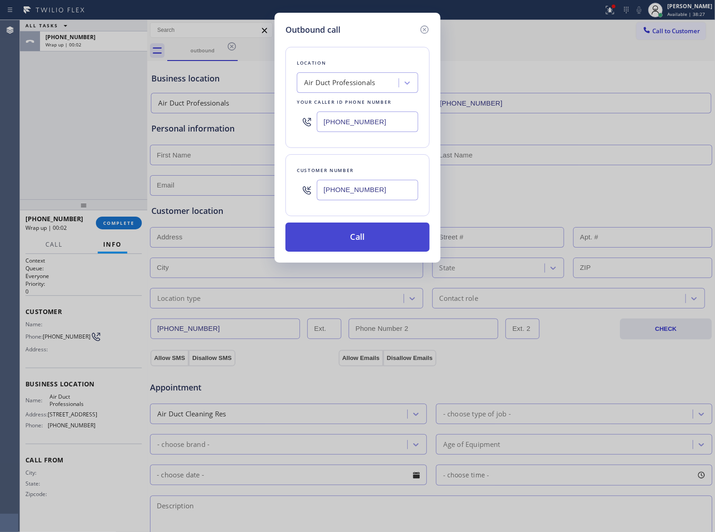
type input "[PHONE_NUMBER]"
drag, startPoint x: 367, startPoint y: 243, endPoint x: 503, endPoint y: 78, distance: 213.2
click at [371, 241] on button "Call" at bounding box center [358, 236] width 144 height 29
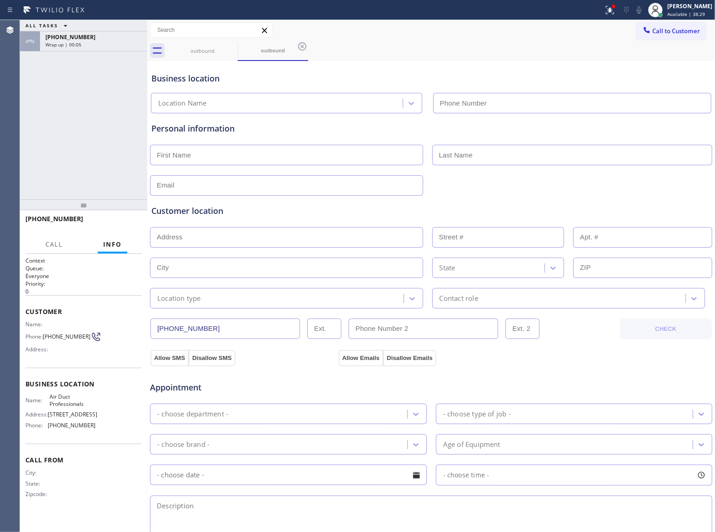
type input "(909) 231-1290"
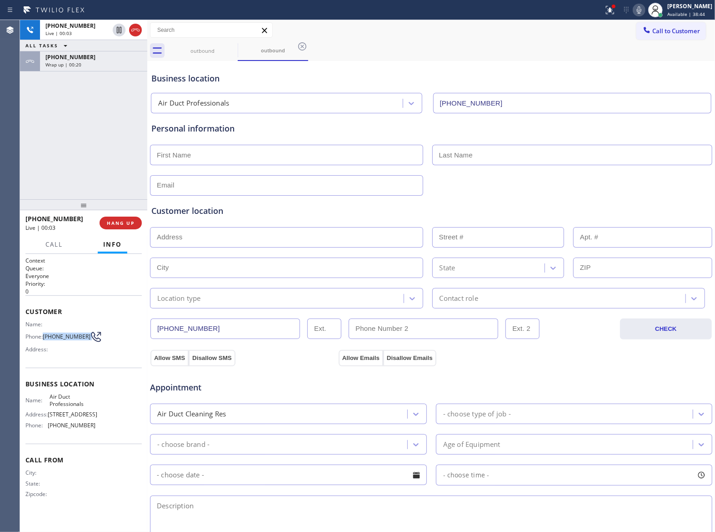
drag, startPoint x: 46, startPoint y: 336, endPoint x: 86, endPoint y: 339, distance: 40.1
click at [86, 339] on div "Phone: [PHONE_NUMBER]" at bounding box center [60, 336] width 70 height 11
click at [122, 226] on span "HANG UP" at bounding box center [121, 223] width 28 height 6
click at [677, 33] on span "Call to Customer" at bounding box center [677, 31] width 48 height 8
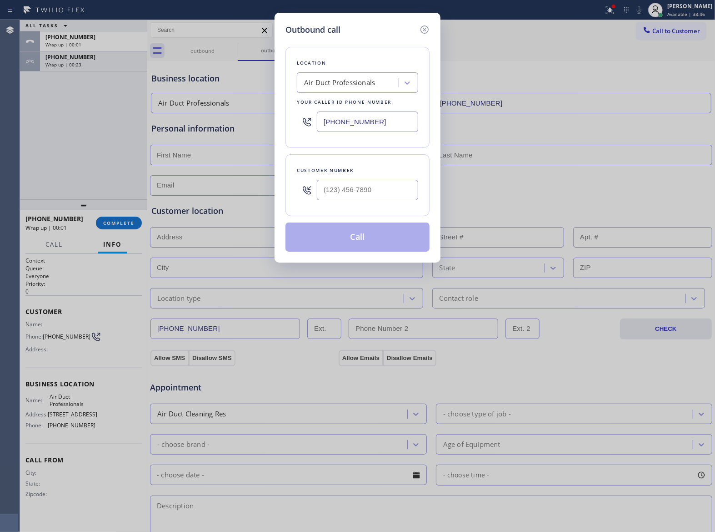
drag, startPoint x: 407, startPoint y: 179, endPoint x: 395, endPoint y: 185, distance: 12.8
click at [405, 181] on div at bounding box center [367, 190] width 101 height 30
click at [395, 185] on input "(___) ___-____" at bounding box center [367, 190] width 101 height 20
paste input "363) 201-8087"
type input "[PHONE_NUMBER]"
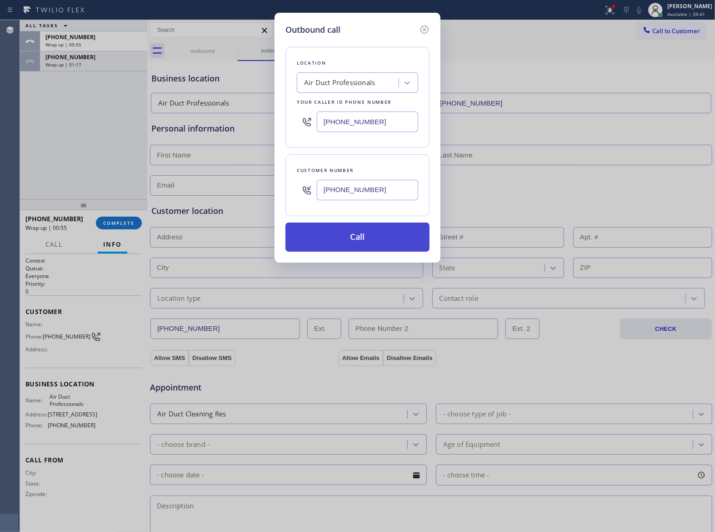
click at [370, 233] on button "Call" at bounding box center [358, 236] width 144 height 29
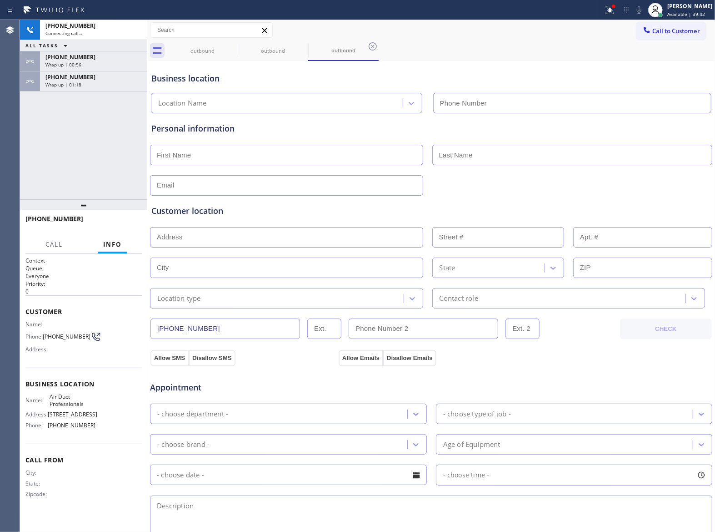
type input "(909) 231-1290"
drag, startPoint x: 118, startPoint y: 155, endPoint x: 259, endPoint y: 131, distance: 142.4
click at [118, 154] on div "+13632018087 Connecting call… ALL TASKS ALL TASKS ACTIVE TASKS TASKS IN WRAP UP…" at bounding box center [83, 109] width 127 height 179
click at [111, 227] on button "HANG UP" at bounding box center [121, 222] width 42 height 13
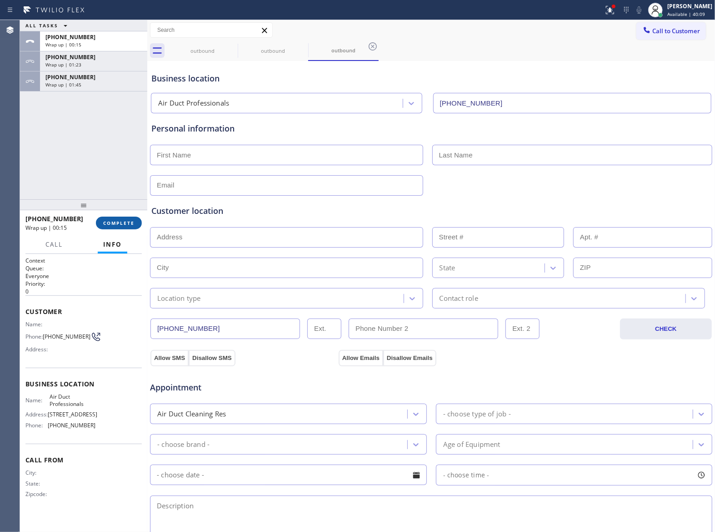
click at [112, 227] on button "COMPLETE" at bounding box center [119, 222] width 46 height 13
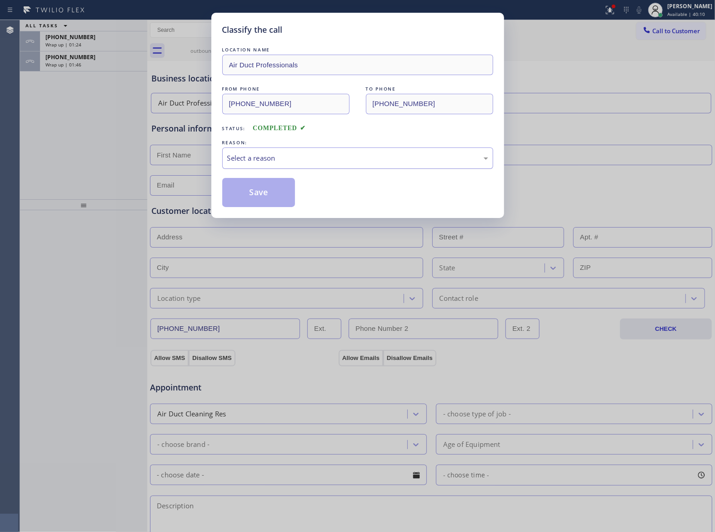
click at [366, 166] on div "Select a reason" at bounding box center [357, 157] width 271 height 21
click at [292, 196] on button "Save" at bounding box center [258, 192] width 73 height 29
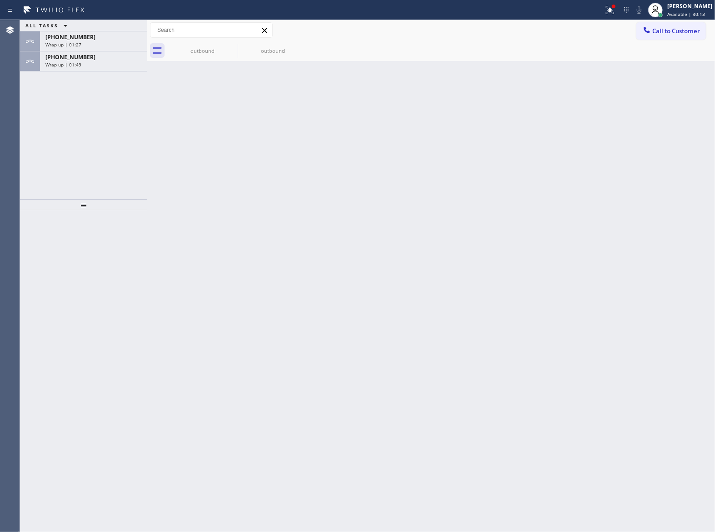
click at [90, 60] on div "[PHONE_NUMBER]" at bounding box center [93, 57] width 96 height 8
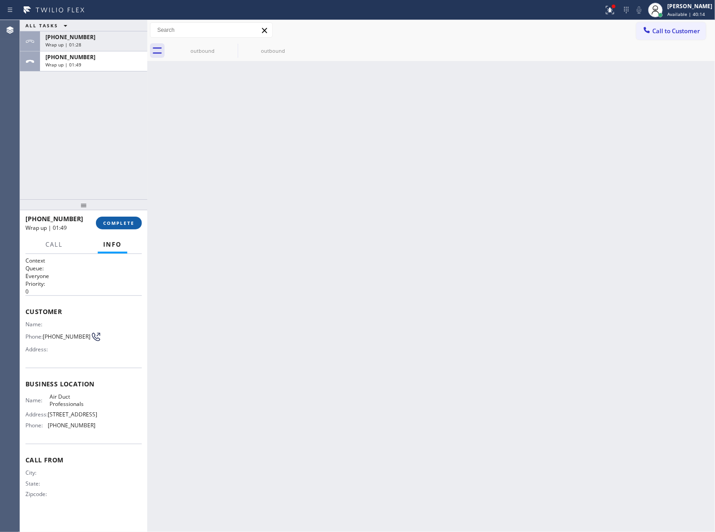
click at [125, 221] on button "COMPLETE" at bounding box center [119, 222] width 46 height 13
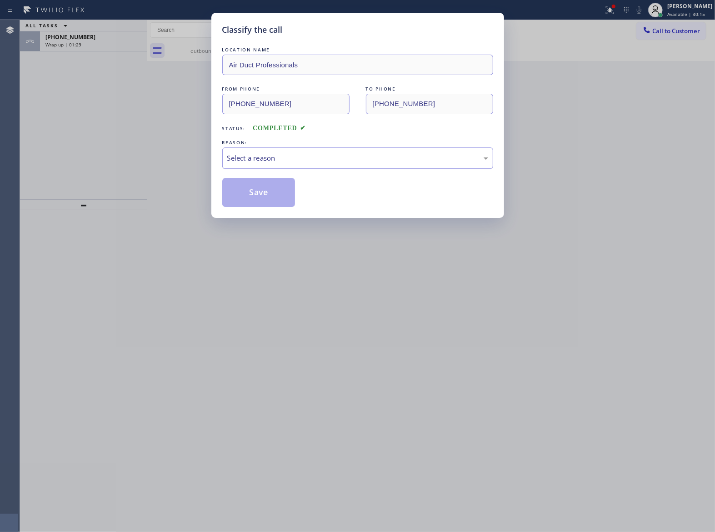
click at [284, 160] on div "Select a reason" at bounding box center [357, 158] width 261 height 10
click at [257, 194] on button "Save" at bounding box center [258, 192] width 73 height 29
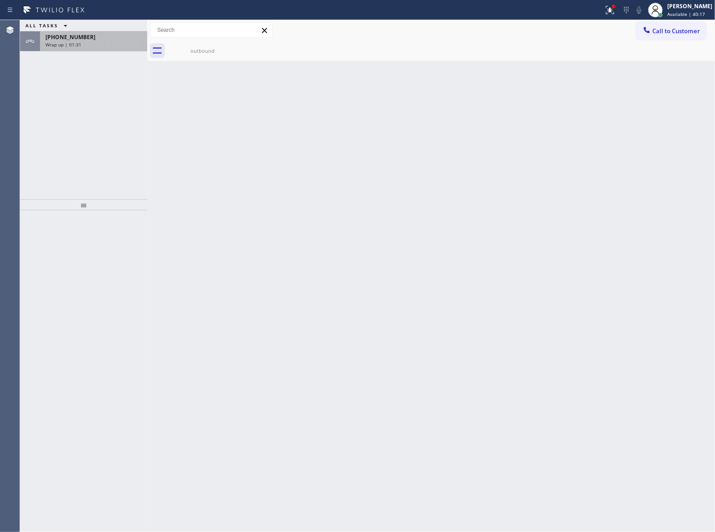
click at [61, 48] on div "+13632018087 Wrap up | 01:31" at bounding box center [92, 41] width 104 height 20
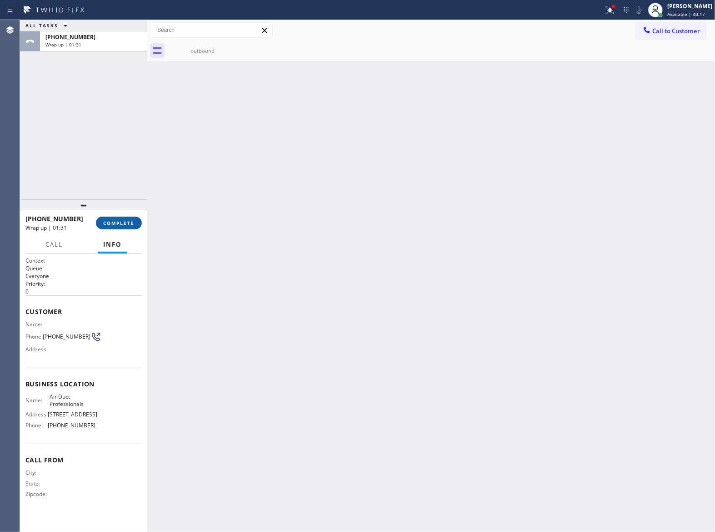
click at [116, 226] on span "COMPLETE" at bounding box center [118, 223] width 31 height 6
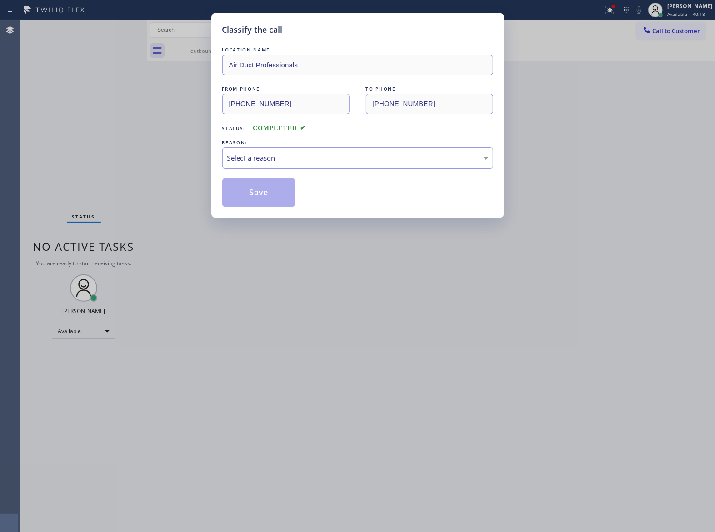
click at [261, 159] on div "Select a reason" at bounding box center [357, 158] width 261 height 10
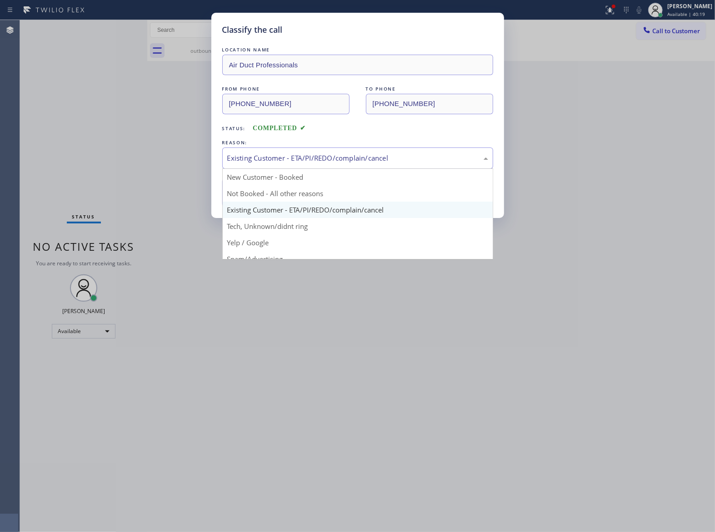
click at [257, 166] on div "Existing Customer - ETA/PI/REDO/complain/cancel" at bounding box center [357, 157] width 271 height 21
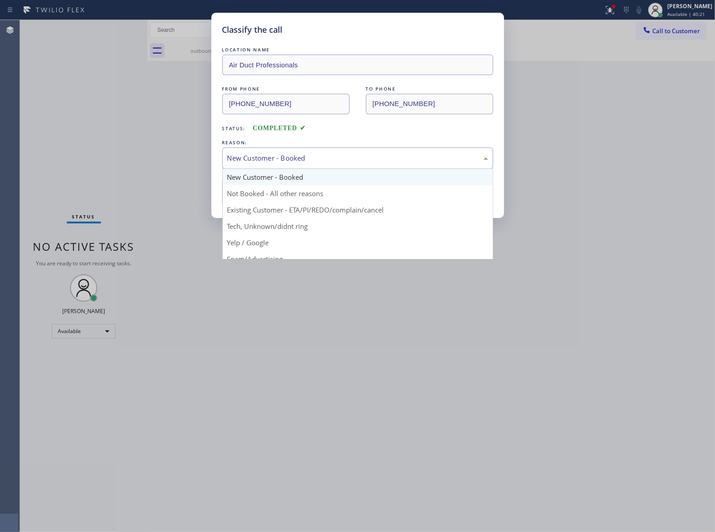
click at [265, 149] on div "New Customer - Booked" at bounding box center [357, 157] width 271 height 21
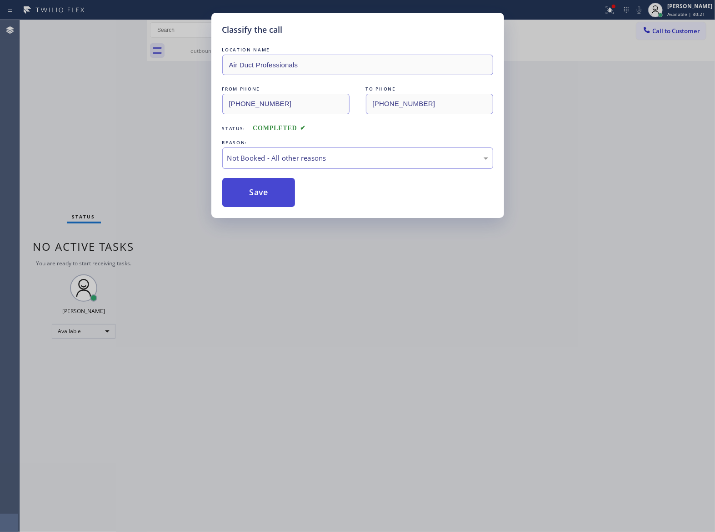
click at [266, 191] on button "Save" at bounding box center [258, 192] width 73 height 29
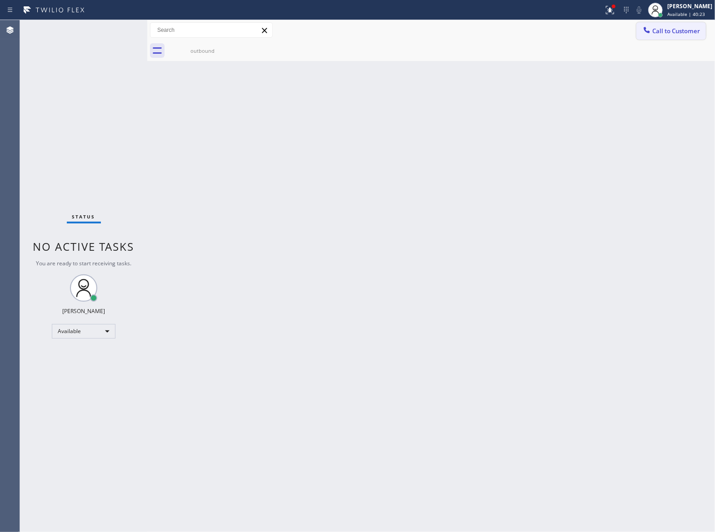
click at [667, 39] on button "Call to Customer" at bounding box center [672, 30] width 70 height 17
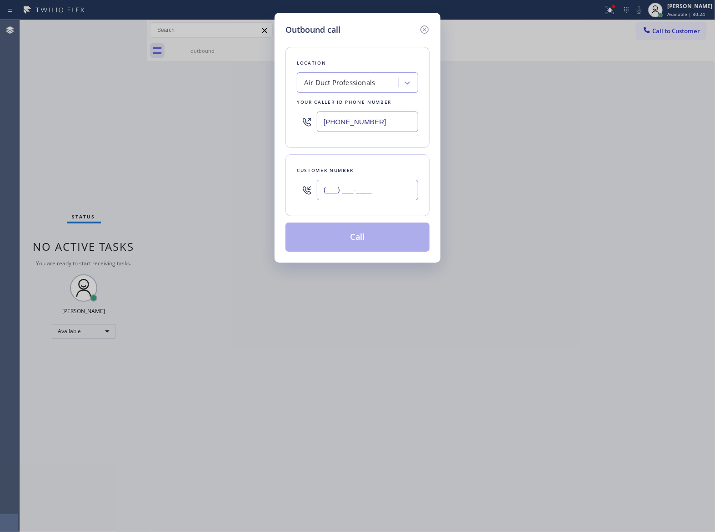
click at [362, 199] on input "(___) ___-____" at bounding box center [367, 190] width 101 height 20
paste input "363) 201-8087"
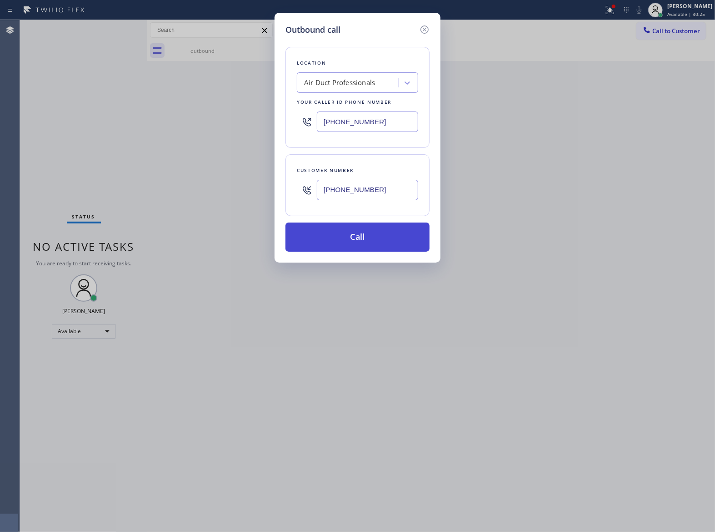
type input "[PHONE_NUMBER]"
click at [364, 228] on button "Call" at bounding box center [358, 236] width 144 height 29
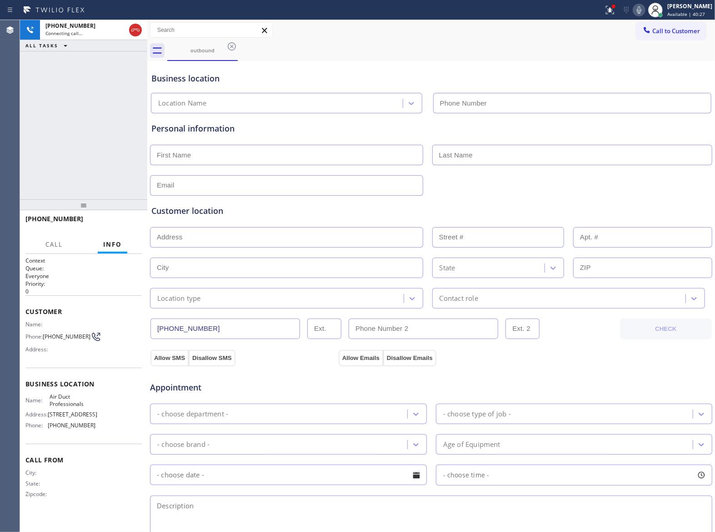
type input "(909) 231-1290"
click at [123, 226] on button "HANG UP" at bounding box center [121, 222] width 42 height 13
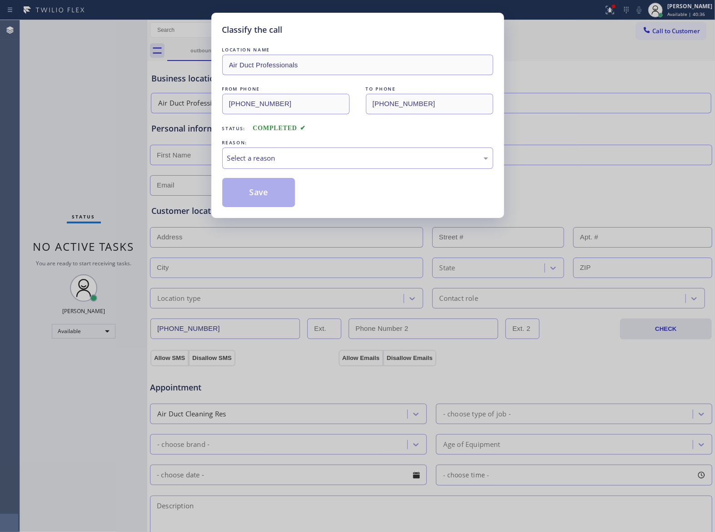
click at [295, 173] on div "LOCATION NAME Air Duct Professionals FROM PHONE (909) 231-1290 TO PHONE (363) 2…" at bounding box center [357, 126] width 271 height 162
click at [273, 163] on div "Select a reason" at bounding box center [357, 158] width 261 height 10
drag, startPoint x: 258, startPoint y: 193, endPoint x: 714, endPoint y: 514, distance: 557.4
click at [306, 221] on div "Classify the call LOCATION NAME Air Duct Professionals FROM PHONE (909) 231-129…" at bounding box center [357, 266] width 715 height 532
click at [90, 172] on div "Classify the call LOCATION NAME Air Duct Professionals FROM PHONE (909) 231-129…" at bounding box center [357, 266] width 715 height 532
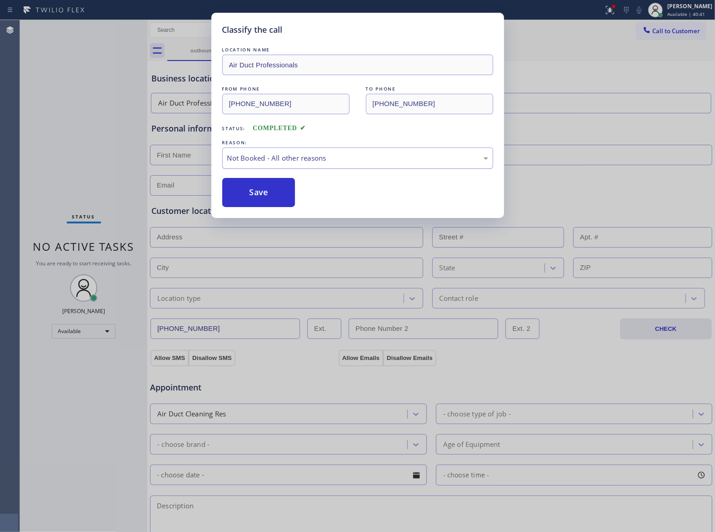
click at [371, 147] on div "Not Booked - All other reasons" at bounding box center [357, 157] width 271 height 21
click at [250, 213] on div "Classify the call LOCATION NAME Air Duct Professionals FROM PHONE (909) 231-129…" at bounding box center [357, 115] width 293 height 205
click at [259, 201] on button "Save" at bounding box center [258, 192] width 73 height 29
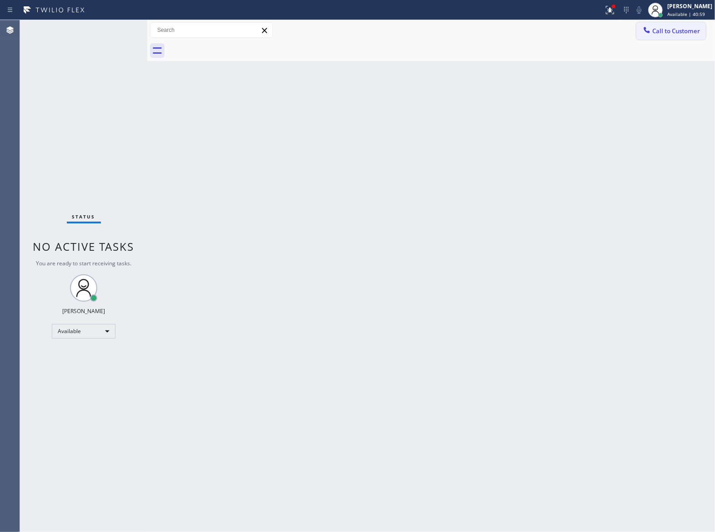
click at [683, 35] on button "Call to Customer" at bounding box center [672, 30] width 70 height 17
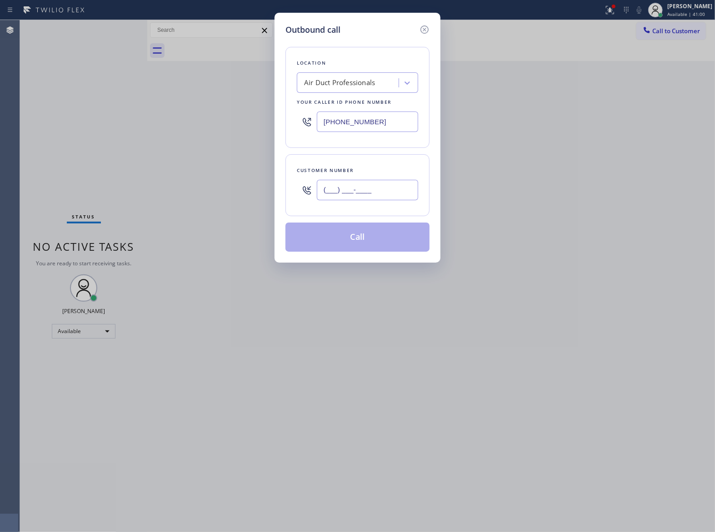
click at [359, 192] on input "(___) ___-____" at bounding box center [367, 190] width 101 height 20
paste input "363) 201-8087"
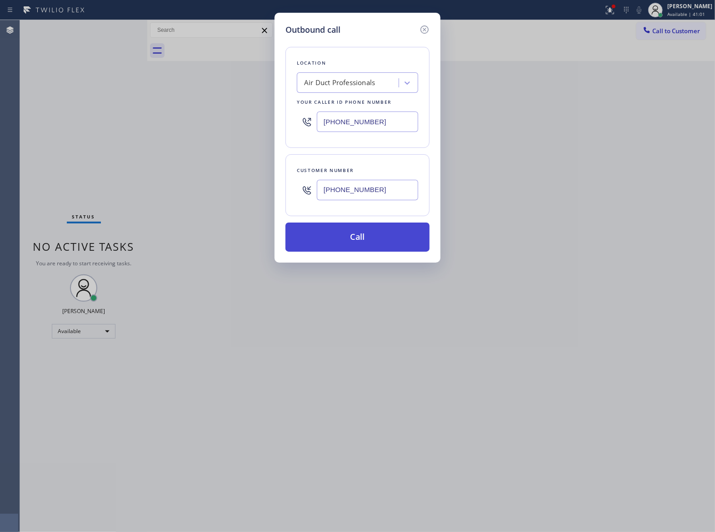
type input "[PHONE_NUMBER]"
click at [387, 242] on button "Call" at bounding box center [358, 236] width 144 height 29
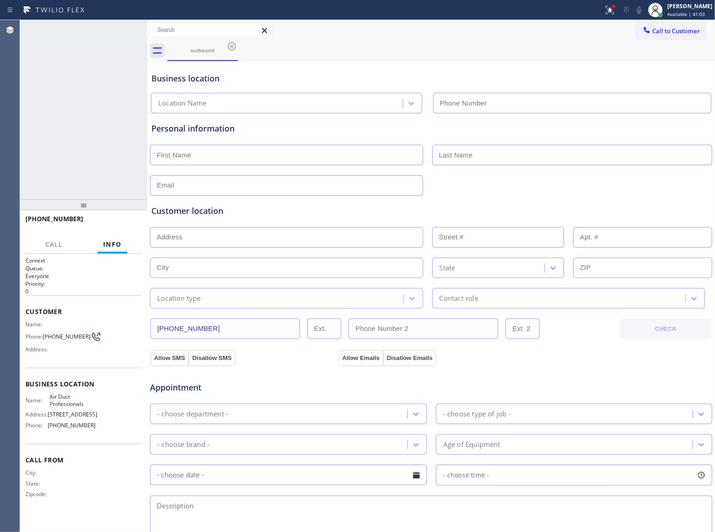
type input "(909) 231-1290"
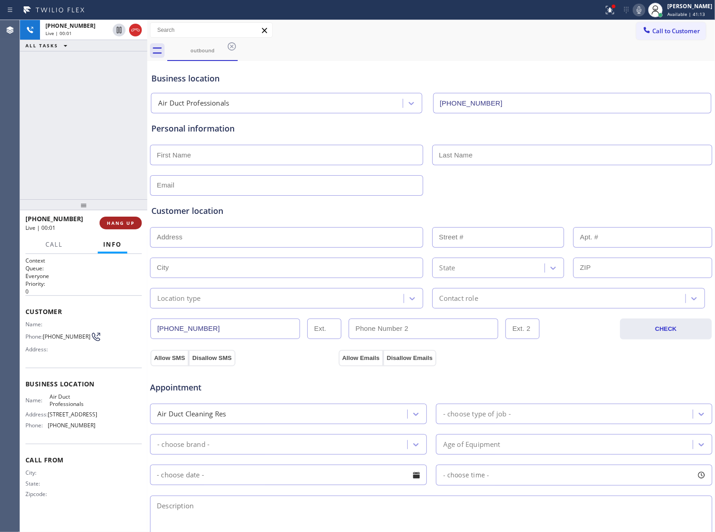
click at [117, 221] on span "HANG UP" at bounding box center [121, 223] width 28 height 6
click at [105, 217] on button "COMPLETE" at bounding box center [119, 222] width 46 height 13
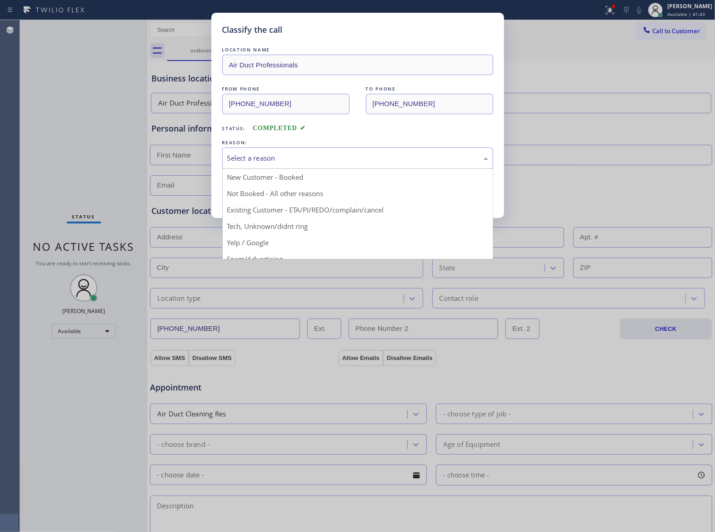
click at [316, 148] on div "Select a reason" at bounding box center [357, 157] width 271 height 21
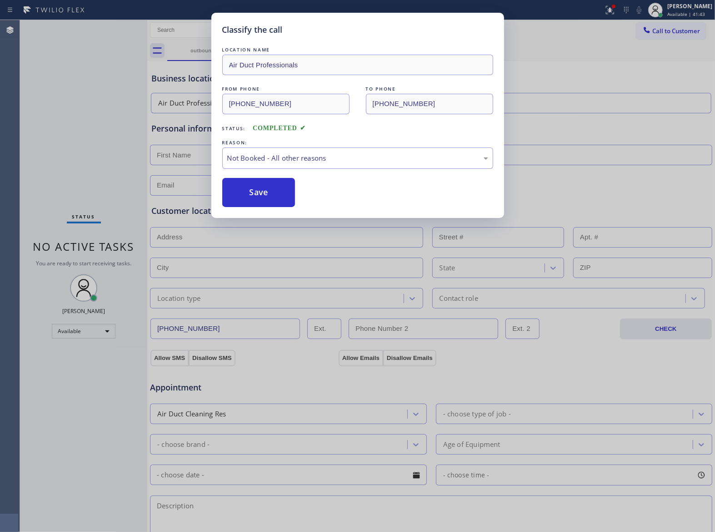
click at [278, 193] on button "Save" at bounding box center [258, 192] width 73 height 29
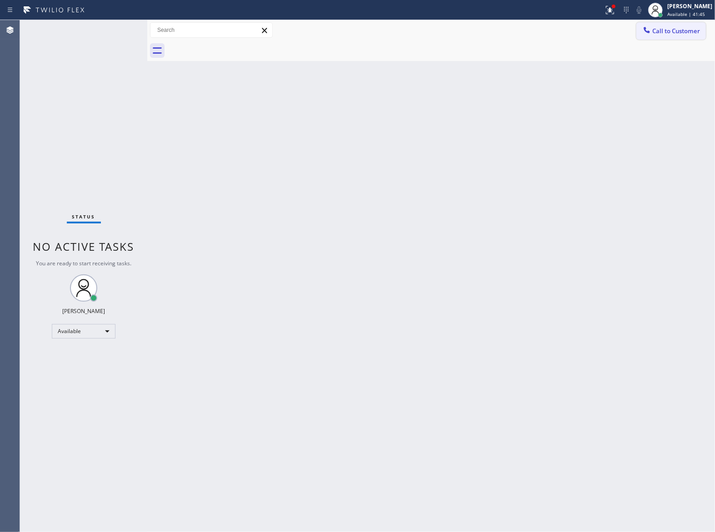
click at [675, 30] on span "Call to Customer" at bounding box center [677, 31] width 48 height 8
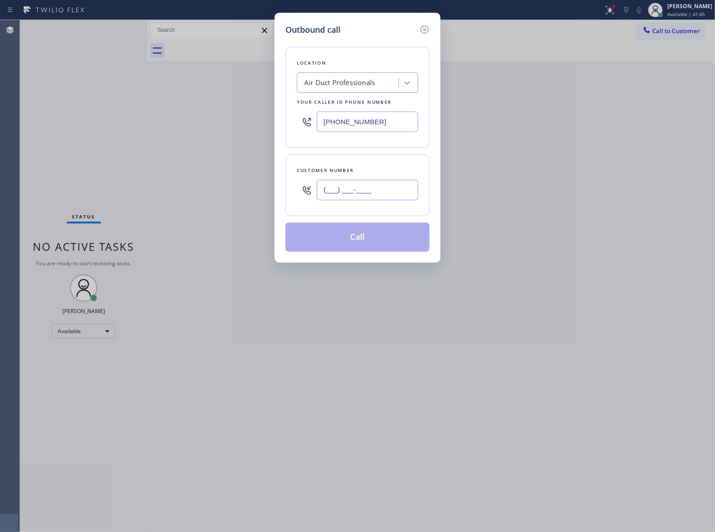
click at [400, 193] on input "(___) ___-____" at bounding box center [367, 190] width 101 height 20
paste input "363) 201-8087"
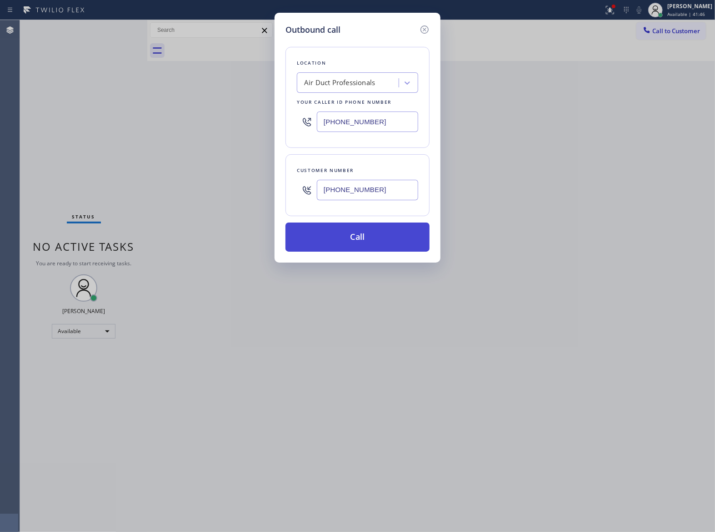
type input "[PHONE_NUMBER]"
click at [365, 234] on button "Call" at bounding box center [358, 236] width 144 height 29
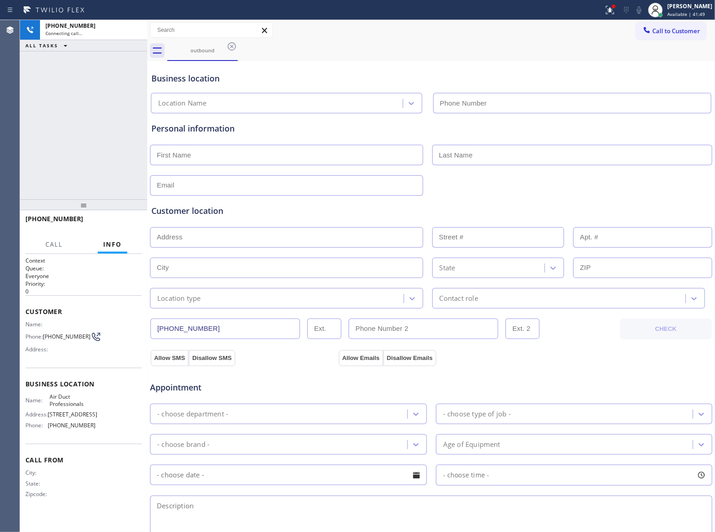
type input "(909) 231-1290"
click at [124, 229] on div "+13632018087 Live | 00:16 HANG UP" at bounding box center [83, 223] width 116 height 24
drag, startPoint x: 105, startPoint y: 209, endPoint x: 112, endPoint y: 223, distance: 15.1
click at [108, 210] on div at bounding box center [83, 204] width 127 height 11
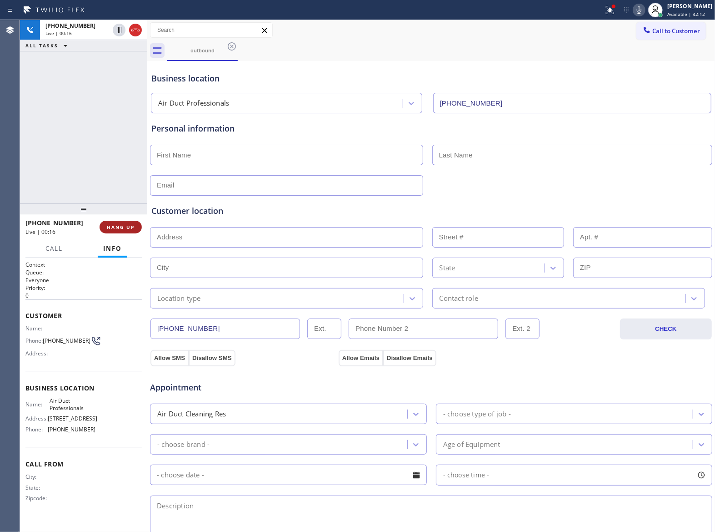
click at [113, 224] on span "HANG UP" at bounding box center [121, 227] width 28 height 6
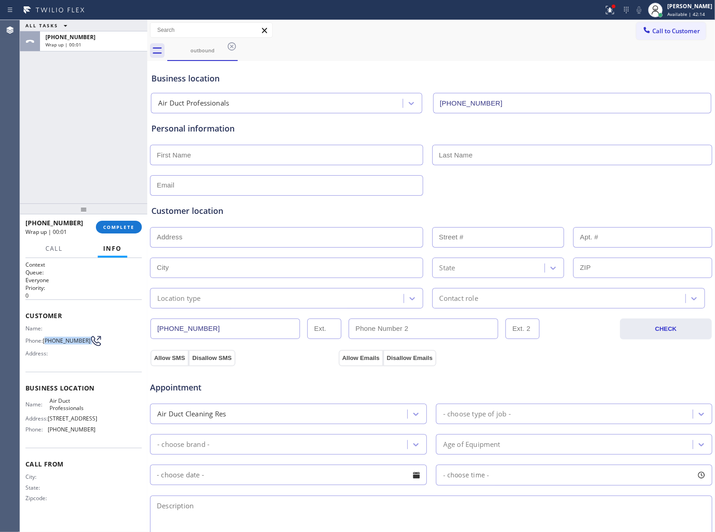
drag, startPoint x: 84, startPoint y: 337, endPoint x: 88, endPoint y: 341, distance: 4.8
click at [88, 341] on div "Phone: [PHONE_NUMBER]" at bounding box center [60, 340] width 70 height 11
click at [651, 35] on button "Call to Customer" at bounding box center [672, 30] width 70 height 17
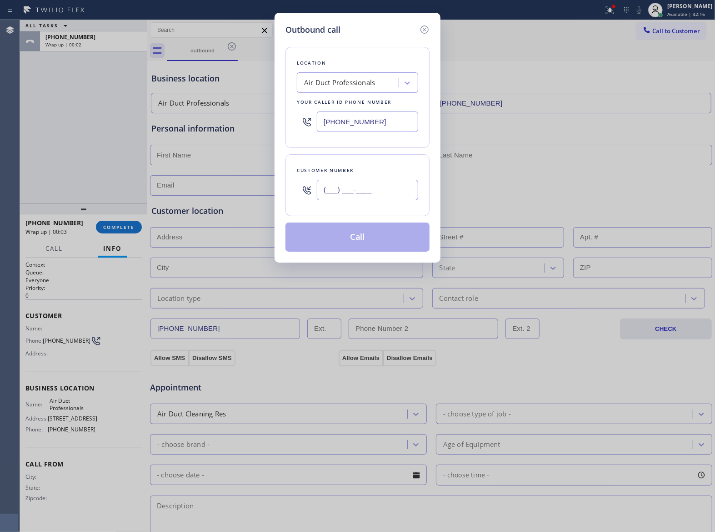
click at [387, 197] on input "(___) ___-____" at bounding box center [367, 190] width 101 height 20
paste input "363) 201-8087"
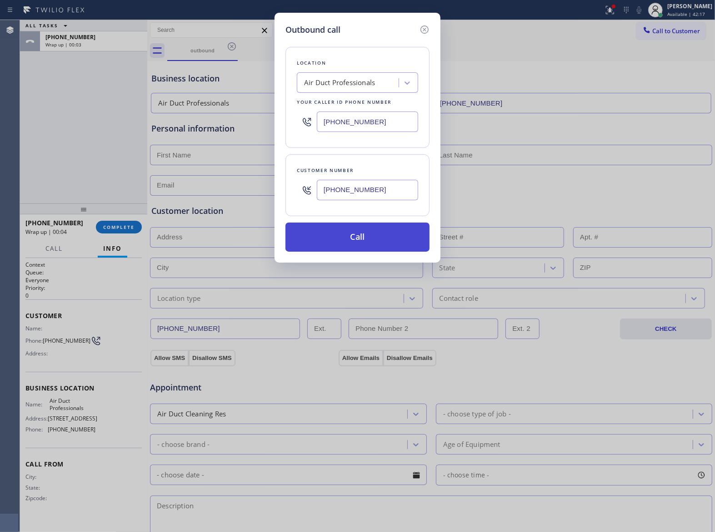
type input "[PHONE_NUMBER]"
click at [362, 239] on button "Call" at bounding box center [358, 236] width 144 height 29
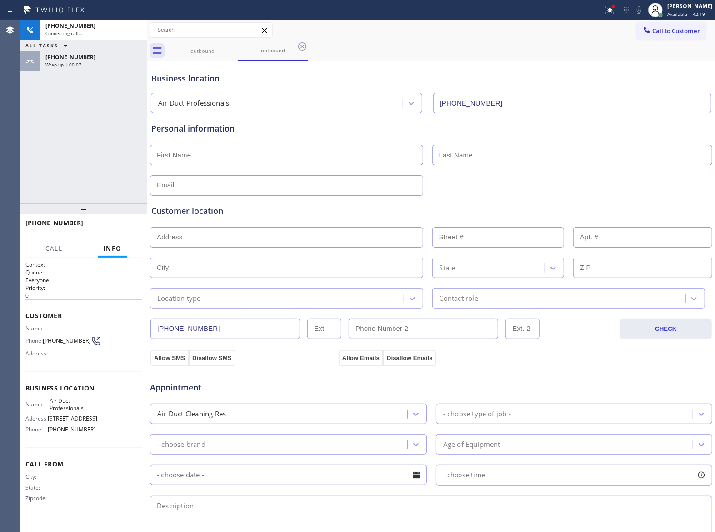
type input "(909) 231-1290"
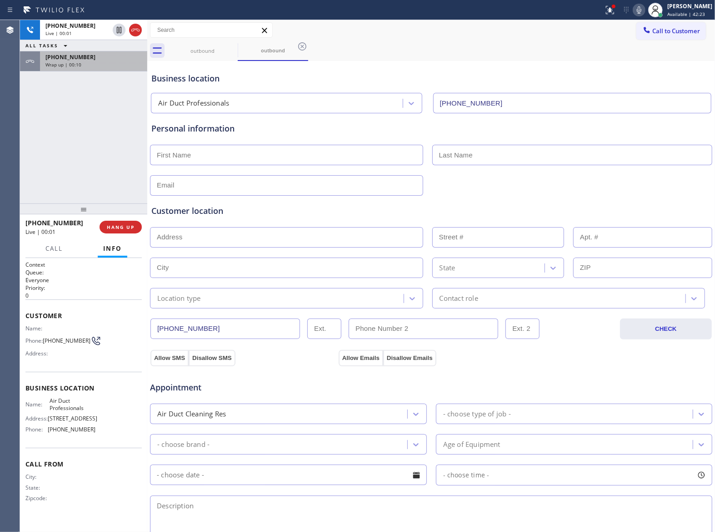
click at [82, 55] on span "[PHONE_NUMBER]" at bounding box center [70, 57] width 50 height 8
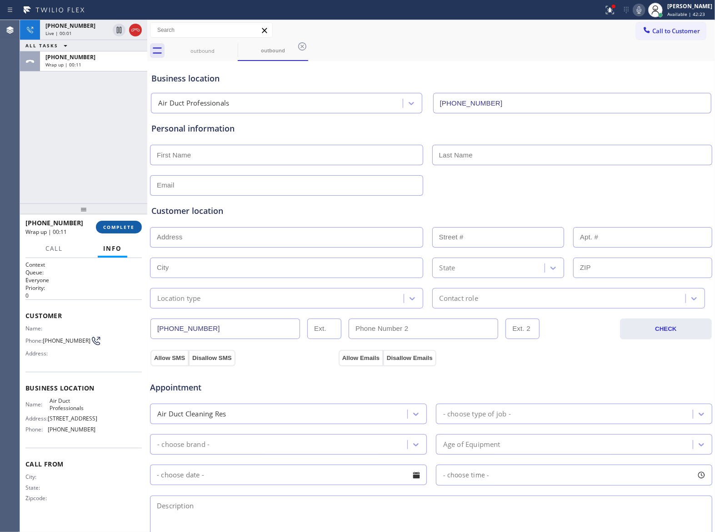
click at [117, 226] on span "COMPLETE" at bounding box center [118, 227] width 31 height 6
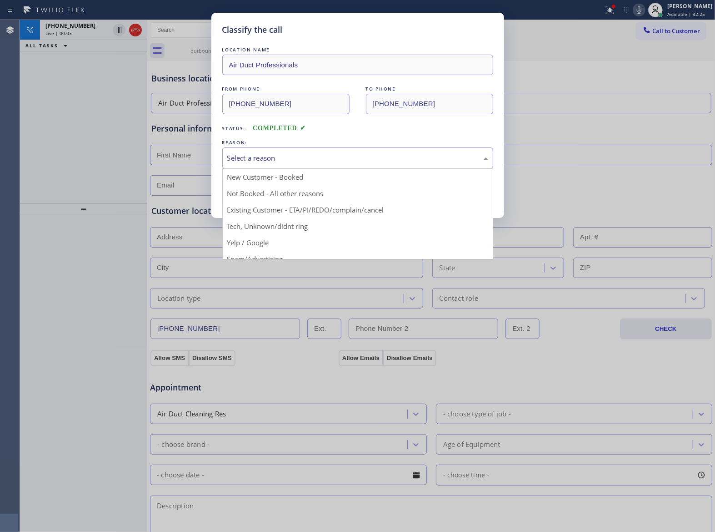
drag, startPoint x: 286, startPoint y: 157, endPoint x: 284, endPoint y: 184, distance: 26.4
click at [286, 158] on div "Select a reason" at bounding box center [357, 158] width 261 height 10
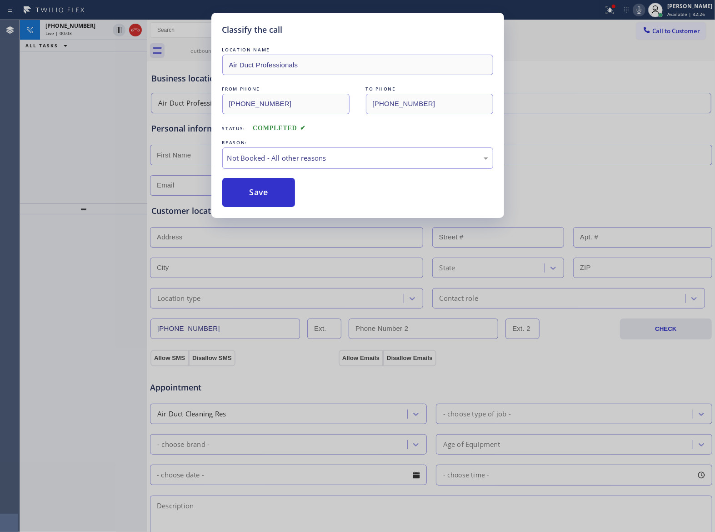
click at [272, 193] on button "Save" at bounding box center [258, 192] width 73 height 29
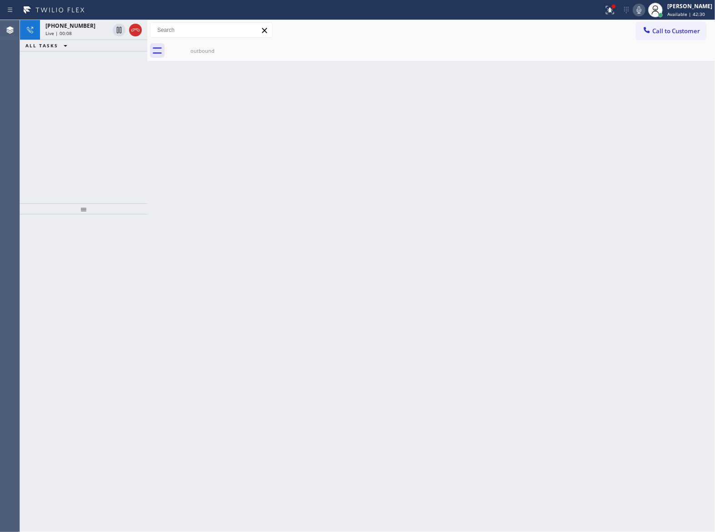
click at [150, 148] on div "Back to Dashboard Change Sender ID Customers Technicians Select a contact Outbo…" at bounding box center [431, 276] width 568 height 512
click at [138, 31] on icon at bounding box center [135, 30] width 11 height 11
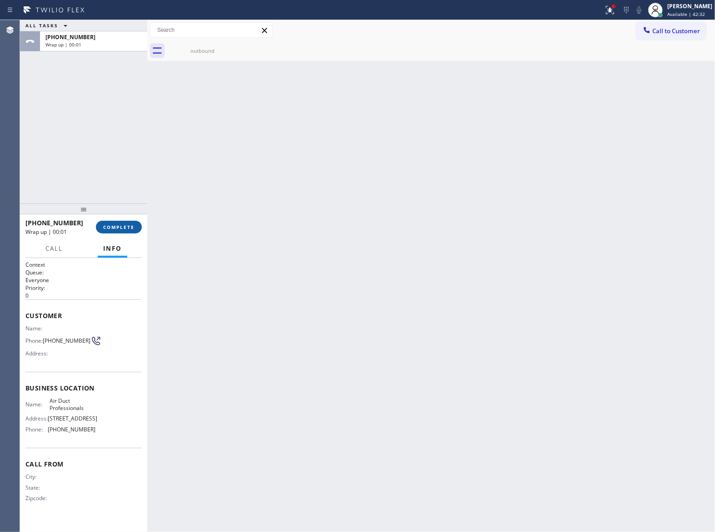
click at [113, 230] on span "COMPLETE" at bounding box center [118, 227] width 31 height 6
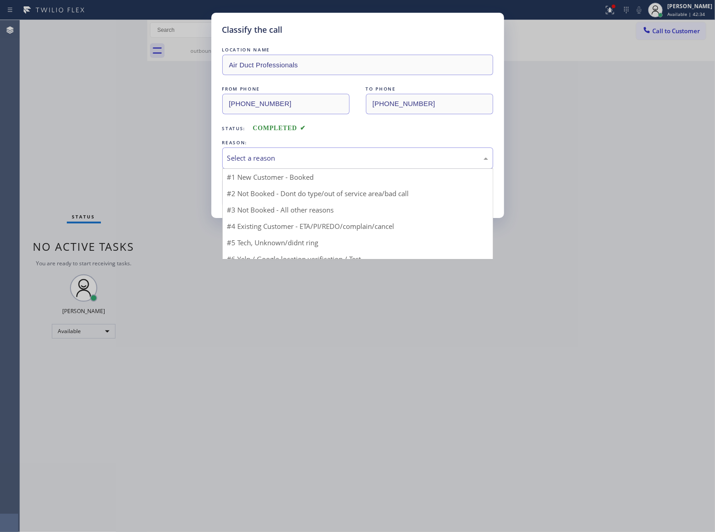
drag, startPoint x: 297, startPoint y: 147, endPoint x: 284, endPoint y: 175, distance: 30.5
click at [297, 150] on div "Select a reason" at bounding box center [357, 157] width 271 height 21
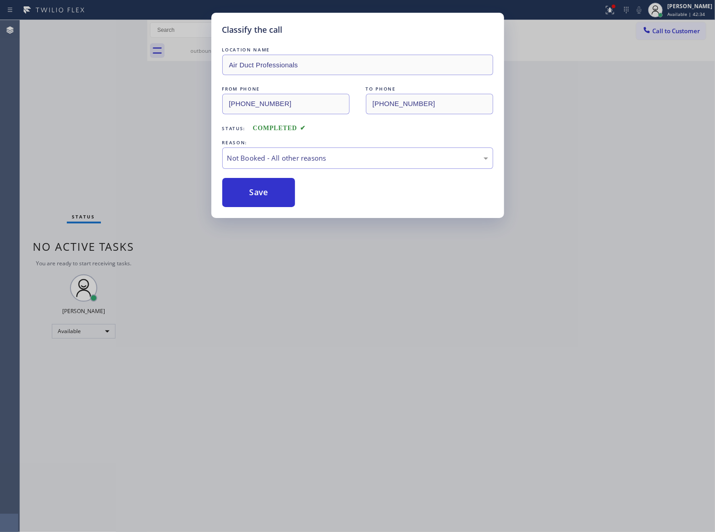
click at [258, 197] on button "Save" at bounding box center [258, 192] width 73 height 29
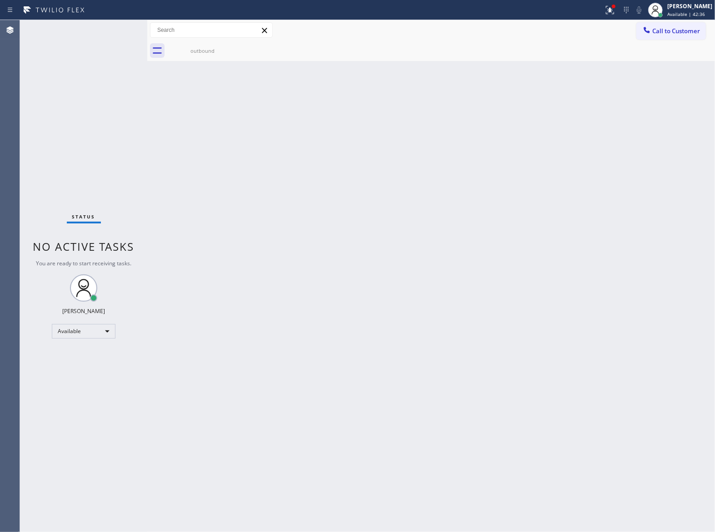
drag, startPoint x: 698, startPoint y: 31, endPoint x: 521, endPoint y: 142, distance: 208.4
click at [697, 31] on span "Call to Customer" at bounding box center [677, 31] width 48 height 8
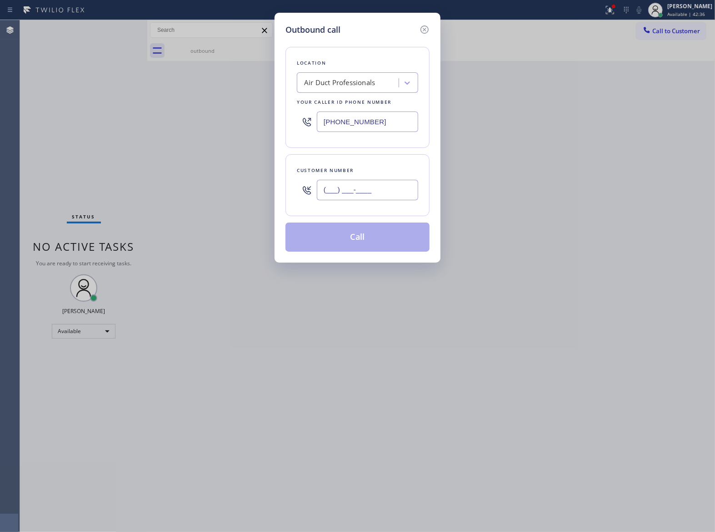
click at [367, 192] on input "(___) ___-____" at bounding box center [367, 190] width 101 height 20
paste input "363) 201-8087"
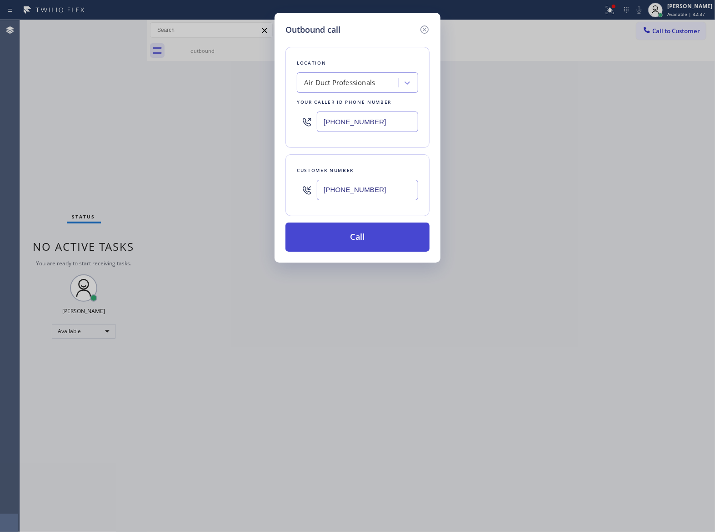
type input "[PHONE_NUMBER]"
click at [366, 239] on button "Call" at bounding box center [358, 236] width 144 height 29
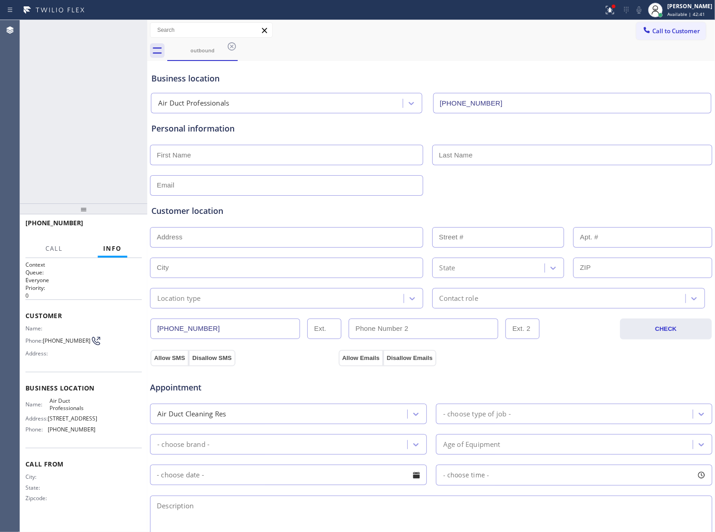
type input "(909) 231-1290"
click at [115, 231] on button "HANG UP" at bounding box center [121, 227] width 42 height 13
drag, startPoint x: 50, startPoint y: 341, endPoint x: 44, endPoint y: 340, distance: 5.5
click at [44, 340] on div "Phone: [PHONE_NUMBER]" at bounding box center [60, 340] width 70 height 11
click at [46, 339] on span "[PHONE_NUMBER]" at bounding box center [67, 340] width 48 height 7
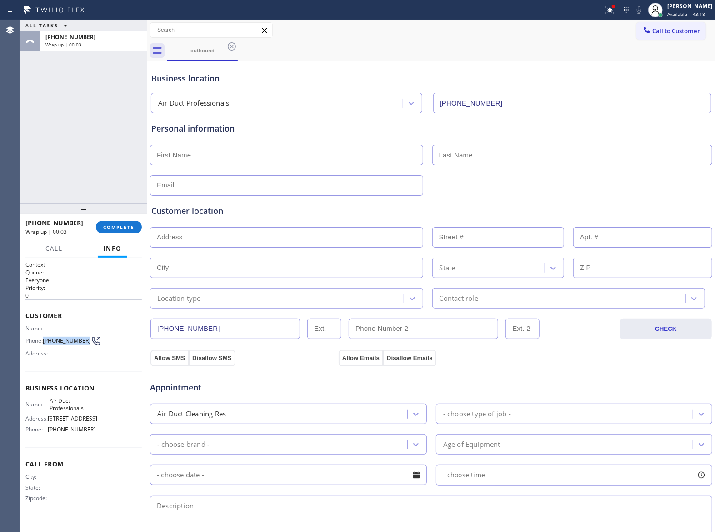
drag, startPoint x: 45, startPoint y: 340, endPoint x: 83, endPoint y: 345, distance: 37.6
click at [83, 344] on span "[PHONE_NUMBER]" at bounding box center [67, 340] width 48 height 7
click at [126, 226] on span "COMPLETE" at bounding box center [118, 227] width 31 height 6
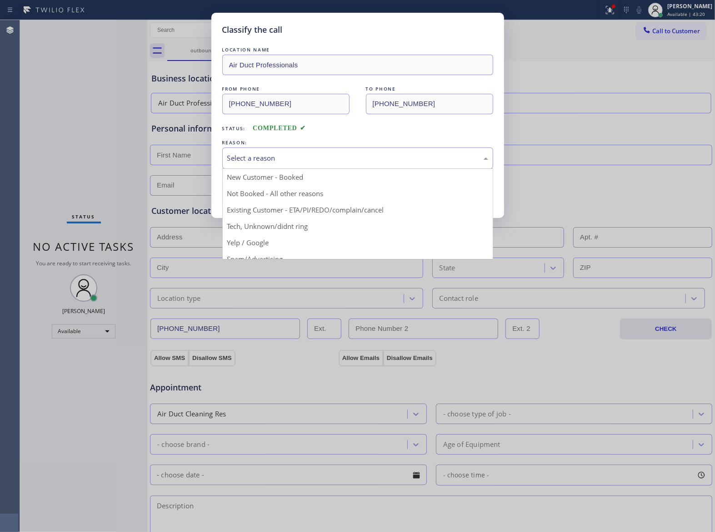
click at [303, 165] on div "Select a reason" at bounding box center [357, 157] width 271 height 21
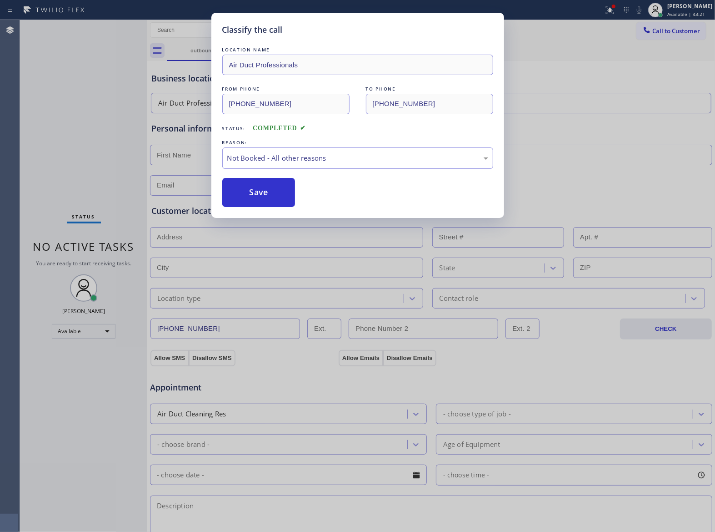
click at [253, 197] on button "Save" at bounding box center [258, 192] width 73 height 29
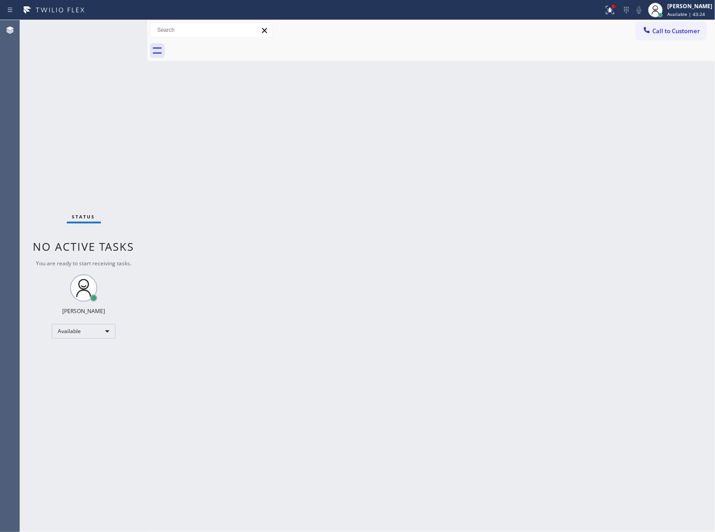
click at [693, 26] on button "Call to Customer" at bounding box center [672, 30] width 70 height 17
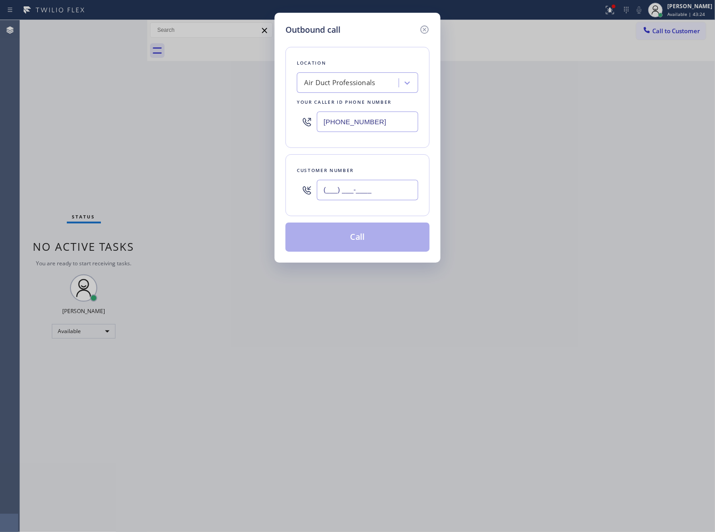
click at [377, 190] on input "(___) ___-____" at bounding box center [367, 190] width 101 height 20
paste input "363) 201-8087"
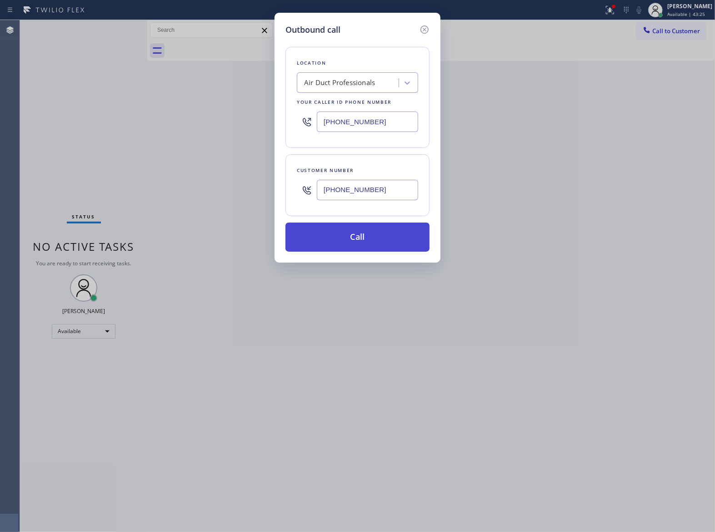
type input "[PHONE_NUMBER]"
click at [372, 236] on button "Call" at bounding box center [358, 236] width 144 height 29
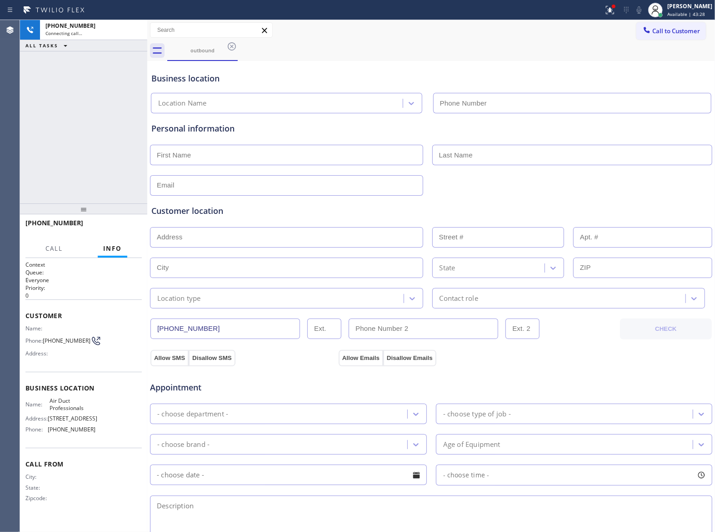
type input "(909) 231-1290"
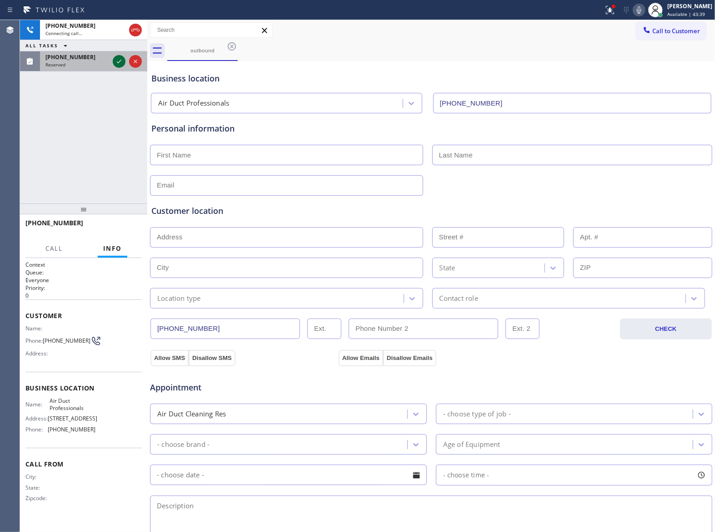
click at [117, 62] on icon at bounding box center [119, 61] width 11 height 11
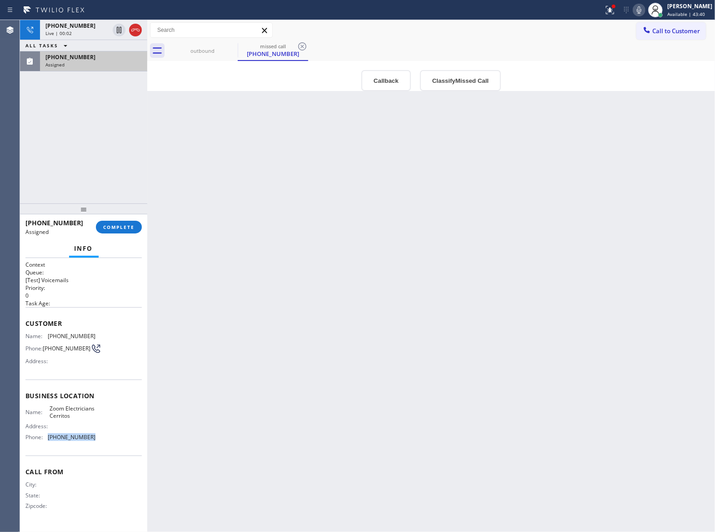
drag, startPoint x: 97, startPoint y: 445, endPoint x: 46, endPoint y: 447, distance: 51.0
click at [46, 444] on div "Name: Zoom Electricians Cerritos Address: Phone: (562) 379-6611" at bounding box center [83, 424] width 116 height 39
click at [664, 32] on span "Call to Customer" at bounding box center [677, 31] width 48 height 8
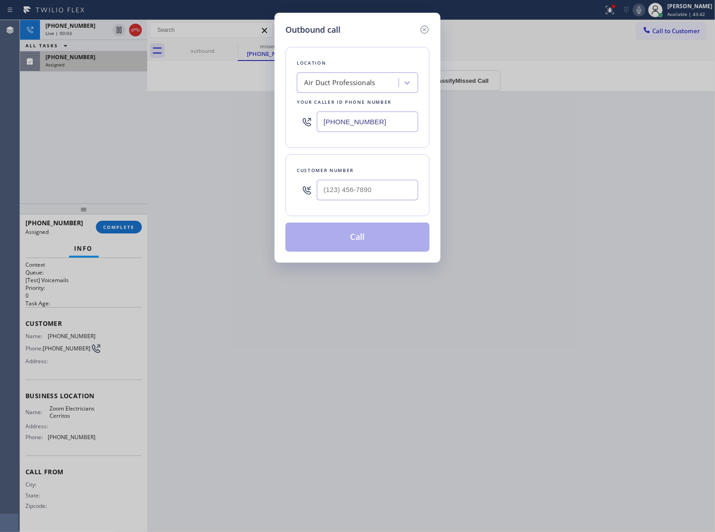
click at [354, 121] on input "(909) 231-1290" at bounding box center [367, 121] width 101 height 20
paste input "562) 379-6611"
type input "(562) 379-6611"
click at [423, 29] on icon at bounding box center [424, 29] width 11 height 11
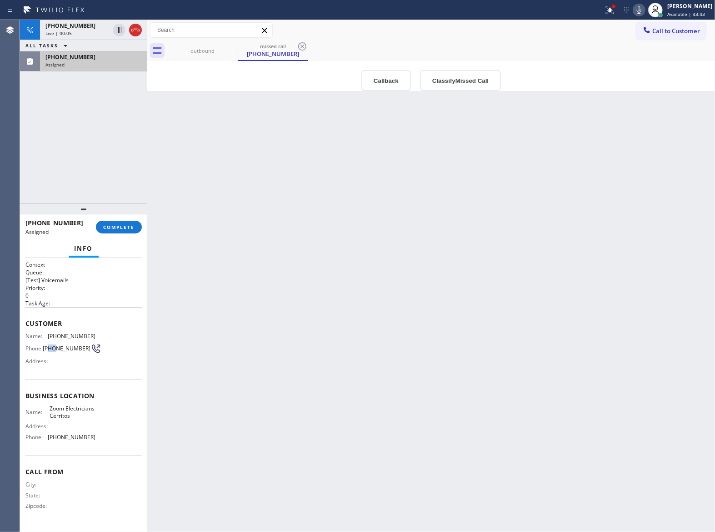
click at [49, 348] on span "(629) 247-4588" at bounding box center [67, 348] width 48 height 7
click at [62, 351] on span "(629) 247-4588" at bounding box center [67, 348] width 48 height 7
drag, startPoint x: 62, startPoint y: 356, endPoint x: 48, endPoint y: 346, distance: 17.3
click at [48, 346] on span "(629) 247-4588" at bounding box center [67, 348] width 48 height 7
click at [127, 228] on span "COMPLETE" at bounding box center [118, 227] width 31 height 6
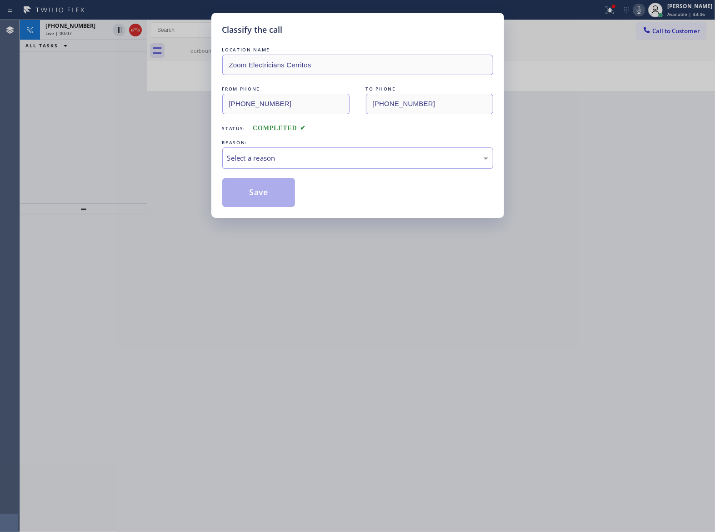
click at [262, 157] on div "Select a reason" at bounding box center [357, 158] width 261 height 10
click at [250, 195] on button "Save" at bounding box center [258, 192] width 73 height 29
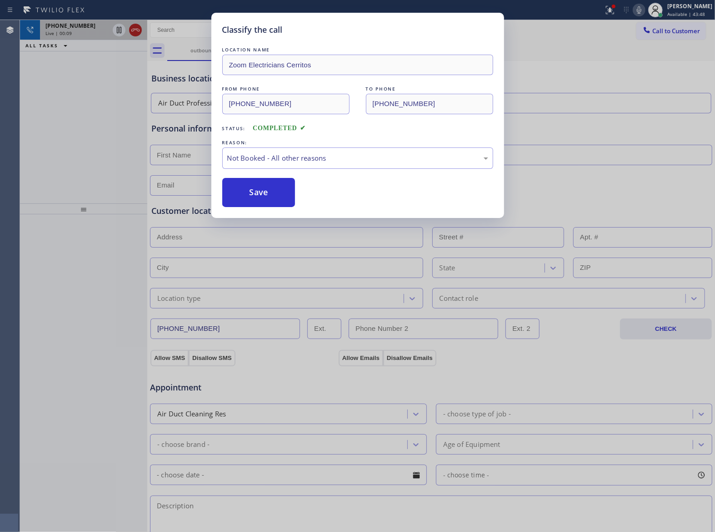
click at [136, 28] on icon at bounding box center [135, 30] width 11 height 11
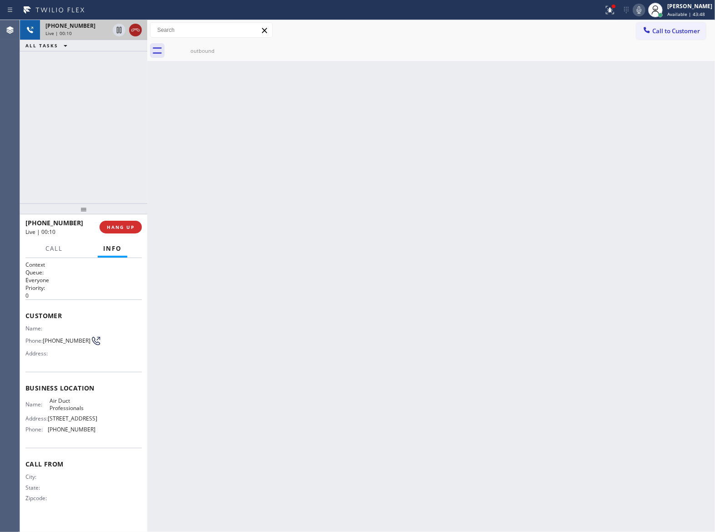
click at [109, 28] on div "[PHONE_NUMBER]" at bounding box center [77, 26] width 64 height 8
click at [136, 28] on div "[PHONE_NUMBER]" at bounding box center [93, 26] width 96 height 8
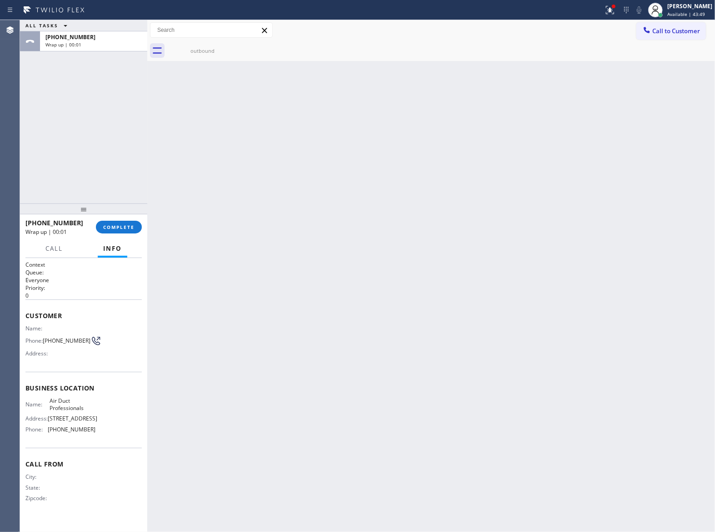
click at [666, 27] on span "Call to Customer" at bounding box center [677, 31] width 48 height 8
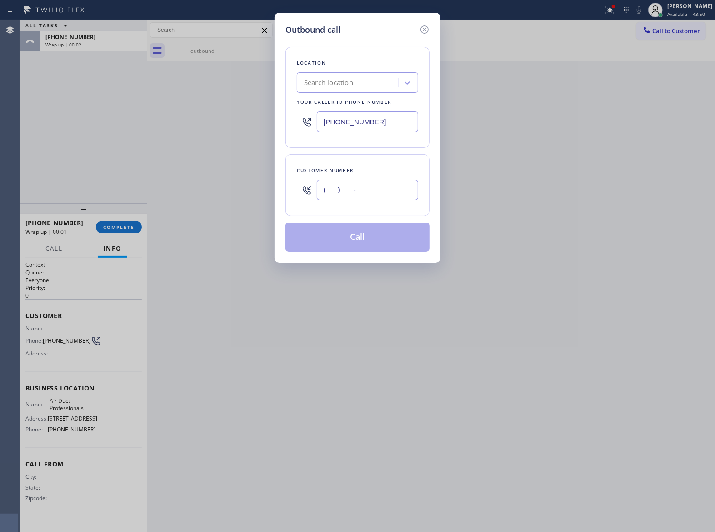
click at [353, 187] on input "(___) ___-____" at bounding box center [367, 190] width 101 height 20
paste input "629) 247-4588"
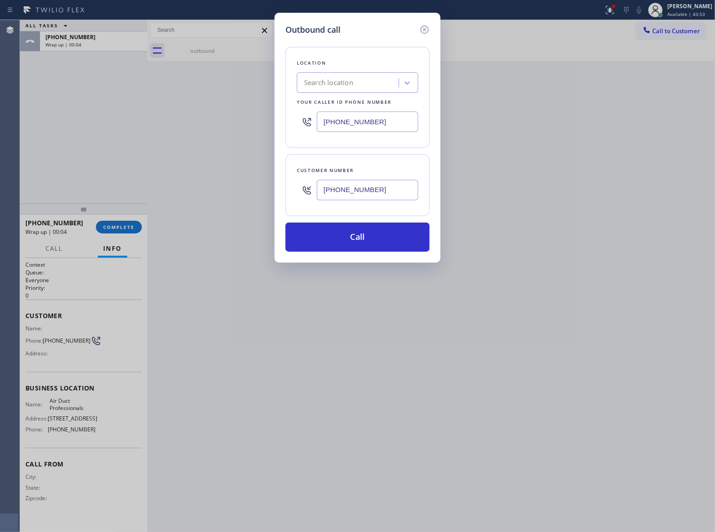
type input "(629) 247-4588"
click at [349, 85] on div "Search location" at bounding box center [328, 83] width 49 height 10
type input "Zoom Electrician"
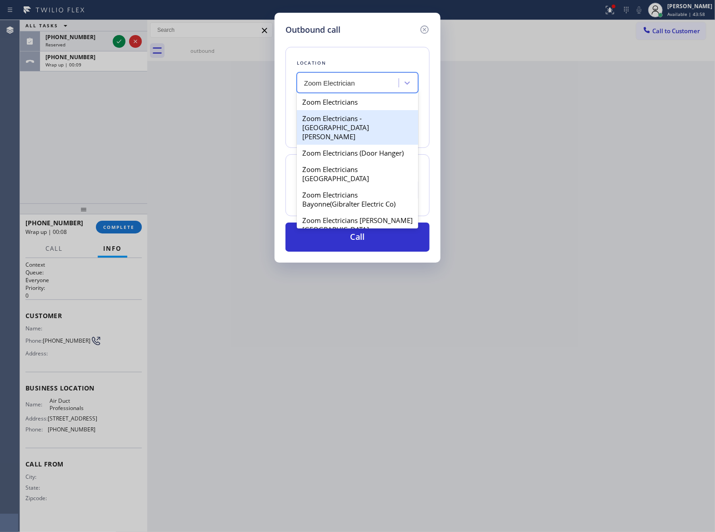
click at [343, 108] on div "Zoom Electricians" at bounding box center [357, 102] width 121 height 16
type input "(833) 529-3731"
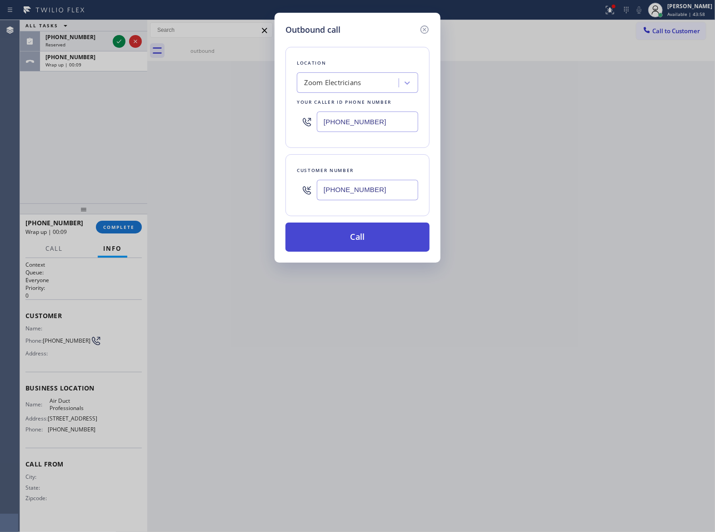
click at [353, 238] on button "Call" at bounding box center [358, 236] width 144 height 29
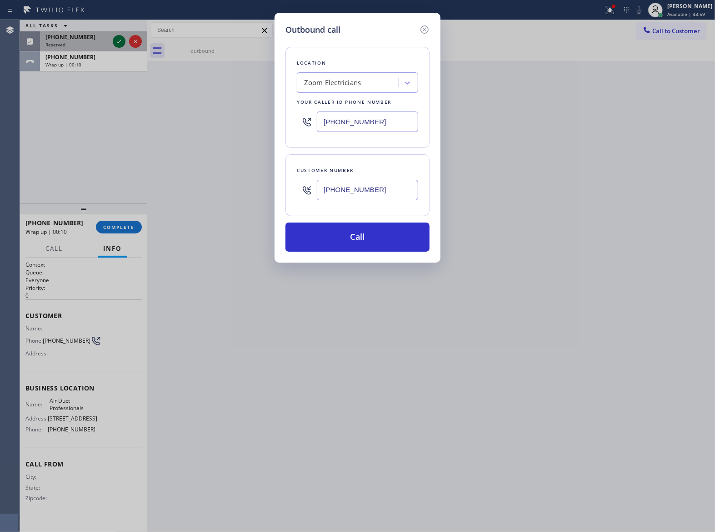
click at [122, 39] on icon at bounding box center [119, 41] width 11 height 11
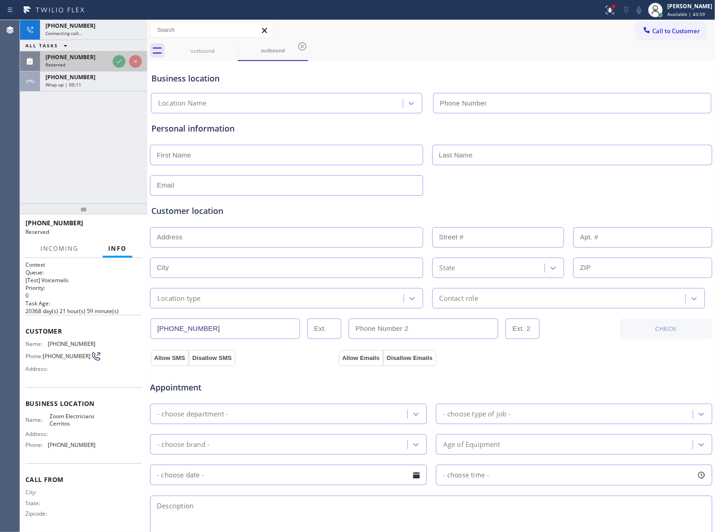
click at [122, 39] on div "+16292474588 Connecting call… ALL TASKS ALL TASKS ACTIVE TASKS TASKS IN WRAP UP…" at bounding box center [83, 55] width 127 height 71
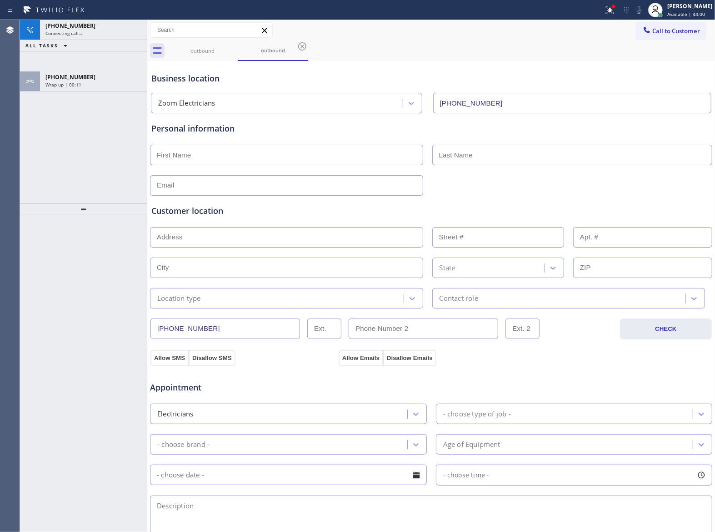
type input "(833) 529-3731"
click at [112, 116] on div "+16292474588 Live | 00:07 ALL TASKS ALL TASKS ACTIVE TASKS TASKS IN WRAP UP +13…" at bounding box center [83, 111] width 127 height 183
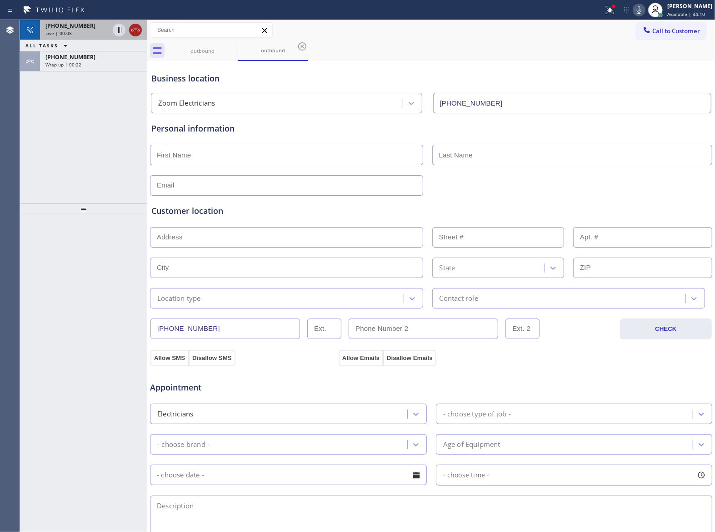
click at [132, 30] on icon at bounding box center [135, 30] width 11 height 11
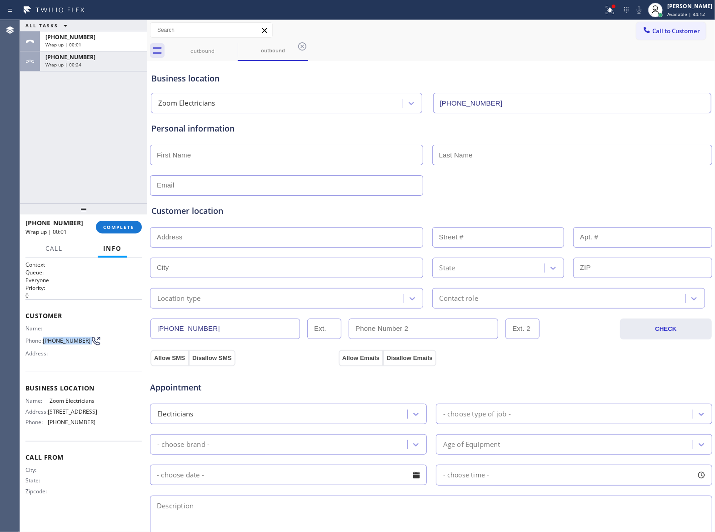
drag, startPoint x: 45, startPoint y: 341, endPoint x: 98, endPoint y: 342, distance: 52.8
click at [98, 342] on div "Name: Phone: (629) 247-4588 Address:" at bounding box center [83, 343] width 116 height 36
click at [118, 219] on div "+16292474588 Wrap up | 00:02 COMPLETE" at bounding box center [83, 227] width 116 height 24
click at [128, 226] on span "COMPLETE" at bounding box center [118, 227] width 31 height 6
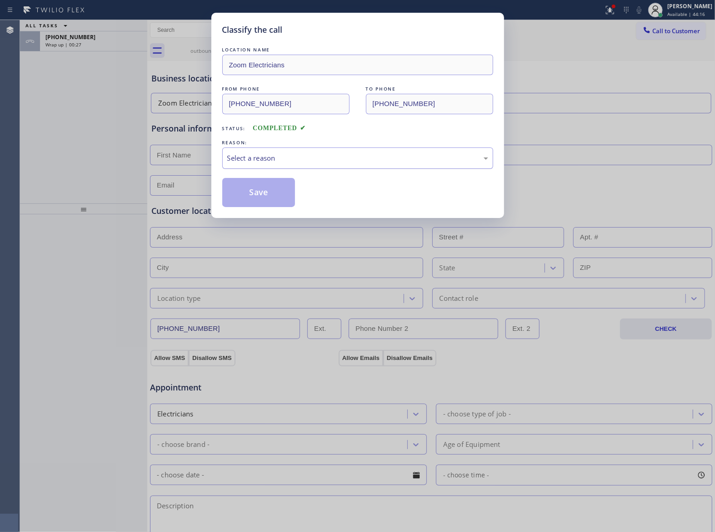
click at [255, 153] on div "Select a reason" at bounding box center [357, 158] width 261 height 10
click at [259, 195] on button "Save" at bounding box center [258, 192] width 73 height 29
click at [70, 47] on span "Wrap up | 00:29" at bounding box center [63, 44] width 36 height 6
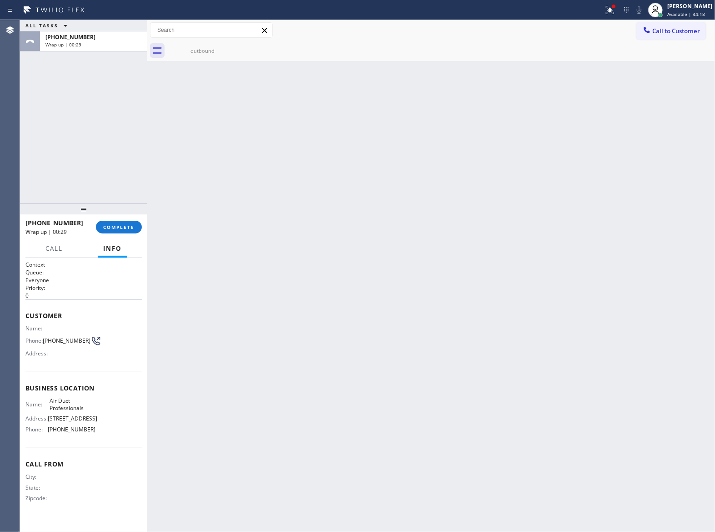
click at [70, 47] on span "Wrap up | 00:29" at bounding box center [63, 44] width 36 height 6
drag, startPoint x: 70, startPoint y: 47, endPoint x: 146, endPoint y: 234, distance: 201.5
click at [74, 52] on div "ALL TASKS ALL TASKS ACTIVE TASKS TASKS IN WRAP UP +13632018087 Wrap up | 00:29" at bounding box center [83, 111] width 127 height 183
click at [131, 232] on button "COMPLETE" at bounding box center [119, 227] width 46 height 13
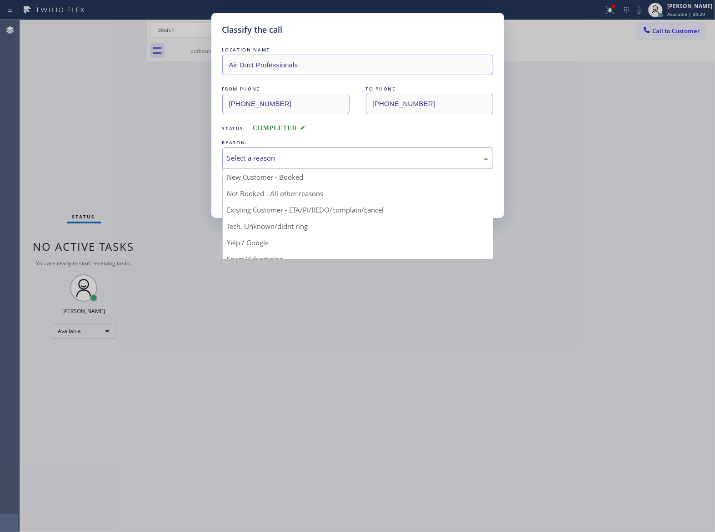
click at [289, 163] on div "Select a reason" at bounding box center [357, 158] width 261 height 10
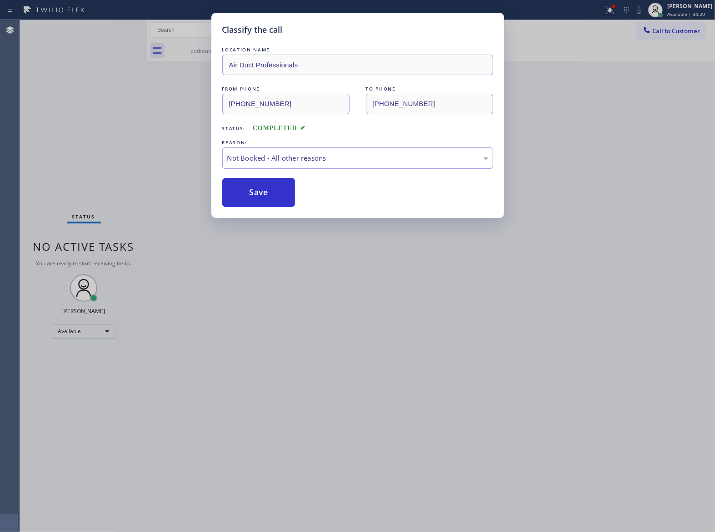
click at [275, 191] on button "Save" at bounding box center [258, 192] width 73 height 29
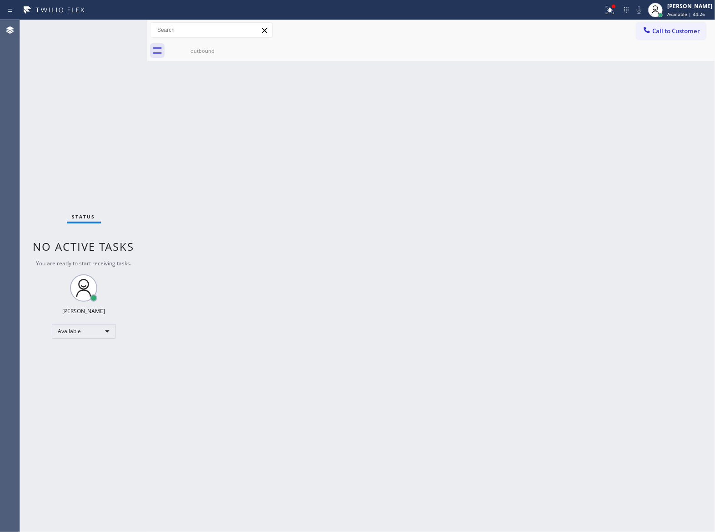
drag, startPoint x: 670, startPoint y: 26, endPoint x: 648, endPoint y: 45, distance: 29.1
click at [670, 26] on button "Call to Customer" at bounding box center [672, 30] width 70 height 17
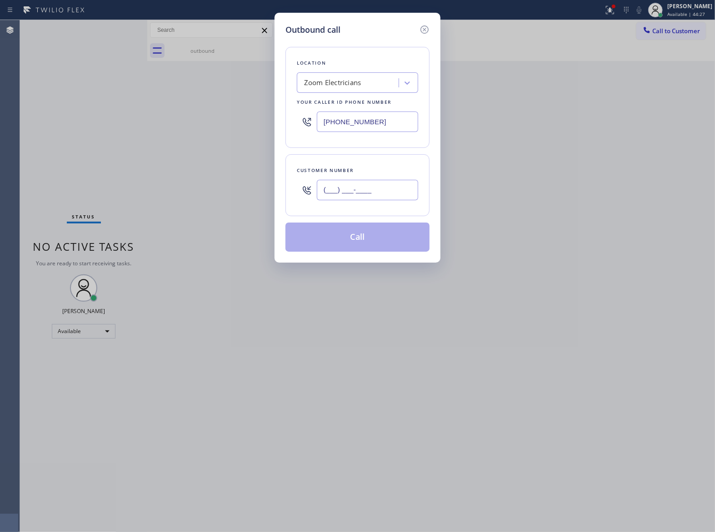
click at [397, 193] on input "(___) ___-____" at bounding box center [367, 190] width 101 height 20
paste input "629) 247-4588"
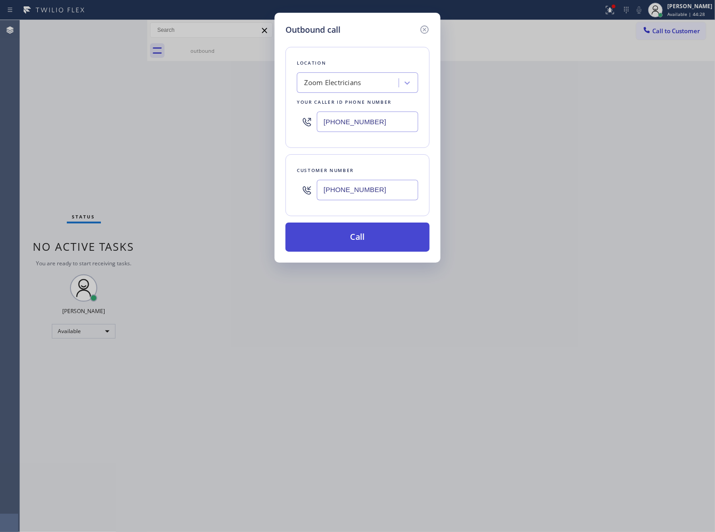
type input "(629) 247-4588"
click at [393, 247] on button "Call" at bounding box center [358, 236] width 144 height 29
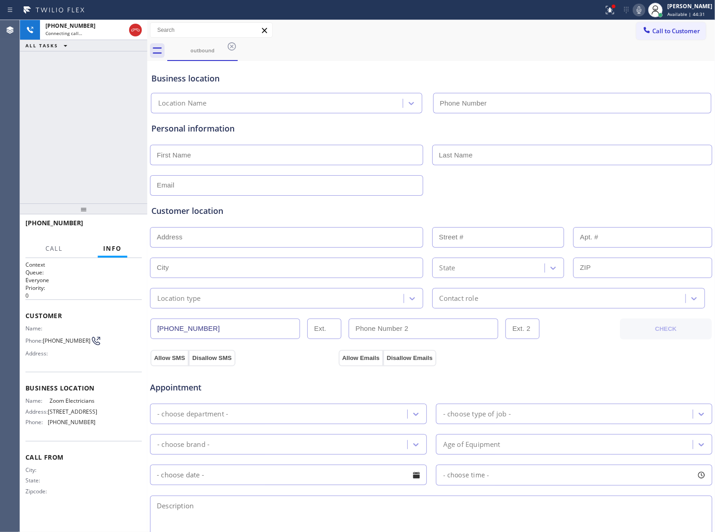
type input "(833) 529-3731"
click at [130, 230] on span "HANG UP" at bounding box center [121, 227] width 28 height 6
click at [678, 31] on span "Call to Customer" at bounding box center [677, 31] width 48 height 8
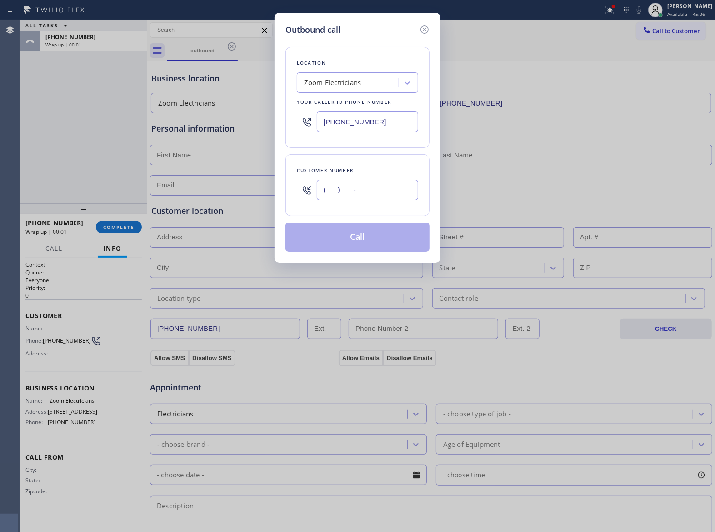
click at [373, 184] on input "(___) ___-____" at bounding box center [367, 190] width 101 height 20
paste input "629) 247-4588"
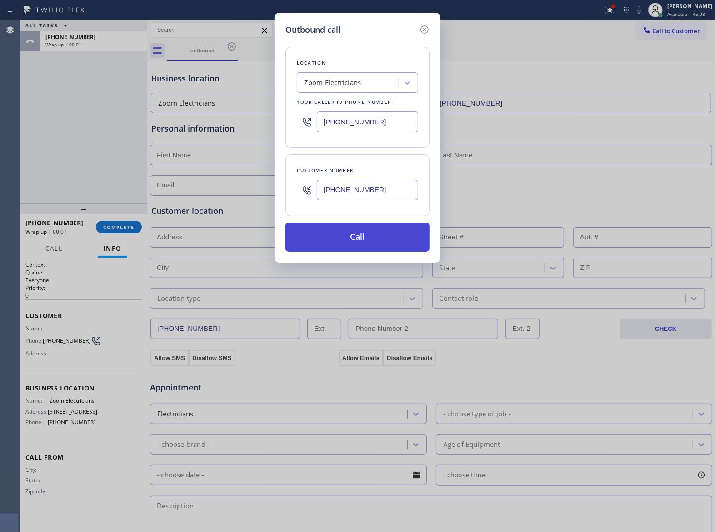
type input "(629) 247-4588"
click at [379, 227] on button "Call" at bounding box center [358, 236] width 144 height 29
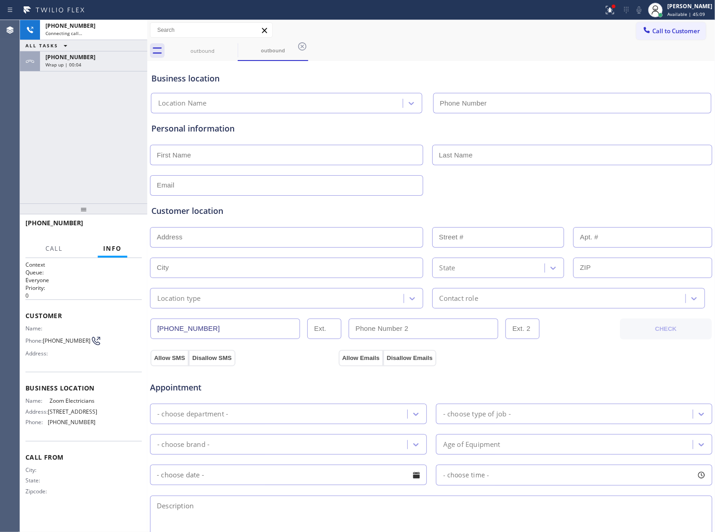
type input "(833) 529-3731"
click at [120, 228] on button "HANG UP" at bounding box center [121, 227] width 42 height 13
click at [120, 228] on span "HANG UP" at bounding box center [121, 227] width 28 height 6
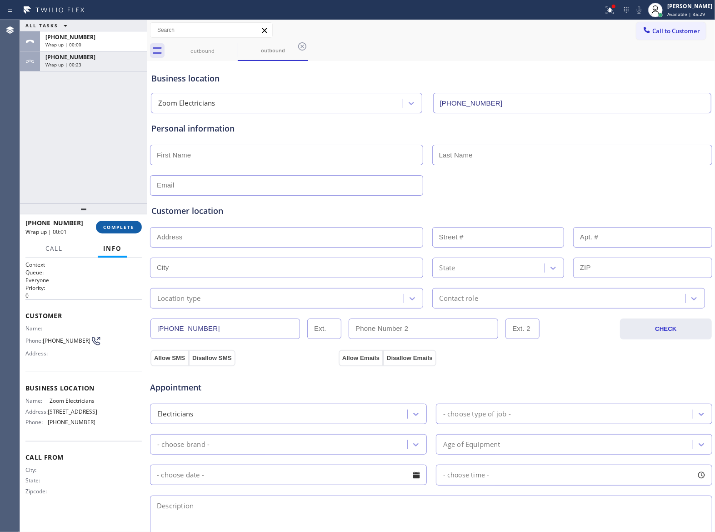
click at [120, 228] on span "COMPLETE" at bounding box center [118, 227] width 31 height 6
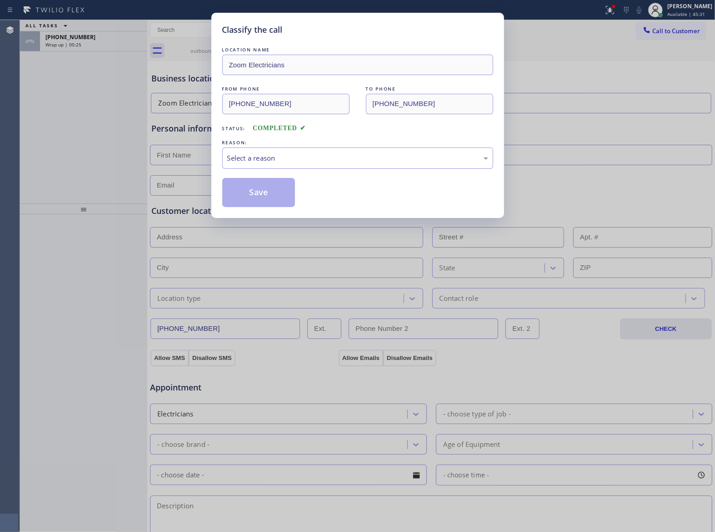
click at [262, 173] on div "LOCATION NAME Zoom Electricians FROM PHONE (833) 529-3731 TO PHONE (629) 247-45…" at bounding box center [357, 126] width 271 height 162
click at [271, 159] on div "Select a reason" at bounding box center [357, 158] width 261 height 10
click at [268, 188] on button "Save" at bounding box center [258, 192] width 73 height 29
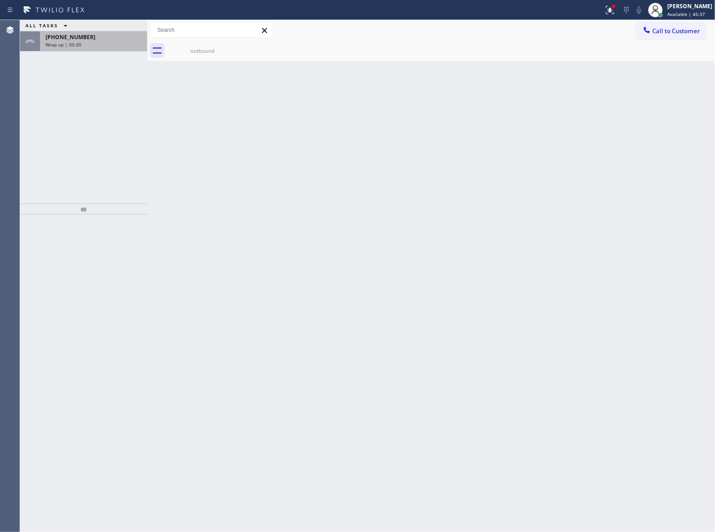
click at [88, 39] on div "+16292474588" at bounding box center [93, 37] width 96 height 8
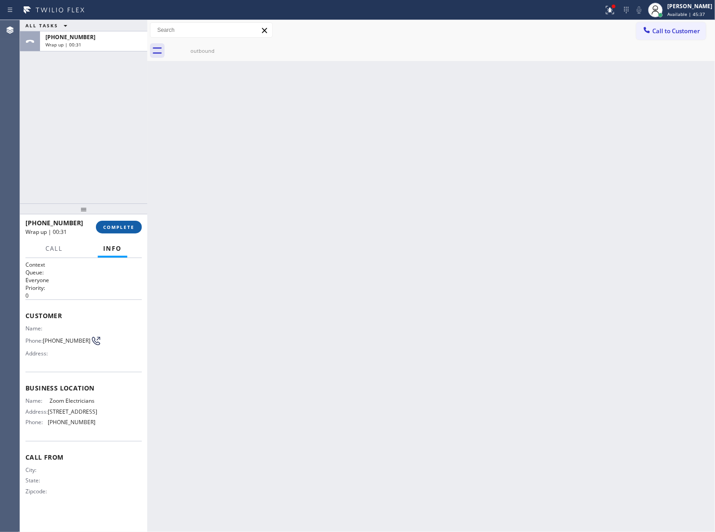
click at [125, 227] on span "COMPLETE" at bounding box center [118, 227] width 31 height 6
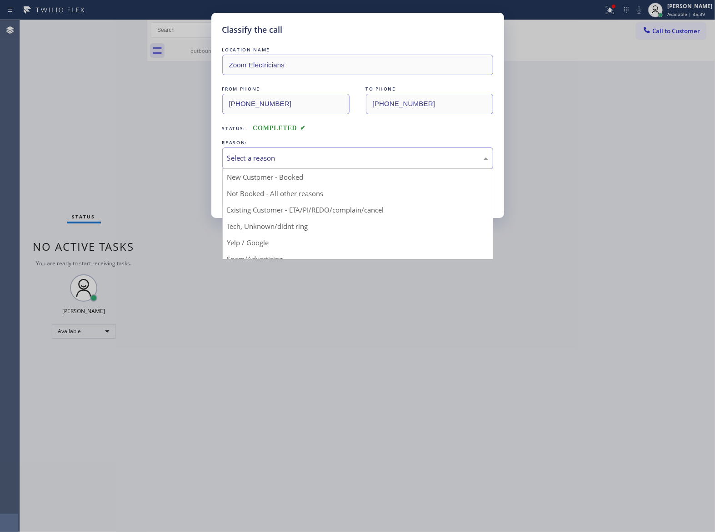
click at [288, 163] on div "Select a reason" at bounding box center [357, 158] width 261 height 10
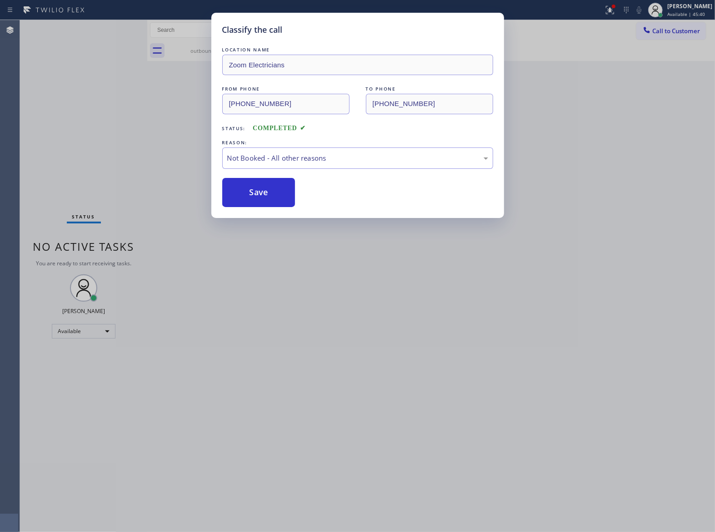
click at [261, 196] on button "Save" at bounding box center [258, 192] width 73 height 29
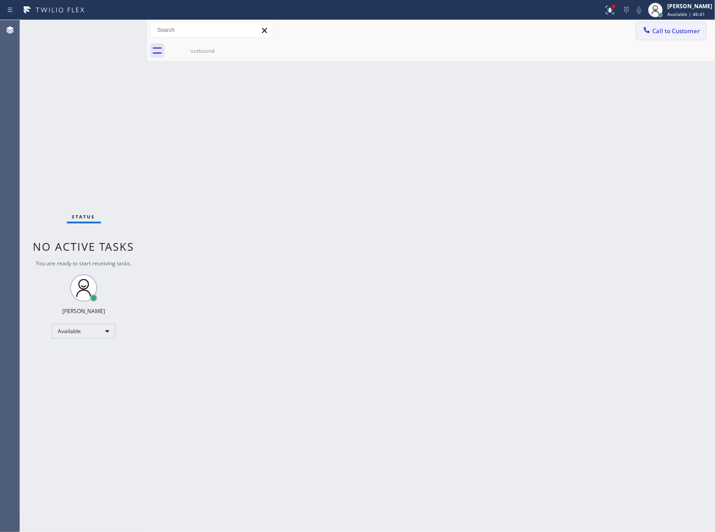
click at [659, 33] on span "Call to Customer" at bounding box center [677, 31] width 48 height 8
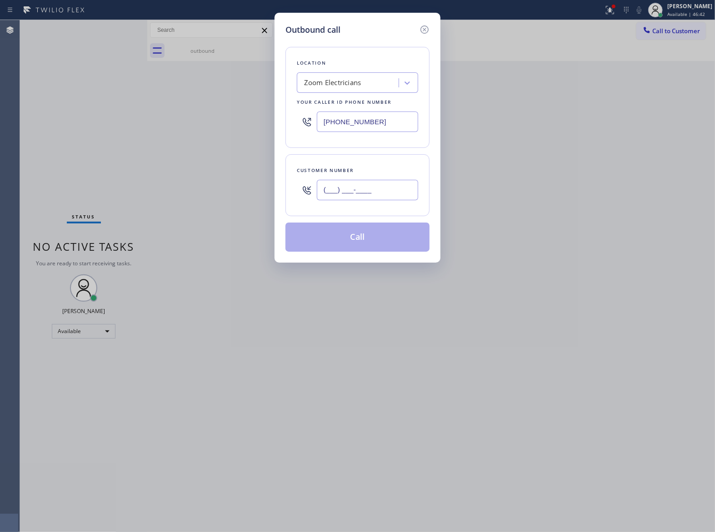
click at [365, 190] on input "(___) ___-____" at bounding box center [367, 190] width 101 height 20
paste input "629) 247-4588"
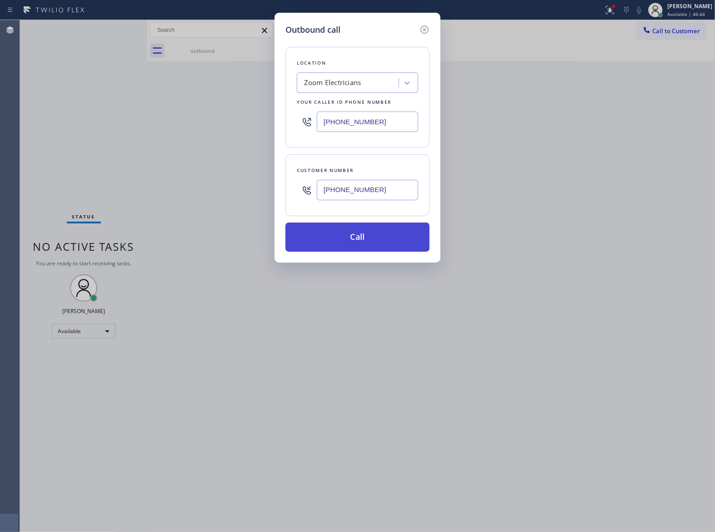
type input "(629) 247-4588"
click at [346, 231] on button "Call" at bounding box center [358, 236] width 144 height 29
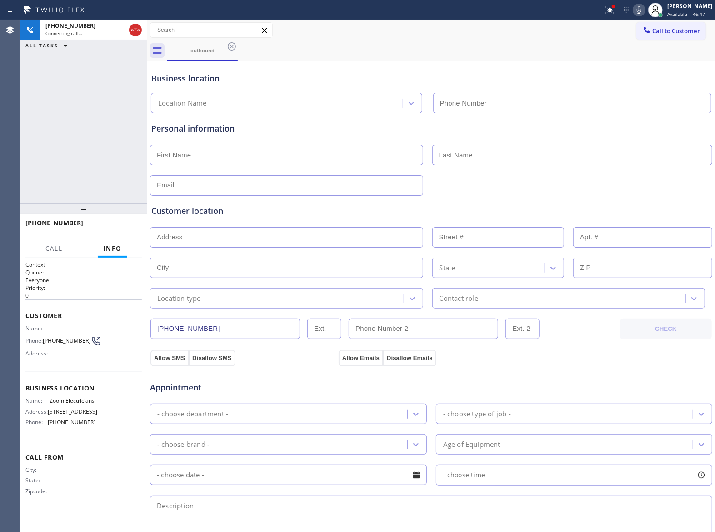
type input "(833) 529-3731"
click at [131, 227] on span "HANG UP" at bounding box center [121, 227] width 28 height 6
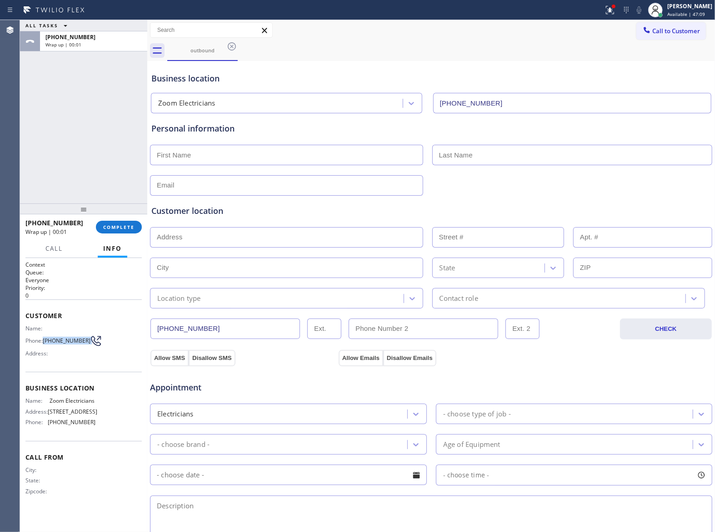
drag, startPoint x: 46, startPoint y: 343, endPoint x: 88, endPoint y: 344, distance: 42.3
click at [88, 344] on div "Phone: (629) 247-4588" at bounding box center [60, 340] width 70 height 11
click at [680, 30] on span "Call to Customer" at bounding box center [677, 31] width 48 height 8
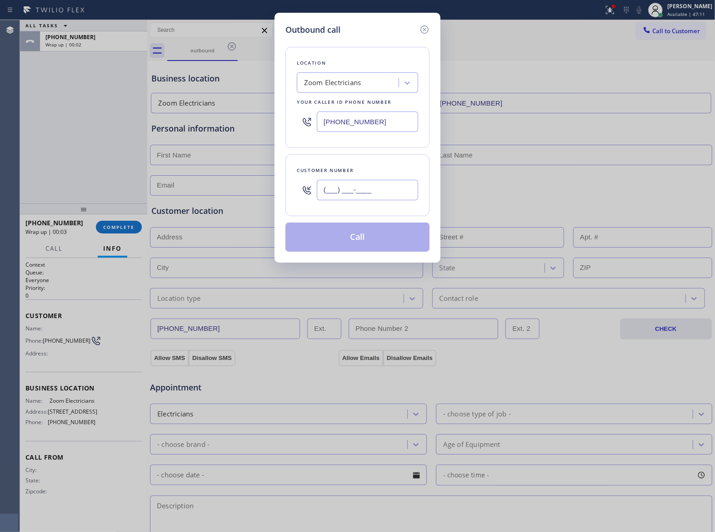
click at [357, 191] on input "(___) ___-____" at bounding box center [367, 190] width 101 height 20
paste input "629) 247-4588"
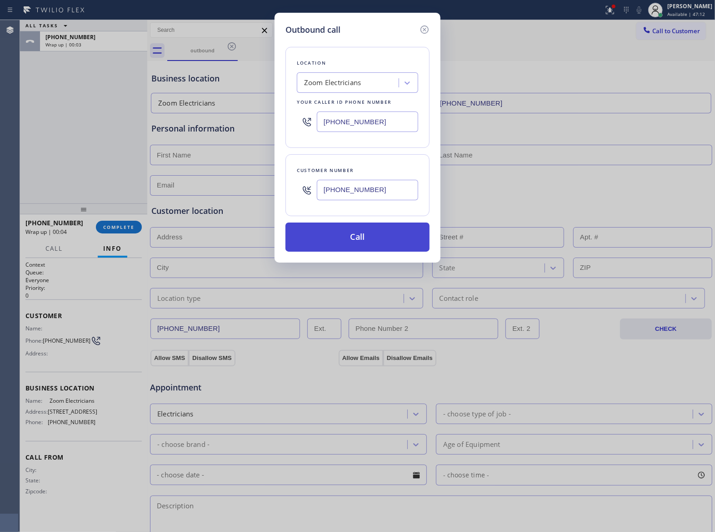
type input "(629) 247-4588"
click at [373, 232] on button "Call" at bounding box center [358, 236] width 144 height 29
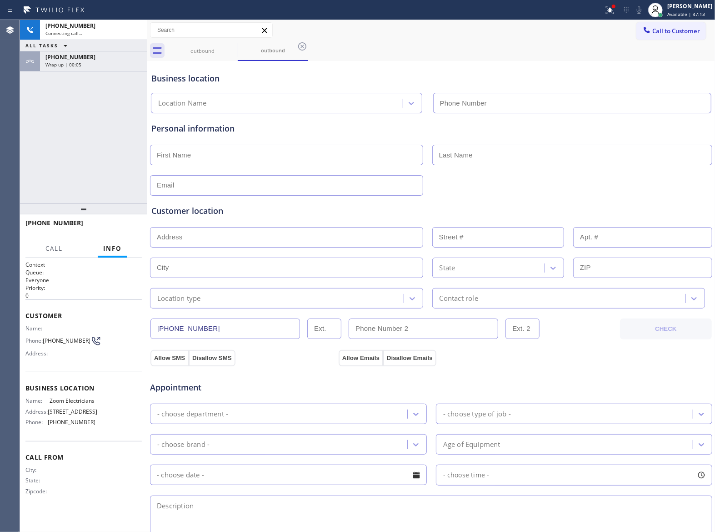
type input "(833) 529-3731"
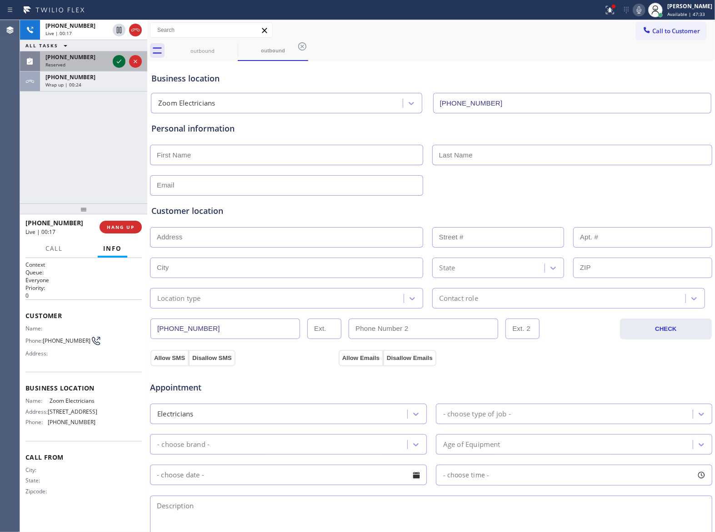
drag, startPoint x: 113, startPoint y: 60, endPoint x: 119, endPoint y: 60, distance: 5.9
click at [119, 60] on div at bounding box center [127, 61] width 33 height 20
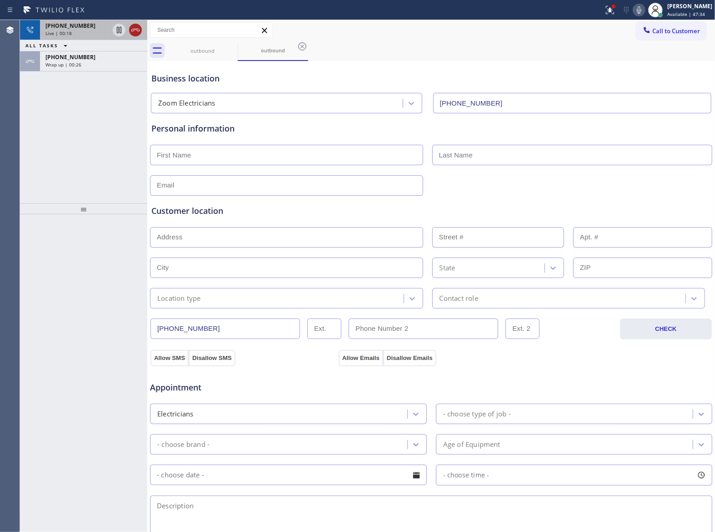
click at [137, 30] on icon at bounding box center [135, 30] width 8 height 3
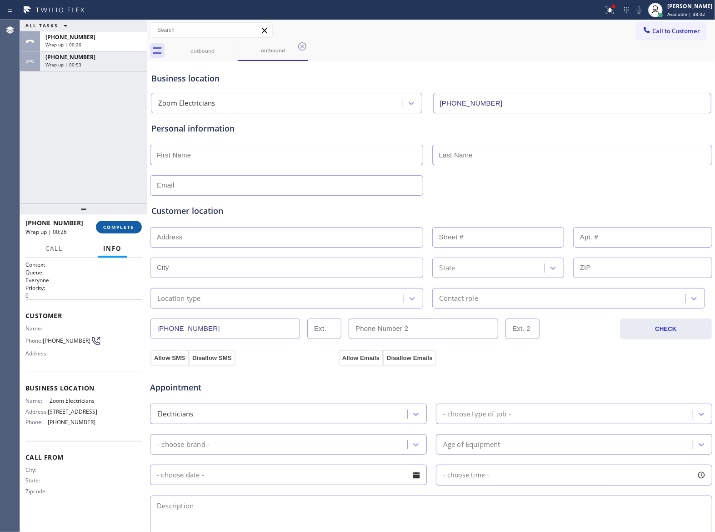
click at [119, 230] on button "COMPLETE" at bounding box center [119, 227] width 46 height 13
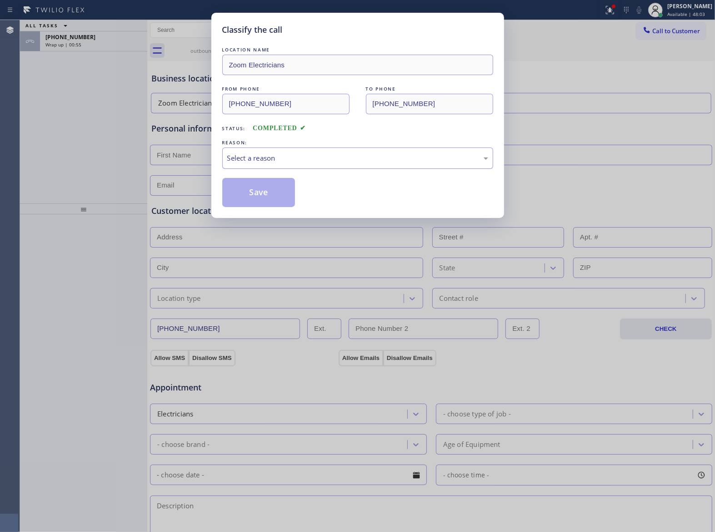
click at [250, 159] on div "Select a reason" at bounding box center [357, 158] width 261 height 10
click at [253, 190] on button "Save" at bounding box center [258, 192] width 73 height 29
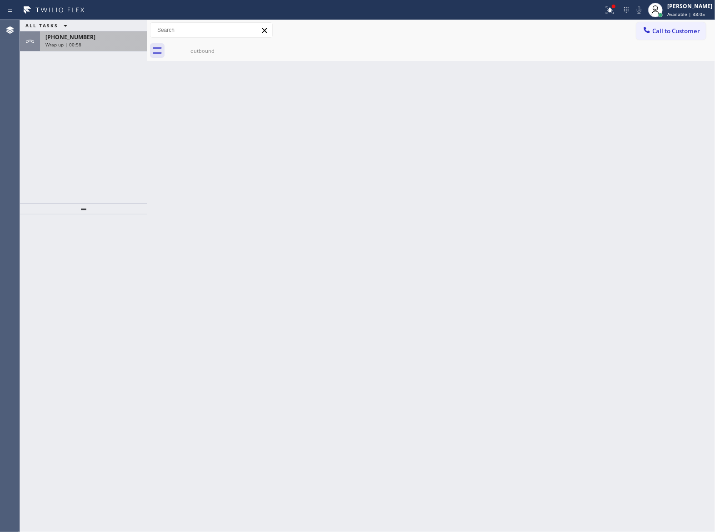
click at [105, 45] on div "Wrap up | 00:58" at bounding box center [93, 44] width 96 height 6
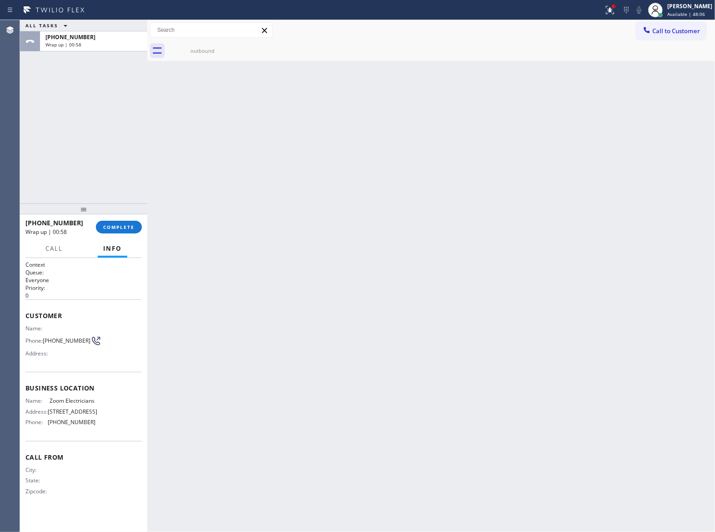
click at [115, 233] on div "+16292474588 Wrap up | 00:58 COMPLETE" at bounding box center [83, 227] width 116 height 24
click at [113, 229] on span "COMPLETE" at bounding box center [118, 227] width 31 height 6
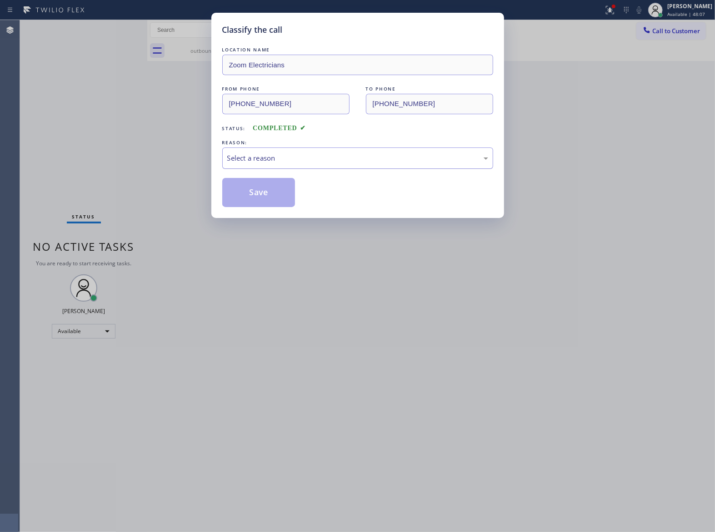
click at [256, 157] on div "Select a reason" at bounding box center [357, 158] width 261 height 10
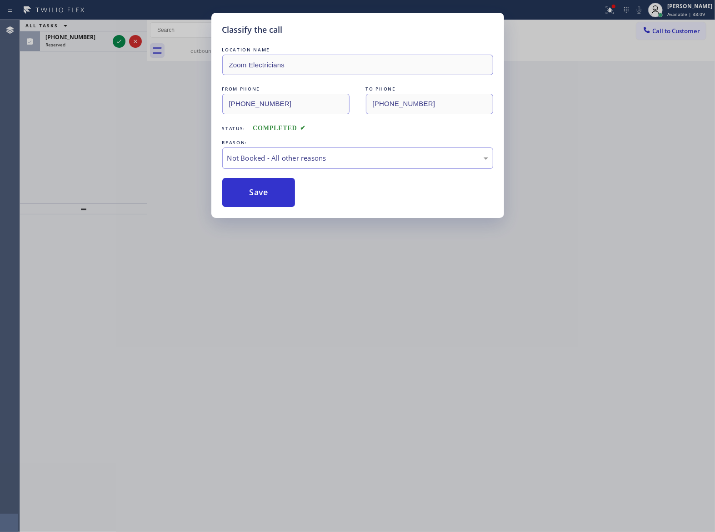
drag, startPoint x: 244, startPoint y: 182, endPoint x: 113, endPoint y: 30, distance: 201.2
click at [245, 186] on button "Save" at bounding box center [258, 192] width 73 height 29
click at [119, 43] on div "Classify the call LOCATION NAME Zoom Electricians FROM PHONE (833) 529-3731 TO …" at bounding box center [357, 266] width 715 height 532
click at [119, 43] on div "Classify the call LOCATION NAME 5 Star Appliance Repair (E-mail Campaign) FROM …" at bounding box center [367, 276] width 695 height 512
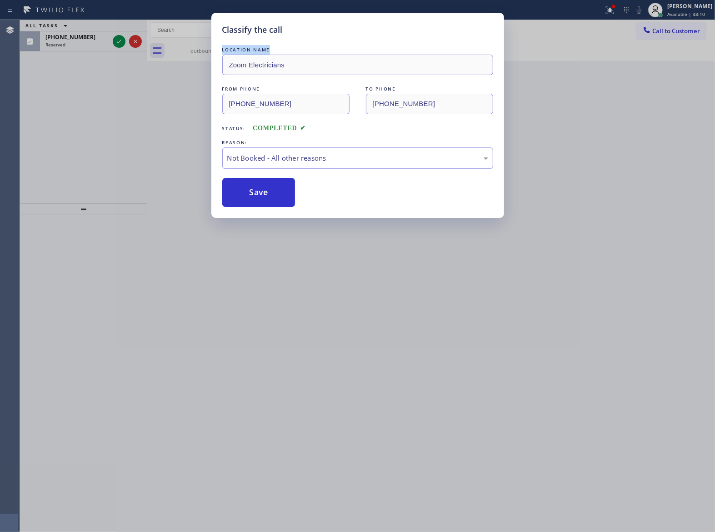
click at [119, 43] on icon at bounding box center [119, 41] width 11 height 11
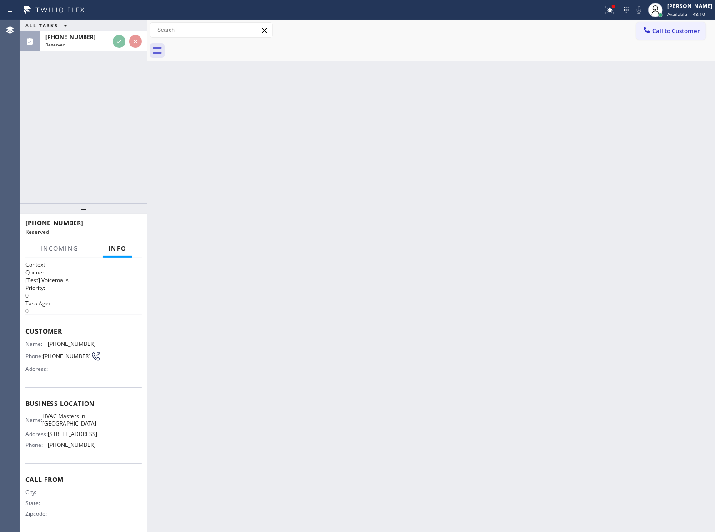
click at [257, 192] on div "Back to Dashboard Change Sender ID Customers Technicians Select a contact Outbo…" at bounding box center [431, 276] width 568 height 512
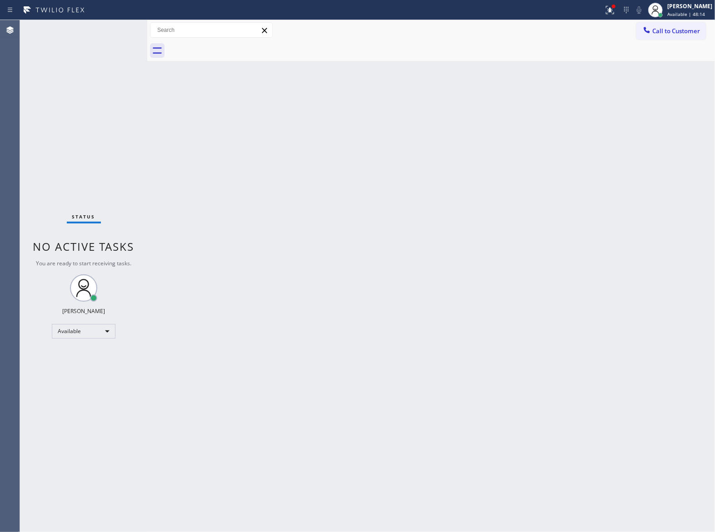
click at [390, 424] on div "Back to Dashboard Change Sender ID Customers Technicians Select a contact Outbo…" at bounding box center [431, 276] width 568 height 512
click at [393, 426] on div "Back to Dashboard Change Sender ID Customers Technicians Select a contact Outbo…" at bounding box center [431, 276] width 568 height 512
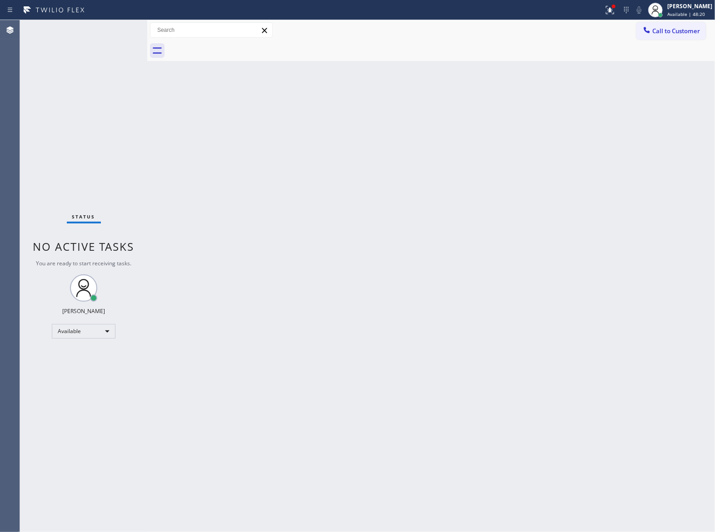
click at [97, 160] on div "Status No active tasks You are ready to start receiving tasks. [PERSON_NAME] Av…" at bounding box center [83, 276] width 127 height 512
drag, startPoint x: 670, startPoint y: 31, endPoint x: 656, endPoint y: 43, distance: 18.5
click at [670, 33] on span "Call to Customer" at bounding box center [677, 31] width 48 height 8
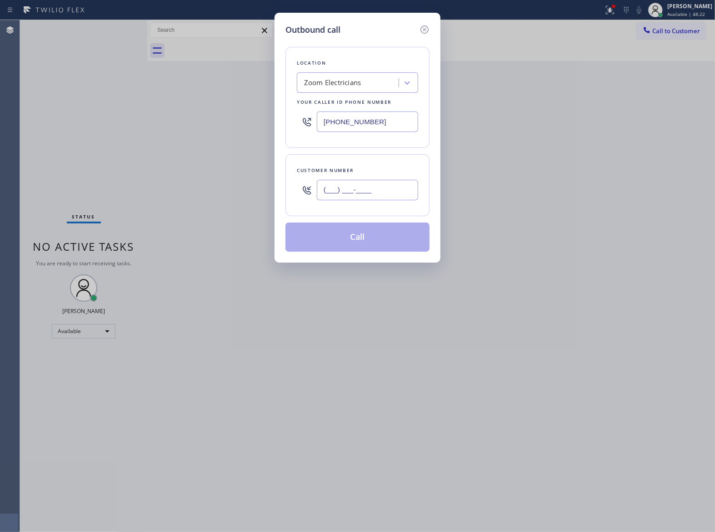
click at [359, 193] on input "(___) ___-____" at bounding box center [367, 190] width 101 height 20
paste input "363) 201-8087"
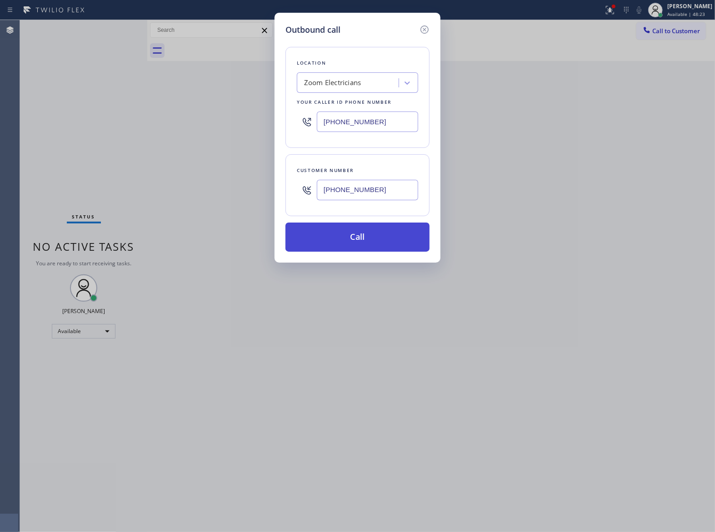
type input "[PHONE_NUMBER]"
click at [384, 239] on button "Call" at bounding box center [358, 236] width 144 height 29
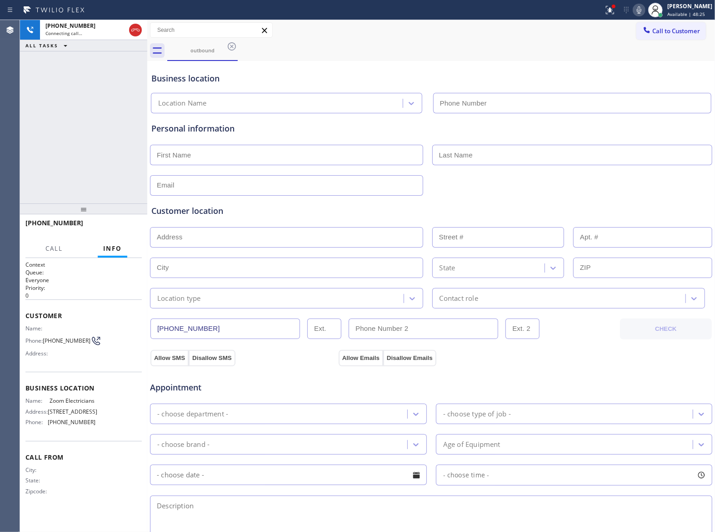
type input "(833) 529-3731"
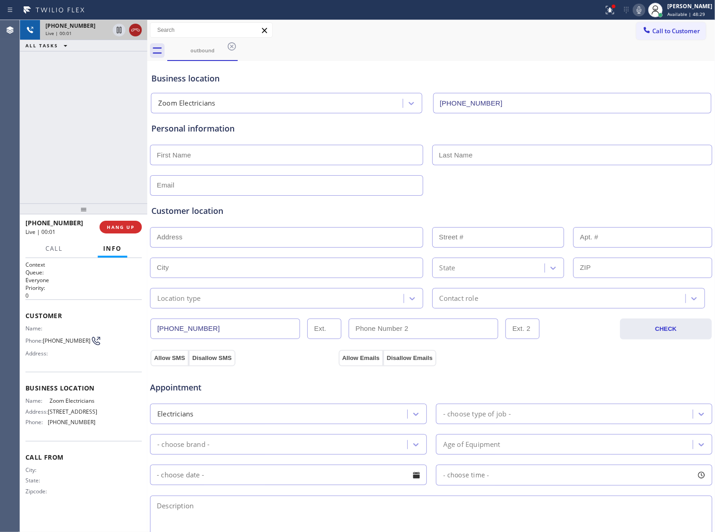
click at [137, 25] on icon at bounding box center [135, 30] width 11 height 11
click at [133, 225] on span "HANG UP" at bounding box center [121, 227] width 28 height 6
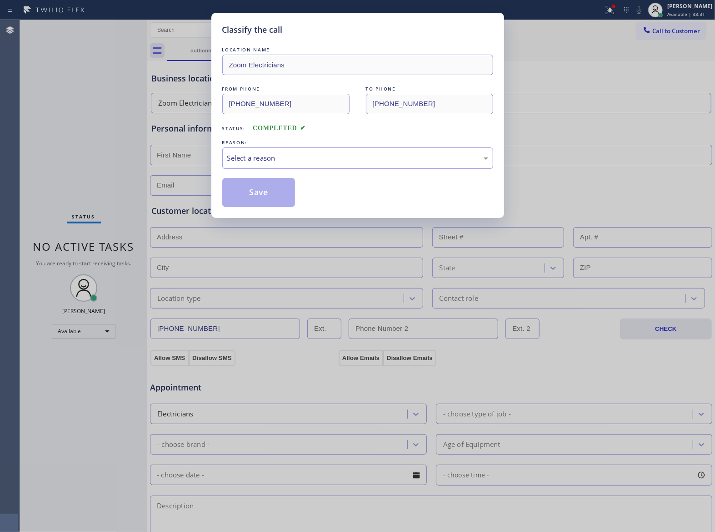
click at [284, 146] on div "REASON:" at bounding box center [357, 143] width 271 height 10
drag, startPoint x: 286, startPoint y: 153, endPoint x: 279, endPoint y: 166, distance: 14.6
click at [285, 156] on div "Select a reason" at bounding box center [357, 158] width 261 height 10
click at [251, 191] on button "Save" at bounding box center [258, 192] width 73 height 29
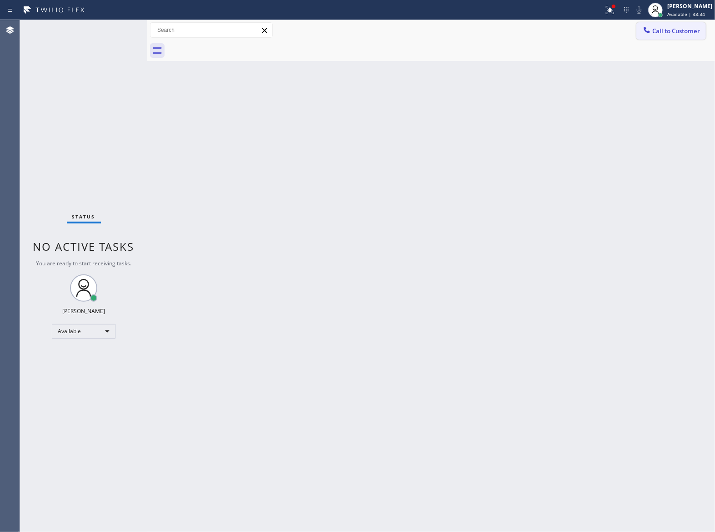
click at [645, 38] on button "Call to Customer" at bounding box center [672, 30] width 70 height 17
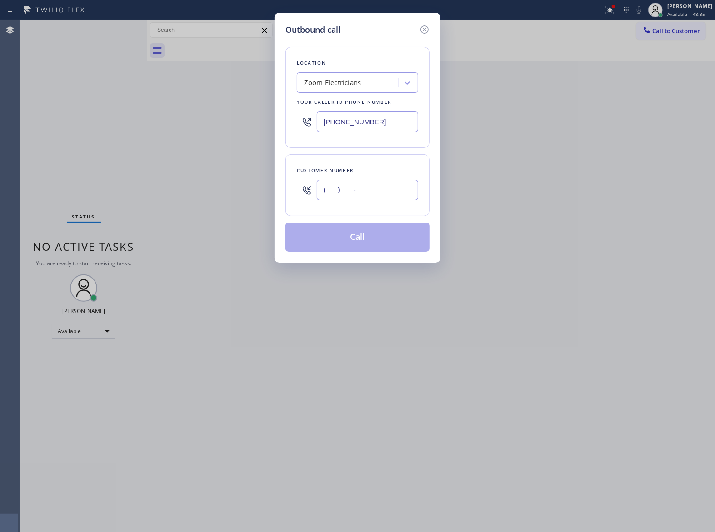
click at [380, 188] on input "(___) ___-____" at bounding box center [367, 190] width 101 height 20
paste input "363) 201-8087"
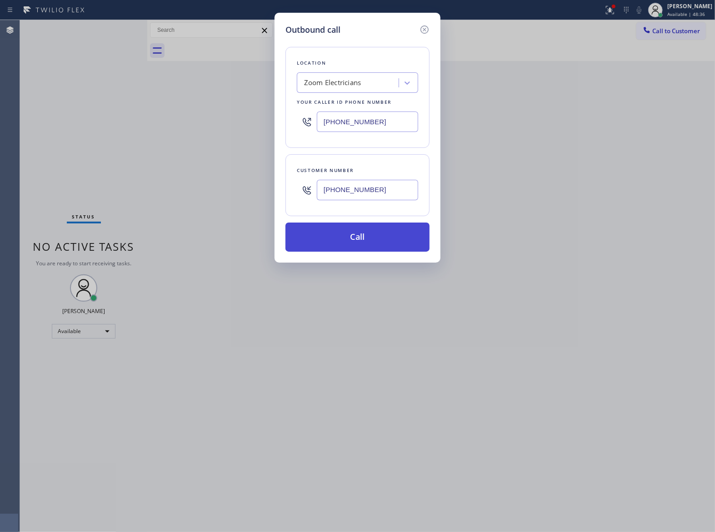
type input "[PHONE_NUMBER]"
click at [373, 242] on button "Call" at bounding box center [358, 236] width 144 height 29
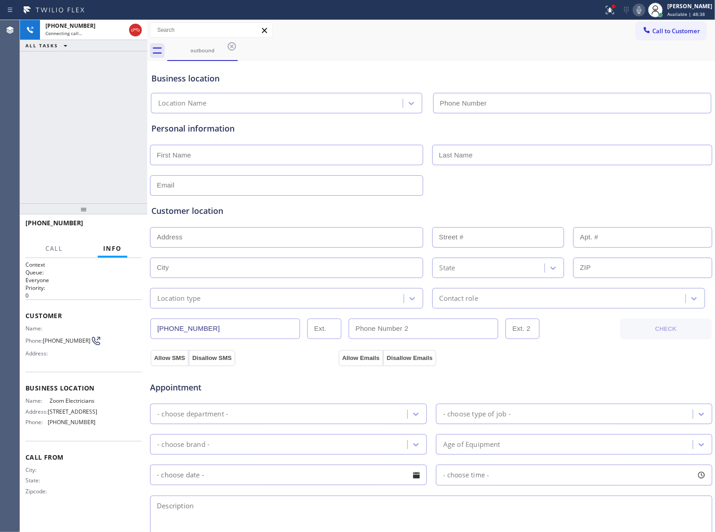
type input "(833) 529-3731"
click at [99, 133] on div "+13632018087 Live | 00:03 ALL TASKS ALL TASKS ACTIVE TASKS TASKS IN WRAP UP" at bounding box center [83, 111] width 127 height 183
click at [118, 228] on span "HANG UP" at bounding box center [121, 227] width 28 height 6
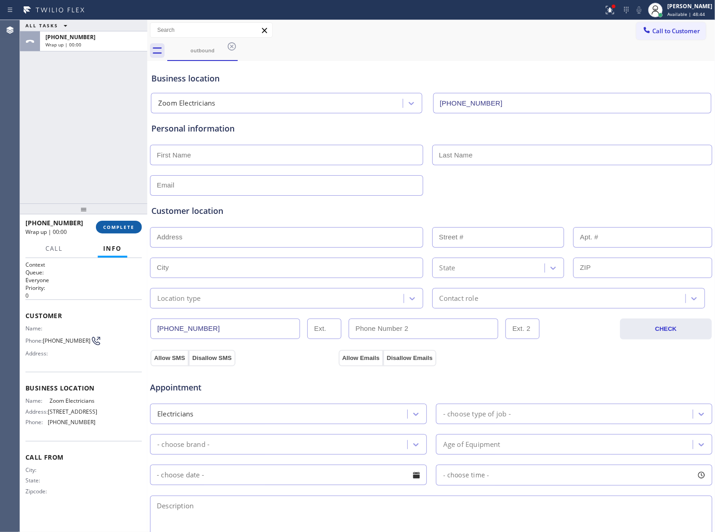
click at [118, 228] on span "COMPLETE" at bounding box center [118, 227] width 31 height 6
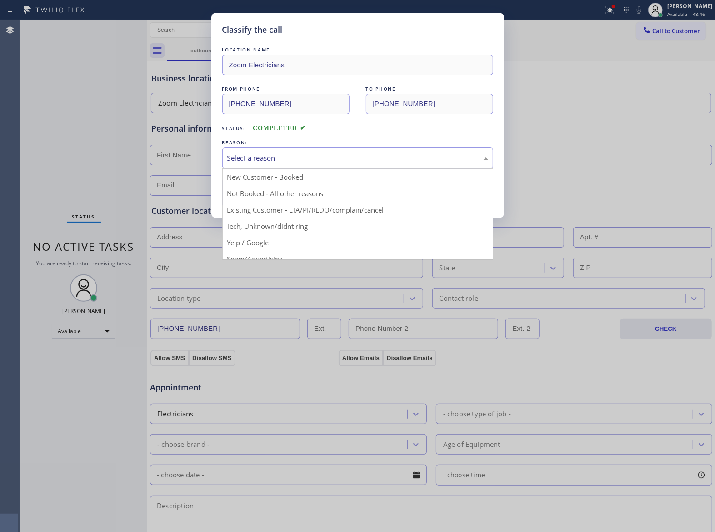
drag, startPoint x: 301, startPoint y: 155, endPoint x: 268, endPoint y: 192, distance: 49.6
click at [301, 156] on div "Select a reason" at bounding box center [357, 158] width 261 height 10
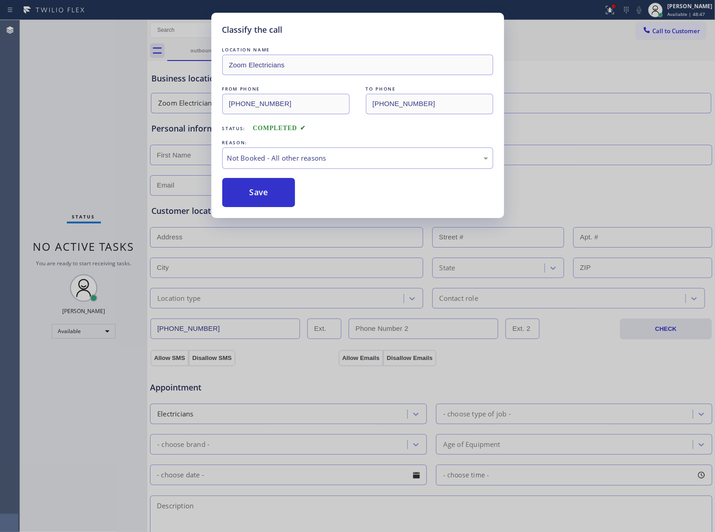
click at [258, 198] on button "Save" at bounding box center [258, 192] width 73 height 29
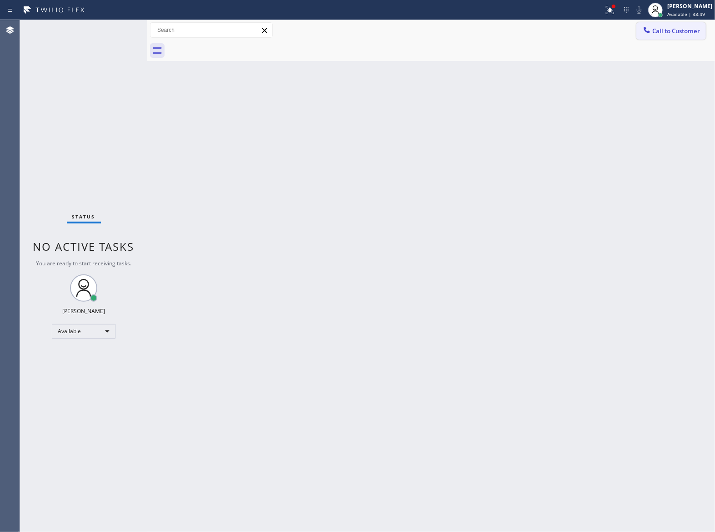
click at [701, 35] on button "Call to Customer" at bounding box center [672, 30] width 70 height 17
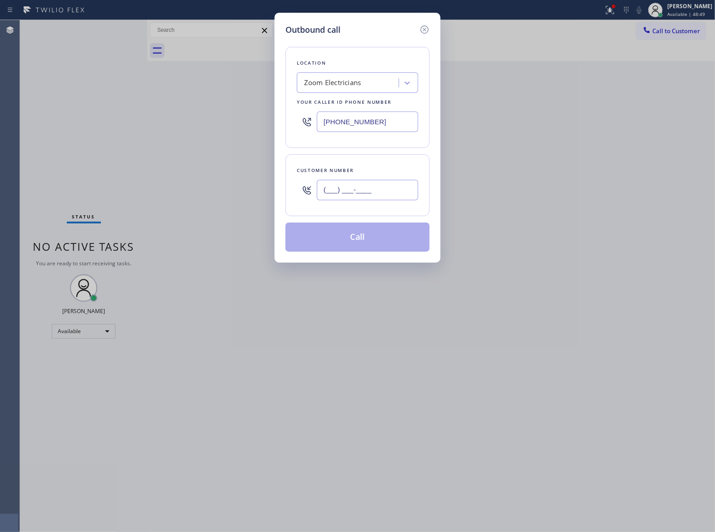
click at [368, 200] on input "(___) ___-____" at bounding box center [367, 190] width 101 height 20
paste input "363) 201-8087"
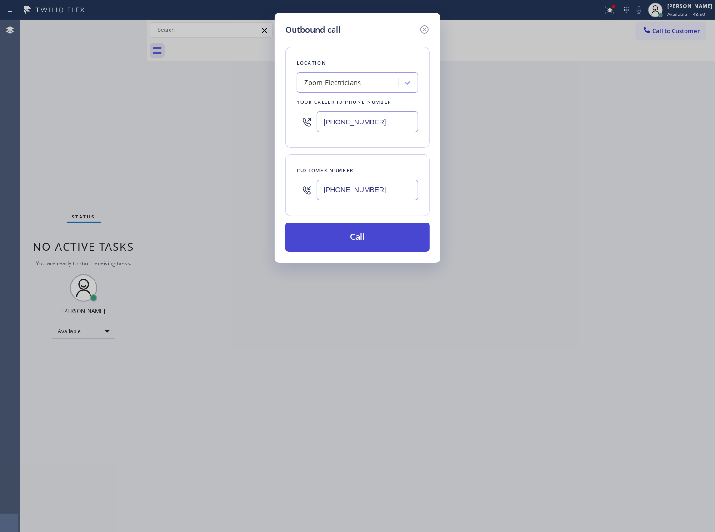
type input "[PHONE_NUMBER]"
click at [361, 241] on button "Call" at bounding box center [358, 236] width 144 height 29
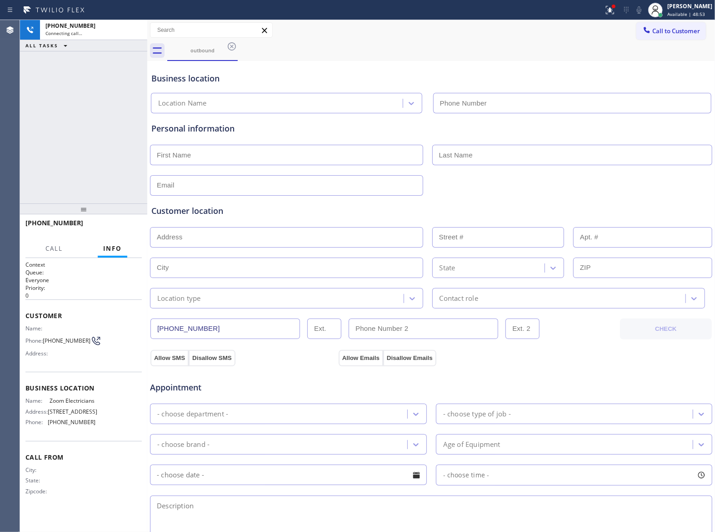
type input "(833) 529-3731"
click at [125, 151] on div "+13632018087 Live | 00:02 ALL TASKS ALL TASKS ACTIVE TASKS TASKS IN WRAP UP" at bounding box center [83, 111] width 127 height 183
click at [128, 229] on span "HANG UP" at bounding box center [121, 227] width 28 height 6
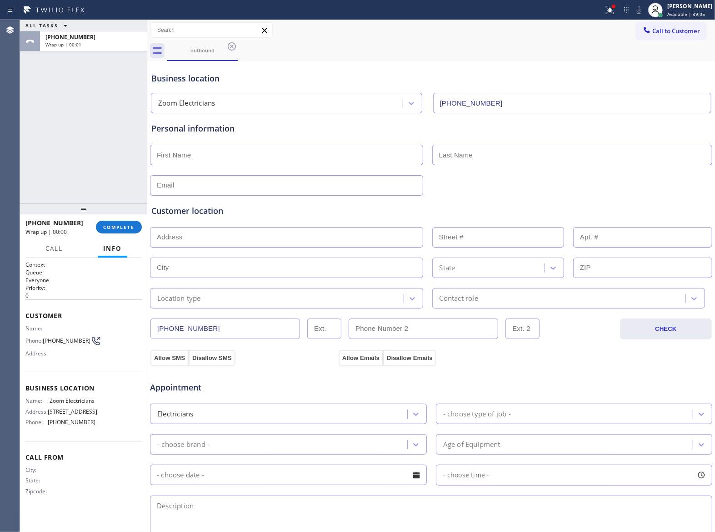
click at [643, 39] on button "Call to Customer" at bounding box center [672, 30] width 70 height 17
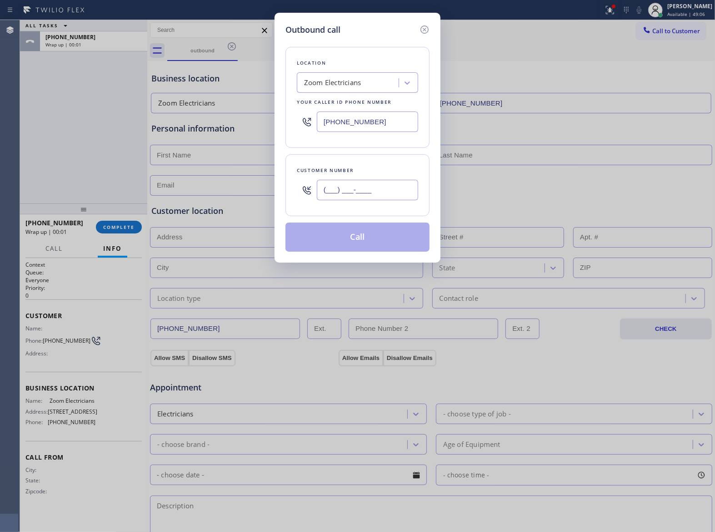
click at [373, 188] on input "(___) ___-____" at bounding box center [367, 190] width 101 height 20
paste input "363) 201-8087"
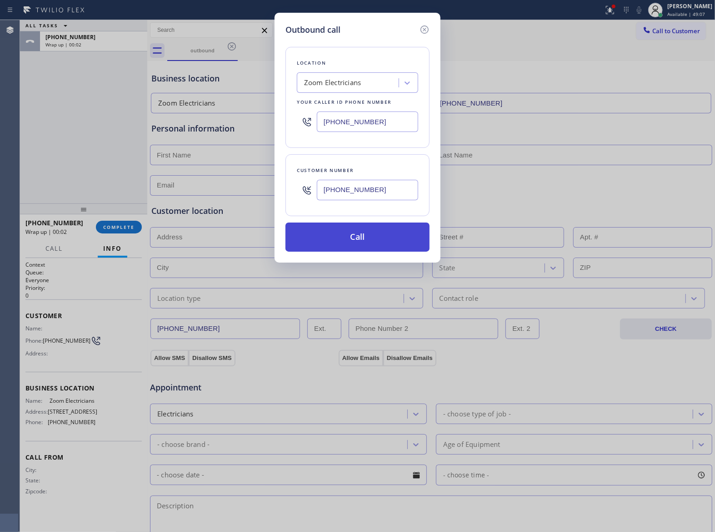
type input "[PHONE_NUMBER]"
click at [363, 241] on button "Call" at bounding box center [358, 236] width 144 height 29
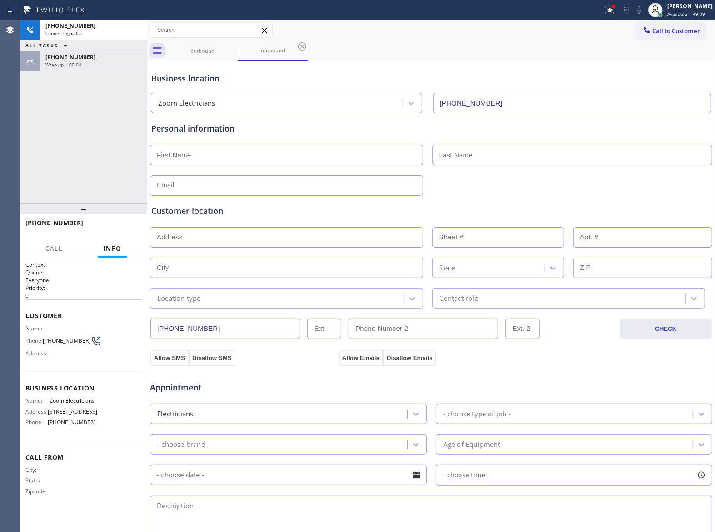
type input "(833) 529-3731"
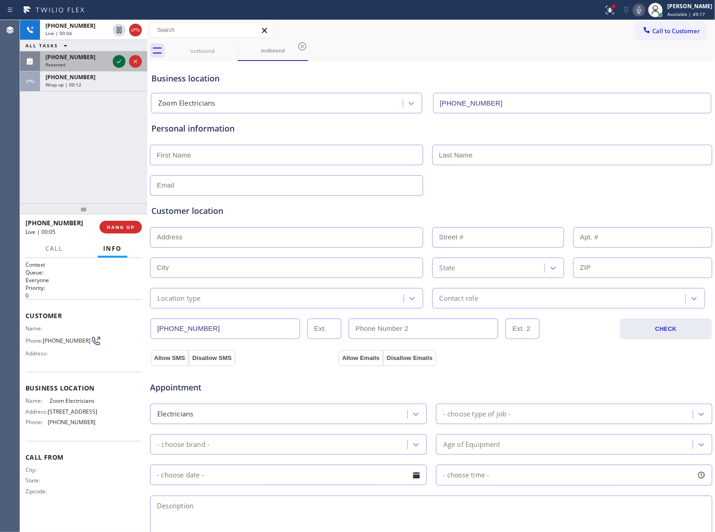
click at [117, 59] on icon at bounding box center [119, 61] width 11 height 11
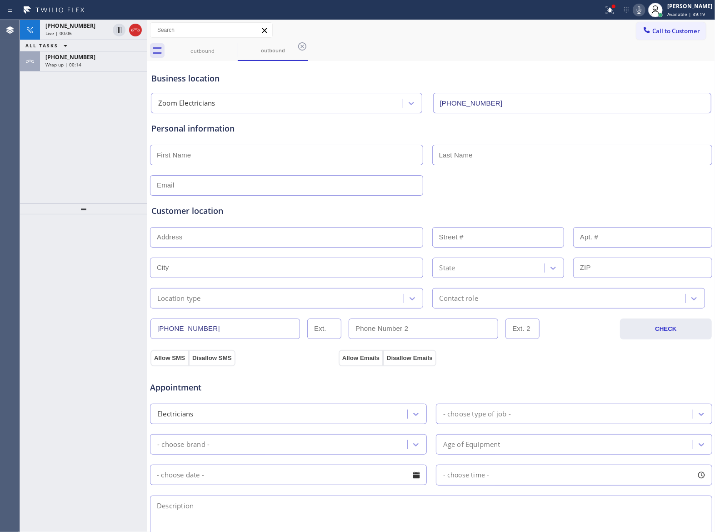
click at [113, 154] on div "+13632018087 Live | 00:06 ALL TASKS ALL TASKS ACTIVE TASKS TASKS IN WRAP UP +13…" at bounding box center [83, 111] width 127 height 183
click at [135, 30] on icon at bounding box center [135, 30] width 8 height 3
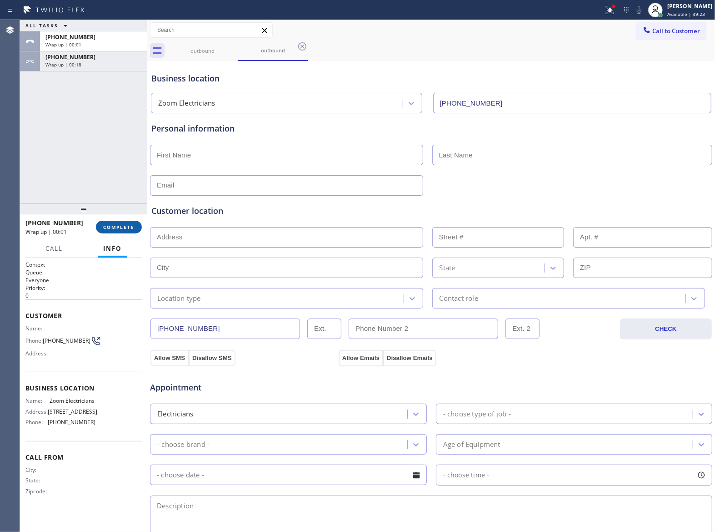
click at [124, 227] on span "COMPLETE" at bounding box center [118, 227] width 31 height 6
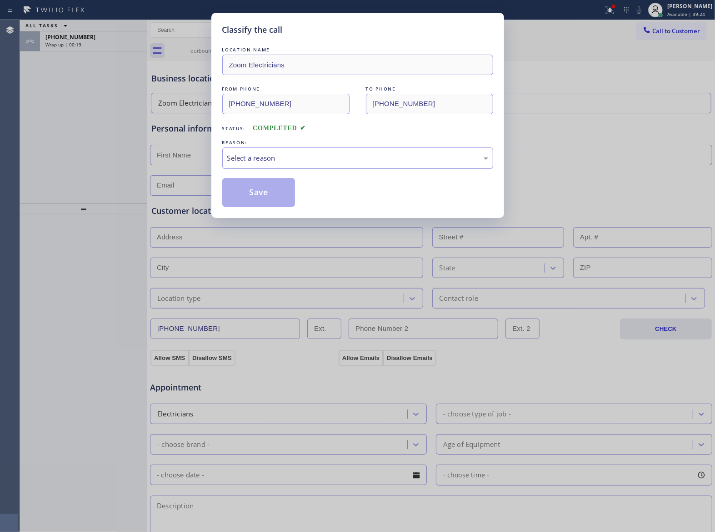
drag, startPoint x: 287, startPoint y: 144, endPoint x: 290, endPoint y: 156, distance: 13.0
click at [290, 153] on div "REASON: Select a reason" at bounding box center [357, 153] width 271 height 31
click at [290, 156] on div "Select a reason" at bounding box center [357, 158] width 261 height 10
click at [261, 200] on button "Save" at bounding box center [258, 192] width 73 height 29
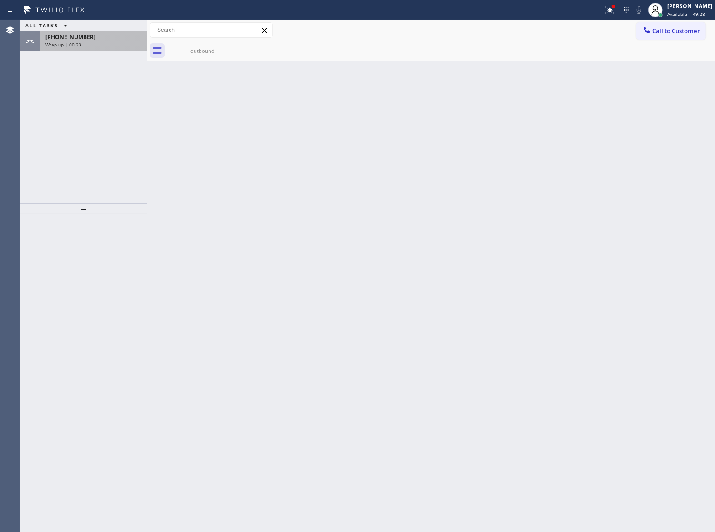
click at [74, 50] on div "+13632018087 Wrap up | 00:23" at bounding box center [92, 41] width 104 height 20
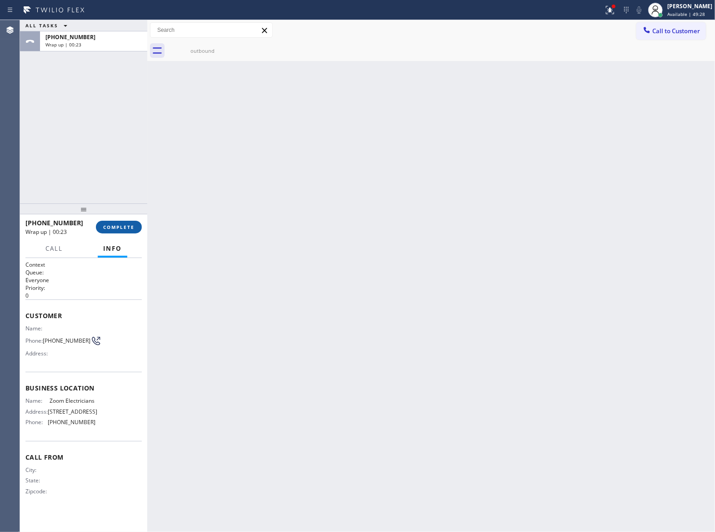
click at [120, 231] on button "COMPLETE" at bounding box center [119, 227] width 46 height 13
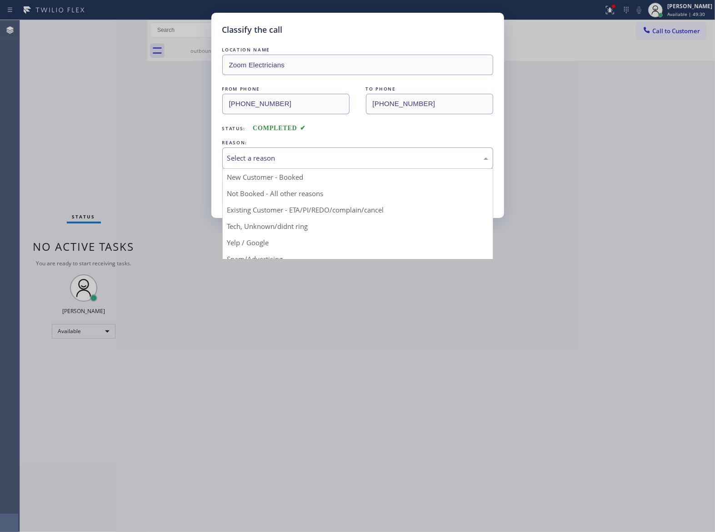
click at [260, 154] on div "Select a reason" at bounding box center [357, 158] width 261 height 10
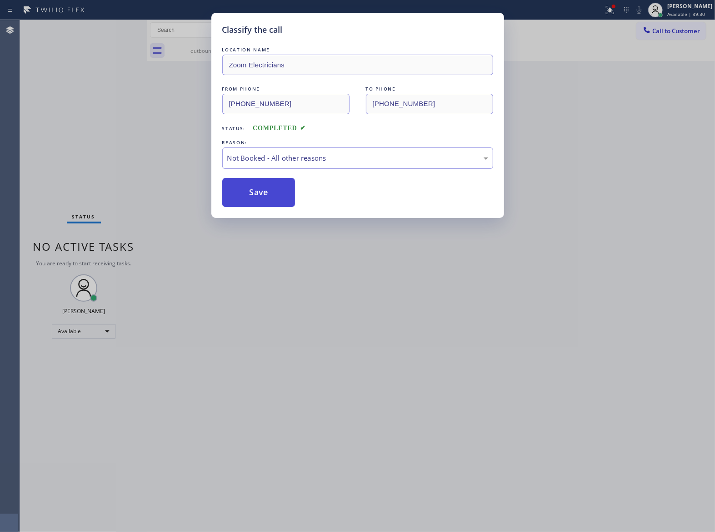
click at [262, 191] on button "Save" at bounding box center [258, 192] width 73 height 29
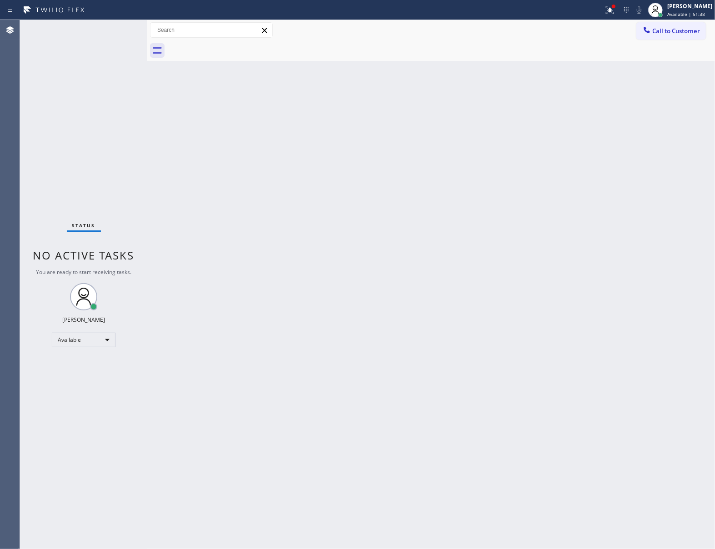
drag, startPoint x: 108, startPoint y: 180, endPoint x: 421, endPoint y: 109, distance: 320.8
click at [110, 179] on div "Status No active tasks You are ready to start receiving tasks. [PERSON_NAME] Av…" at bounding box center [83, 284] width 127 height 529
click at [679, 28] on span "Call to Customer" at bounding box center [677, 31] width 48 height 8
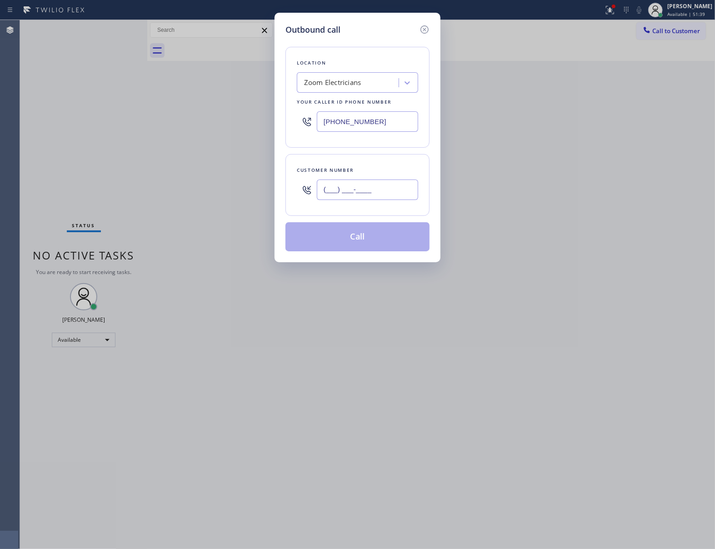
click at [371, 196] on input "(___) ___-____" at bounding box center [367, 190] width 101 height 20
paste input "510) 237-3396"
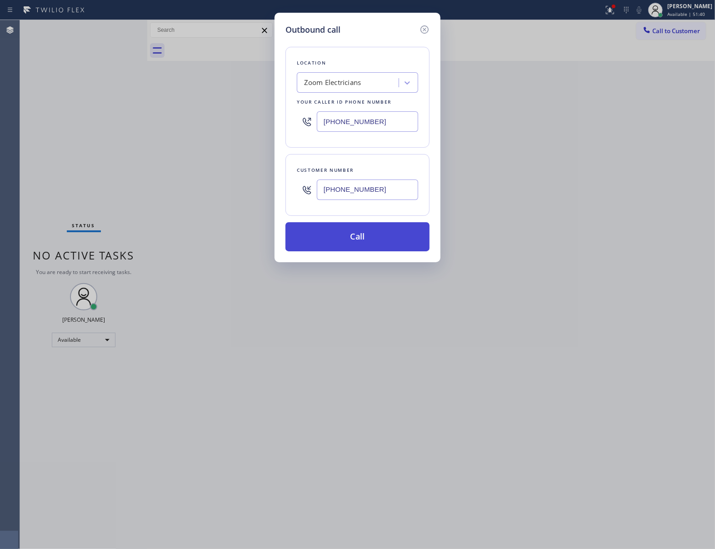
type input "(510) 237-3396"
click at [378, 241] on button "Call" at bounding box center [358, 236] width 144 height 29
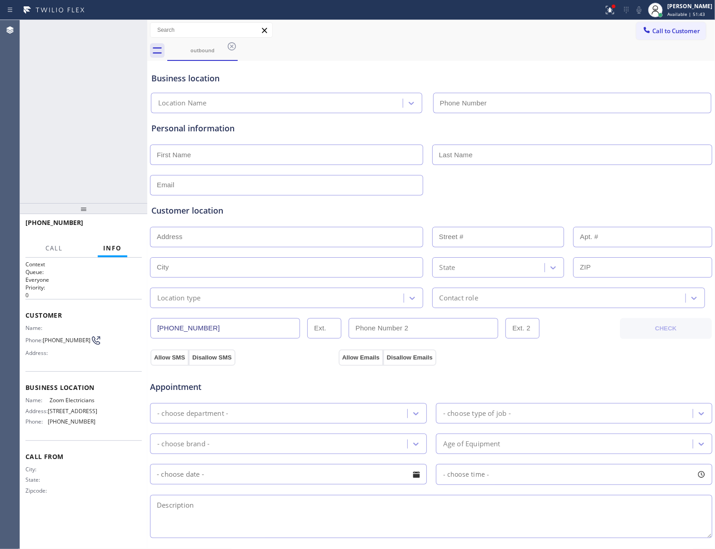
type input "(833) 529-3731"
click at [56, 135] on div "+15102373396 Connecting call… ALL TASKS ALL TASKS ACTIVE TASKS TASKS IN WRAP UP" at bounding box center [83, 111] width 127 height 183
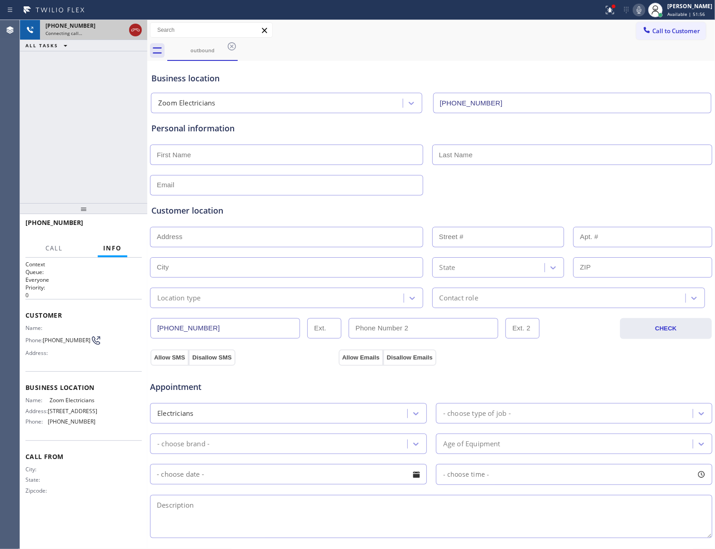
click at [135, 29] on icon at bounding box center [135, 30] width 11 height 11
